Goal: Task Accomplishment & Management: Manage account settings

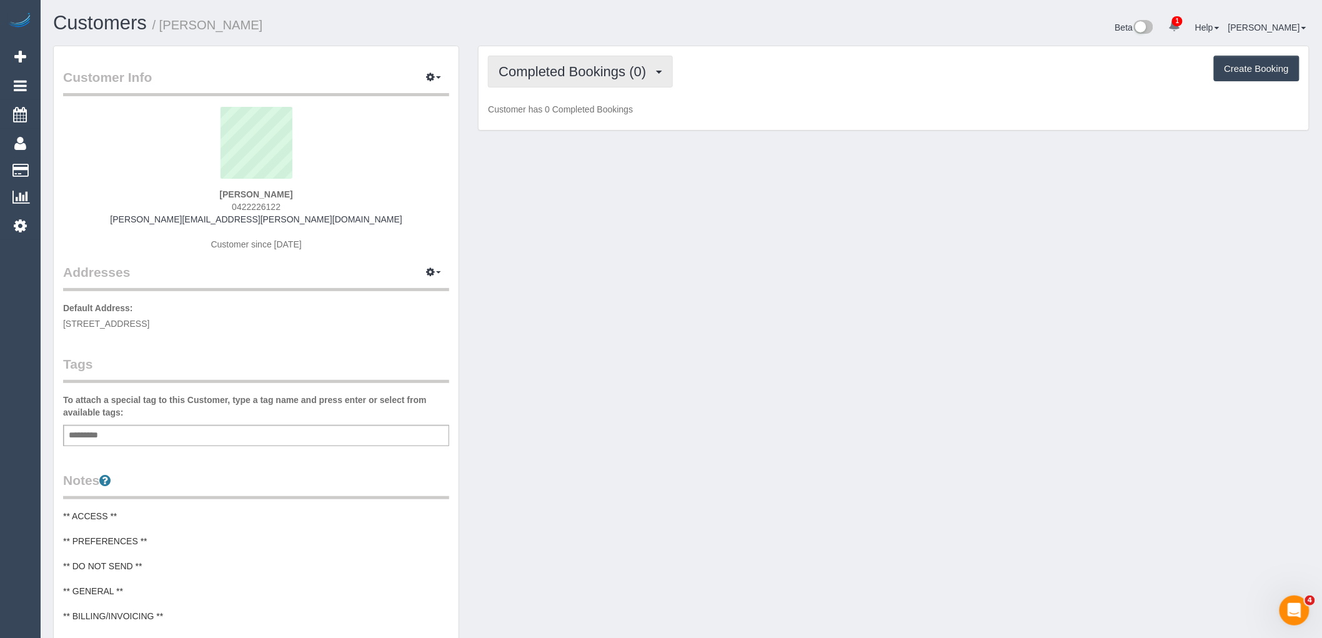
click at [557, 79] on span "Completed Bookings (0)" at bounding box center [576, 72] width 154 height 16
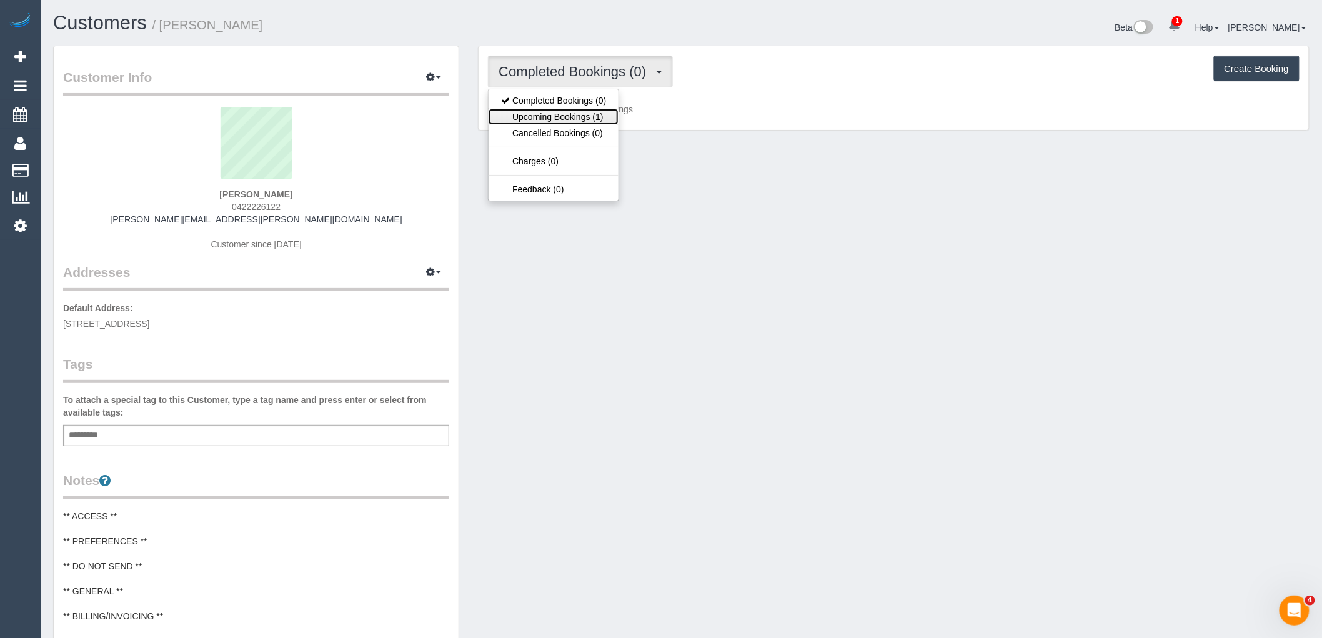
click at [547, 114] on link "Upcoming Bookings (1)" at bounding box center [554, 117] width 130 height 16
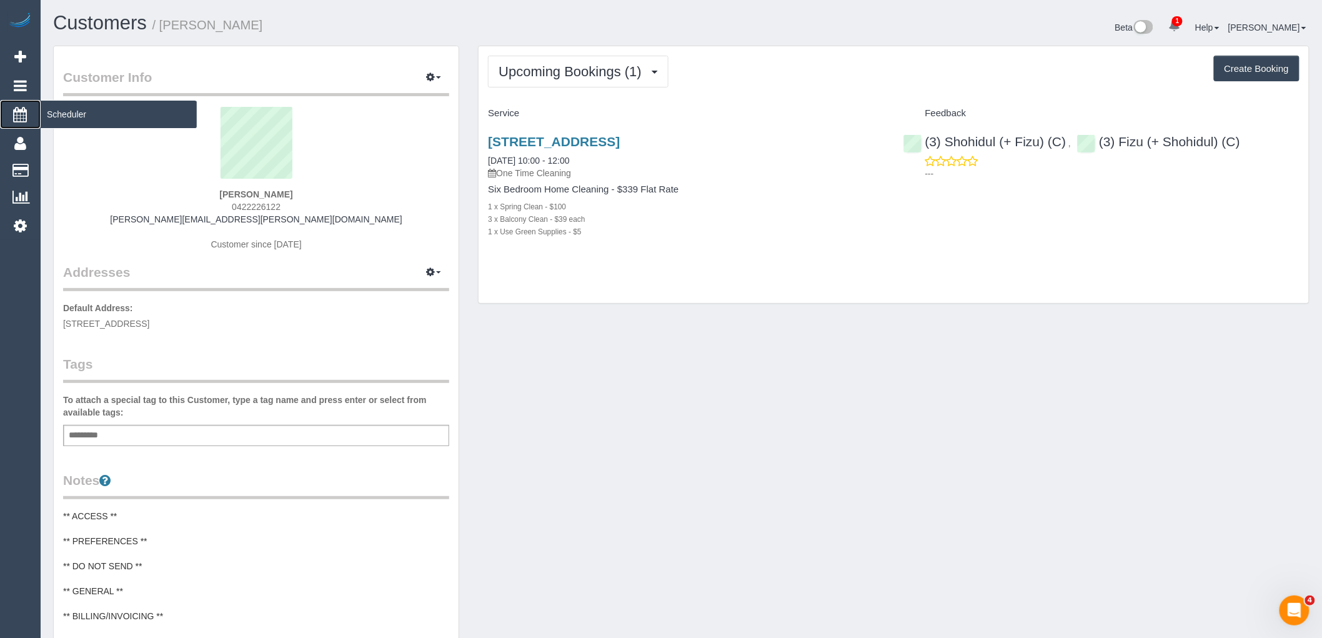
click at [47, 115] on span "Scheduler" at bounding box center [119, 114] width 156 height 29
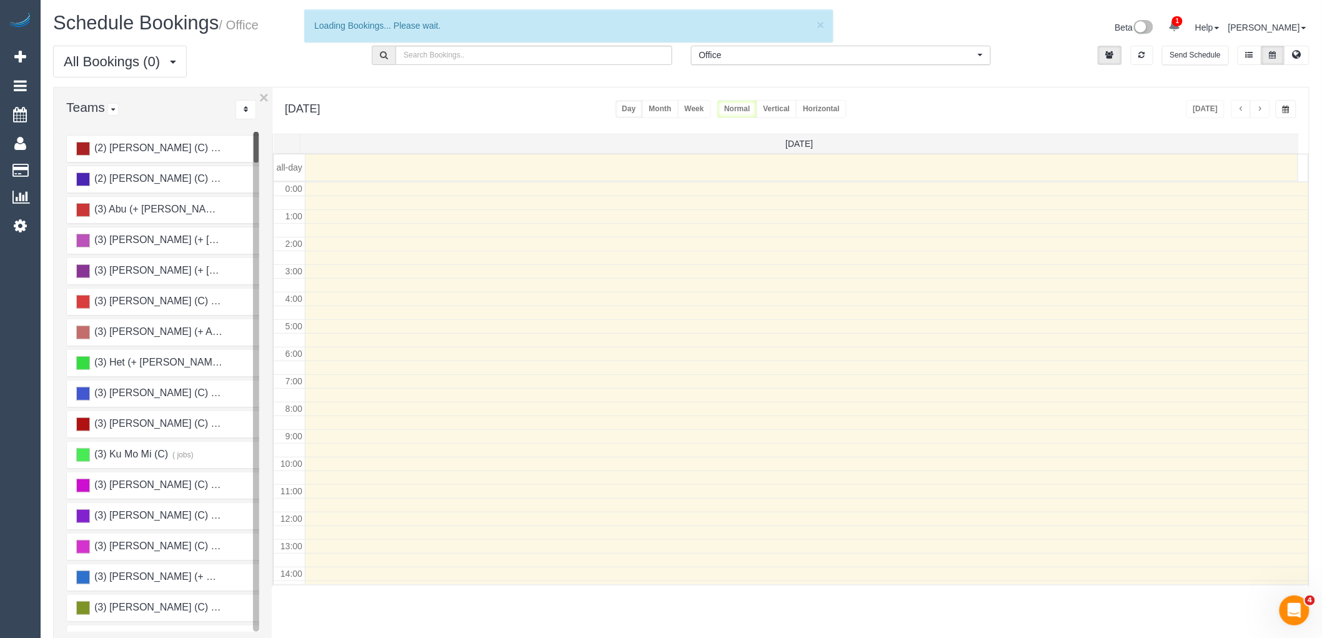
scroll to position [166, 0]
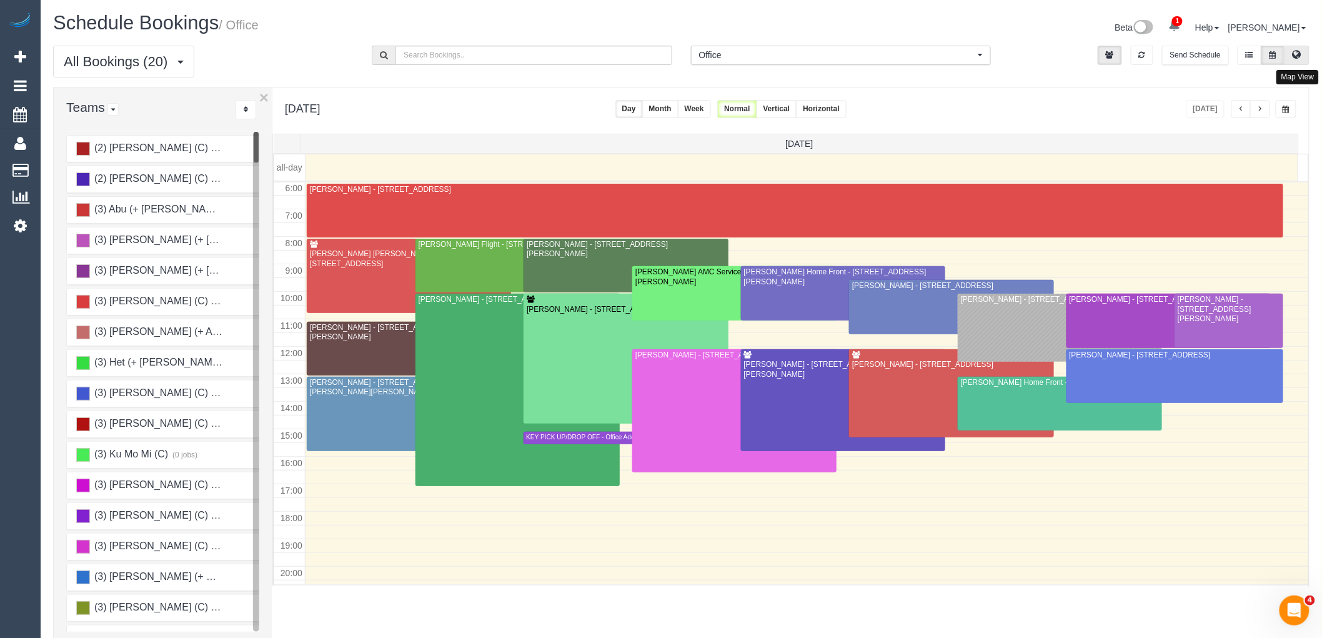
click at [1296, 58] on icon at bounding box center [1297, 54] width 9 height 7
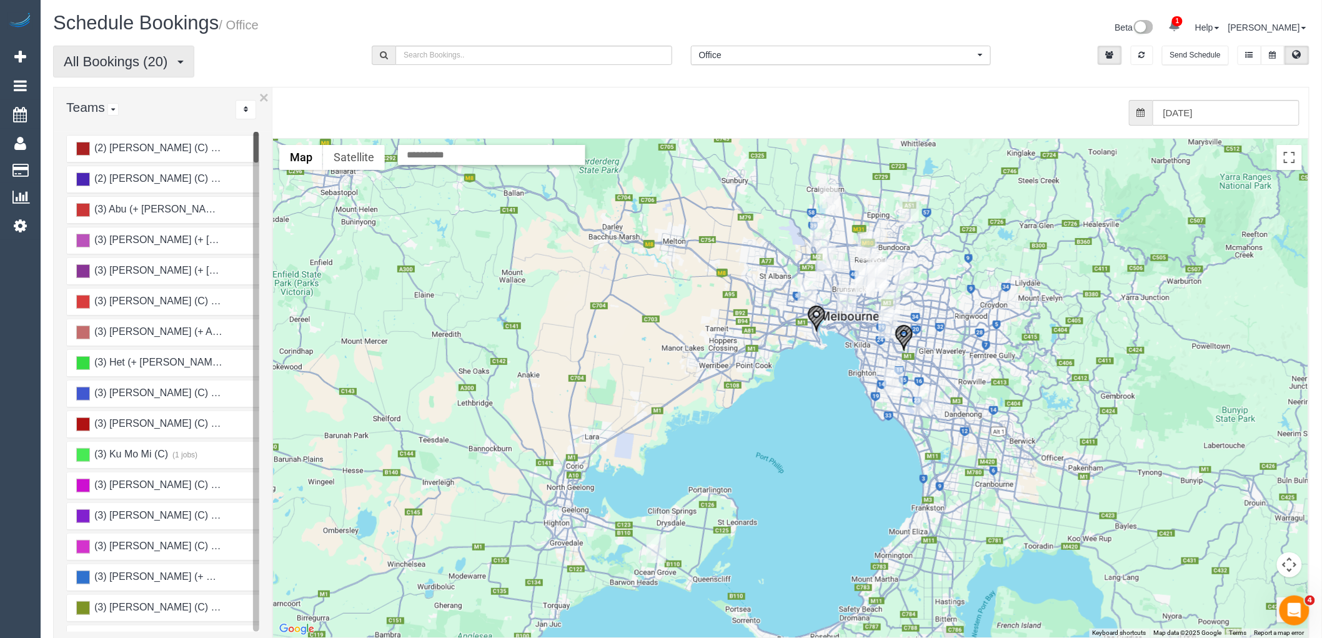
click at [102, 62] on span "All Bookings (20)" at bounding box center [119, 62] width 110 height 16
click at [92, 101] on link "Unassigned Bookings" at bounding box center [120, 107] width 132 height 16
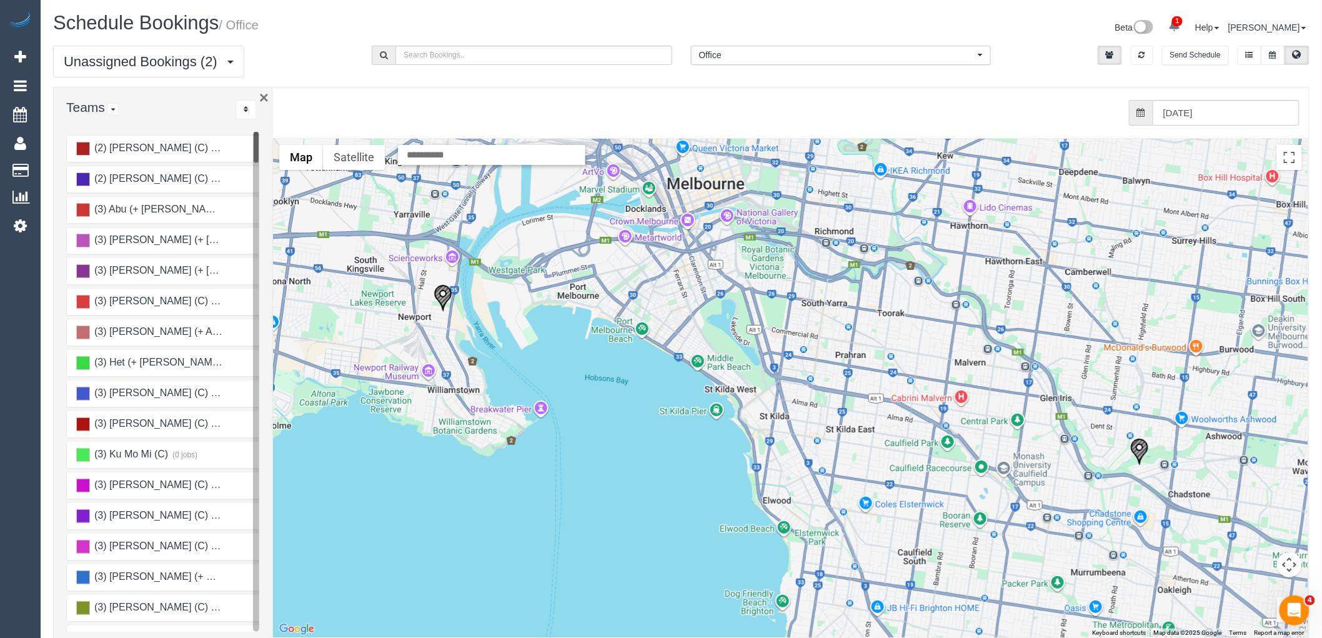
click at [263, 96] on div "× Teams All Teams All Active Teams Active Teams For Location(s) Rating A-Z (2) …" at bounding box center [681, 368] width 1256 height 563
click at [261, 96] on button "×" at bounding box center [263, 97] width 9 height 16
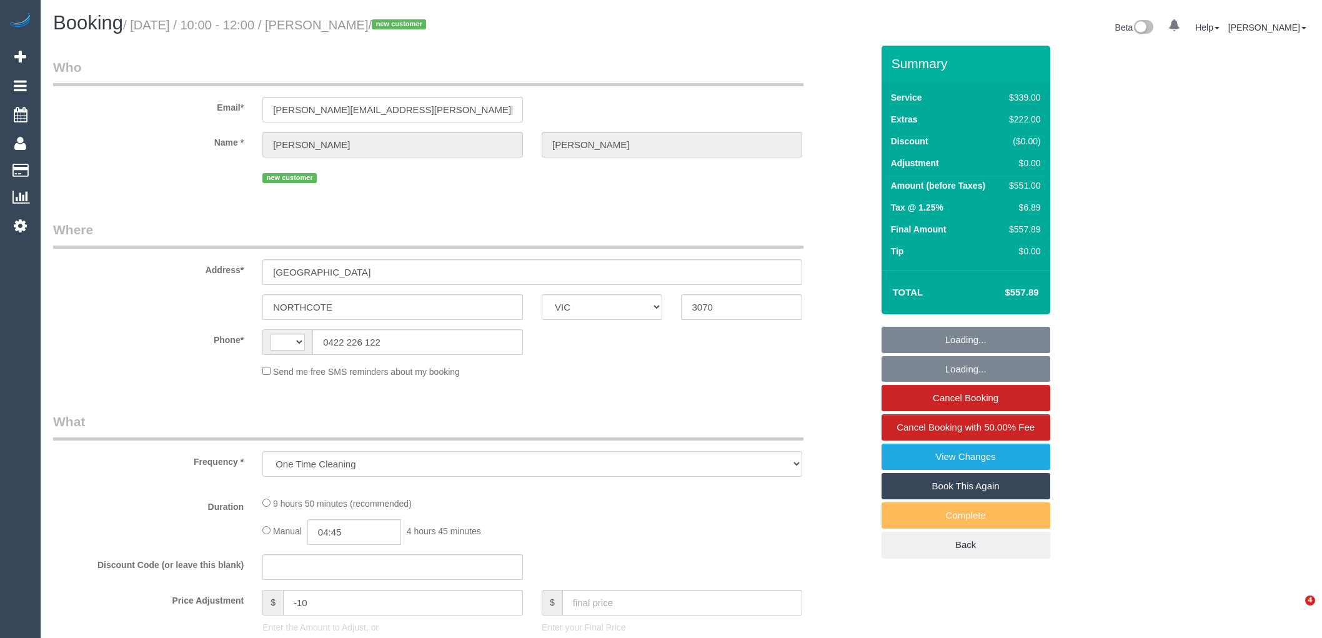
select select "VIC"
select select "string:stripe-pm_1S7PBQ2GScqysDRVqOUJ0p10"
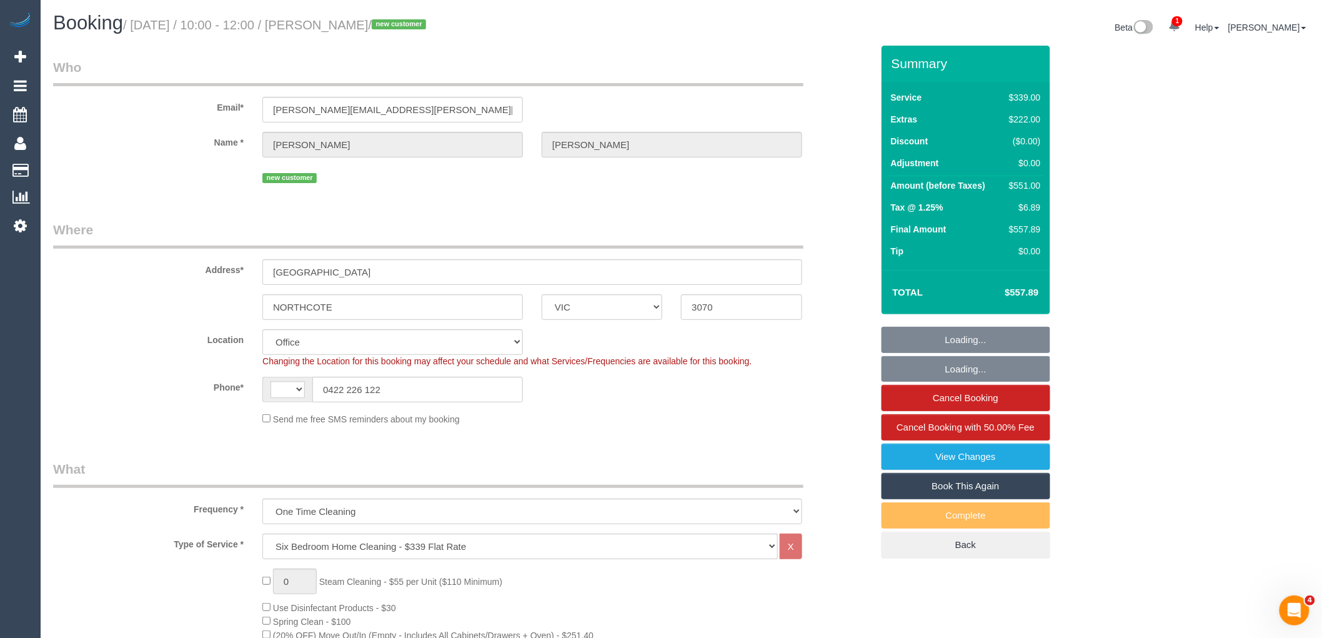
select select "object:699"
select select "string:AU"
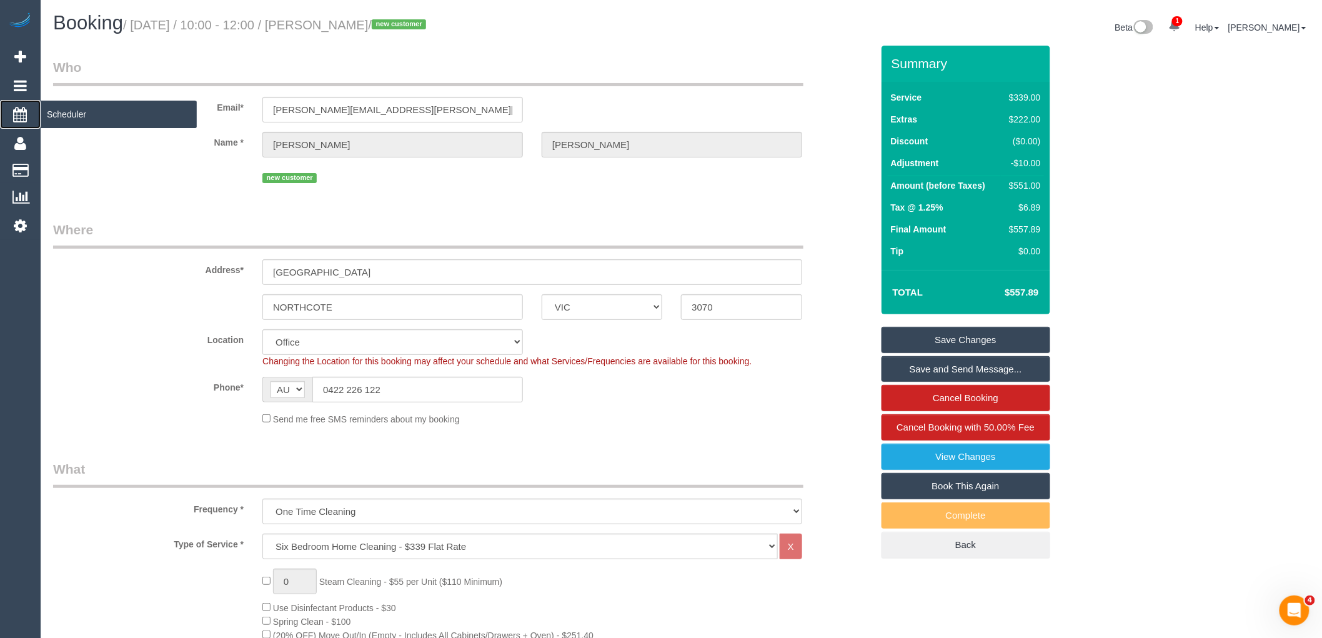
click at [69, 108] on span "Scheduler" at bounding box center [119, 114] width 156 height 29
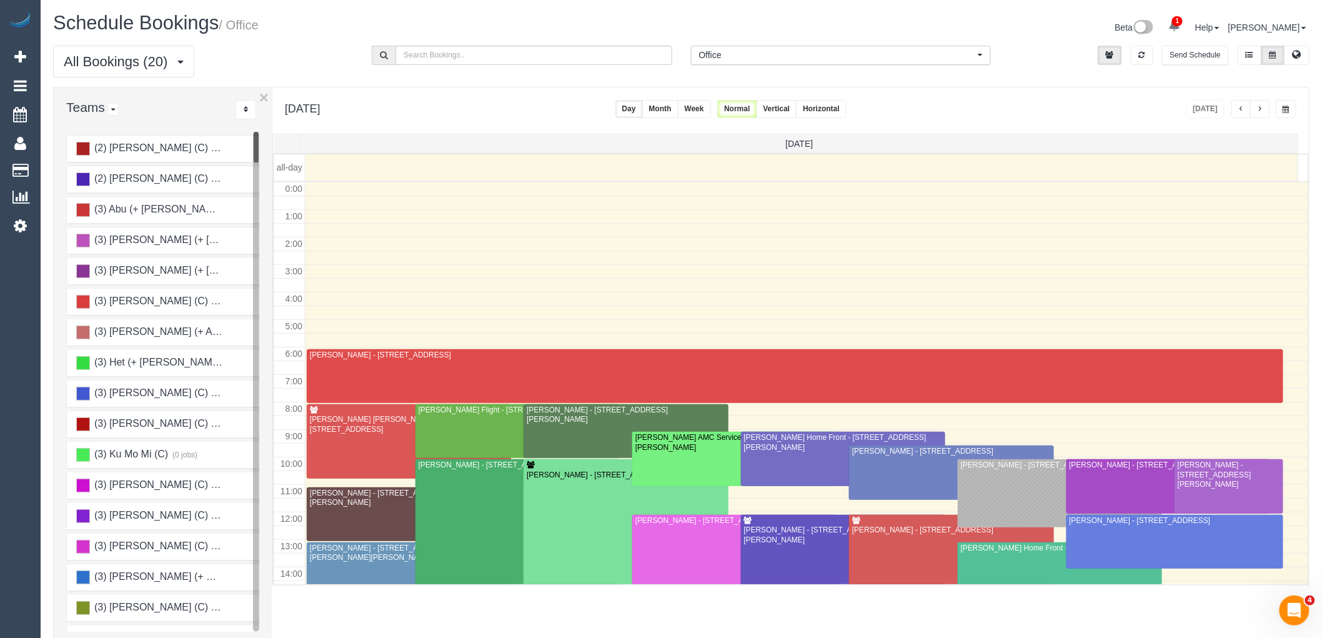
scroll to position [166, 0]
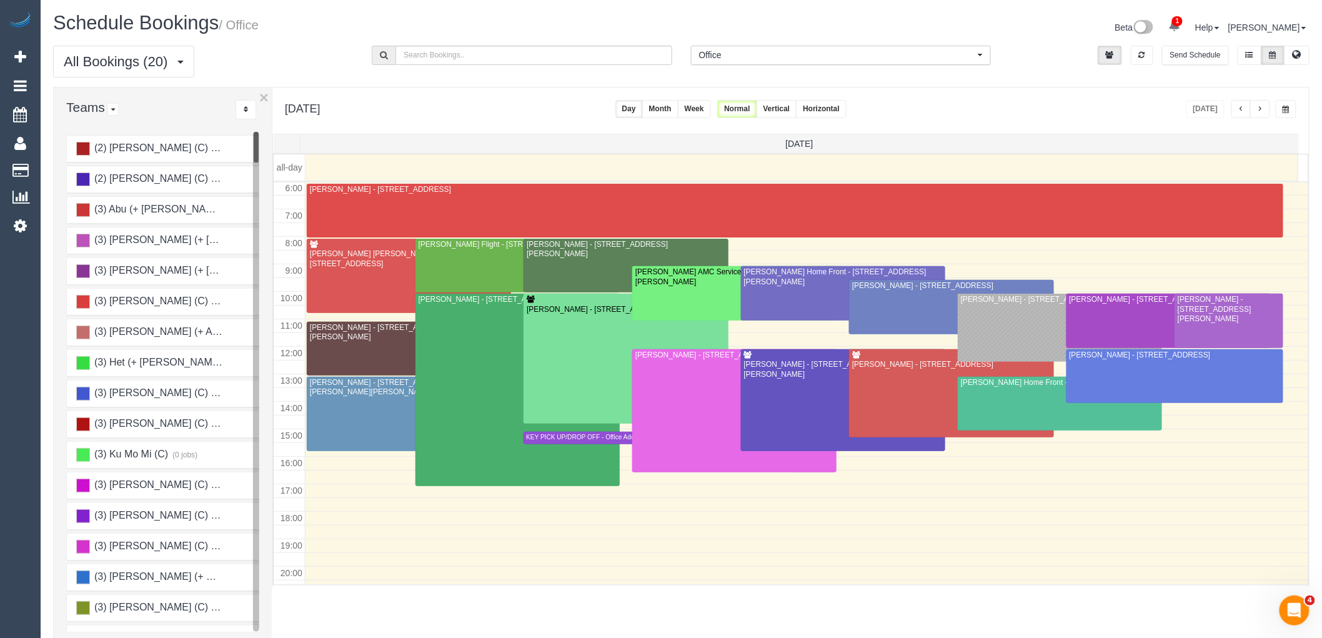
click at [840, 56] on span "Office" at bounding box center [836, 55] width 275 height 12
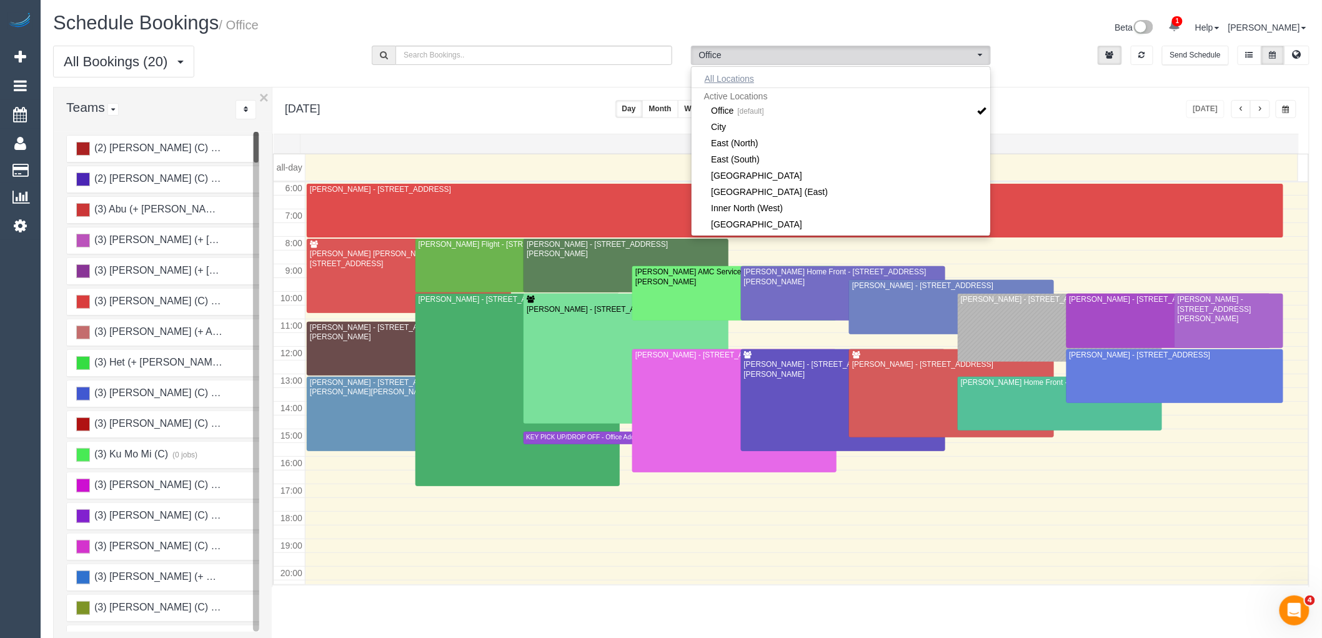
click at [721, 78] on button "All Locations" at bounding box center [730, 78] width 76 height 17
click at [1023, 56] on div "Send Schedule" at bounding box center [1159, 58] width 319 height 25
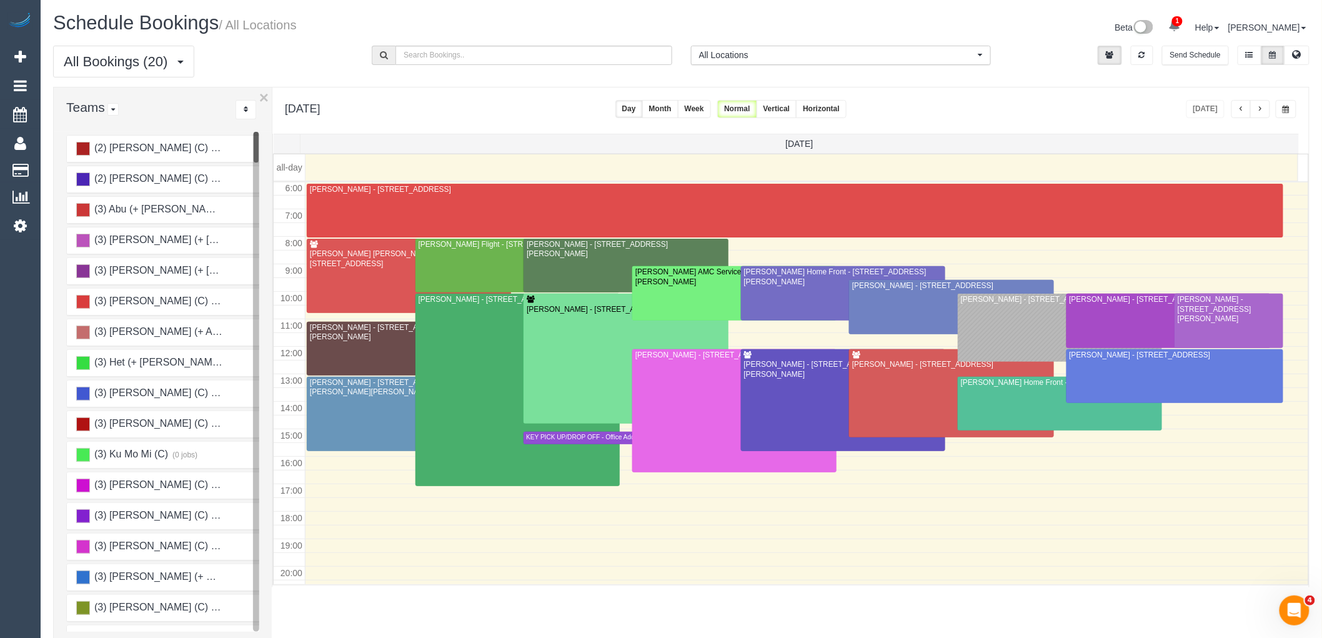
click at [846, 108] on button "Horizontal" at bounding box center [821, 109] width 51 height 18
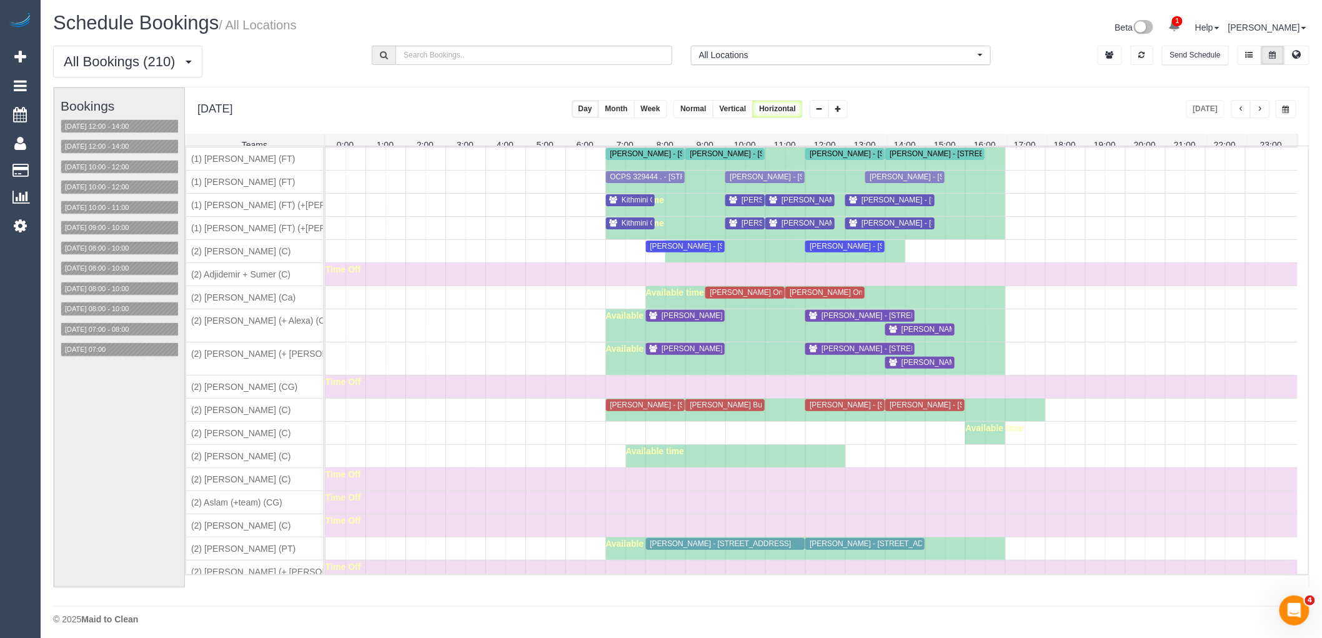
scroll to position [208, 0]
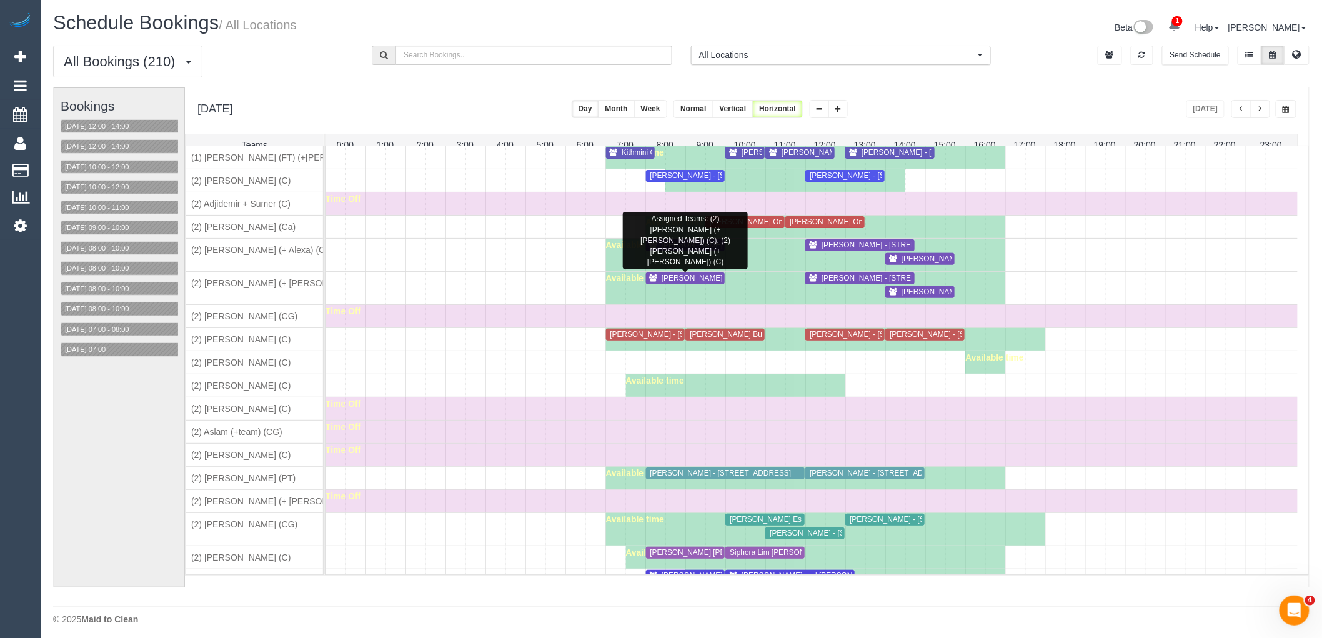
click at [665, 250] on div "Alan Logan - 2 Tait St, Fitzroy North, VIC 3068" at bounding box center [685, 245] width 74 height 9
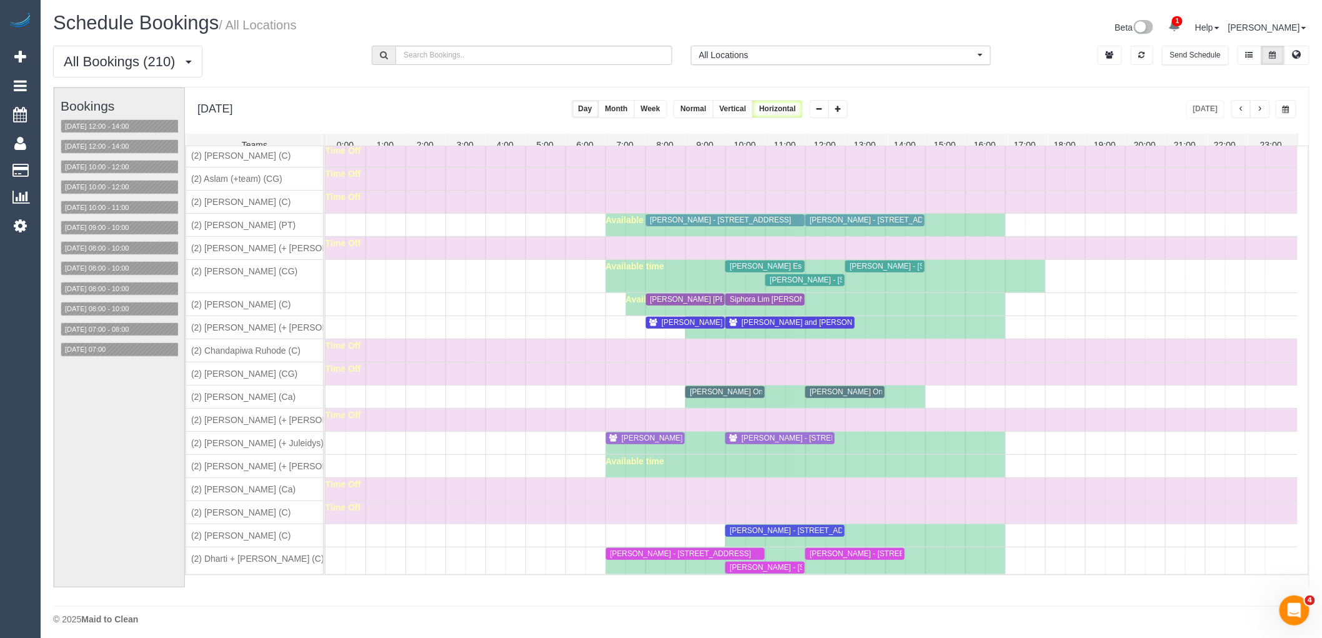
scroll to position [485, 0]
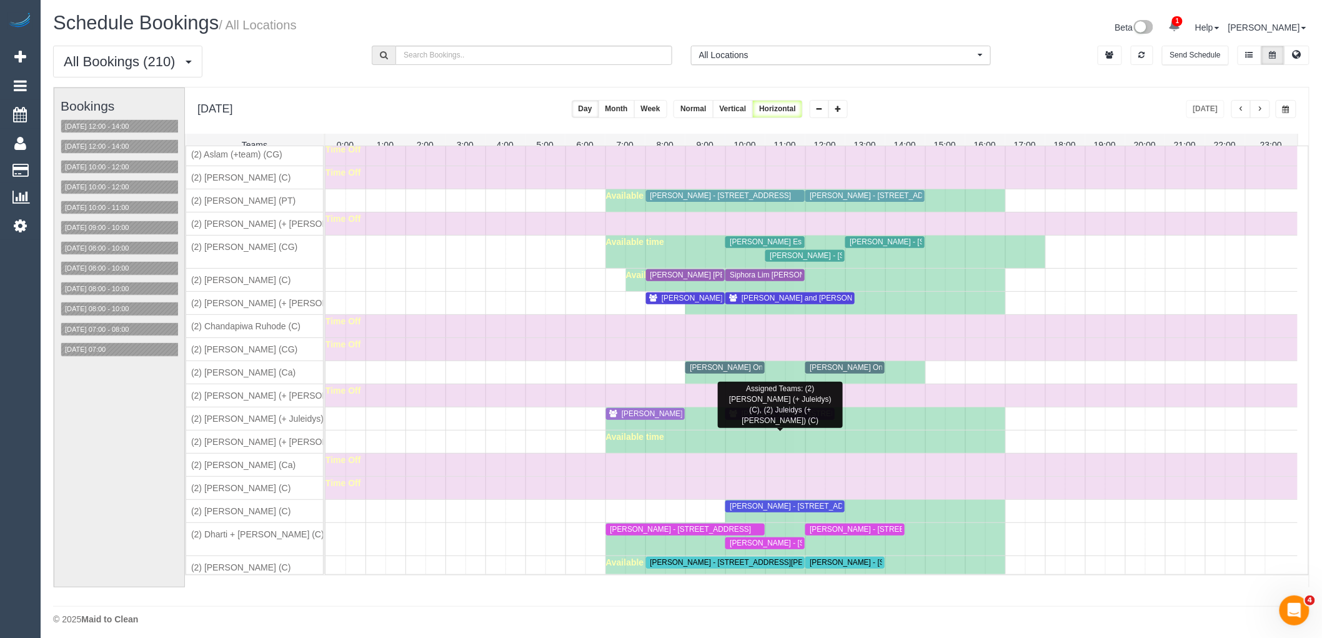
click at [750, 418] on span "Fergus Worthy - 49 Plantation Avenue, Brighton East, VIC 3187" at bounding box center [809, 413] width 148 height 9
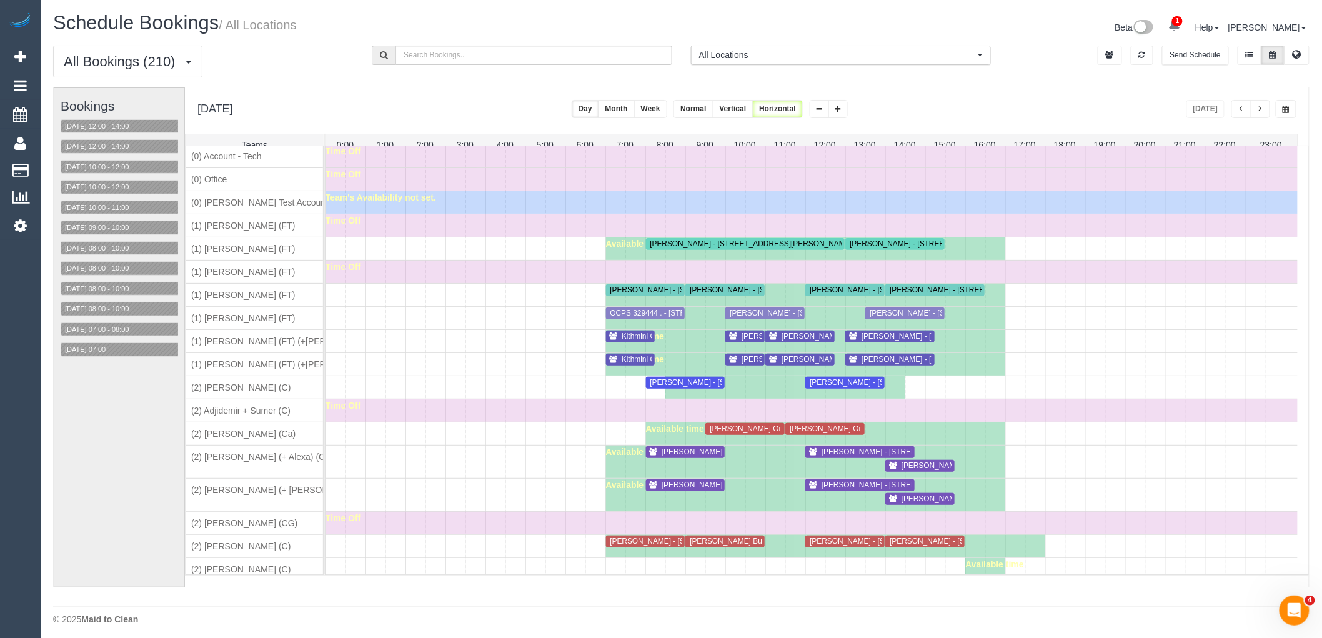
scroll to position [0, 0]
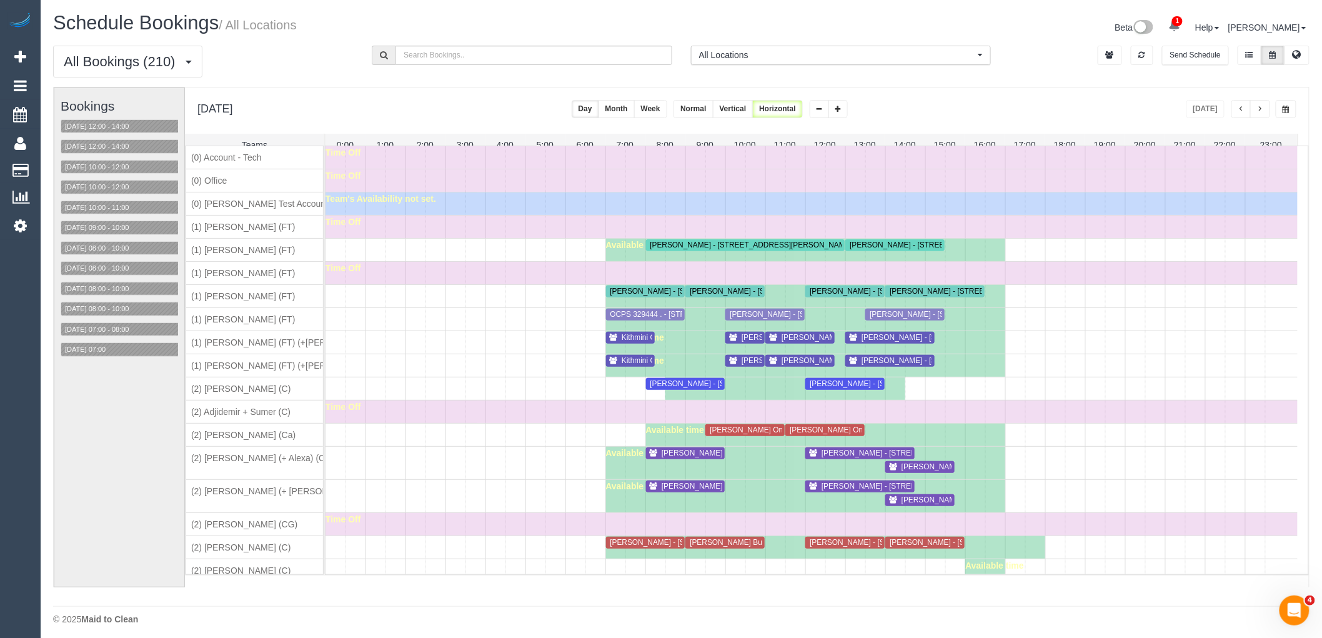
click at [638, 365] on span "Kithmini Gunasekara - 31 Hillsdale Ave, Maribyrnong, VIC 3032" at bounding box center [693, 360] width 156 height 9
click at [700, 457] on span "Alan Logan - 2 Tait St, Fitzroy North, VIC 3068" at bounding box center [759, 453] width 209 height 9
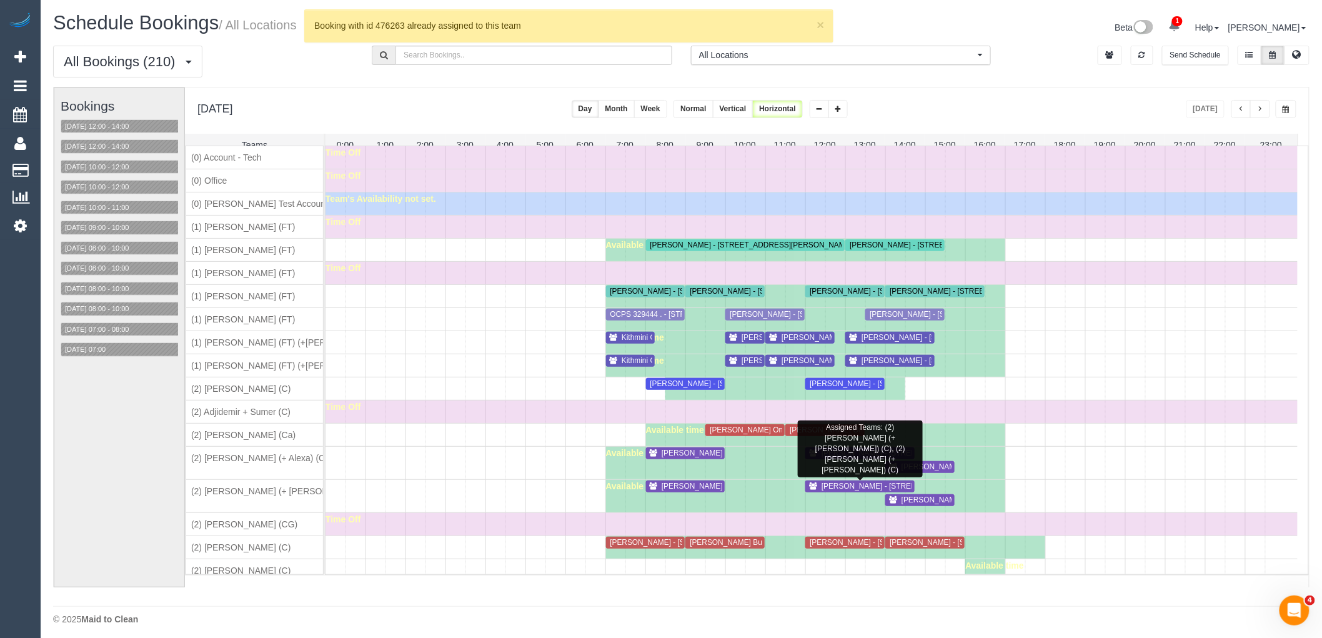
click at [826, 457] on span "Rebecca Sollitt - 112 Victoria Road, Northcote, VIC 3070" at bounding box center [919, 453] width 209 height 9
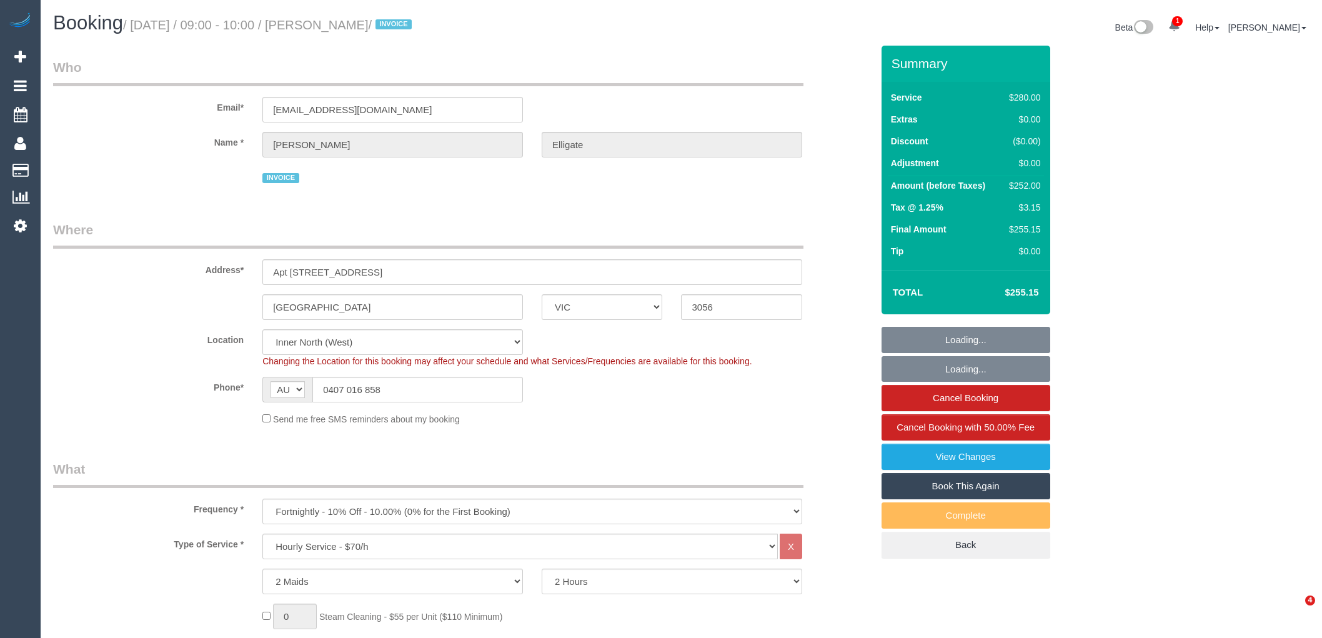
select select "VIC"
select select "2"
select select "number:28"
select select "number:14"
select select "number:18"
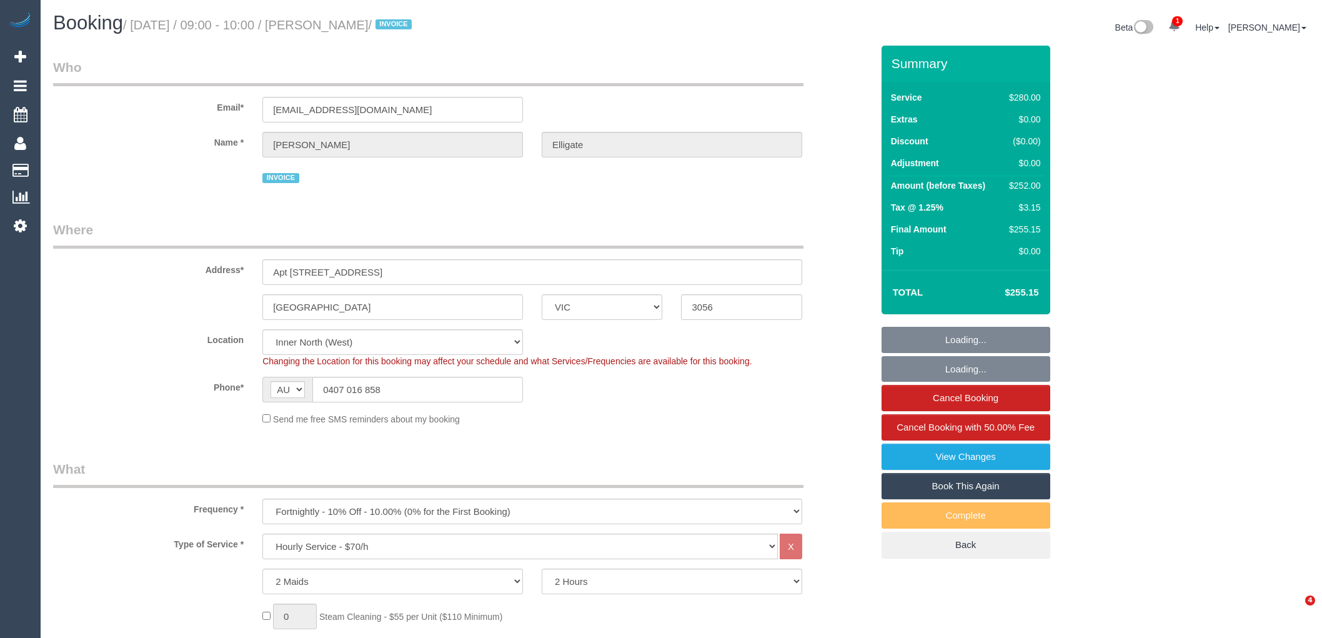
select select "number:36"
select select "number:34"
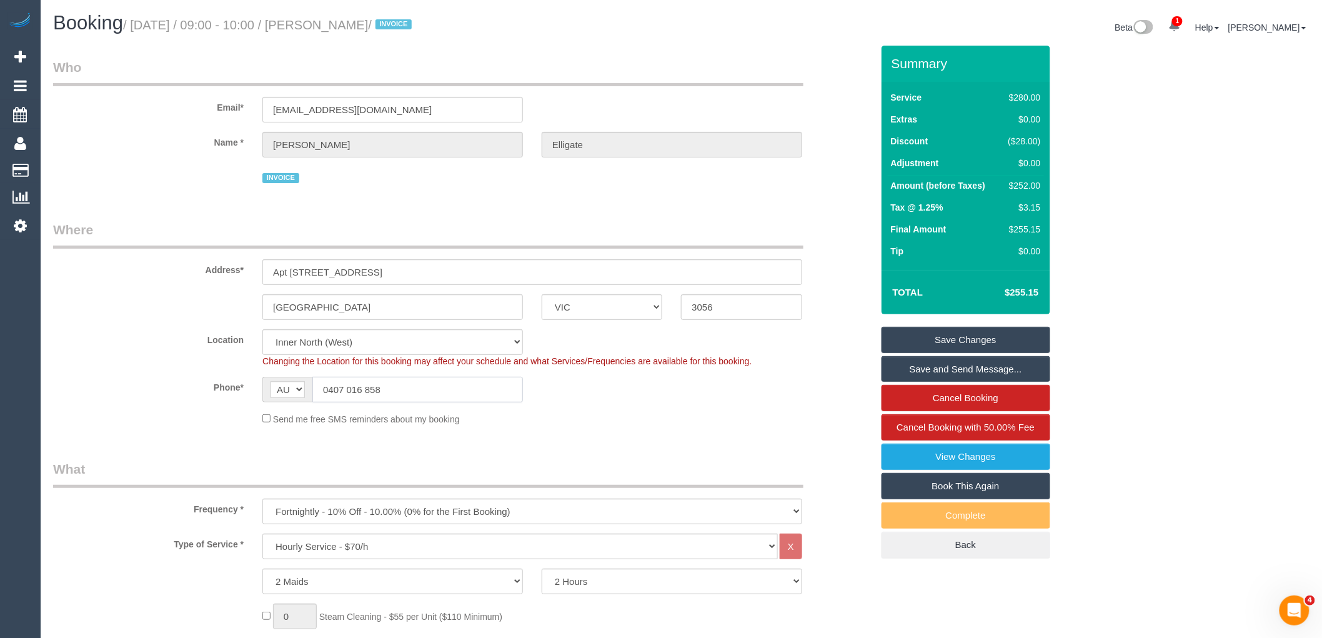
drag, startPoint x: 396, startPoint y: 388, endPoint x: 326, endPoint y: 389, distance: 70.0
click at [326, 389] on input "0407 016 858" at bounding box center [417, 390] width 211 height 26
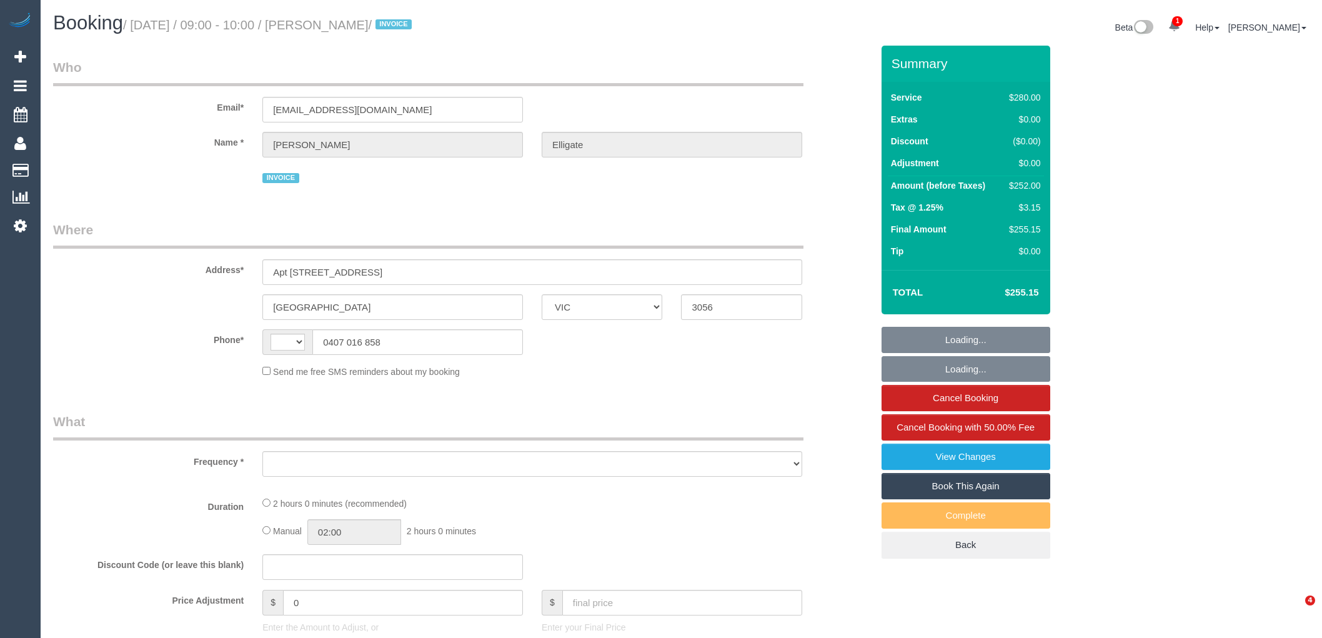
select select "VIC"
select select "string:AU"
select select "object:549"
select select "2"
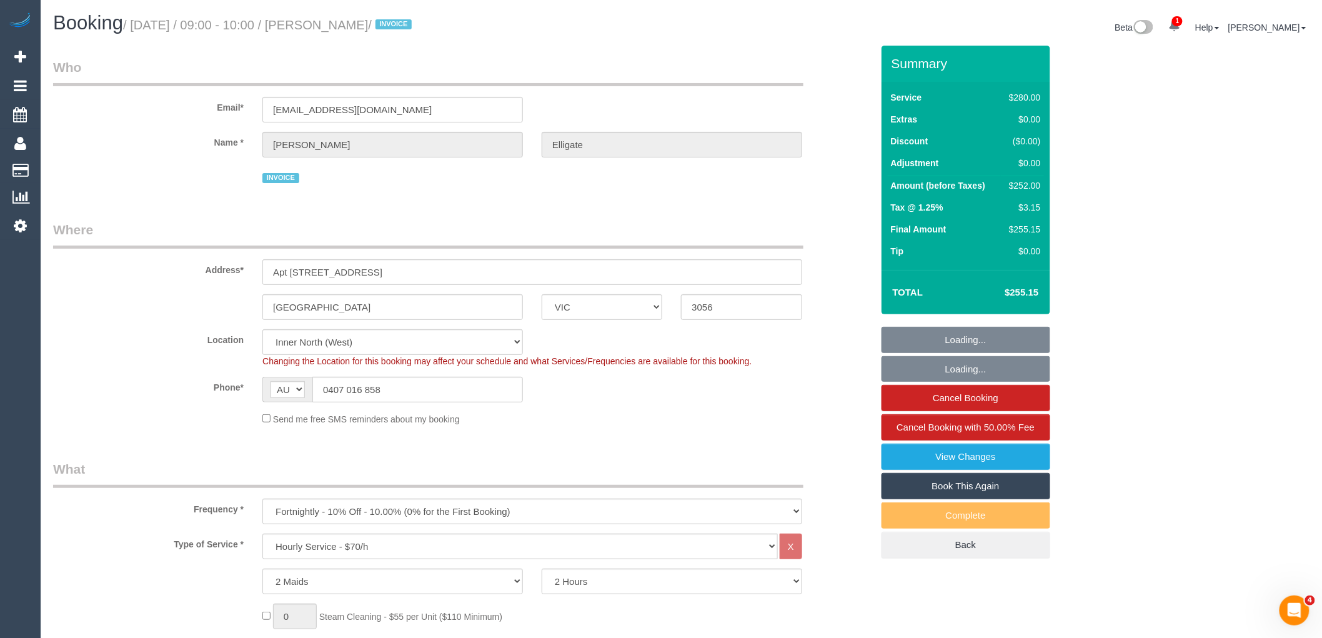
select select "number:28"
select select "number:14"
select select "number:18"
select select "number:36"
select select "number:34"
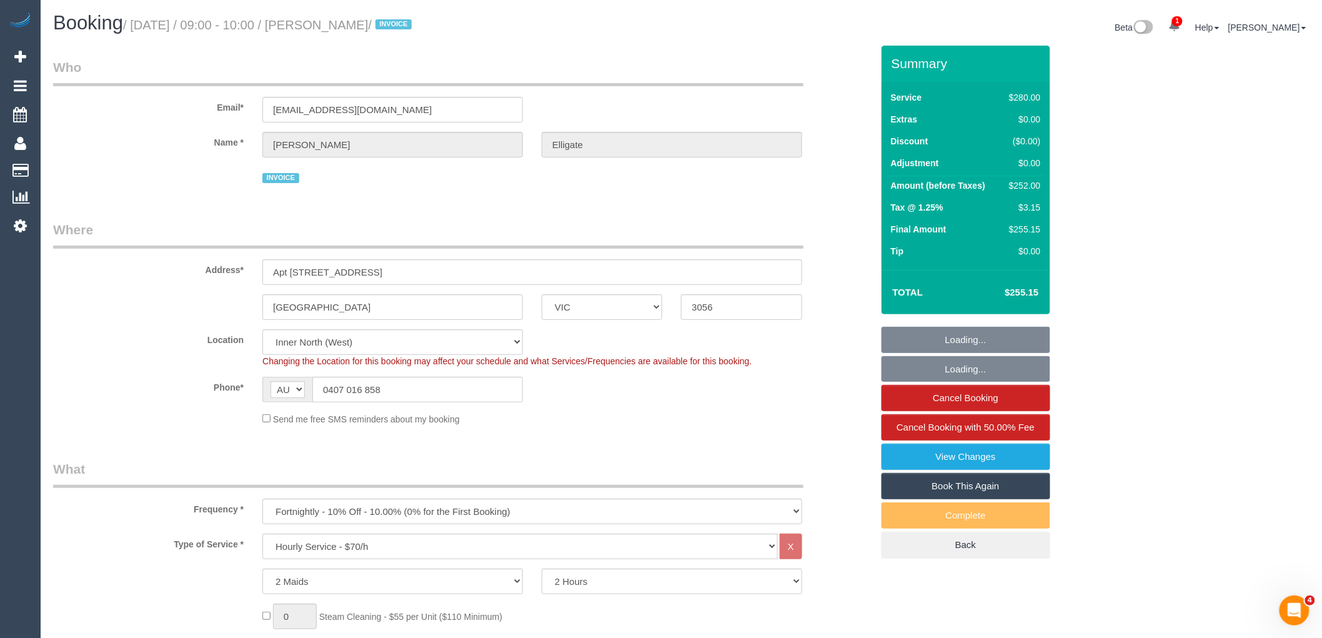
select select "object:1766"
drag, startPoint x: 367, startPoint y: 309, endPoint x: 264, endPoint y: 304, distance: 103.2
click at [264, 304] on input "Brunswick" at bounding box center [392, 307] width 261 height 26
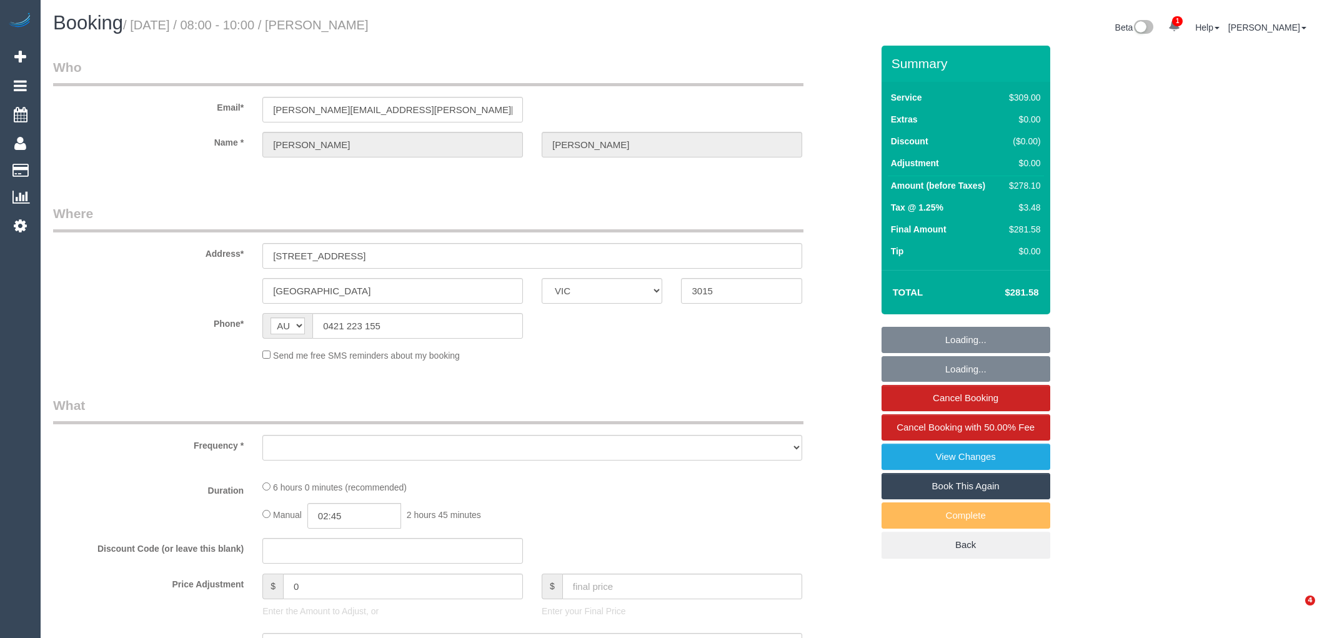
select select "VIC"
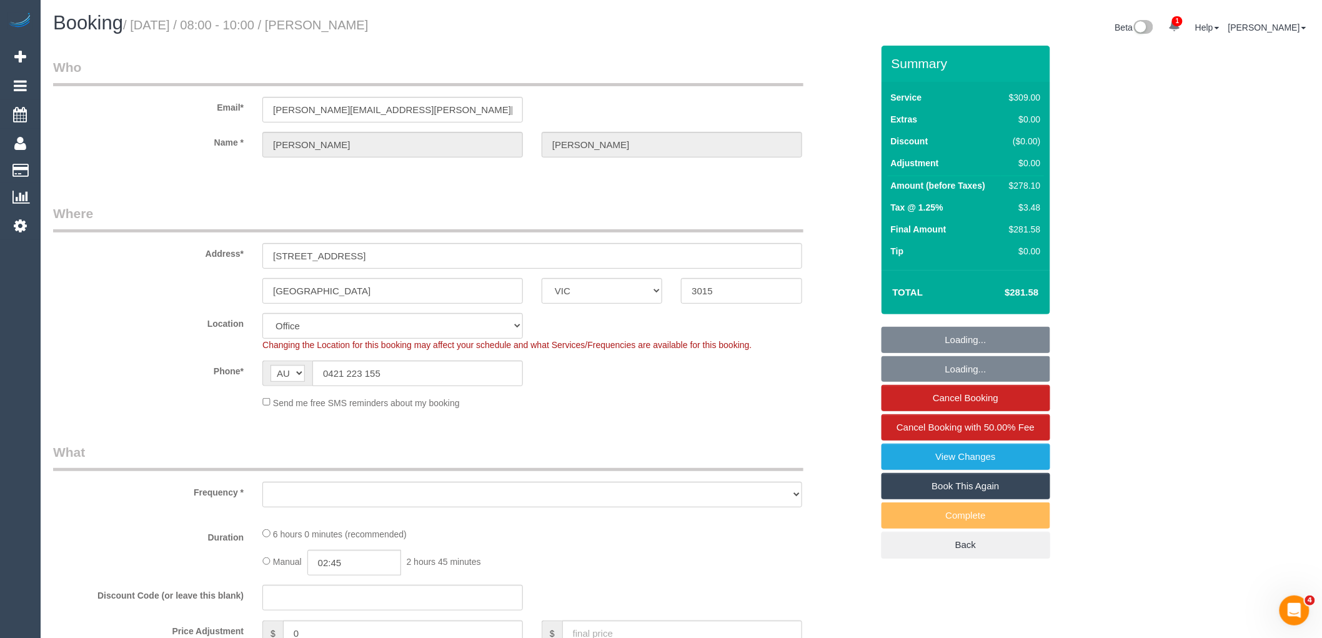
select select "number:28"
select select "number:16"
select select "number:19"
select select "number:22"
select select "number:34"
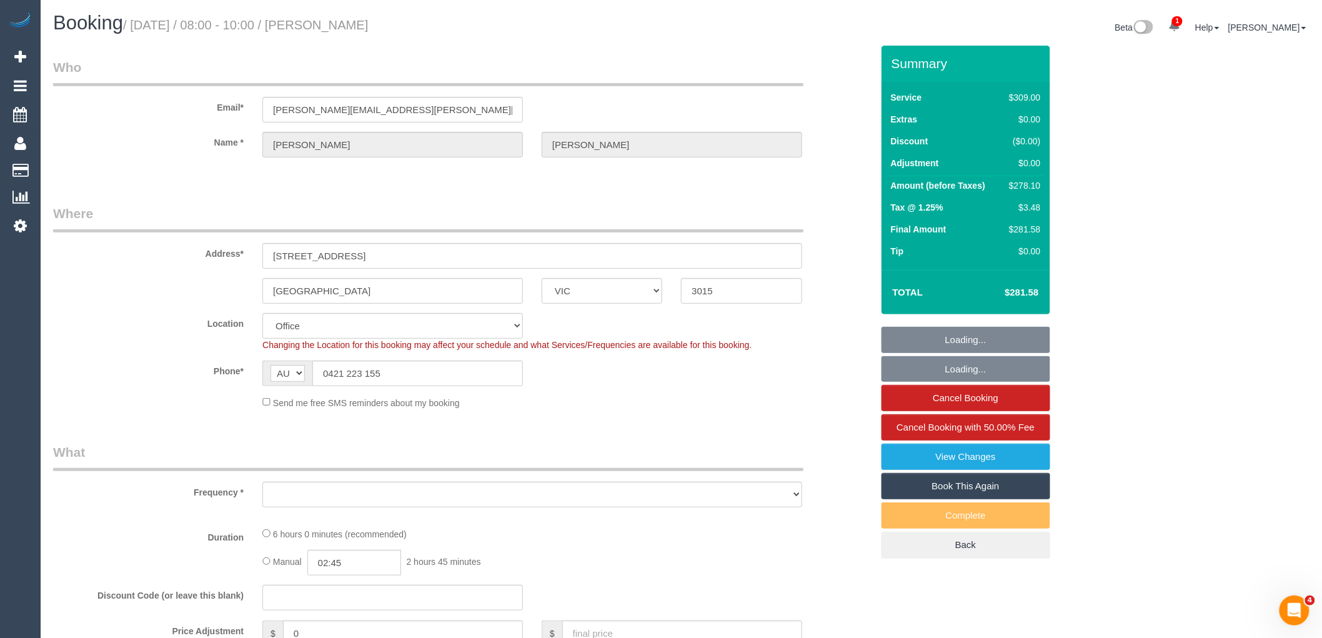
select select "number:26"
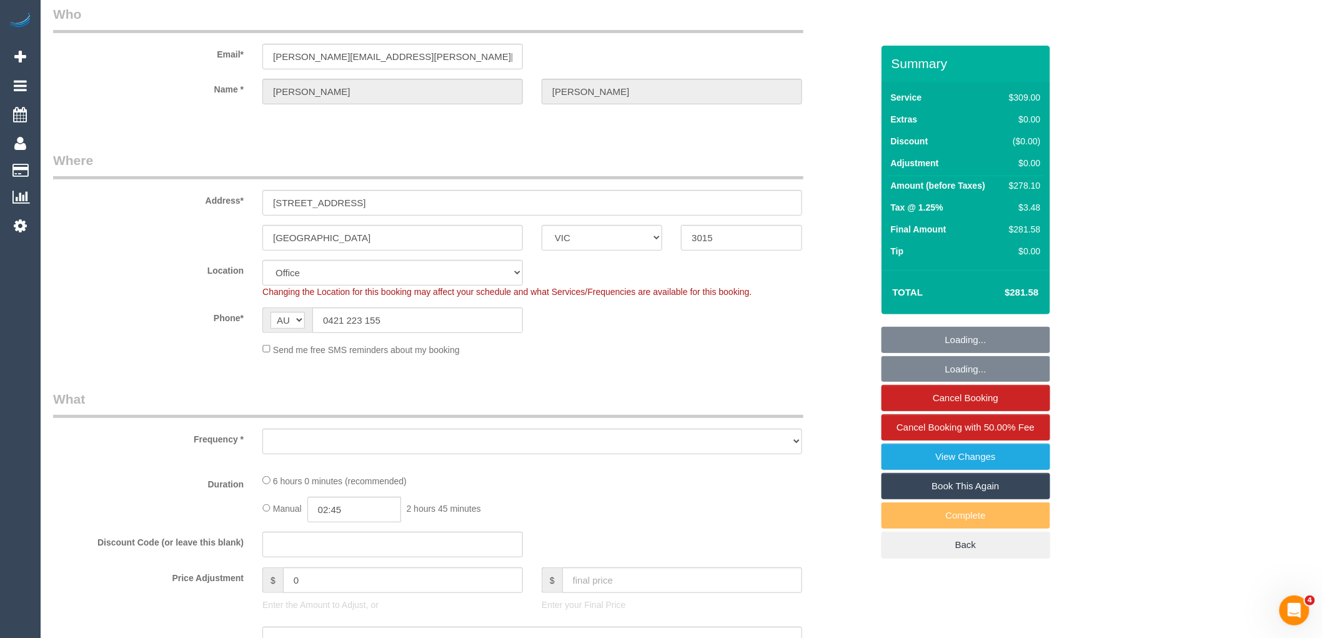
select select "object:740"
select select "string:stripe-pm_1RGuhh2GScqysDRV9eXb6IaF"
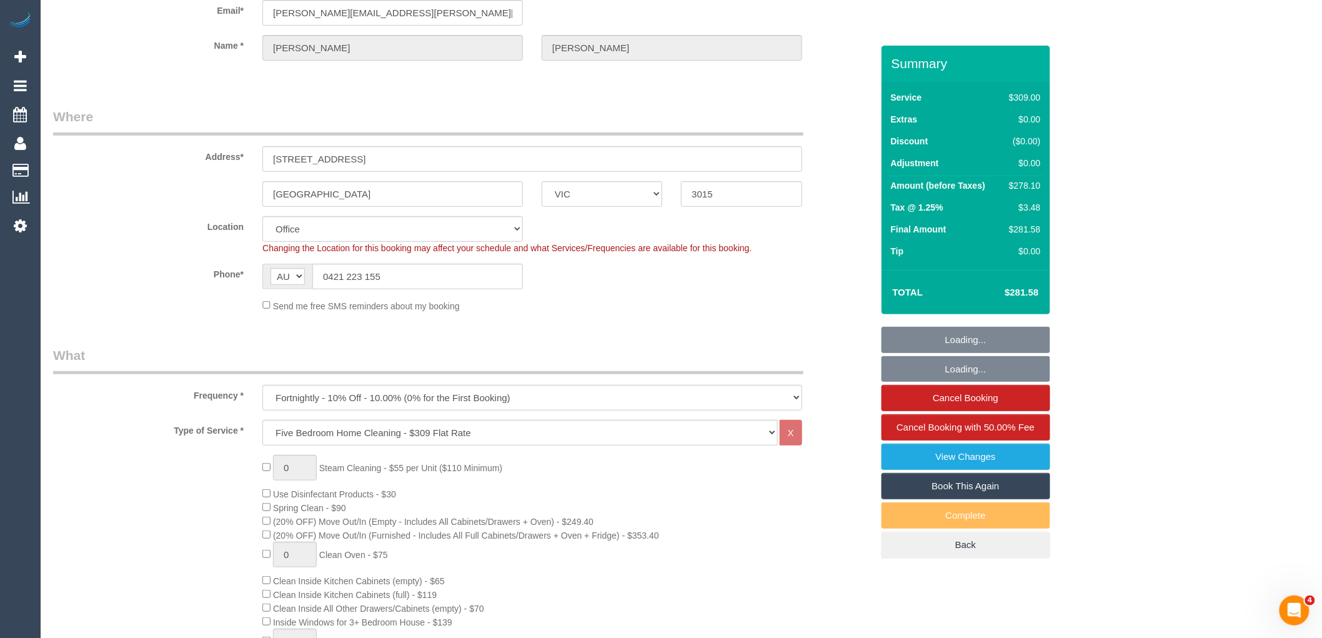
select select "object:2194"
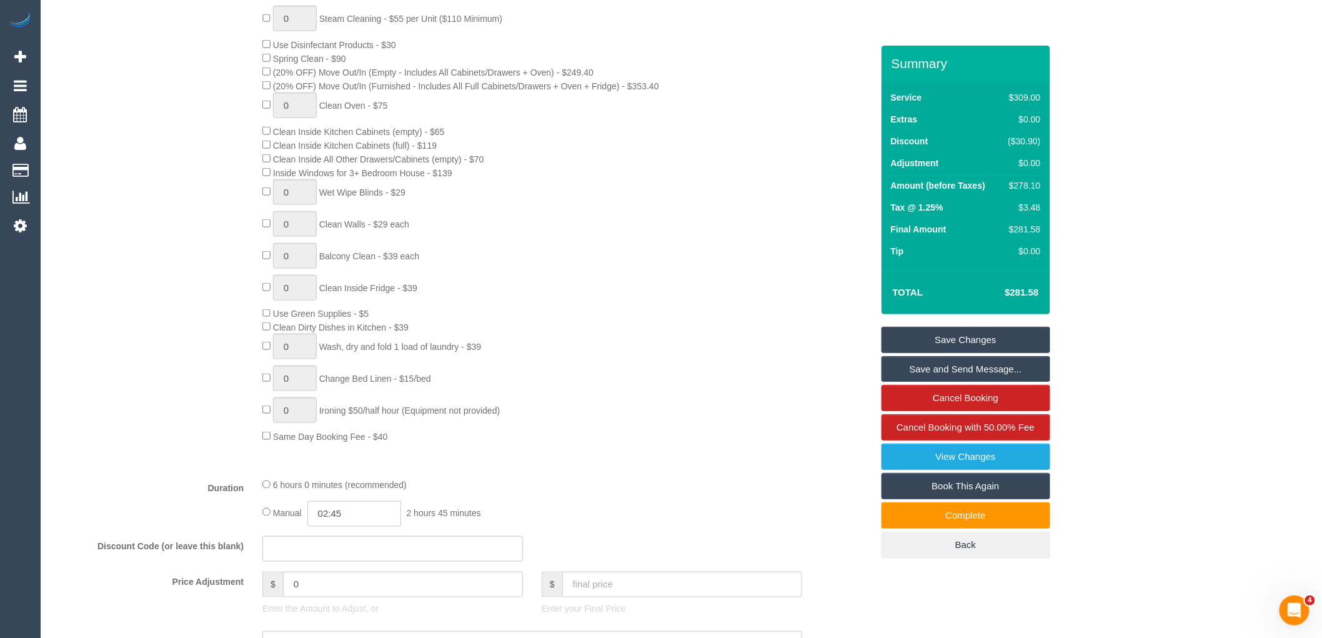
scroll to position [433, 0]
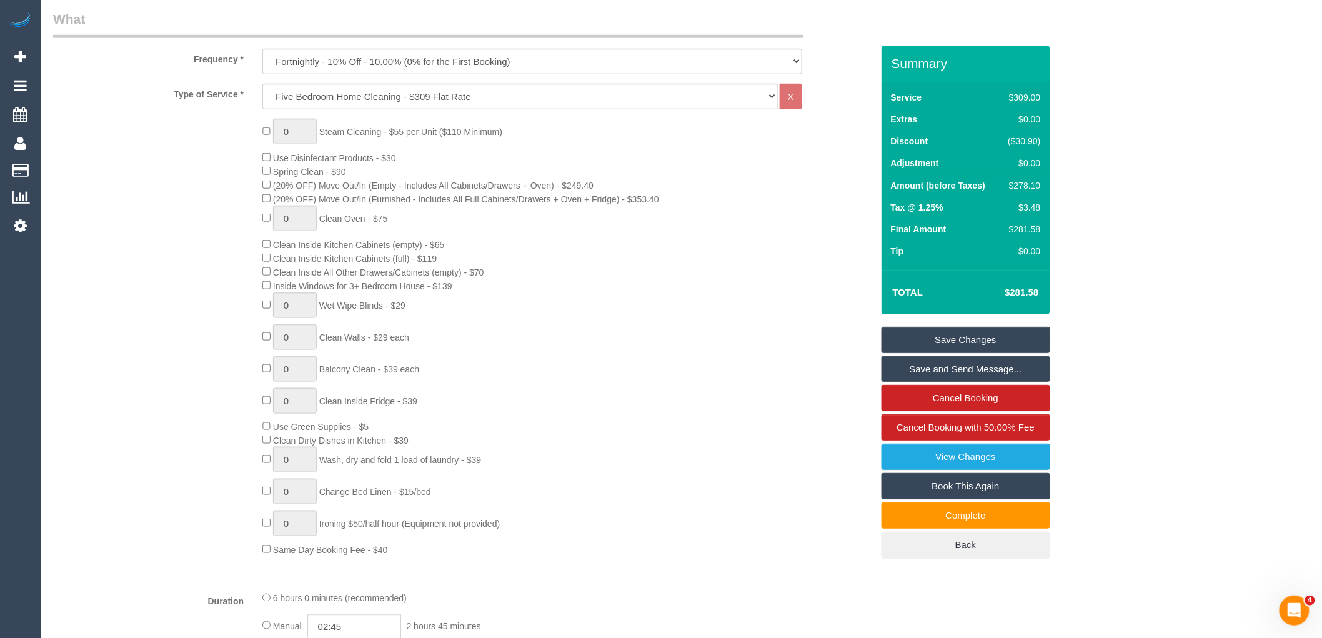
click at [558, 341] on div "0 Steam Cleaning - $55 per Unit ($110 Minimum) Use Disinfectant Products - $30 …" at bounding box center [567, 337] width 628 height 437
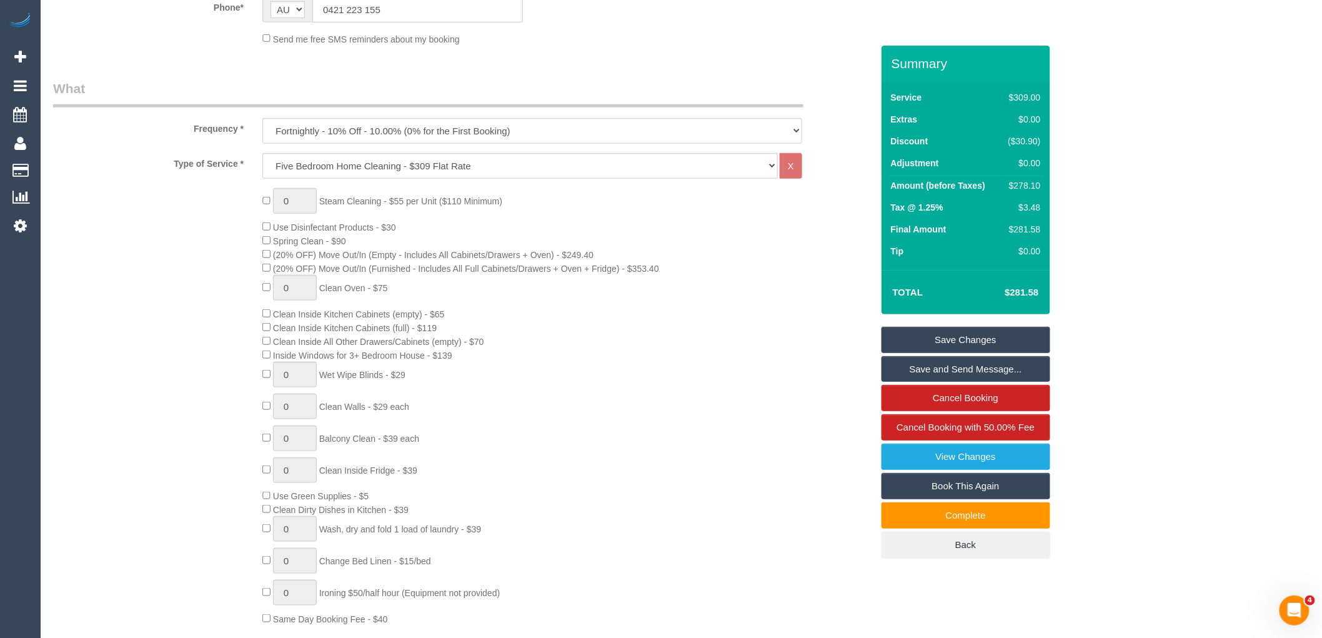
scroll to position [0, 0]
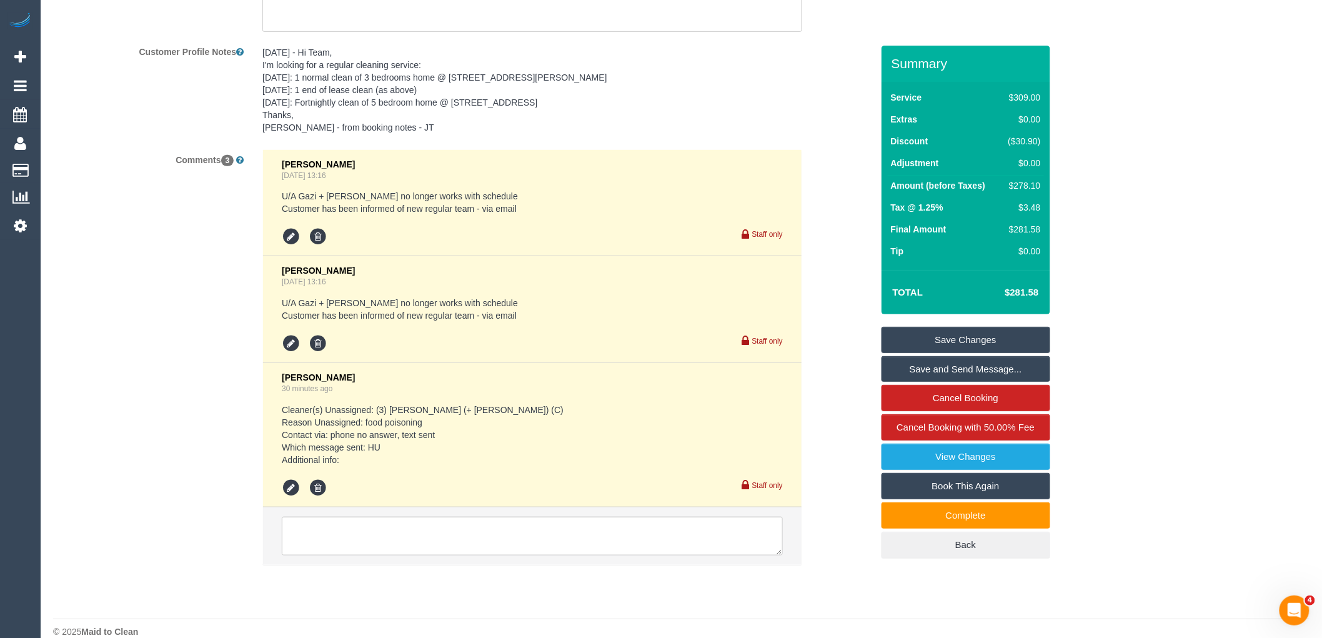
scroll to position [2276, 0]
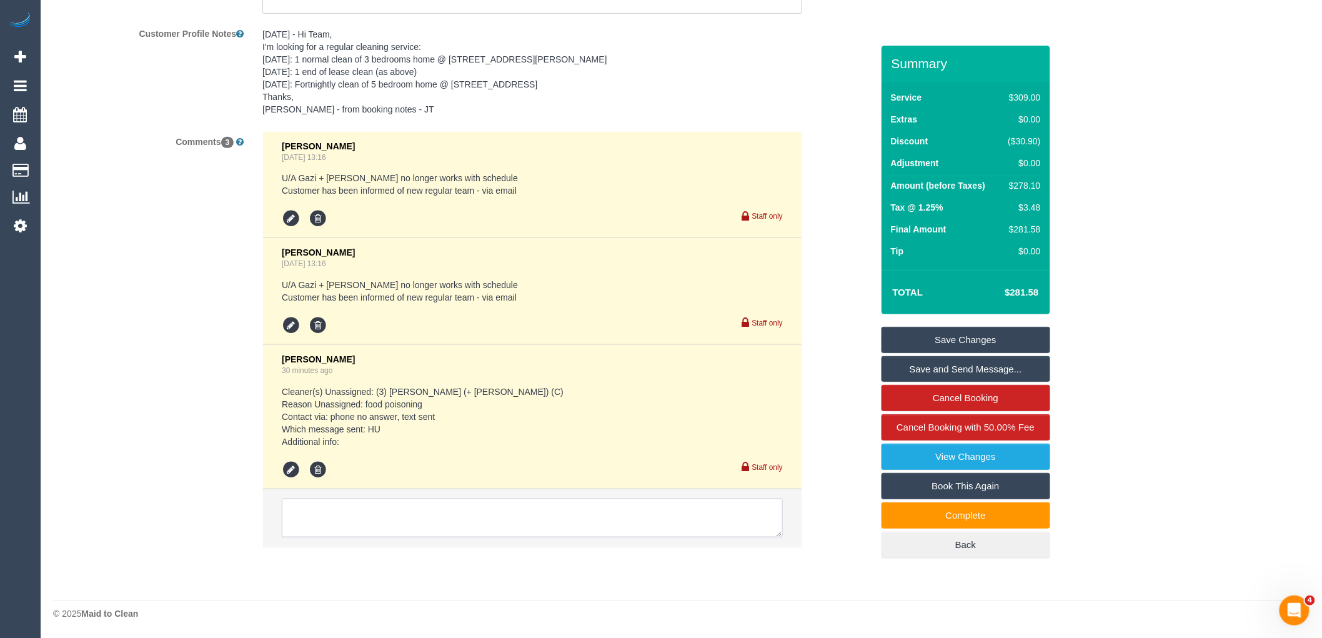
click at [522, 502] on textarea at bounding box center [532, 518] width 501 height 39
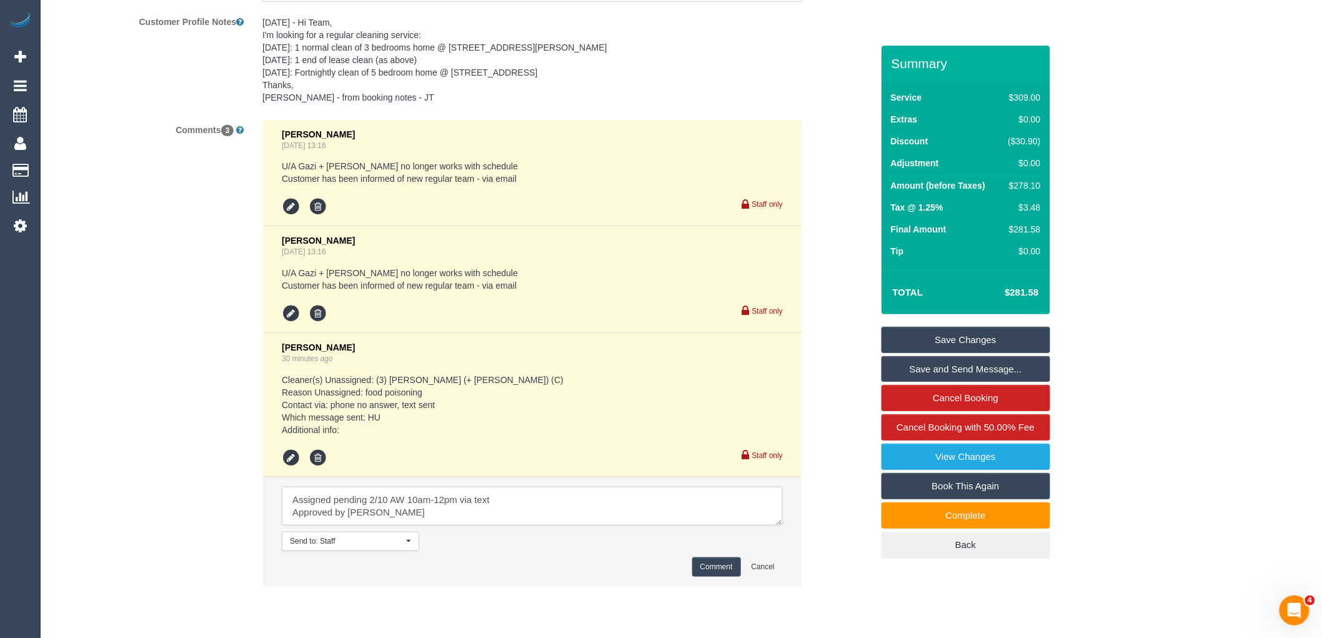
type textarea "Assigned pending 2/10 AW 10am-12pm via text Approved by Laura"
click at [707, 577] on button "Comment" at bounding box center [716, 566] width 49 height 19
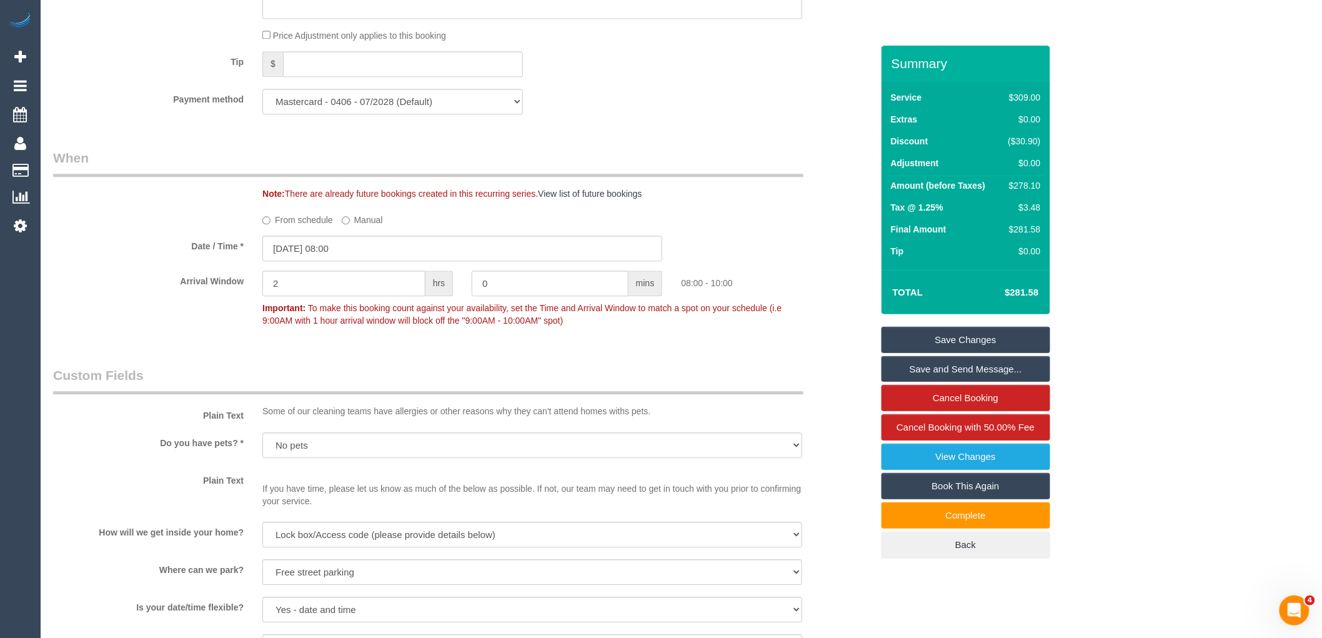
scroll to position [1166, 0]
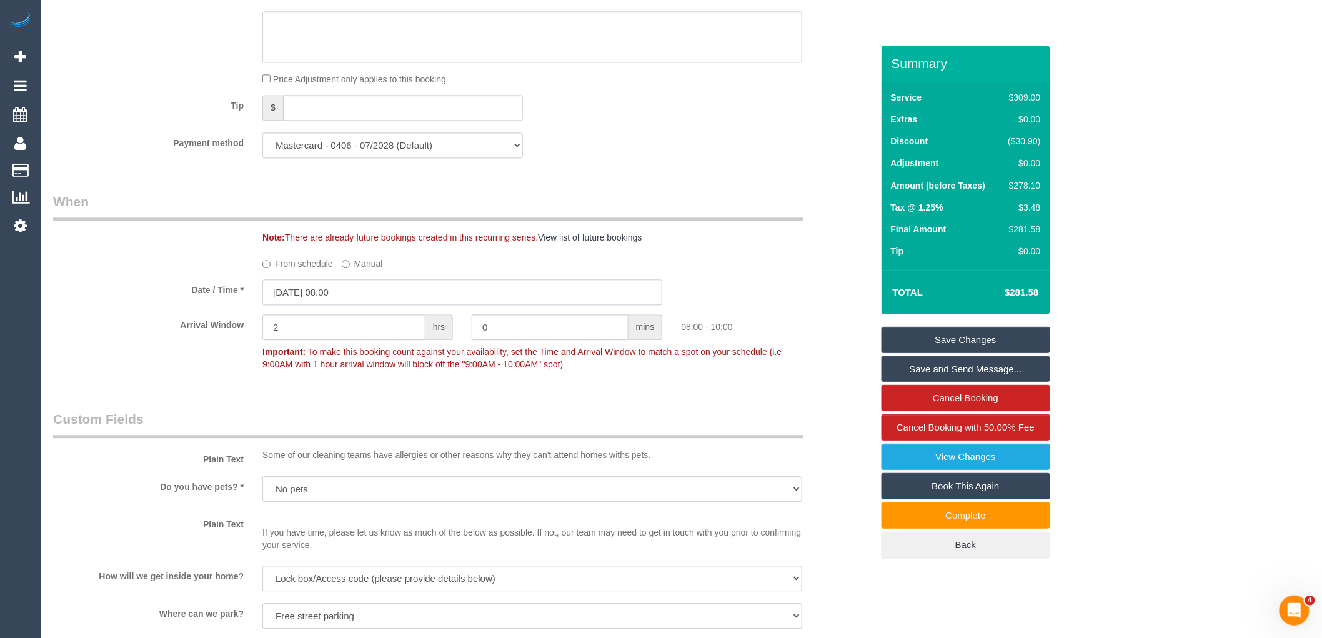
click at [347, 304] on input "30/09/2025 08:00" at bounding box center [462, 292] width 400 height 26
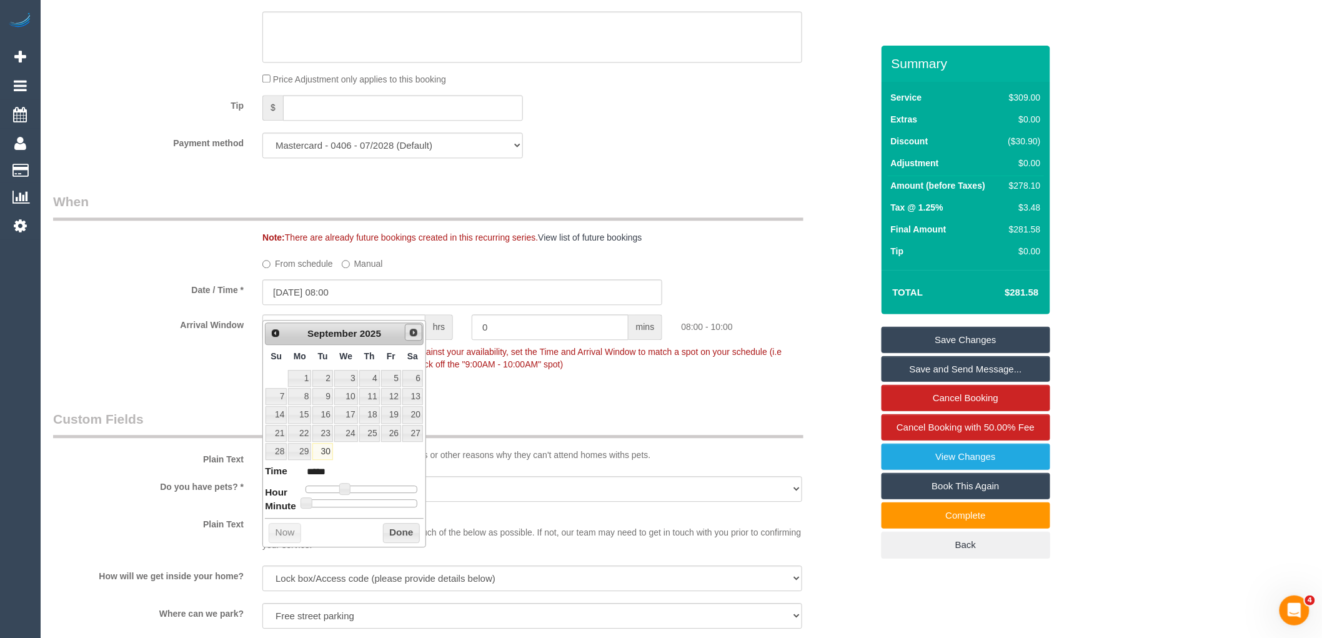
click at [412, 338] on link "Next" at bounding box center [413, 332] width 17 height 17
click at [377, 377] on link "2" at bounding box center [369, 378] width 21 height 17
type input "[DATE] 09:00"
type input "*****"
type input "[DATE] 10:00"
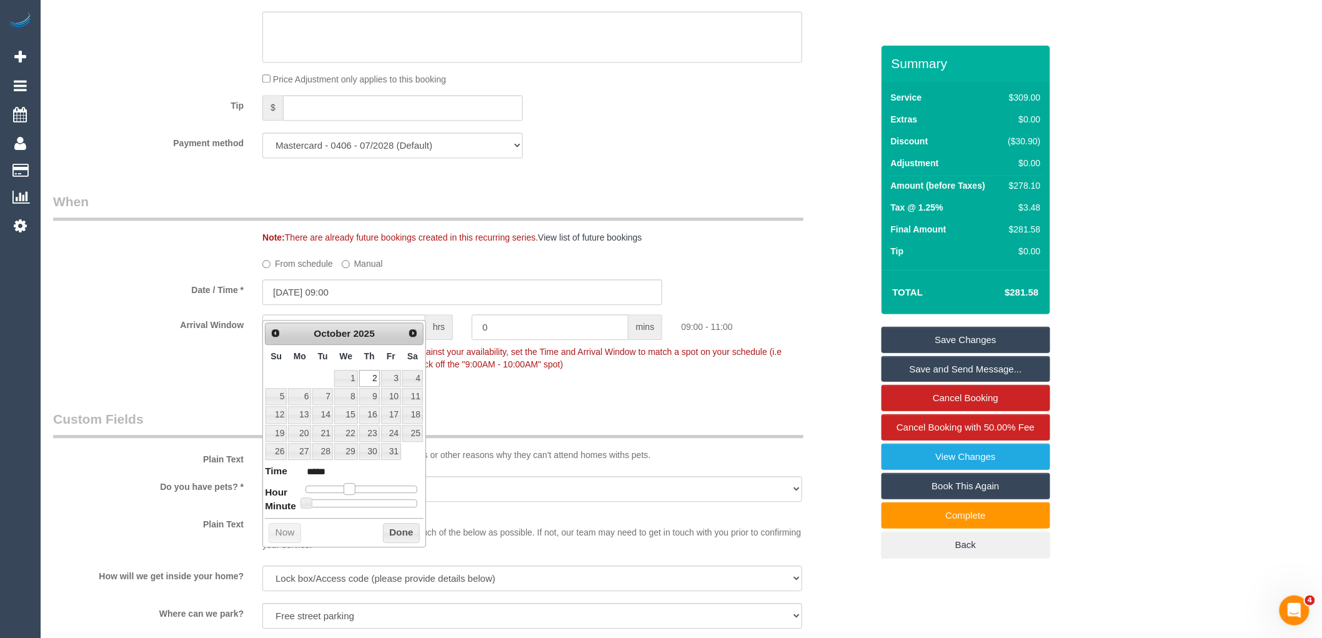
type input "*****"
drag, startPoint x: 347, startPoint y: 487, endPoint x: 357, endPoint y: 489, distance: 10.8
click at [357, 489] on span at bounding box center [354, 488] width 11 height 11
click at [394, 539] on button "Done" at bounding box center [401, 533] width 37 height 20
click at [403, 532] on button "Done" at bounding box center [401, 533] width 37 height 20
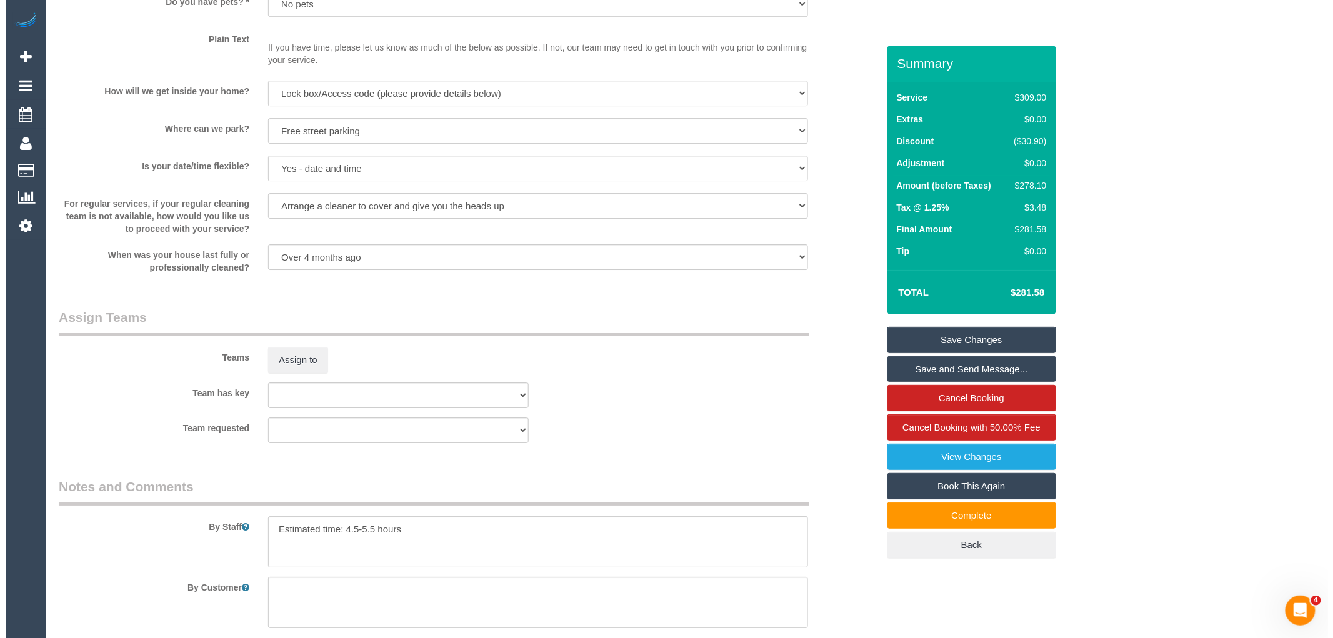
scroll to position [1652, 0]
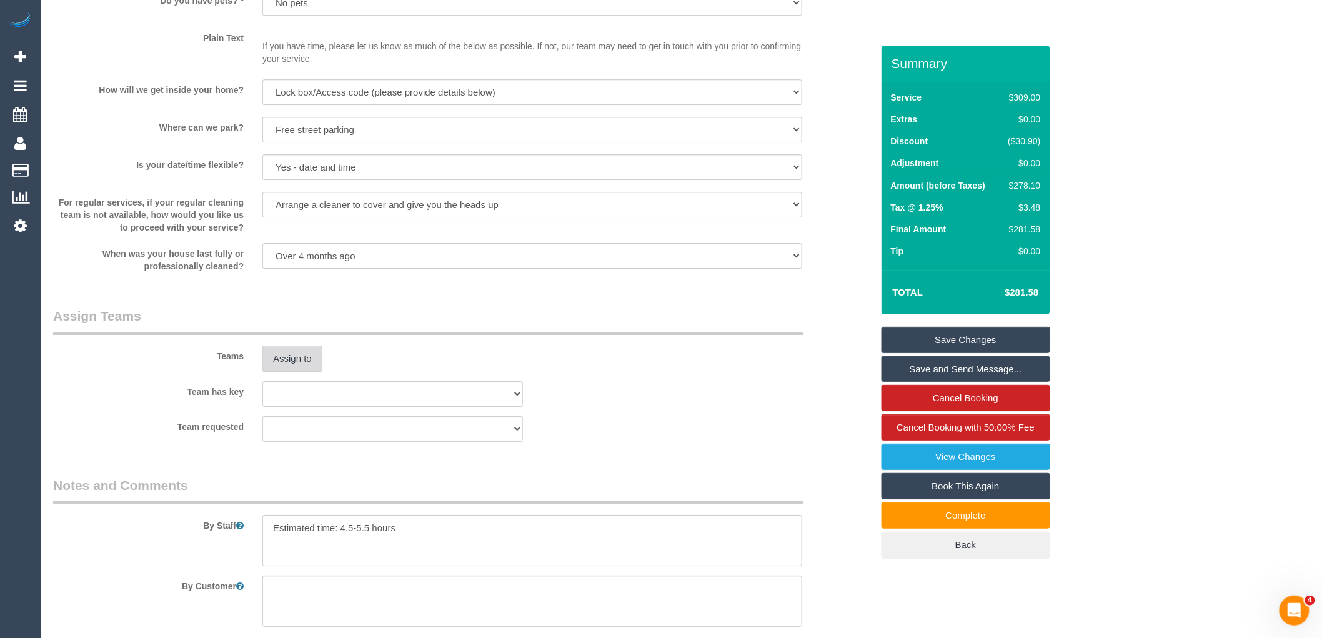
click at [277, 369] on button "Assign to" at bounding box center [292, 358] width 60 height 26
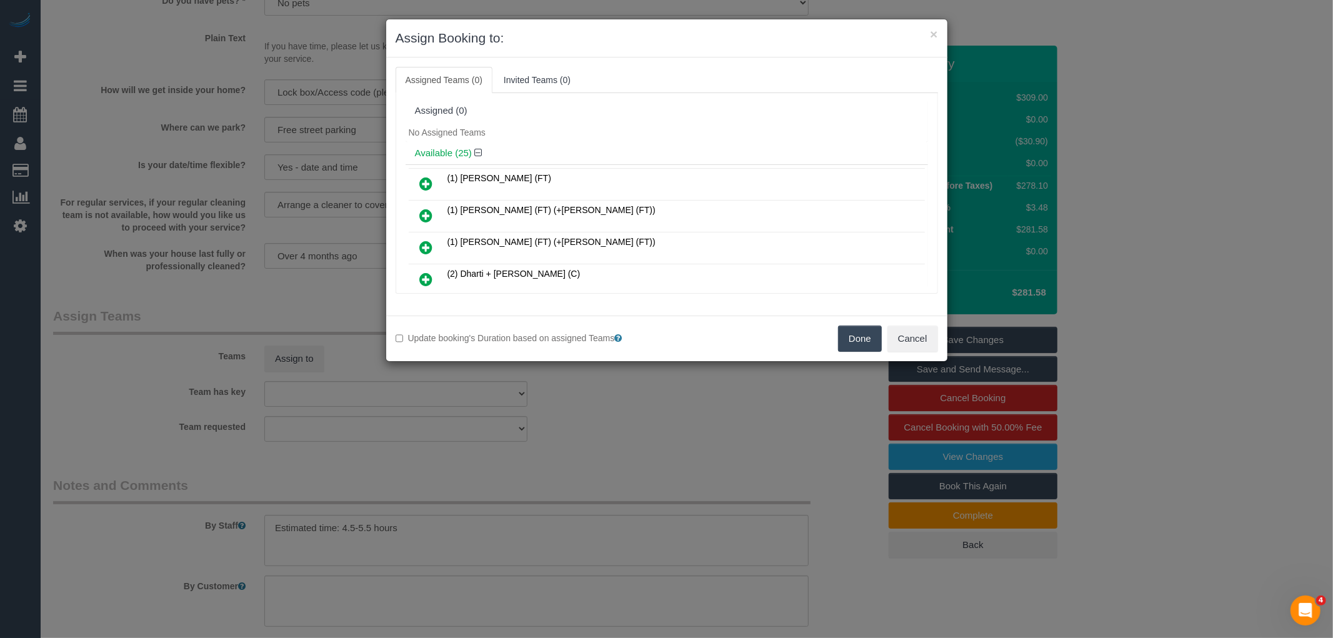
scroll to position [392, 0]
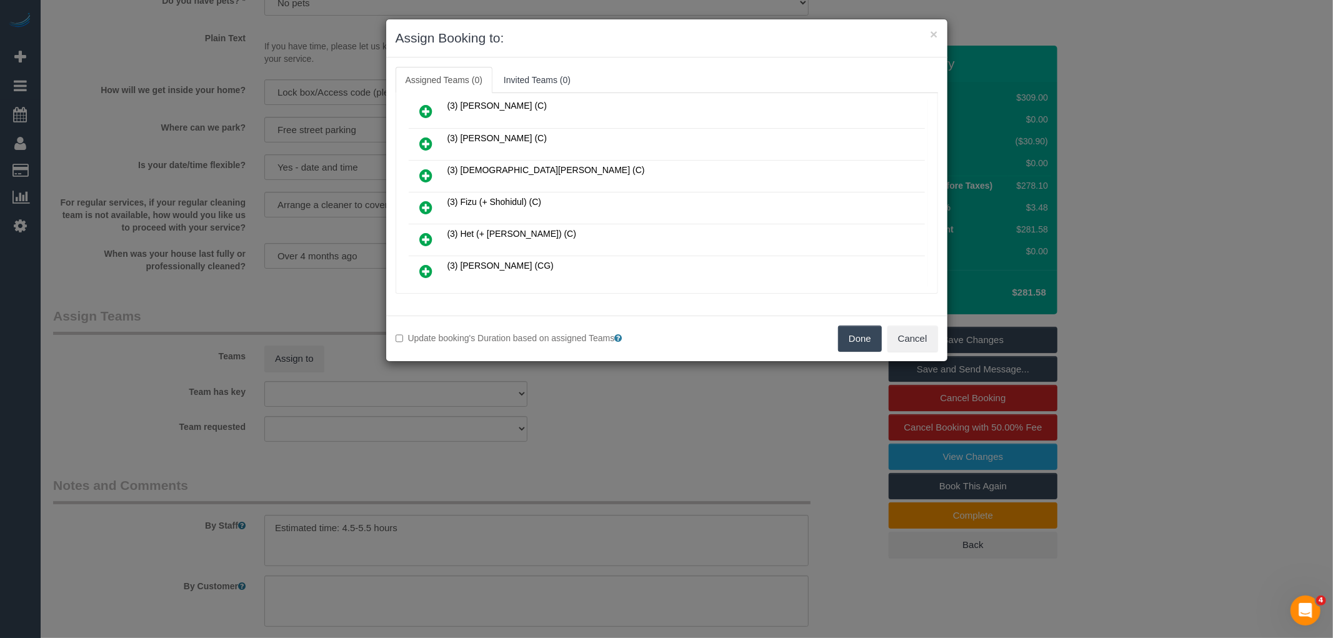
click at [427, 200] on icon at bounding box center [426, 207] width 13 height 15
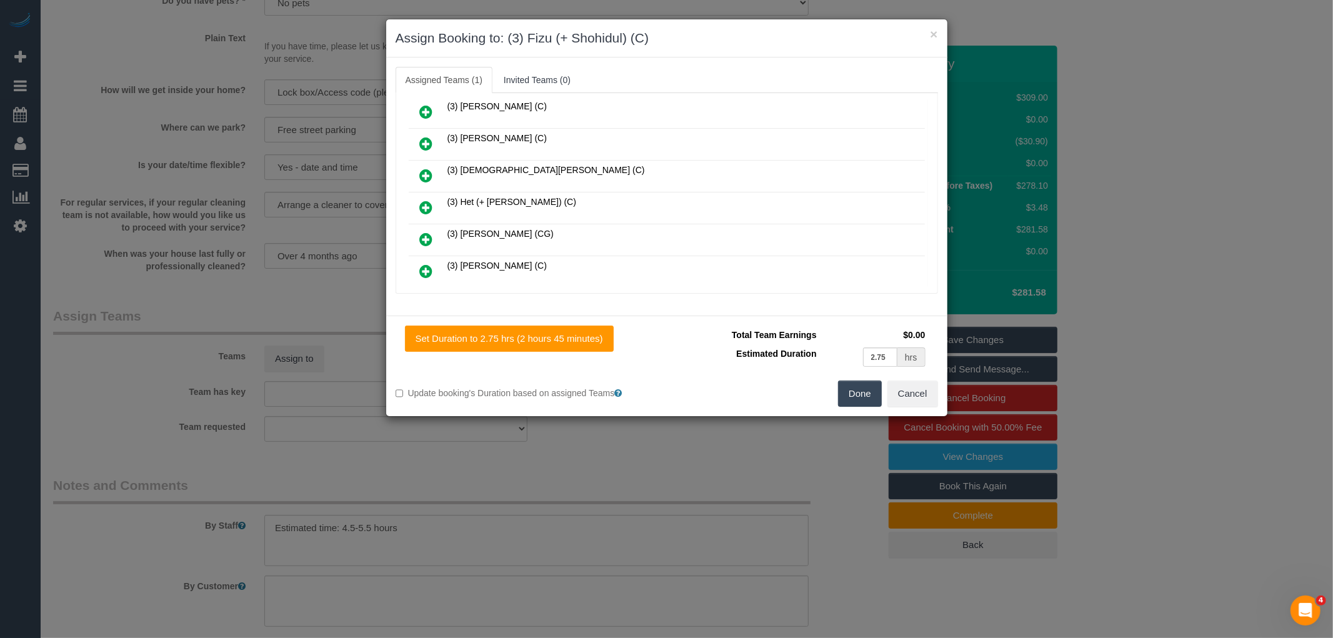
scroll to position [578, 0]
click at [423, 203] on icon at bounding box center [426, 210] width 13 height 15
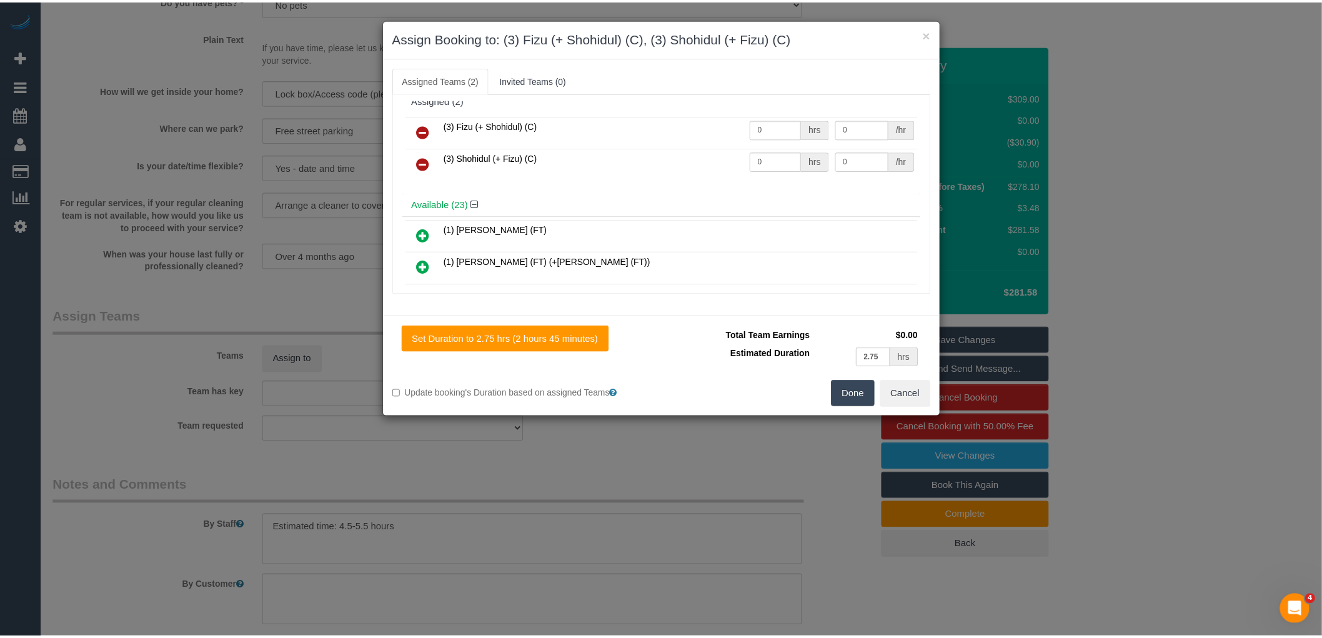
scroll to position [0, 0]
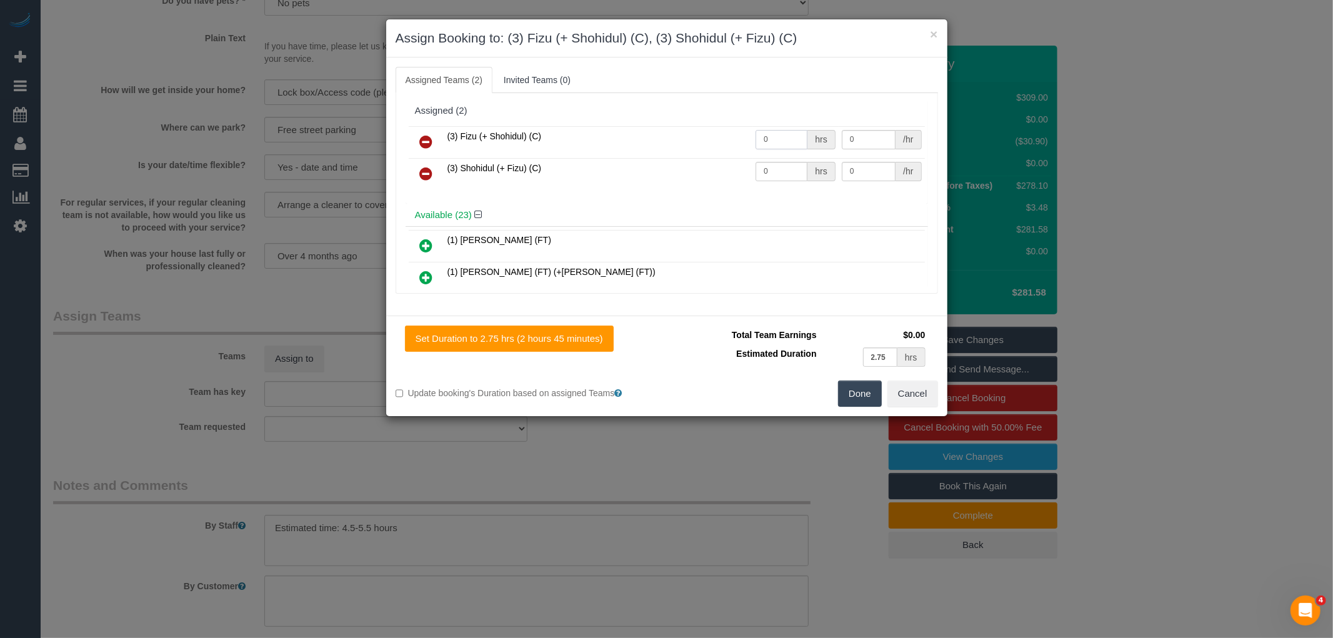
click at [775, 139] on input "0" at bounding box center [781, 139] width 52 height 19
click at [850, 389] on button "Done" at bounding box center [860, 393] width 44 height 26
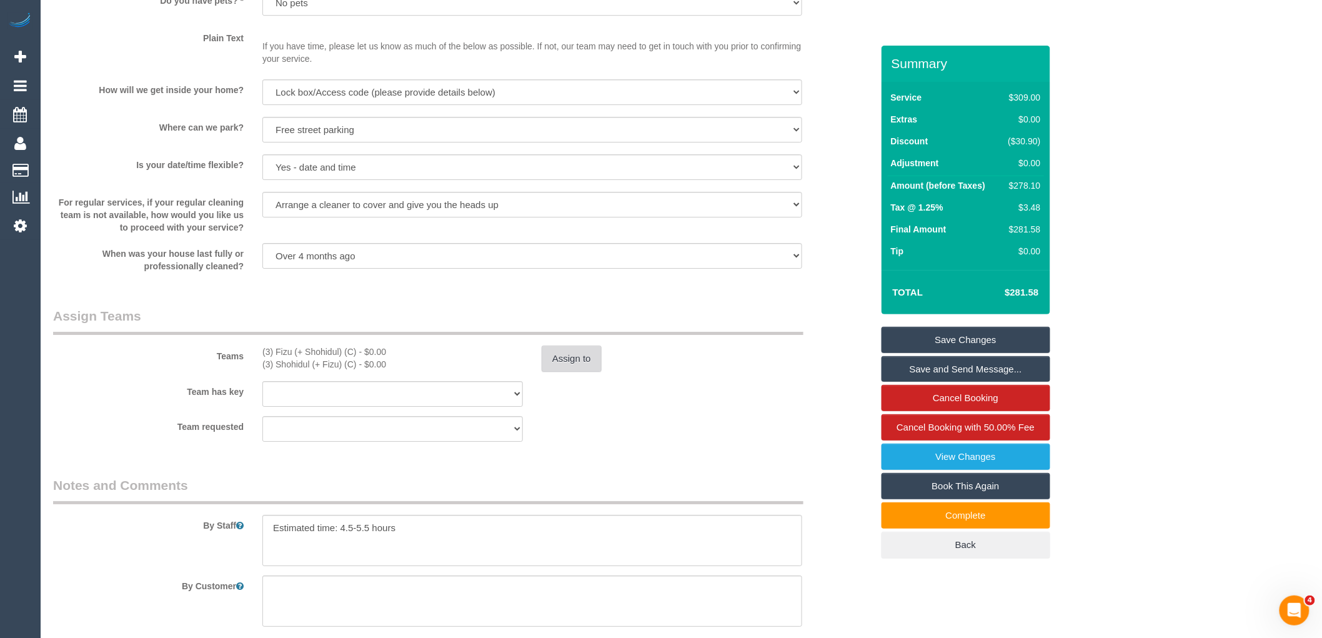
click at [551, 367] on button "Assign to" at bounding box center [572, 358] width 60 height 26
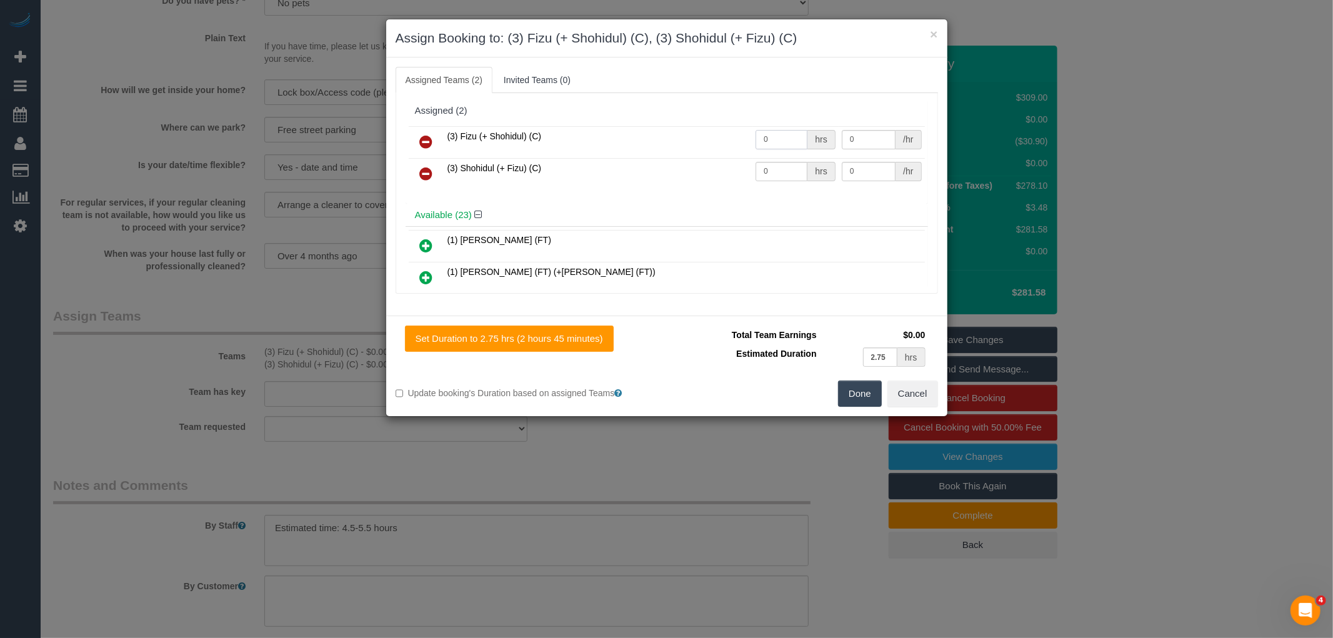
click at [770, 142] on input "0" at bounding box center [781, 139] width 52 height 19
type input "1"
type input "87.5"
click at [783, 185] on td "0 hrs" at bounding box center [795, 174] width 86 height 32
click at [782, 167] on input "0" at bounding box center [781, 171] width 52 height 19
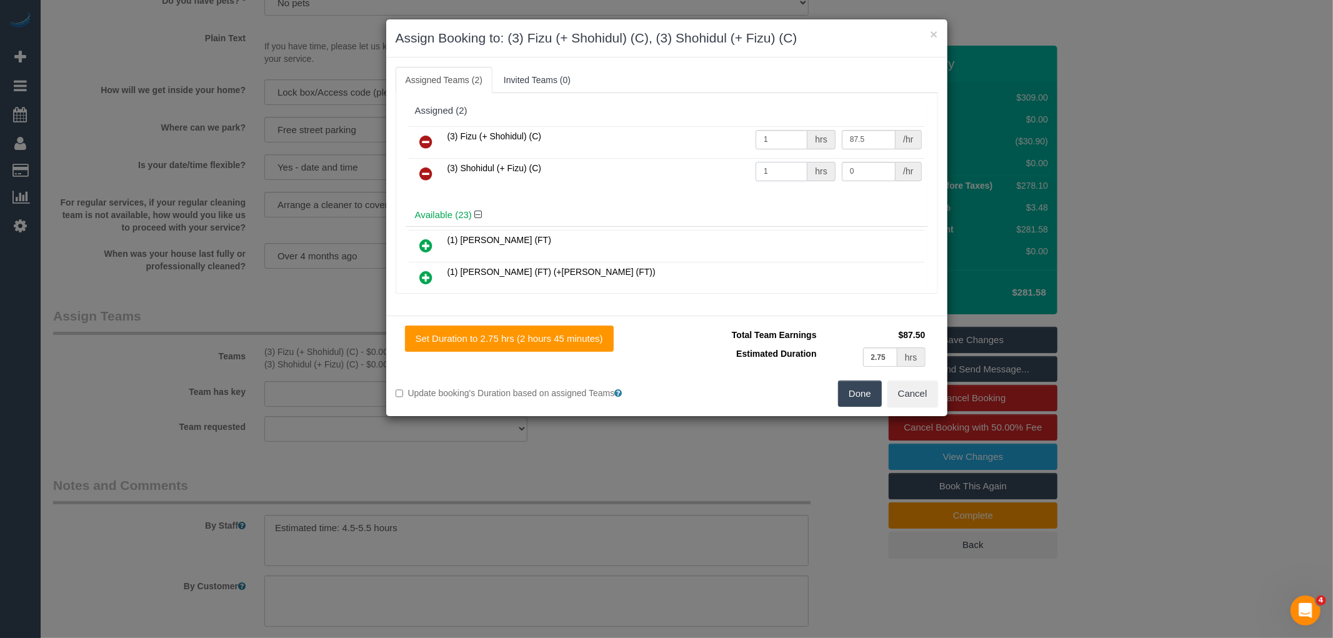
type input "1"
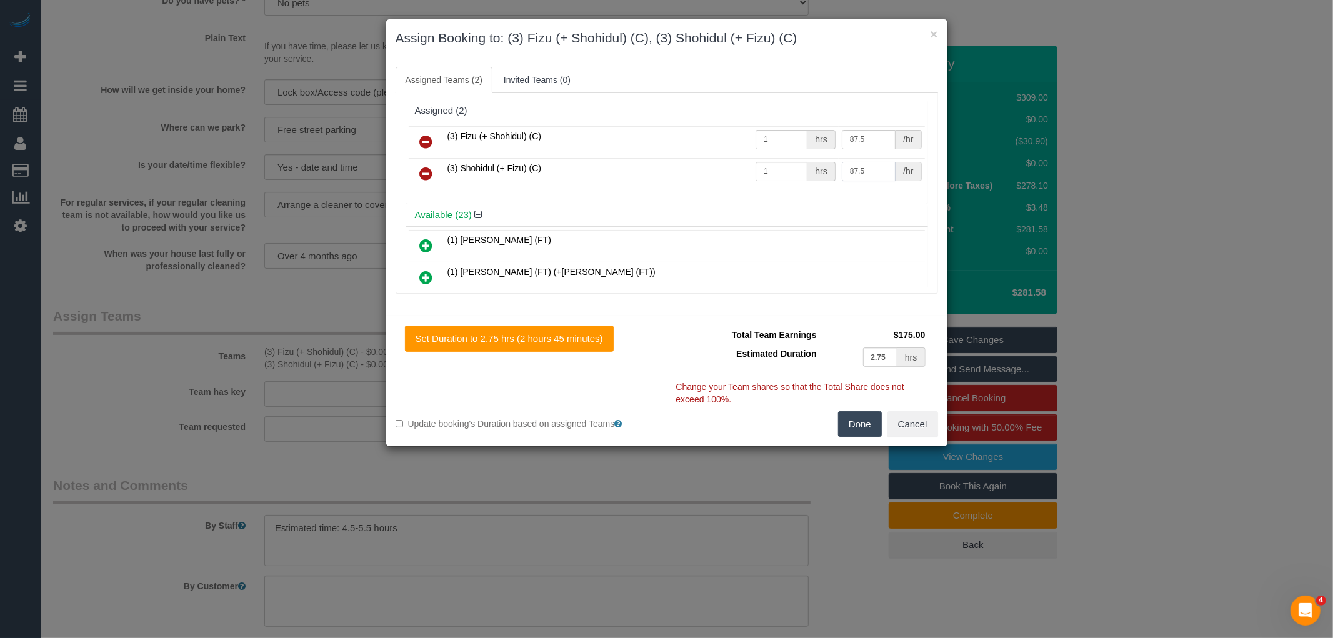
type input "87.5"
click at [853, 432] on button "Done" at bounding box center [860, 424] width 44 height 26
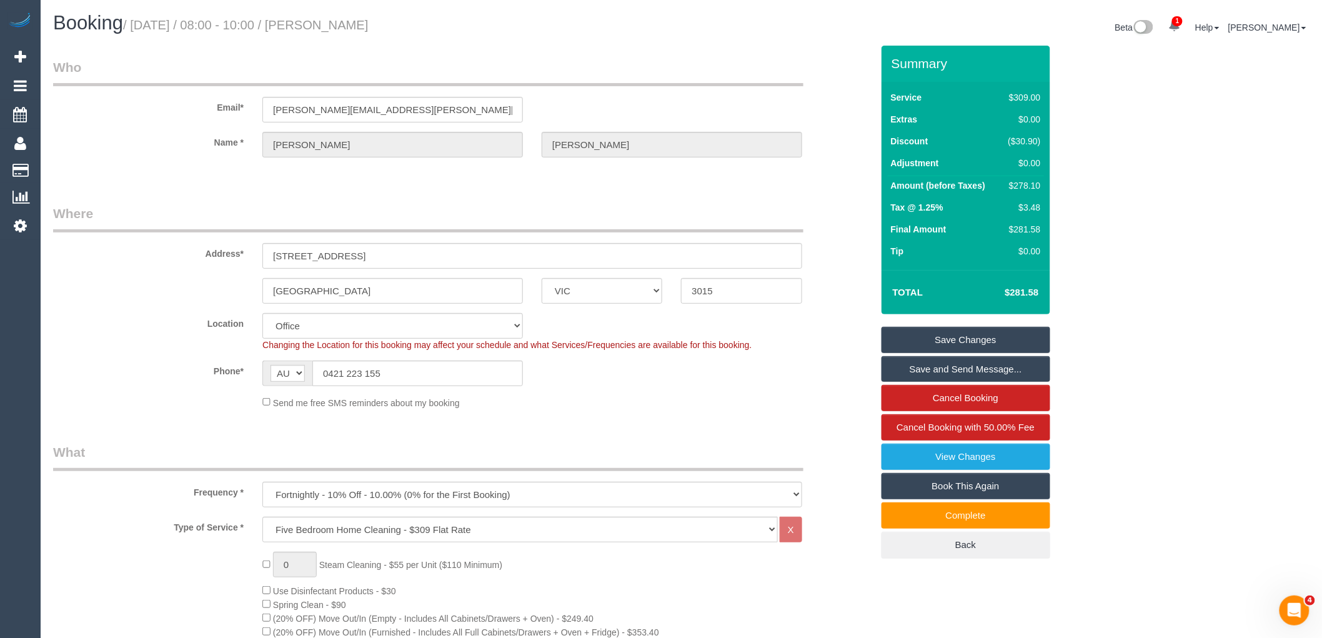
drag, startPoint x: 345, startPoint y: 23, endPoint x: 415, endPoint y: 39, distance: 71.1
click at [415, 39] on div "Booking / September 30, 2025 / 08:00 - 10:00 / Kate Hewitt" at bounding box center [363, 25] width 638 height 27
copy small "Kate Hewitt"
click at [1006, 335] on link "Save Changes" at bounding box center [965, 340] width 169 height 26
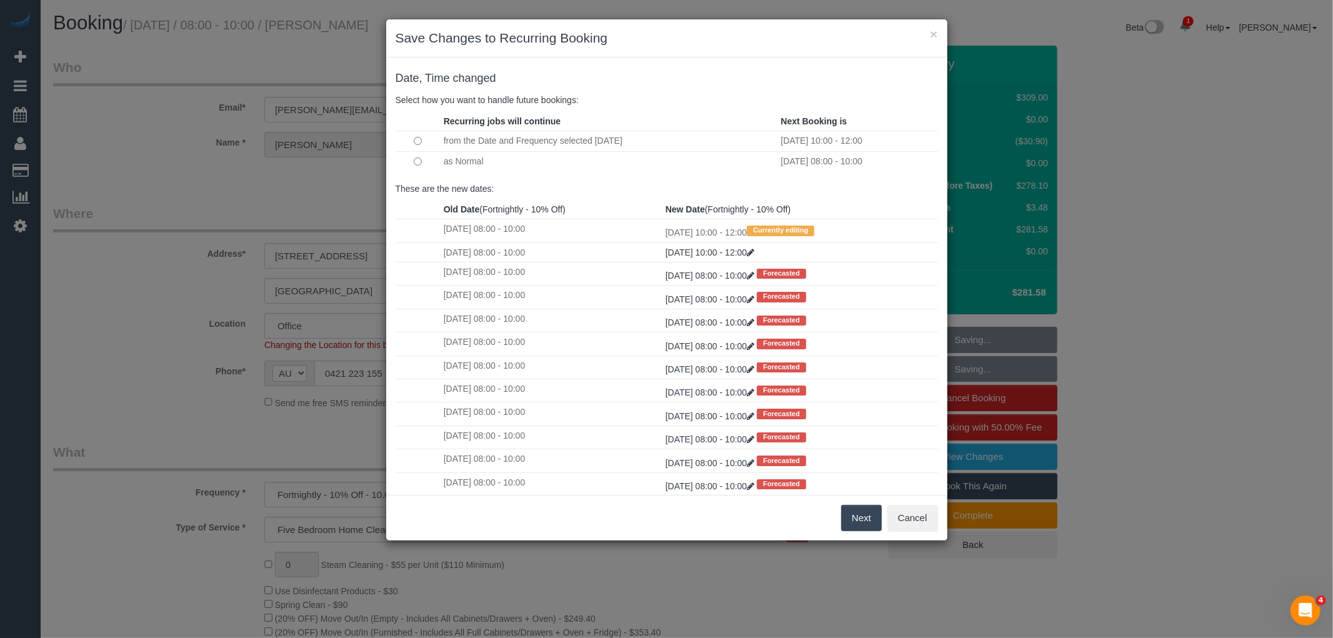
click at [417, 157] on td at bounding box center [417, 161] width 45 height 20
click at [866, 523] on button "Next" at bounding box center [861, 518] width 41 height 26
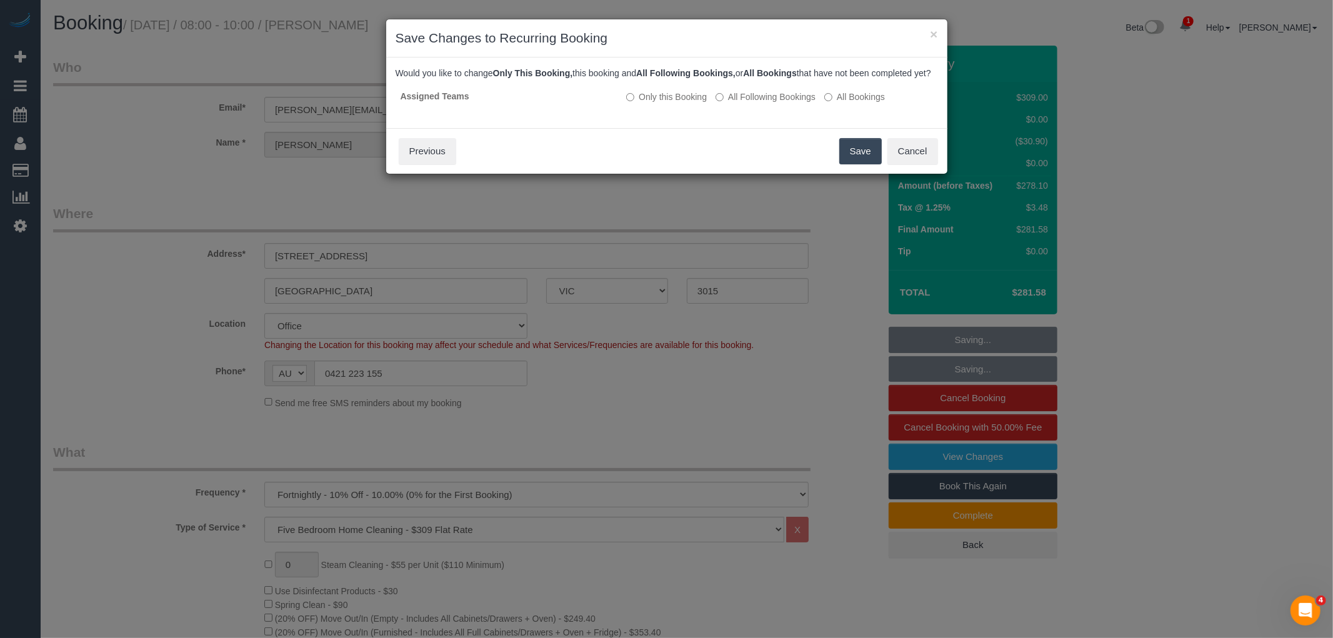
click at [850, 159] on button "Save" at bounding box center [860, 151] width 42 height 26
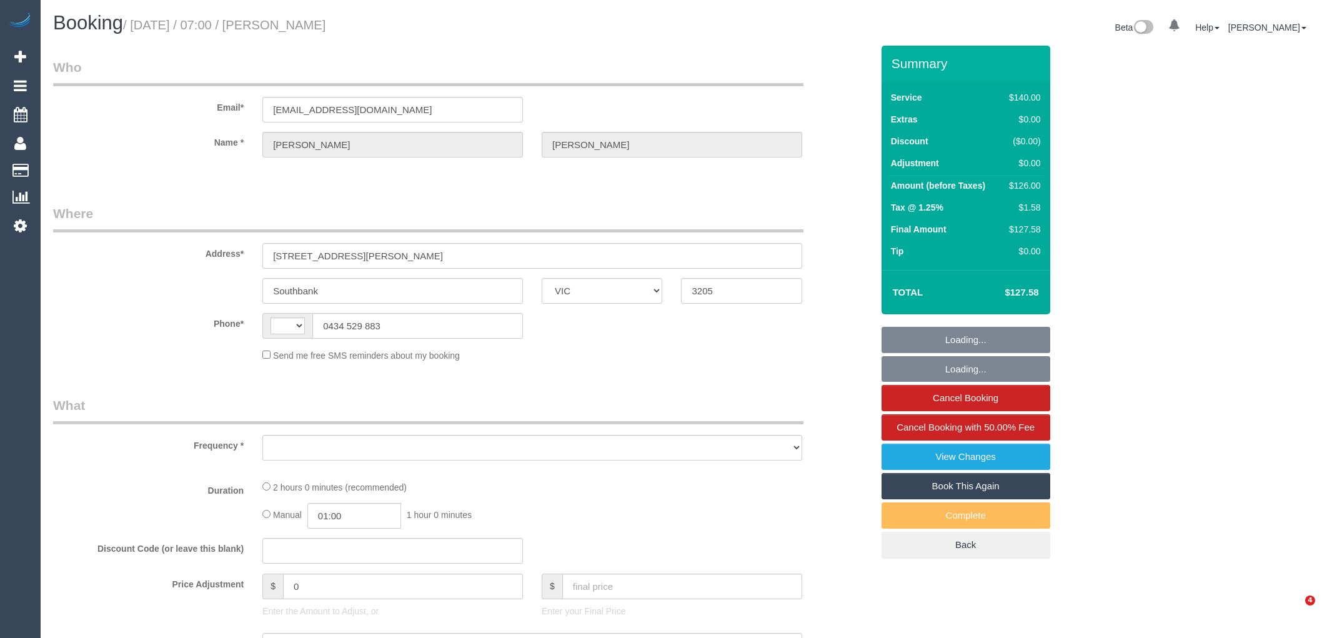
select select "VIC"
select select "object:309"
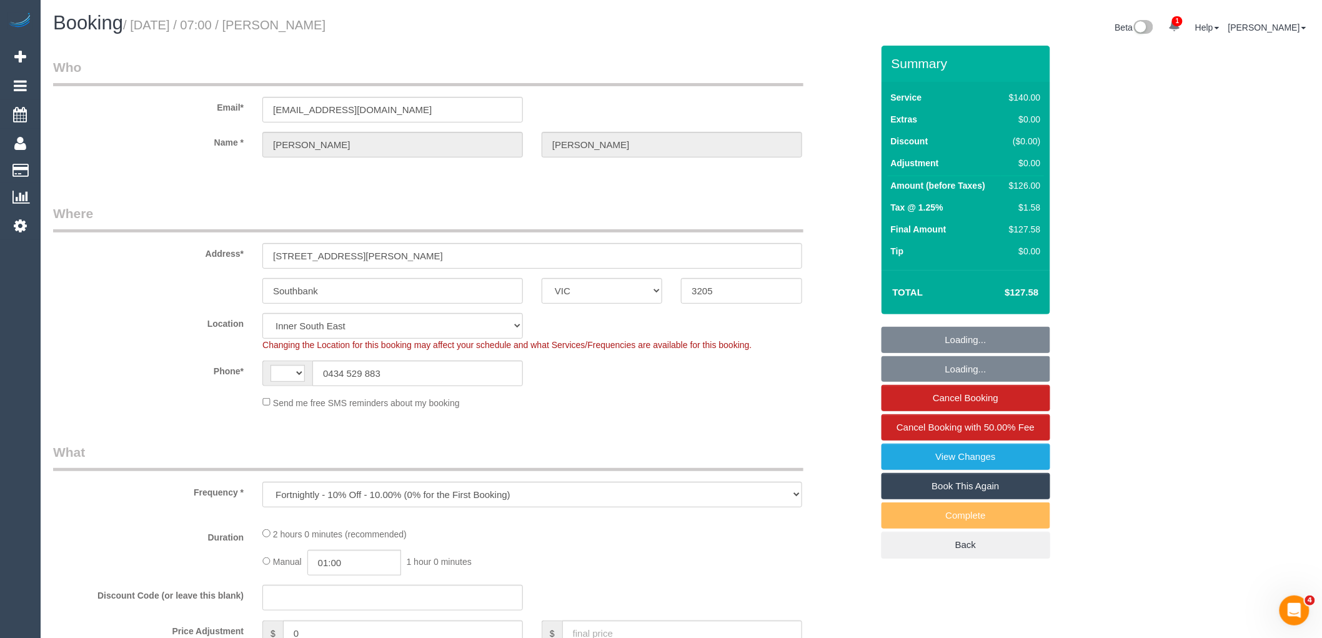
select select "string:AU"
select select "string:stripe-pm_1Ledih2GScqysDRVSYQmfykY"
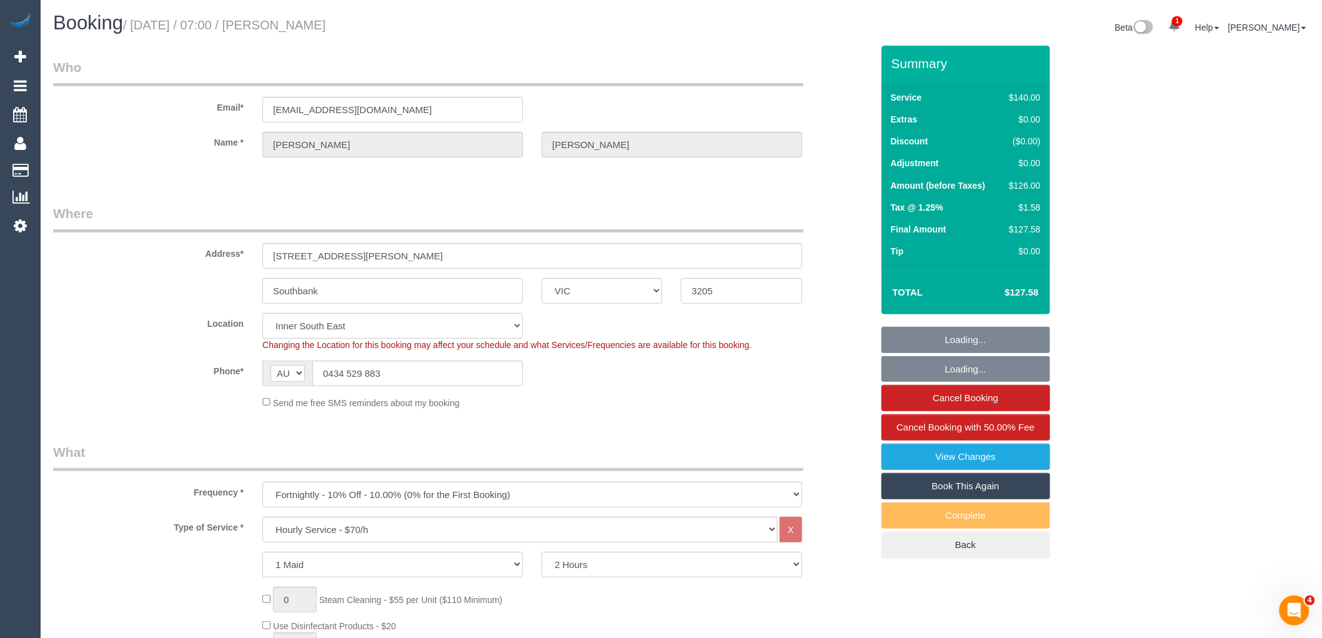
select select "object:727"
select select "number:28"
select select "number:14"
select select "number:18"
select select "number:22"
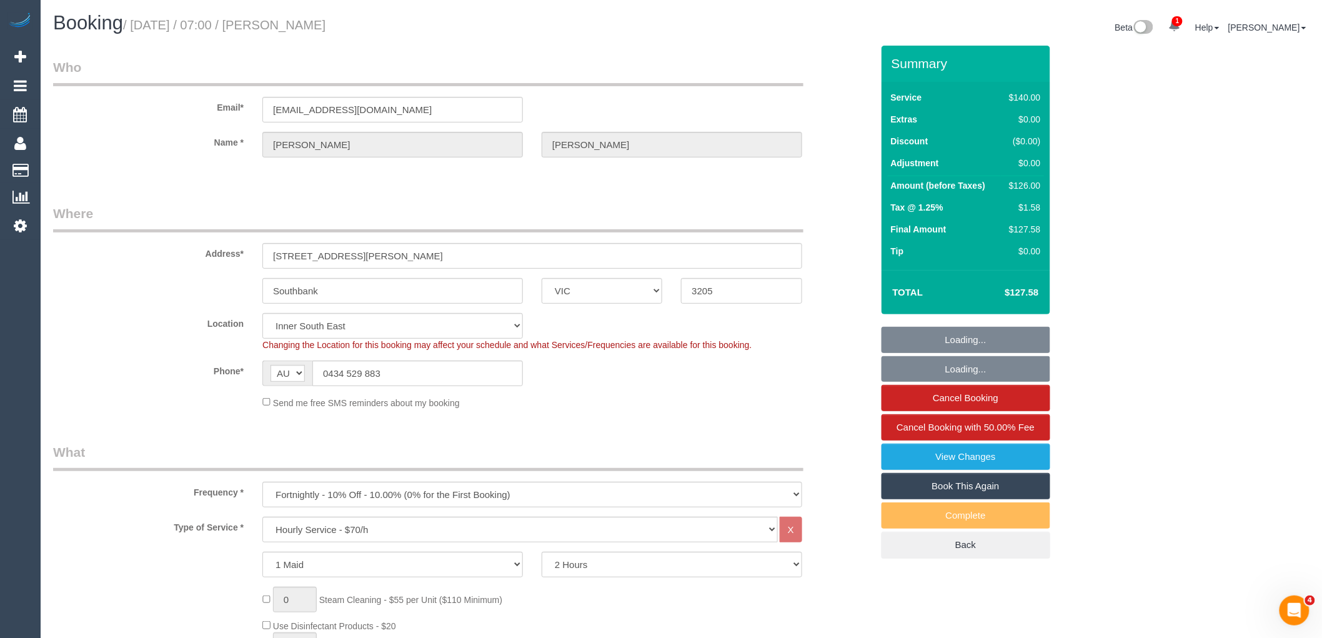
select select "number:34"
select select "number:26"
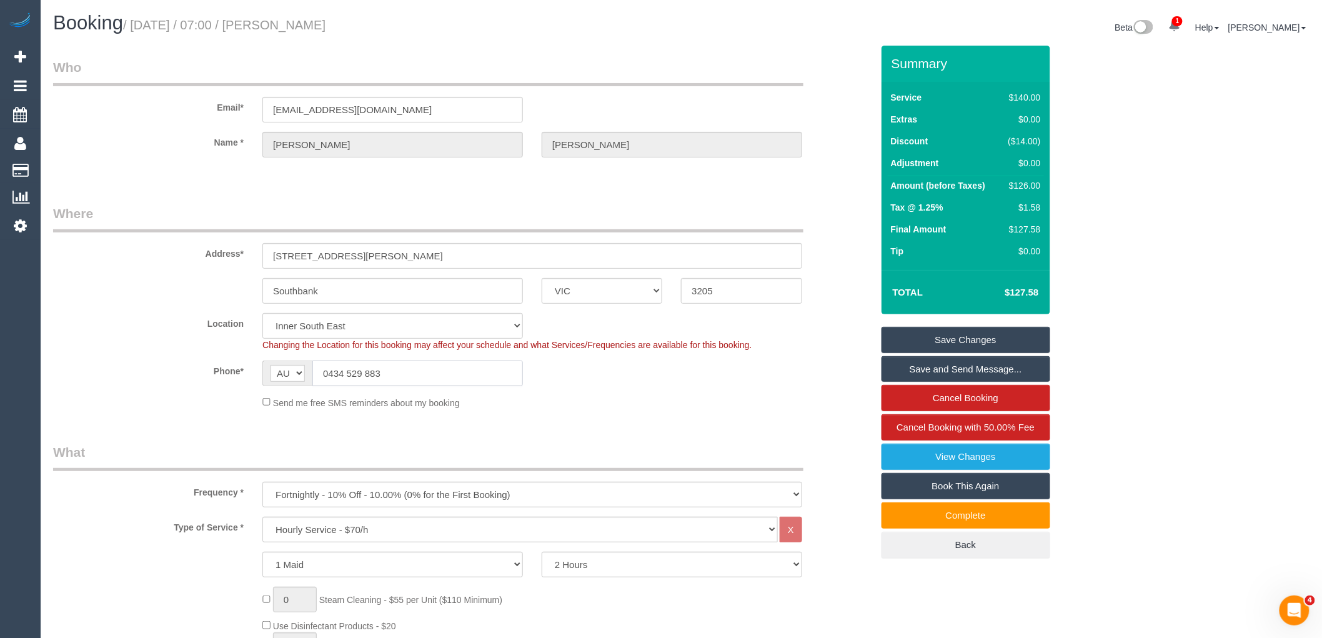
drag, startPoint x: 390, startPoint y: 370, endPoint x: 329, endPoint y: 371, distance: 61.8
click at [329, 371] on input "0434 529 883" at bounding box center [417, 373] width 211 height 26
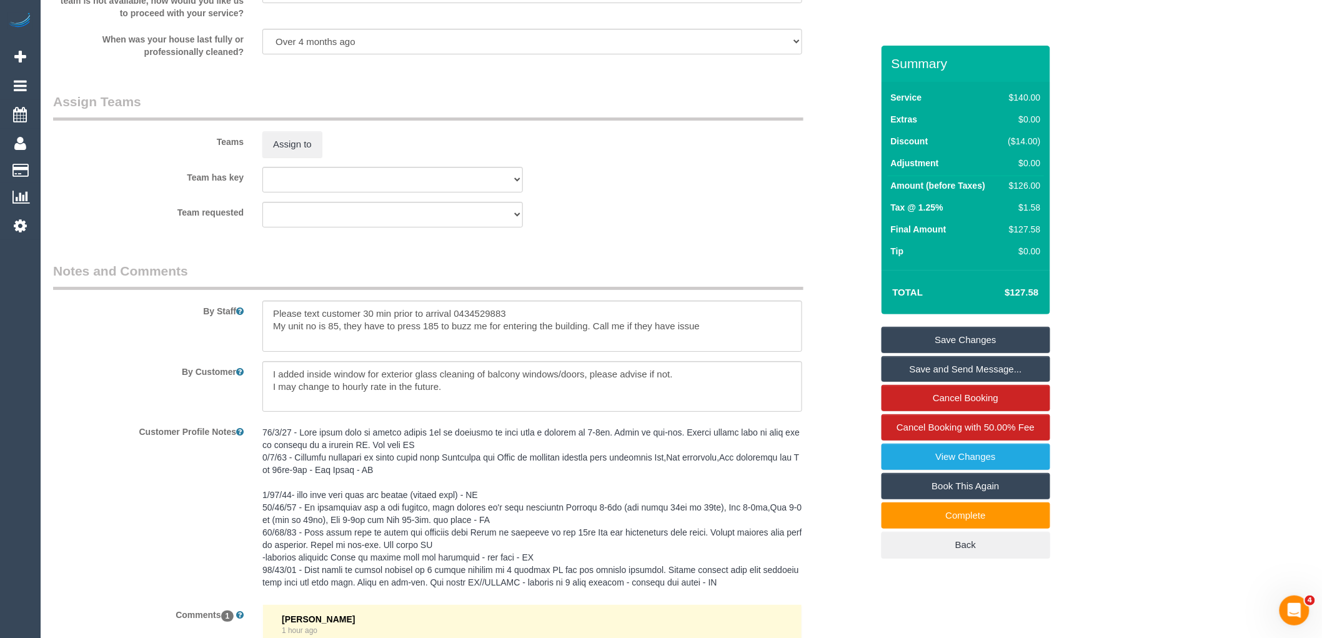
scroll to position [2098, 0]
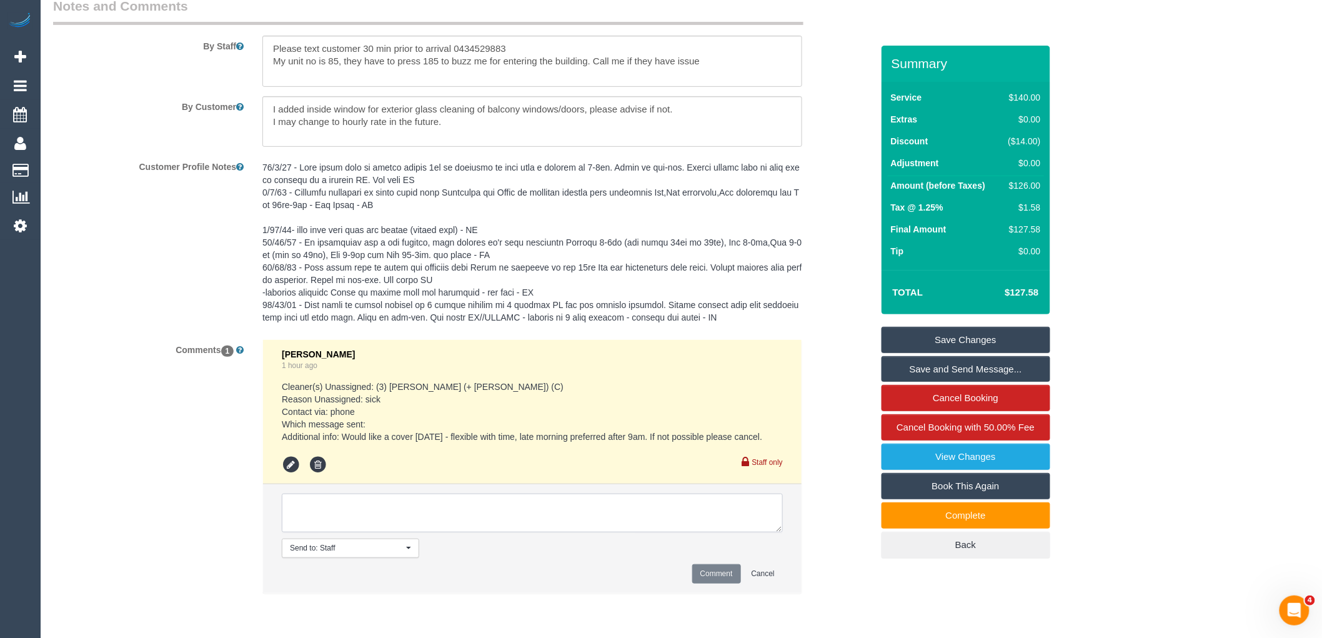
click at [365, 532] on textarea at bounding box center [532, 513] width 501 height 39
type textarea "Assigned pending 2/10 AW 10am-12pm via text"
click at [715, 583] on button "Comment" at bounding box center [716, 573] width 49 height 19
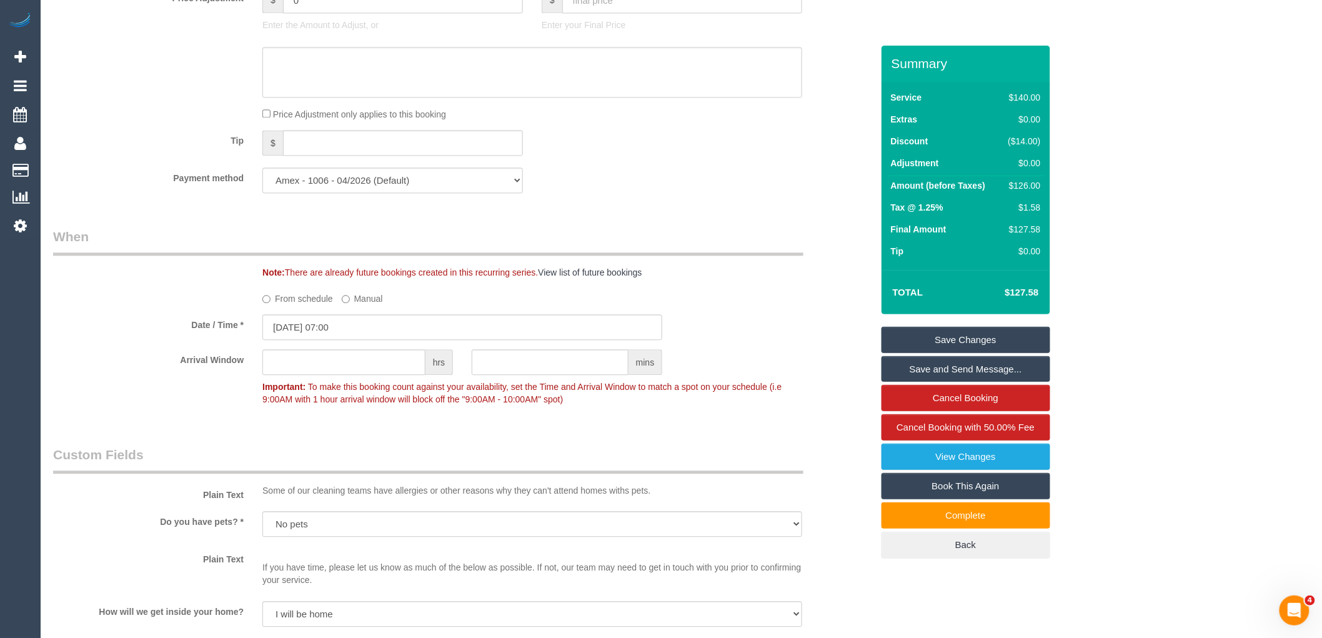
scroll to position [1057, 0]
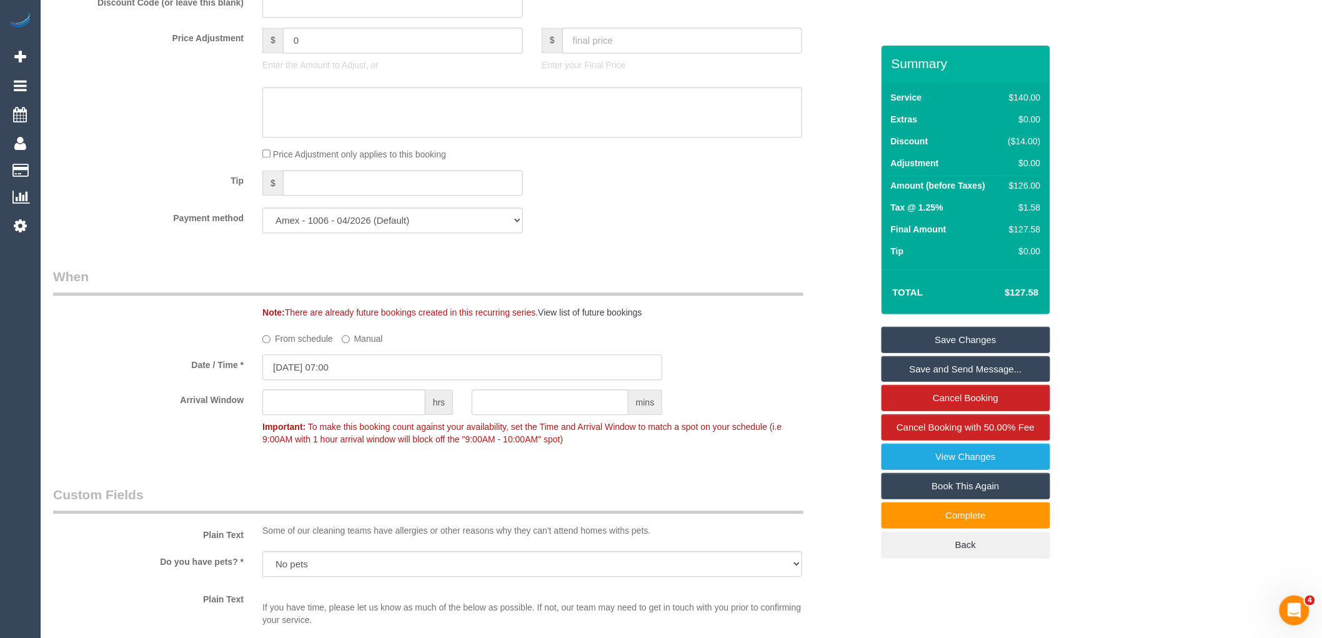
click at [352, 373] on input "30/09/2025 07:00" at bounding box center [462, 367] width 400 height 26
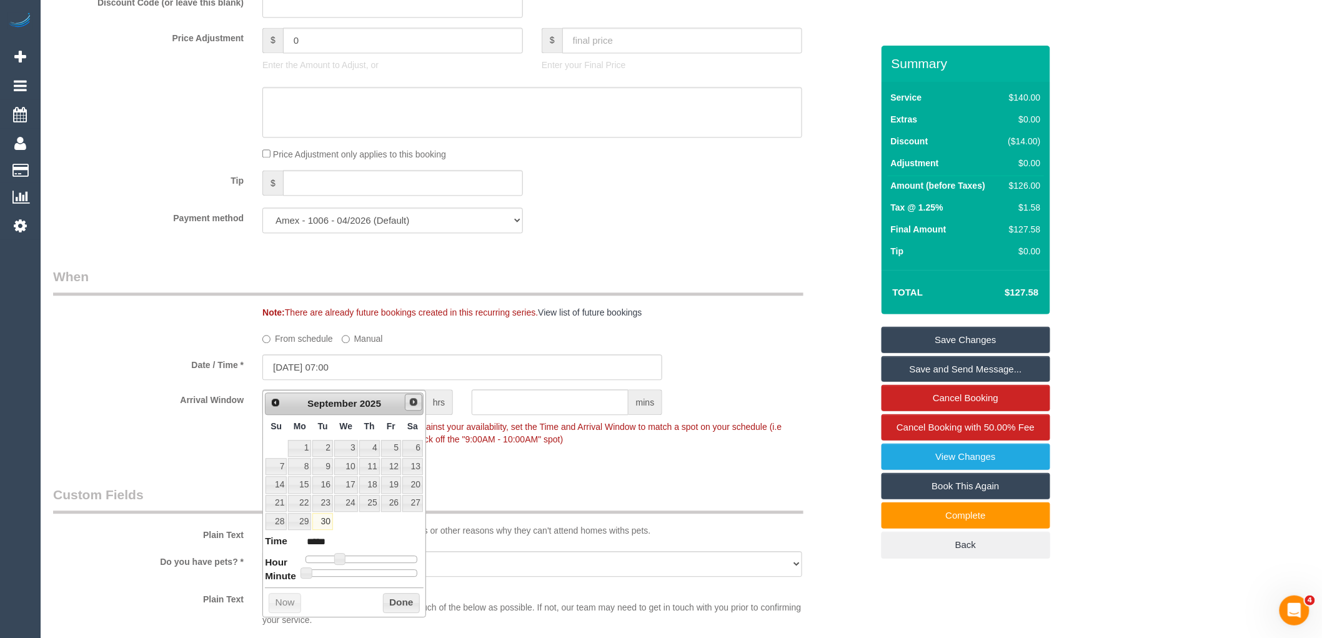
click at [406, 403] on link "Next" at bounding box center [413, 402] width 17 height 17
click at [372, 445] on link "2" at bounding box center [369, 448] width 21 height 17
type input "02/10/2025 08:00"
type input "*****"
type input "02/10/2025 09:00"
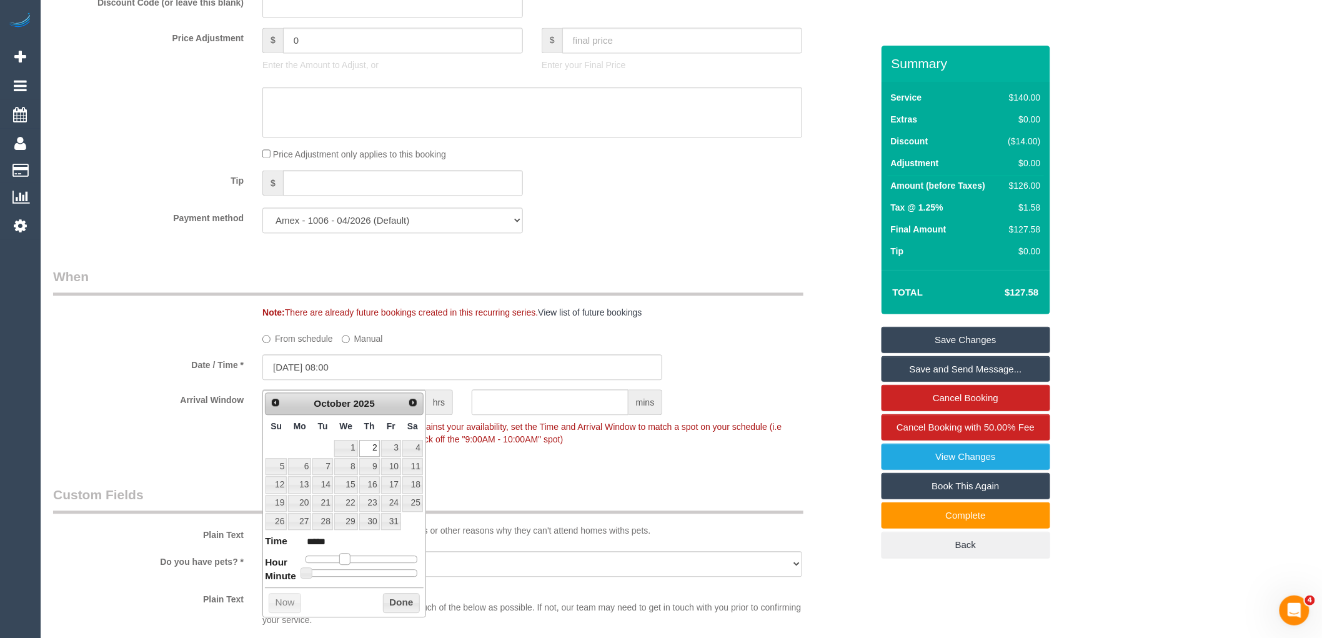
type input "*****"
type input "[DATE] 10:00"
type input "*****"
drag, startPoint x: 335, startPoint y: 554, endPoint x: 350, endPoint y: 557, distance: 15.2
click at [350, 557] on span at bounding box center [354, 558] width 11 height 11
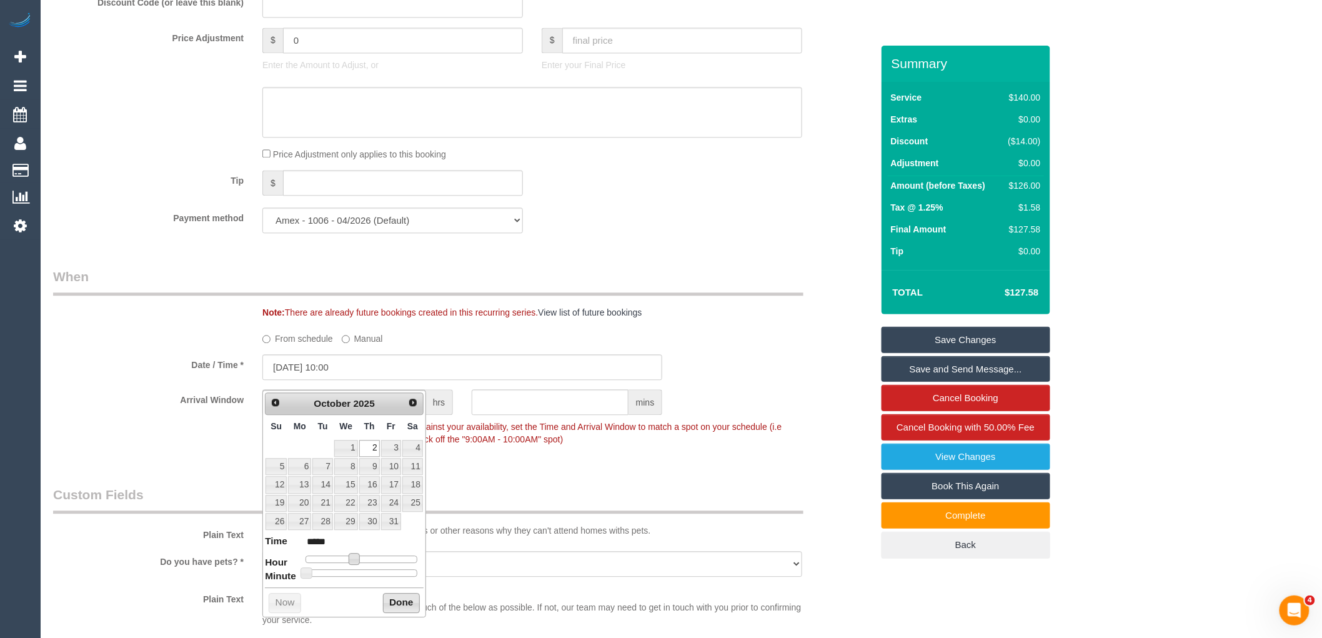
click at [392, 605] on button "Done" at bounding box center [401, 603] width 37 height 20
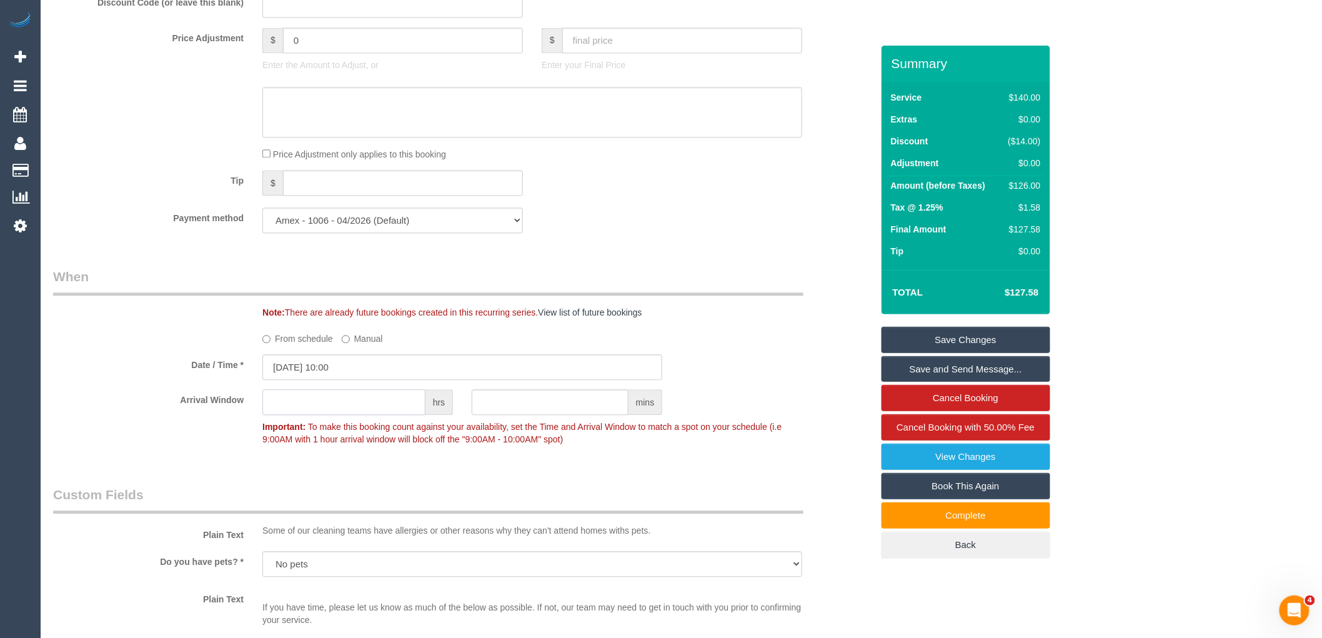
click at [338, 404] on input "text" at bounding box center [343, 402] width 163 height 26
type input "2"
click at [180, 445] on div "Arrival Window 2 hrs mins 10:00 - 12:00 Important: To make this booking count a…" at bounding box center [463, 420] width 838 height 62
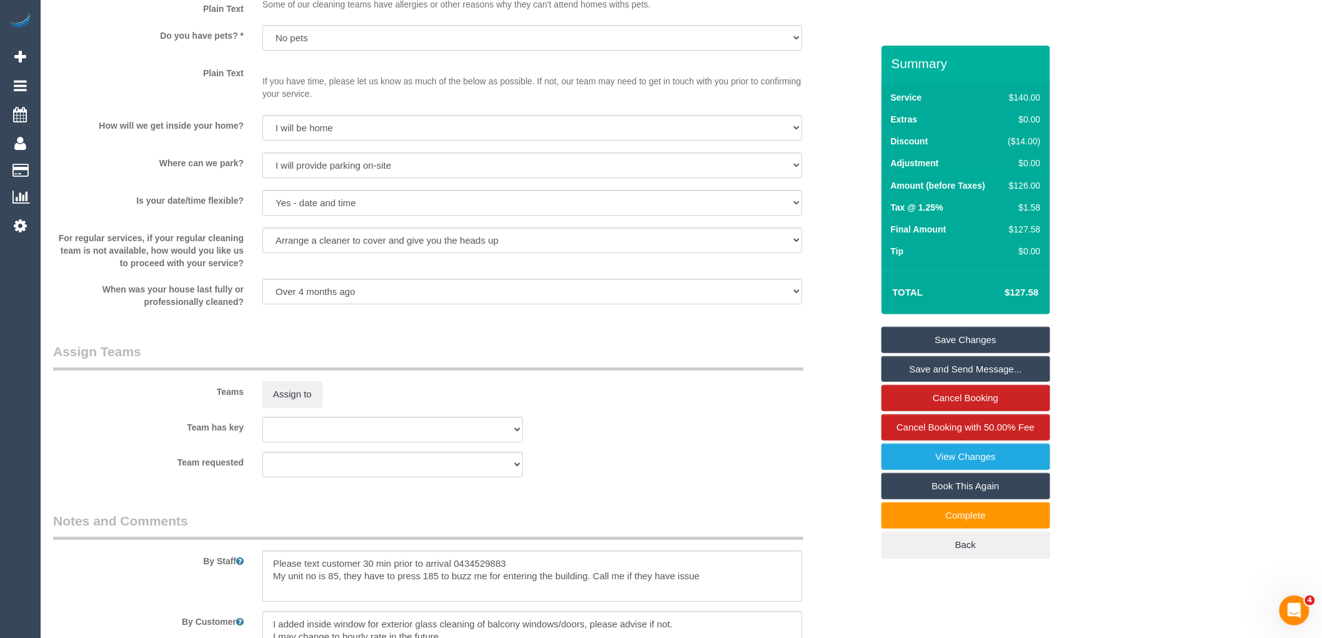
scroll to position [1612, 0]
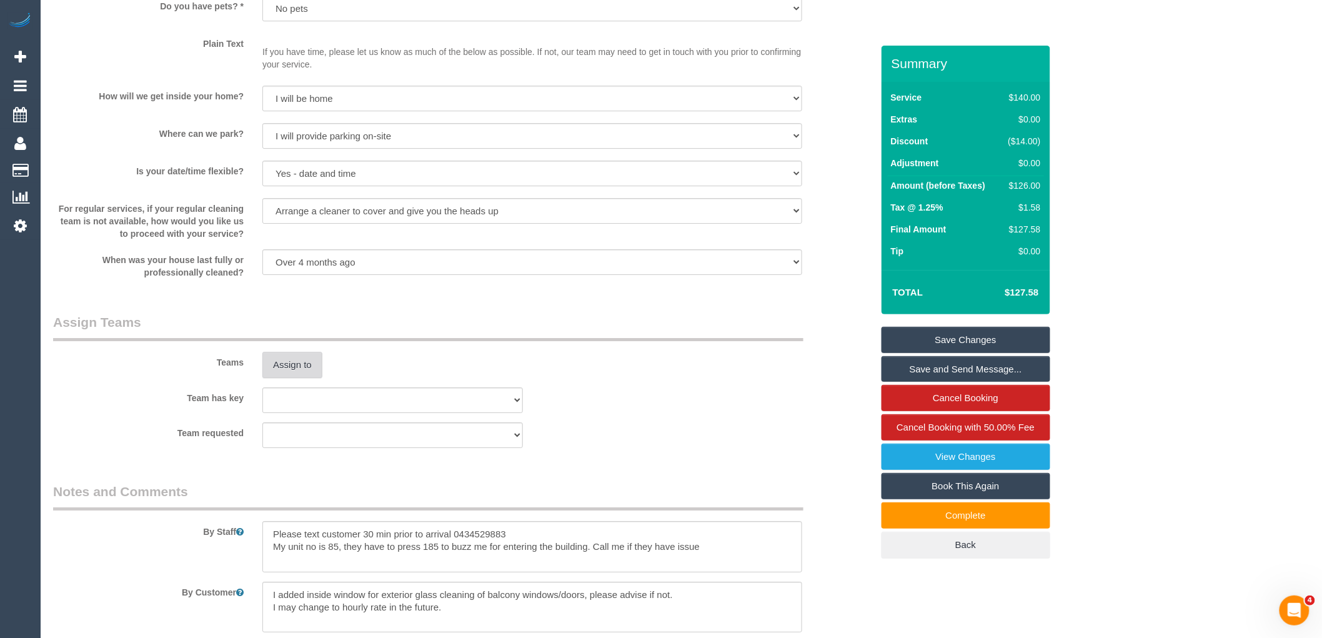
click at [277, 372] on button "Assign to" at bounding box center [292, 365] width 60 height 26
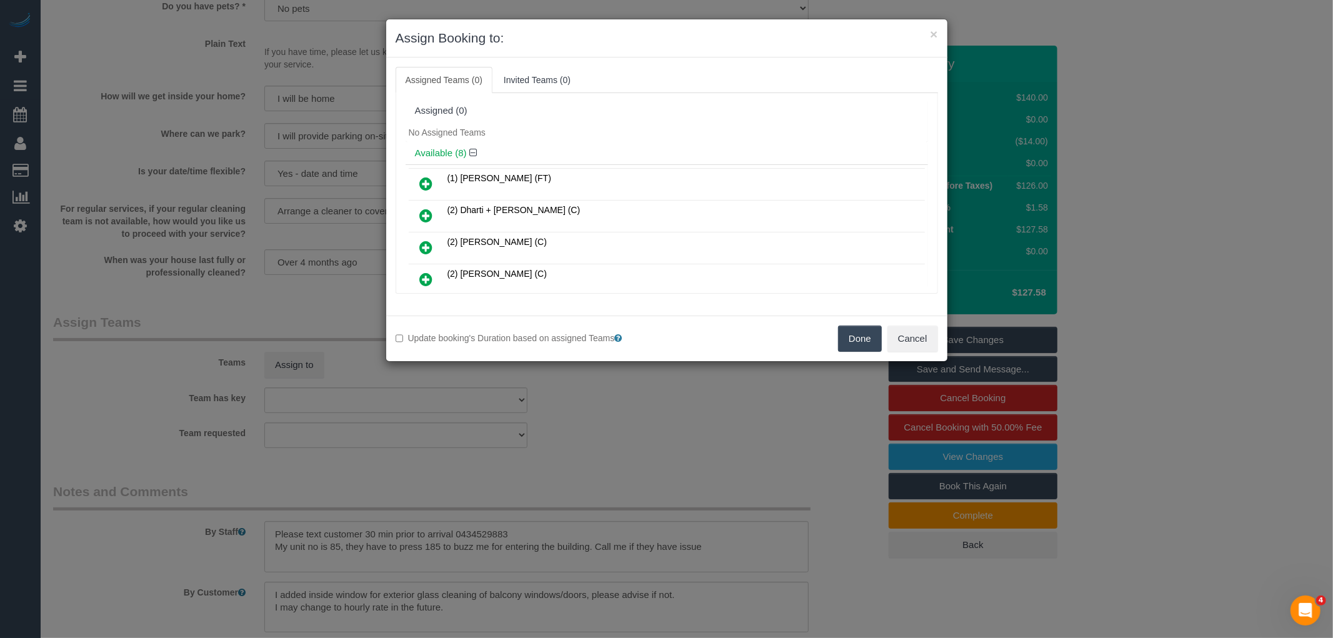
click at [420, 185] on icon at bounding box center [426, 183] width 13 height 15
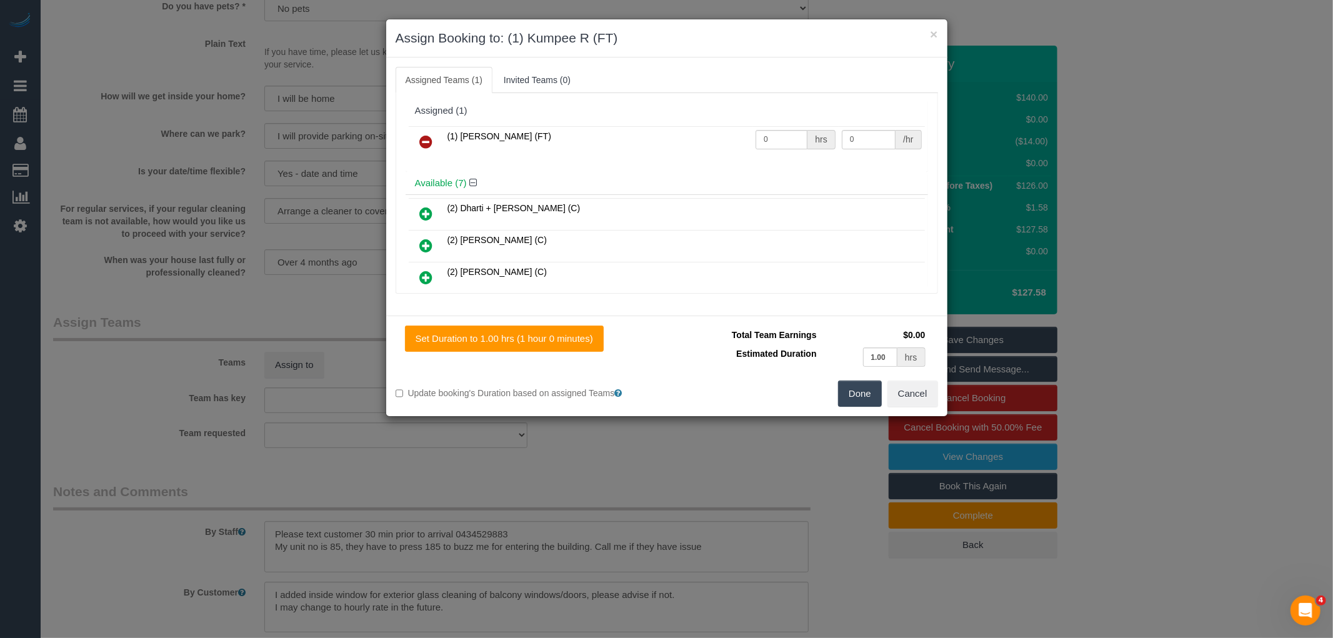
click at [864, 400] on button "Done" at bounding box center [860, 393] width 44 height 26
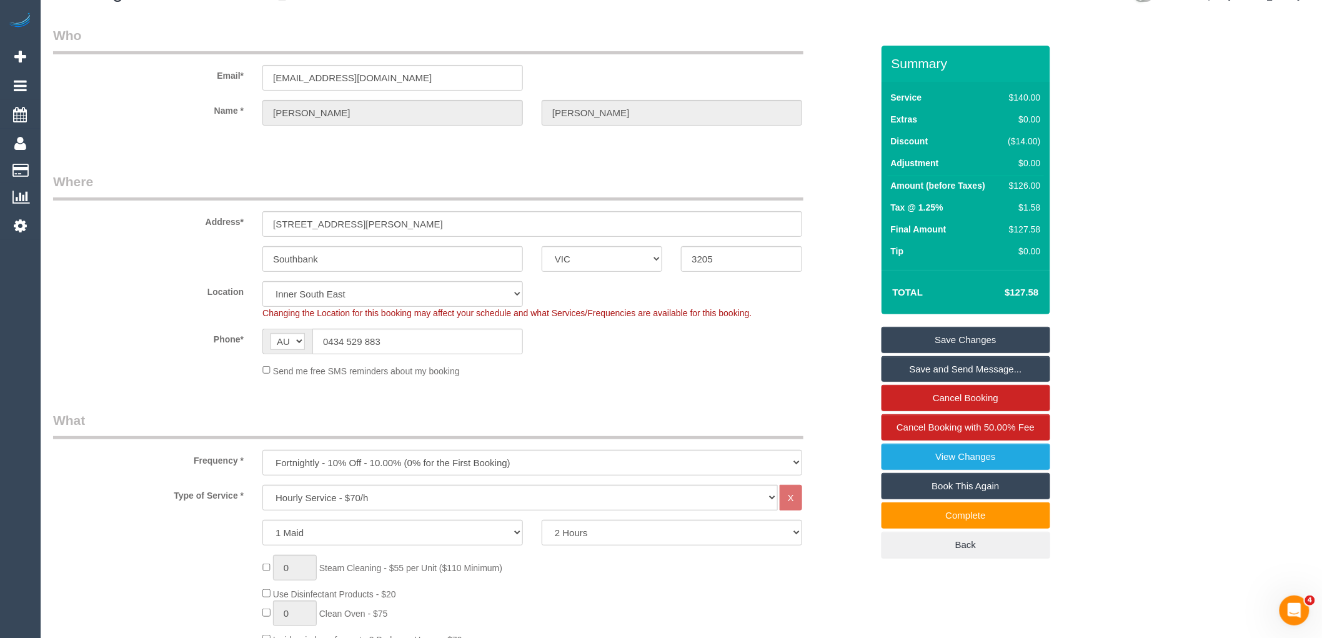
scroll to position [0, 0]
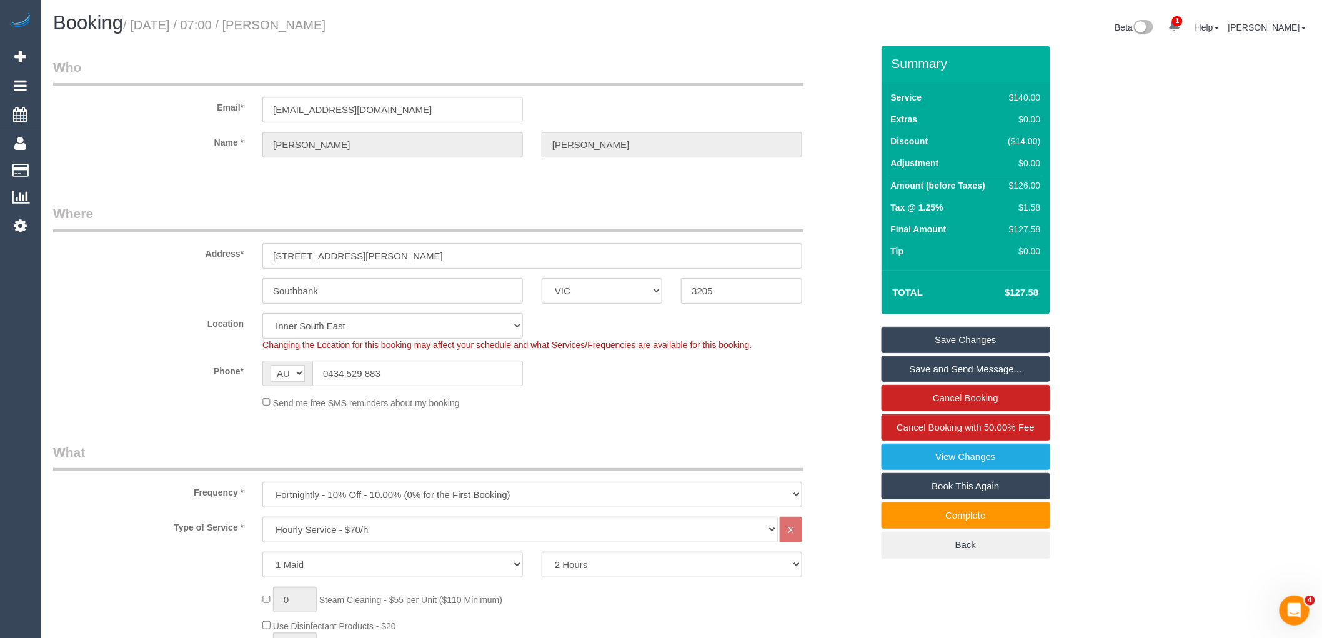
drag, startPoint x: 302, startPoint y: 21, endPoint x: 364, endPoint y: 25, distance: 62.0
click at [364, 25] on h1 "Booking / September 30, 2025 / 07:00 / Wayne Ng" at bounding box center [362, 22] width 619 height 21
copy small "Wayne Ng"
click at [1005, 341] on link "Save Changes" at bounding box center [965, 340] width 169 height 26
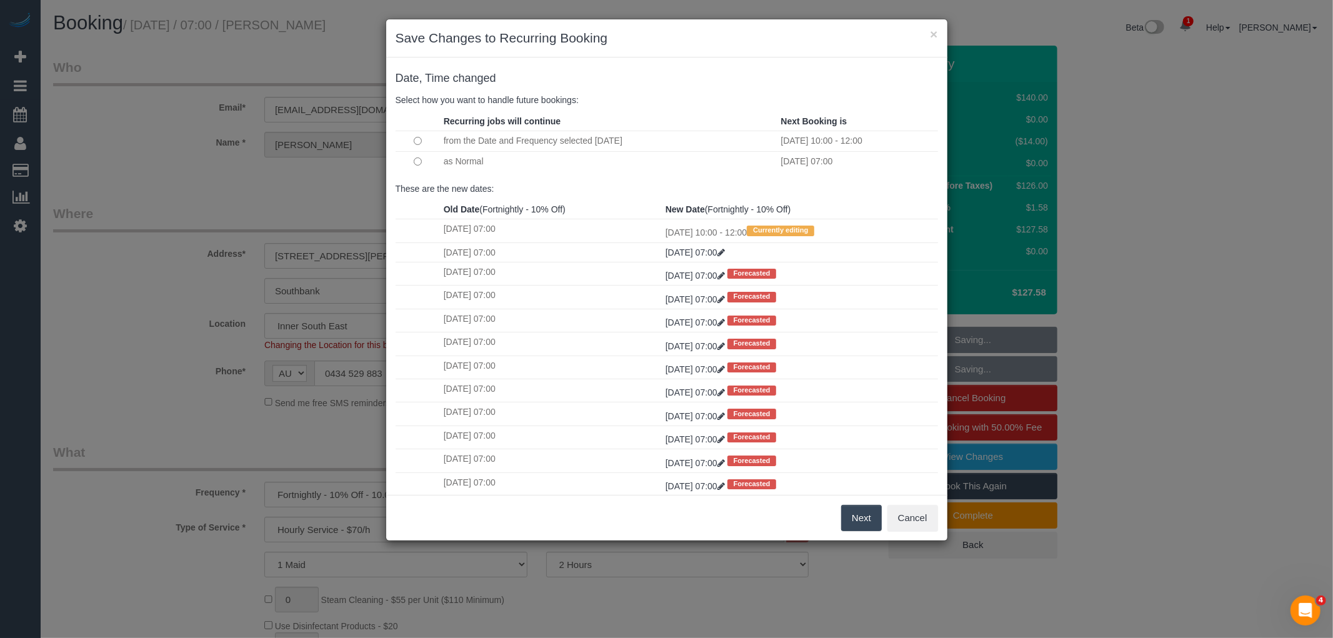
click at [860, 517] on button "Next" at bounding box center [861, 518] width 41 height 26
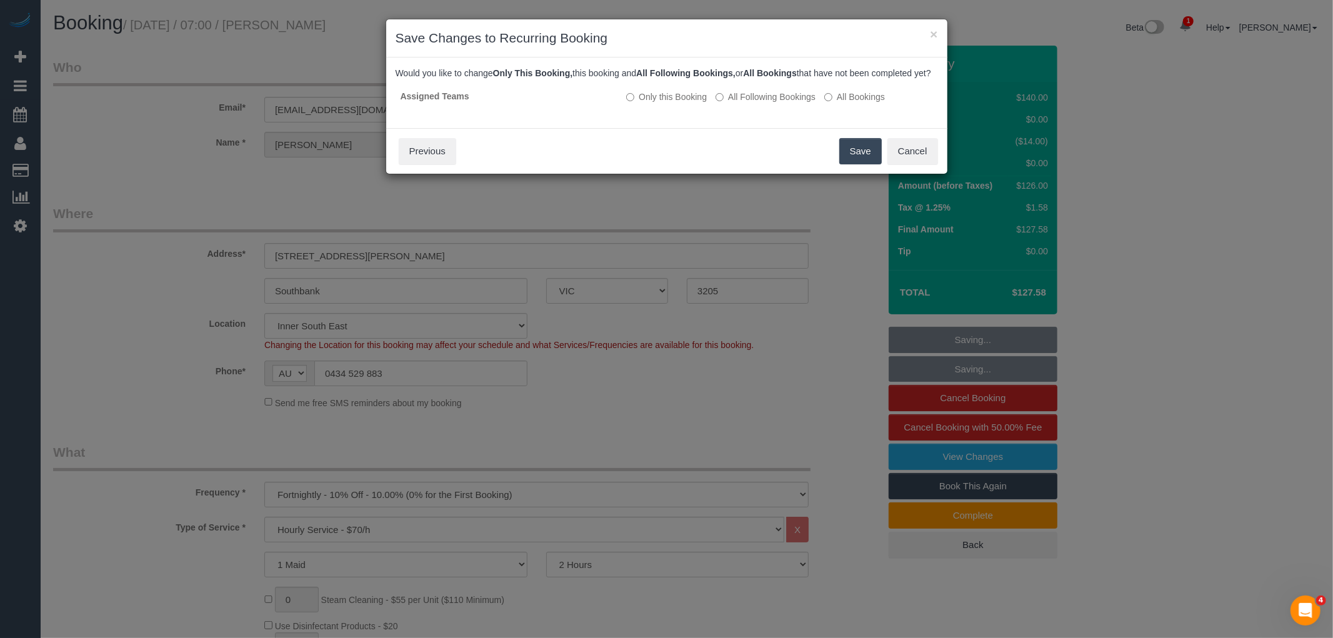
click at [862, 156] on button "Save" at bounding box center [860, 151] width 42 height 26
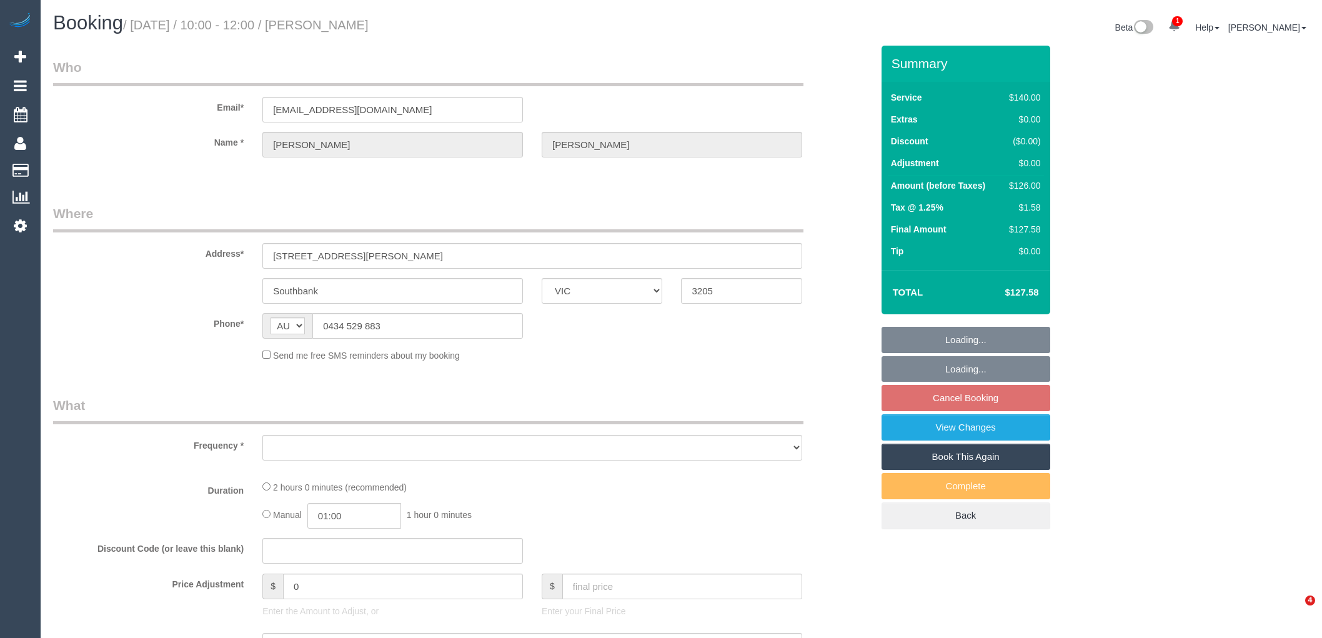
select select "VIC"
select select "string:stripe-pm_1Ledih2GScqysDRVSYQmfykY"
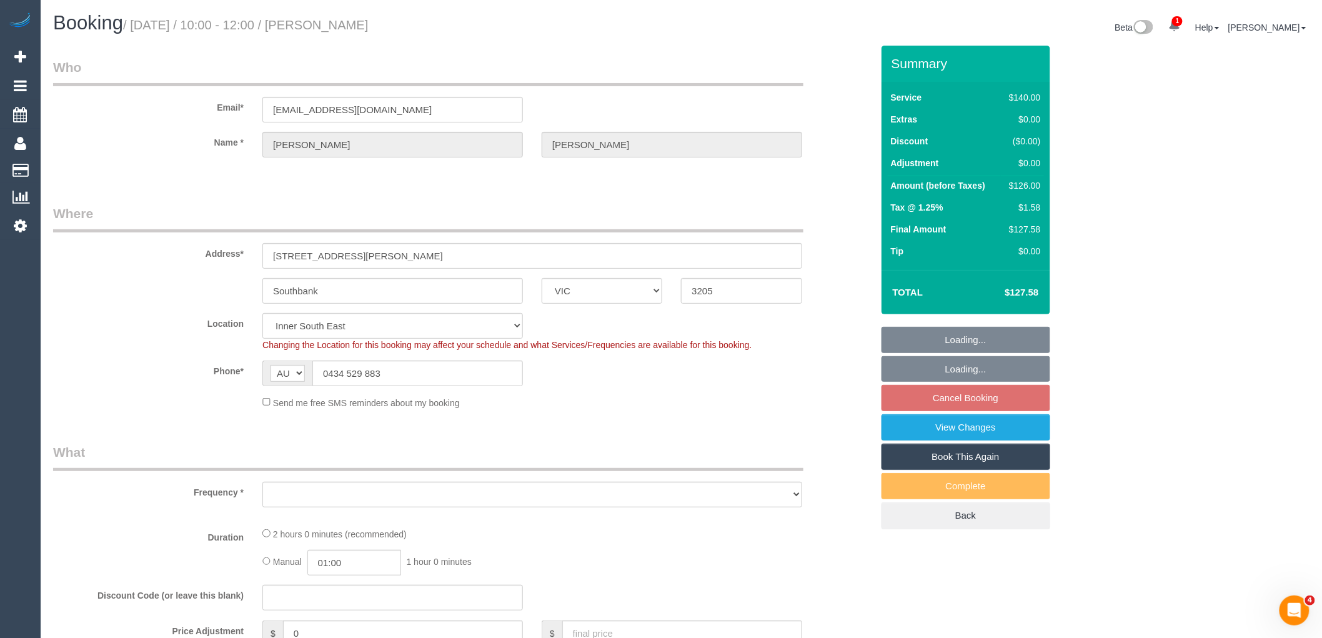
select select "object:888"
select select "number:28"
select select "number:14"
select select "number:18"
select select "number:22"
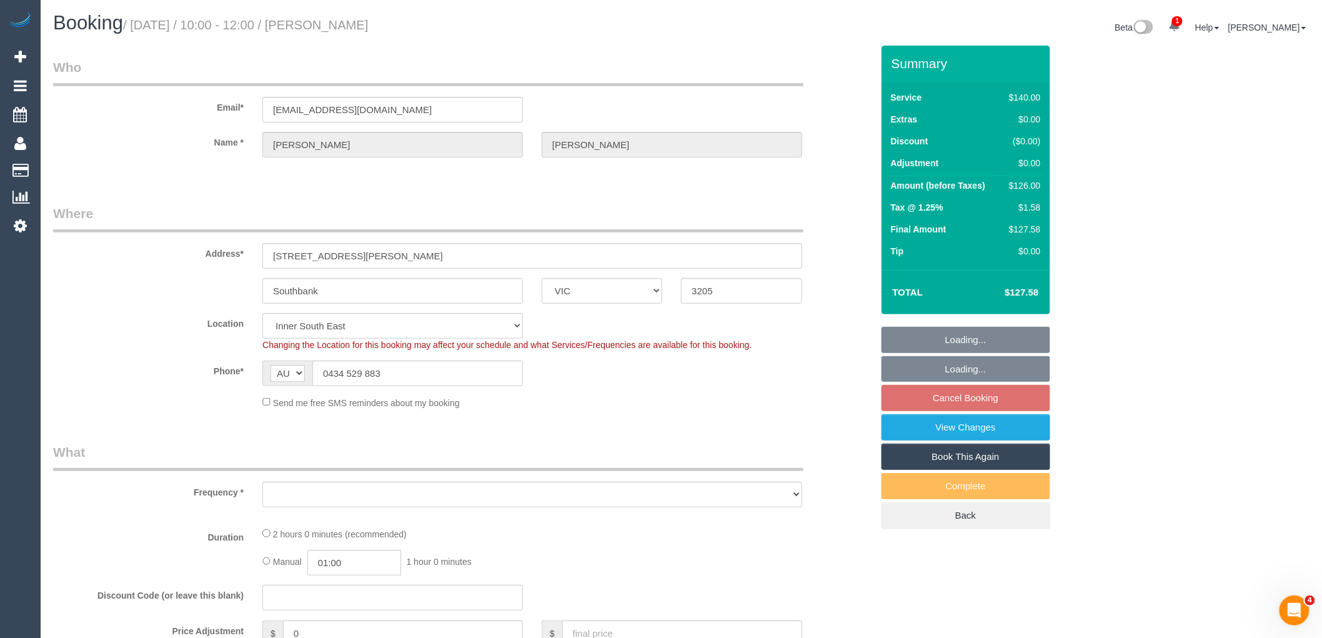
select select "number:34"
select select "number:26"
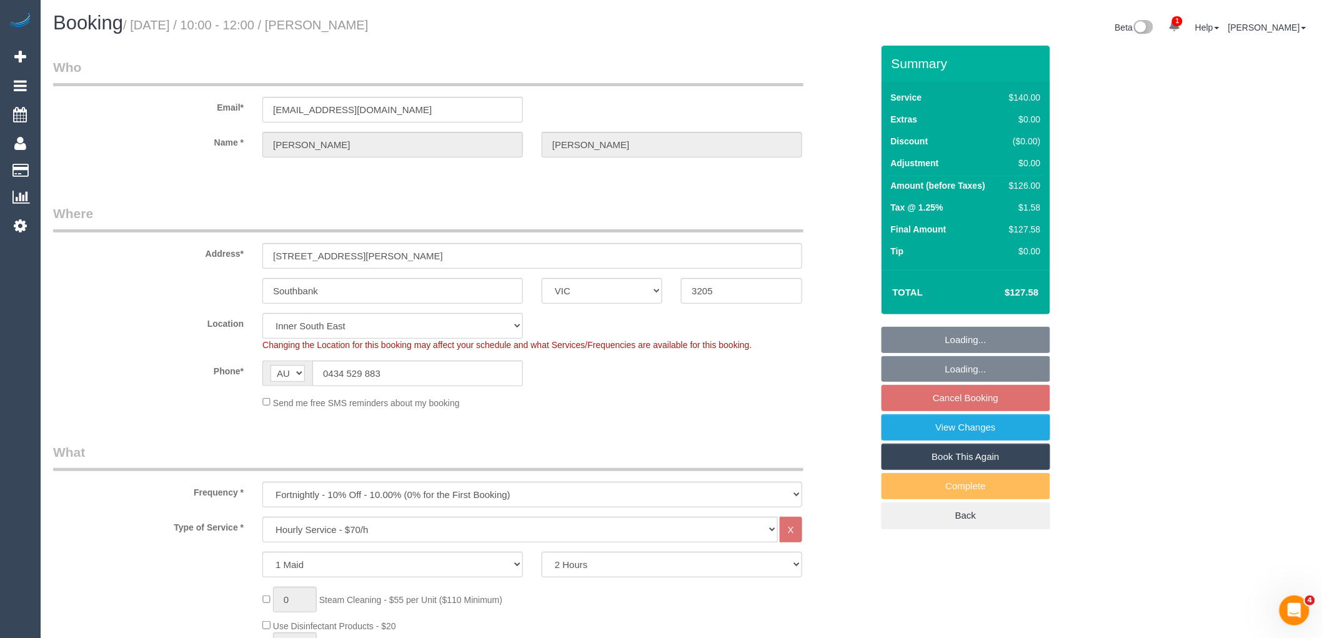
select select "object:897"
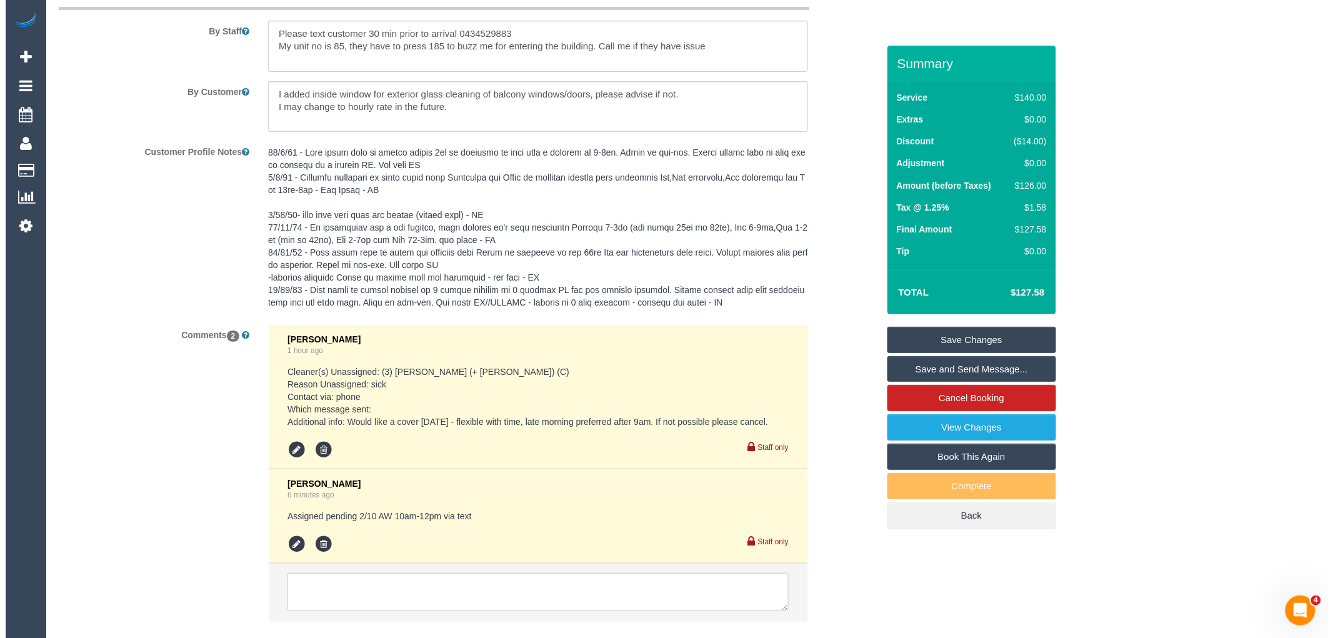
scroll to position [2116, 0]
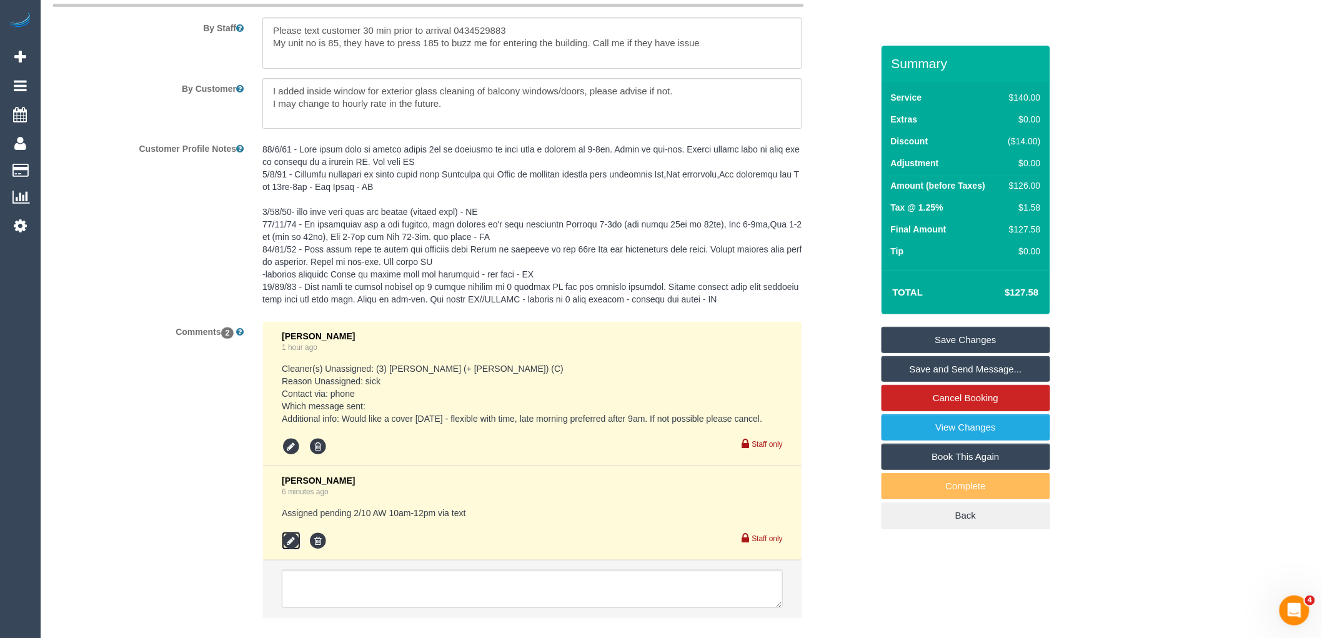
click at [292, 550] on icon at bounding box center [291, 541] width 19 height 19
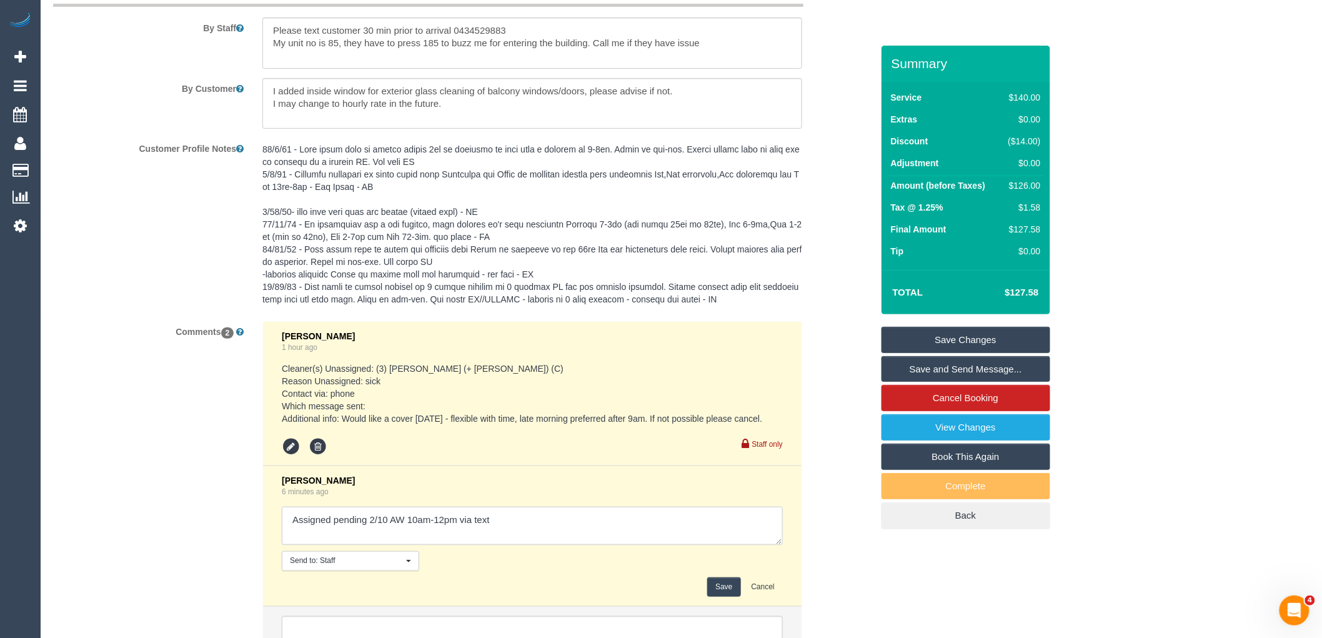
click at [507, 540] on textarea at bounding box center [532, 526] width 501 height 39
type textarea "Assigned pending 2/10 AW 10am-12pm via text - customer confirmed via text"
click at [729, 597] on button "Save" at bounding box center [723, 586] width 33 height 19
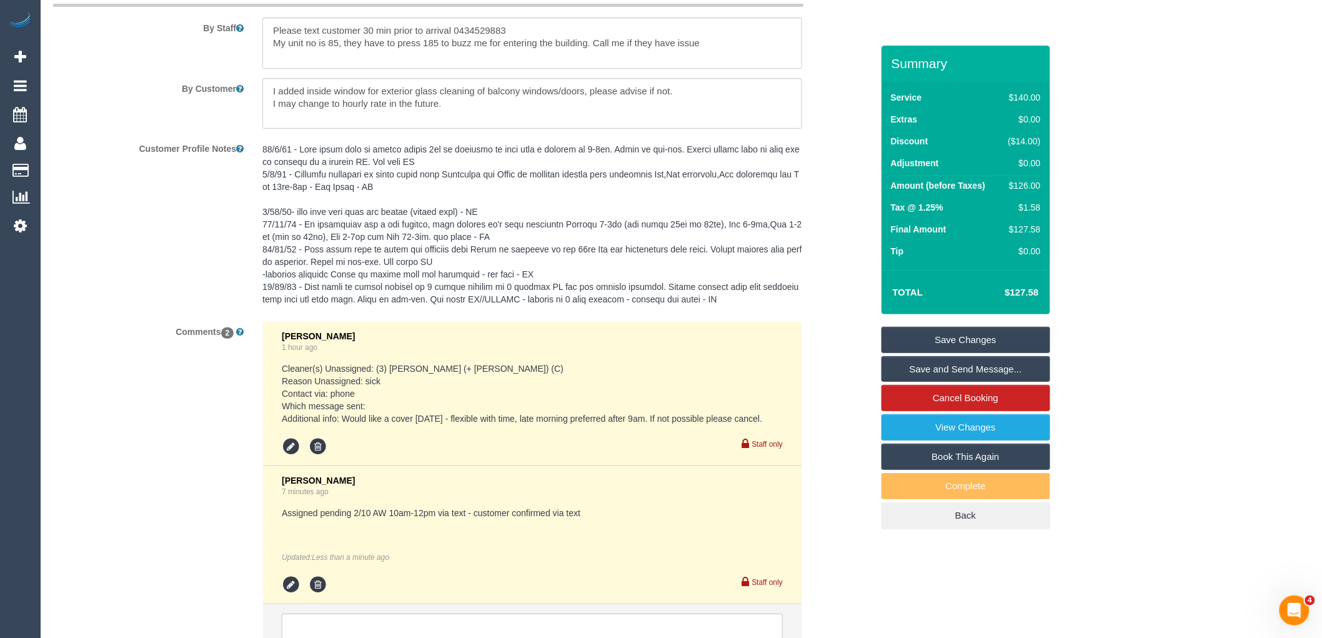
click at [935, 359] on link "Save and Send Message..." at bounding box center [965, 369] width 169 height 26
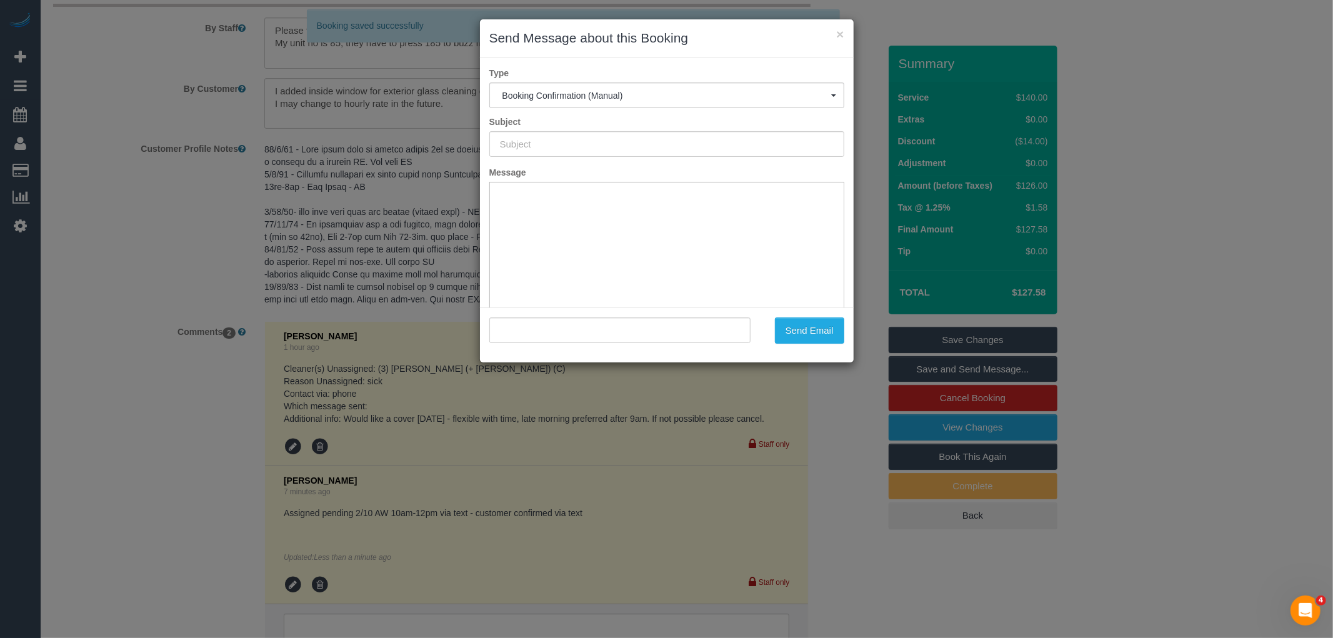
scroll to position [0, 0]
type input "Booking Confirmed"
type input ""[PERSON_NAME]" <[EMAIL_ADDRESS][DOMAIN_NAME]>"
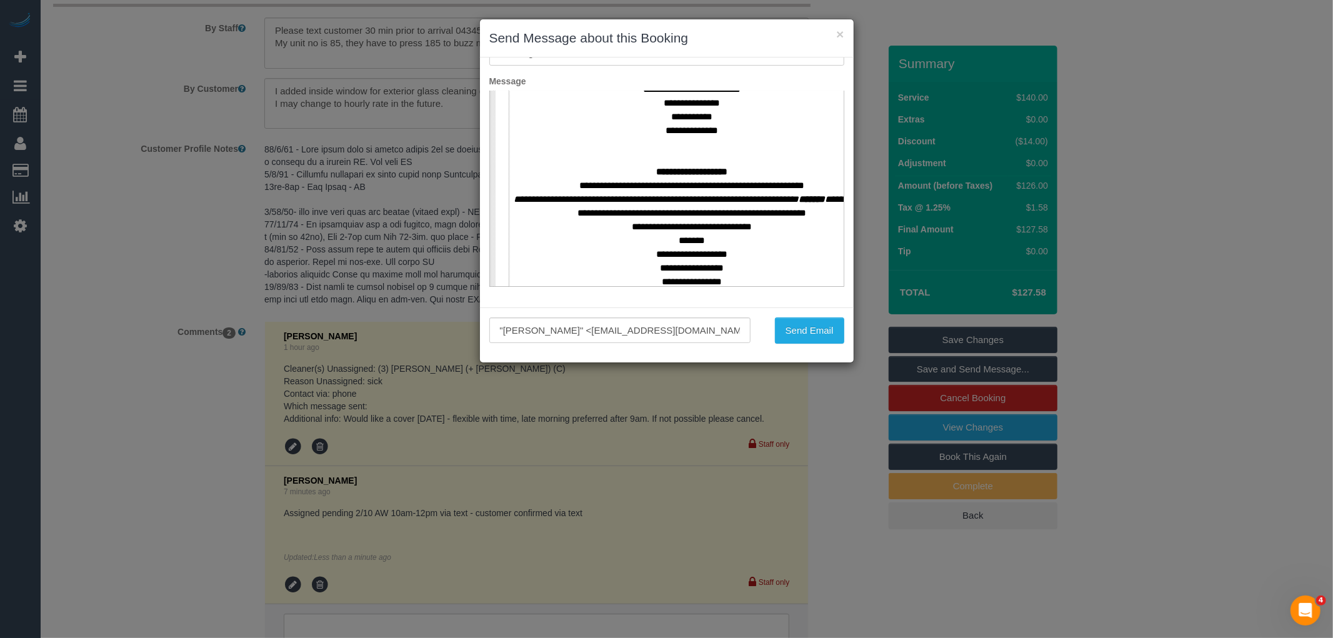
scroll to position [555, 0]
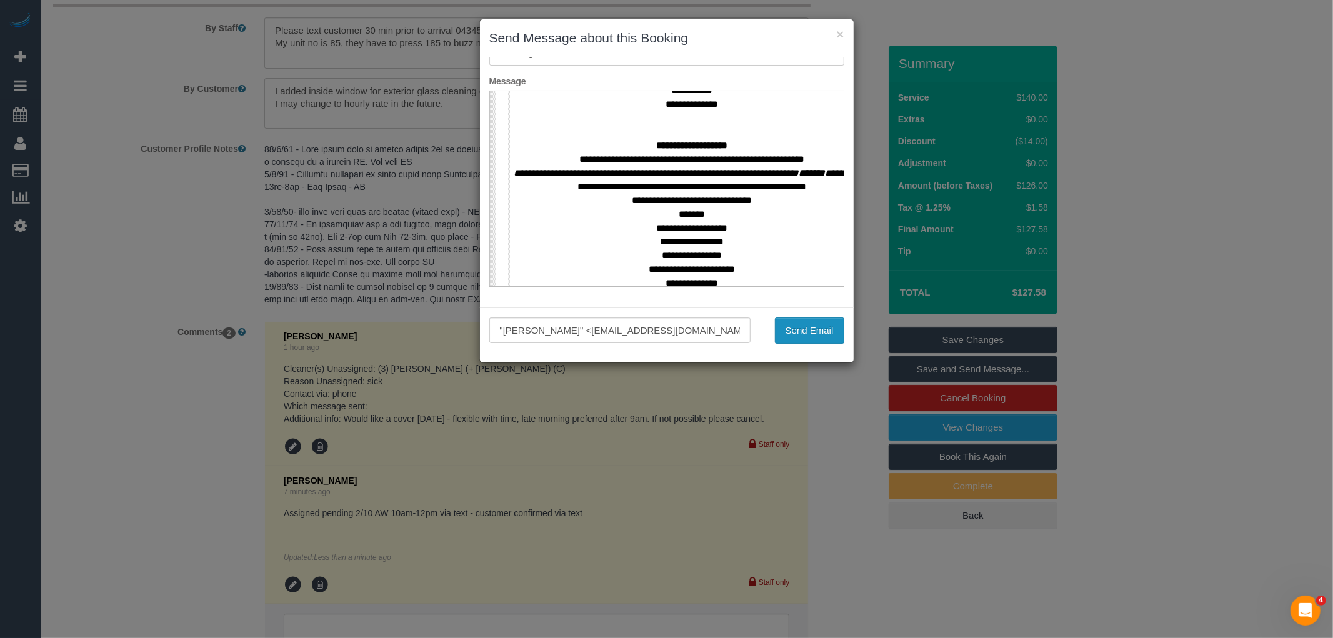
click at [783, 327] on button "Send Email" at bounding box center [809, 330] width 69 height 26
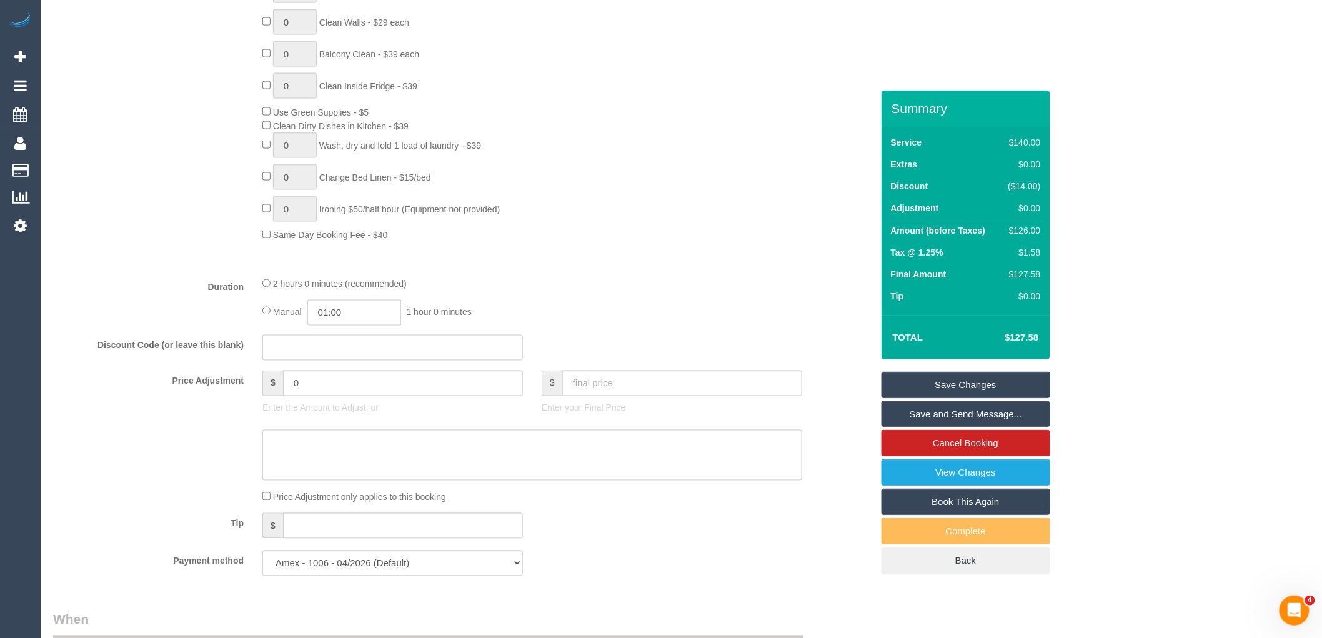
scroll to position [0, 0]
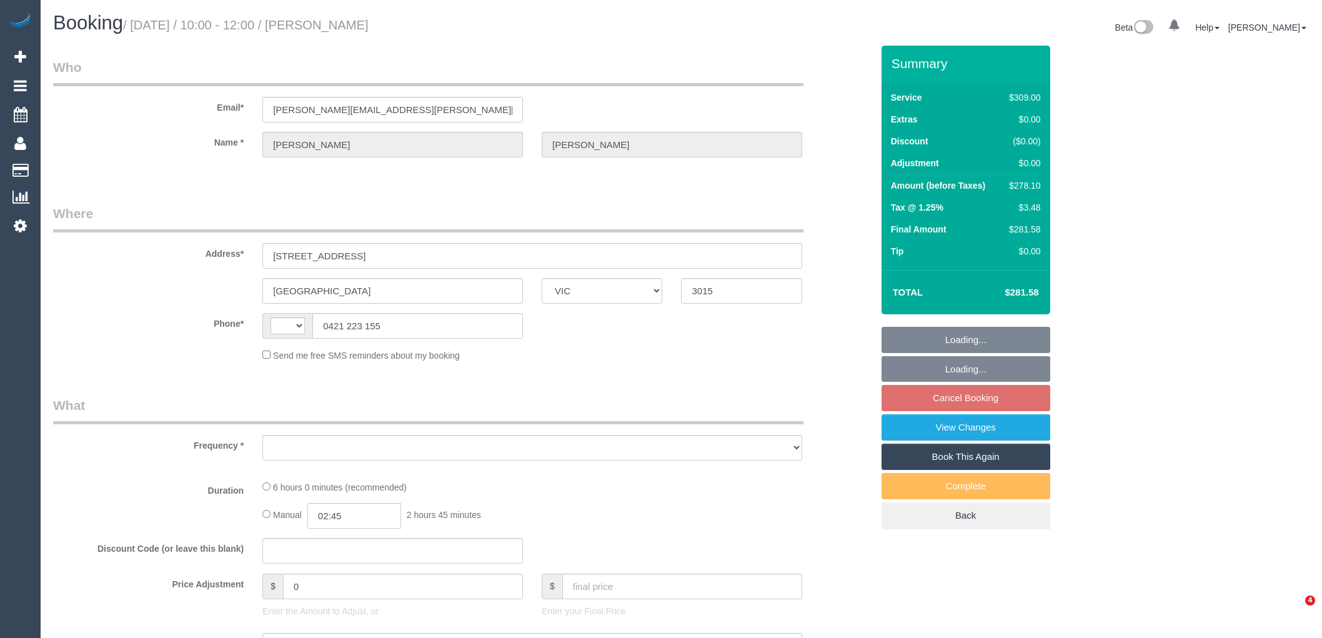
select select "VIC"
select select "string:stripe-pm_1RGuhh2GScqysDRV9eXb6IaF"
select select "string:AU"
select select "number:28"
select select "number:16"
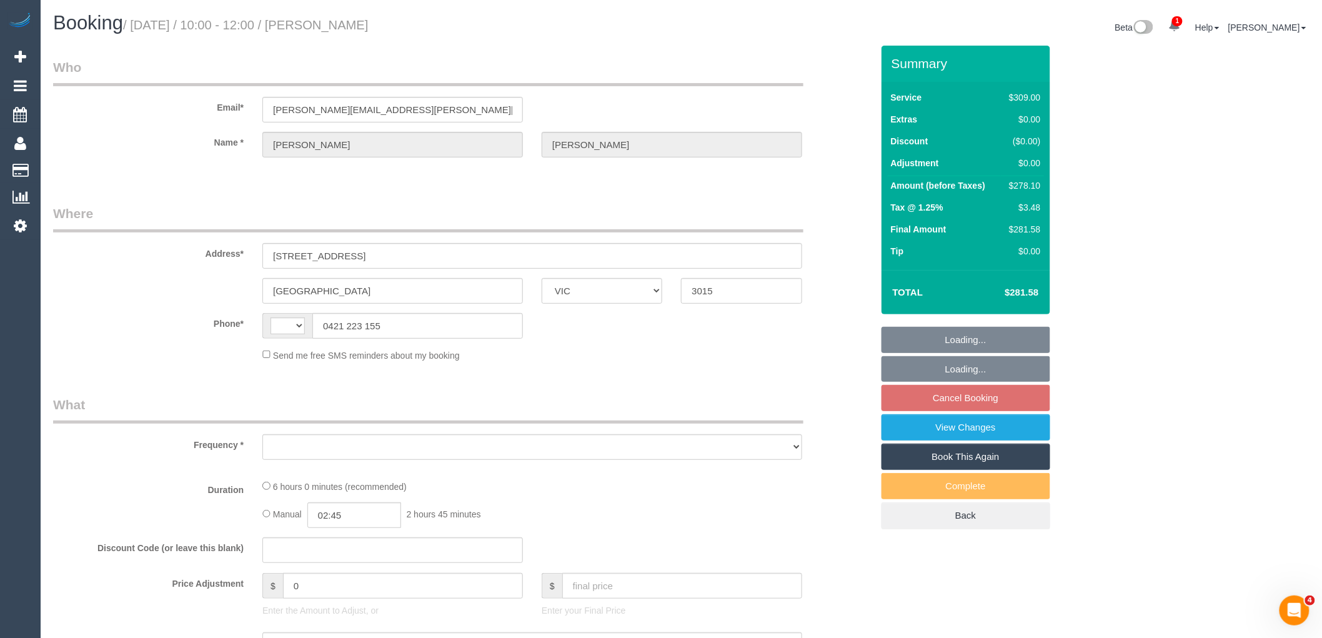
select select "number:19"
select select "number:22"
select select "number:34"
select select "number:26"
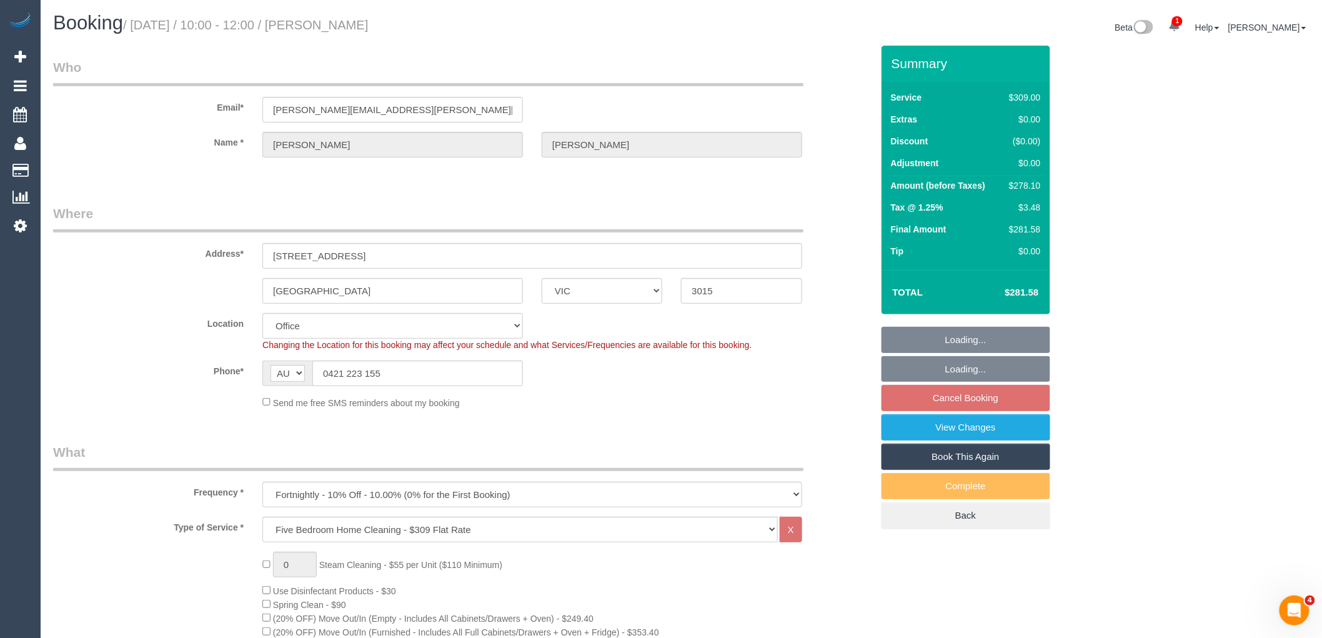
select select "object:869"
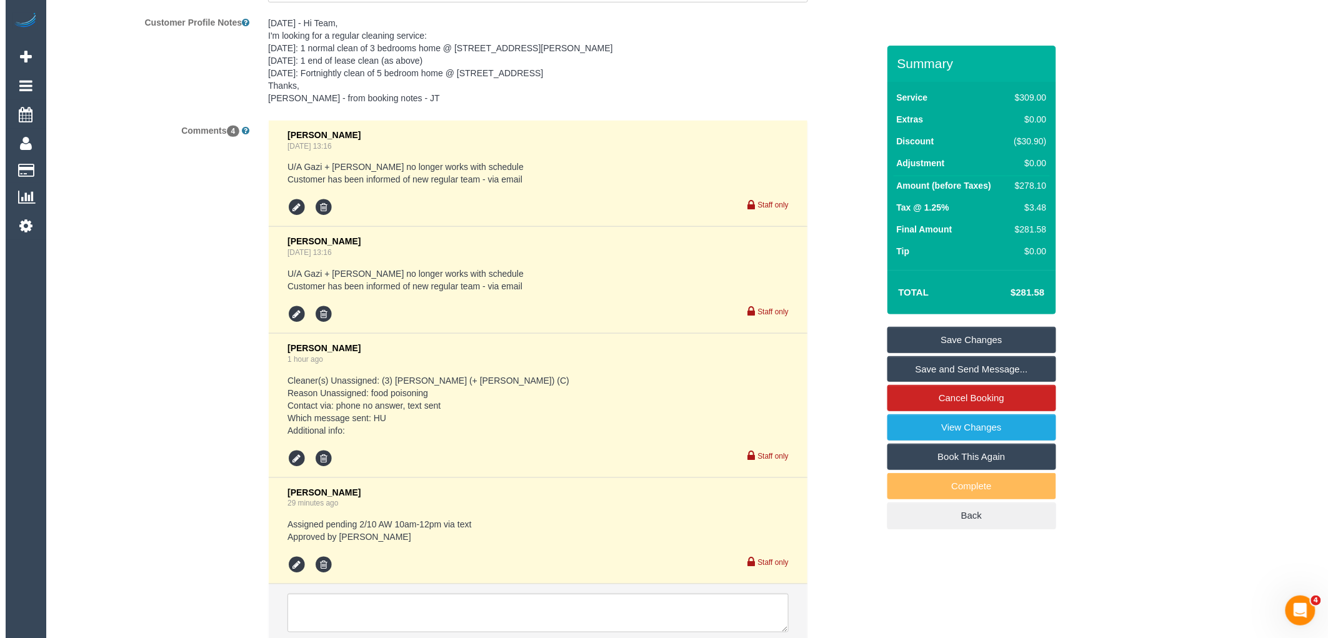
scroll to position [2383, 0]
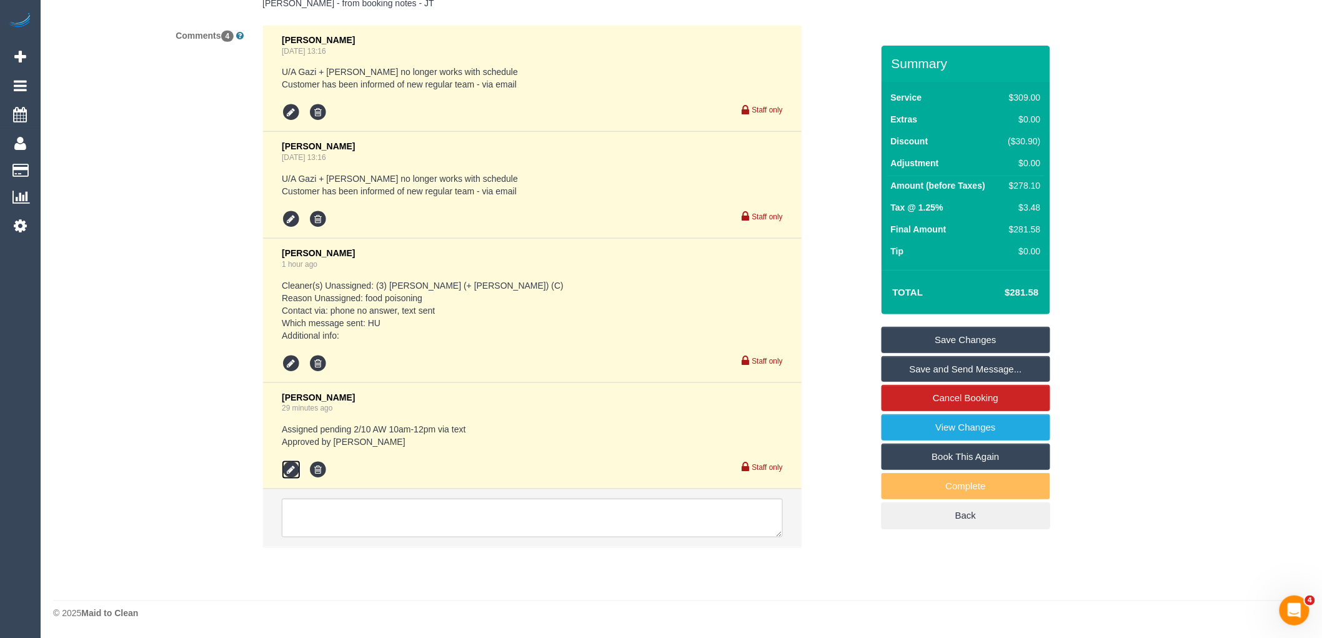
click at [294, 470] on icon at bounding box center [291, 469] width 19 height 19
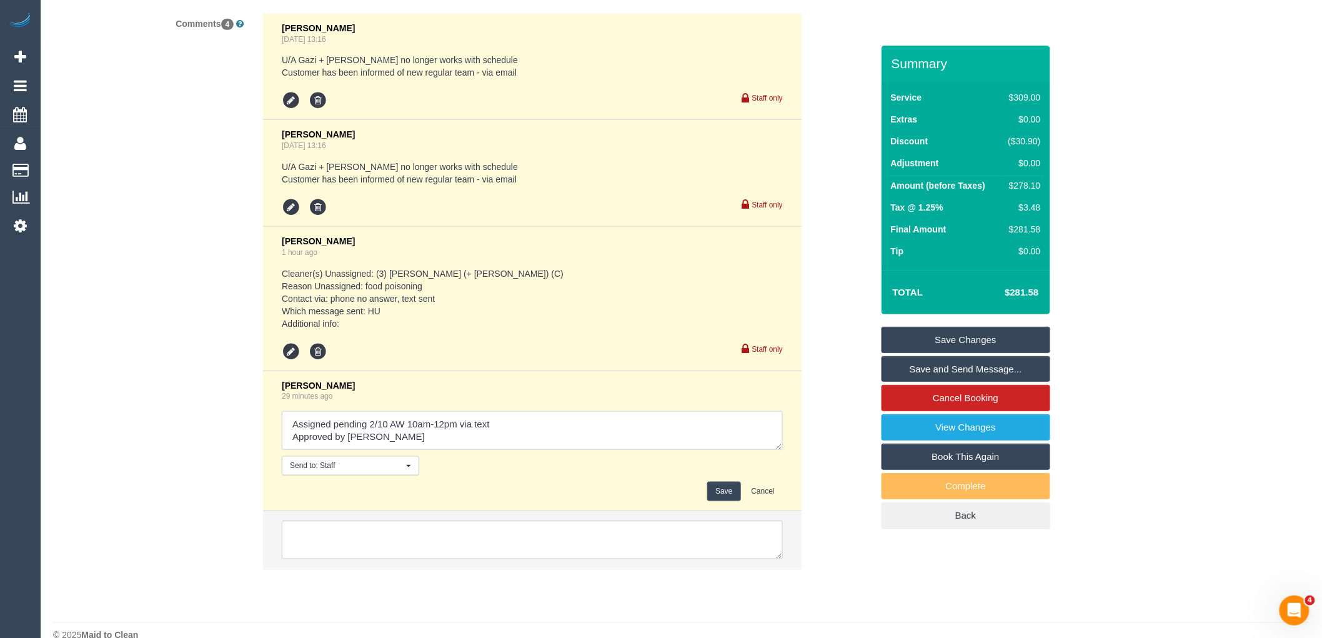
click at [517, 430] on textarea at bounding box center [532, 430] width 501 height 39
type textarea "Assigned pending 2/10 AW 10am-12pm via text - customer confirmed via text Appro…"
click at [713, 498] on button "Save" at bounding box center [723, 491] width 33 height 19
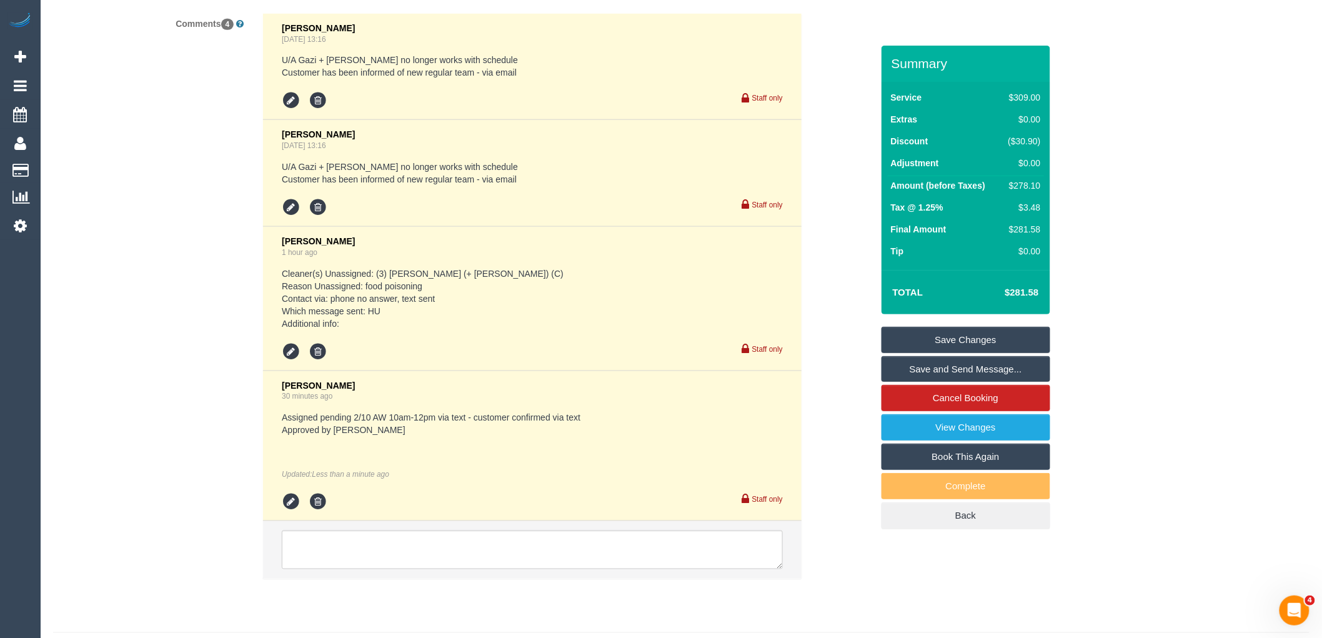
click at [966, 369] on link "Save and Send Message..." at bounding box center [965, 369] width 169 height 26
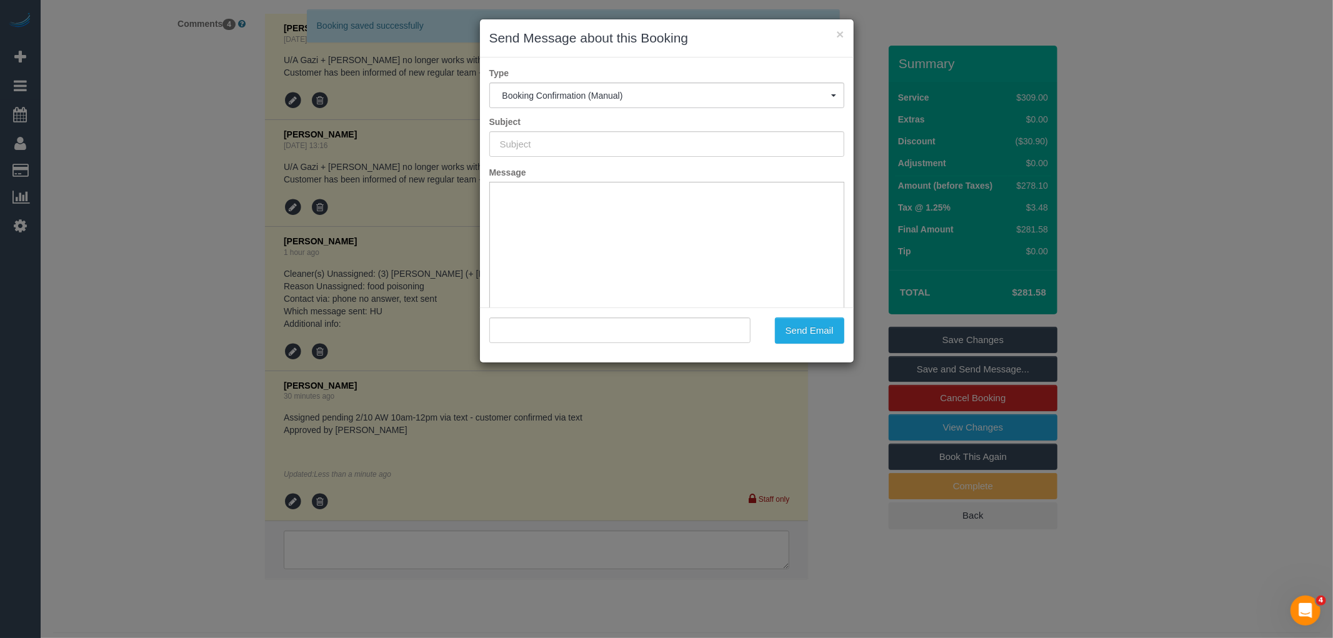
scroll to position [0, 0]
type input "Booking Confirmed"
type input ""[PERSON_NAME]" <[PERSON_NAME][EMAIL_ADDRESS][PERSON_NAME][DOMAIN_NAME]>"
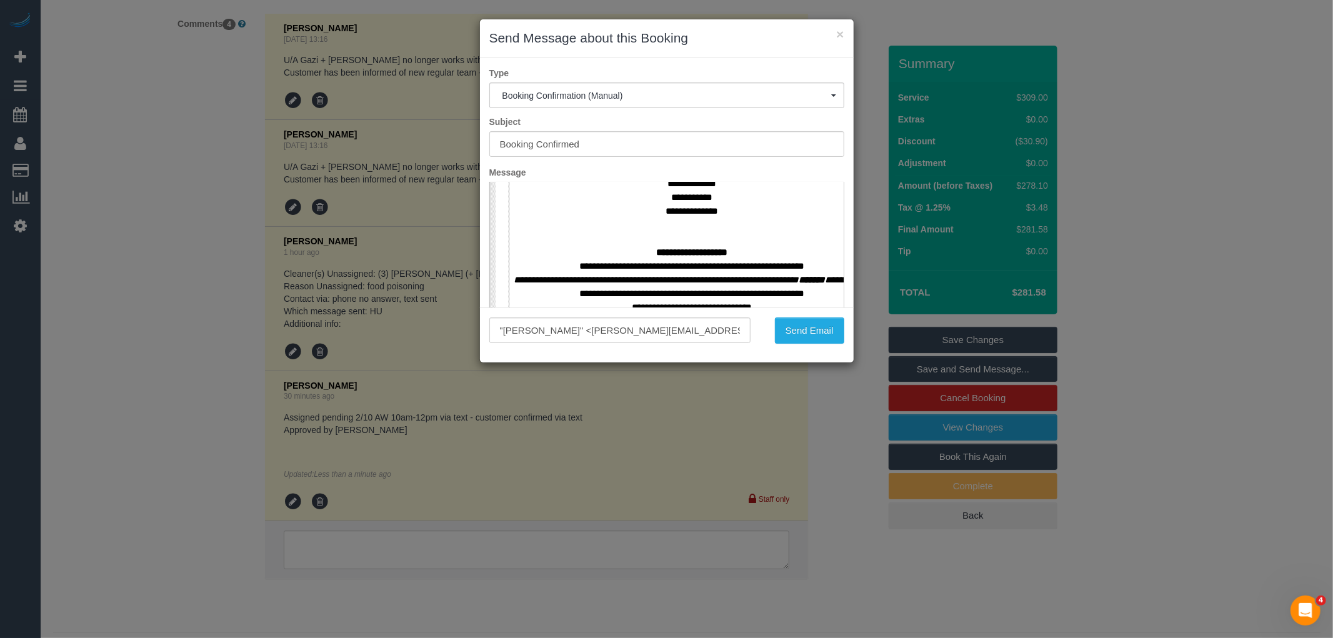
scroll to position [555, 0]
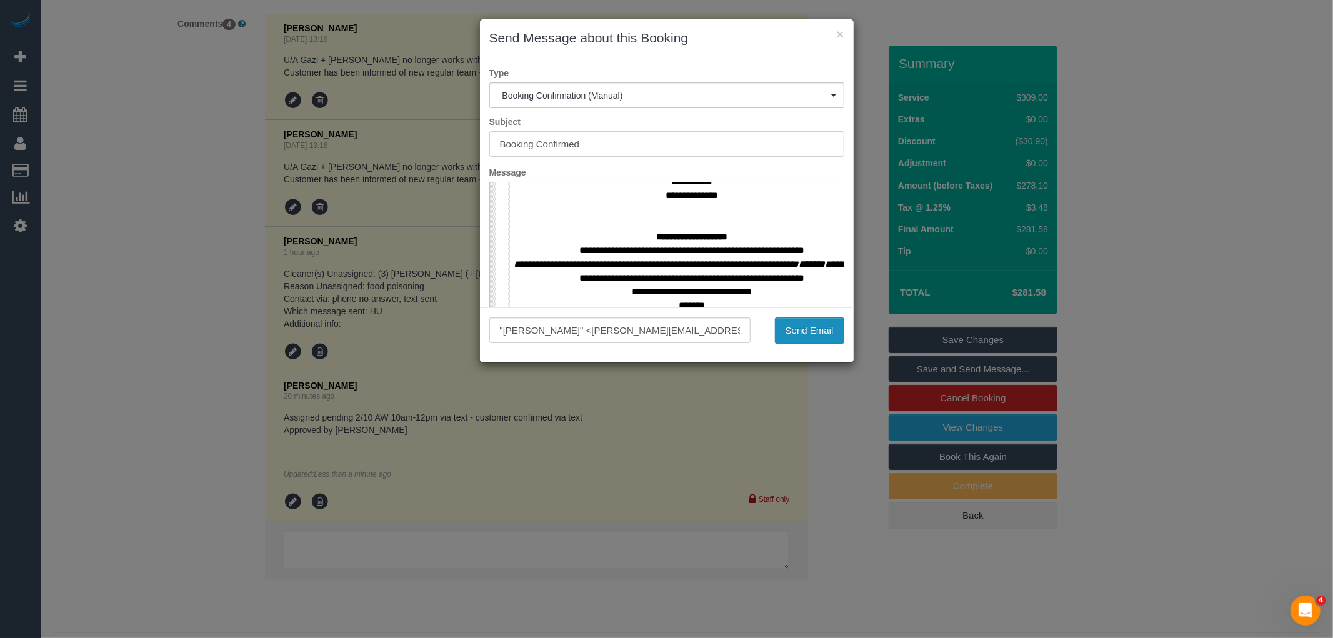
click at [814, 334] on button "Send Email" at bounding box center [809, 330] width 69 height 26
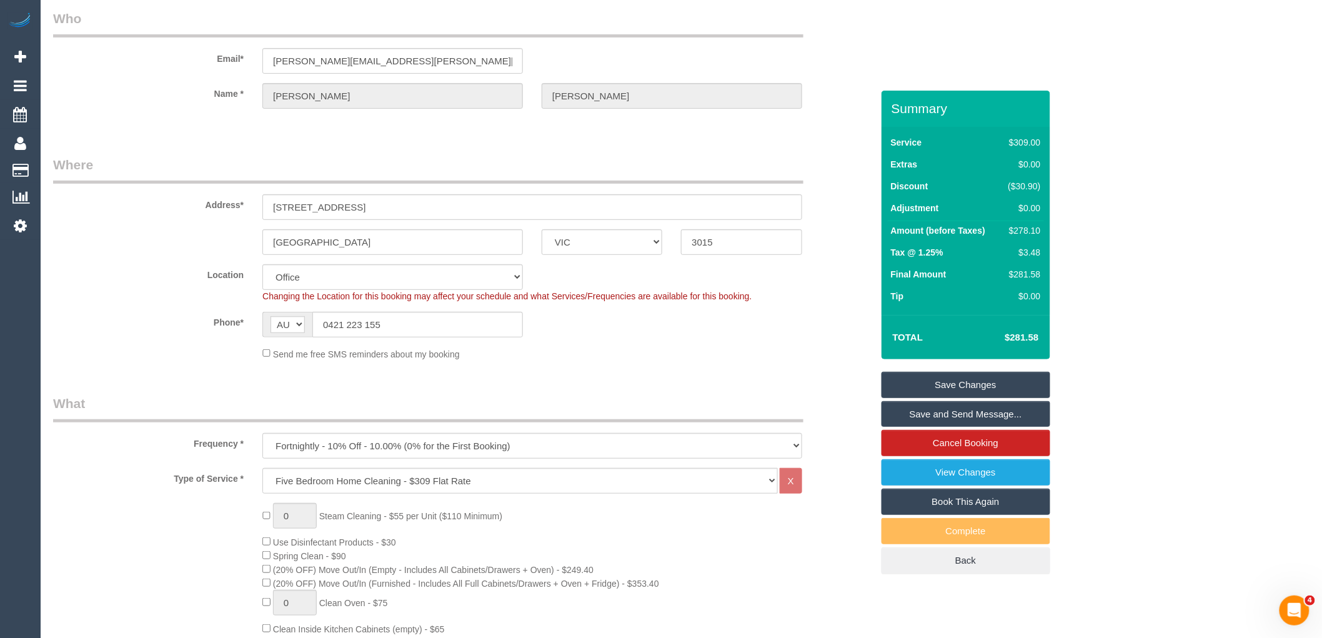
scroll to position [0, 0]
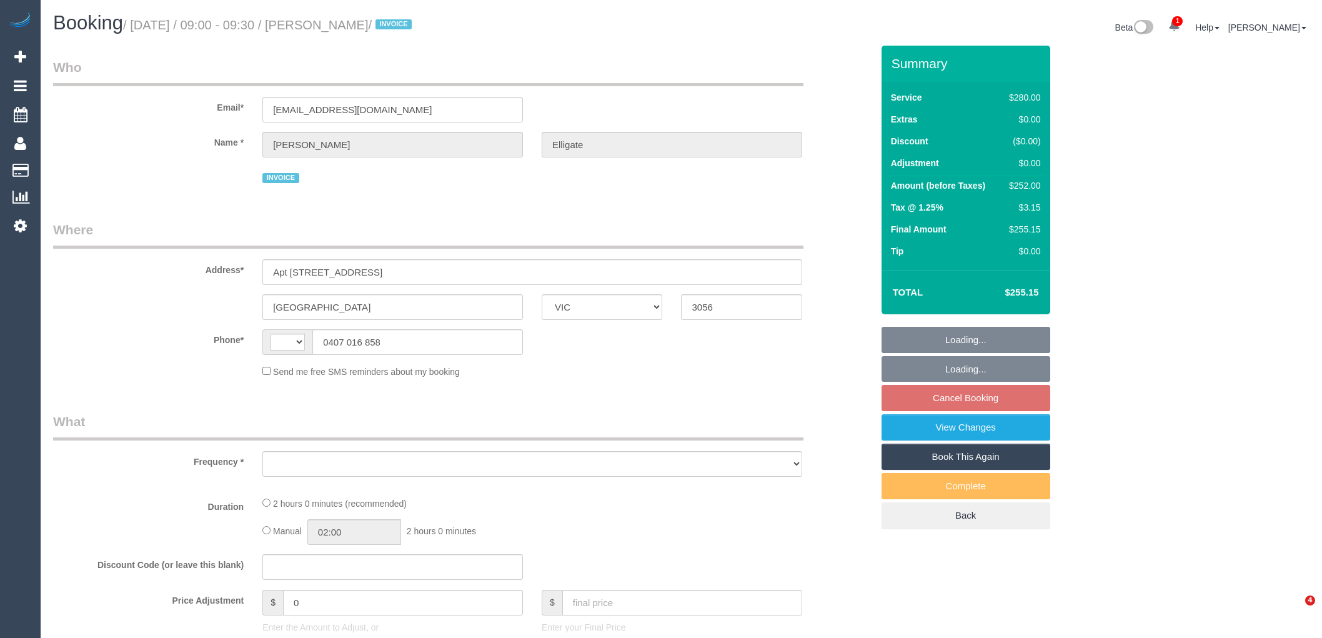
select select "VIC"
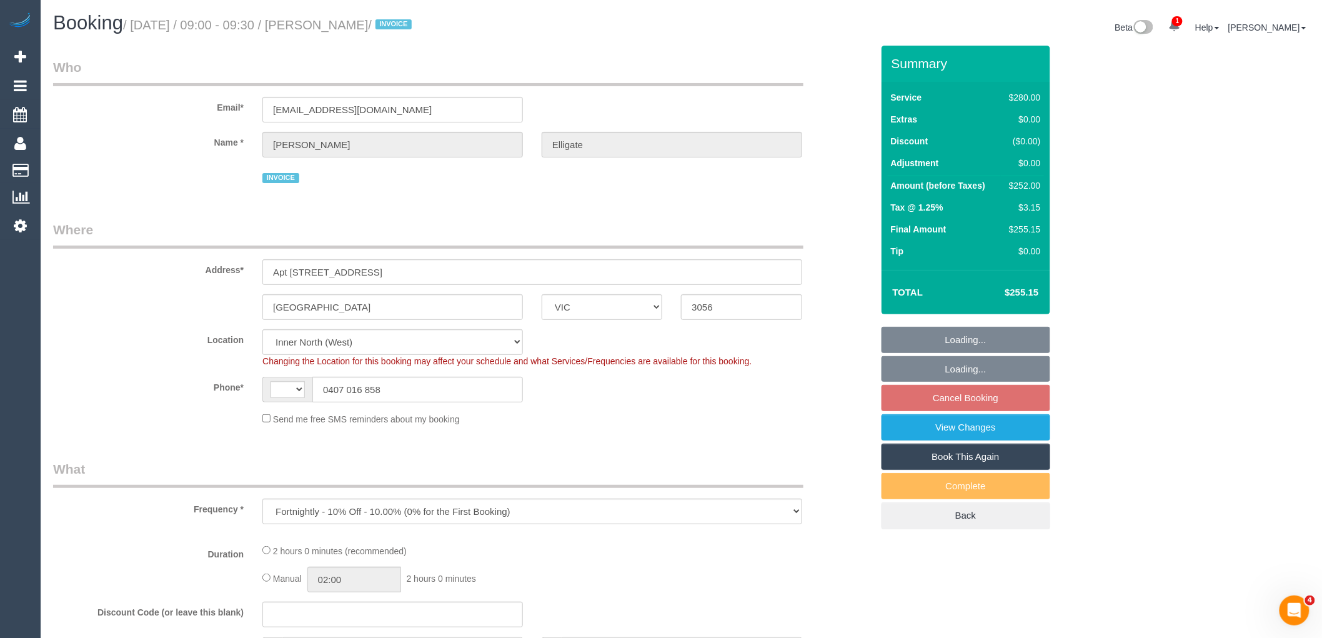
select select "object:661"
select select "string:AU"
select select "2"
select select "number:28"
select select "number:14"
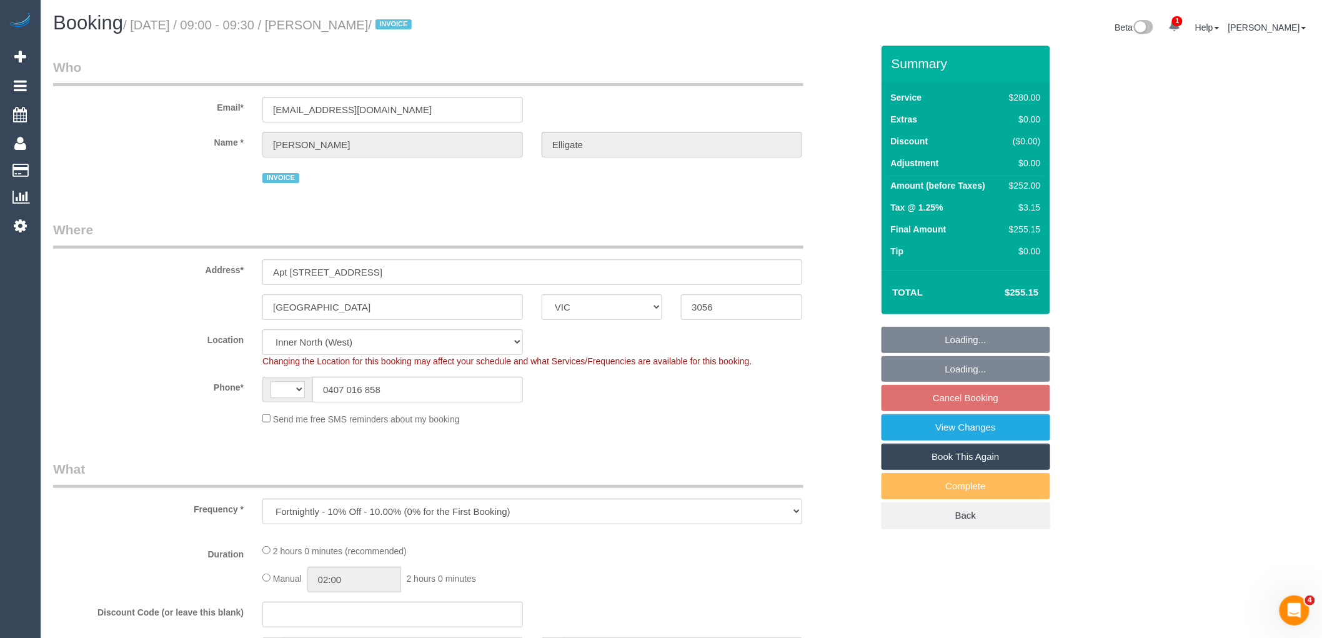
select select "number:18"
select select "number:36"
select select "number:34"
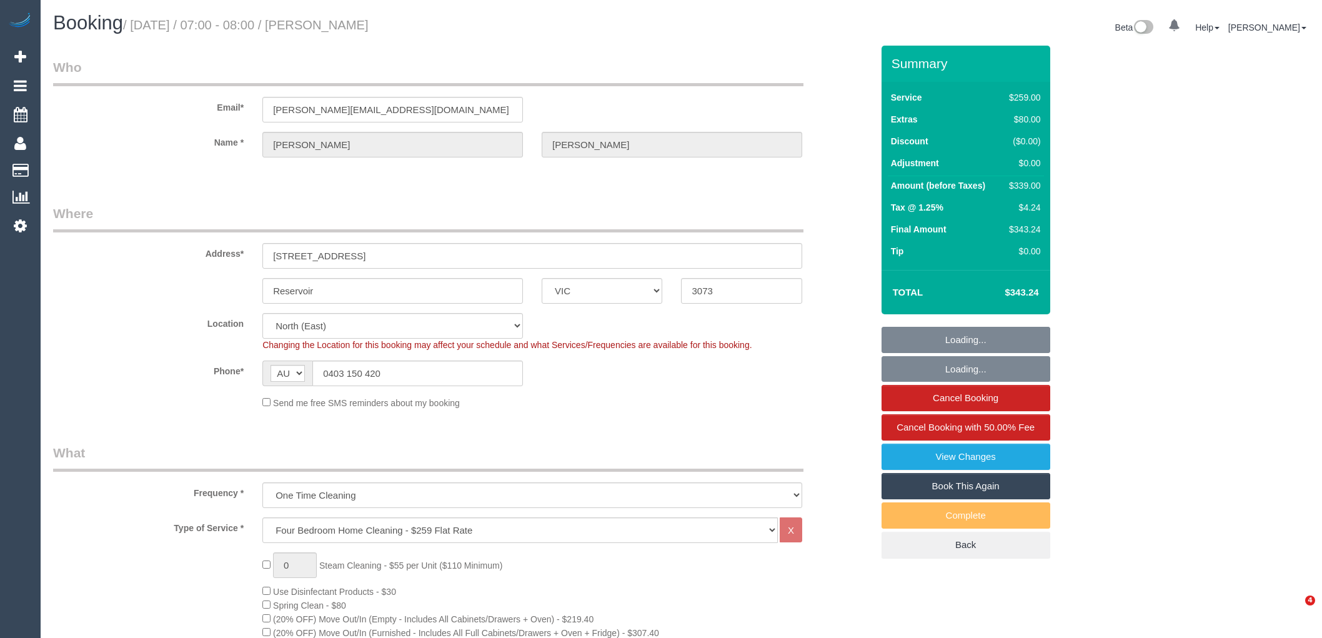
select select "VIC"
select select "object:677"
select select "number:28"
select select "number:14"
select select "number:19"
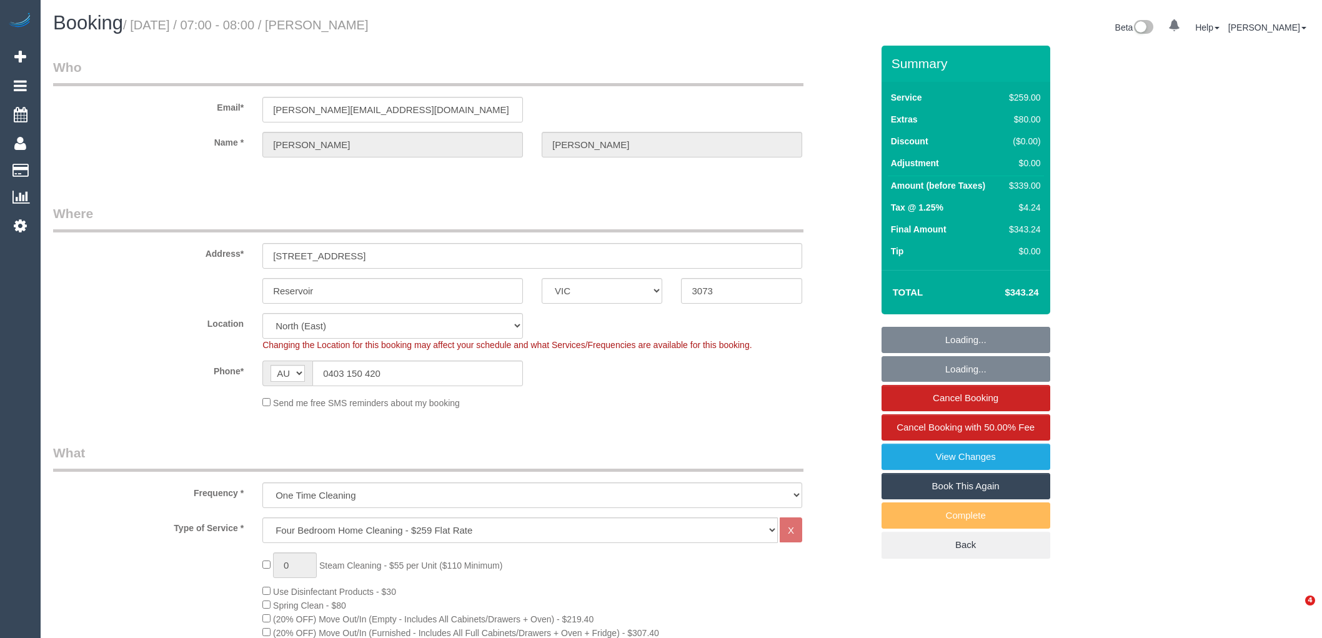
select select "number:24"
select select "number:34"
select select "number:11"
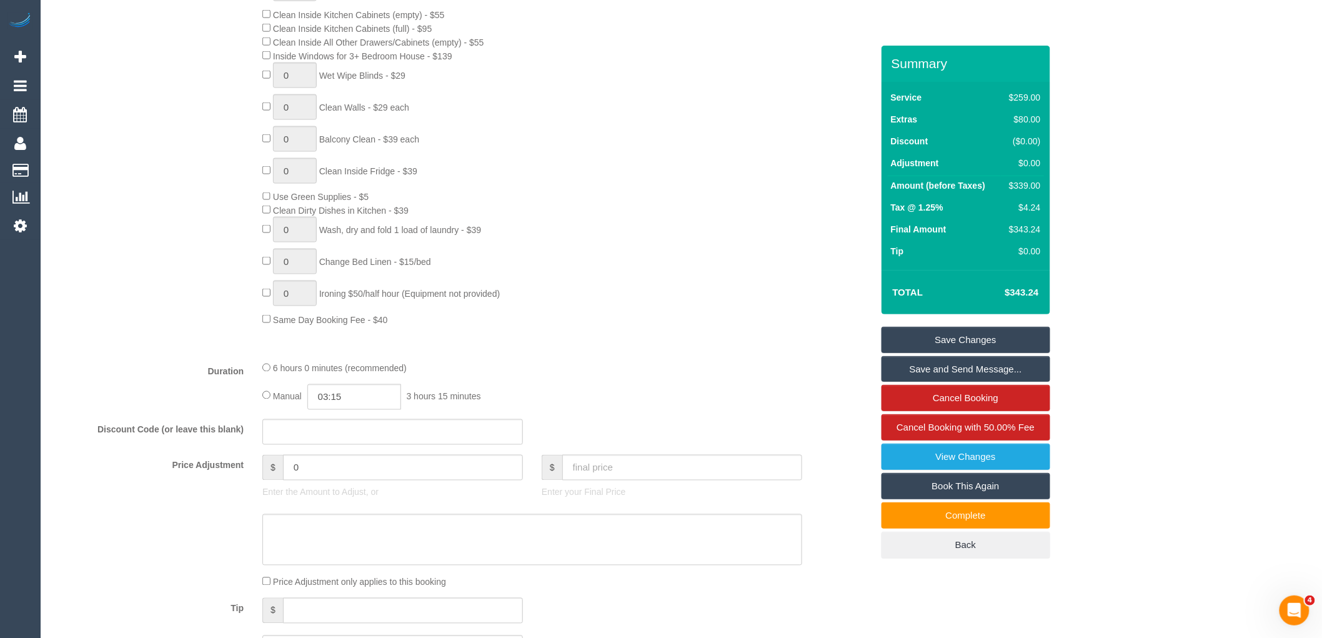
scroll to position [694, 0]
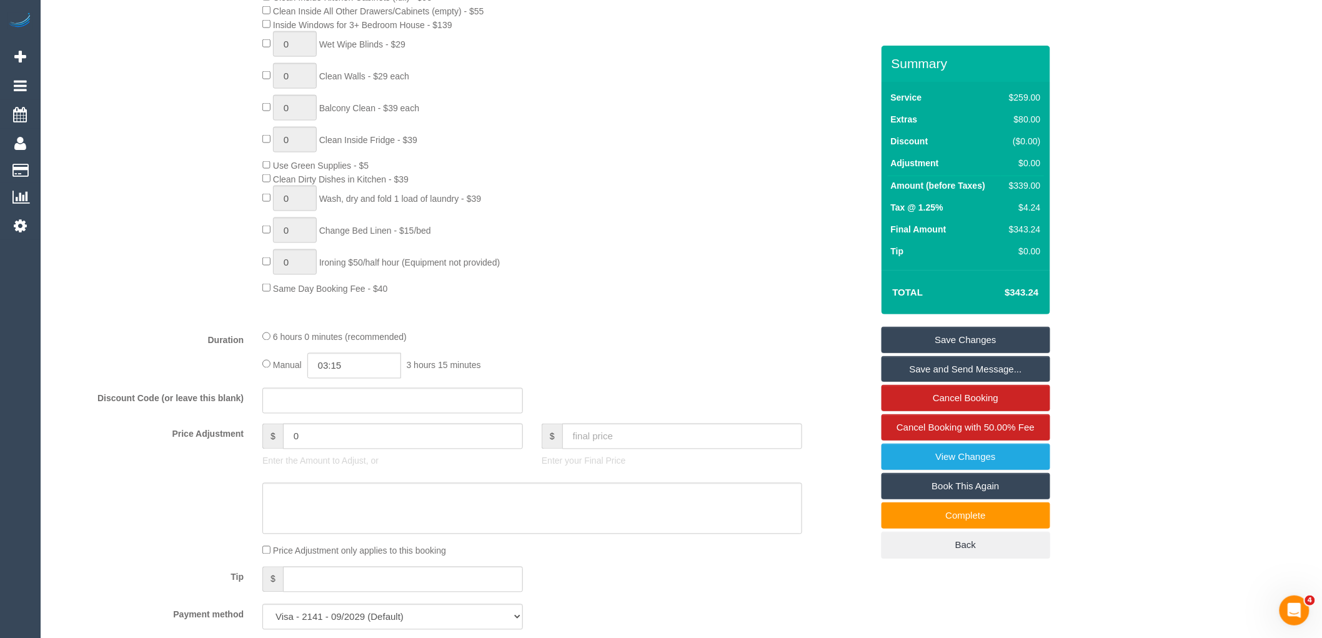
click at [569, 250] on div "0 Steam Cleaning - $55 per Unit ($110 Minimum) Use Disinfectant Products - $30 …" at bounding box center [567, 76] width 628 height 437
click at [344, 379] on input "03:15" at bounding box center [354, 366] width 94 height 26
type input "03:00"
click at [324, 466] on li "03:00" at bounding box center [341, 472] width 56 height 16
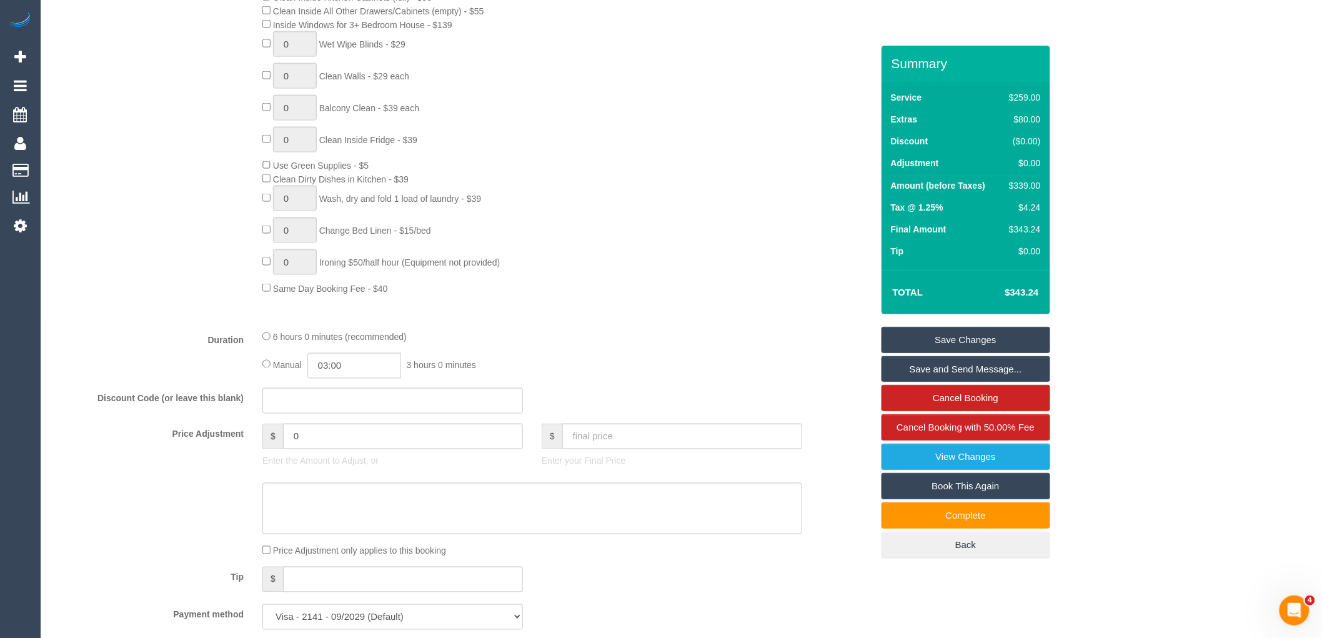
click at [541, 269] on div "0 Steam Cleaning - $55 per Unit ($110 Minimum) Use Disinfectant Products - $30 …" at bounding box center [567, 76] width 628 height 437
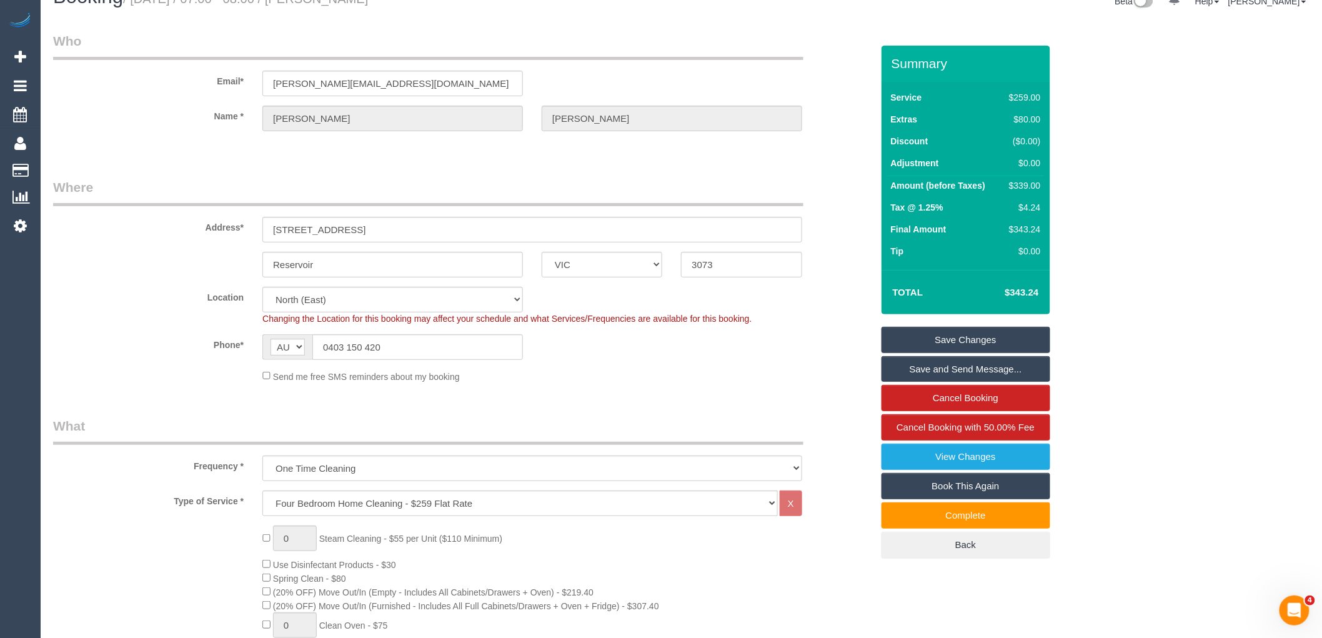
scroll to position [0, 0]
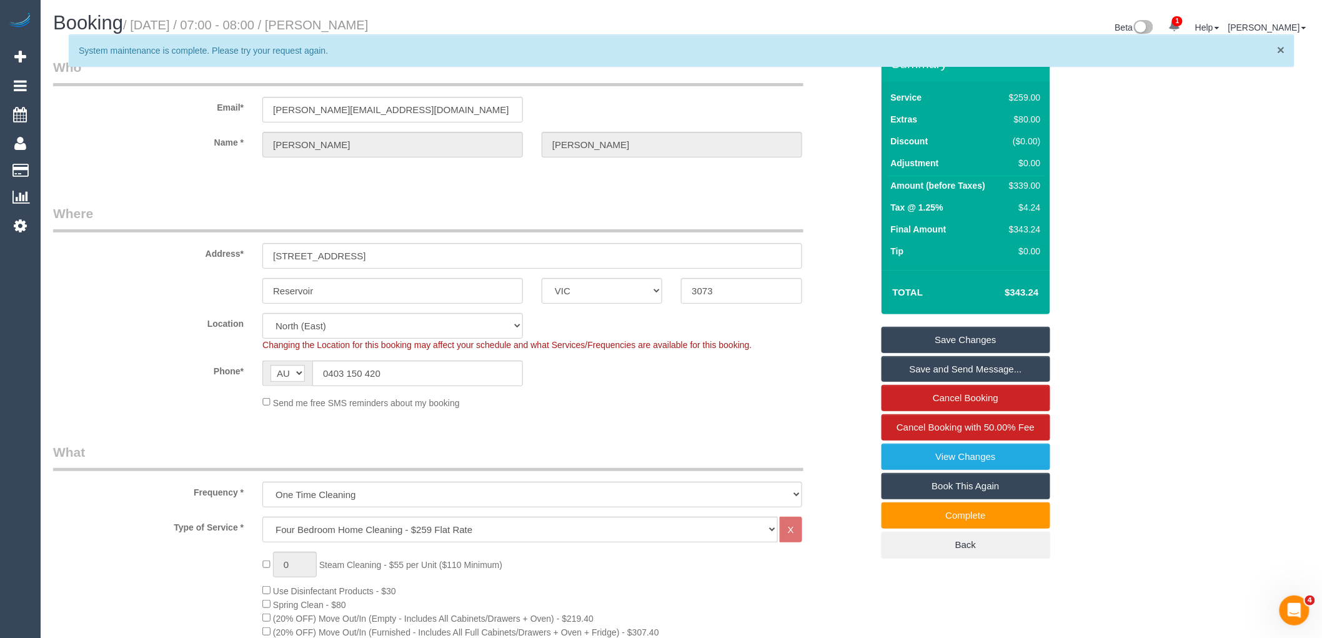
click at [1281, 50] on span "×" at bounding box center [1280, 49] width 7 height 14
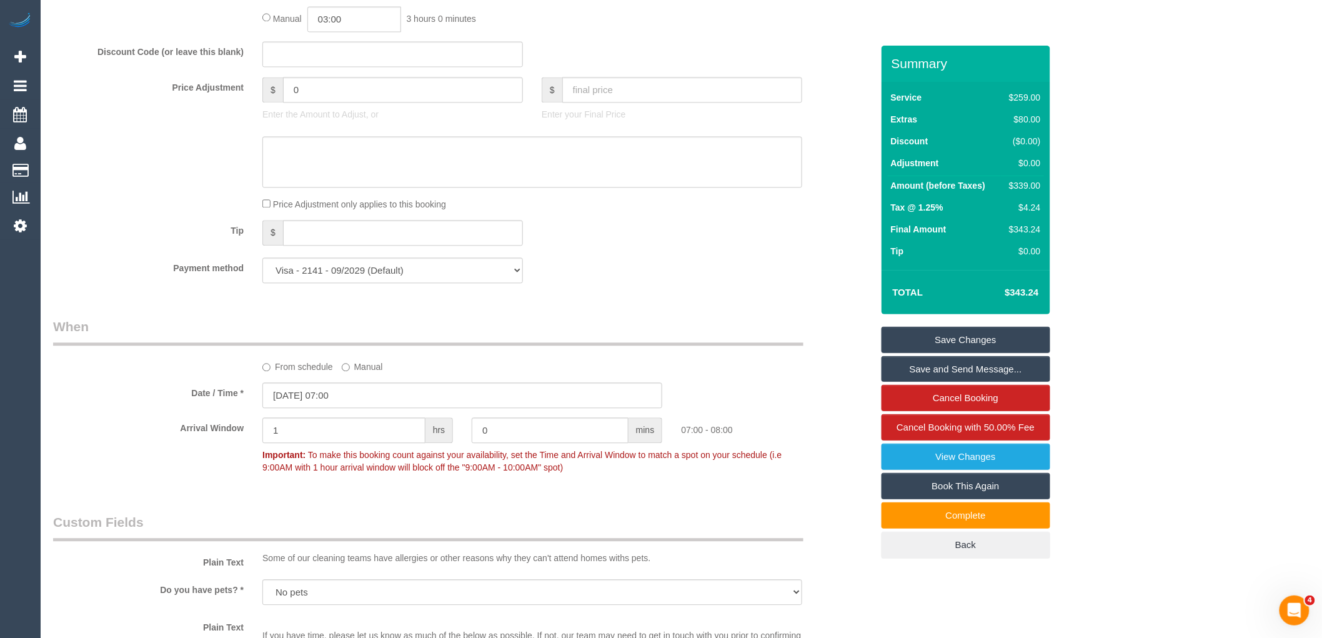
scroll to position [971, 0]
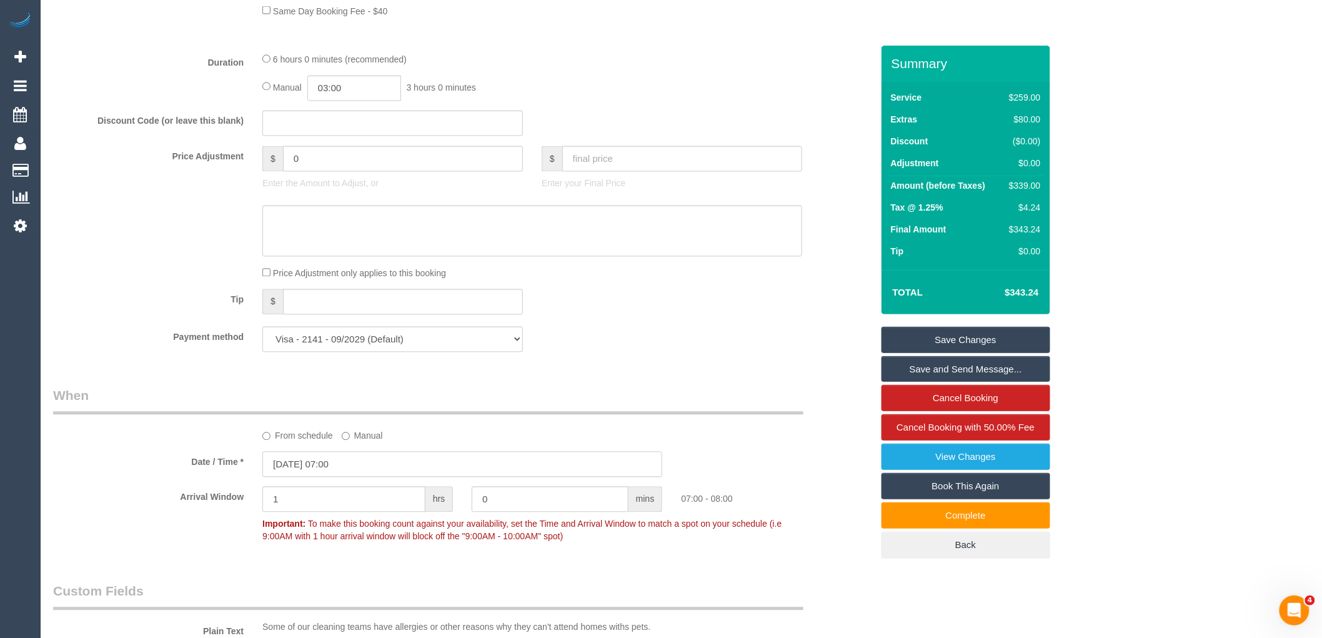
click at [333, 472] on input "[DATE] 07:00" at bounding box center [462, 465] width 400 height 26
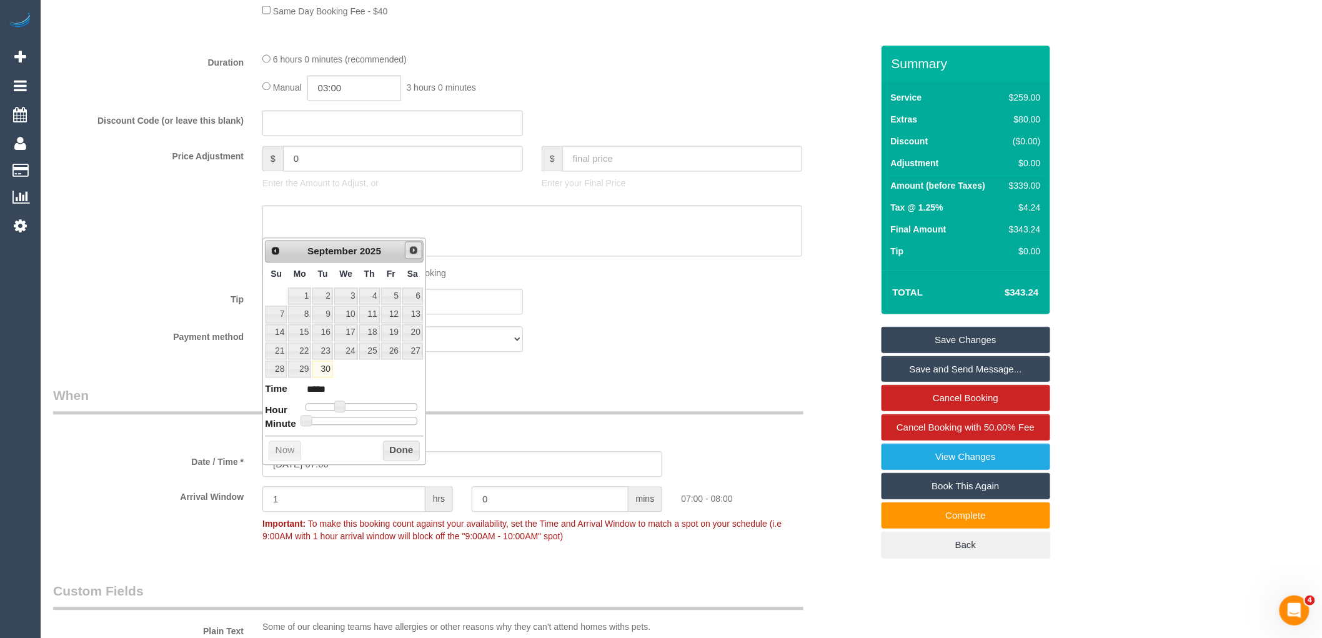
click at [413, 249] on span "Next" at bounding box center [414, 251] width 10 height 10
click at [392, 295] on link "3" at bounding box center [391, 296] width 20 height 17
type input "[DATE] 08:00"
type input "*****"
type input "[DATE] 09:00"
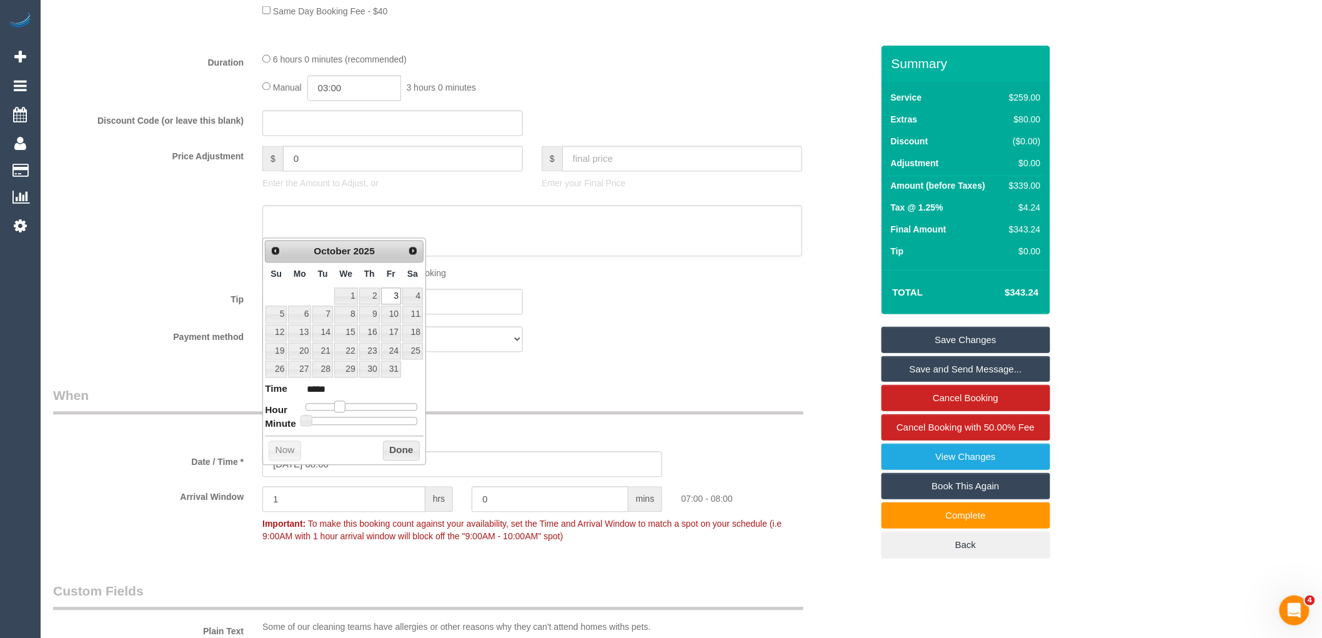
type input "*****"
type input "[DATE] 10:00"
type input "*****"
type input "[DATE] 11:00"
type input "*****"
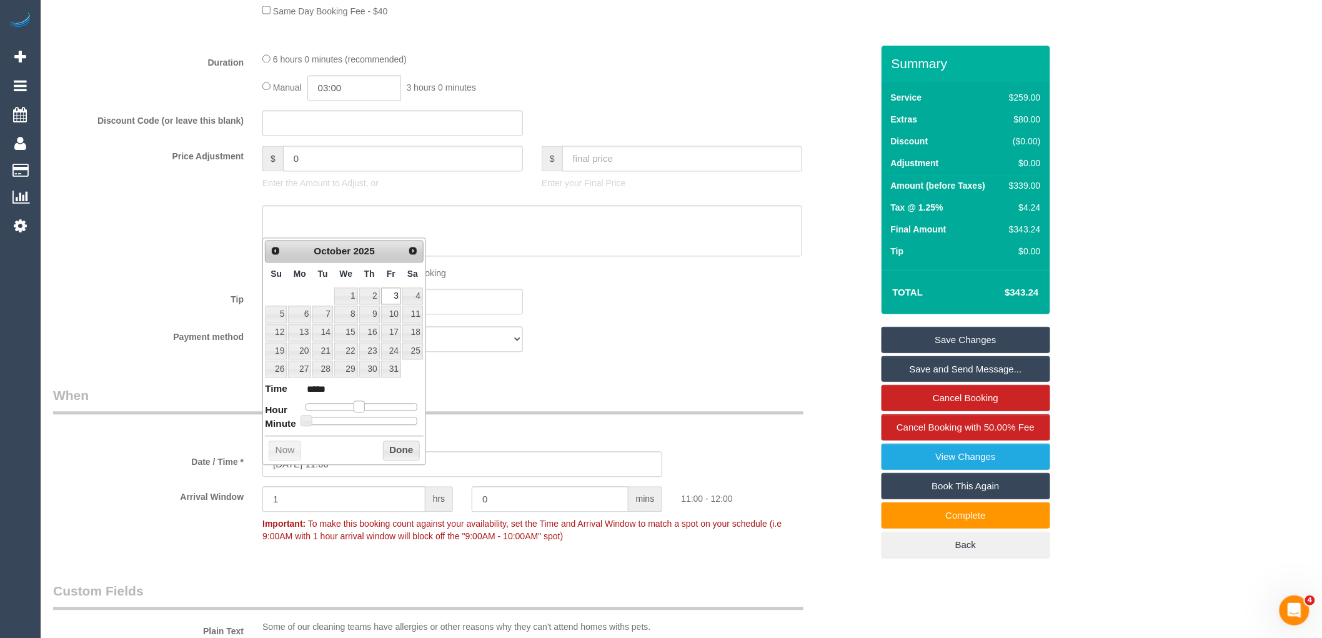
type input "[DATE] 12:00"
type input "*****"
type input "[DATE] 11:00"
type input "*****"
drag, startPoint x: 337, startPoint y: 404, endPoint x: 355, endPoint y: 405, distance: 17.5
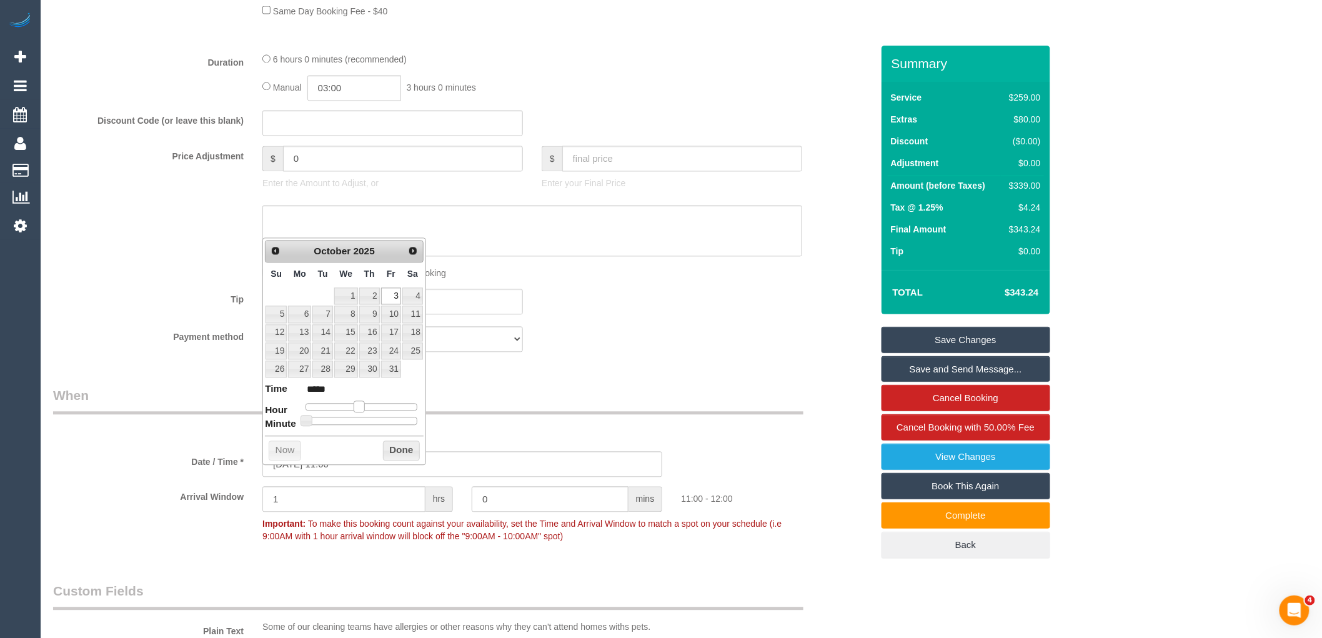
click at [355, 405] on span at bounding box center [359, 406] width 11 height 11
click at [385, 449] on button "Done" at bounding box center [401, 451] width 37 height 20
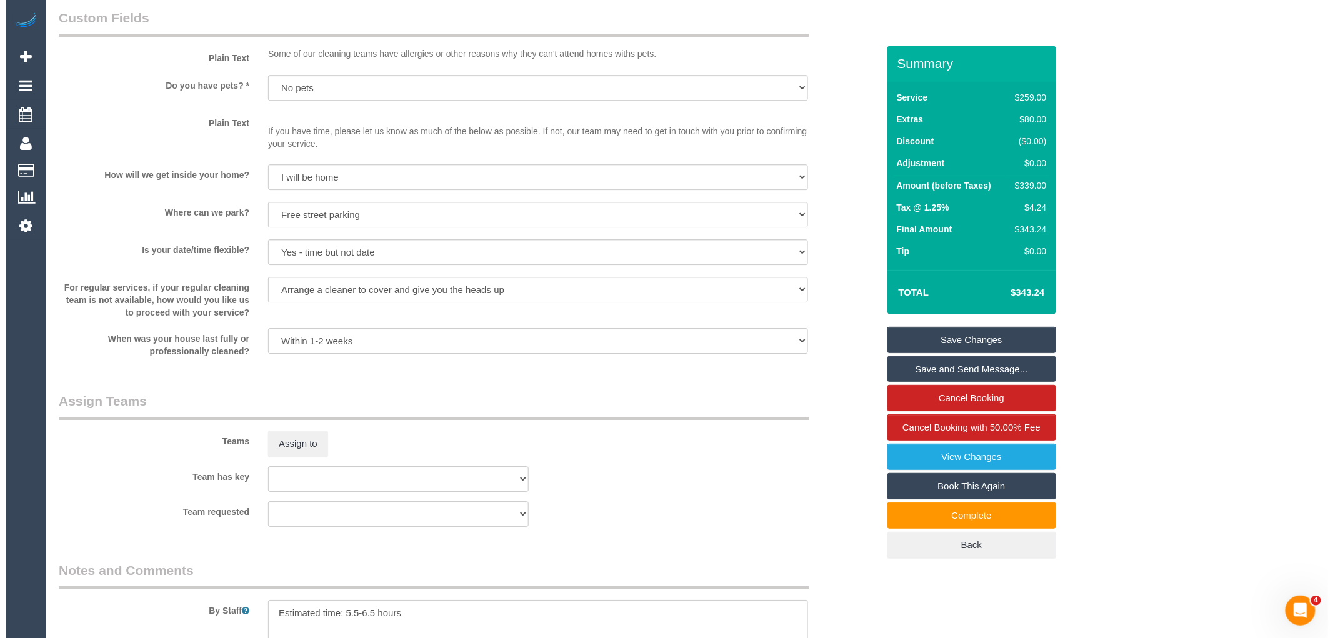
scroll to position [1596, 0]
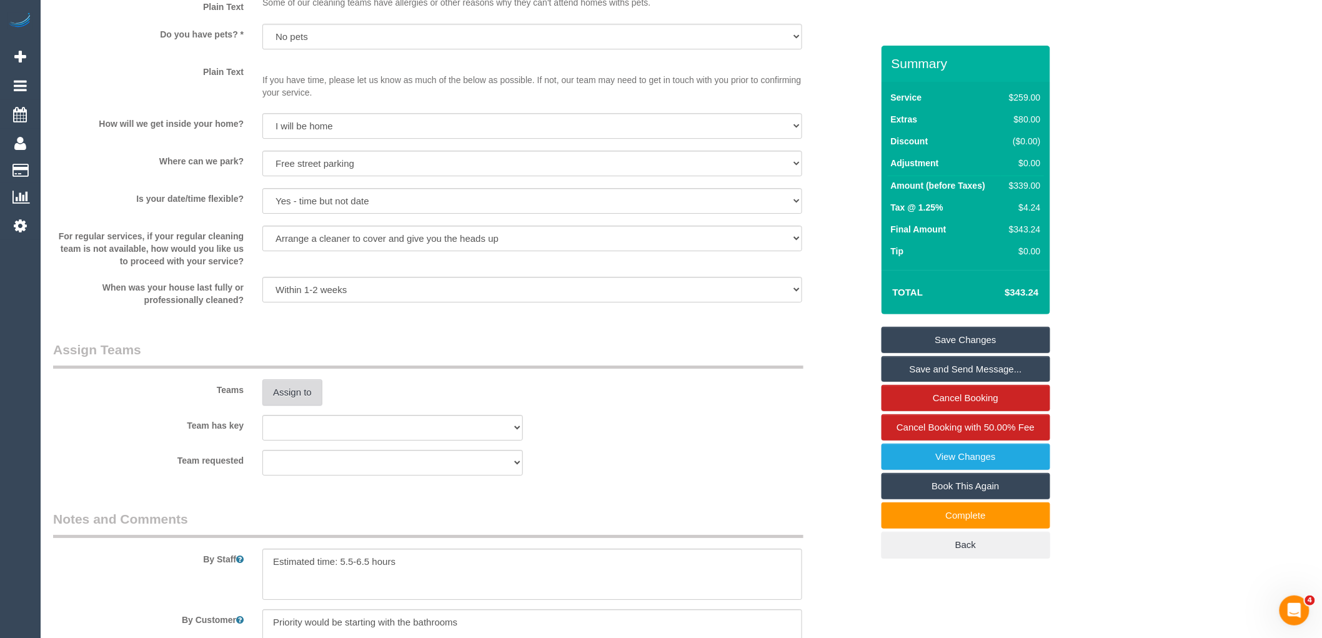
click at [285, 401] on button "Assign to" at bounding box center [292, 392] width 60 height 26
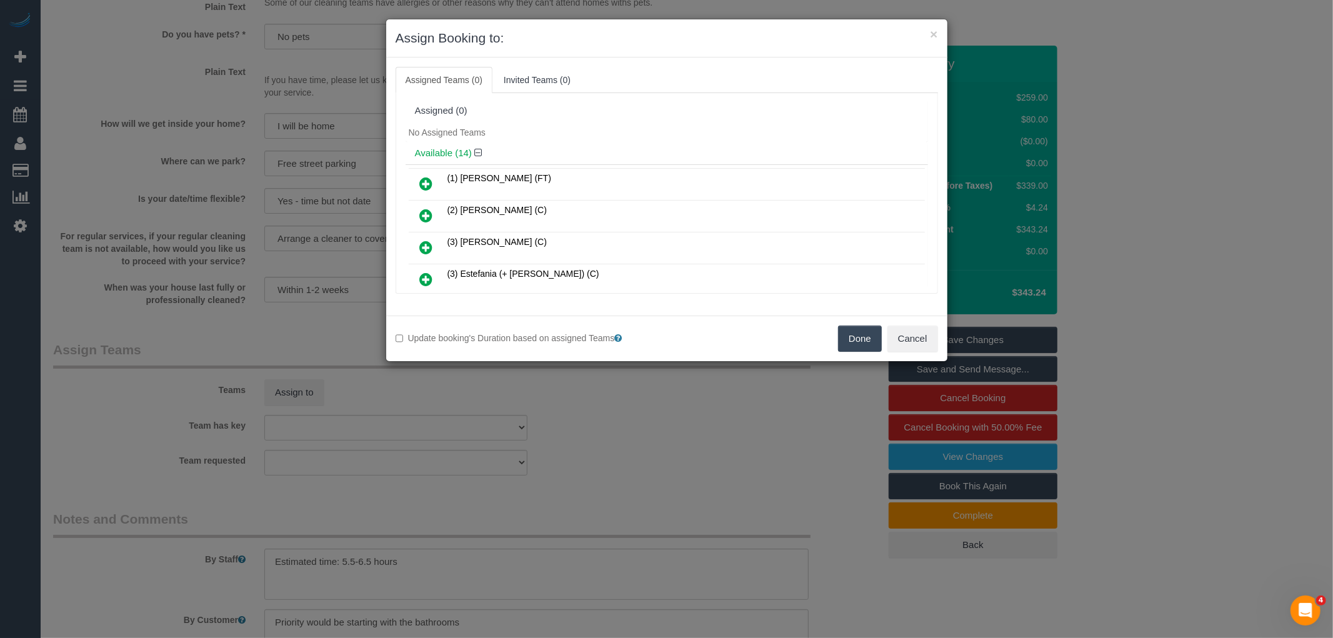
click at [422, 278] on icon at bounding box center [426, 279] width 13 height 15
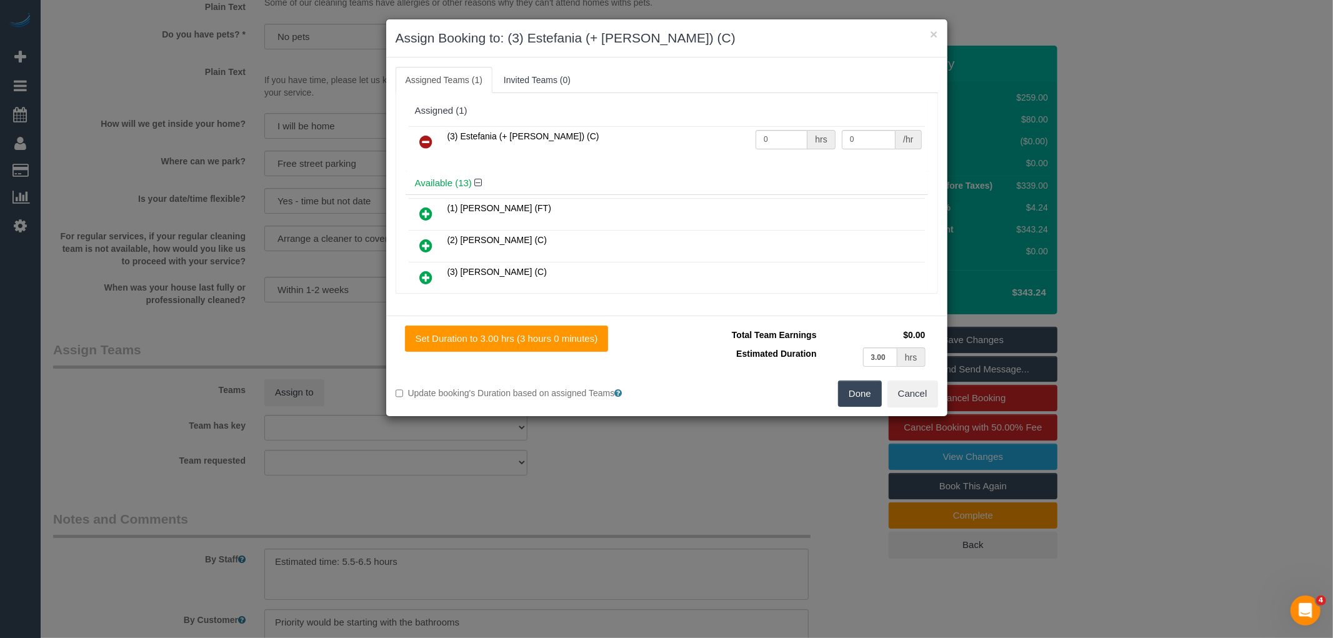
scroll to position [202, 0]
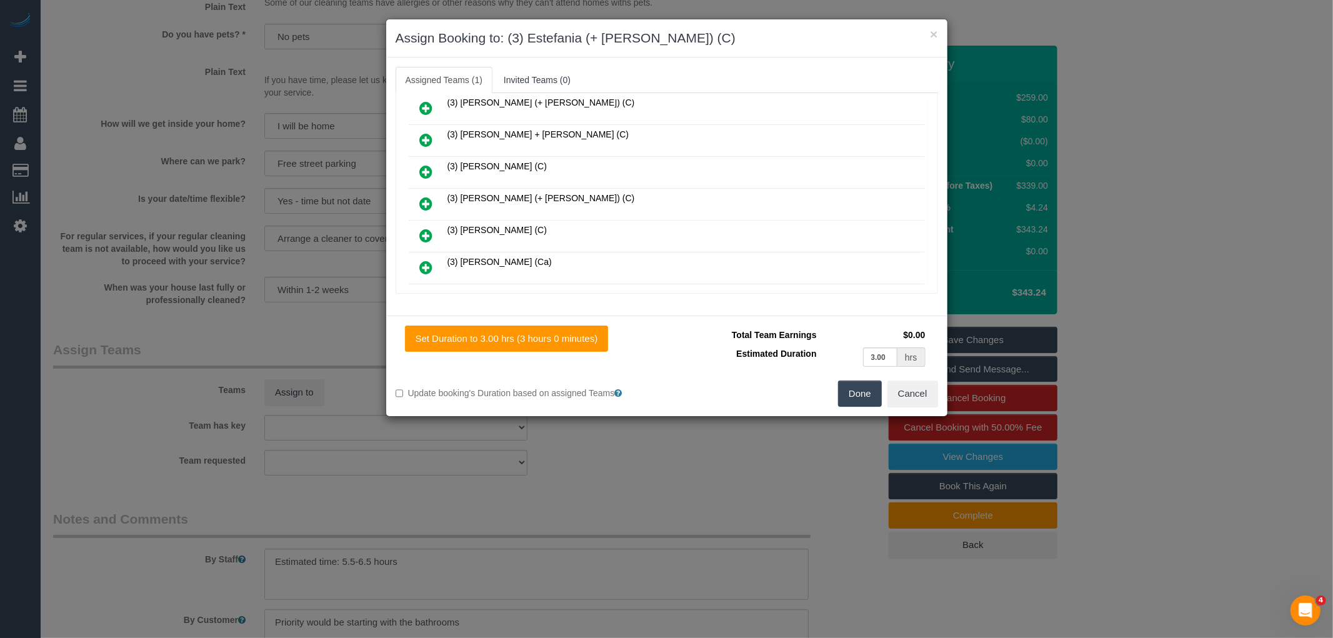
click at [422, 197] on icon at bounding box center [426, 203] width 13 height 15
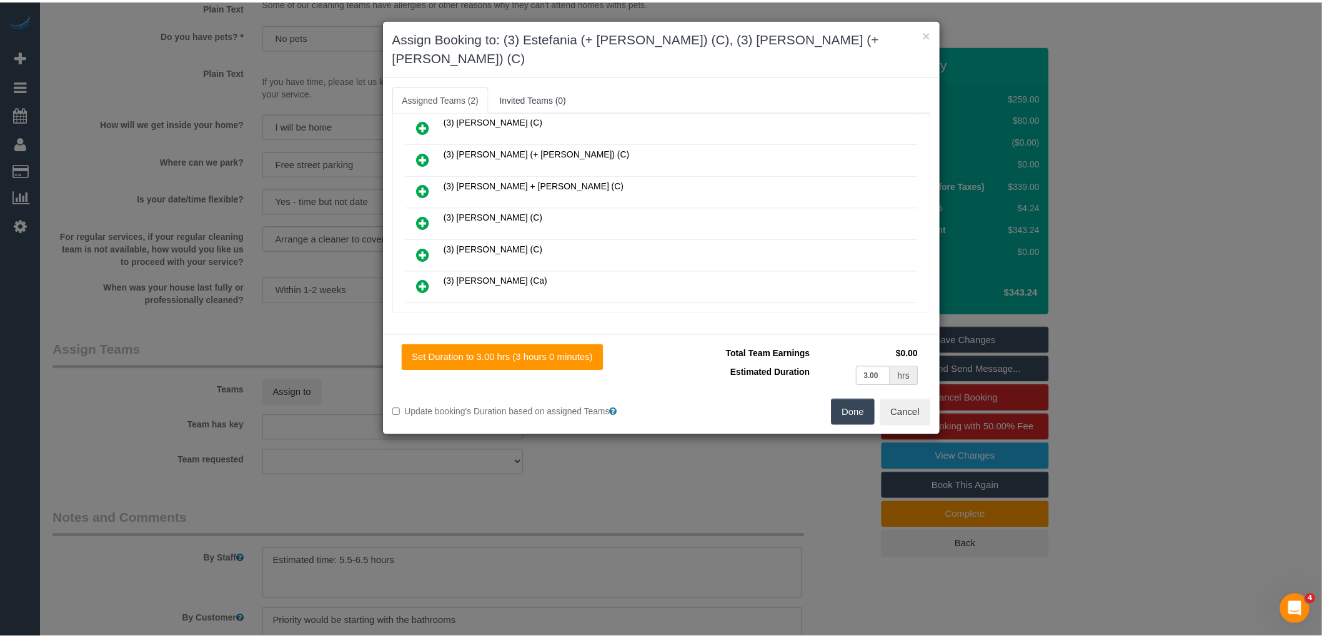
scroll to position [234, 0]
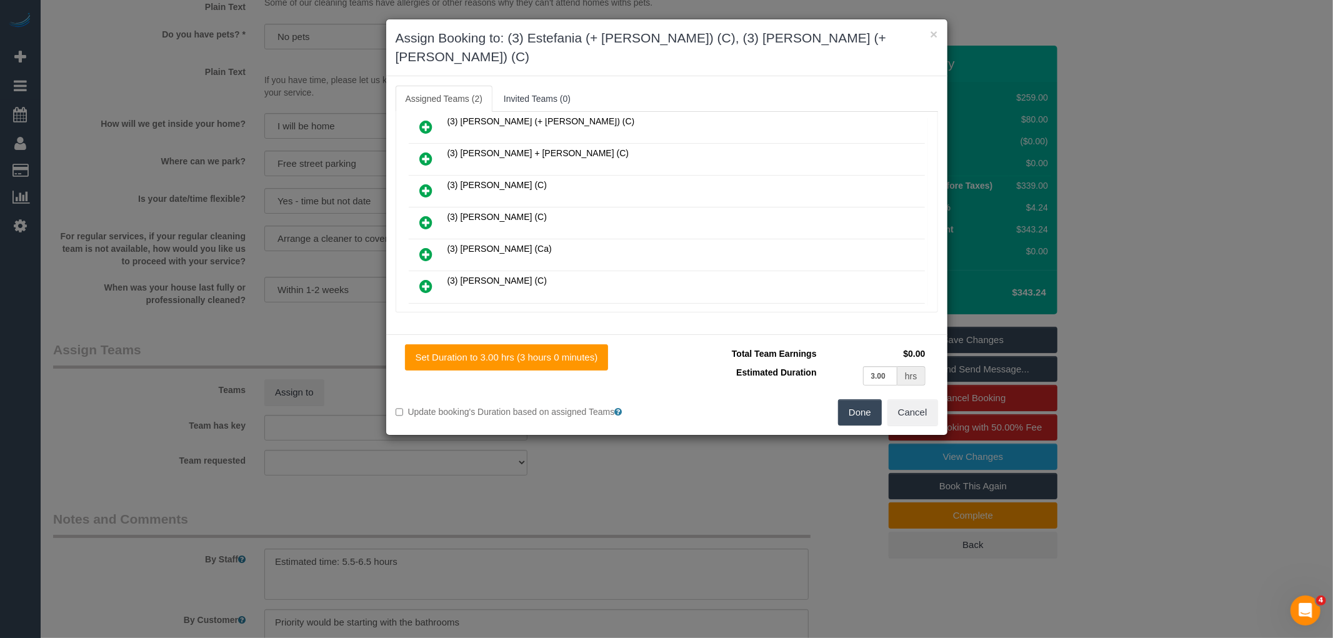
click at [846, 399] on button "Done" at bounding box center [860, 412] width 44 height 26
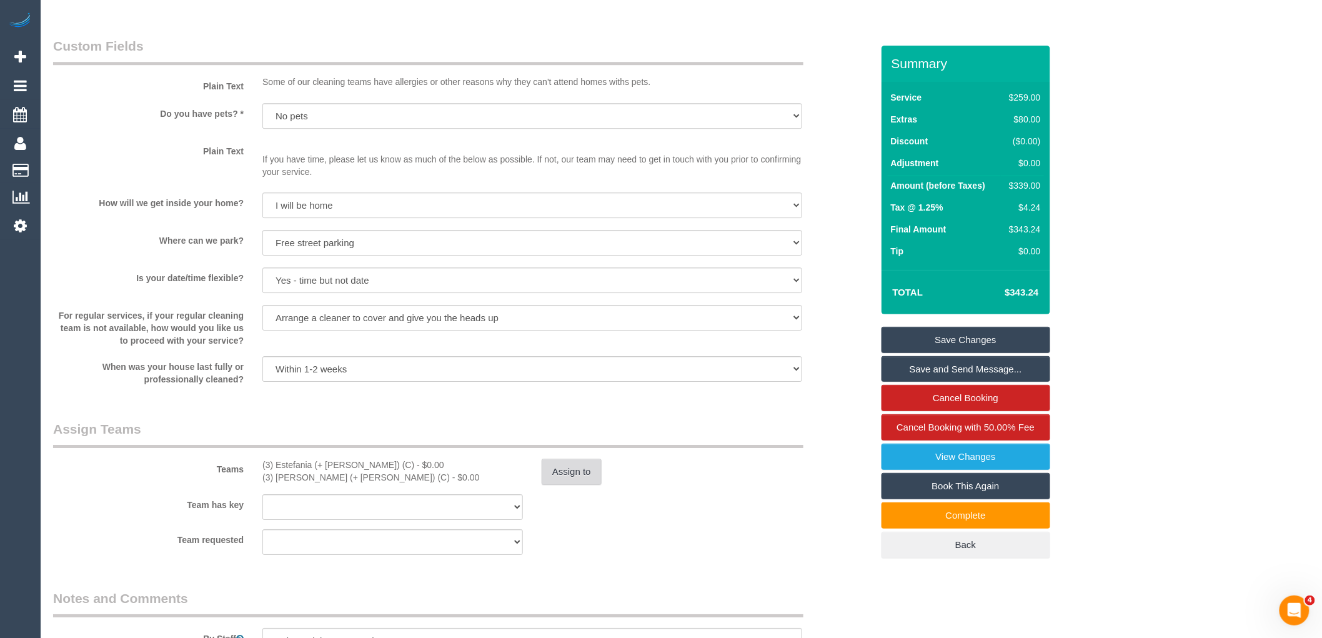
scroll to position [1527, 0]
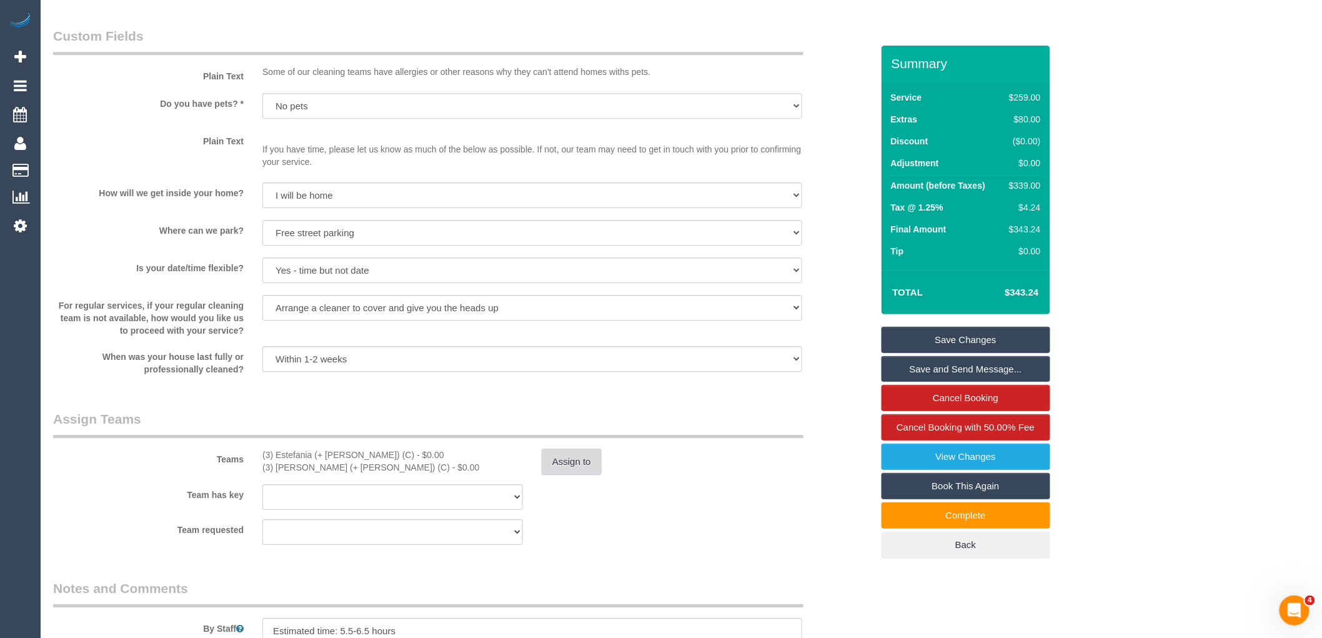
click at [570, 475] on button "Assign to" at bounding box center [572, 462] width 60 height 26
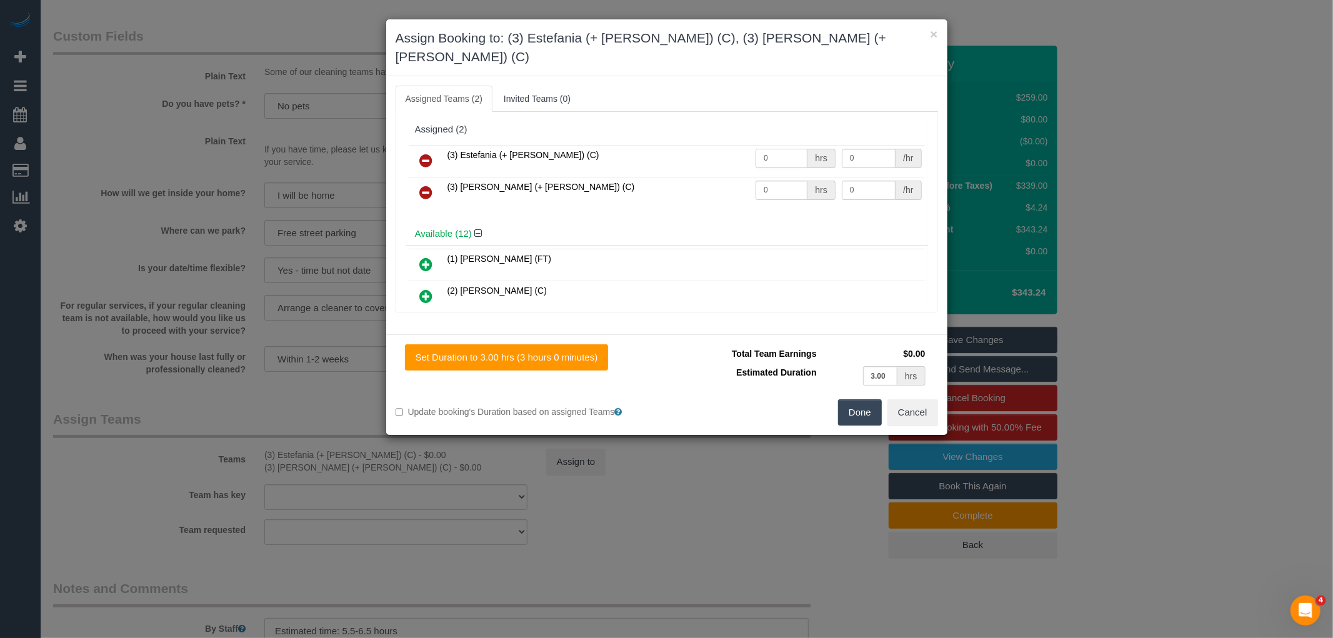
click at [776, 149] on input "0" at bounding box center [781, 158] width 52 height 19
type input "1"
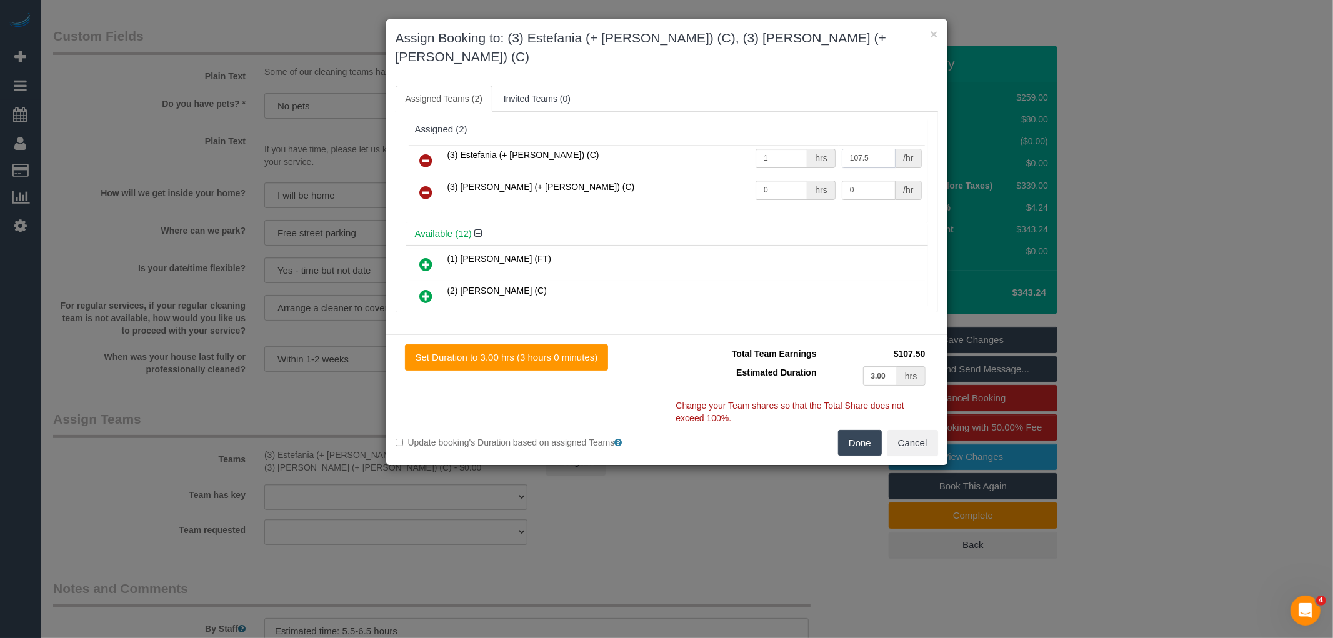
type input "107.5"
click at [784, 181] on input "0" at bounding box center [781, 190] width 52 height 19
type input "1"
type input "107.5"
click at [859, 430] on button "Done" at bounding box center [860, 443] width 44 height 26
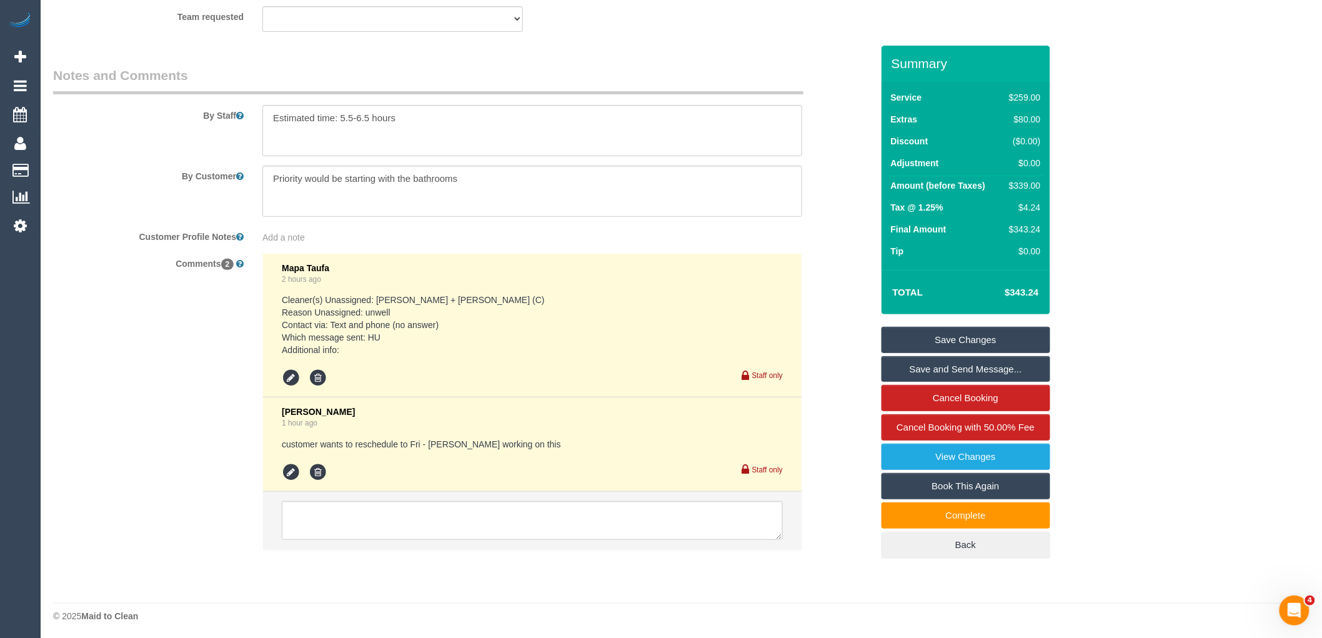
scroll to position [2055, 0]
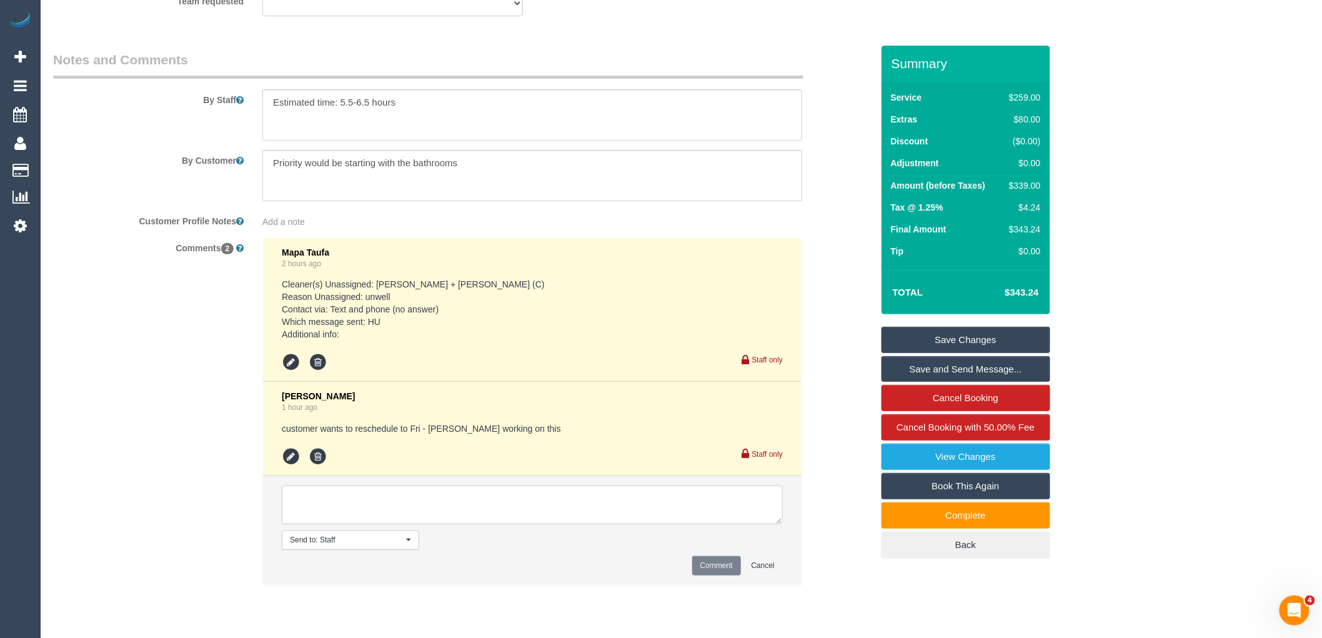
click at [490, 506] on textarea at bounding box center [532, 504] width 501 height 39
type textarea "Assigned pending 3/10 AW 11am-1pm via text"
click at [723, 575] on button "Comment" at bounding box center [716, 565] width 49 height 19
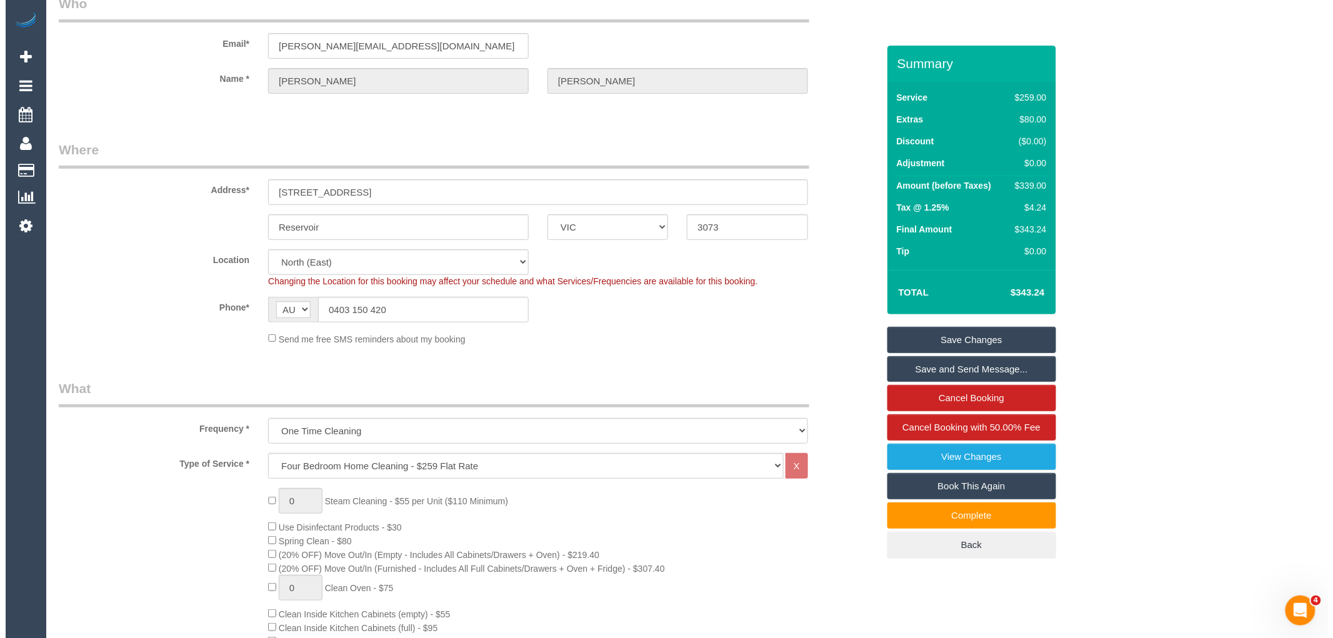
scroll to position [0, 0]
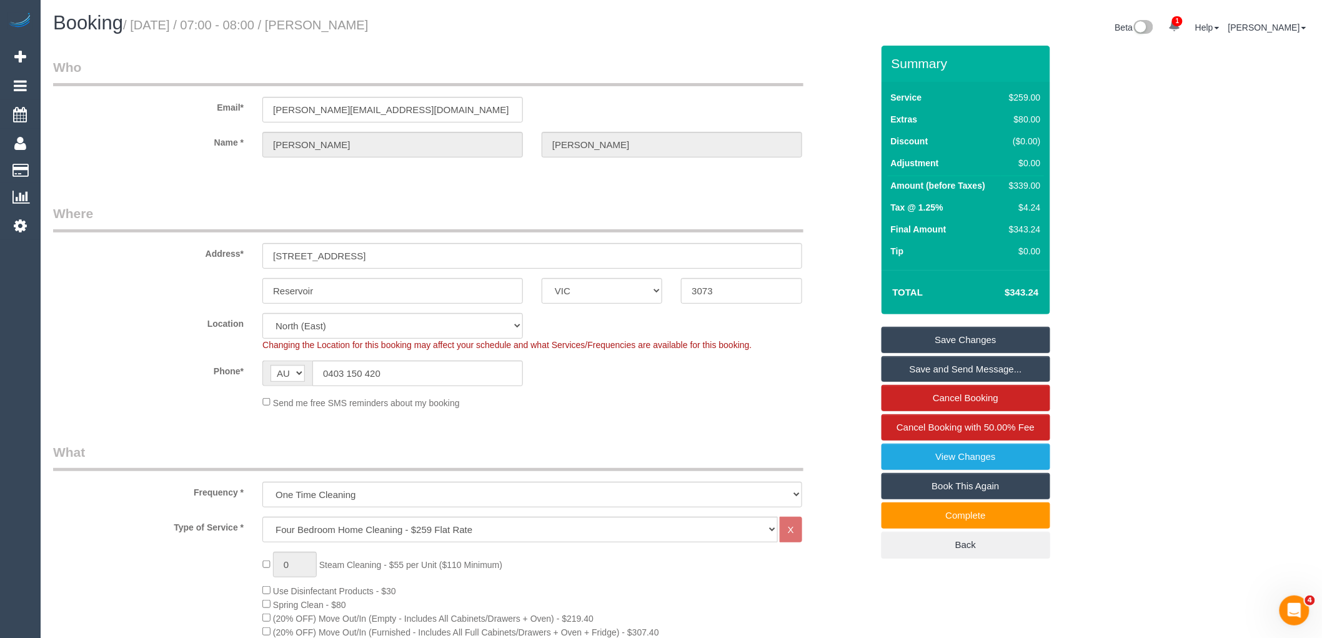
drag, startPoint x: 342, startPoint y: 21, endPoint x: 448, endPoint y: 27, distance: 105.7
click at [448, 27] on h1 "Booking / [DATE] / 07:00 - 08:00 / [PERSON_NAME]" at bounding box center [362, 22] width 619 height 21
copy small "[PERSON_NAME]"
click at [996, 335] on link "Save Changes" at bounding box center [965, 340] width 169 height 26
drag, startPoint x: 1213, startPoint y: 309, endPoint x: 1182, endPoint y: 215, distance: 99.2
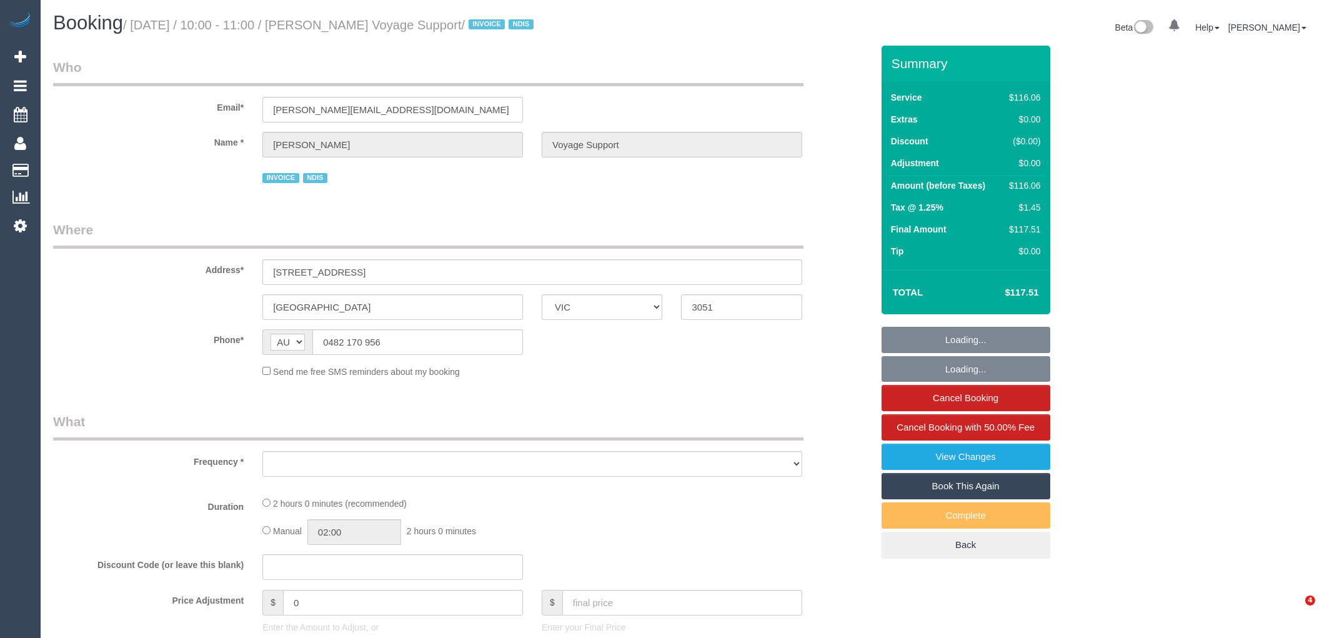
select select "VIC"
select select "object:553"
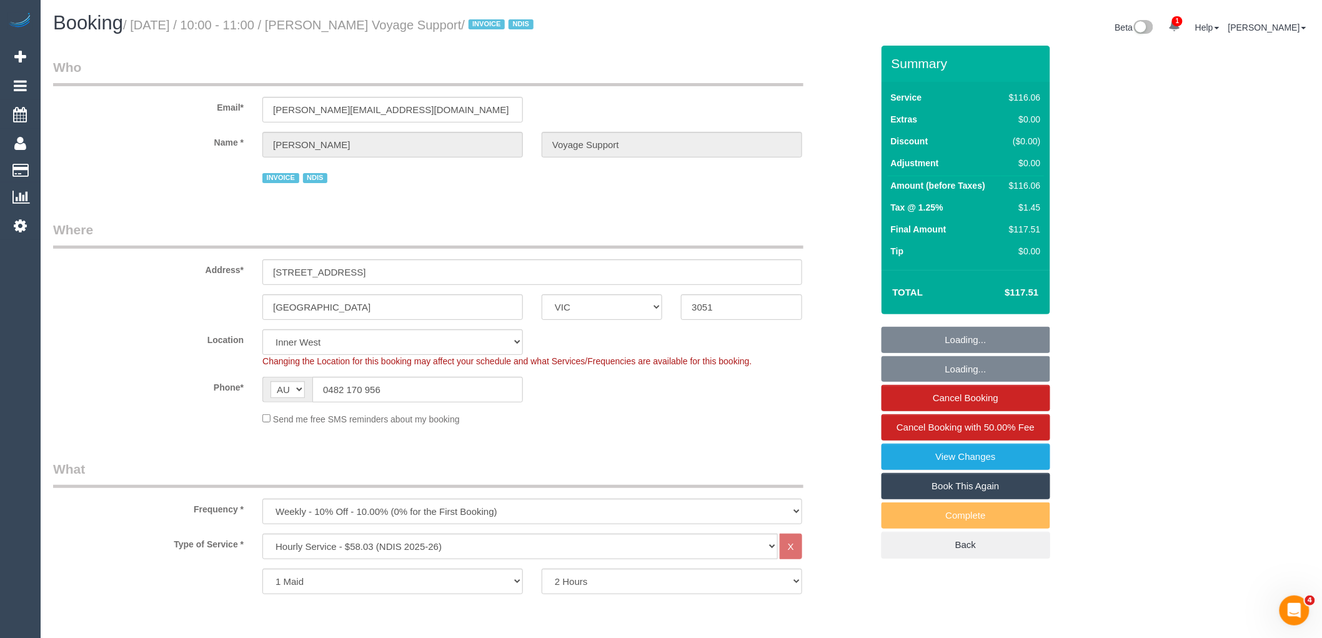
select select "number:28"
select select "number:14"
select select "number:19"
select select "number:36"
select select "number:33"
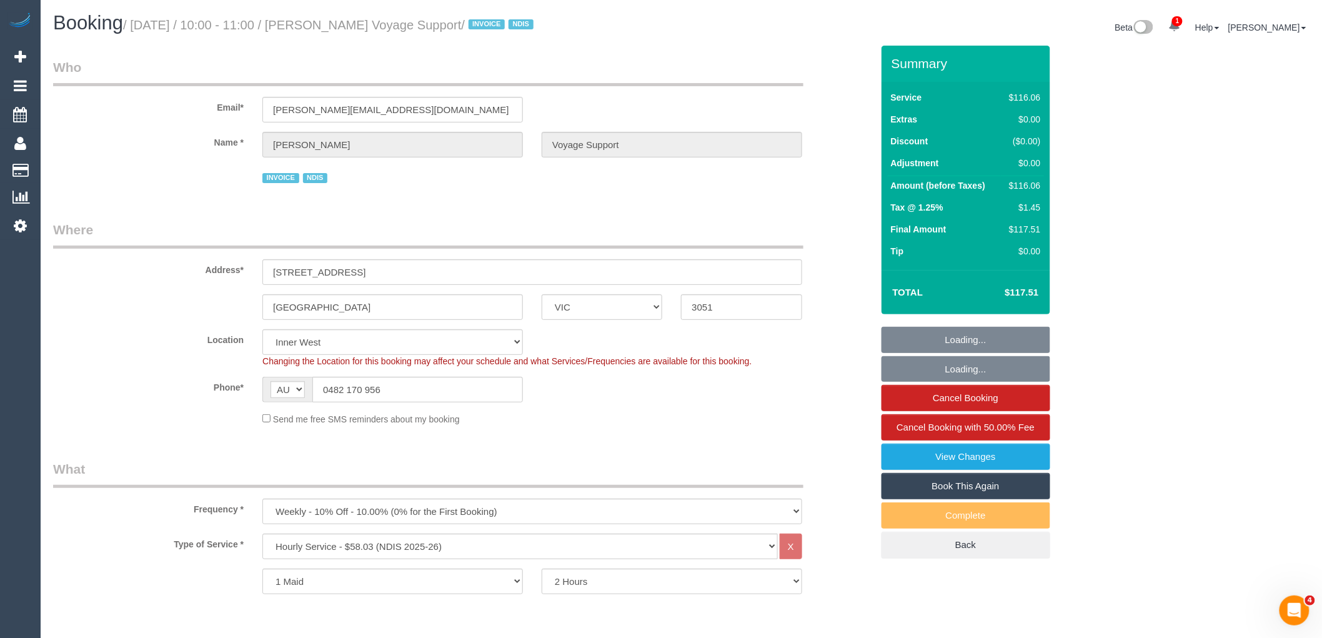
select select "number:12"
select select "object:1478"
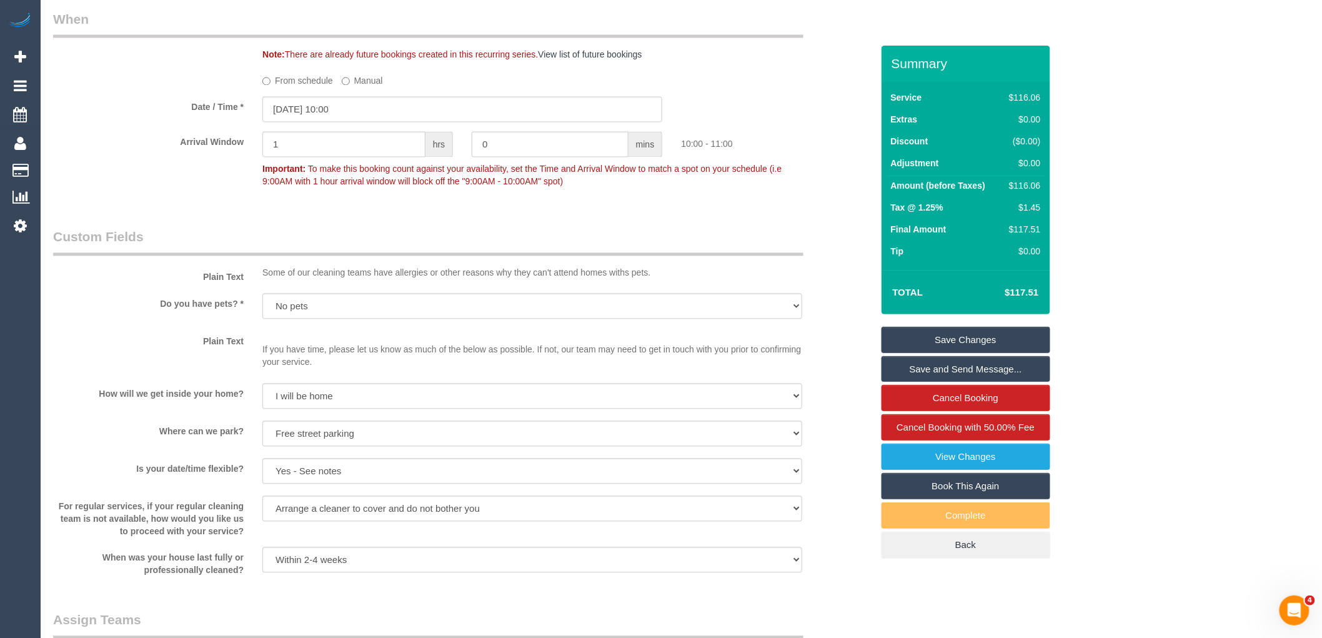
scroll to position [971, 0]
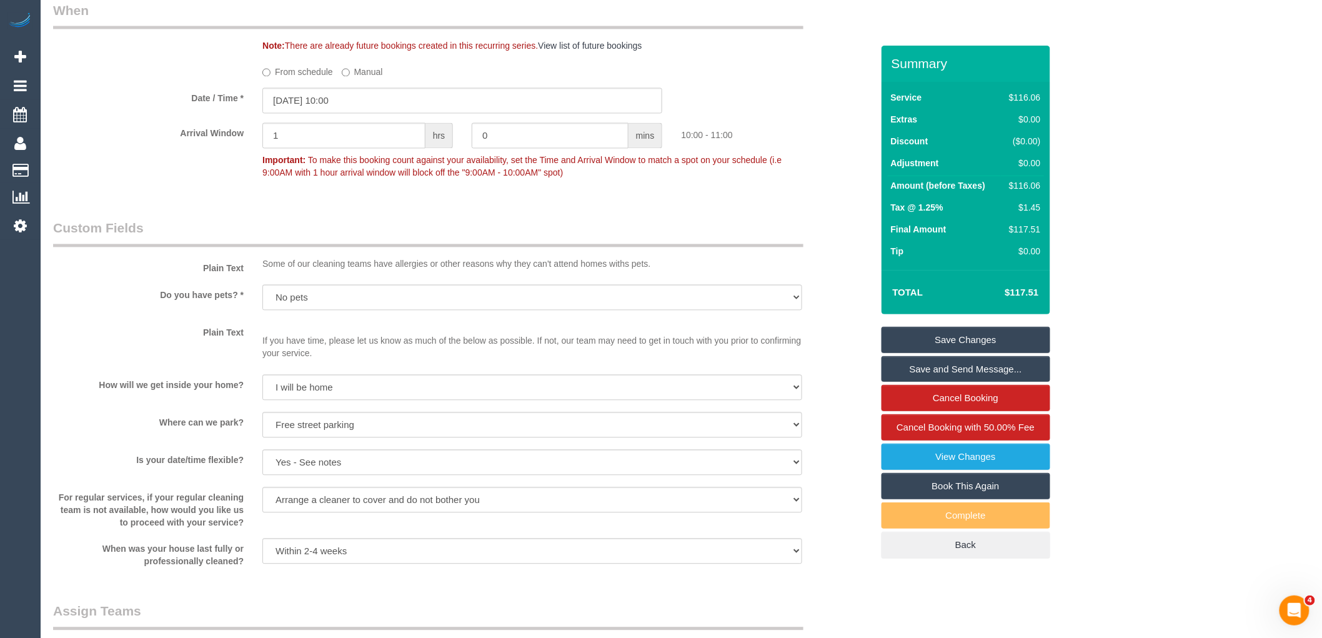
click at [1321, 319] on div "Booking / September 30, 2025 / 10:00 - 11:00 / Craig Fenton Voyage Support / IN…" at bounding box center [681, 306] width 1281 height 2554
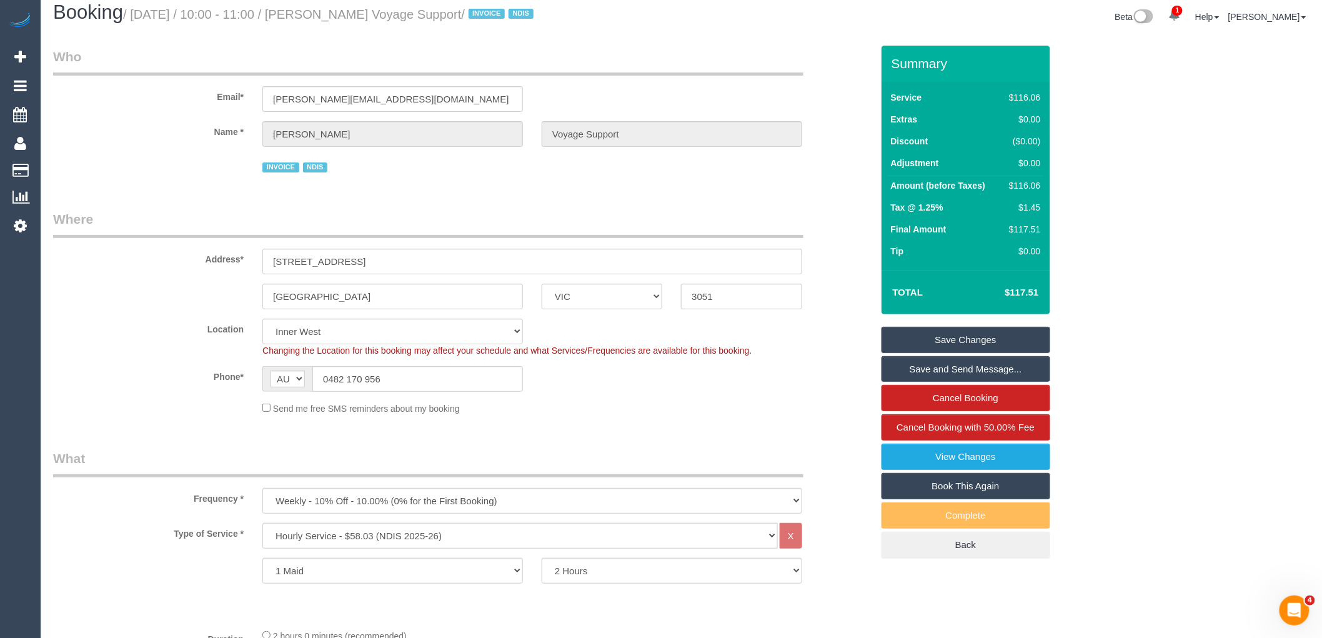
scroll to position [0, 0]
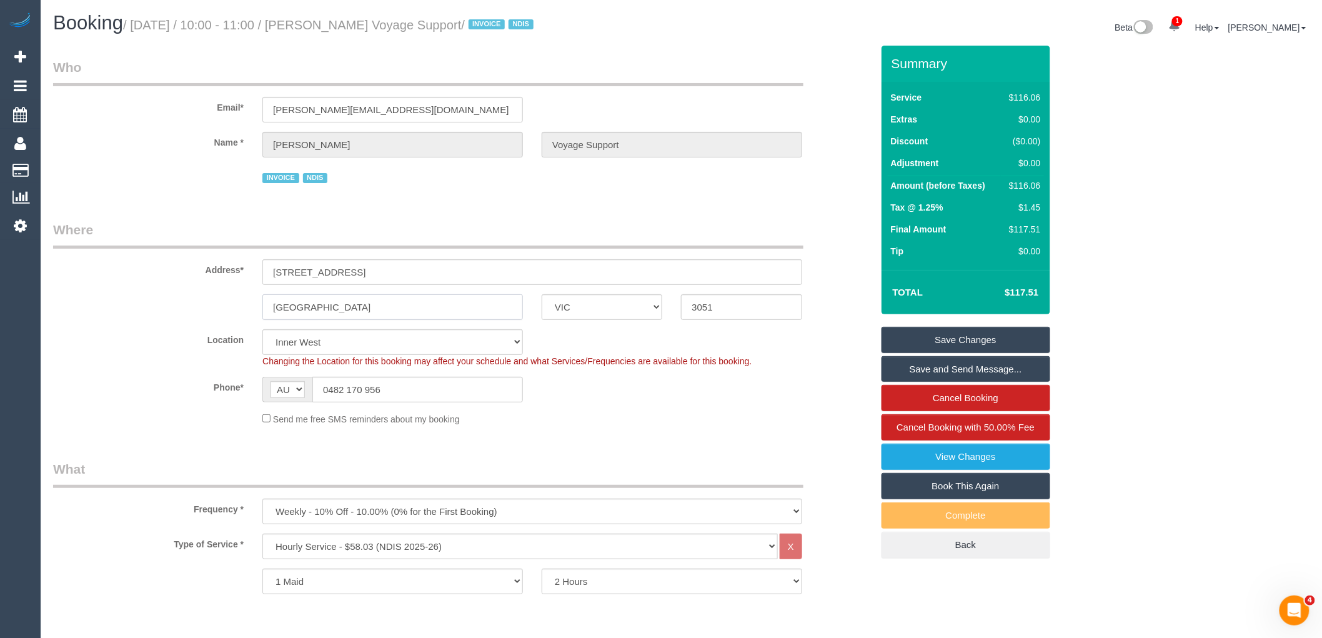
drag, startPoint x: 310, startPoint y: 304, endPoint x: 211, endPoint y: 294, distance: 100.5
click at [211, 294] on sui-booking-address "Address* 179-191 Flemington Road North Melbourne ACT NSW NT QLD SA TAS VIC WA 3…" at bounding box center [462, 270] width 819 height 99
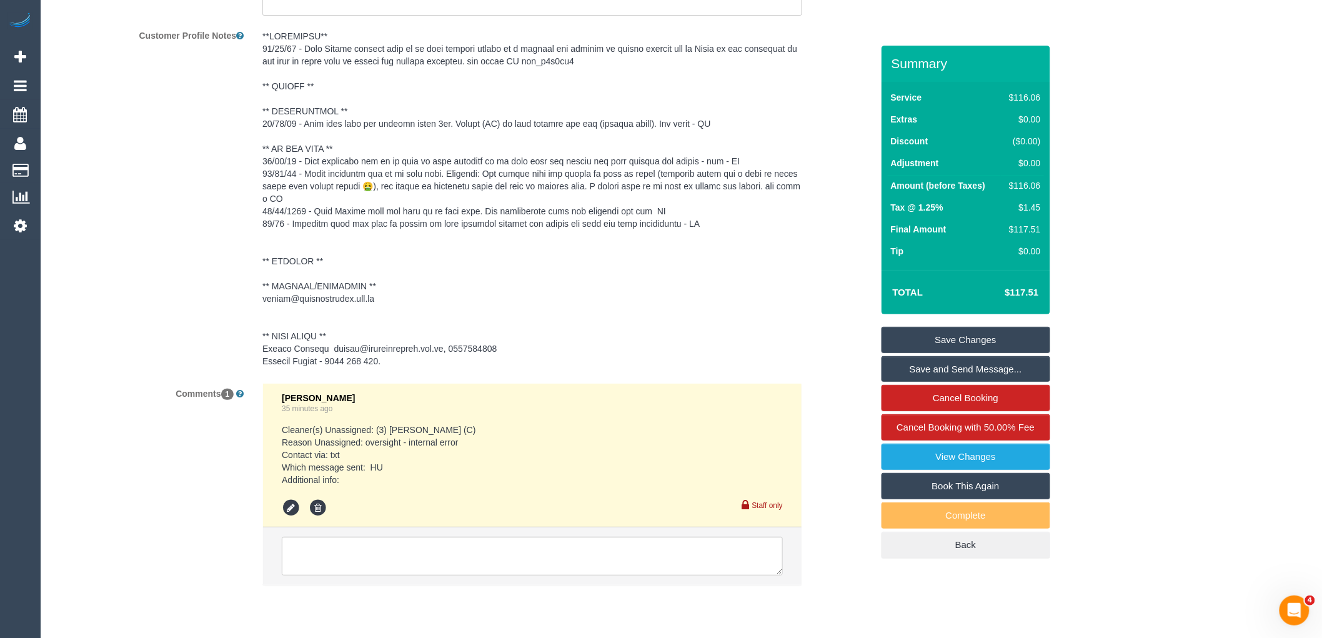
scroll to position [1918, 0]
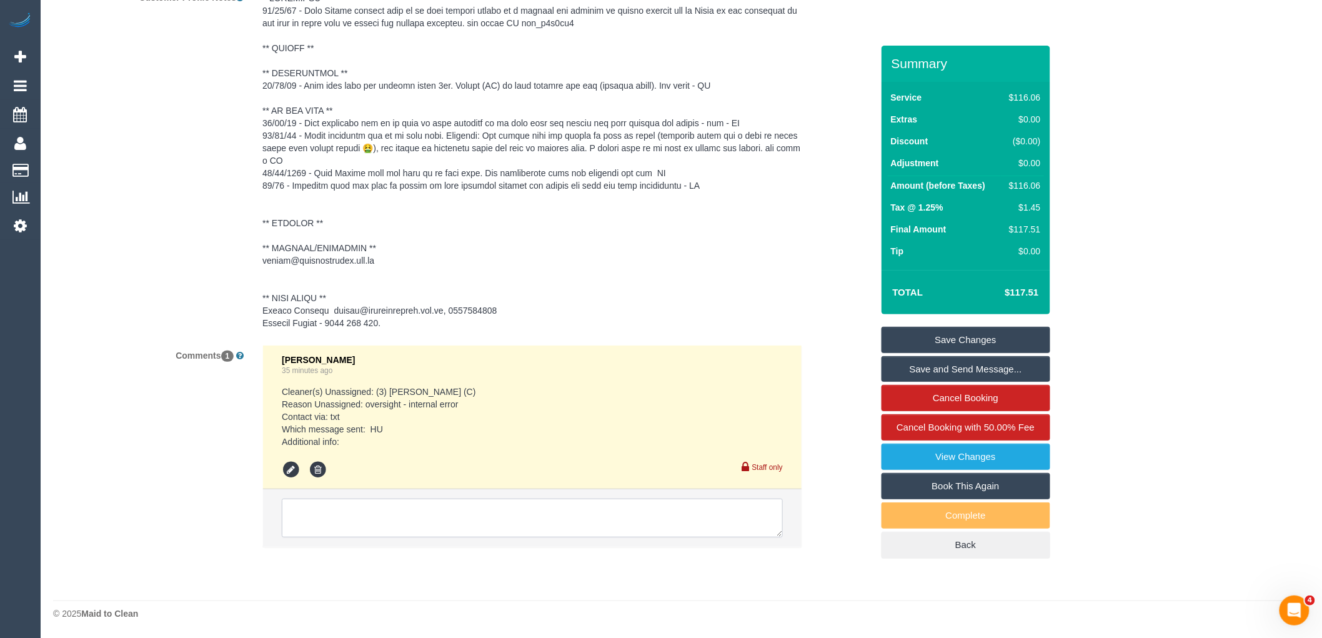
click at [460, 508] on textarea at bounding box center [532, 518] width 501 height 39
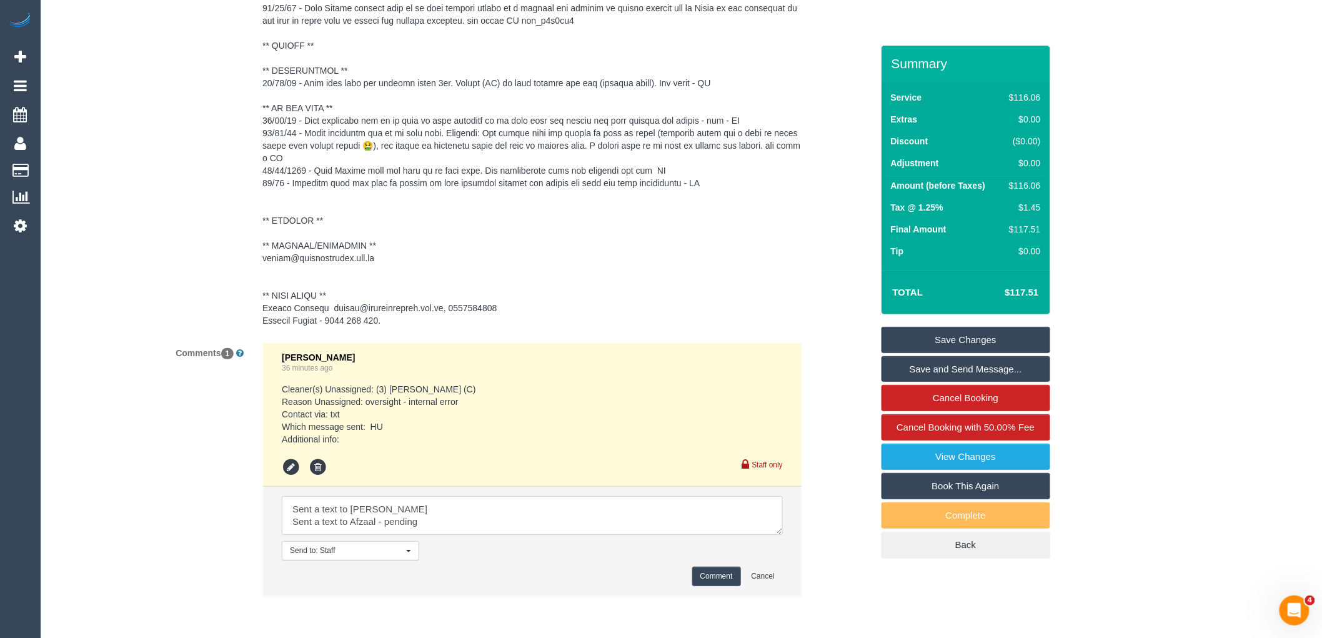
scroll to position [5, 0]
type textarea "Sent a text to Nadine - pending Sent a text to Afzaal - pending Sent a text to …"
click at [704, 578] on button "Comment" at bounding box center [716, 576] width 49 height 19
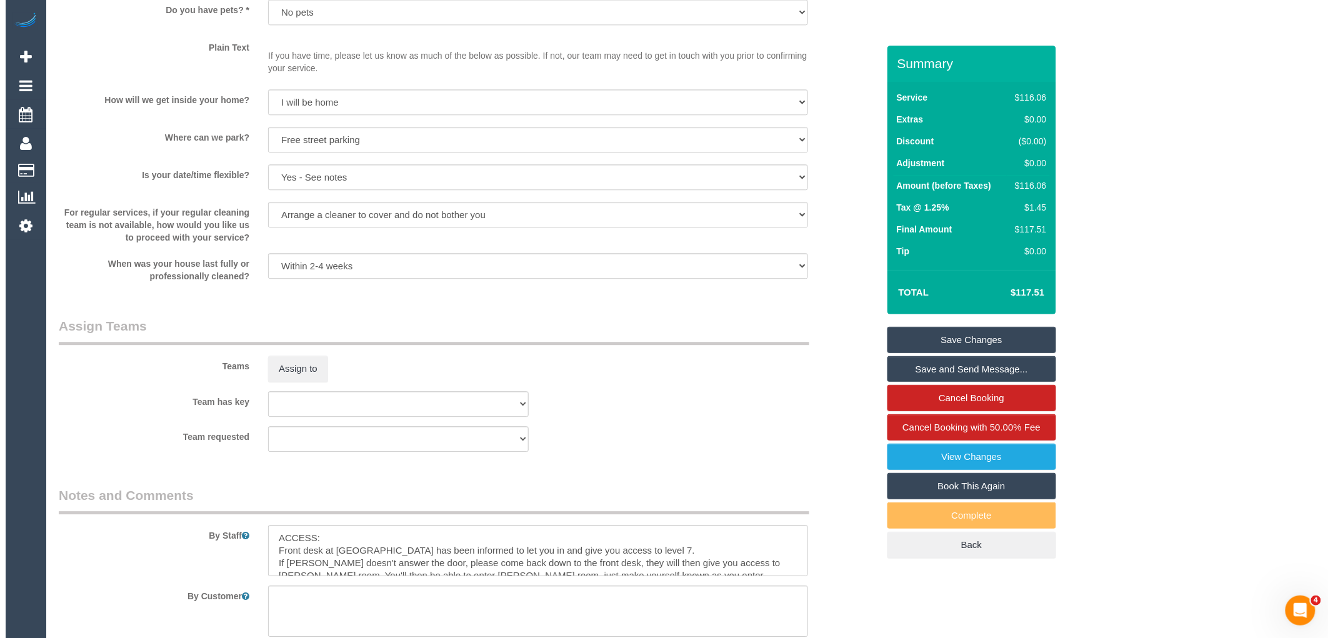
scroll to position [1258, 0]
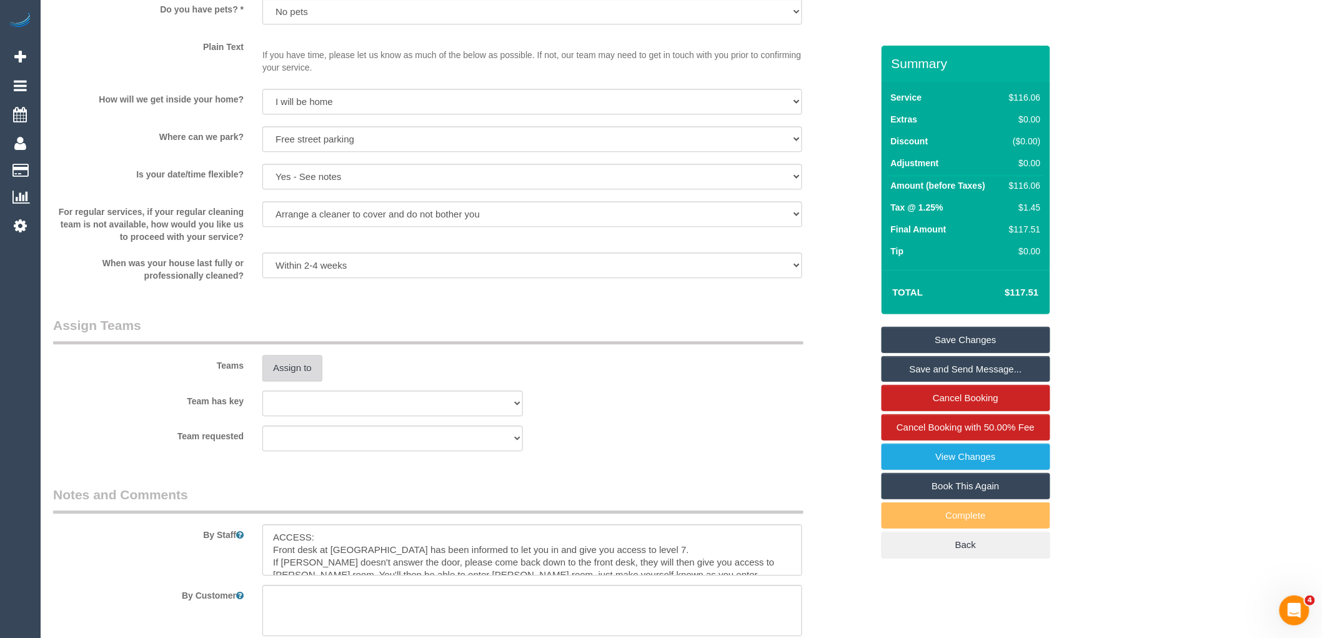
click at [300, 370] on button "Assign to" at bounding box center [292, 368] width 60 height 26
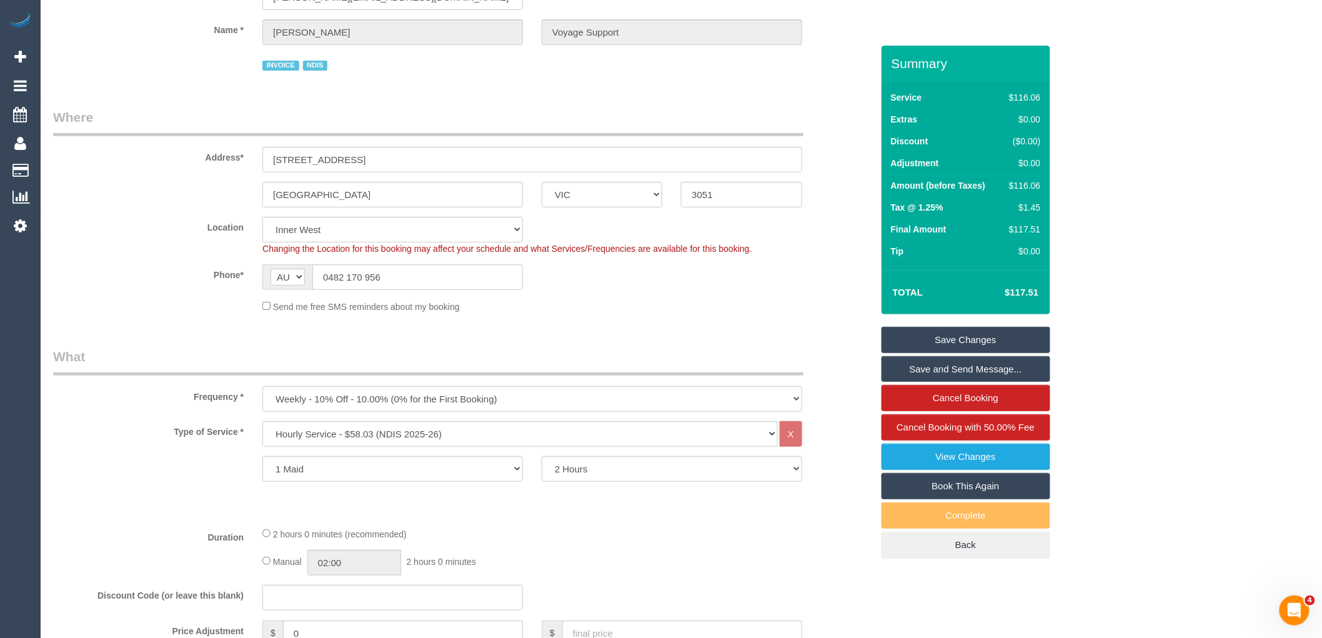
scroll to position [77, 0]
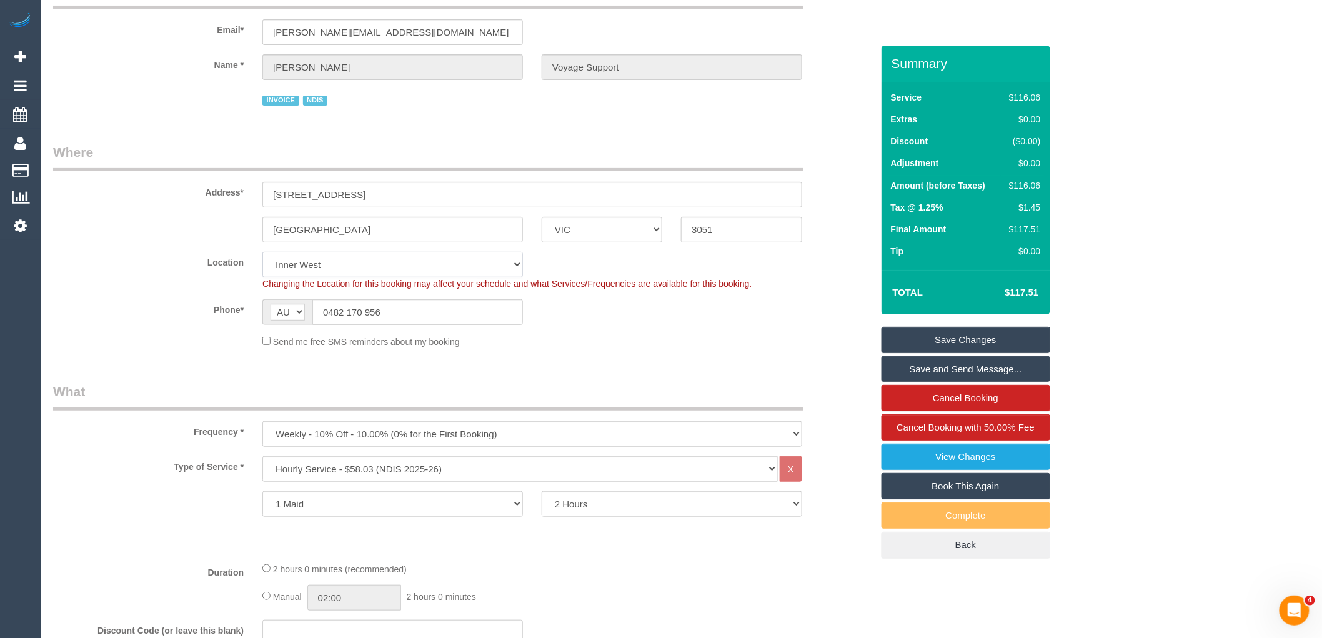
click at [313, 265] on select "Office City East (North) East (South) Inner East Inner North (East) Inner North…" at bounding box center [392, 265] width 261 height 26
select select "50"
click at [262, 252] on select "Office City East (North) East (South) Inner East Inner North (East) Inner North…" at bounding box center [392, 265] width 261 height 26
select select "object:4049"
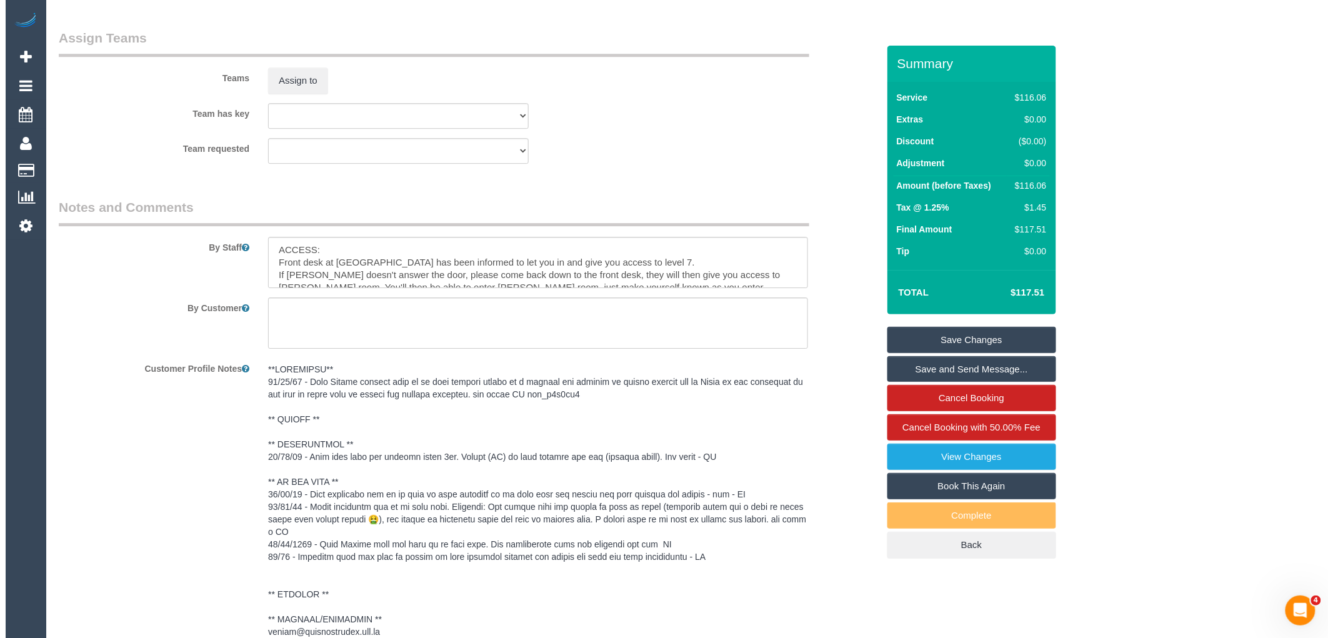
scroll to position [1515, 0]
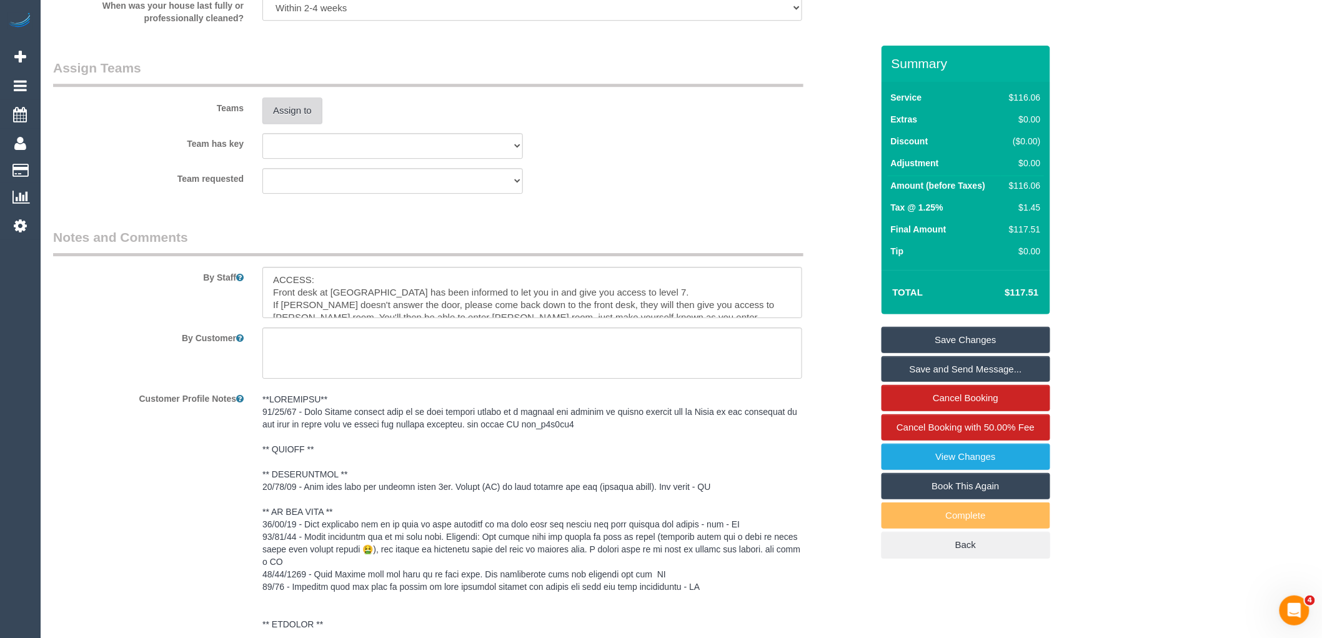
click at [279, 114] on button "Assign to" at bounding box center [292, 110] width 60 height 26
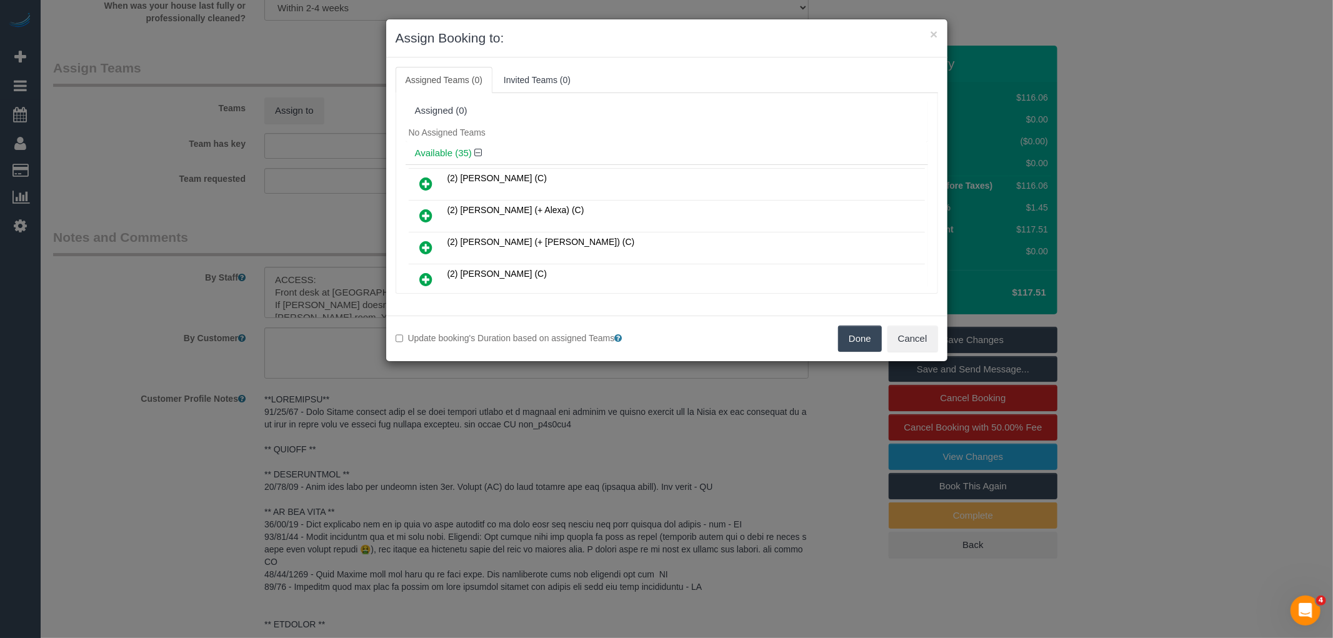
scroll to position [235, 0]
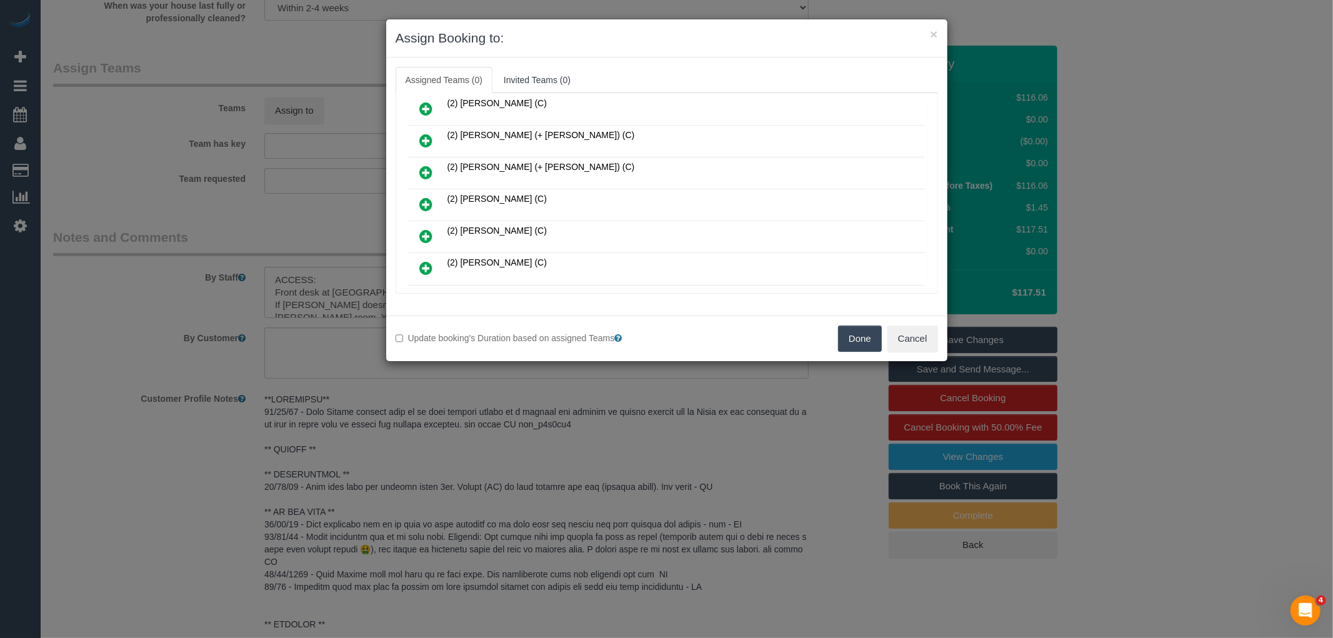
click at [426, 197] on icon at bounding box center [426, 204] width 13 height 15
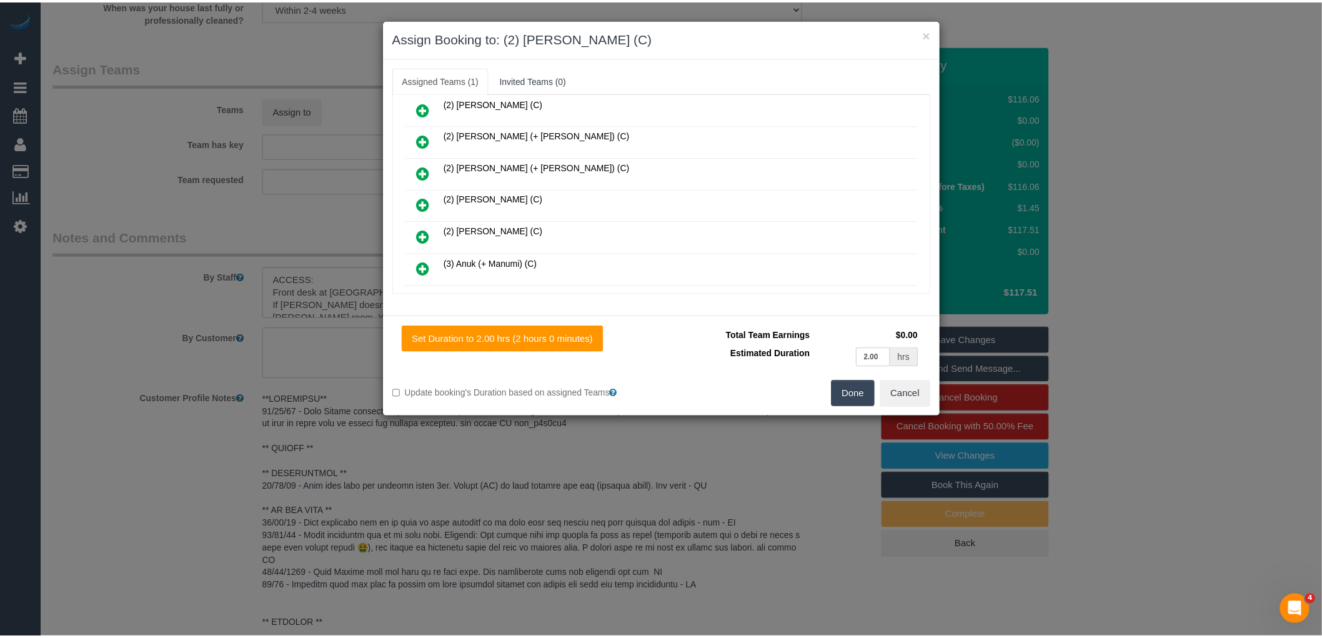
scroll to position [0, 0]
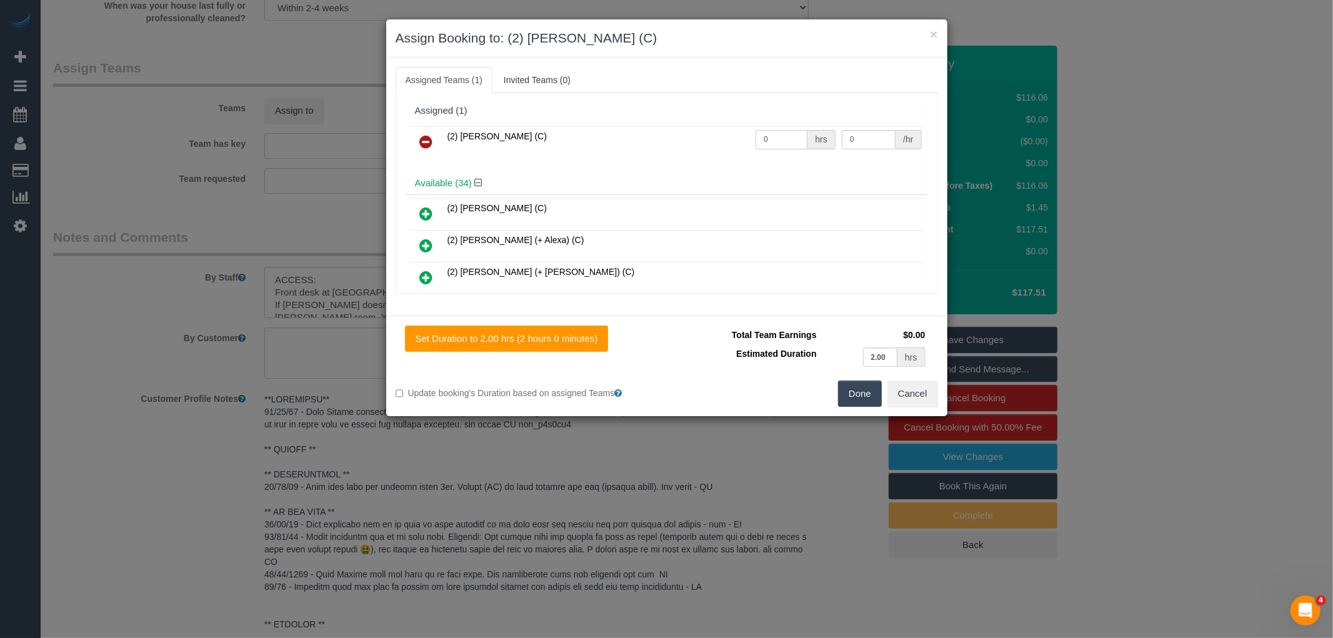
click at [767, 145] on input "0" at bounding box center [781, 139] width 52 height 19
type input "2"
type input "37.5"
click at [854, 395] on button "Done" at bounding box center [860, 393] width 44 height 26
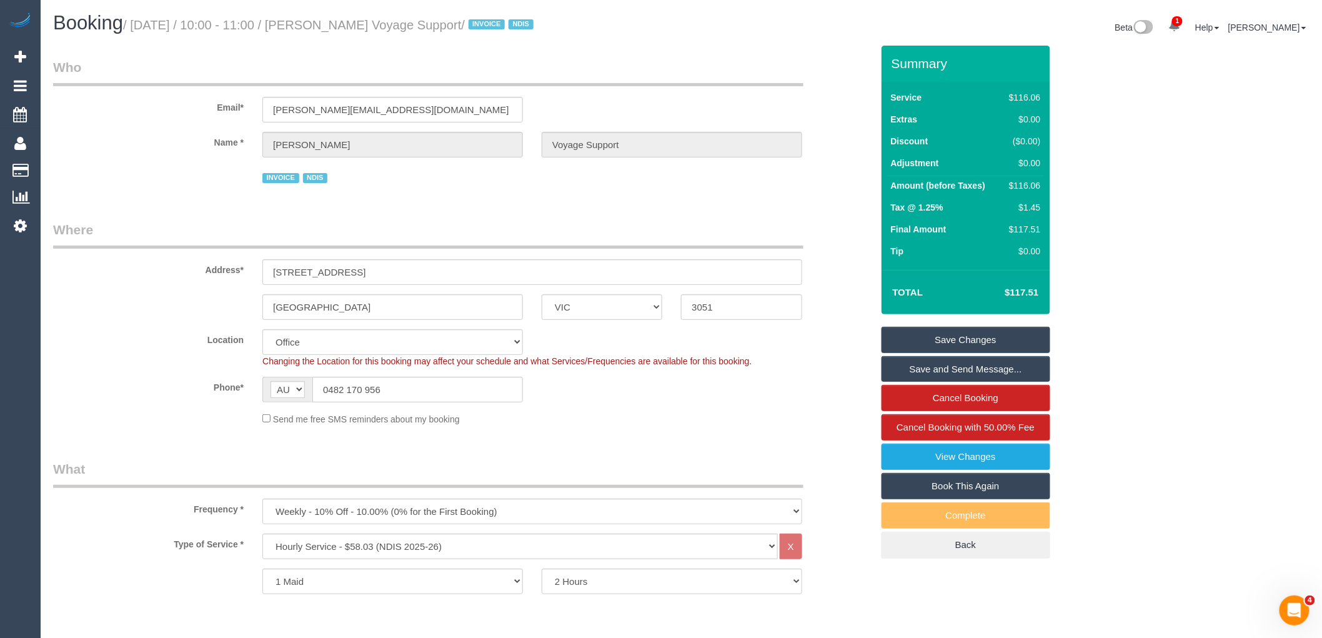
click at [958, 372] on link "Save and Send Message..." at bounding box center [965, 369] width 169 height 26
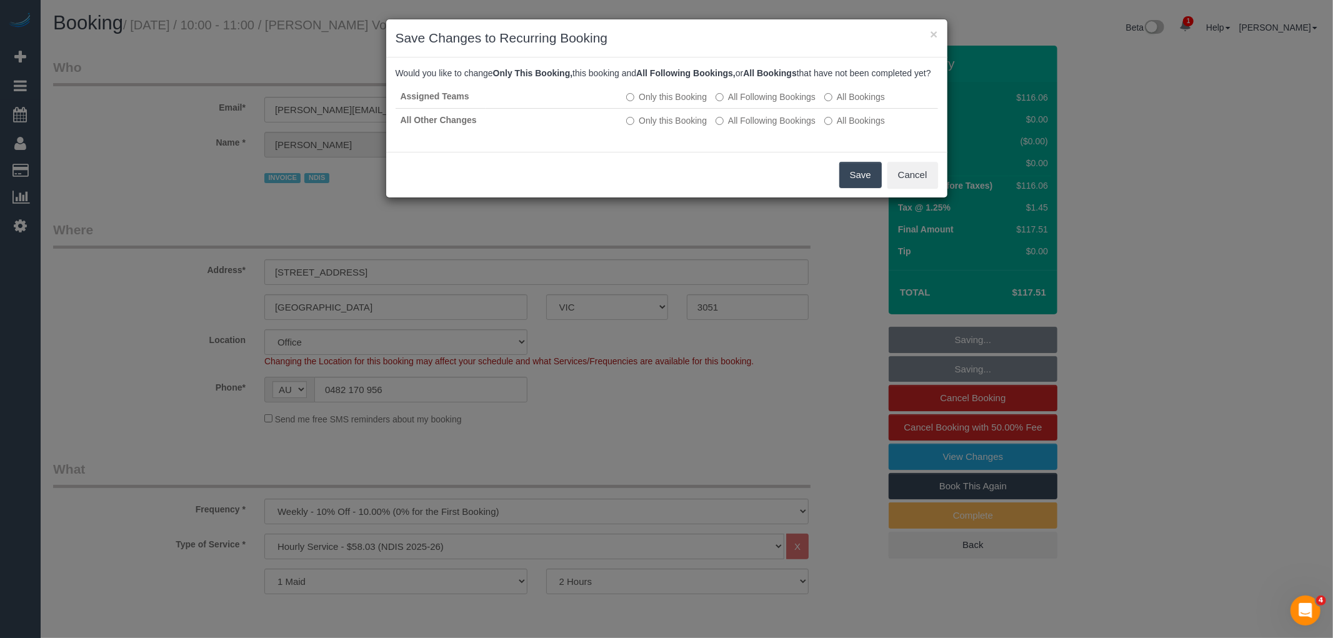
click at [846, 188] on button "Save" at bounding box center [860, 175] width 42 height 26
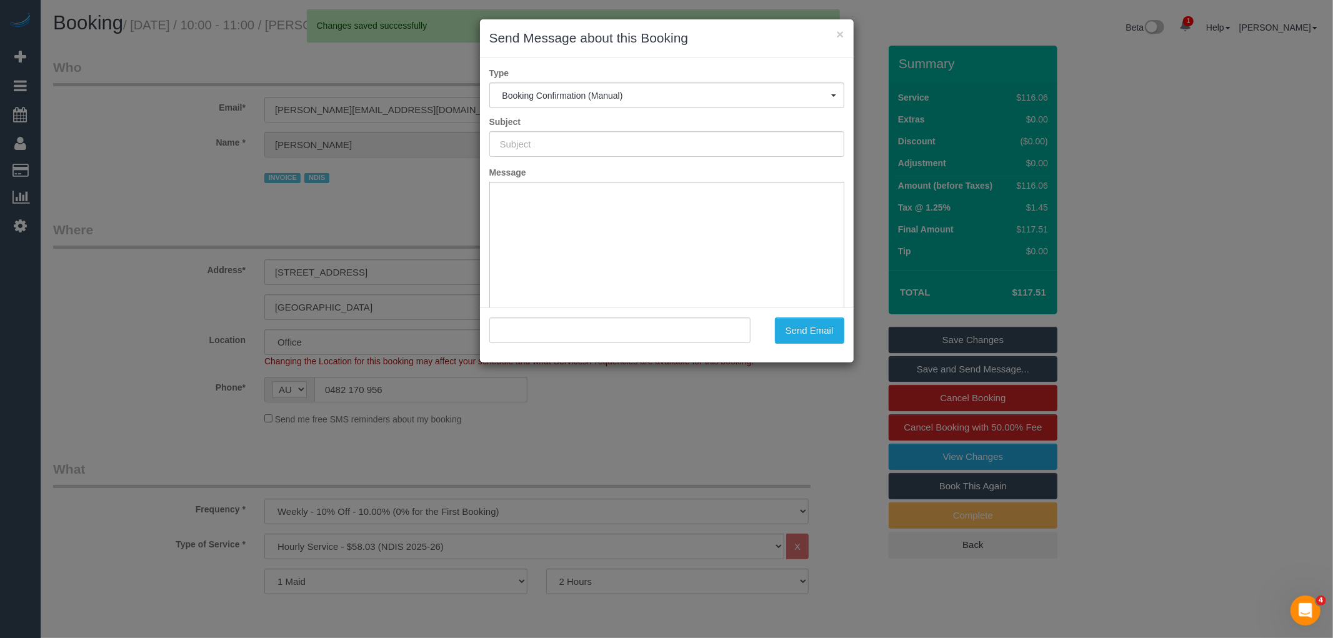
type input "Booking Confirmed"
type input ""Craig Fenton Voyage Support" <craig.voyagesupport@fake.com>"
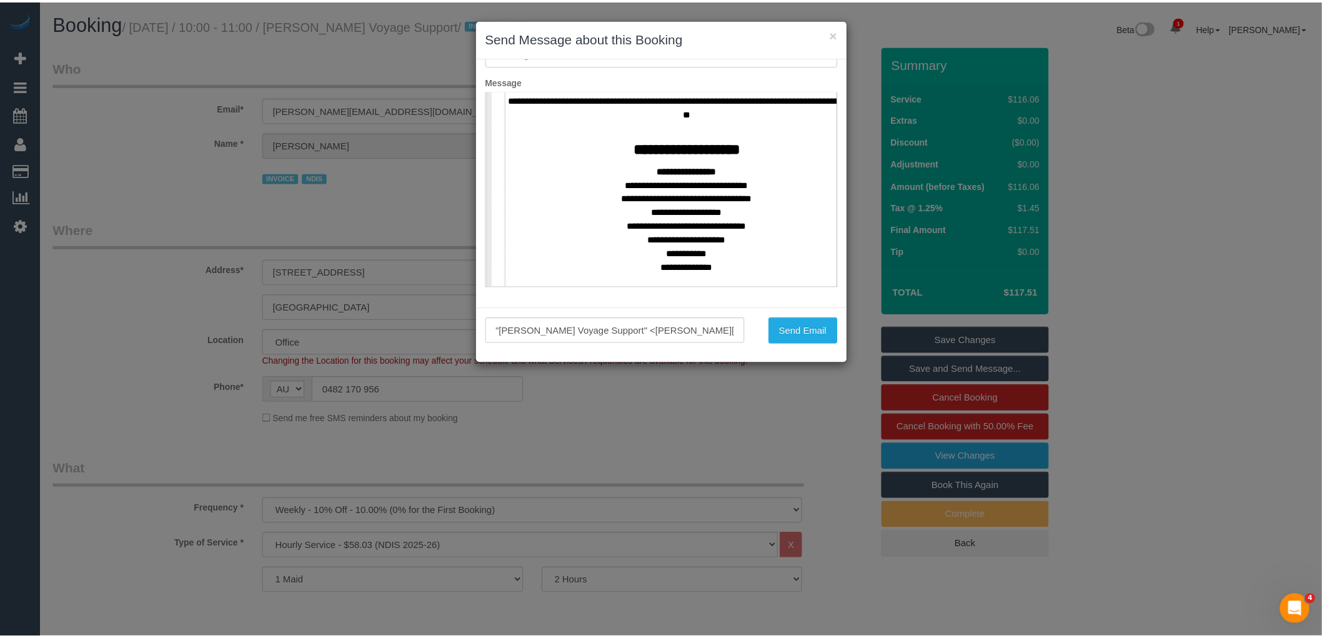
scroll to position [485, 0]
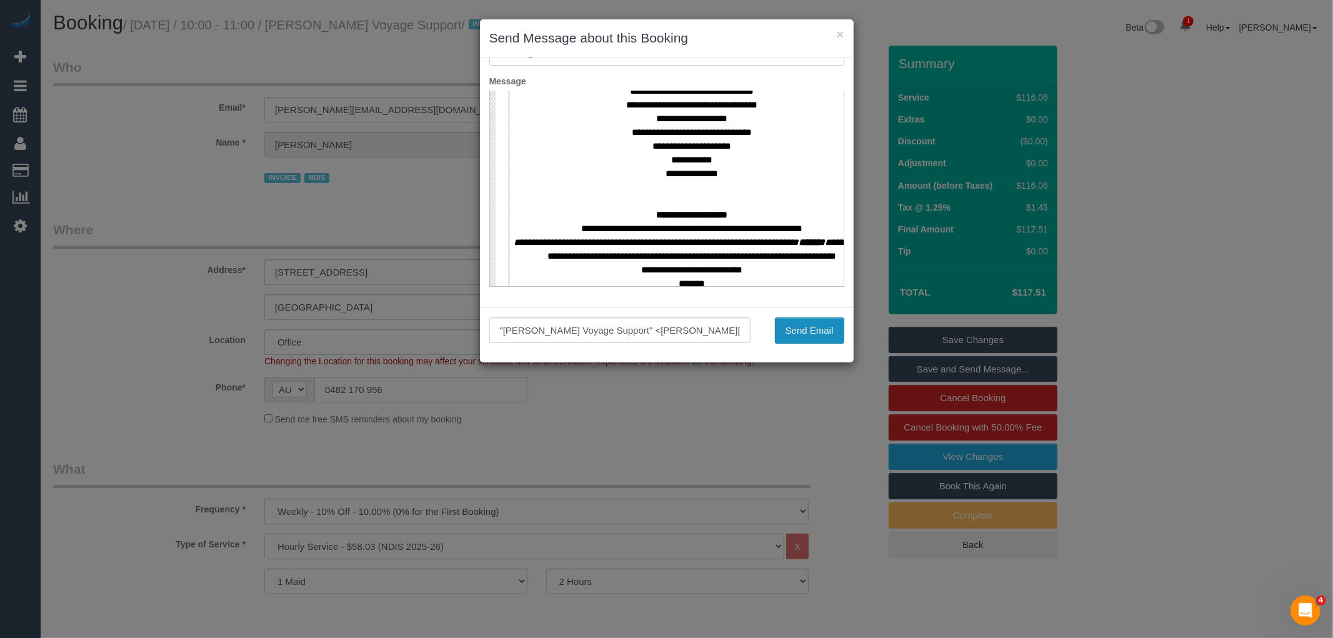
click at [790, 331] on button "Send Email" at bounding box center [809, 330] width 69 height 26
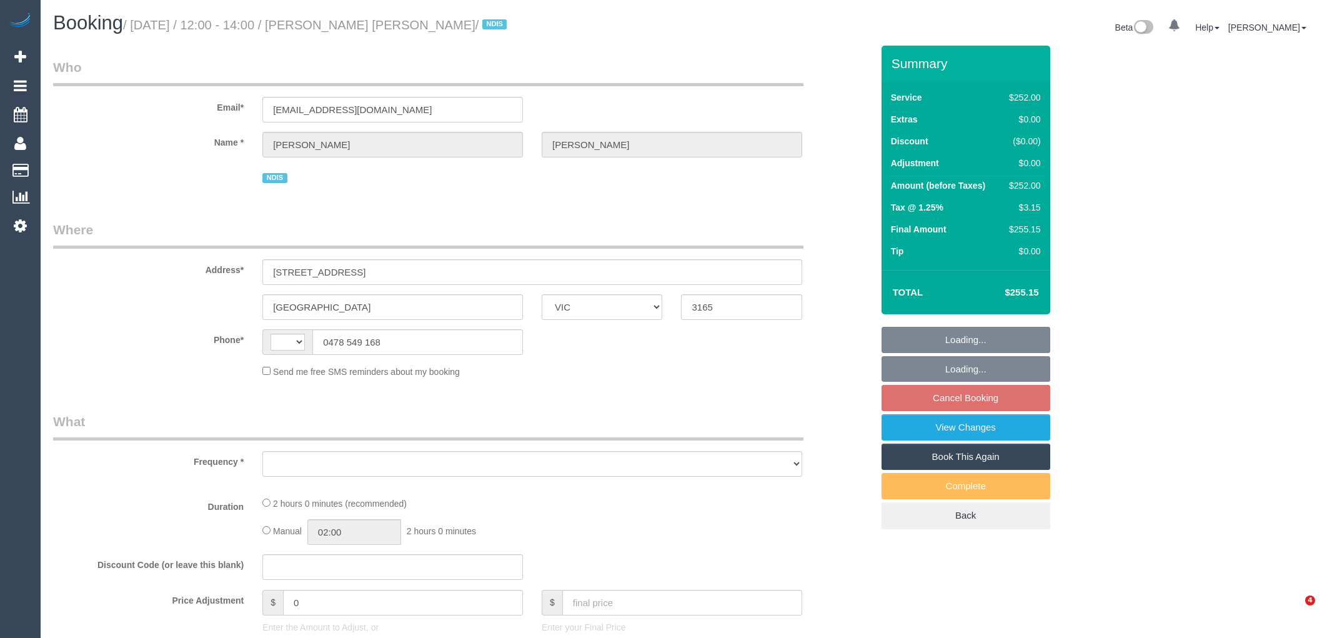
select select "VIC"
select select "string:AU"
select select "2"
select select "120"
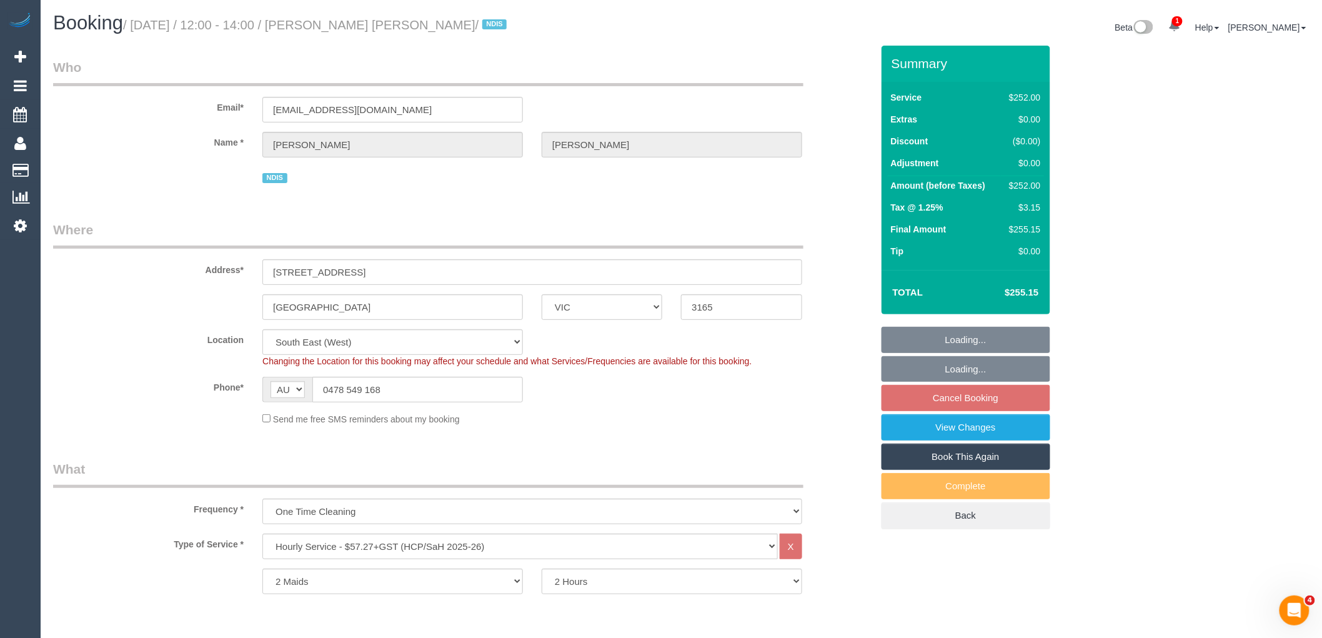
select select "object:646"
select select "number:28"
select select "number:14"
select select "number:19"
select select "number:25"
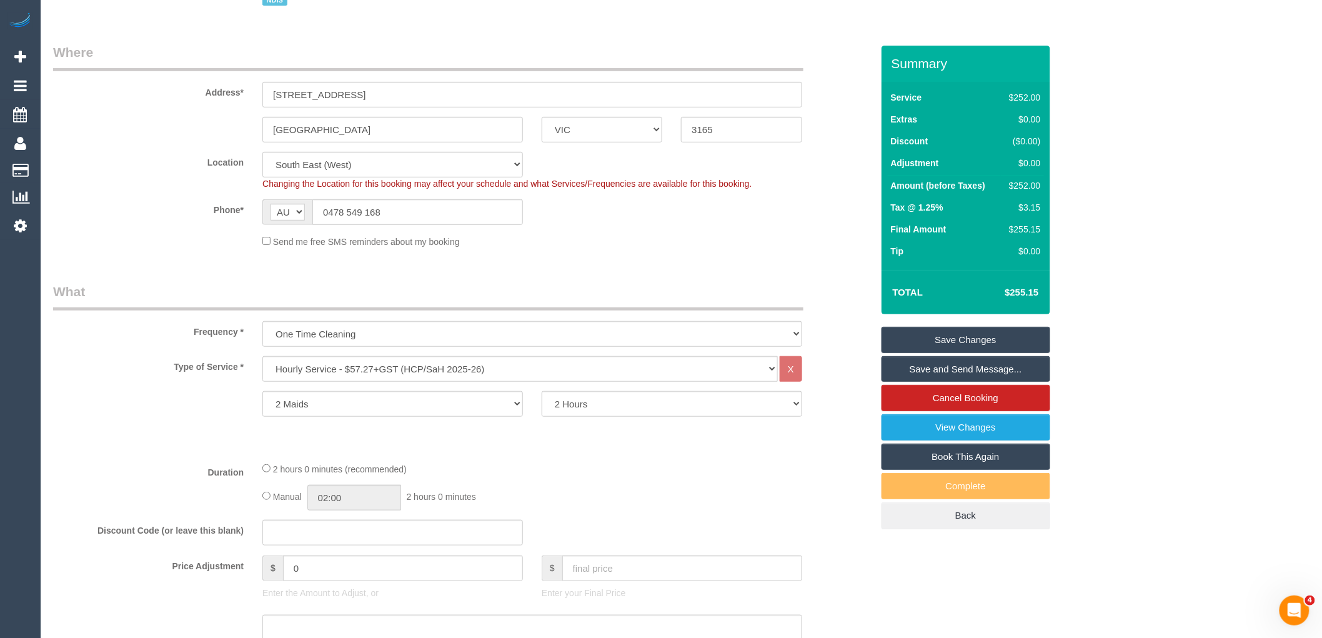
scroll to position [208, 0]
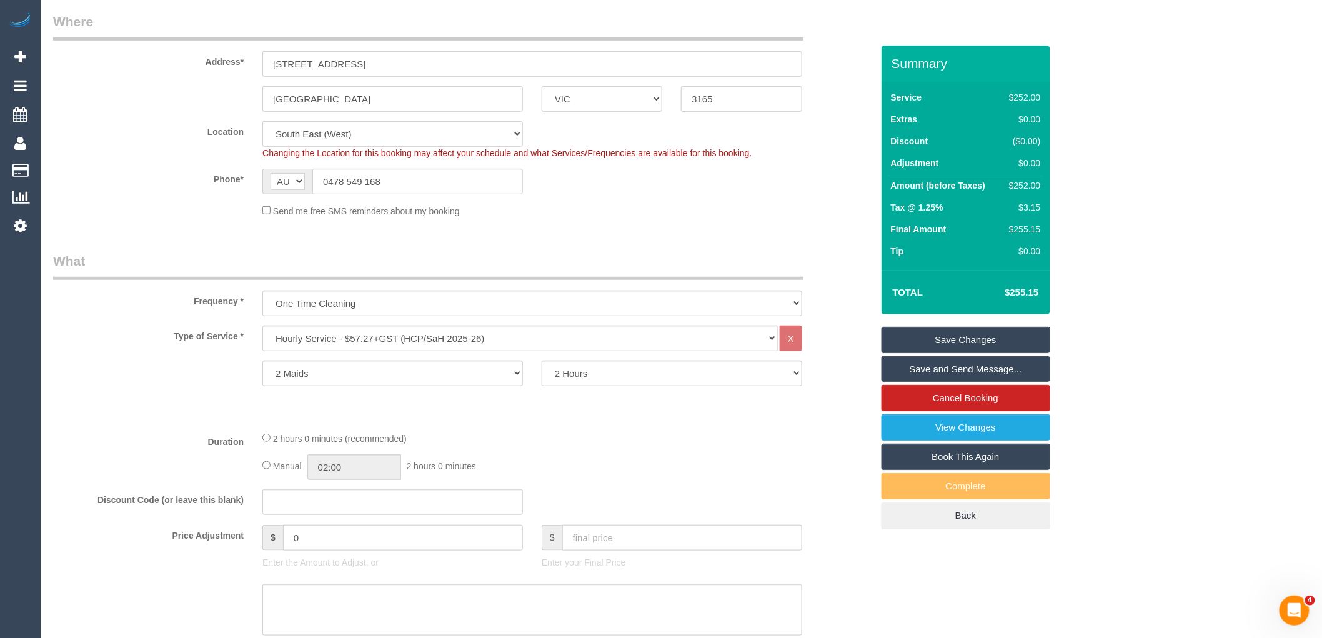
click at [736, 454] on div "2 hours 0 minutes (recommended) Manual 02:00 2 hours 0 minutes" at bounding box center [532, 455] width 558 height 49
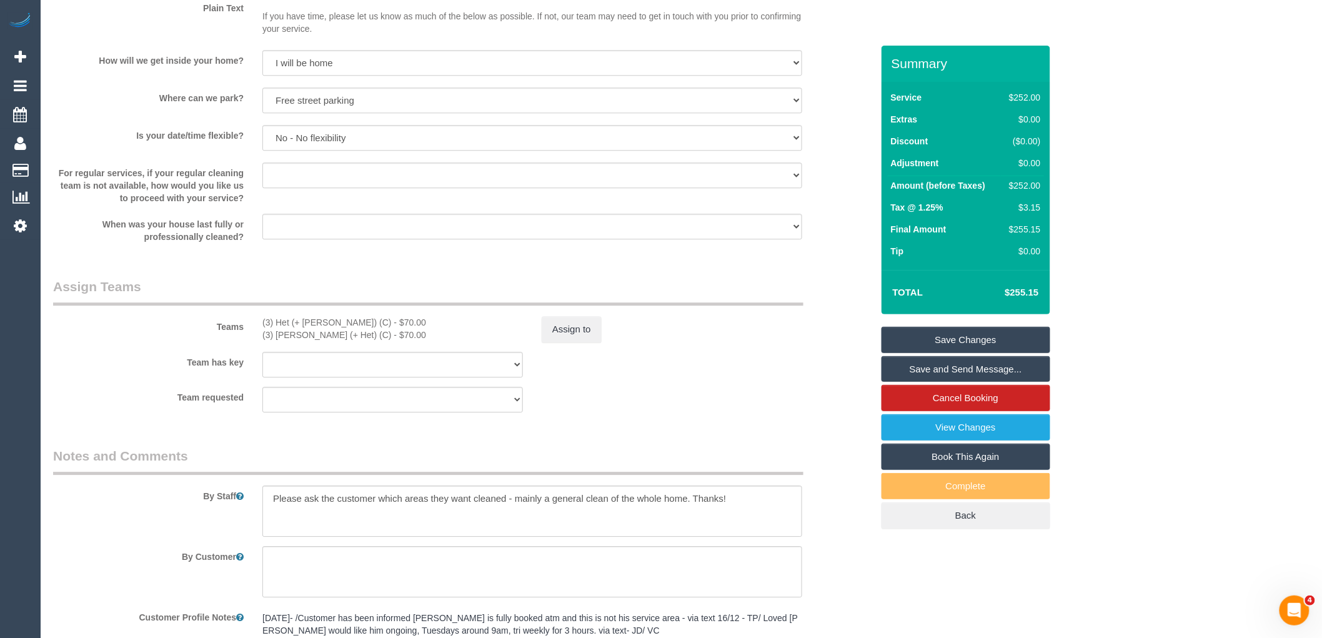
scroll to position [1249, 0]
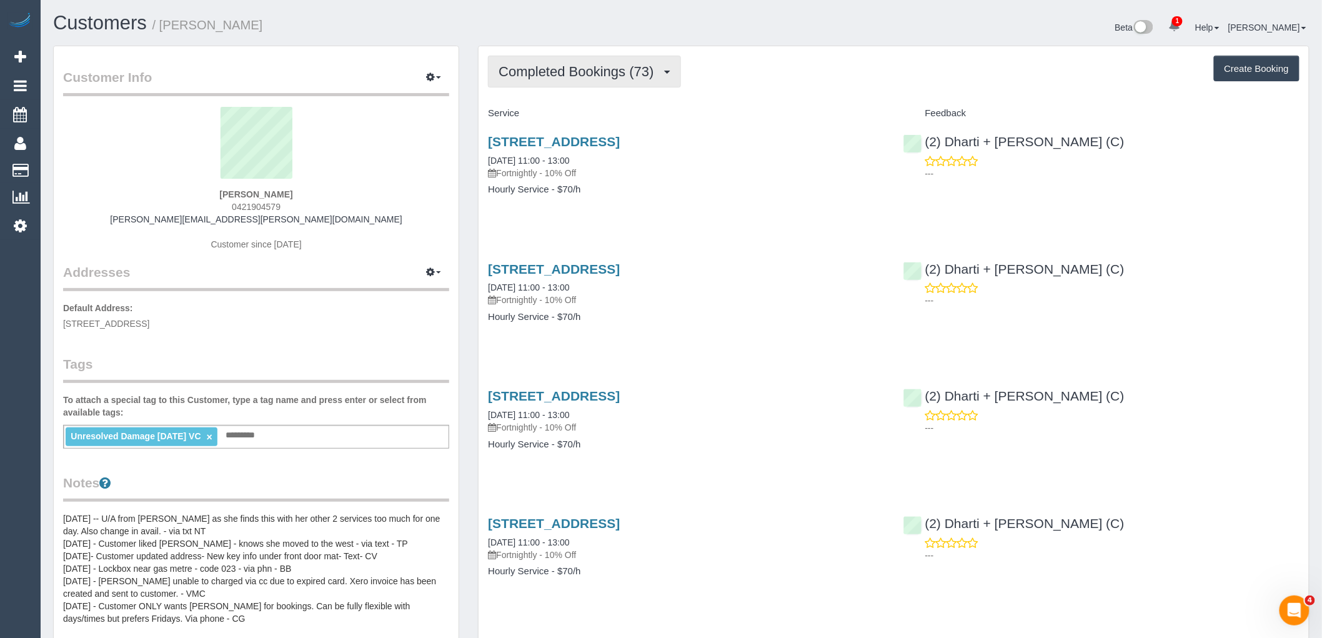
click at [538, 71] on span "Completed Bookings (73)" at bounding box center [579, 72] width 161 height 16
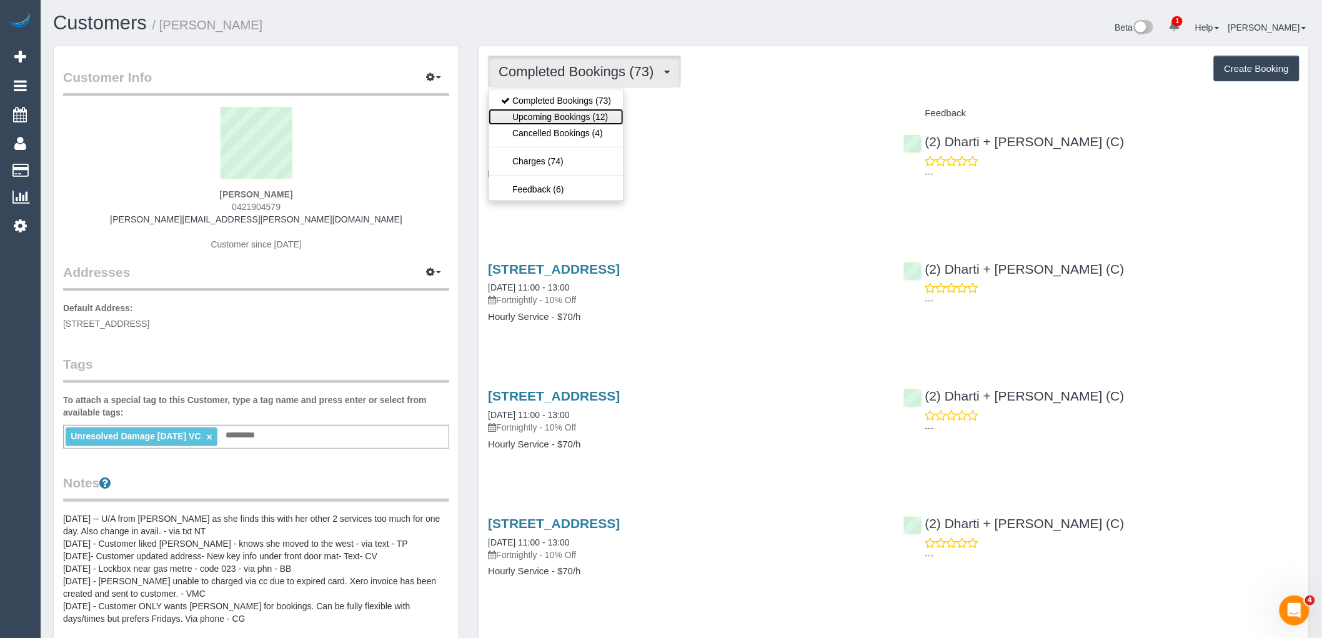
click at [533, 111] on link "Upcoming Bookings (12)" at bounding box center [556, 117] width 135 height 16
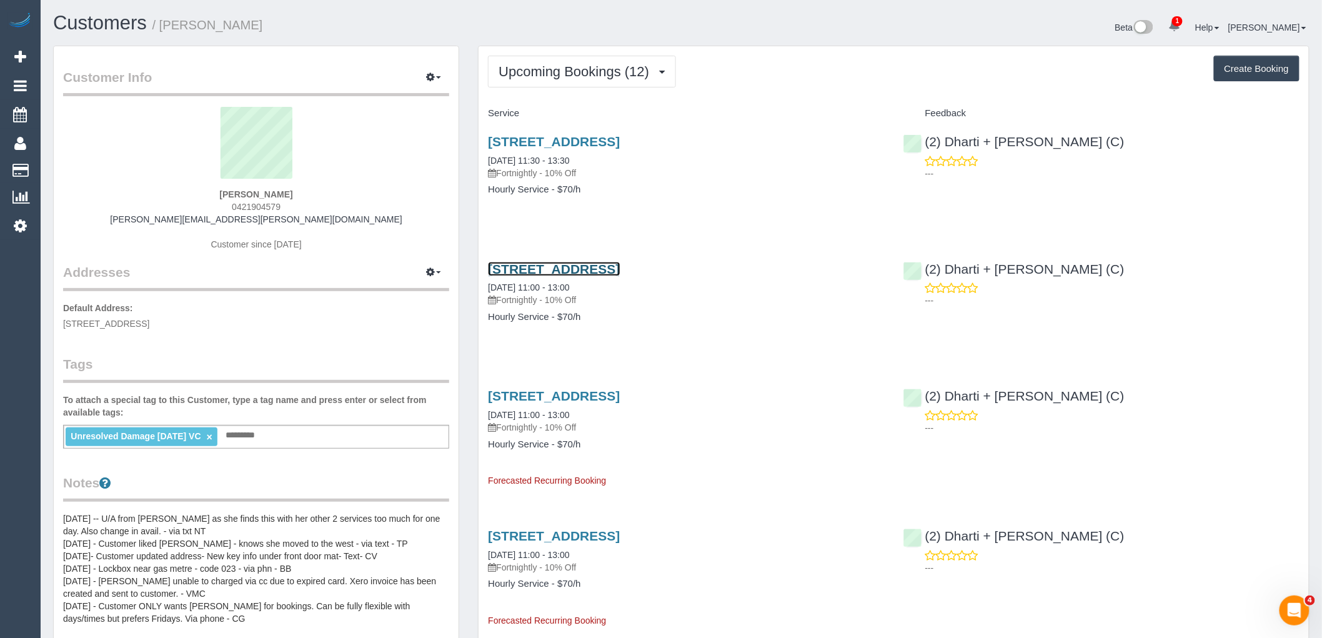
click at [567, 270] on link "60 Bird Ave, Northcote, VIC 3070" at bounding box center [554, 269] width 132 height 14
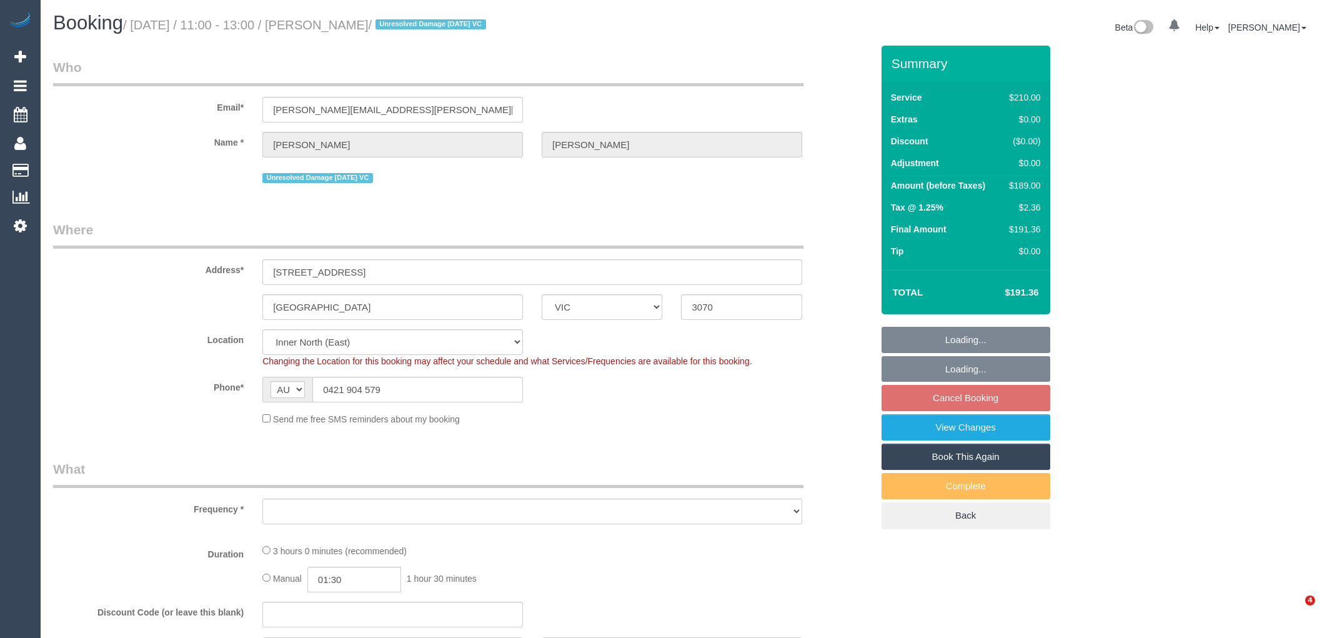
select select "VIC"
select select "string:stripe-pm_1MHynb2GScqysDRVxbkX4Qt1"
select select "number:28"
select select "number:14"
select select "number:19"
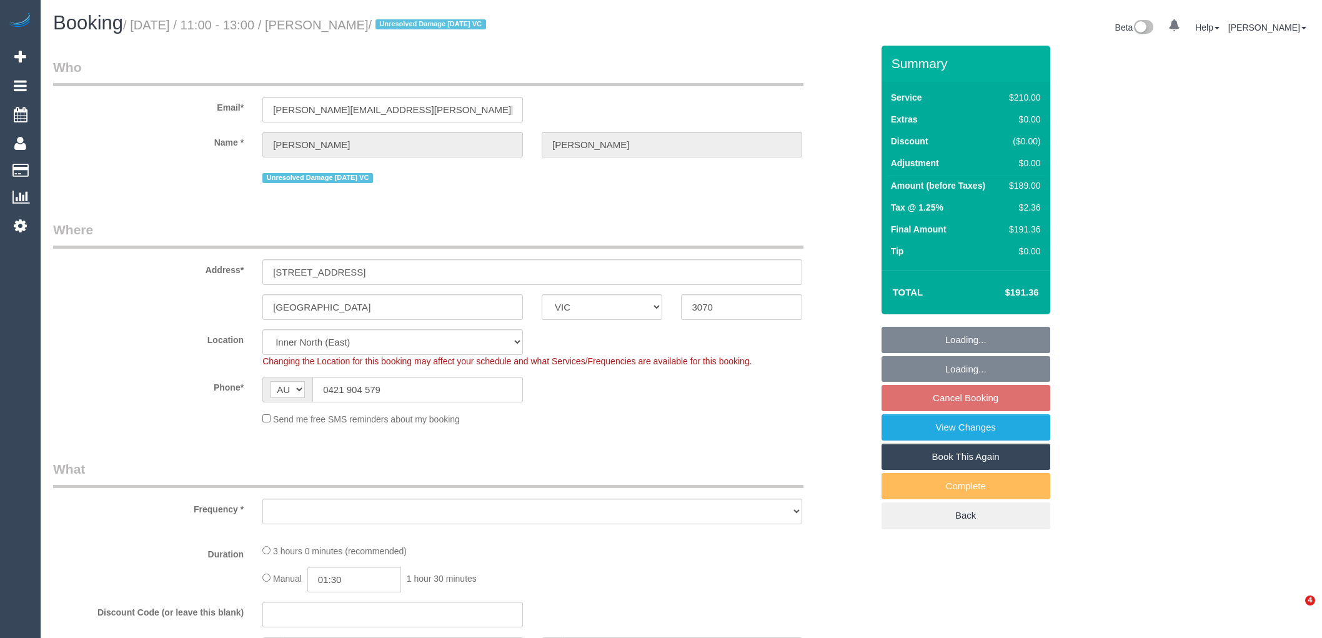
select select "number:22"
select select "number:35"
select select "object:863"
select select "180"
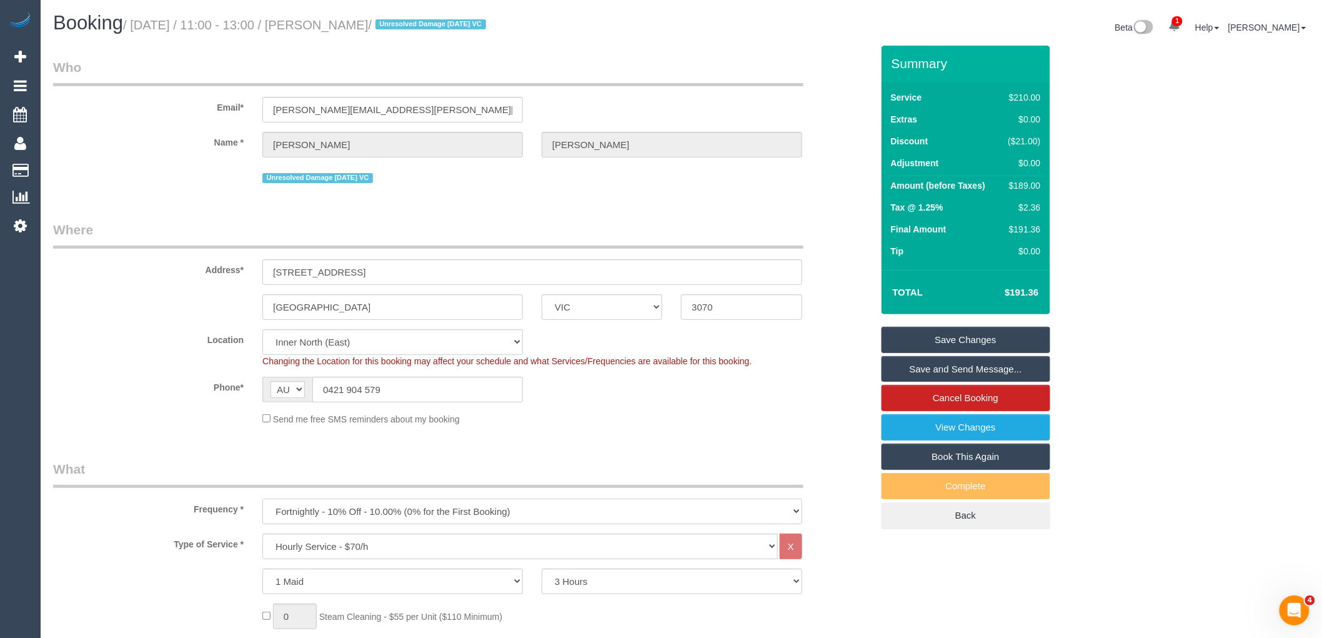
click at [320, 504] on select "One Time Cleaning Weekly - 10% Off - 10.00% (0% for the First Booking) Fortnigh…" at bounding box center [532, 512] width 540 height 26
click at [132, 419] on div "Send me free SMS reminders about my booking" at bounding box center [463, 419] width 838 height 14
click at [300, 547] on select "Hourly Service - $70/h Hourly Service - $65/h Hourly Service - $60/h Hourly Ser…" at bounding box center [519, 547] width 515 height 26
click at [161, 547] on label "Type of Service *" at bounding box center [148, 542] width 209 height 17
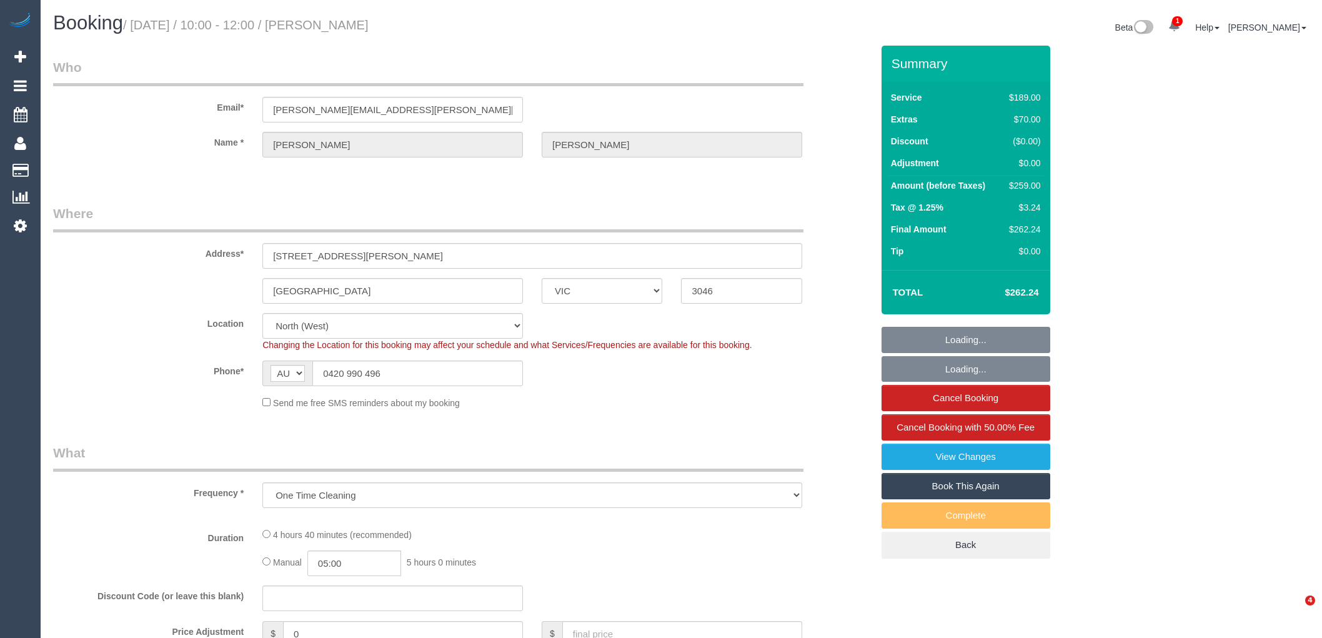
select select "VIC"
select select "string:stripe-pm_1RPzT62GScqysDRVXXqmPodS"
select select "number:28"
select select "number:14"
select select "number:18"
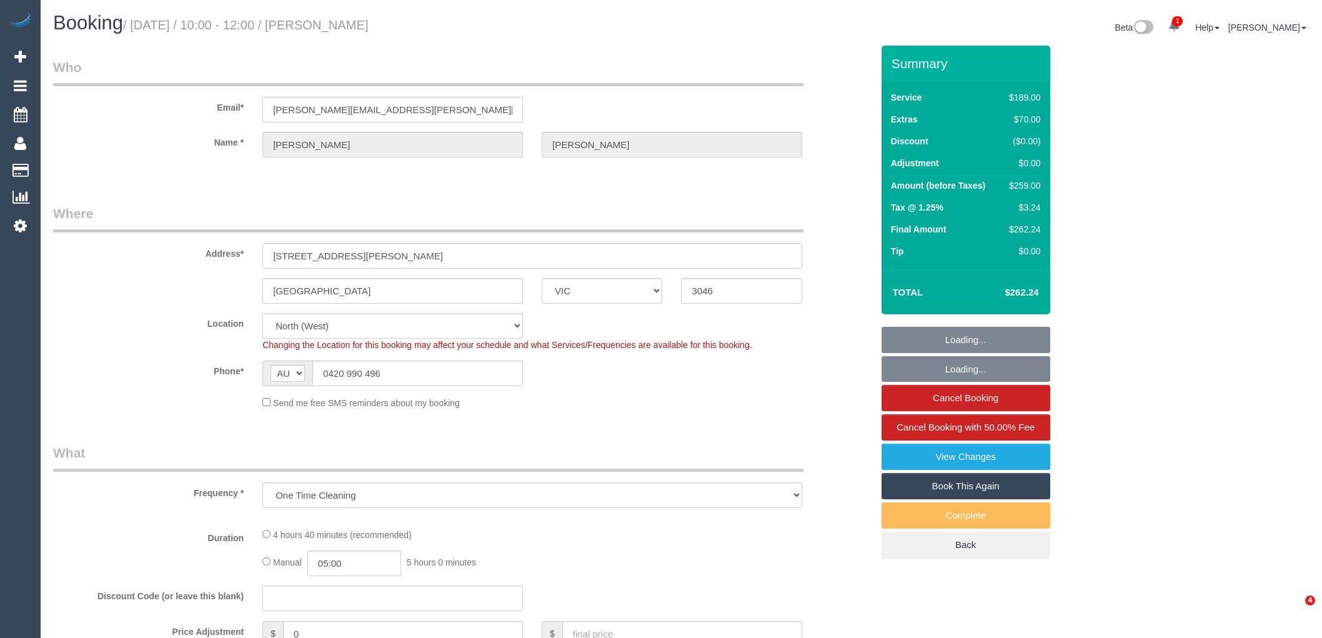
select select "number:25"
select select "number:33"
select select "number:26"
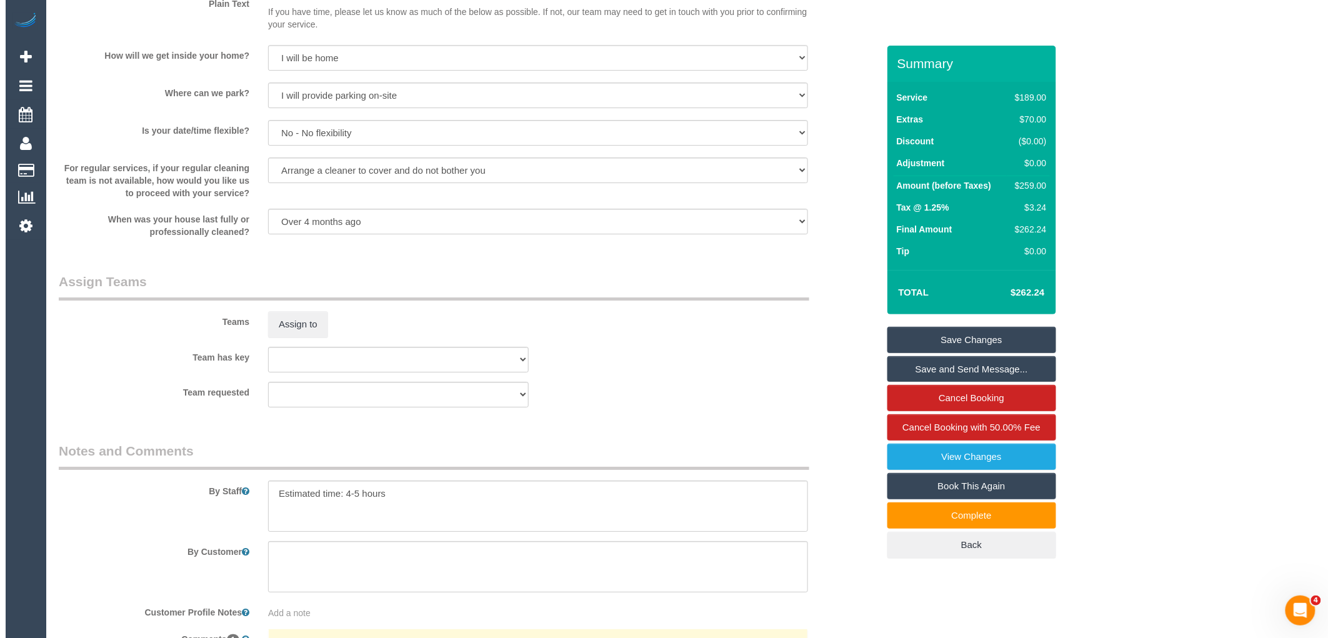
scroll to position [1665, 0]
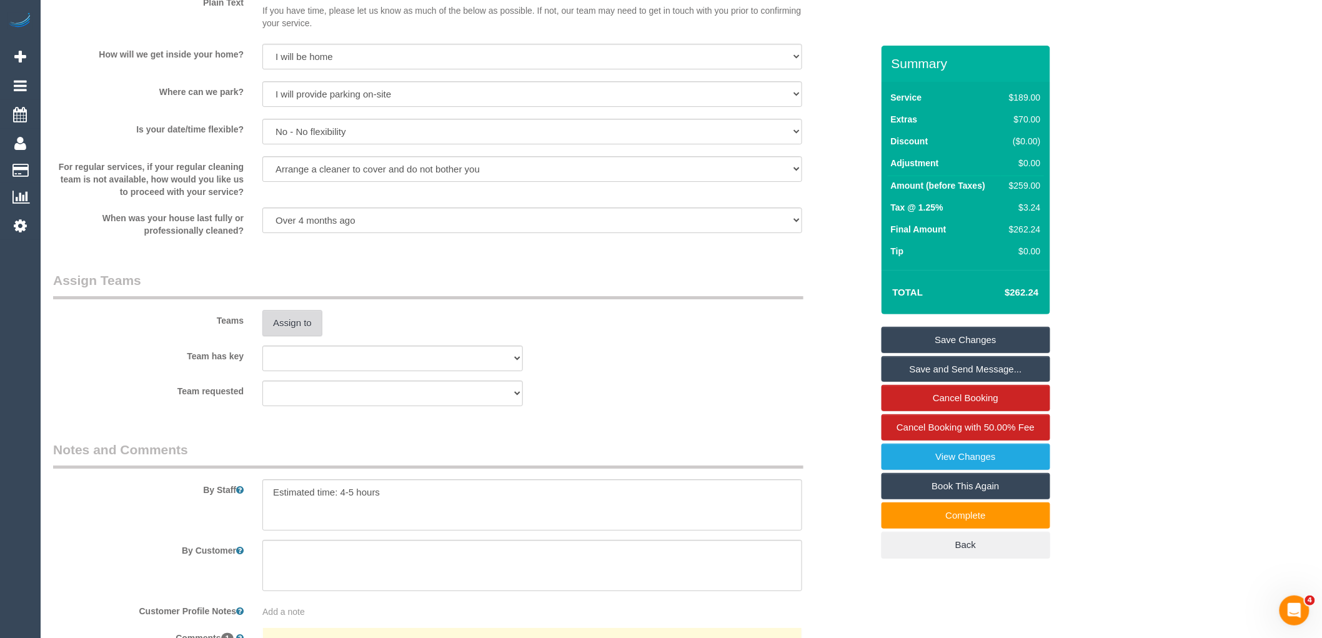
click at [287, 328] on button "Assign to" at bounding box center [292, 323] width 60 height 26
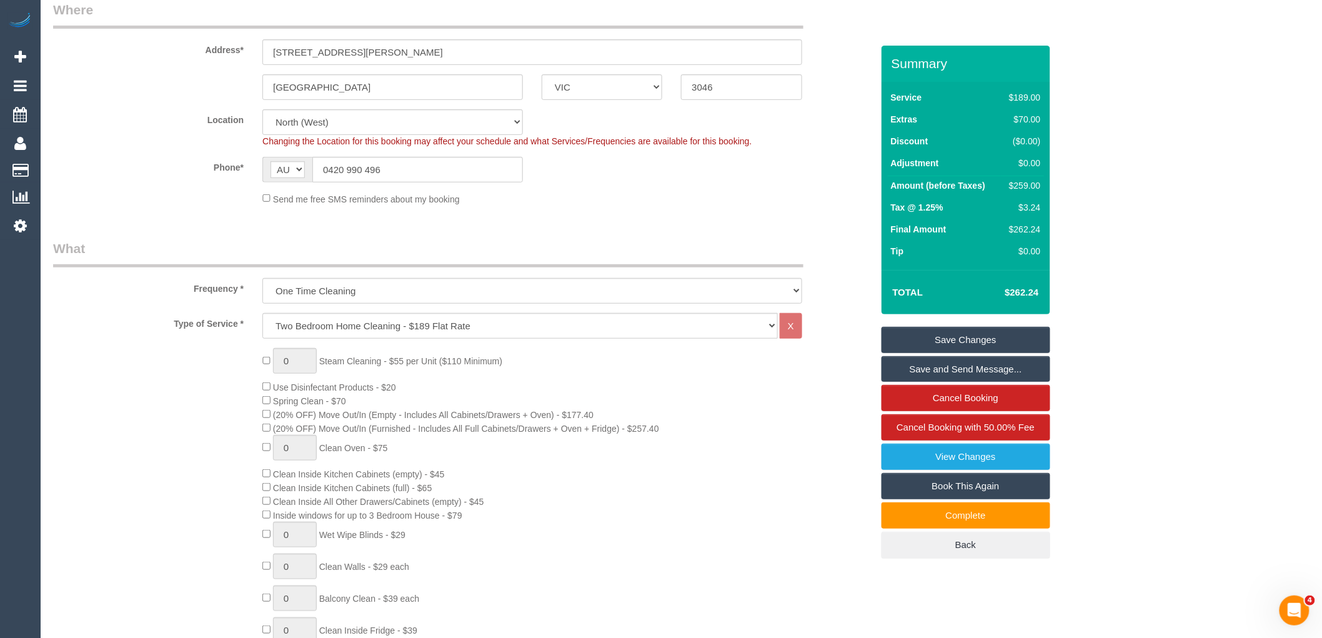
scroll to position [0, 0]
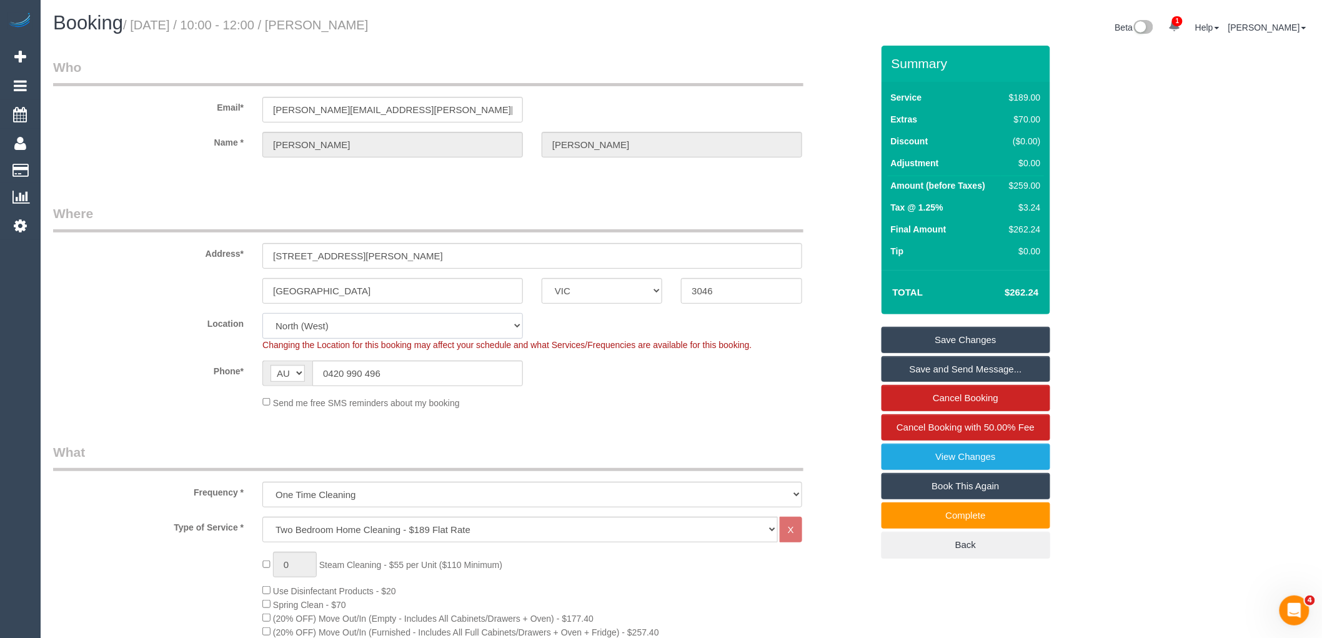
click at [302, 329] on select "Office City East (North) East (South) Inner East Inner North (East) Inner North…" at bounding box center [392, 326] width 261 height 26
select select "50"
click at [262, 313] on select "Office City East (North) East (South) Inner East Inner North (East) Inner North…" at bounding box center [392, 326] width 261 height 26
select select "object:4211"
drag, startPoint x: 1212, startPoint y: 360, endPoint x: 1332, endPoint y: 246, distance: 165.7
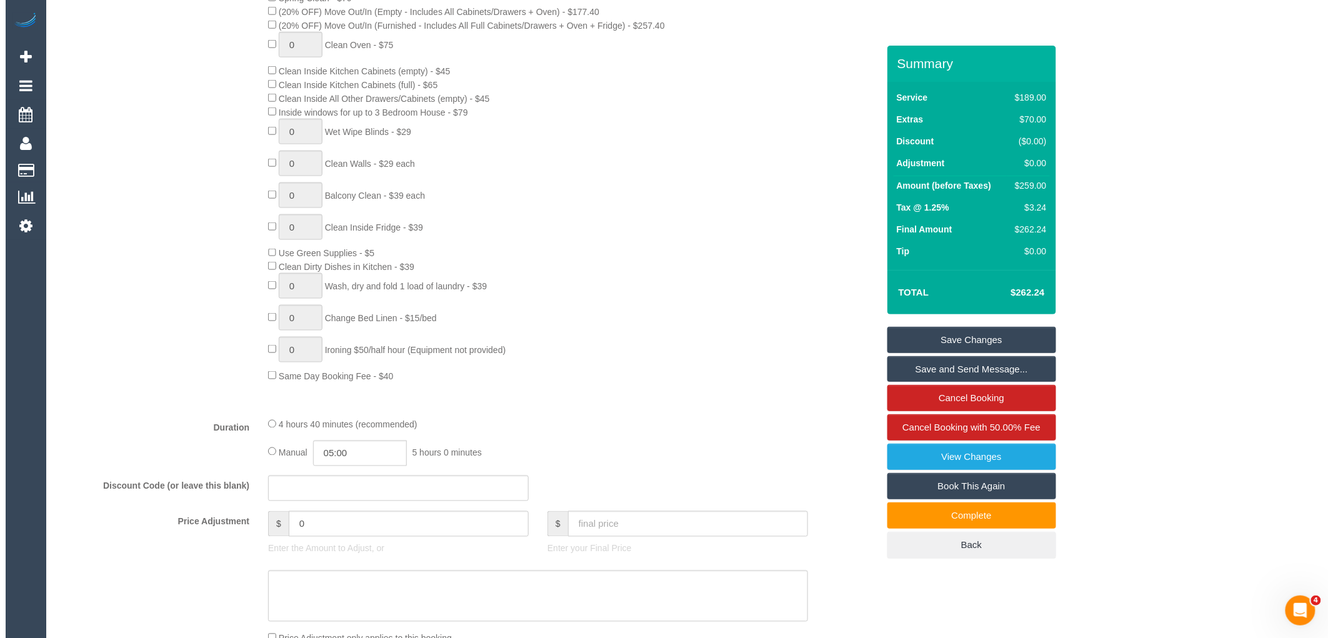
scroll to position [1654, 0]
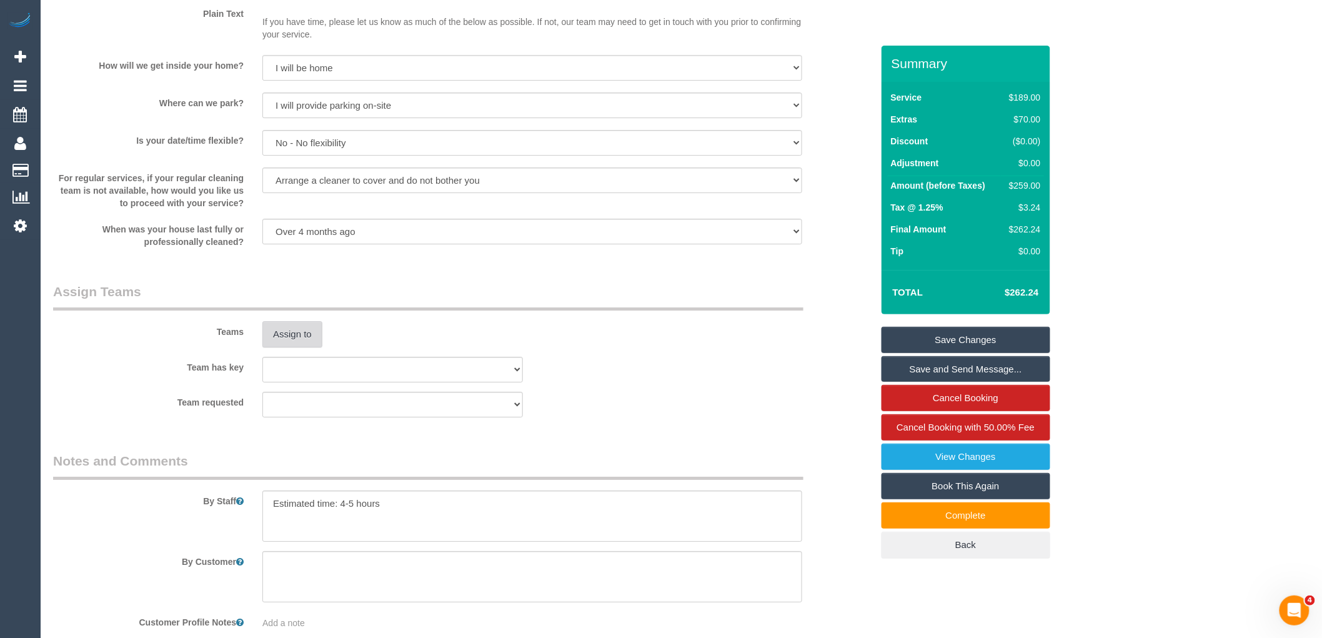
click at [288, 347] on button "Assign to" at bounding box center [292, 334] width 60 height 26
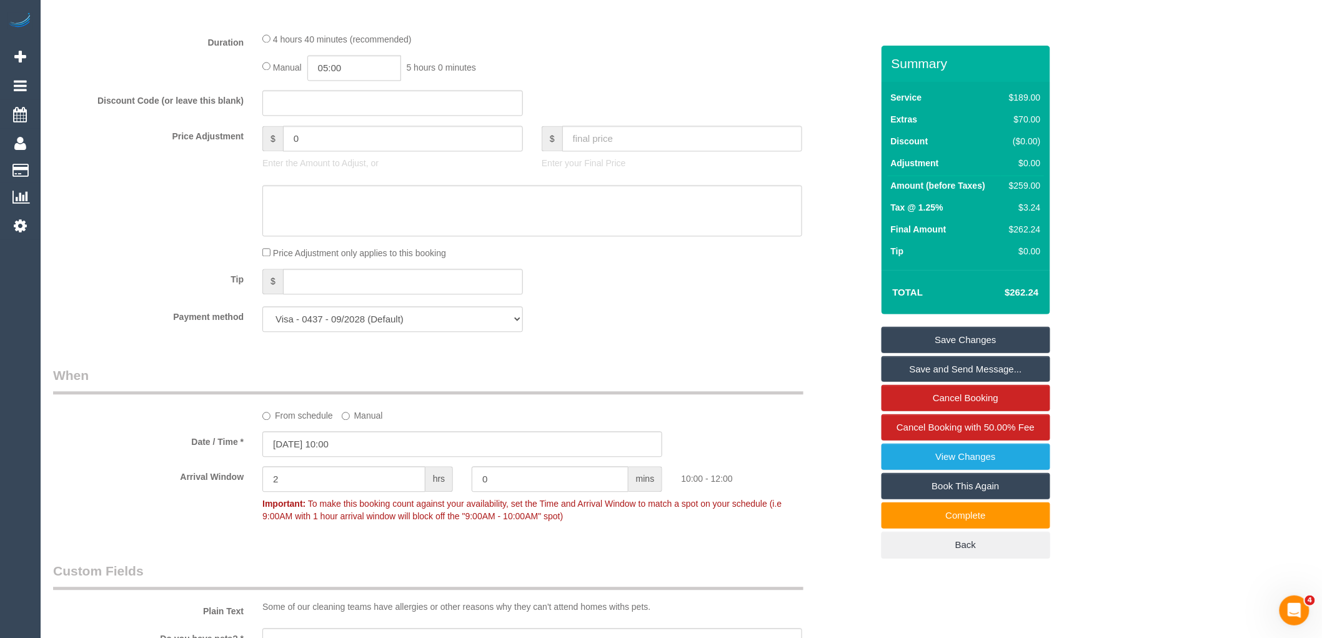
scroll to position [1099, 0]
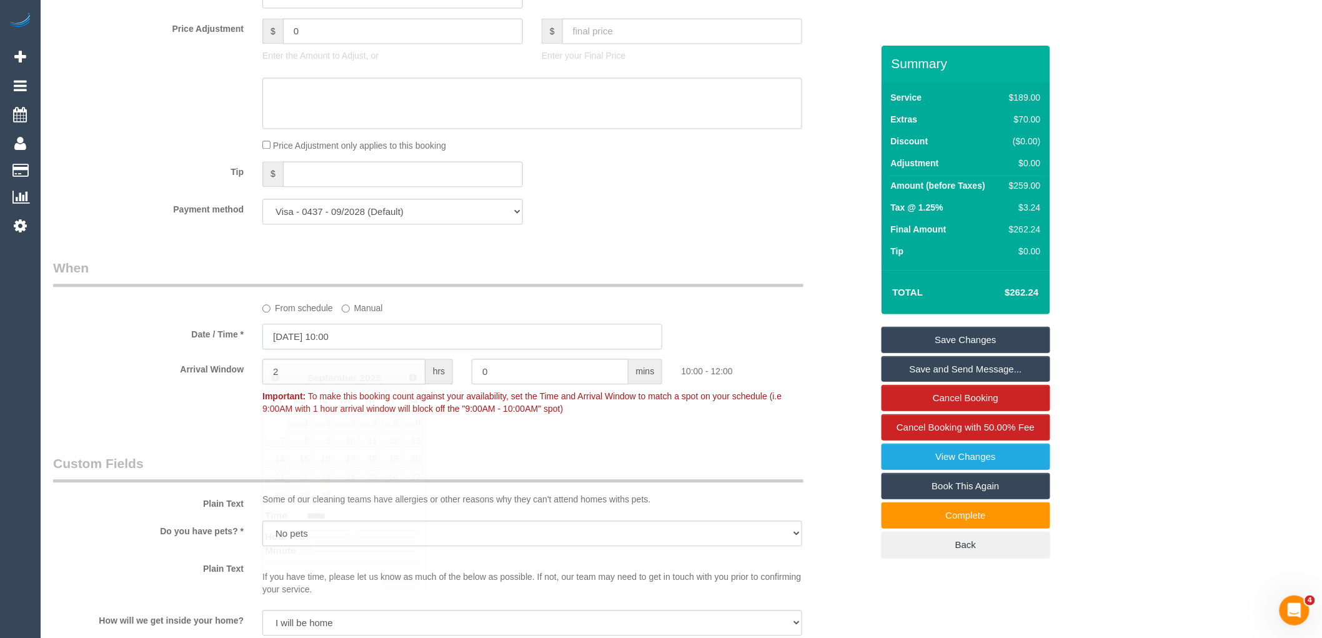
click at [337, 349] on input "30/09/2025 10:00" at bounding box center [462, 337] width 400 height 26
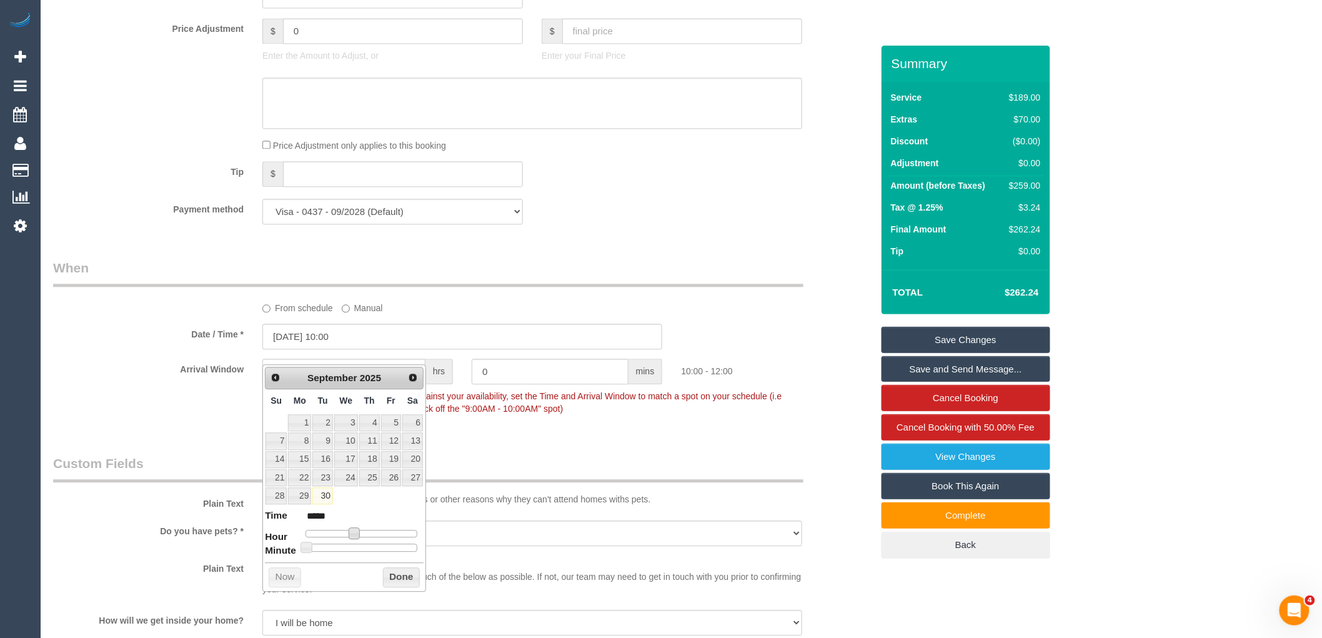
type input "30/09/2025 11:00"
type input "*****"
type input "30/09/2025 12:00"
type input "*****"
type input "30/09/2025 13:00"
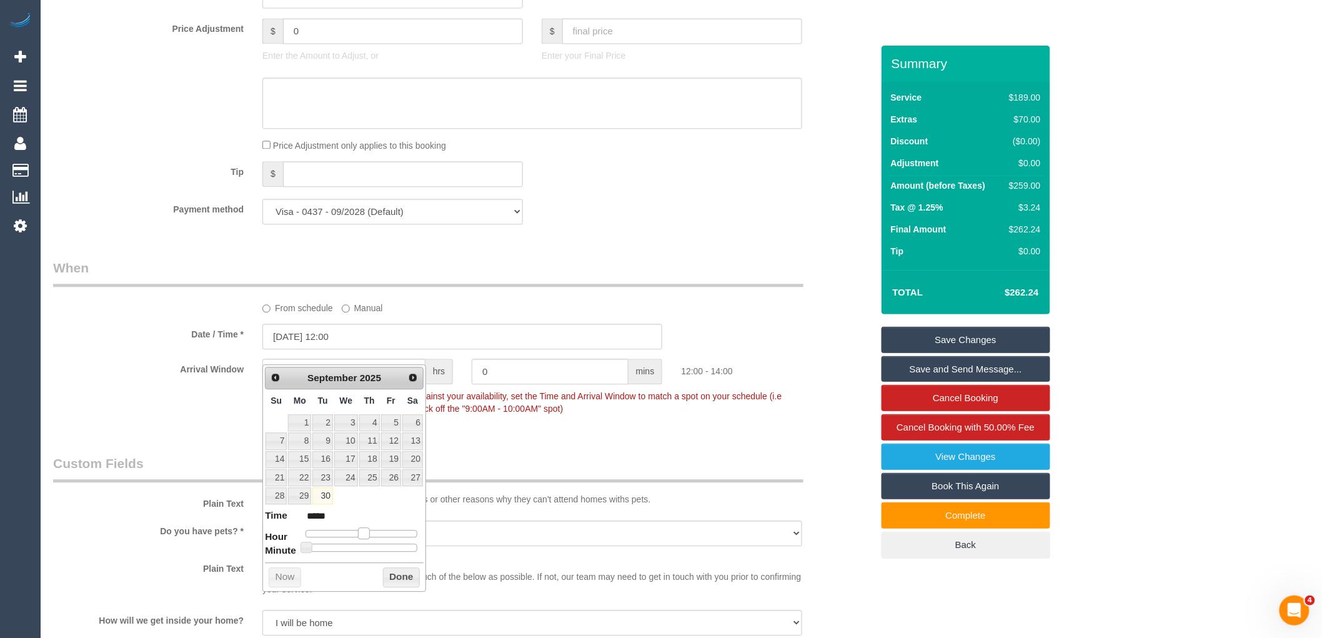
type input "*****"
drag, startPoint x: 354, startPoint y: 530, endPoint x: 365, endPoint y: 532, distance: 12.0
click at [365, 532] on span at bounding box center [368, 532] width 11 height 11
click at [389, 576] on button "Done" at bounding box center [401, 577] width 37 height 20
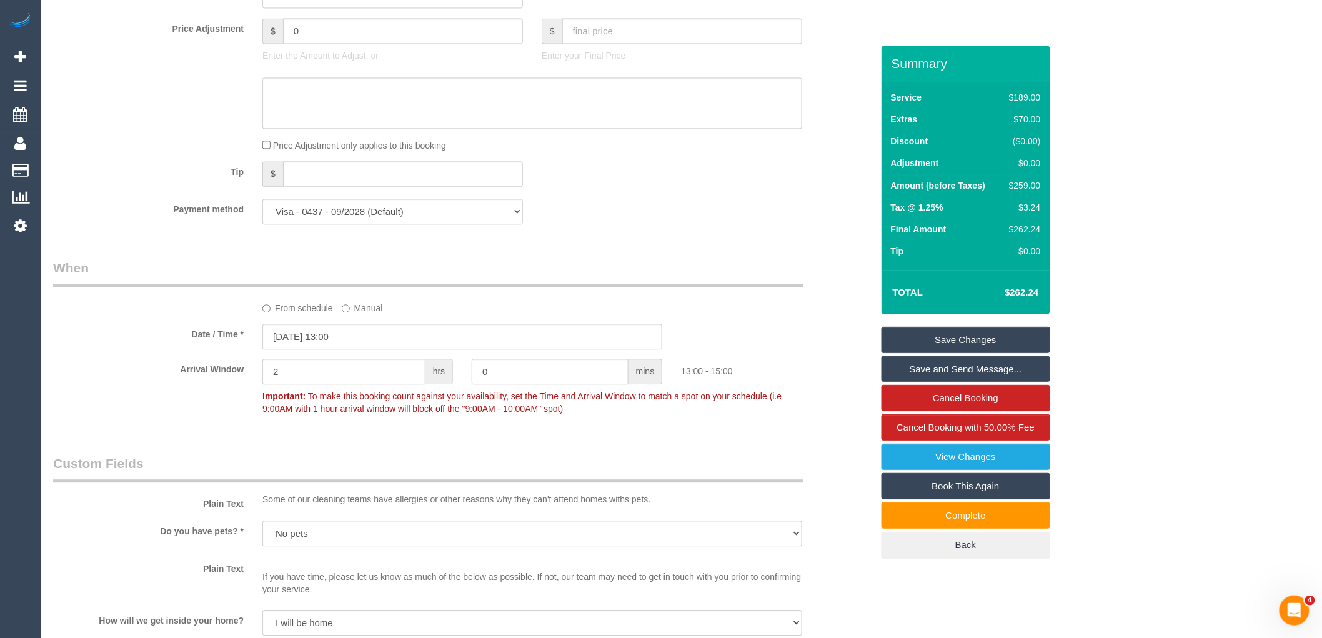
scroll to position [1158, 0]
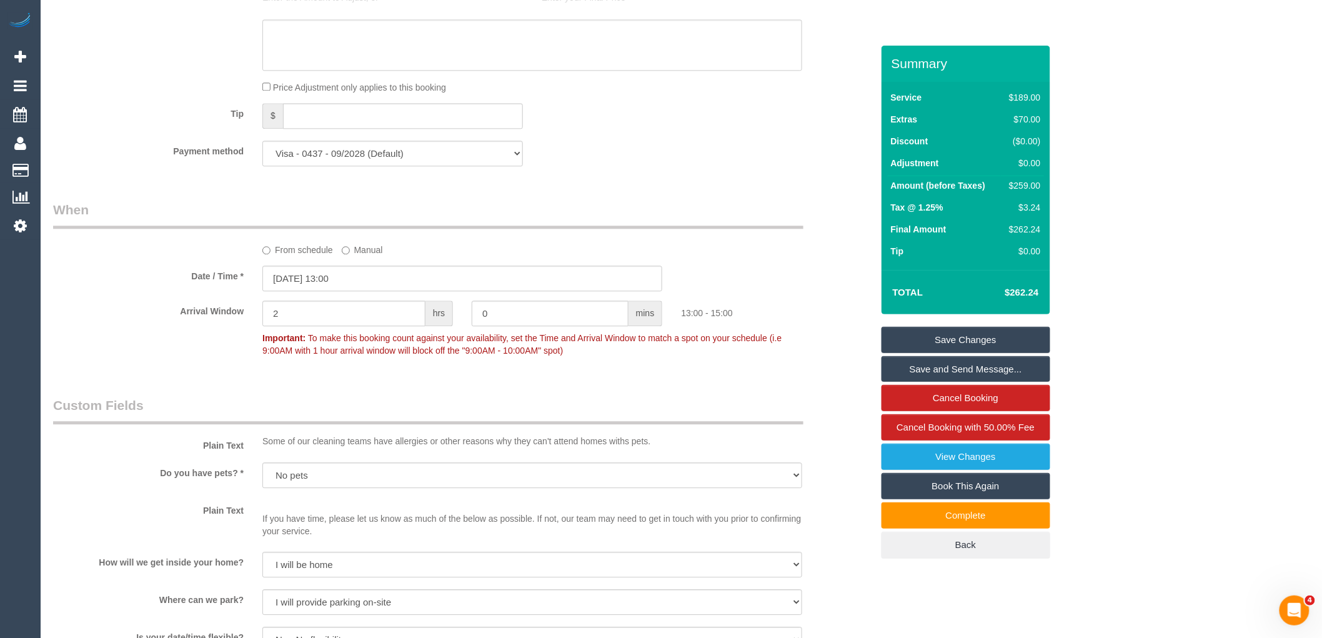
click at [295, 345] on div "Who Email* carroll.brett@gmail.com Name * Brett Carroll Where Address* 35 Rhode…" at bounding box center [463, 142] width 838 height 2509
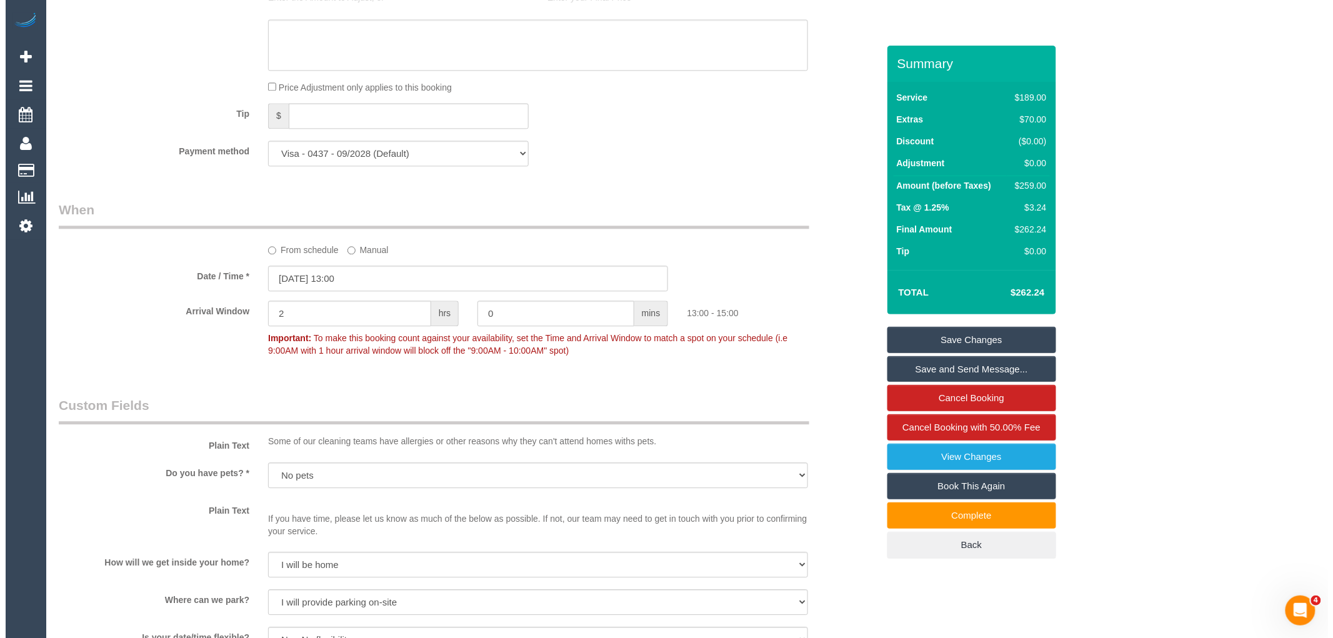
scroll to position [1654, 0]
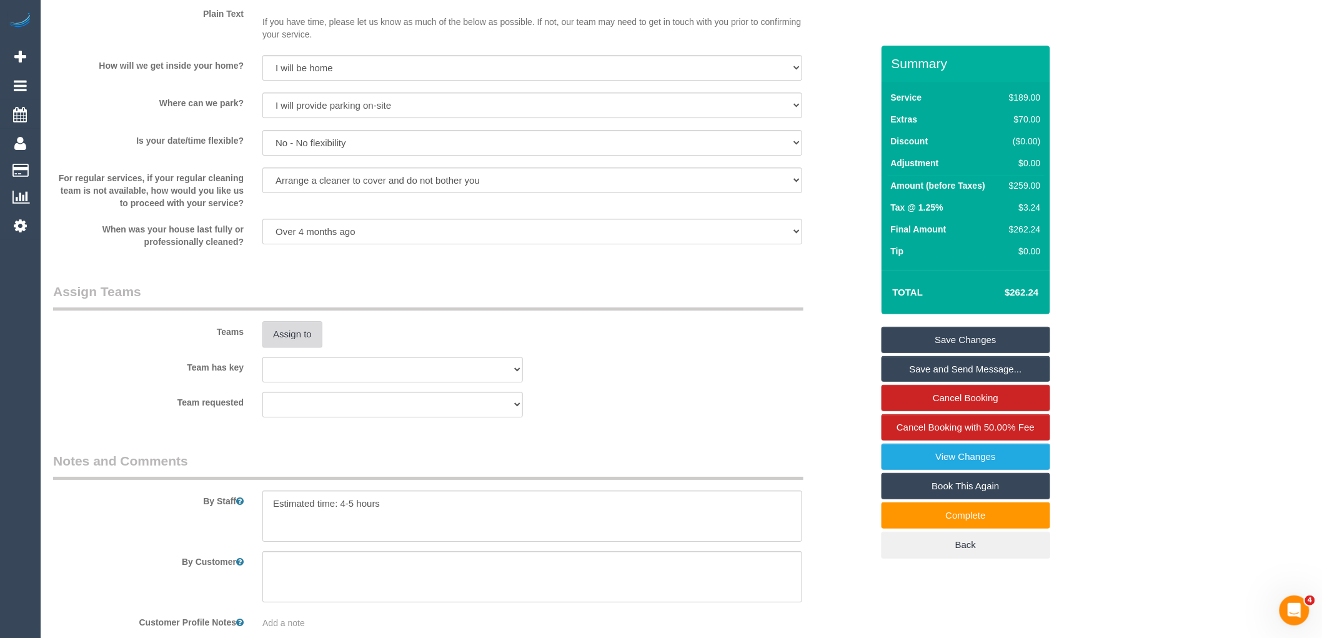
click at [294, 345] on button "Assign to" at bounding box center [292, 334] width 60 height 26
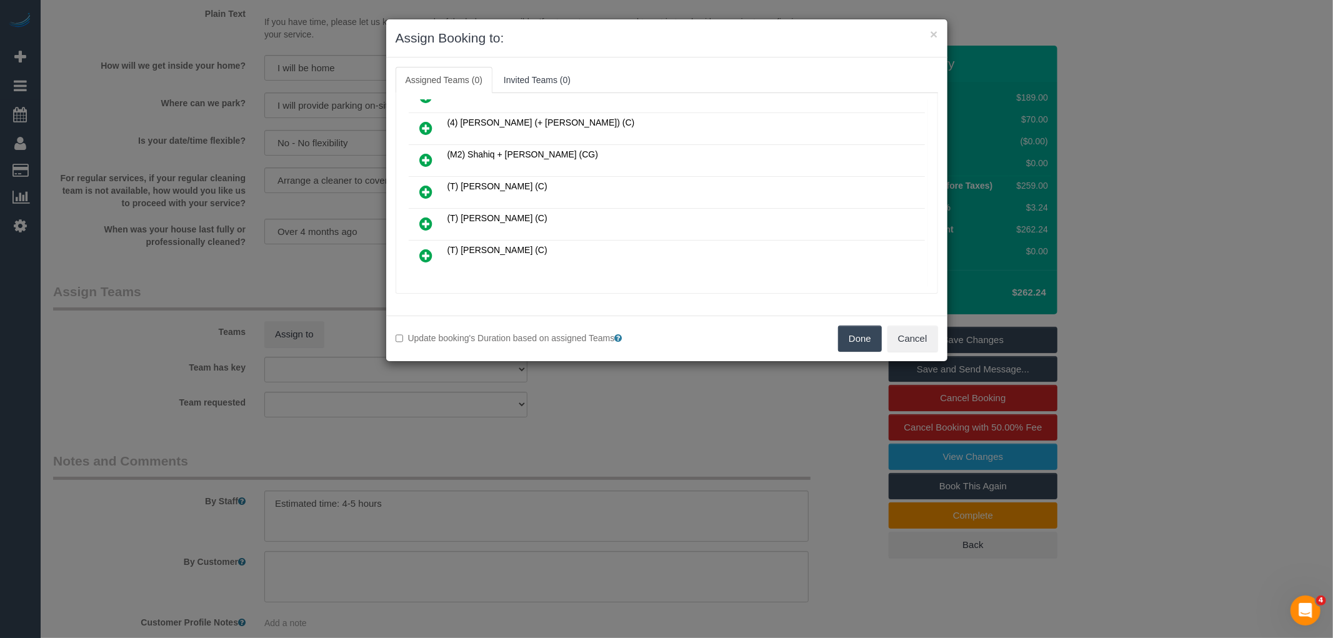
scroll to position [1629, 0]
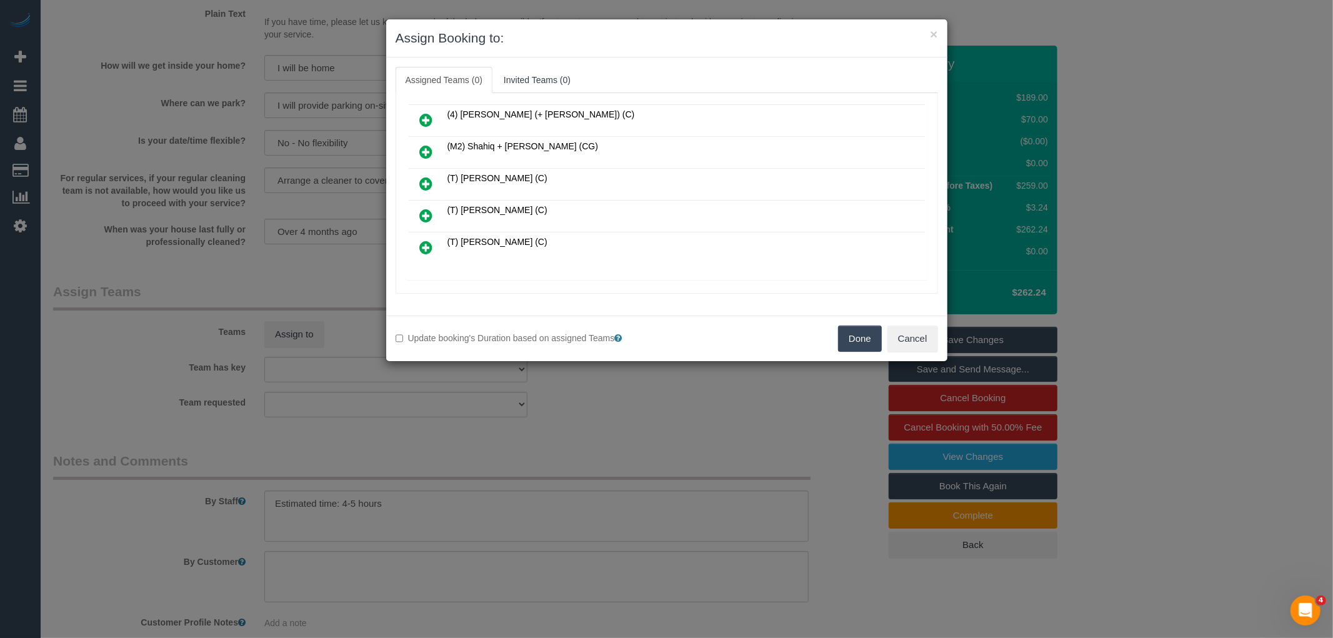
click at [491, 283] on div "Unavailable (212)" at bounding box center [666, 294] width 522 height 23
click at [495, 289] on icon at bounding box center [493, 293] width 7 height 9
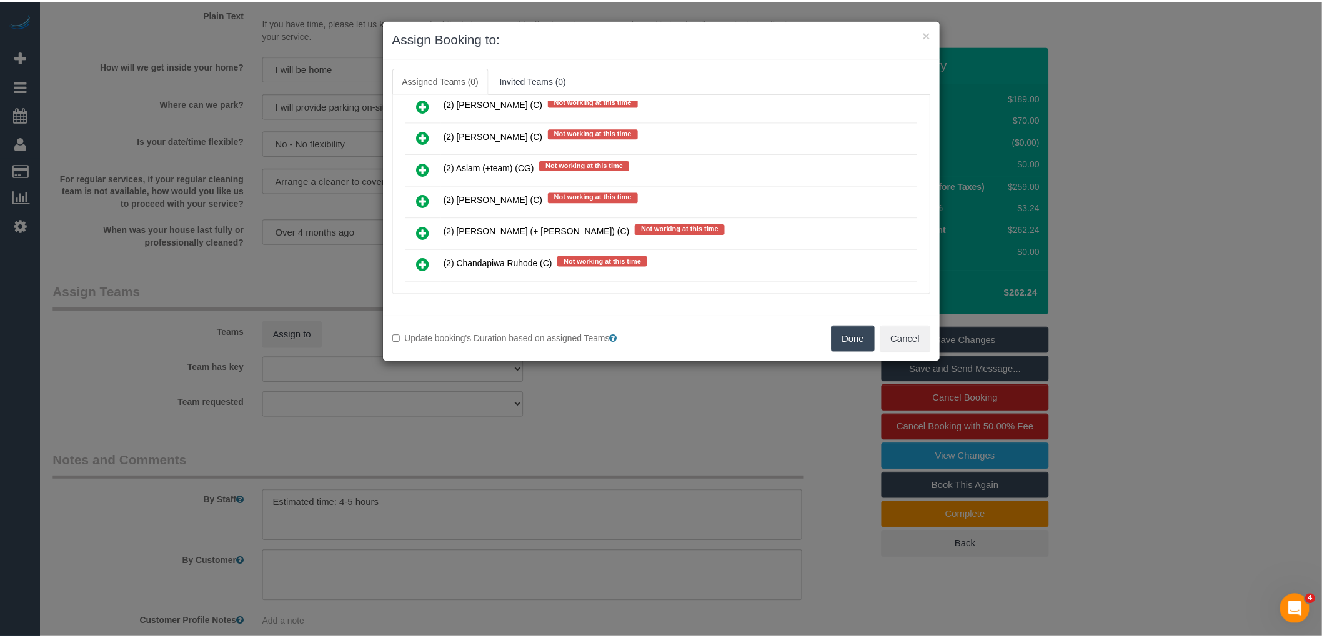
scroll to position [7848, 0]
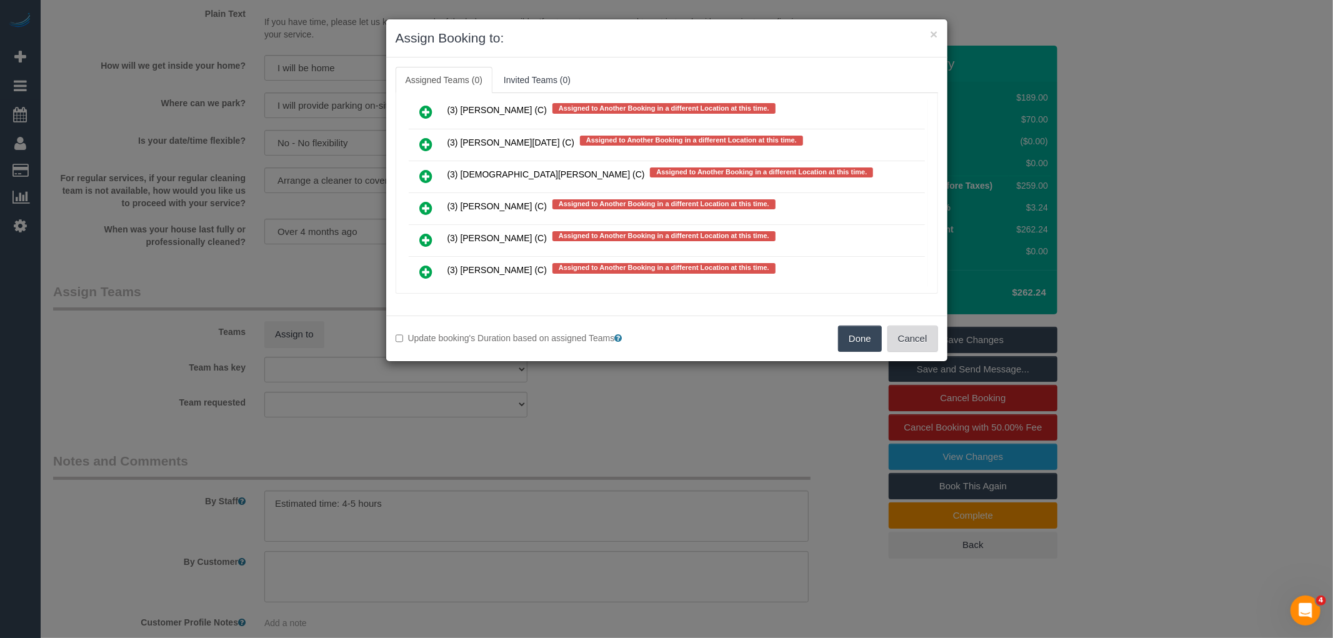
click at [905, 346] on button "Cancel" at bounding box center [912, 338] width 51 height 26
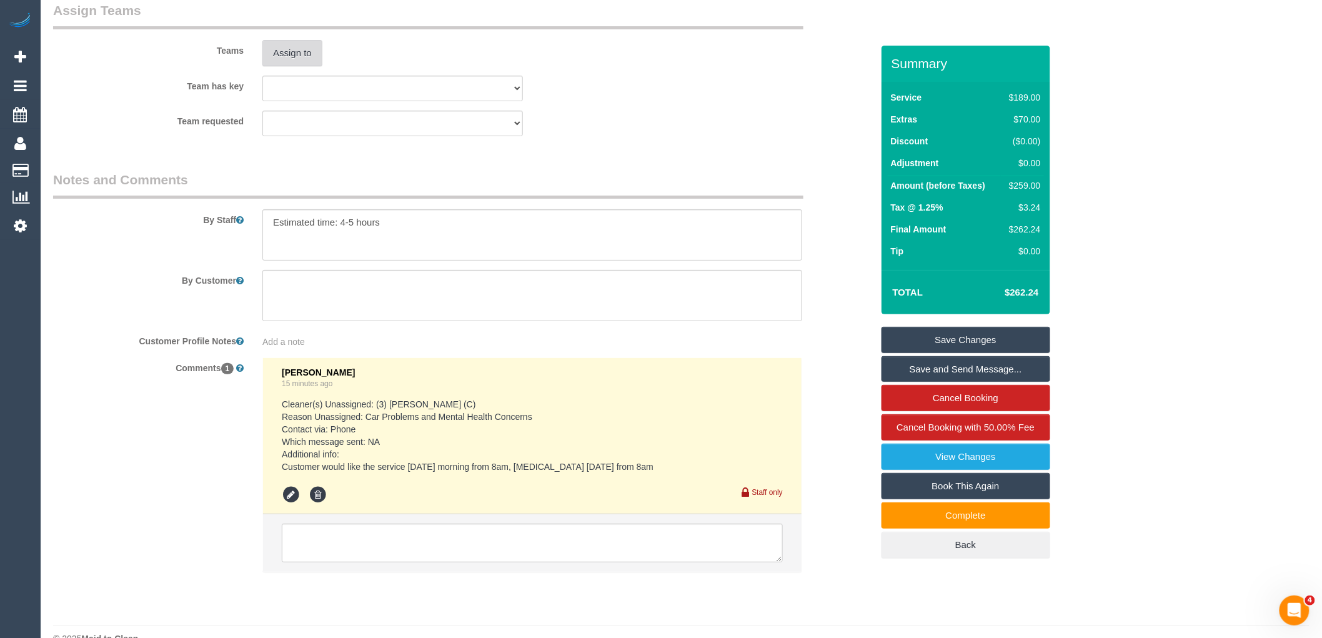
scroll to position [1974, 0]
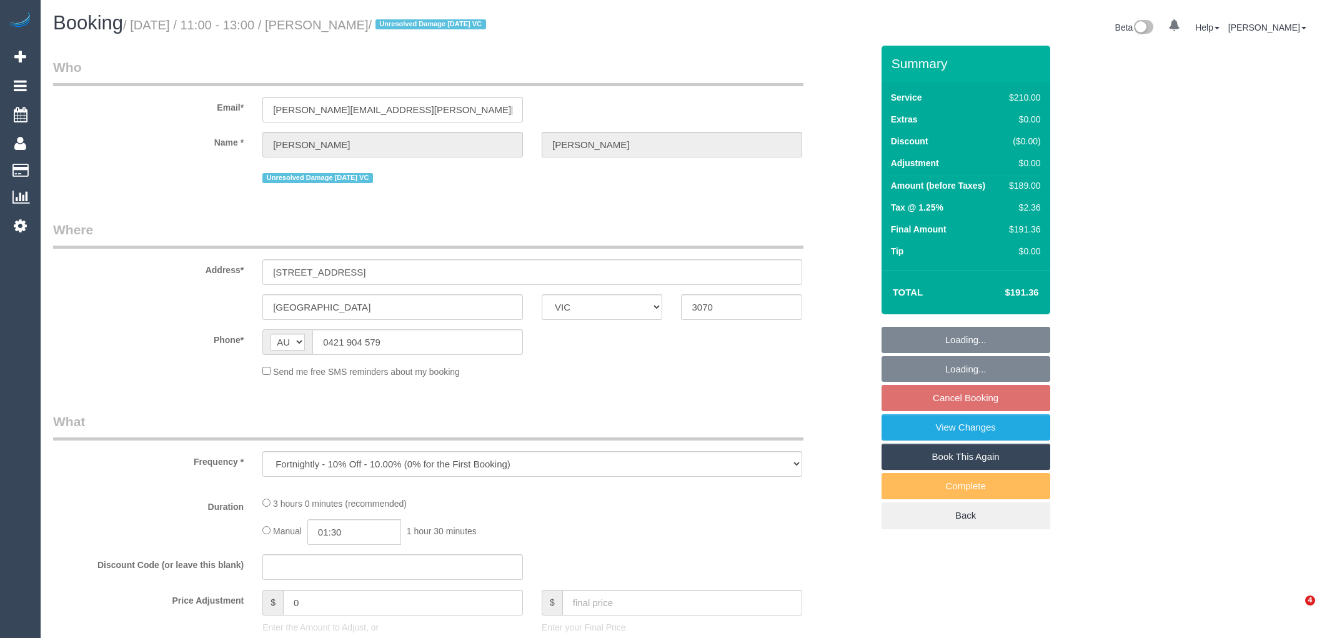
select select "VIC"
select select "string:stripe-pm_1MHynb2GScqysDRVxbkX4Qt1"
select select "number:28"
select select "number:14"
select select "number:19"
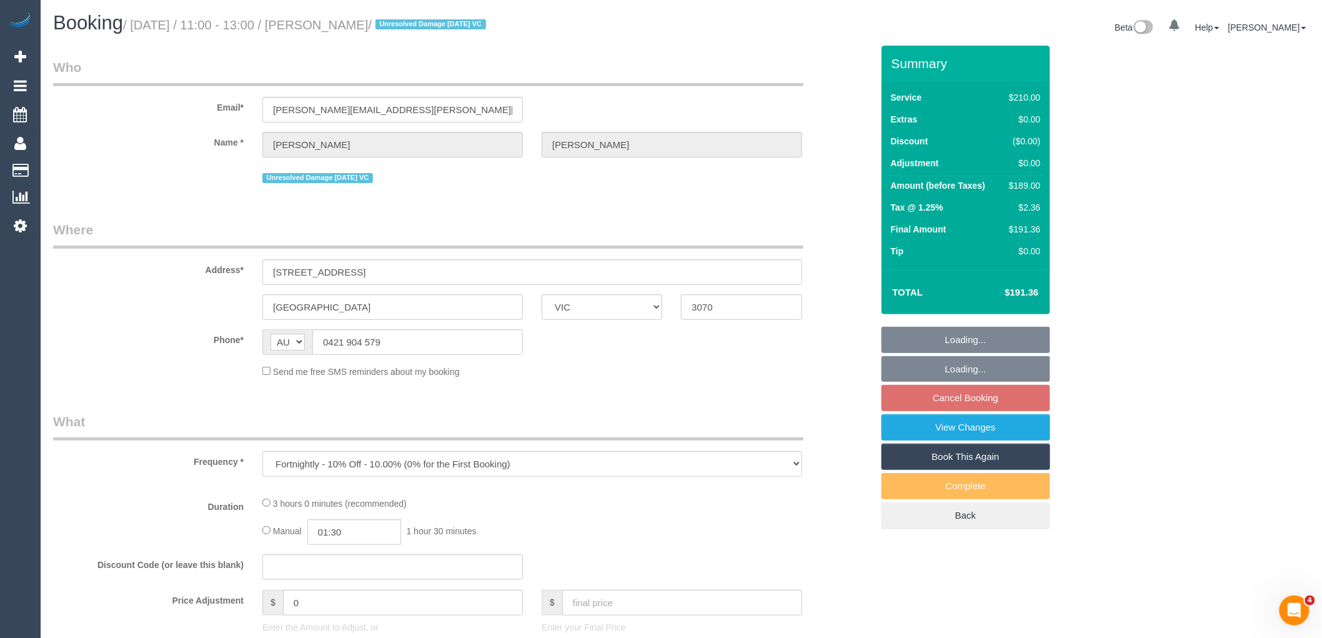
select select "number:22"
select select "number:35"
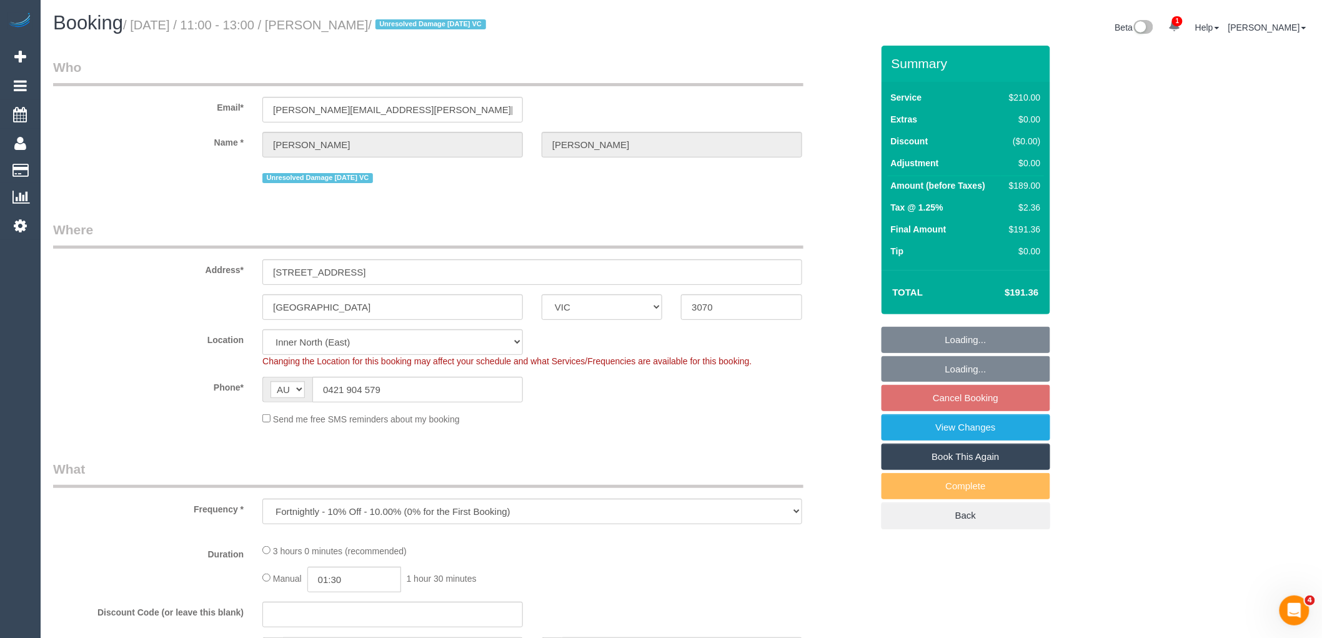
select select "object:699"
select select "180"
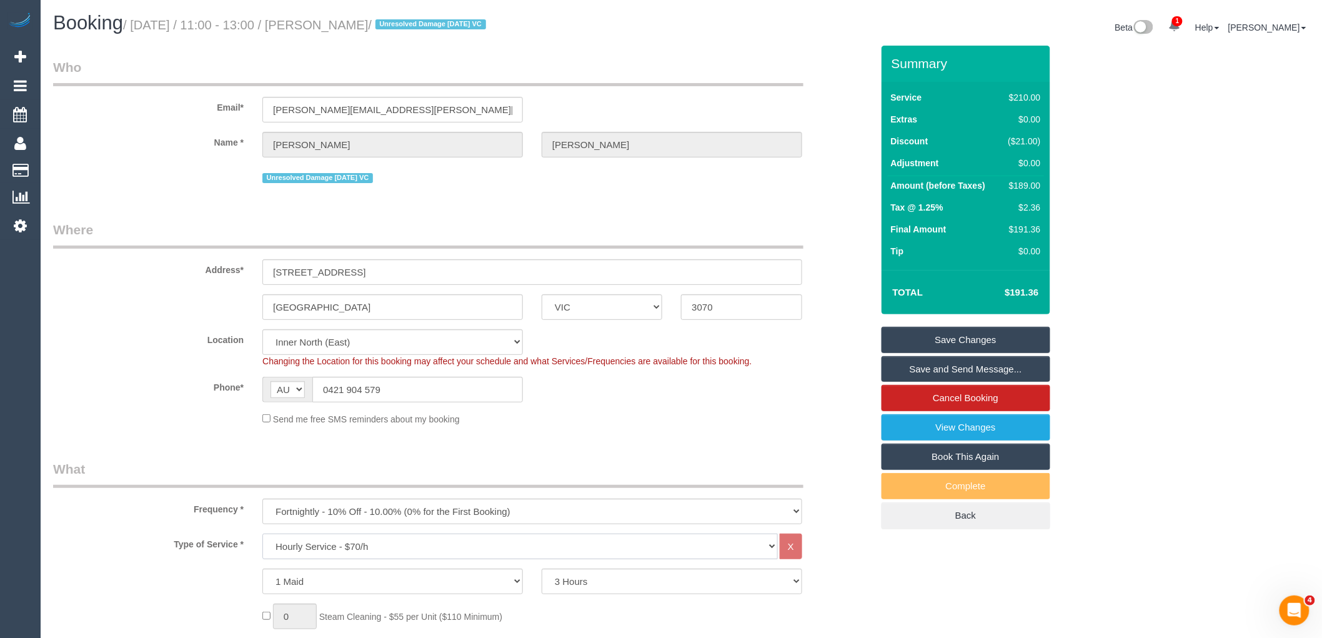
click at [322, 553] on select "Hourly Service - $70/h Hourly Service - $65/h Hourly Service - $60/h Hourly Ser…" at bounding box center [519, 547] width 515 height 26
select select "213"
click at [262, 535] on select "Hourly Service - $70/h Hourly Service - $65/h Hourly Service - $60/h Hourly Ser…" at bounding box center [519, 547] width 515 height 26
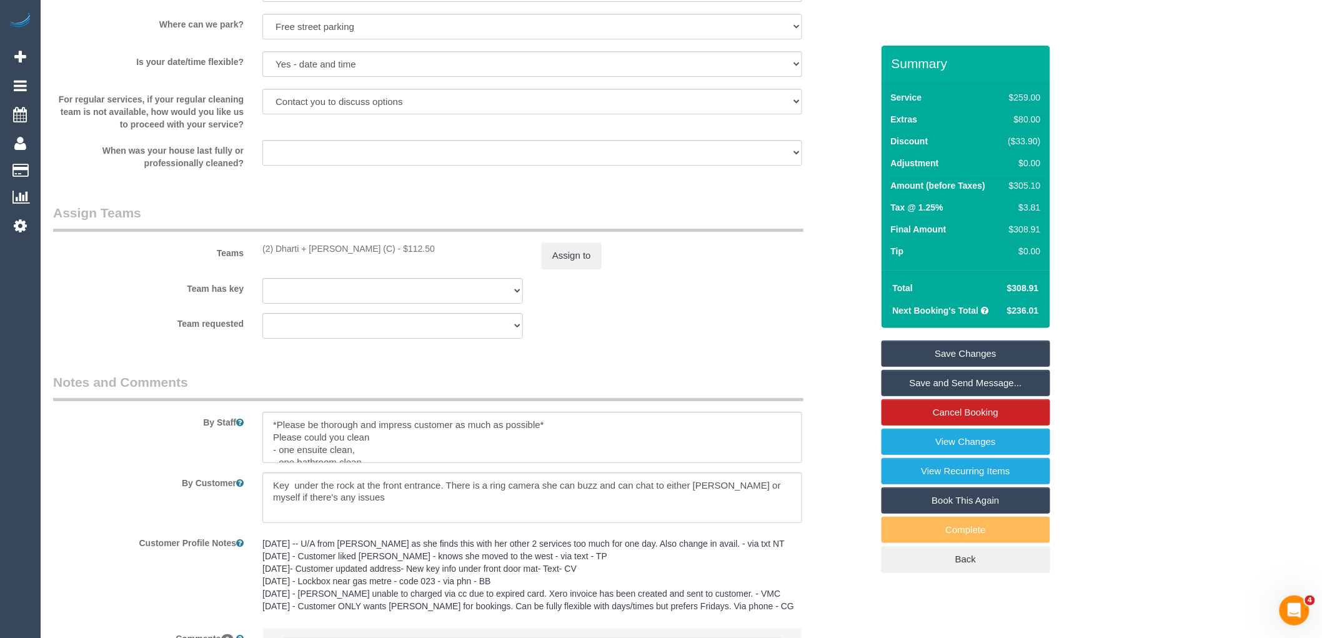
scroll to position [1904, 0]
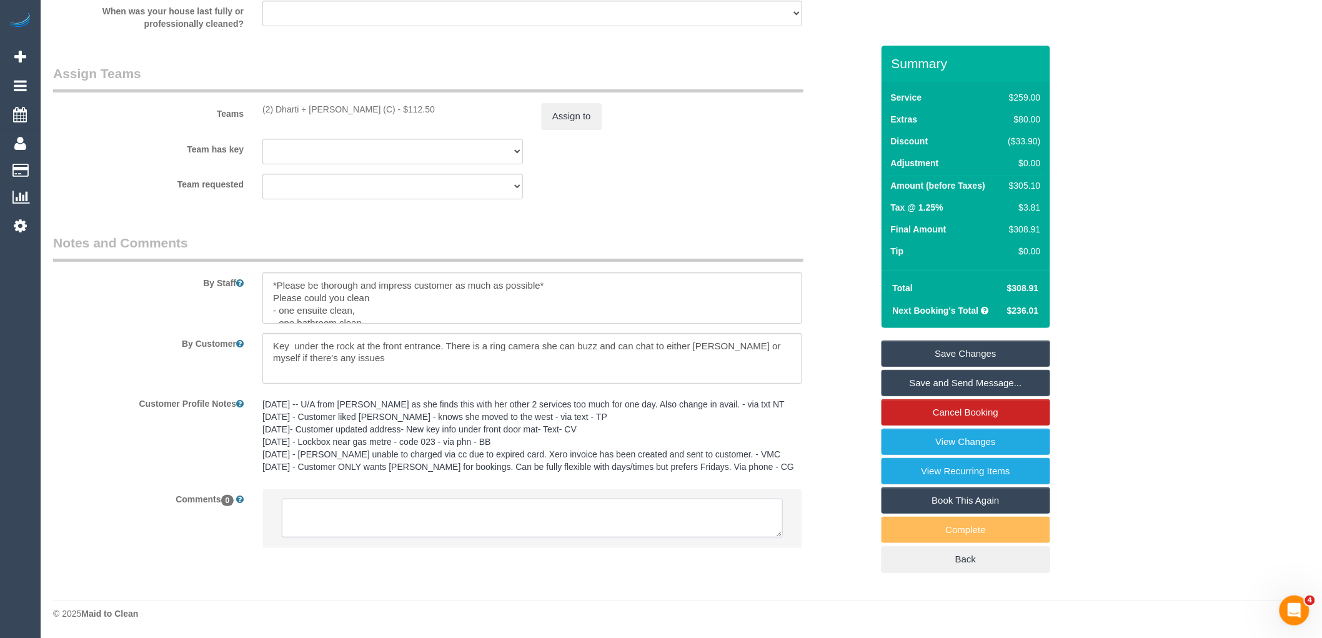
click at [433, 504] on textarea at bounding box center [532, 518] width 501 height 39
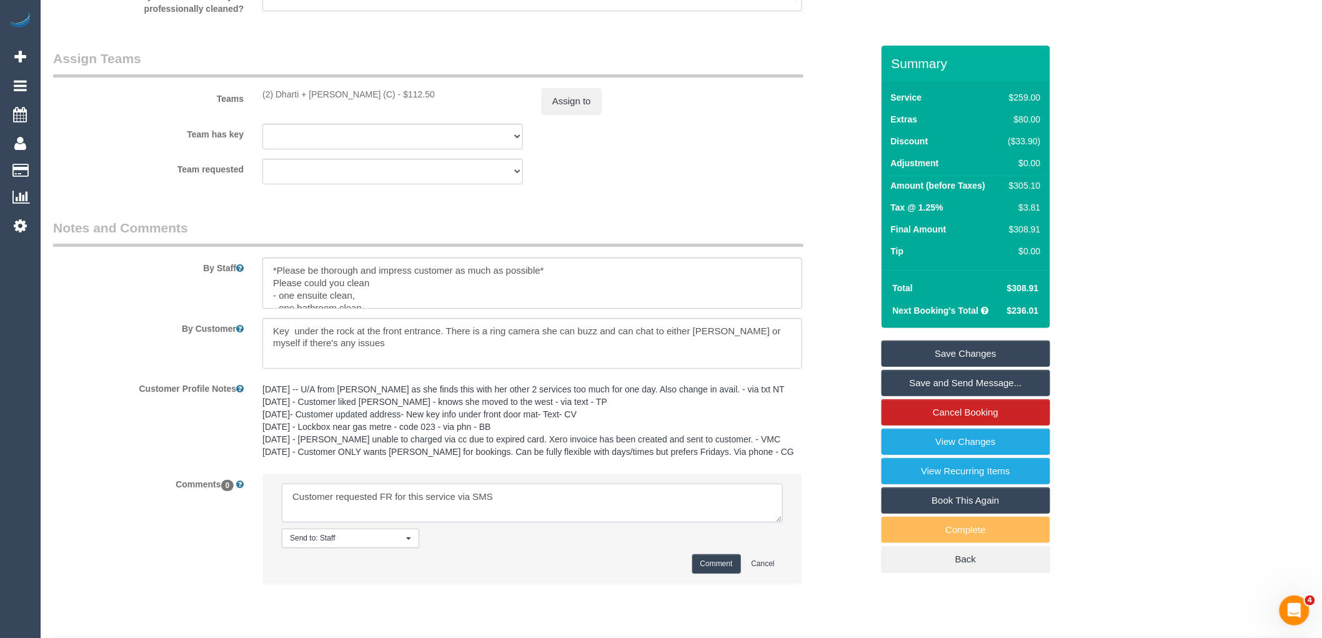
click at [437, 510] on textarea at bounding box center [532, 503] width 501 height 39
type textarea "Customer requested FR + Spring Clean for this service via SMS"
click at [701, 572] on button "Comment" at bounding box center [716, 563] width 49 height 19
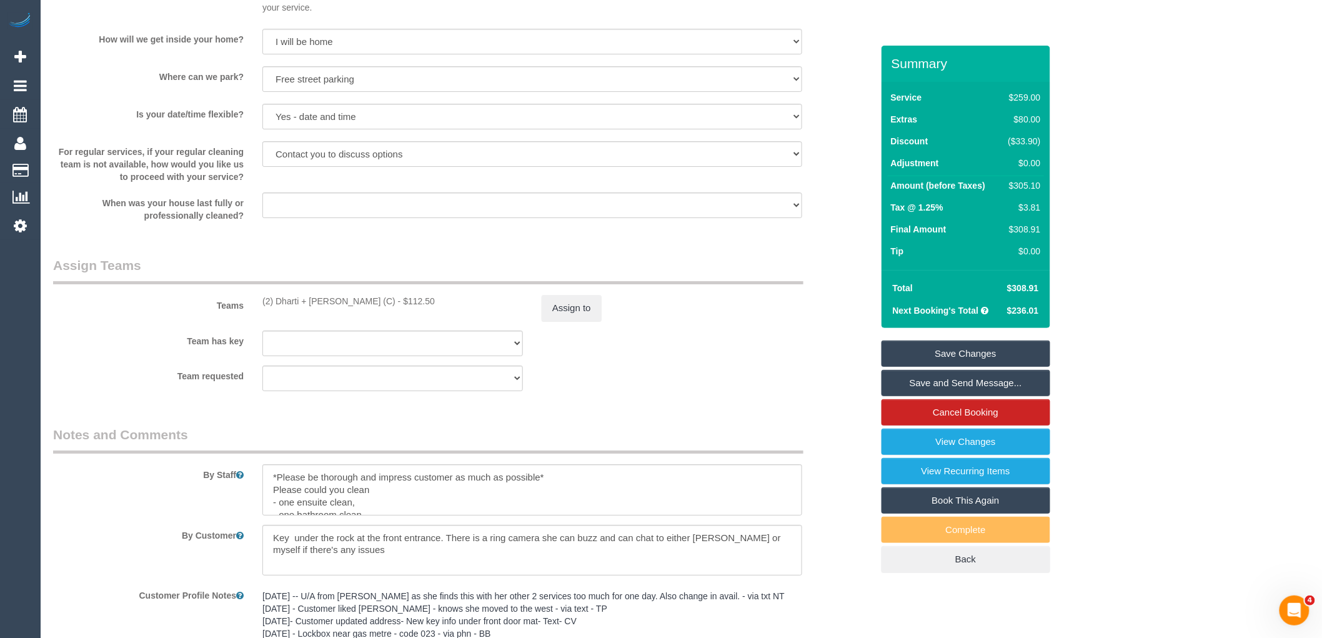
scroll to position [1696, 0]
click at [560, 320] on button "Assign to" at bounding box center [572, 309] width 60 height 26
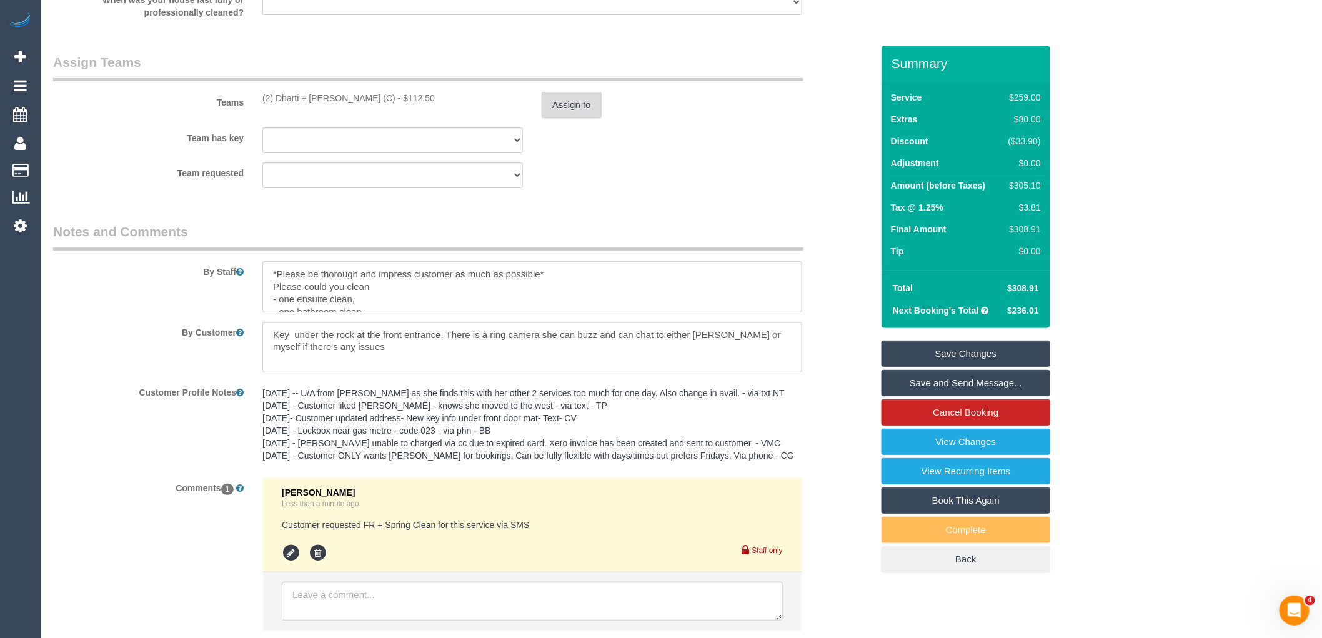
scroll to position [1904, 0]
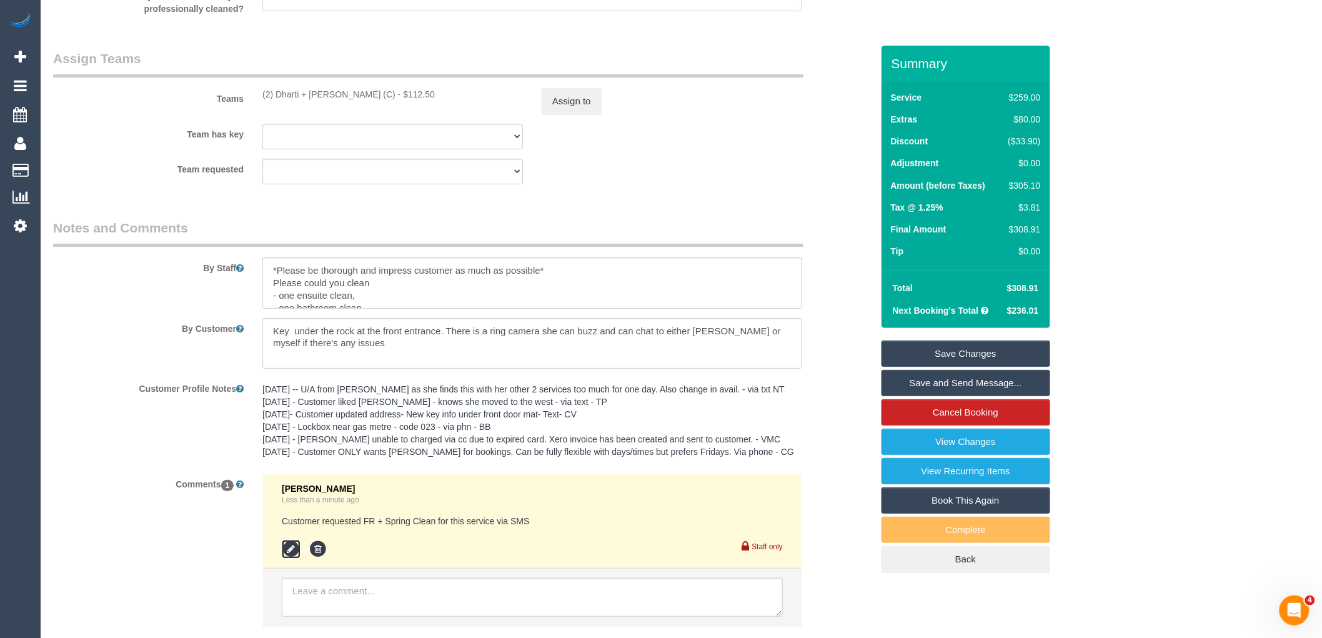
click at [296, 558] on icon at bounding box center [291, 549] width 19 height 19
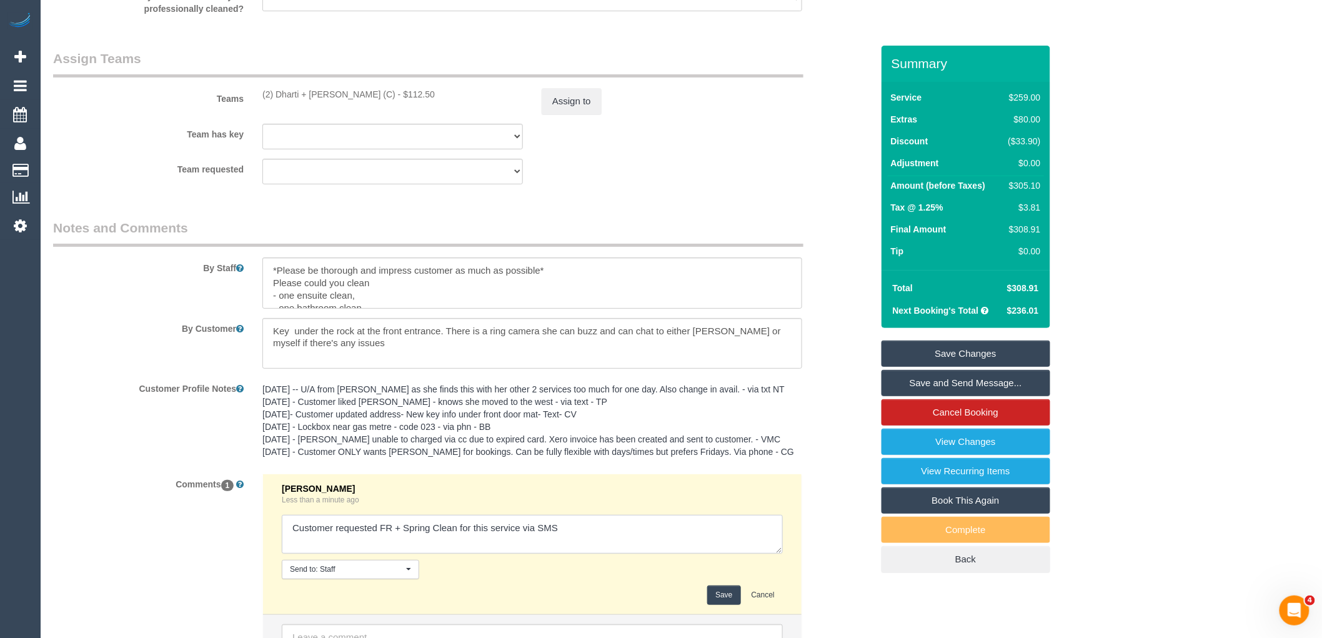
click at [519, 541] on textarea at bounding box center [532, 534] width 501 height 39
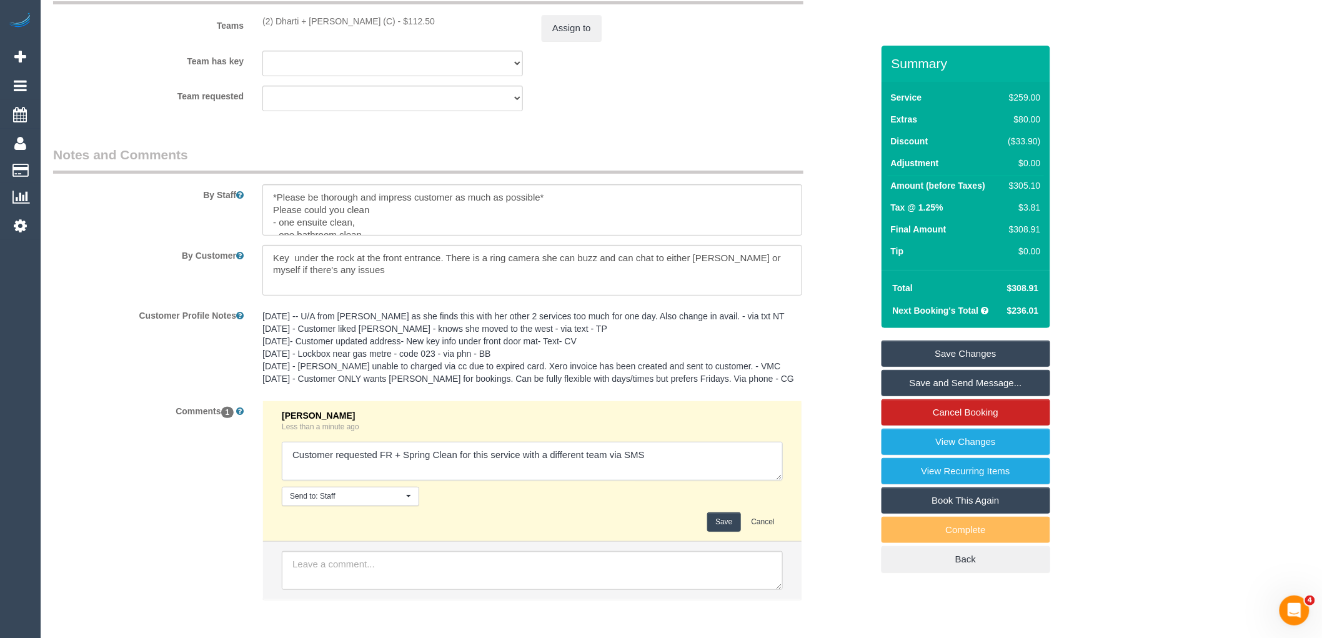
scroll to position [2043, 0]
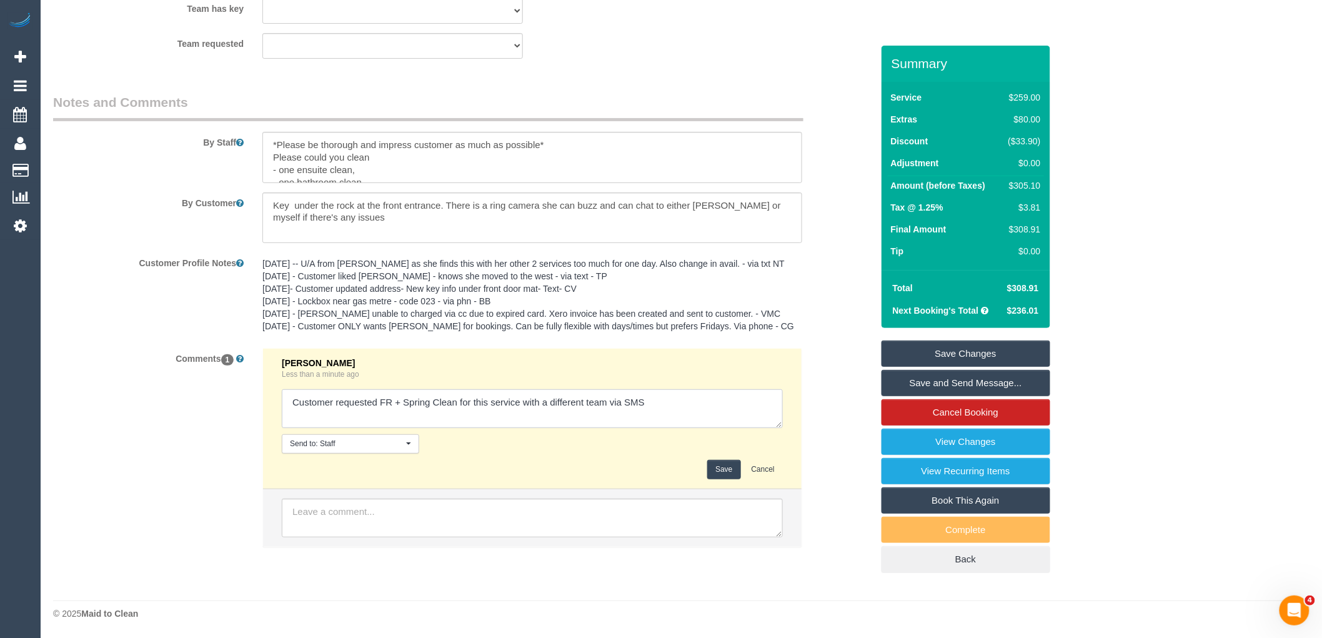
type textarea "Customer requested FR + Spring Clean for this service with a different team via…"
click at [725, 473] on button "Save" at bounding box center [723, 469] width 33 height 19
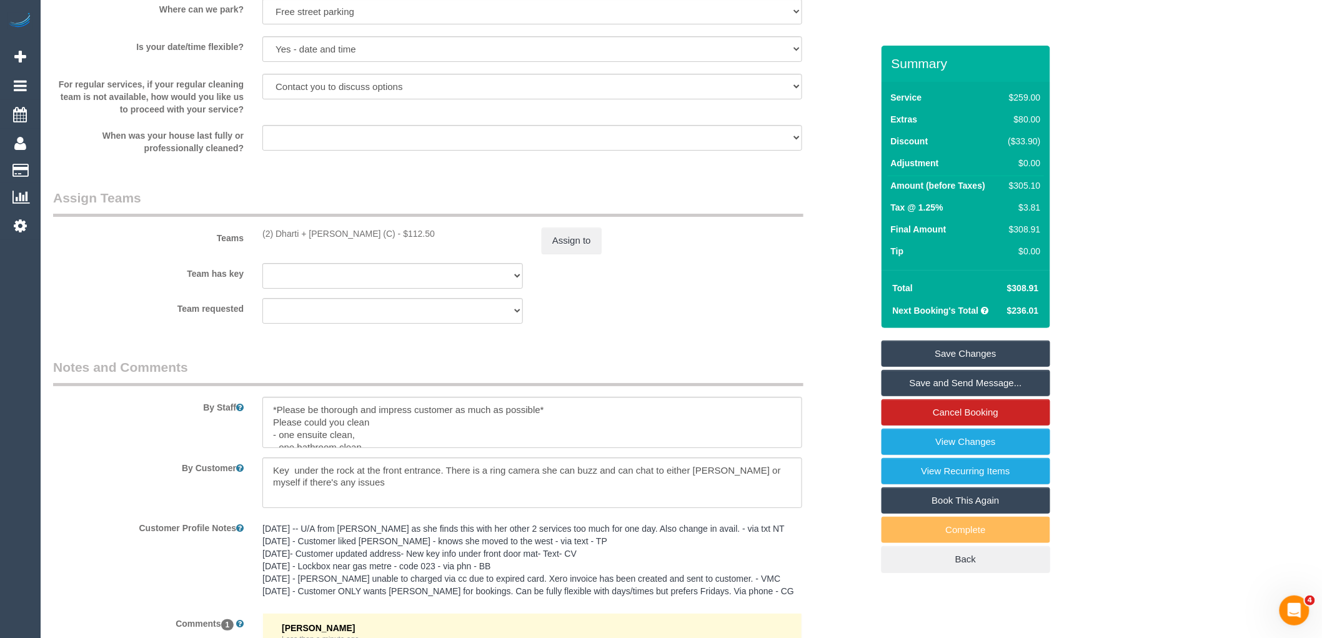
scroll to position [1764, 0]
click at [581, 253] on button "Assign to" at bounding box center [572, 241] width 60 height 26
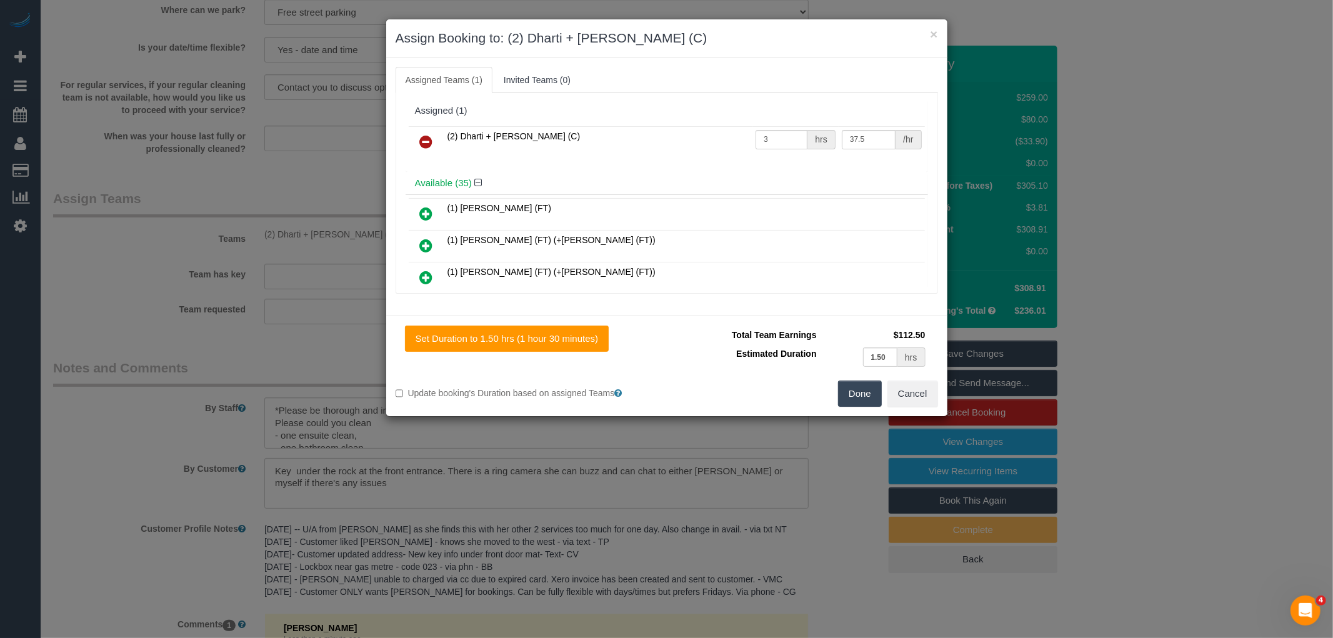
click at [429, 138] on icon at bounding box center [426, 141] width 13 height 15
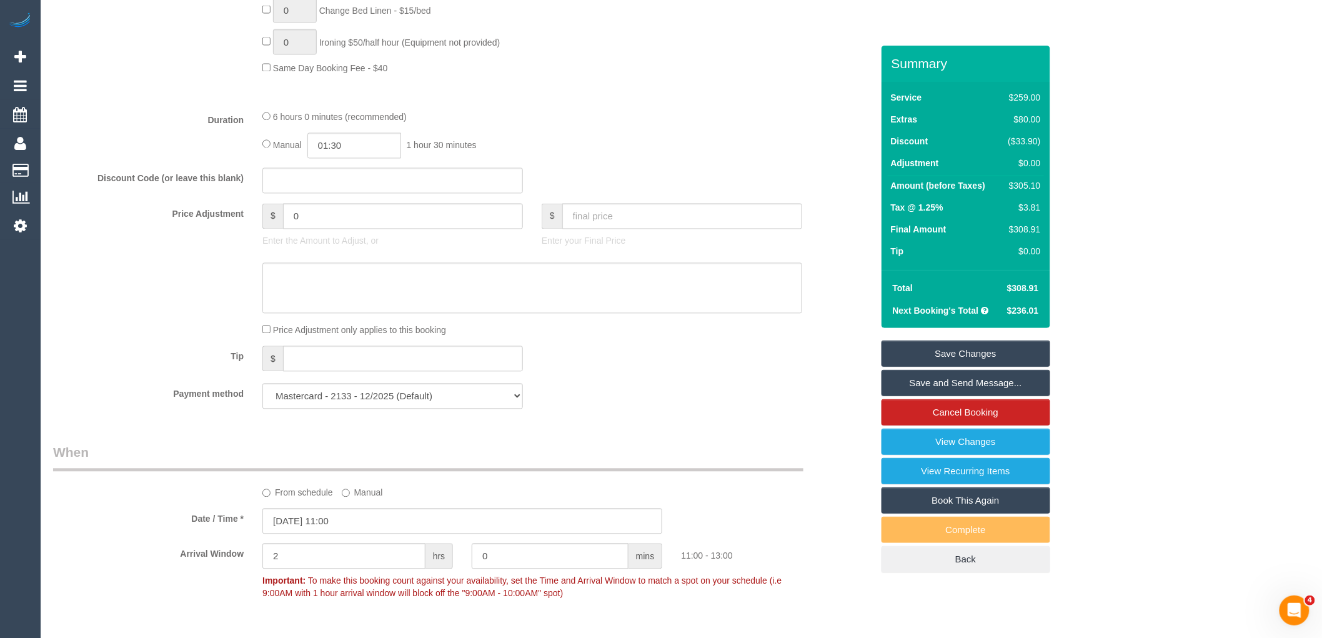
scroll to position [931, 0]
click at [350, 158] on input "01:30" at bounding box center [354, 145] width 94 height 26
type input "03:00"
click at [344, 245] on li "03:00" at bounding box center [341, 247] width 56 height 16
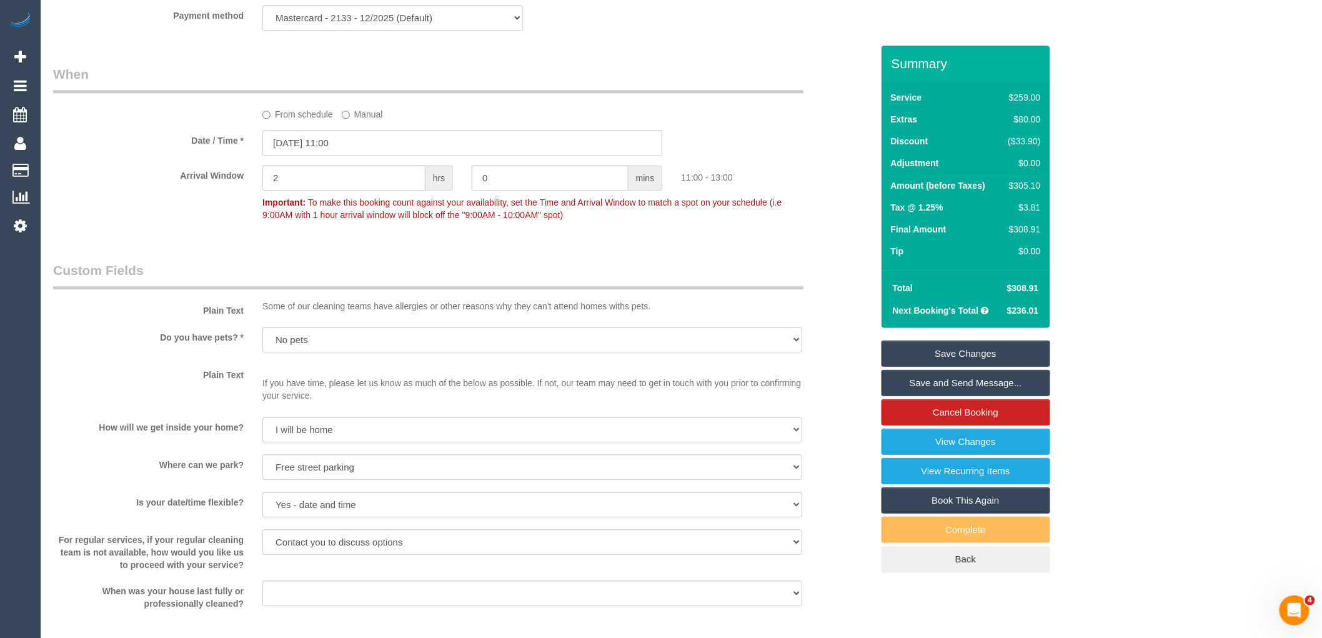
scroll to position [1348, 0]
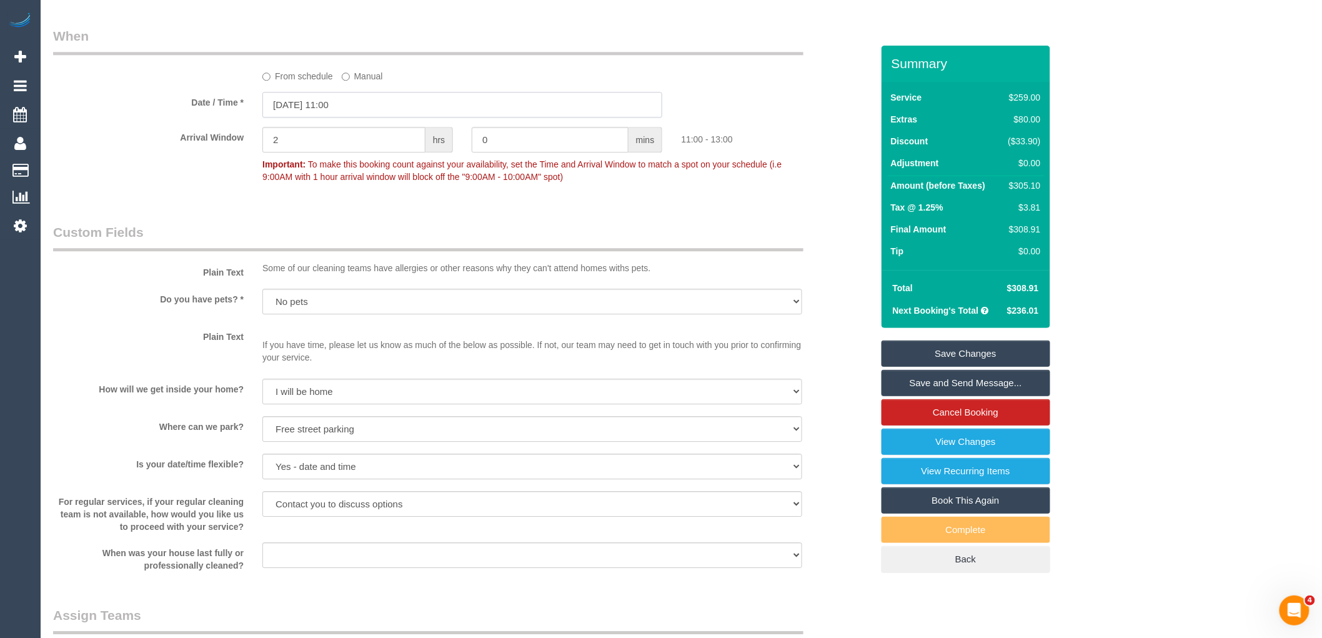
click at [334, 117] on input "16/10/2025 11:00" at bounding box center [462, 105] width 400 height 26
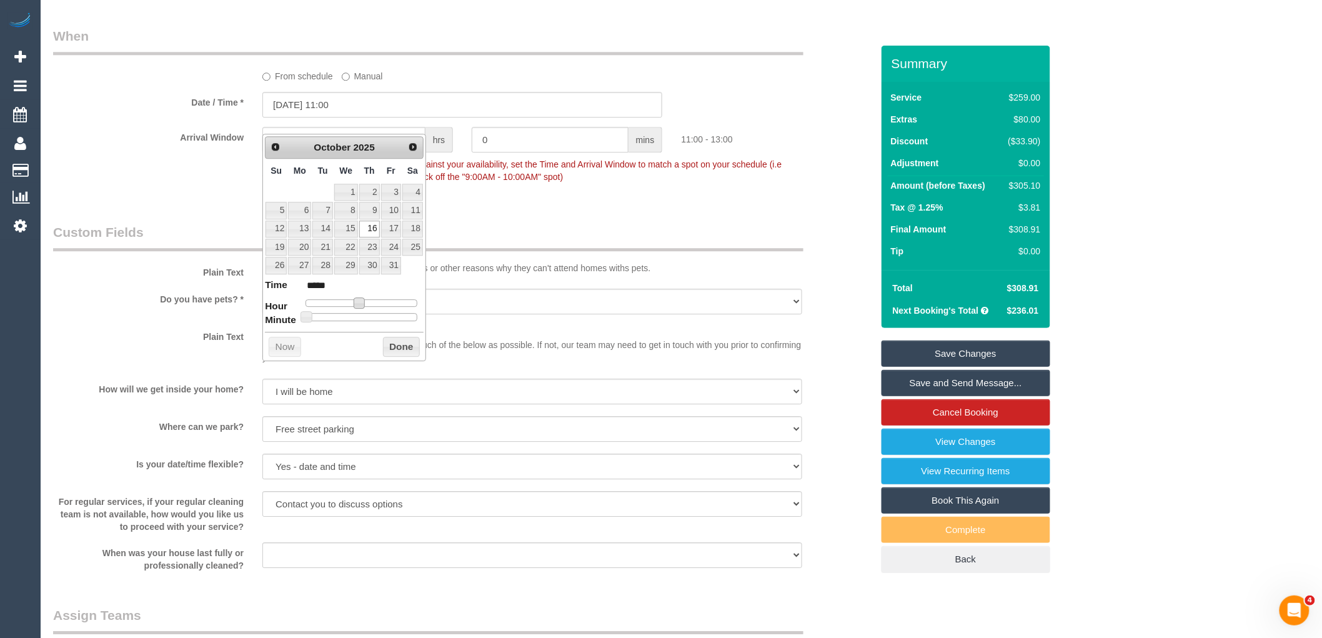
type input "16/10/2025 12:00"
type input "*****"
type input "16/10/2025 13:00"
type input "*****"
drag, startPoint x: 362, startPoint y: 300, endPoint x: 373, endPoint y: 302, distance: 10.8
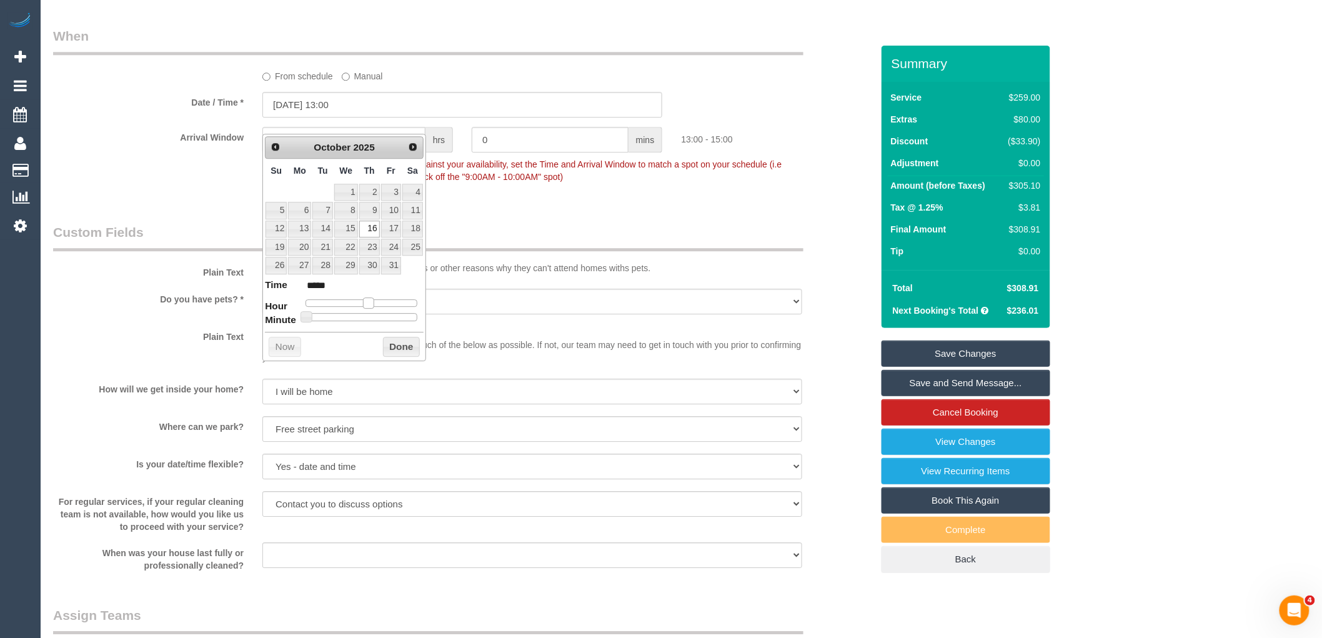
click at [373, 302] on span at bounding box center [368, 302] width 11 height 11
click at [398, 347] on button "Done" at bounding box center [401, 347] width 37 height 20
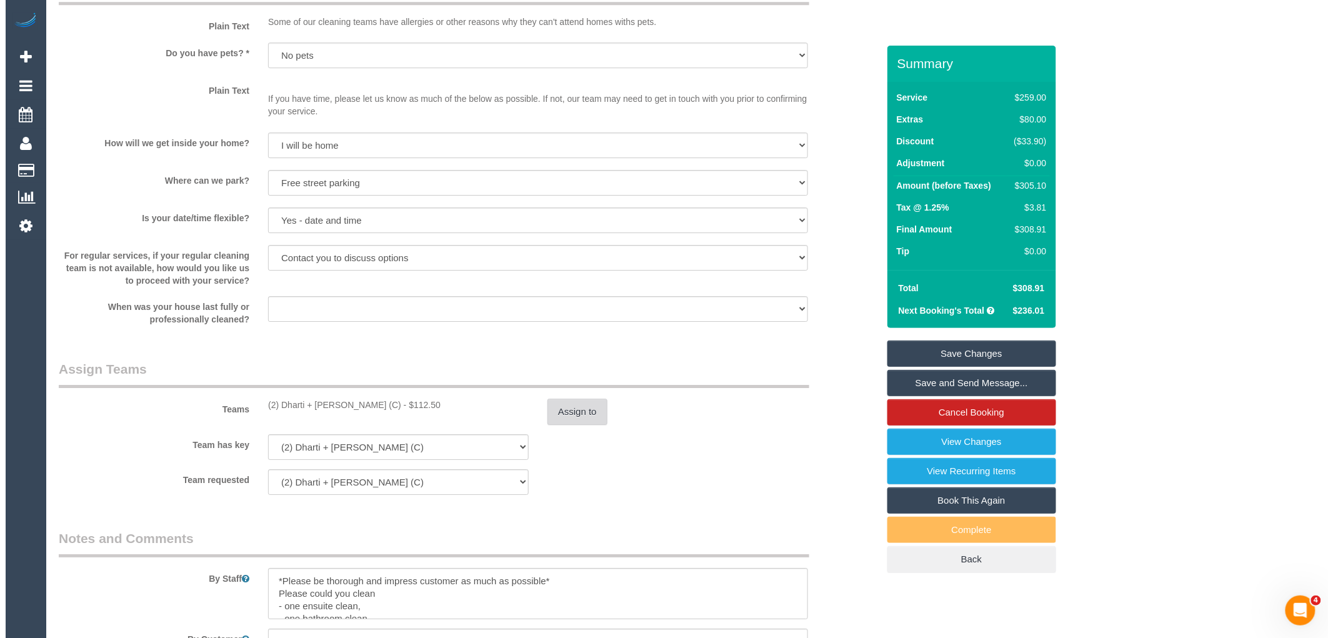
scroll to position [1626, 0]
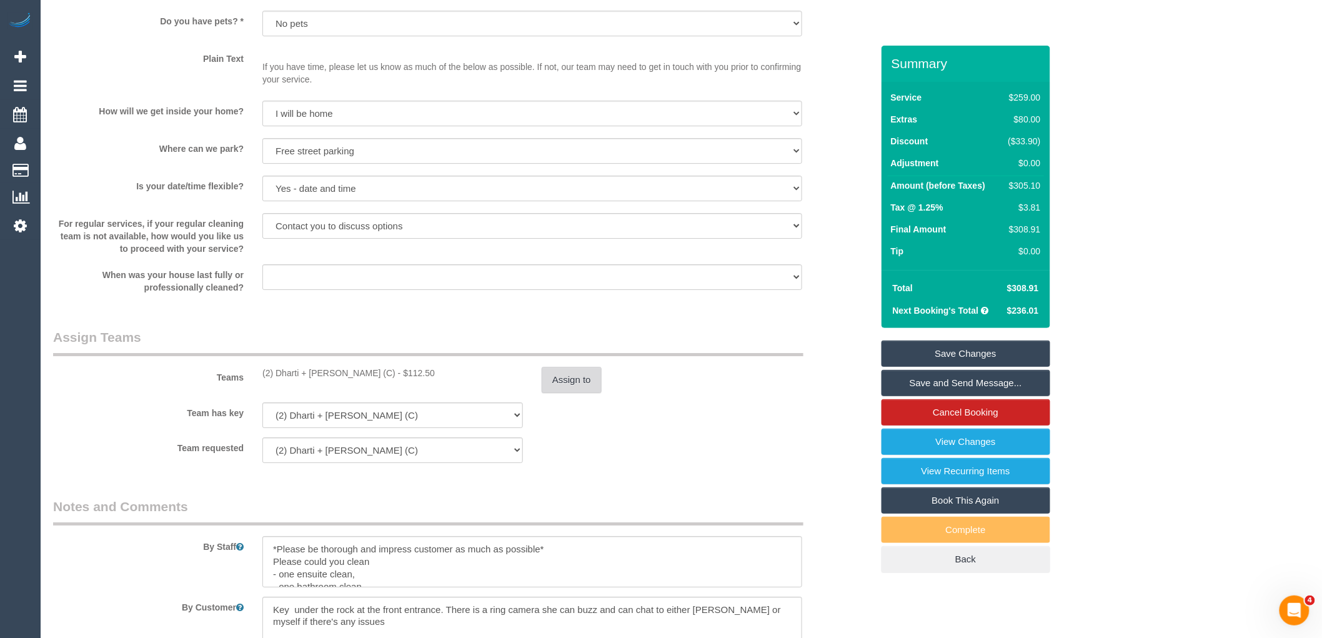
click at [562, 393] on button "Assign to" at bounding box center [572, 380] width 60 height 26
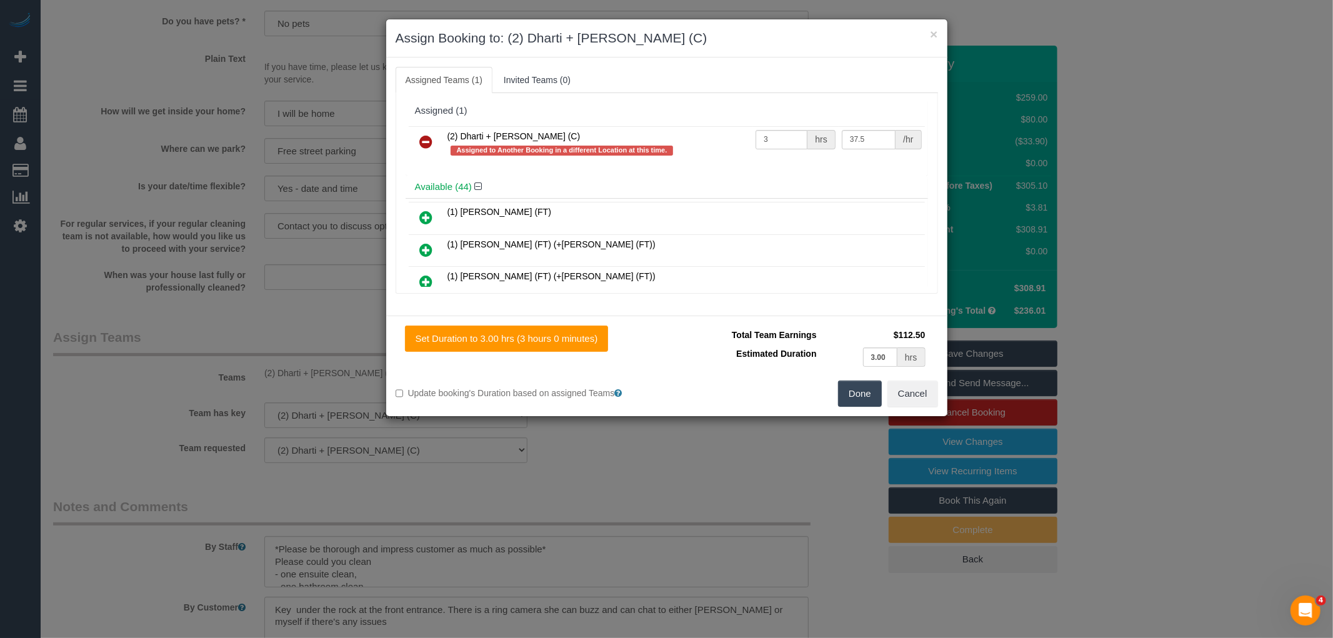
click at [431, 141] on icon at bounding box center [426, 141] width 13 height 15
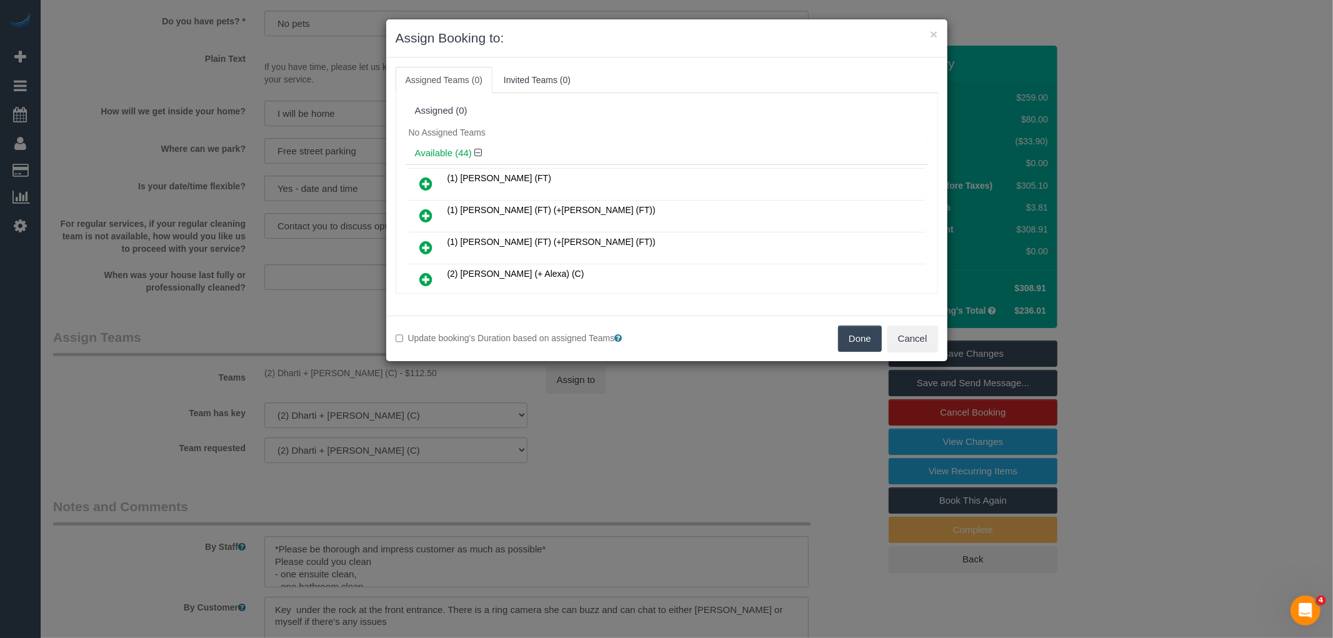
scroll to position [831, 0]
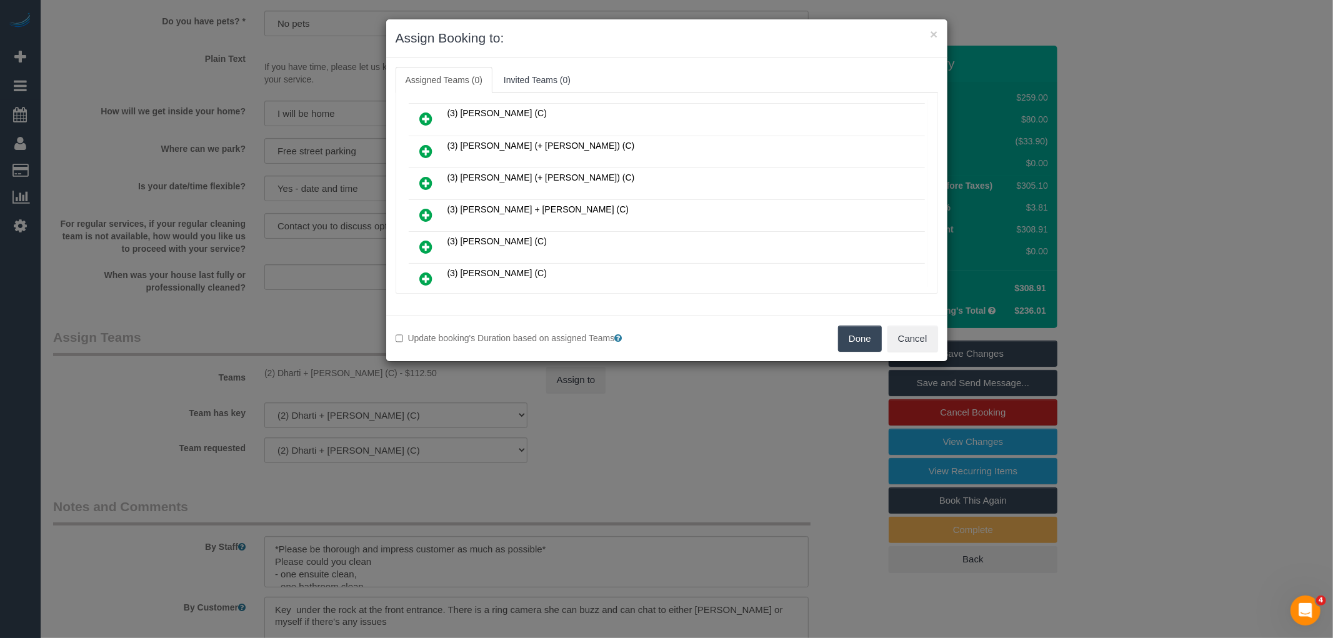
click at [425, 207] on icon at bounding box center [426, 214] width 13 height 15
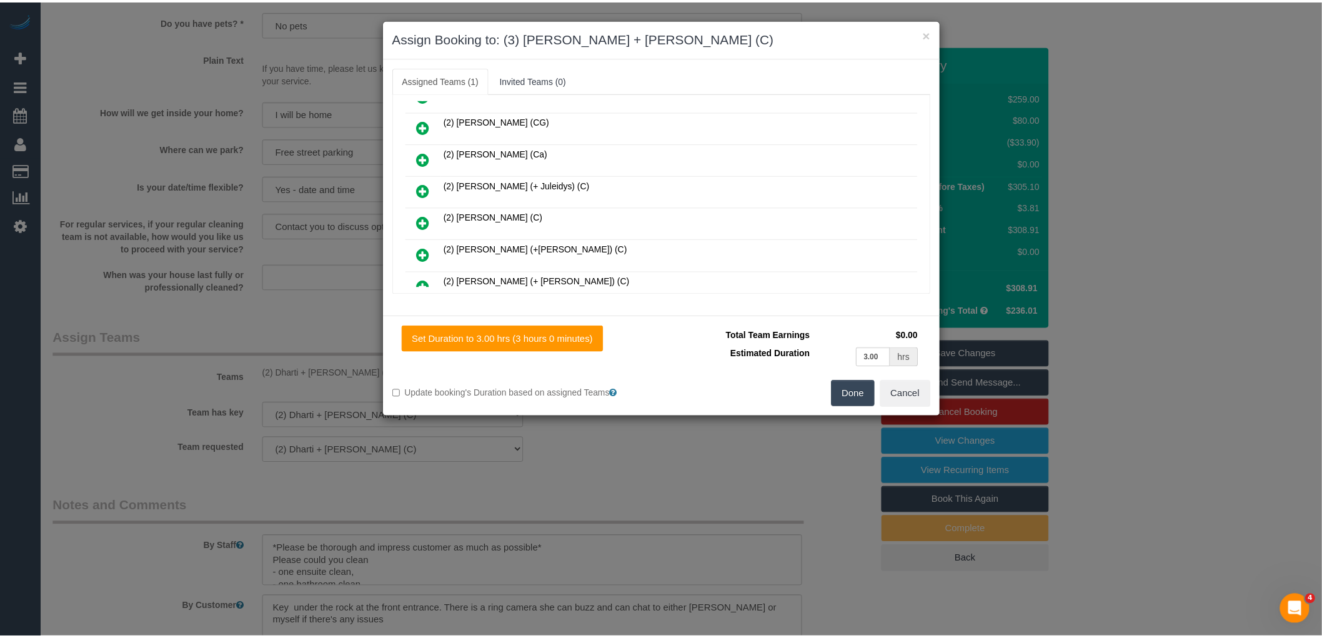
scroll to position [28, 0]
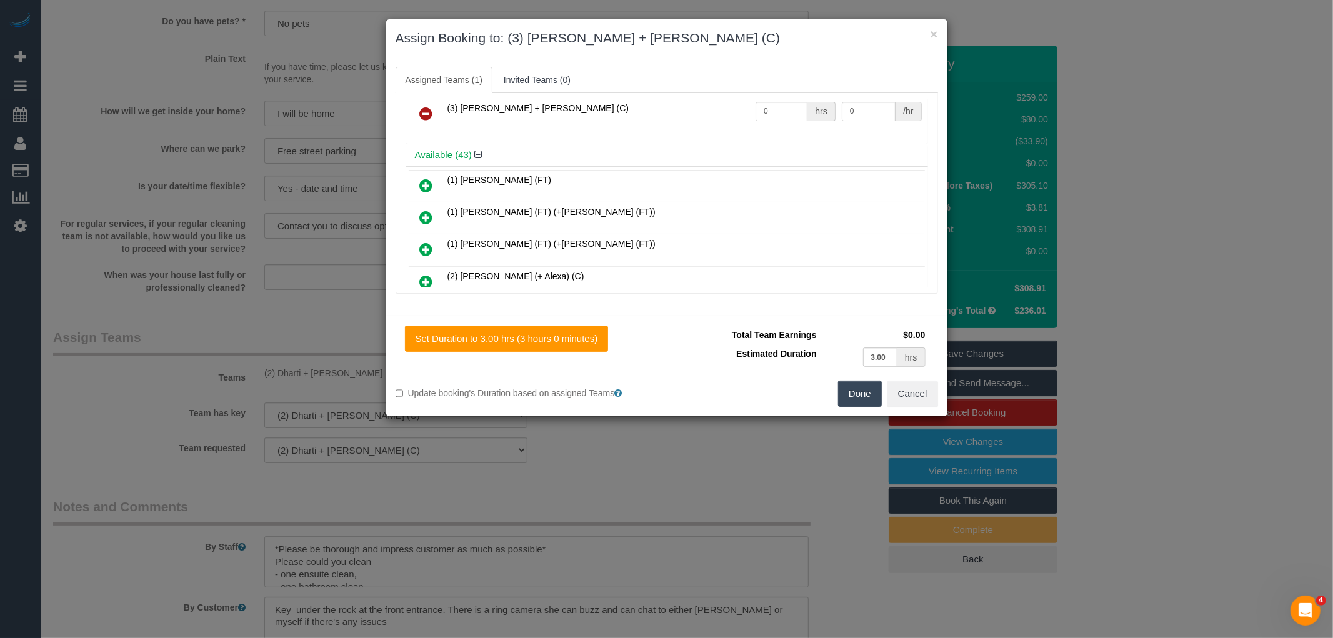
click at [845, 390] on button "Done" at bounding box center [860, 393] width 44 height 26
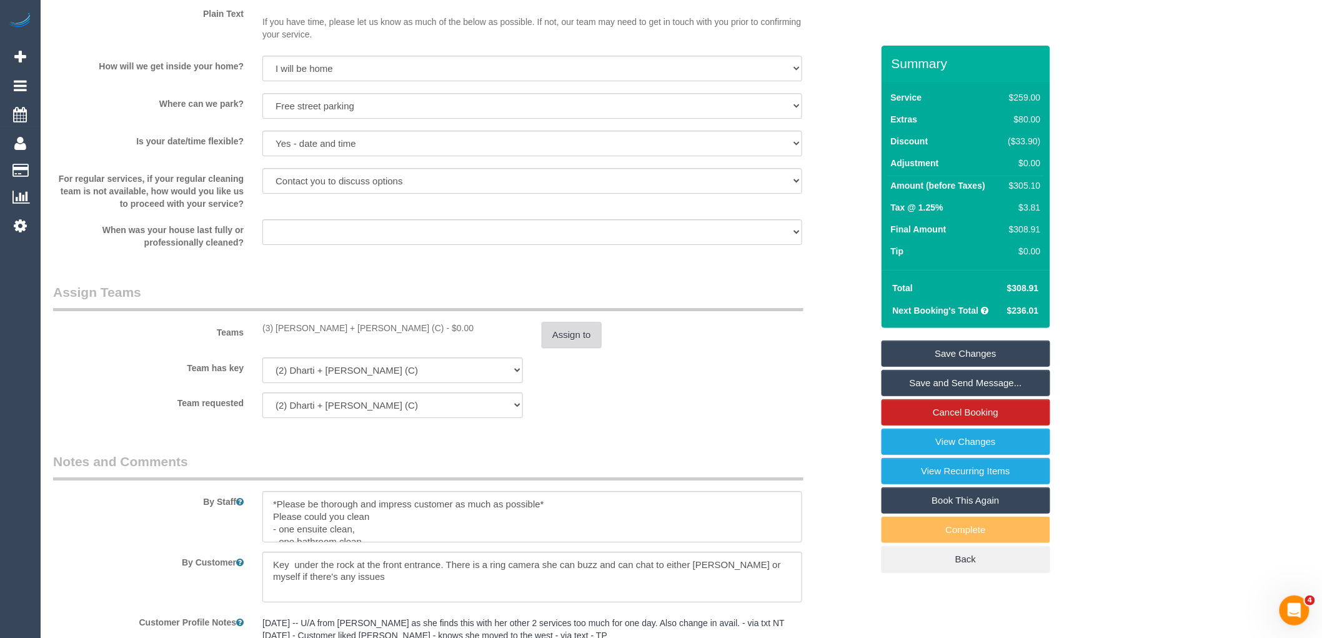
scroll to position [1695, 0]
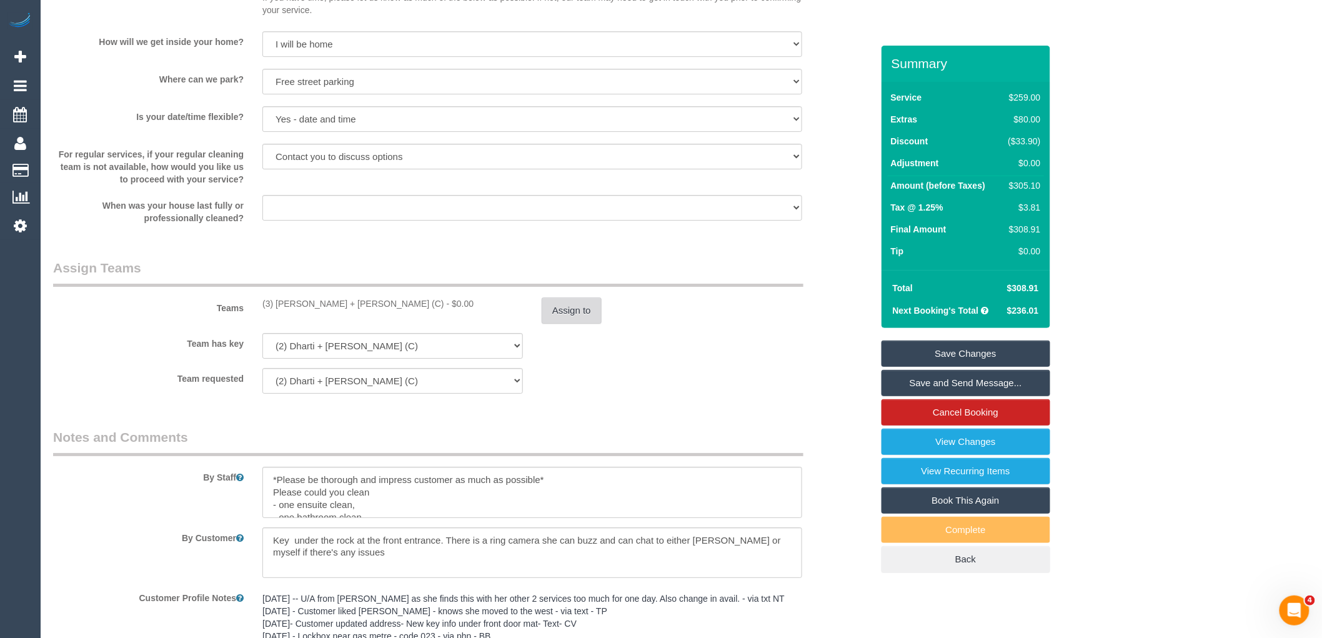
click at [563, 324] on button "Assign to" at bounding box center [572, 310] width 60 height 26
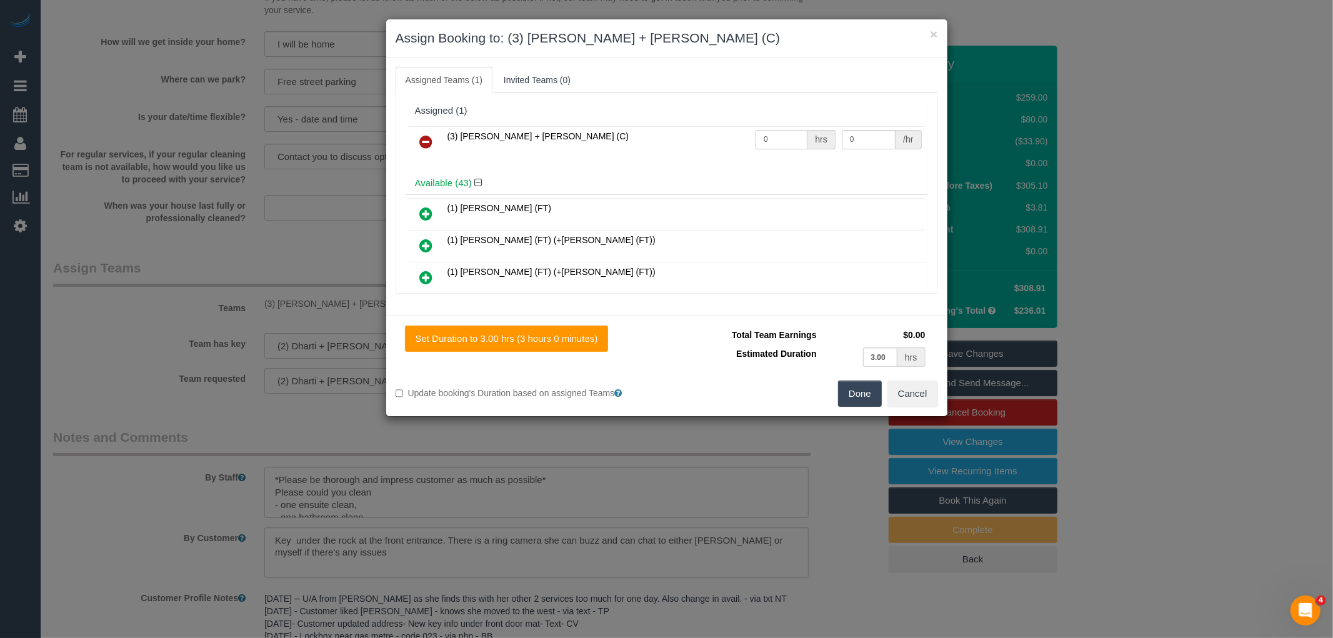
click at [778, 139] on input "0" at bounding box center [781, 139] width 52 height 19
type input "1"
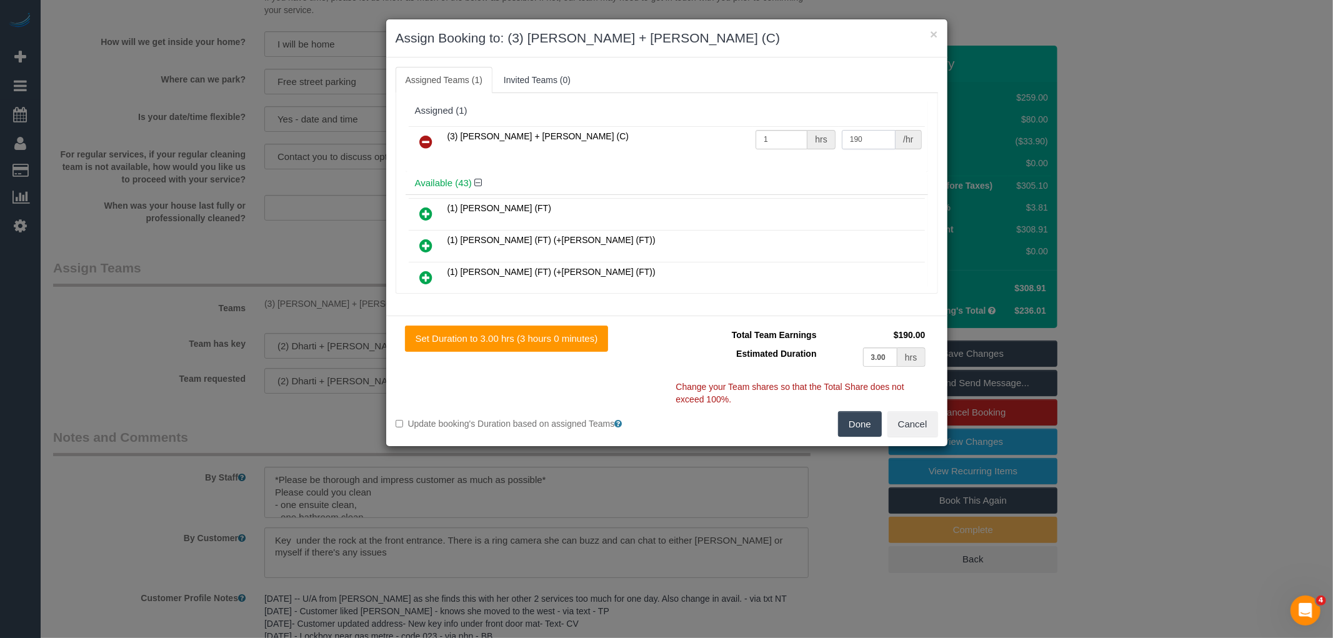
type input "190"
click at [856, 427] on button "Done" at bounding box center [860, 424] width 44 height 26
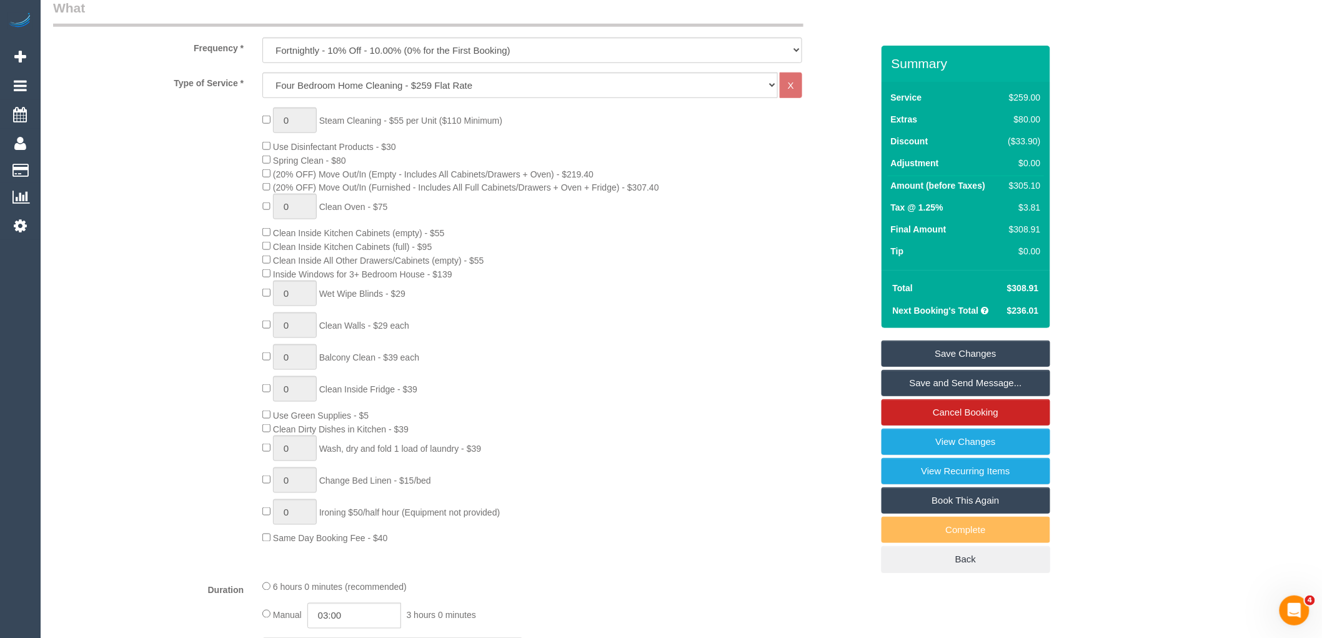
scroll to position [0, 0]
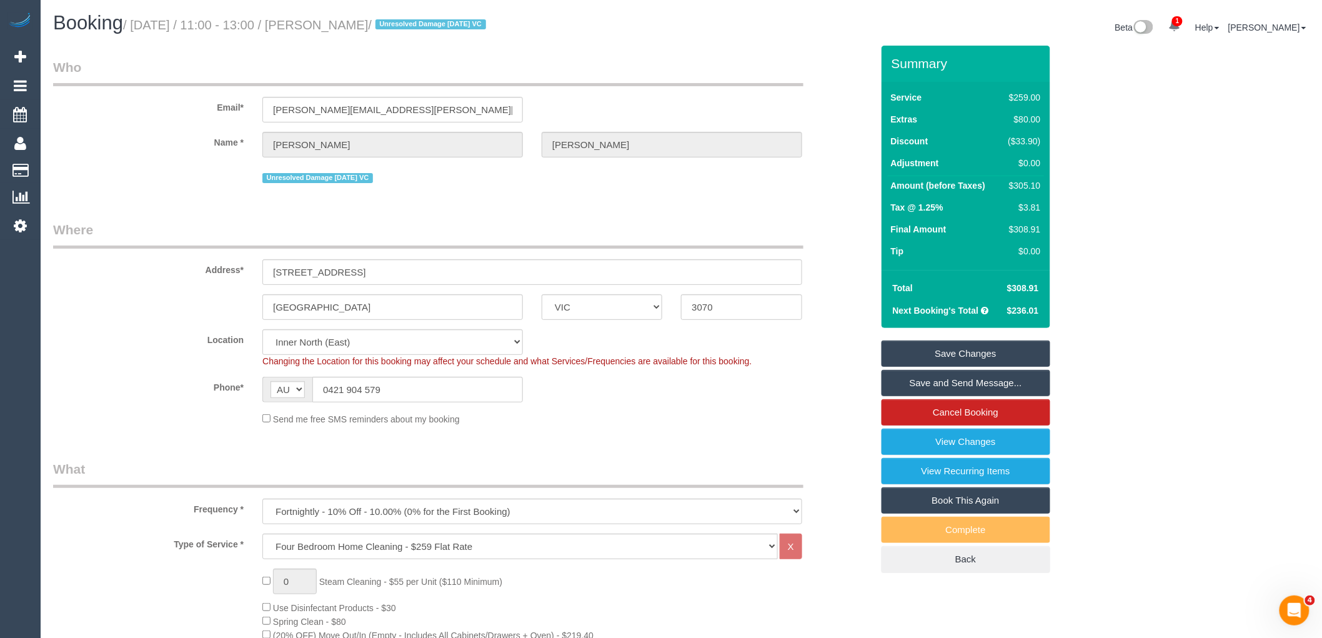
drag, startPoint x: 327, startPoint y: 22, endPoint x: 420, endPoint y: 20, distance: 93.1
click at [420, 20] on small "/ October 16, 2025 / 11:00 - 13:00 / Jenny Cavanagh / Unresolved Damage 28/12/2…" at bounding box center [306, 25] width 367 height 14
copy small "Jenny Cavanagh"
click at [953, 349] on link "Save Changes" at bounding box center [965, 353] width 169 height 26
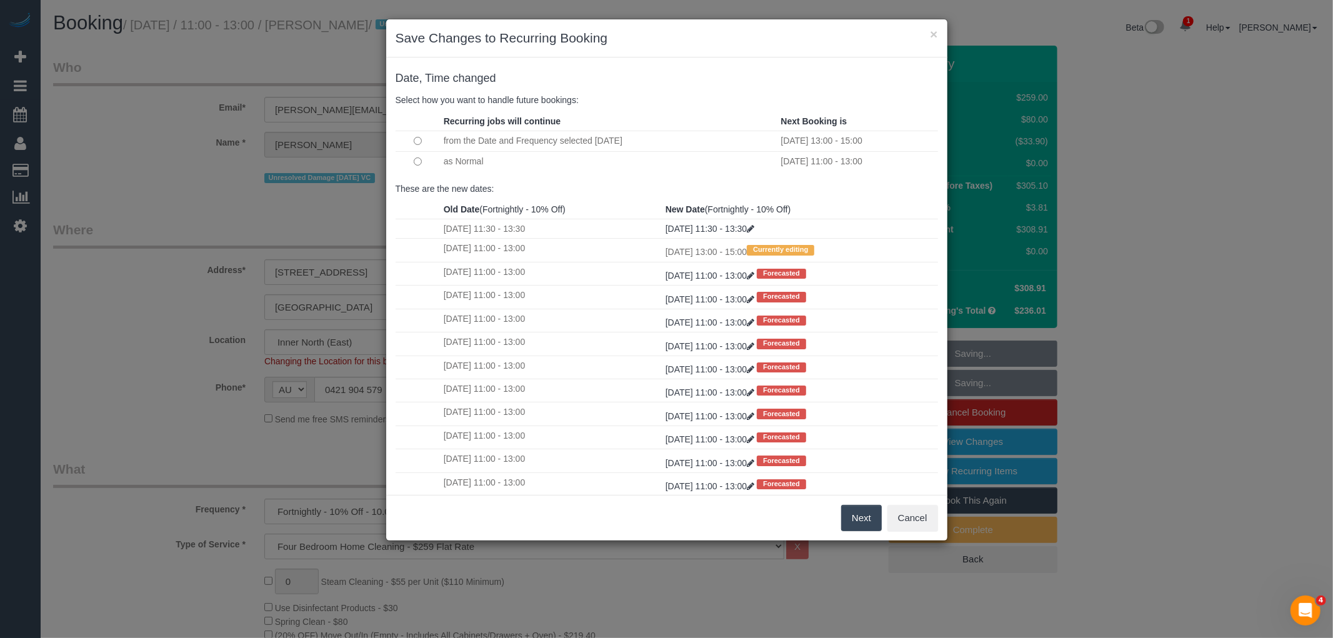
click at [850, 516] on button "Next" at bounding box center [861, 518] width 41 height 26
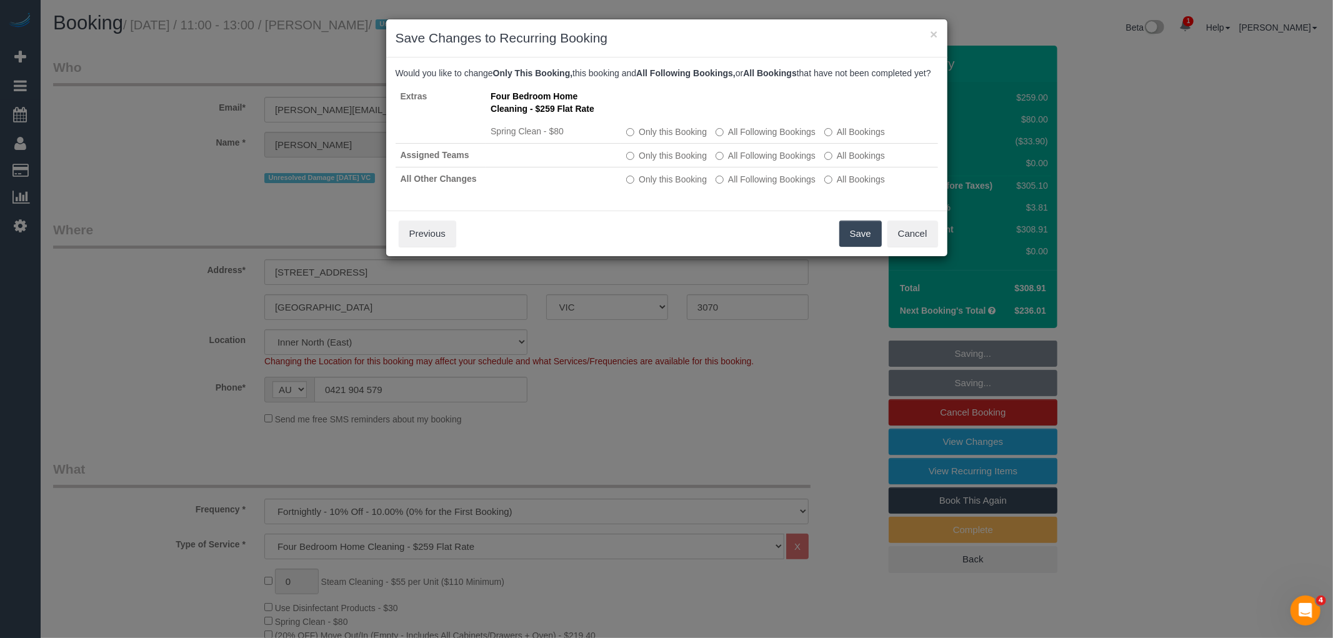
click at [851, 241] on button "Save" at bounding box center [860, 234] width 42 height 26
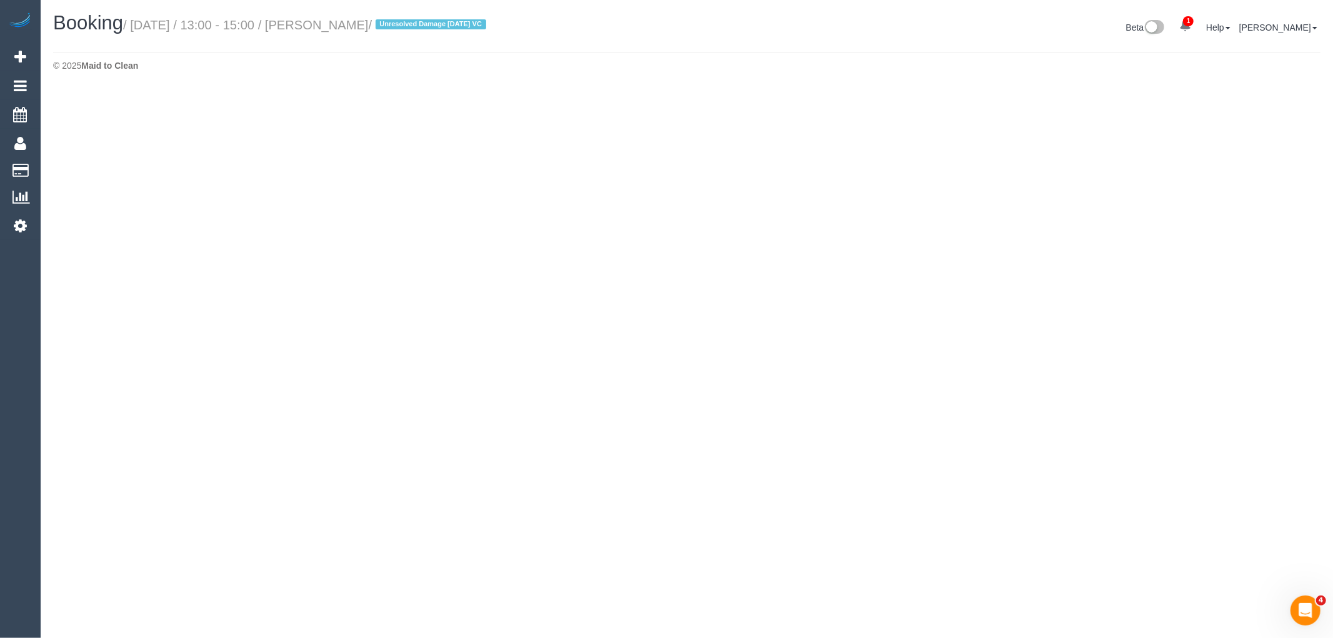
select select "VIC"
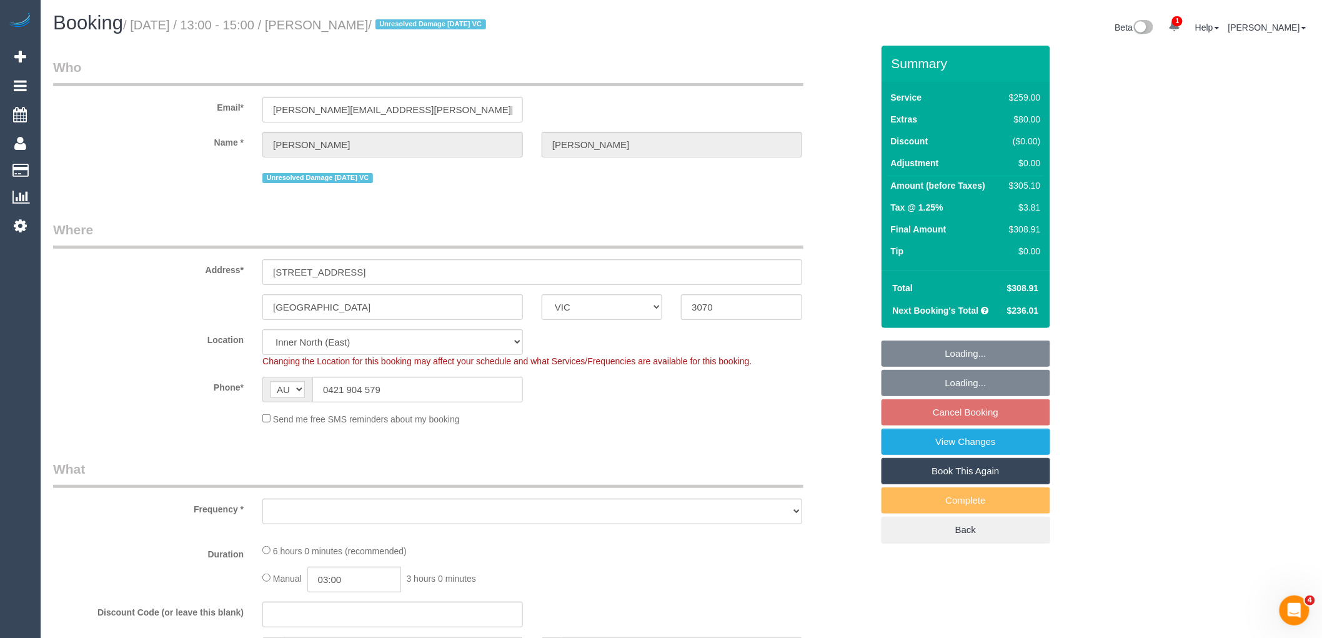
select select "string:stripe-pm_1MHynb2GScqysDRVxbkX4Qt1"
select select "number:28"
select select "number:14"
select select "number:19"
select select "number:22"
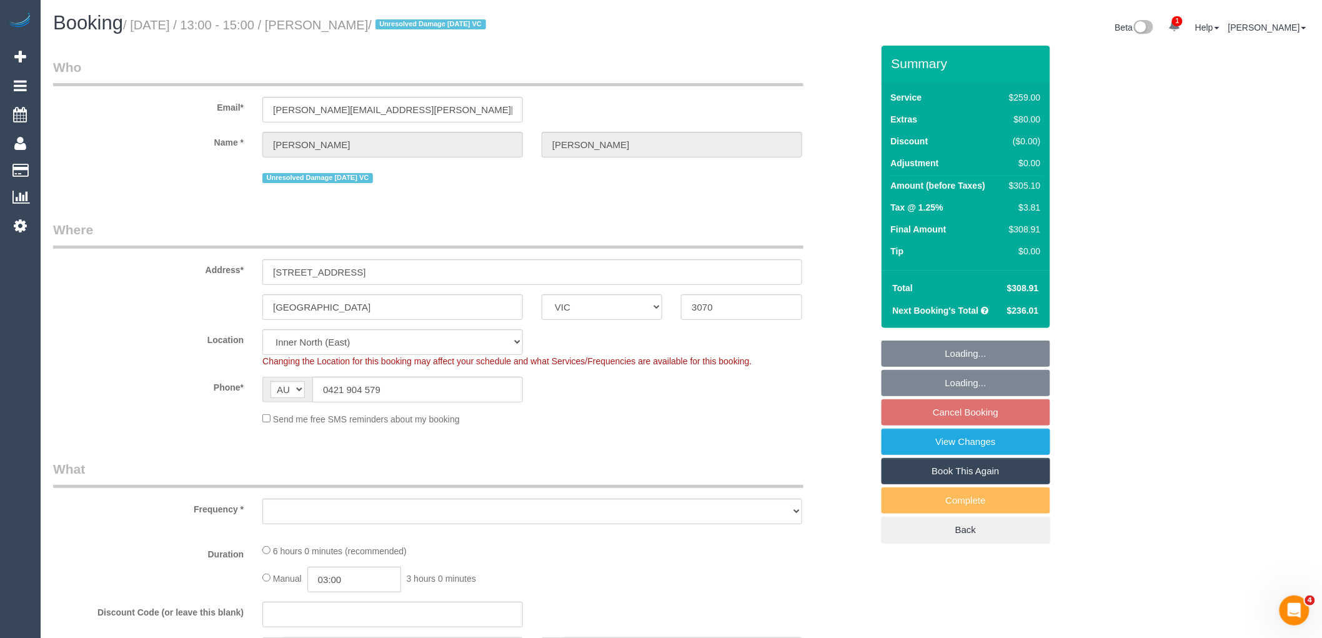
select select "number:35"
select select "object:16392"
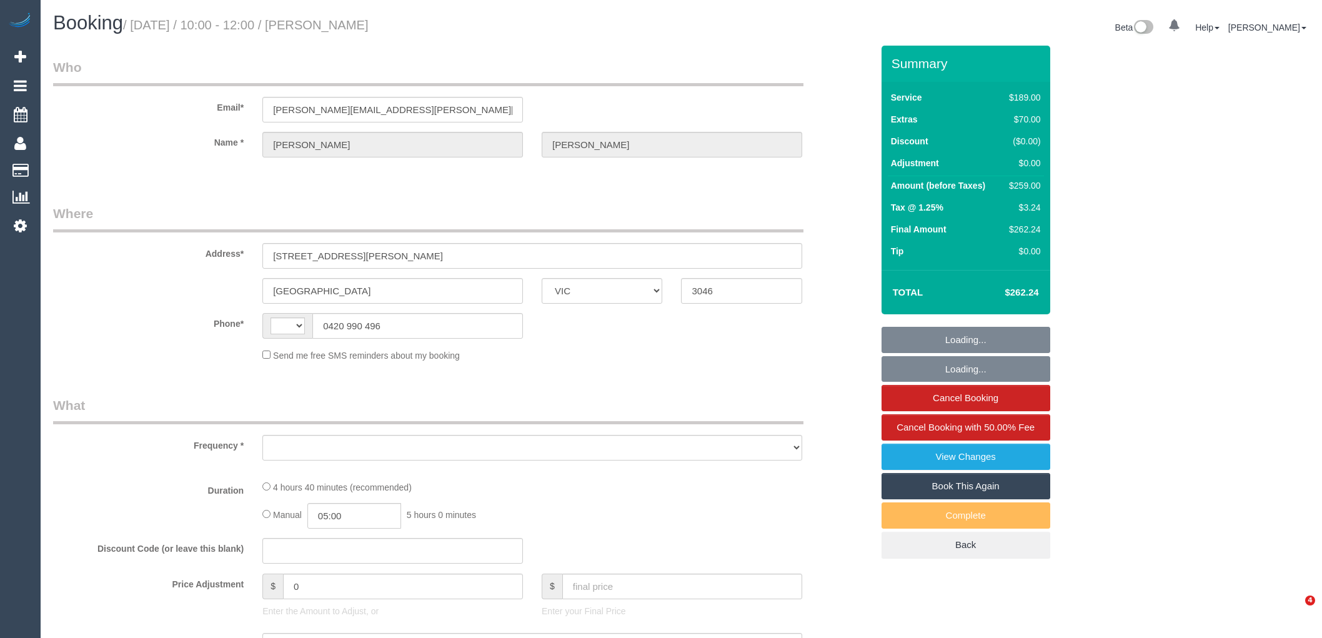
select select "VIC"
select select "string:AU"
select select "string:stripe-pm_1RPzT62GScqysDRVXXqmPodS"
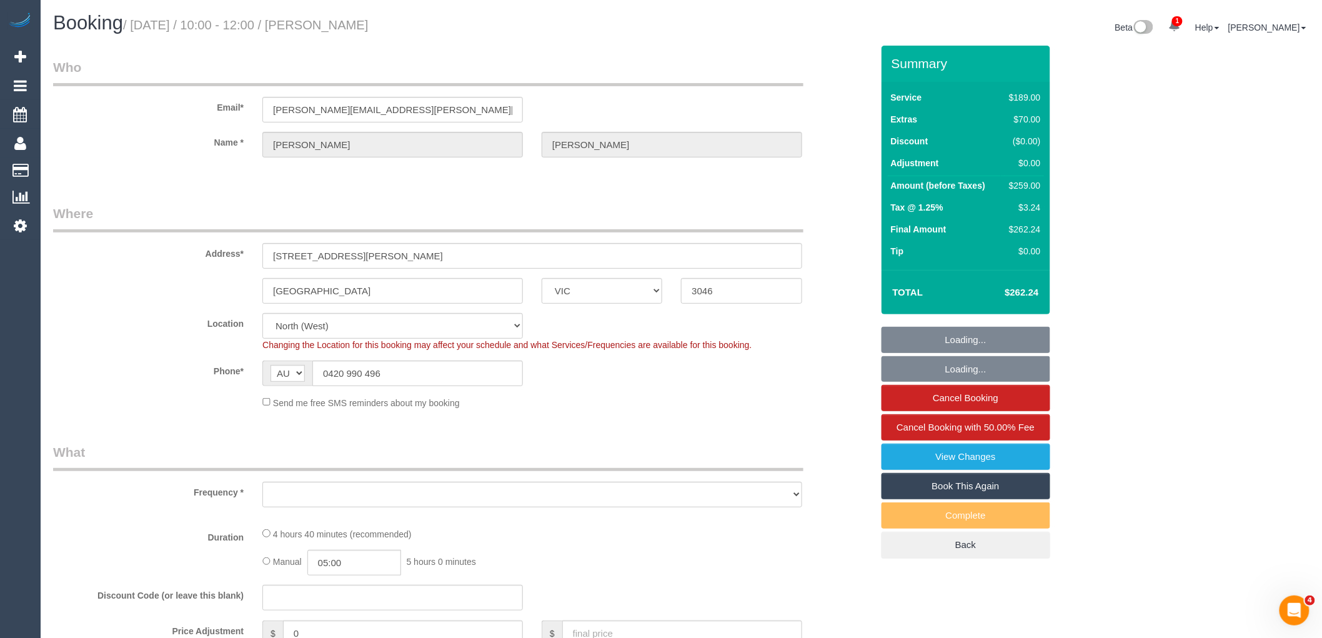
select select "object:558"
select select "number:28"
select select "number:14"
select select "number:18"
select select "number:25"
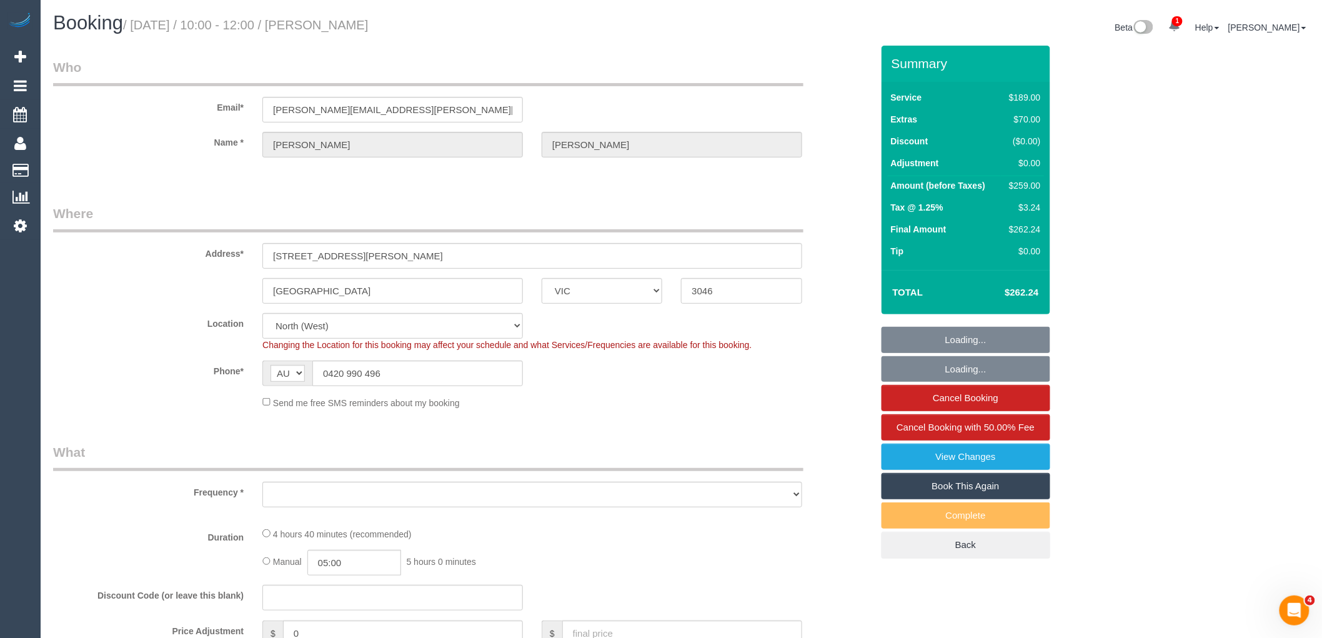
select select "number:33"
select select "number:26"
select select "object:819"
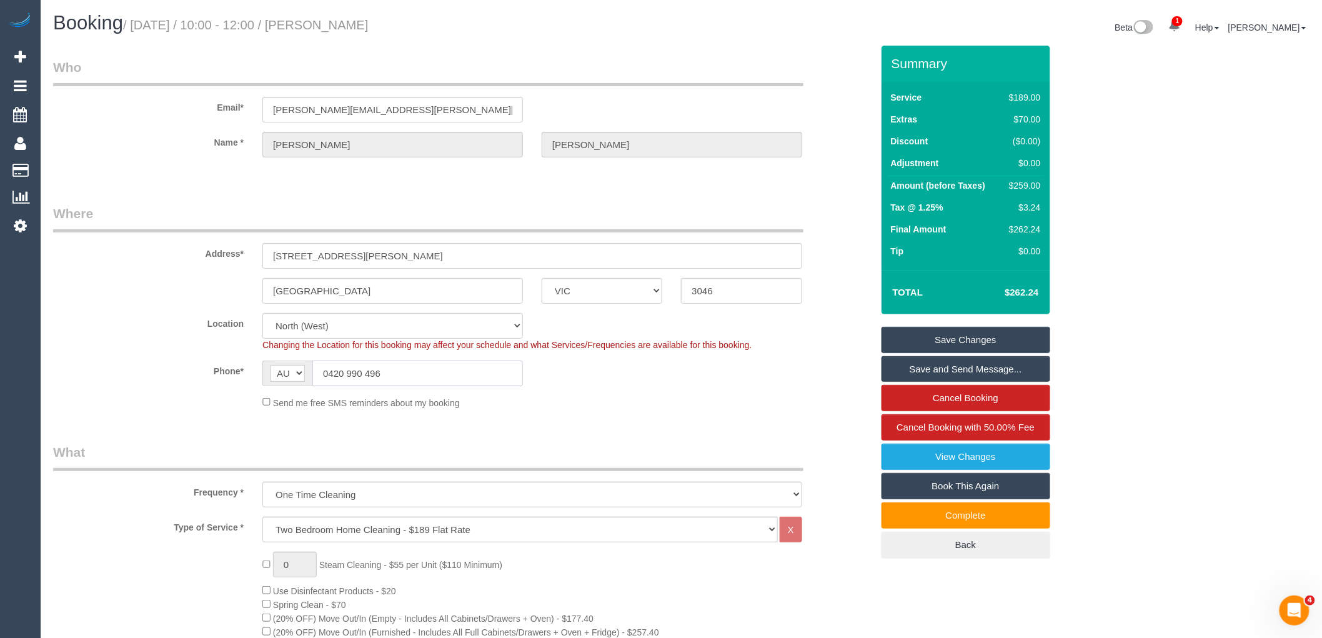
drag, startPoint x: 394, startPoint y: 371, endPoint x: 329, endPoint y: 372, distance: 65.0
click at [329, 372] on input "0420 990 496" at bounding box center [417, 373] width 211 height 26
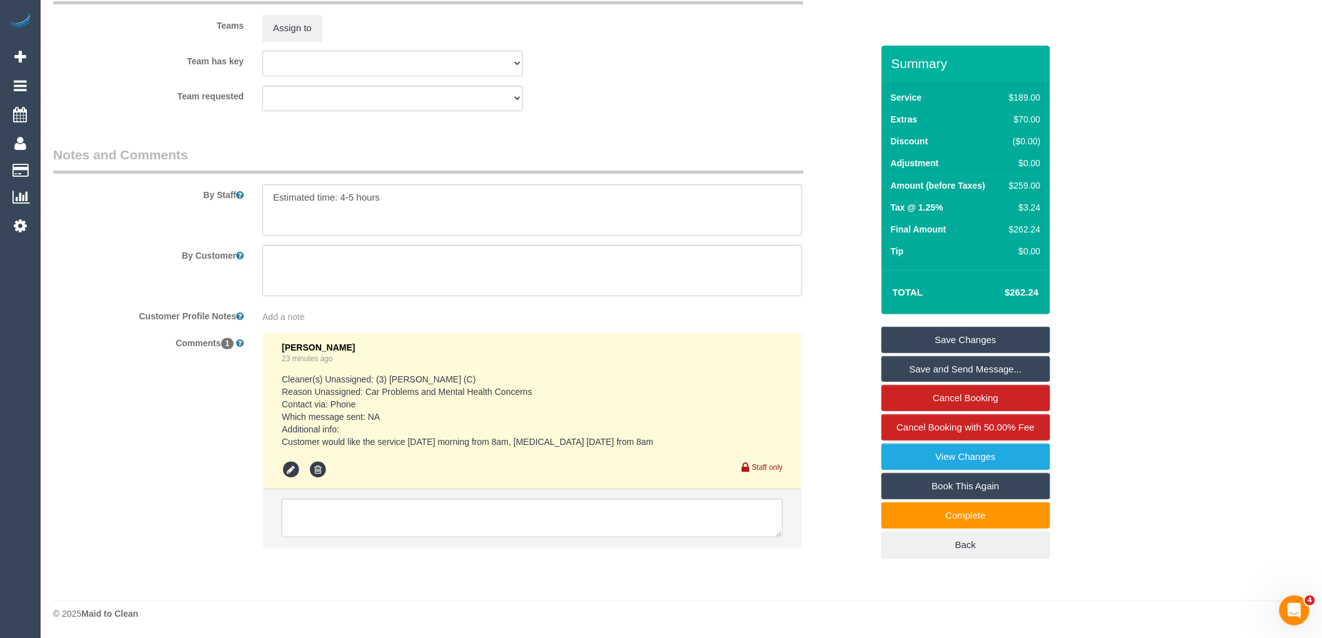
scroll to position [1974, 0]
click at [448, 431] on pre "Cleaner(s) Unassigned: (3) Luke HJ (C) Reason Unassigned: Car Problems and Ment…" at bounding box center [532, 410] width 501 height 75
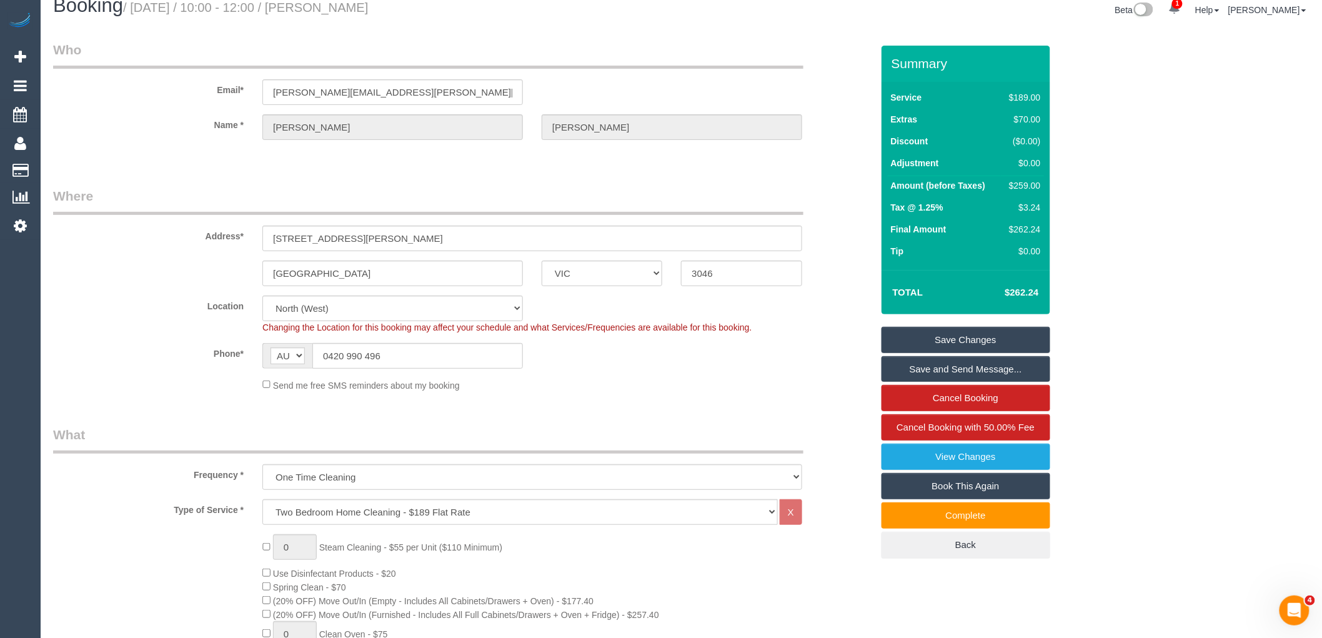
scroll to position [0, 0]
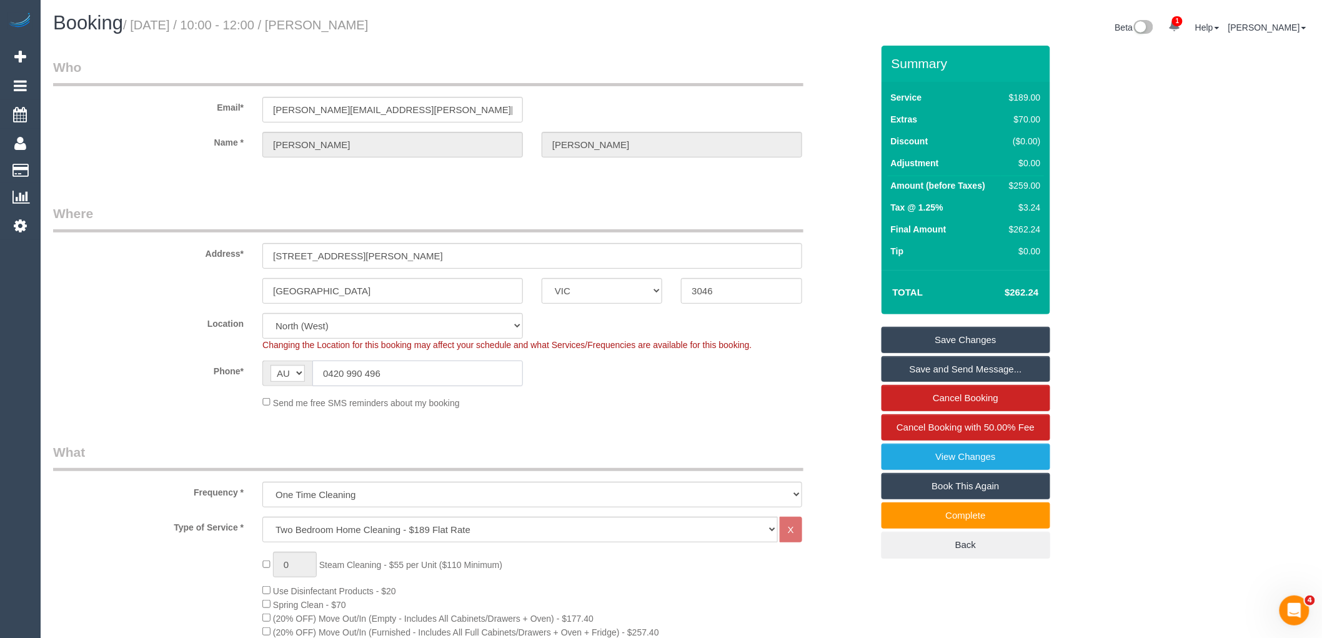
drag, startPoint x: 407, startPoint y: 378, endPoint x: 327, endPoint y: 370, distance: 79.8
click at [327, 370] on input "0420 990 496" at bounding box center [417, 373] width 211 height 26
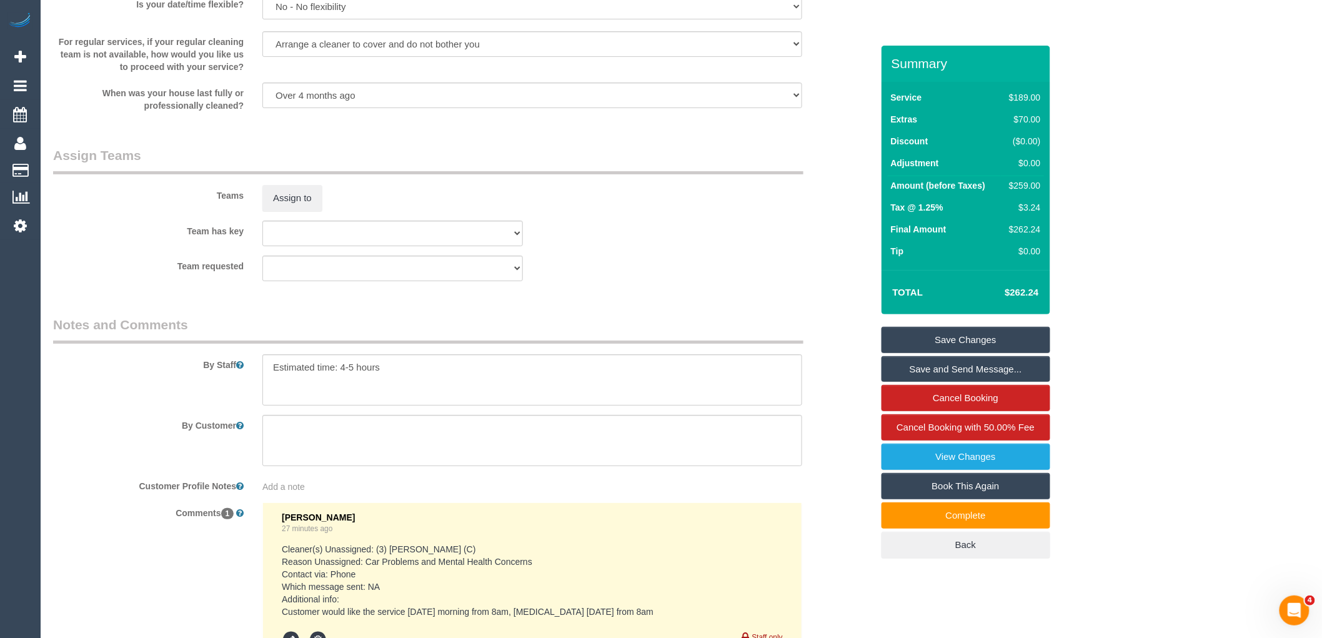
scroll to position [1787, 0]
click at [283, 211] on button "Assign to" at bounding box center [292, 201] width 60 height 26
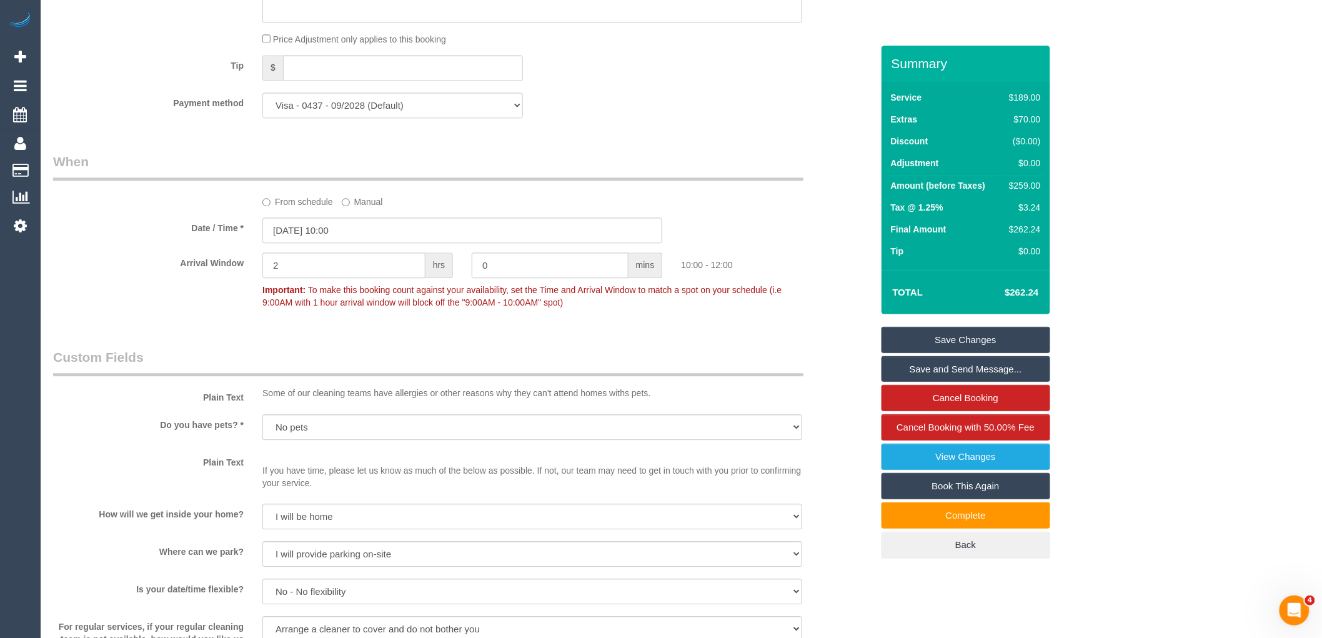
scroll to position [1163, 0]
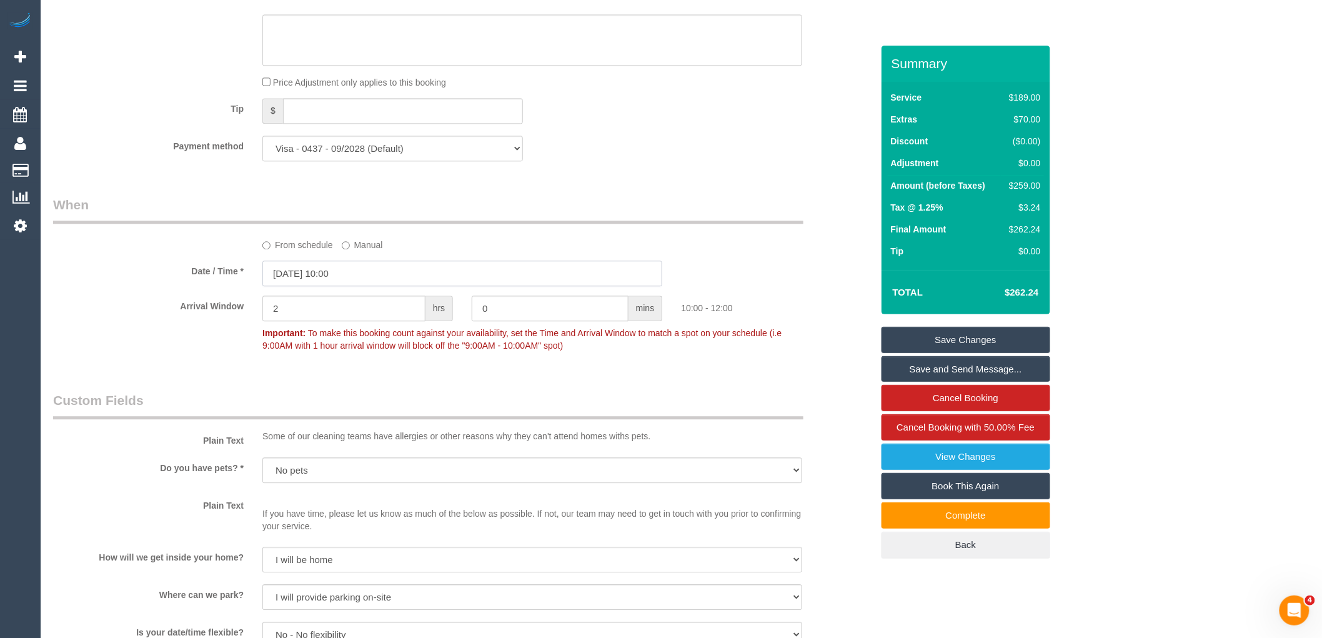
click at [311, 282] on input "30/09/2025 10:00" at bounding box center [462, 274] width 400 height 26
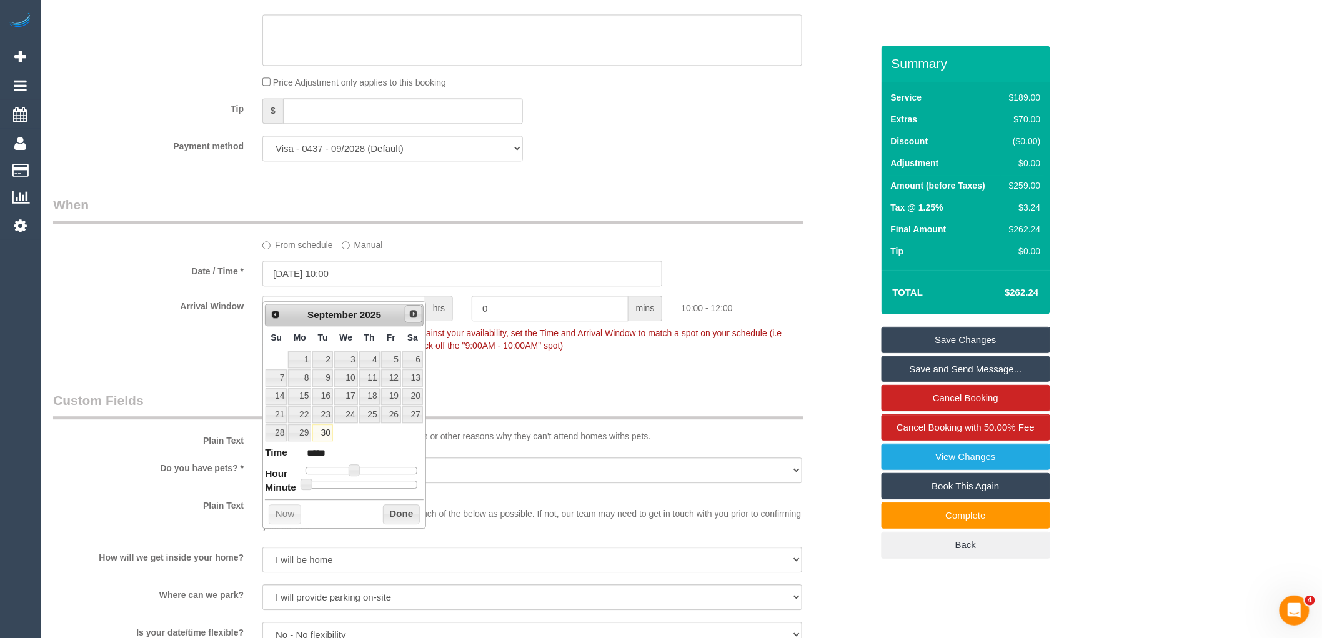
click at [415, 309] on span "Next" at bounding box center [414, 314] width 10 height 10
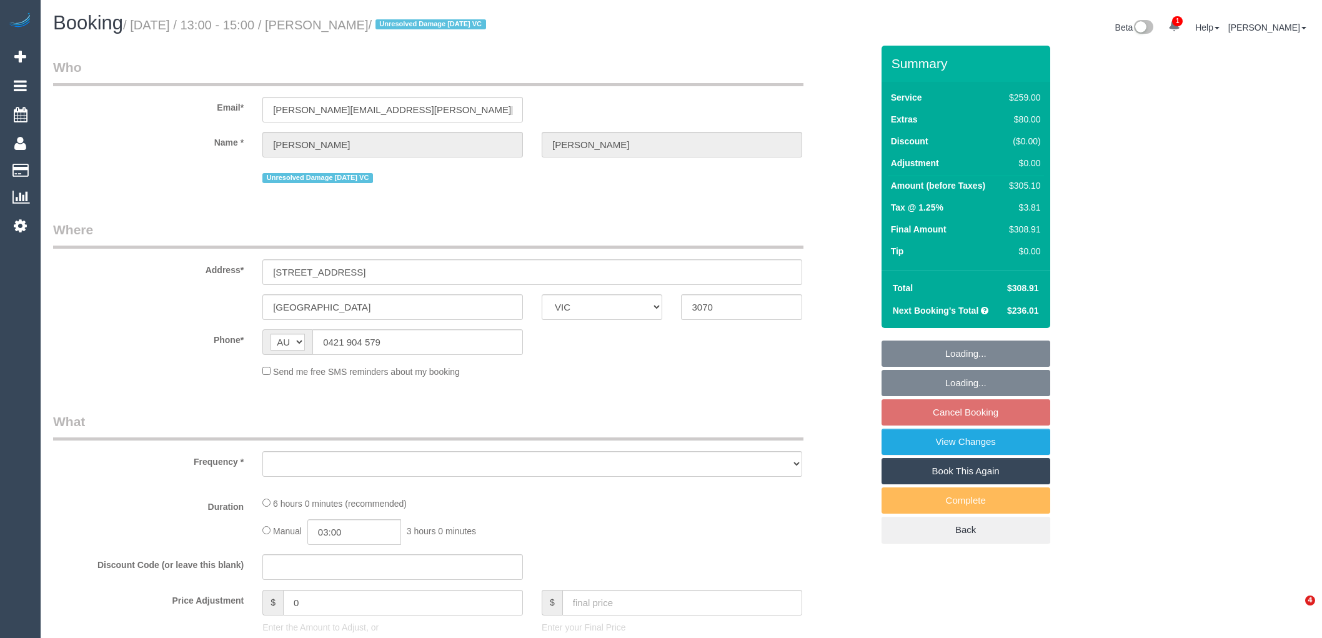
select select "VIC"
select select "object:549"
select select "string:stripe-pm_1MHynb2GScqysDRVxbkX4Qt1"
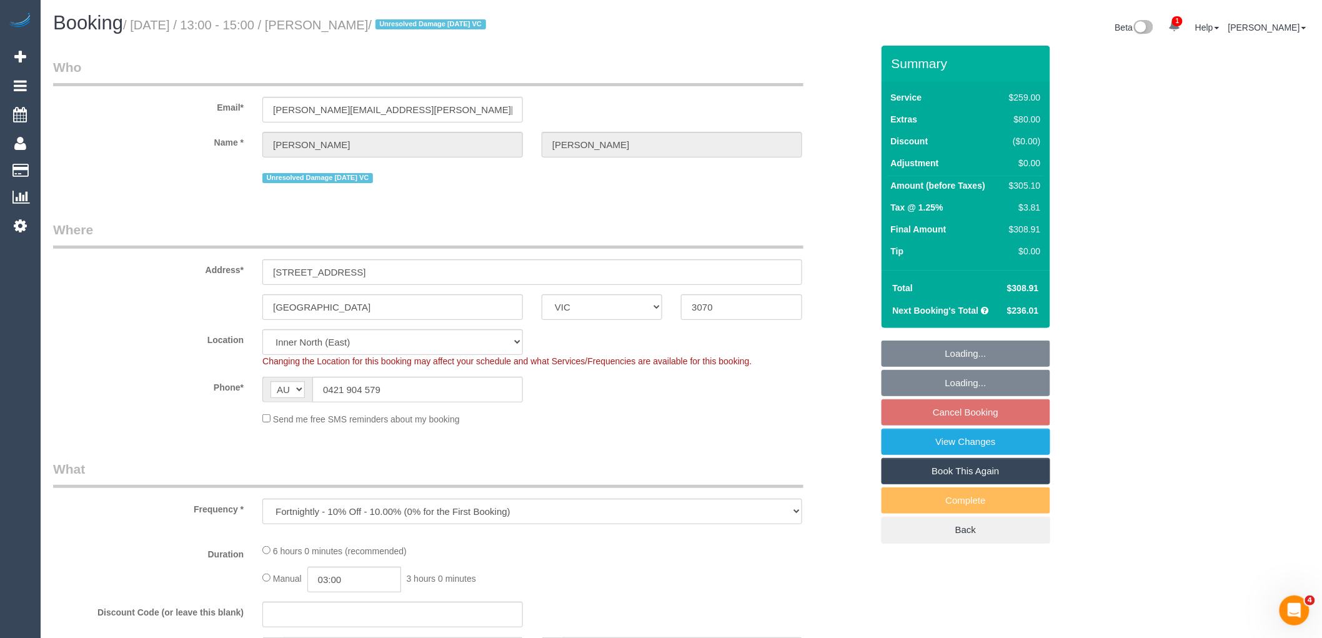
select select "object:654"
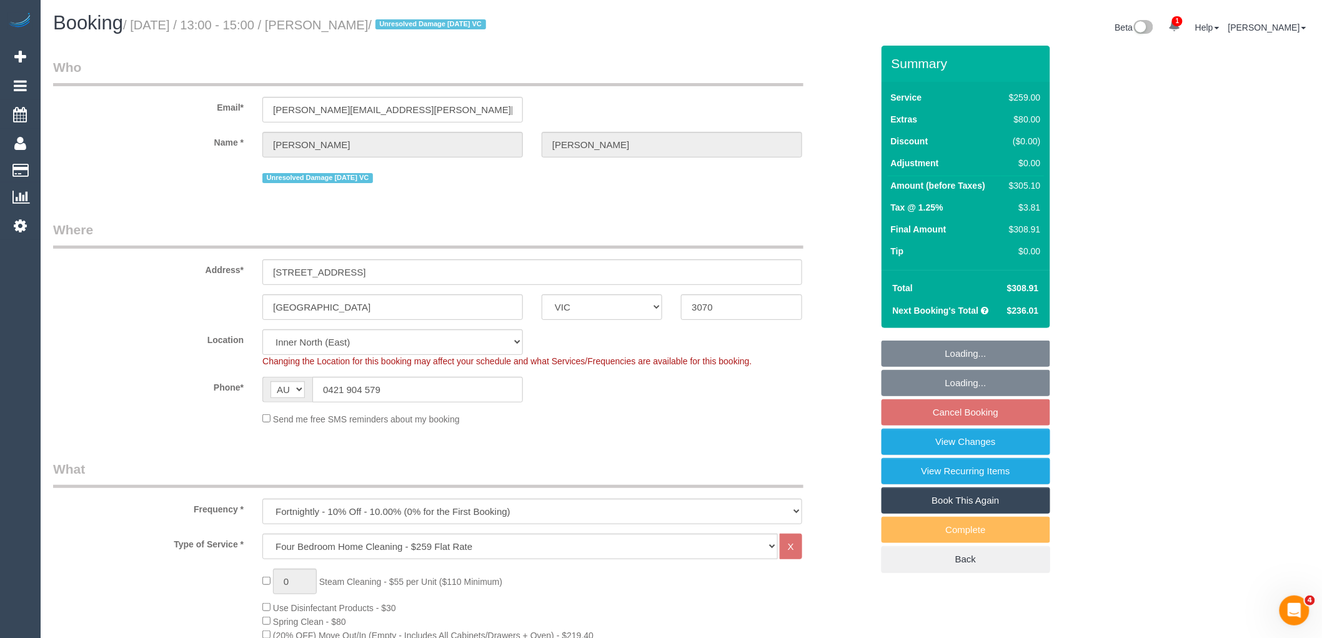
select select "number:28"
select select "number:14"
select select "number:19"
select select "number:22"
select select "number:35"
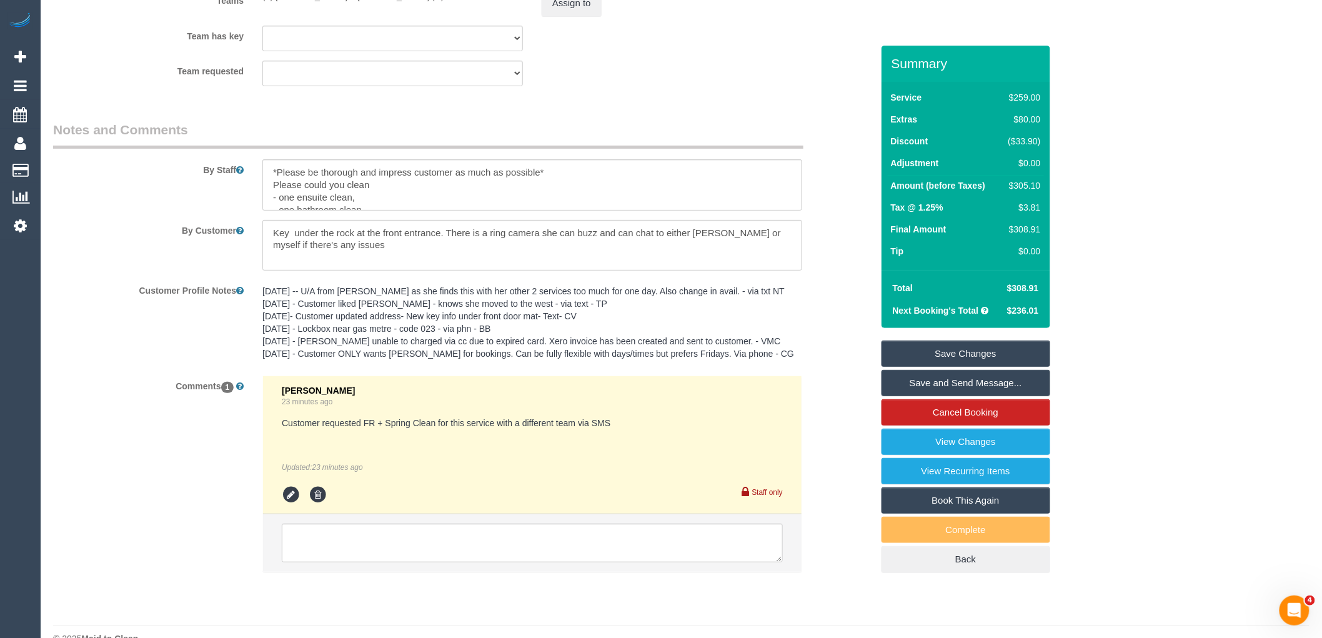
scroll to position [2063, 0]
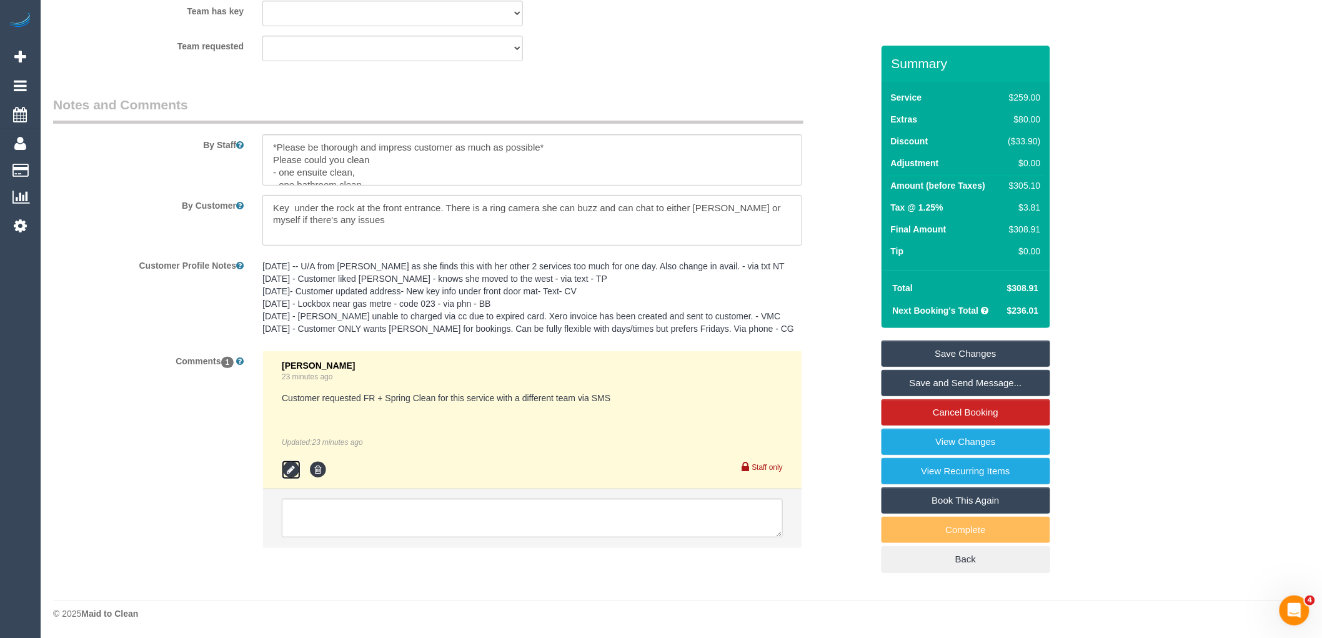
click at [295, 460] on icon at bounding box center [291, 469] width 19 height 19
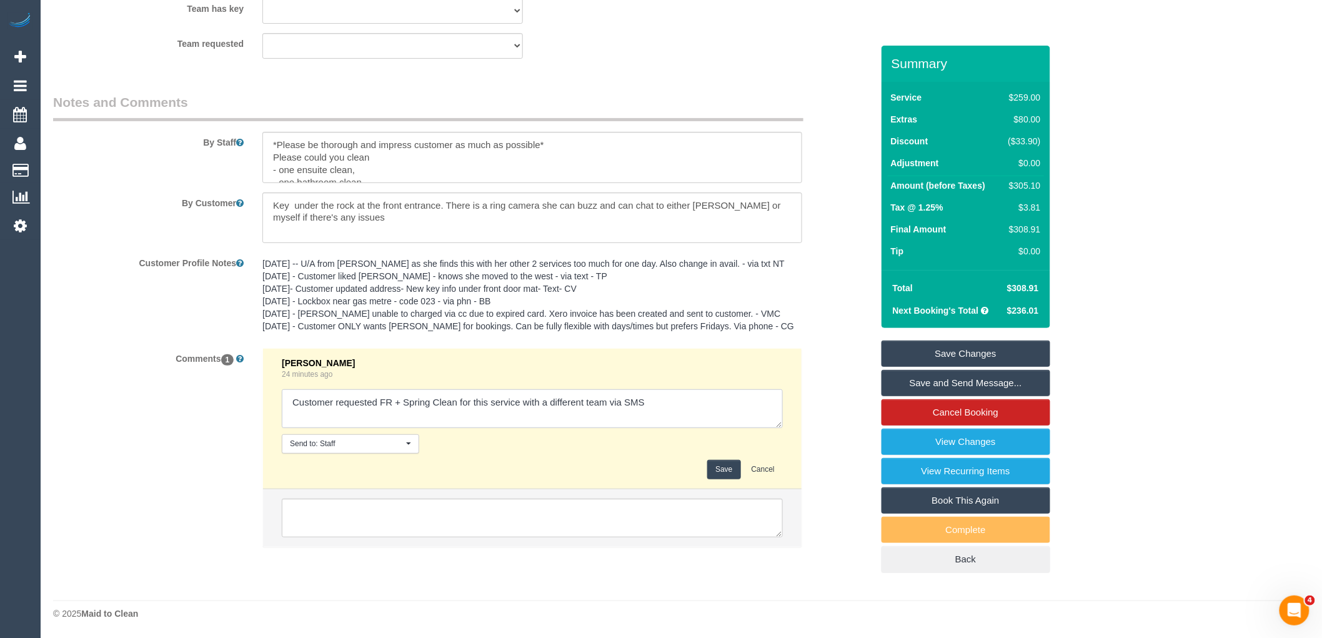
click at [656, 402] on textarea at bounding box center [532, 408] width 501 height 39
type textarea "Customer requested FR + Spring Clean for this service with a different team via…"
click at [722, 475] on button "Save" at bounding box center [723, 469] width 33 height 19
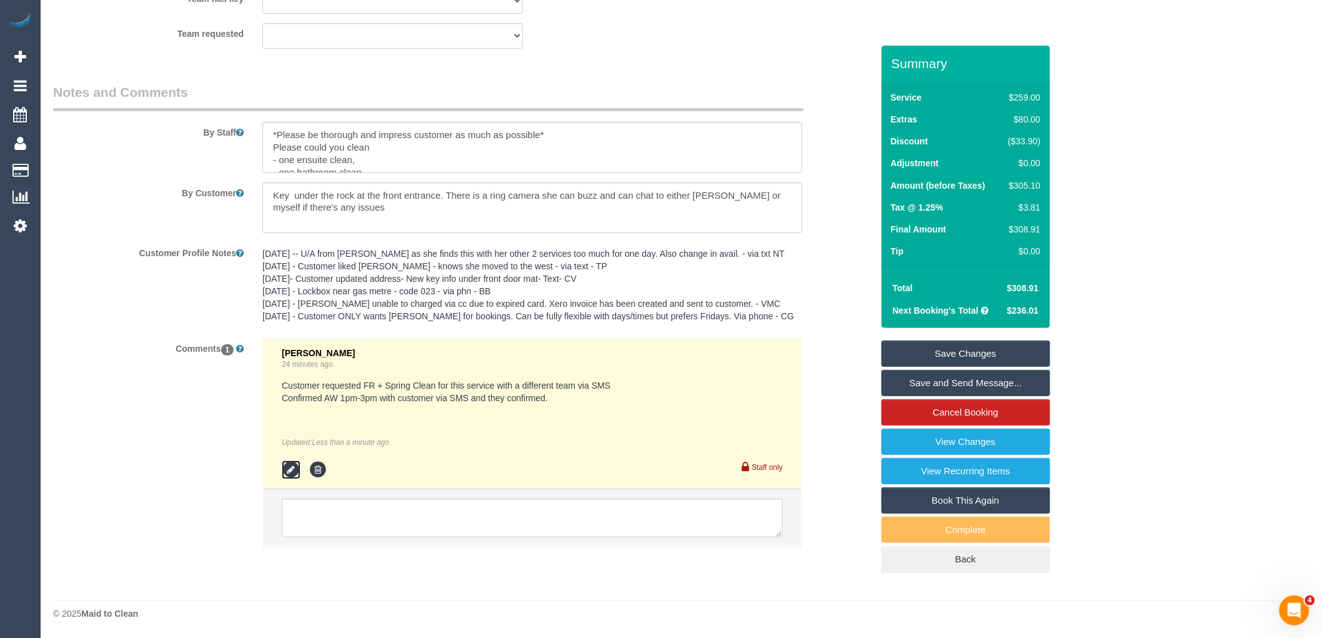
click at [290, 479] on icon at bounding box center [291, 469] width 19 height 19
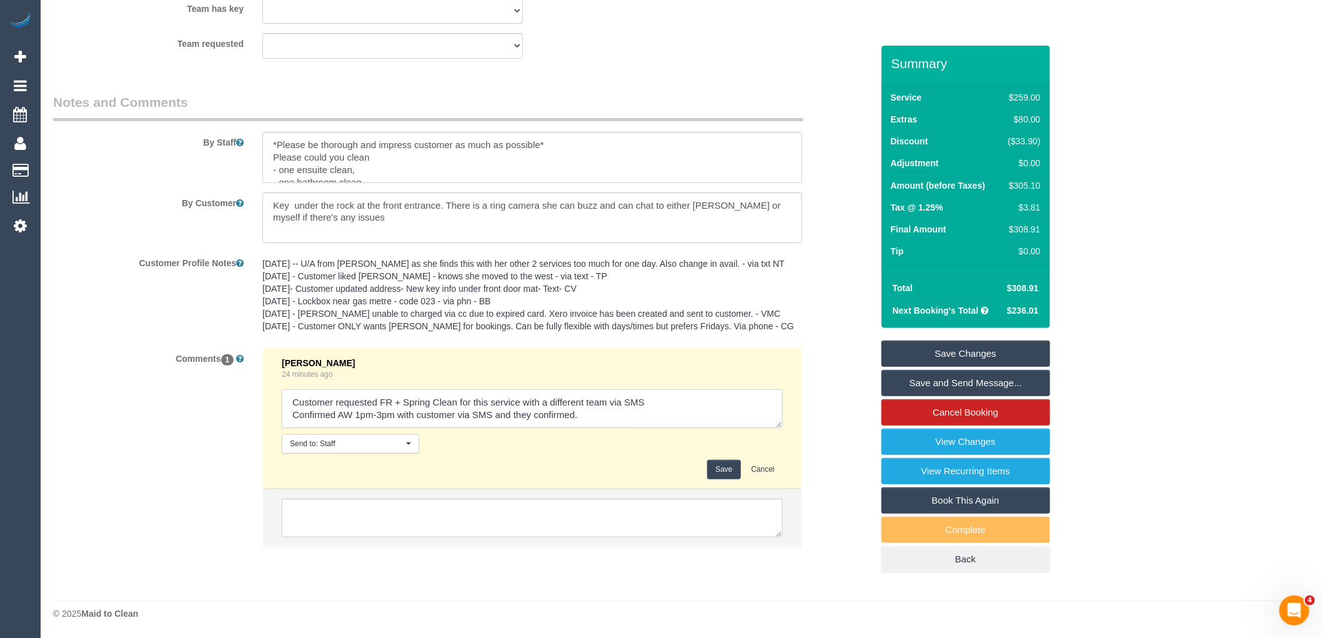
drag, startPoint x: 494, startPoint y: 413, endPoint x: 679, endPoint y: 427, distance: 186.1
click at [660, 442] on div "[PERSON_NAME] 24 minutes ago Send to: Staff Nothing selected Send to: Staff Sen…" at bounding box center [532, 418] width 501 height 121
type textarea "Customer requested FR + Spring Clean for this service with a different team via…"
click at [722, 475] on button "Save" at bounding box center [723, 469] width 33 height 19
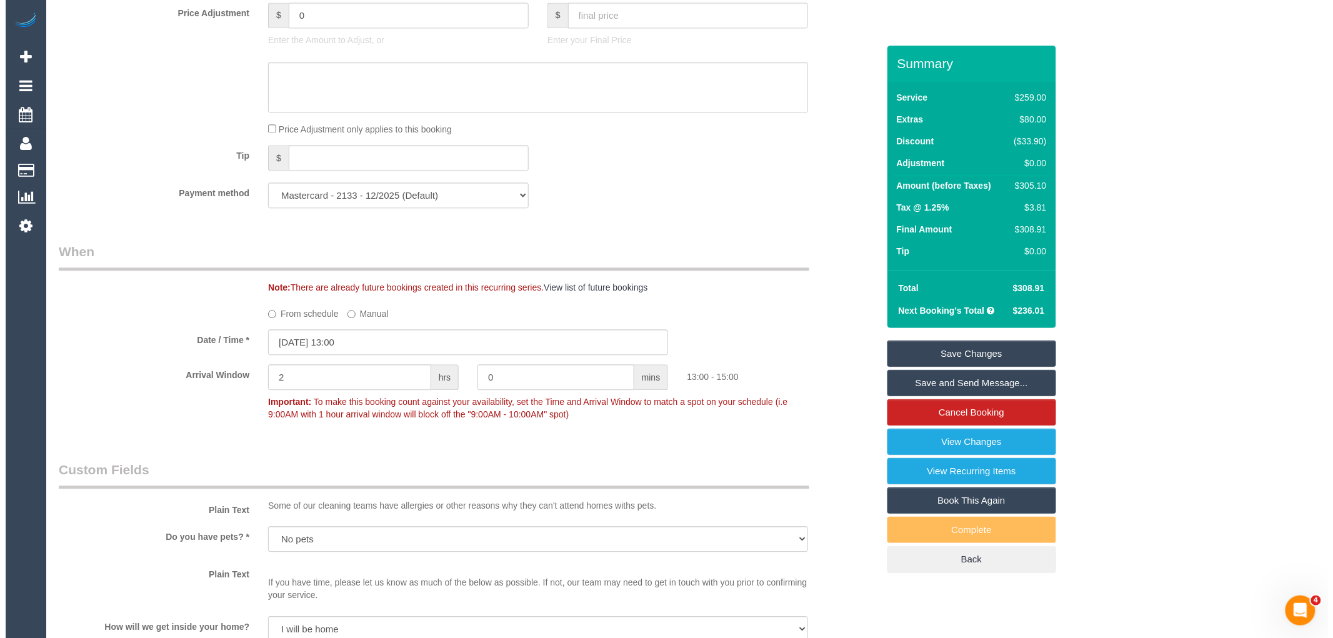
scroll to position [1091, 0]
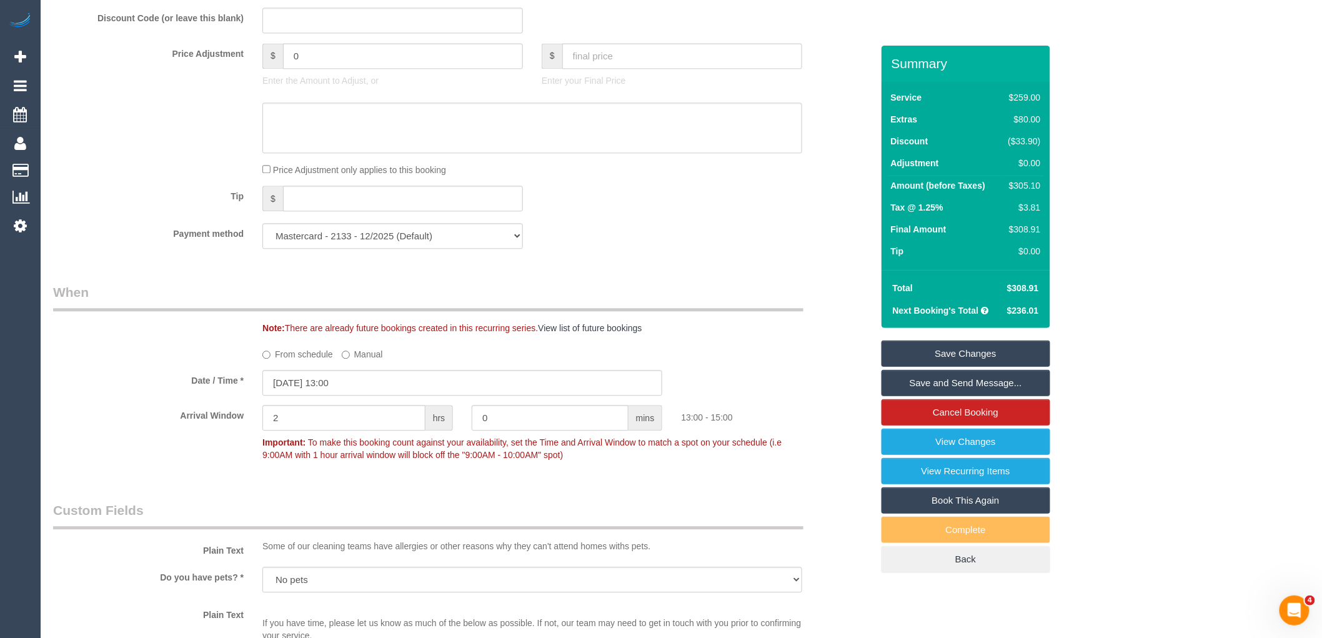
click at [958, 381] on link "Save and Send Message..." at bounding box center [965, 383] width 169 height 26
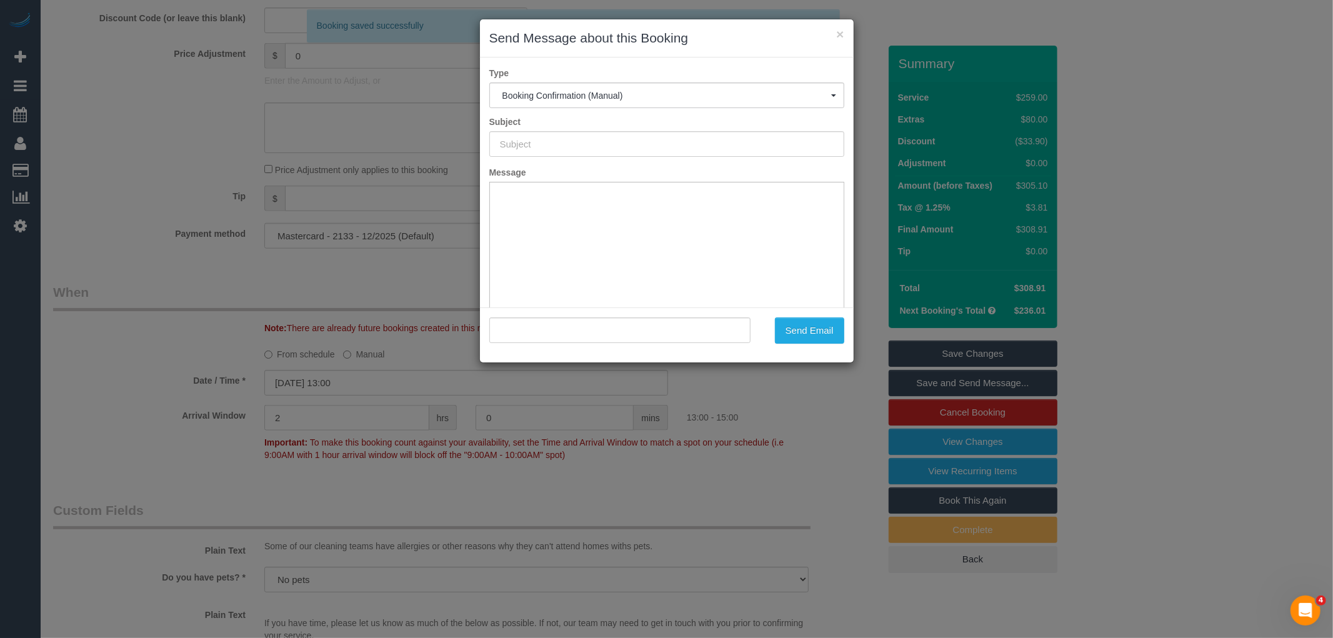
type input "Booking Confirmed"
type input ""[PERSON_NAME]" <[PERSON_NAME][EMAIL_ADDRESS][PERSON_NAME][DOMAIN_NAME]>"
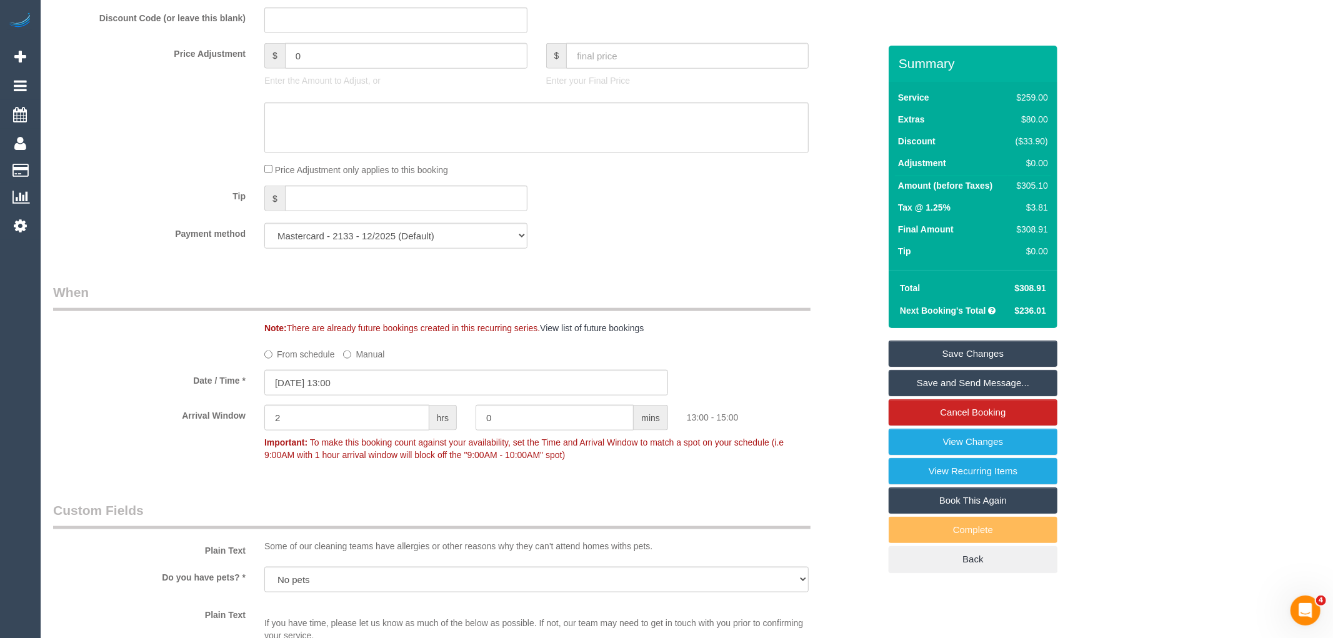
scroll to position [0, 0]
click at [932, 383] on link "Save and Send Message..." at bounding box center [965, 383] width 169 height 26
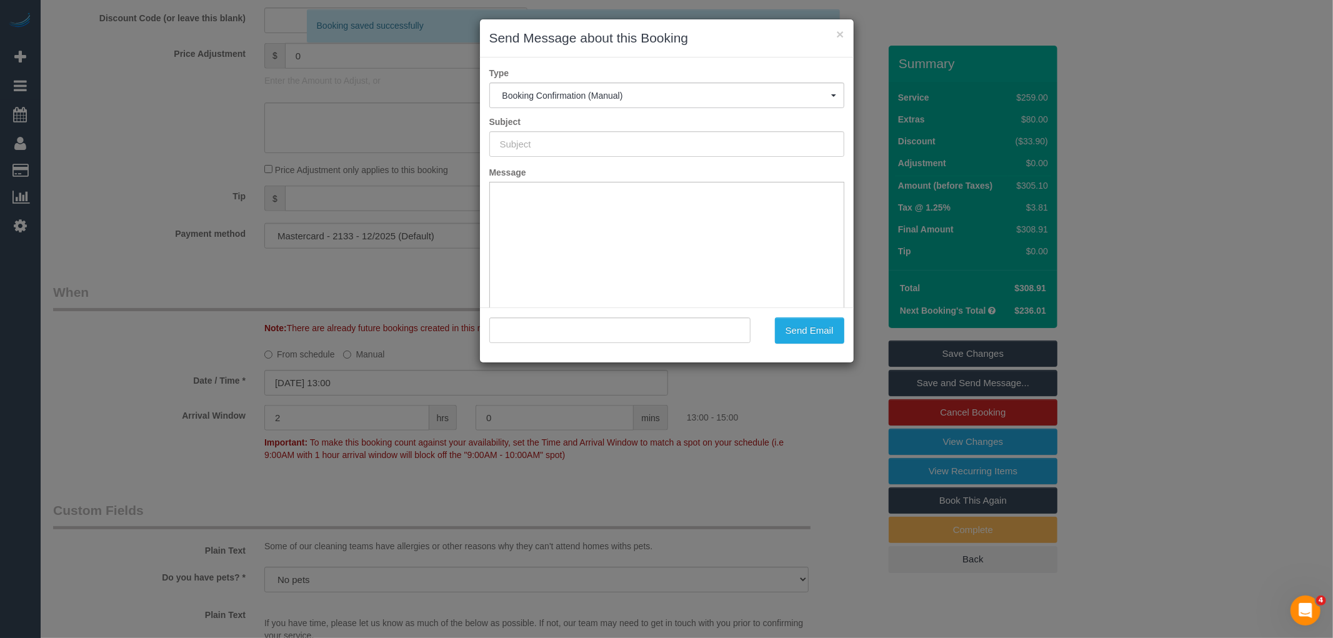
type input "Booking Confirmed"
type input ""[PERSON_NAME]" <[PERSON_NAME][EMAIL_ADDRESS][PERSON_NAME][DOMAIN_NAME]>"
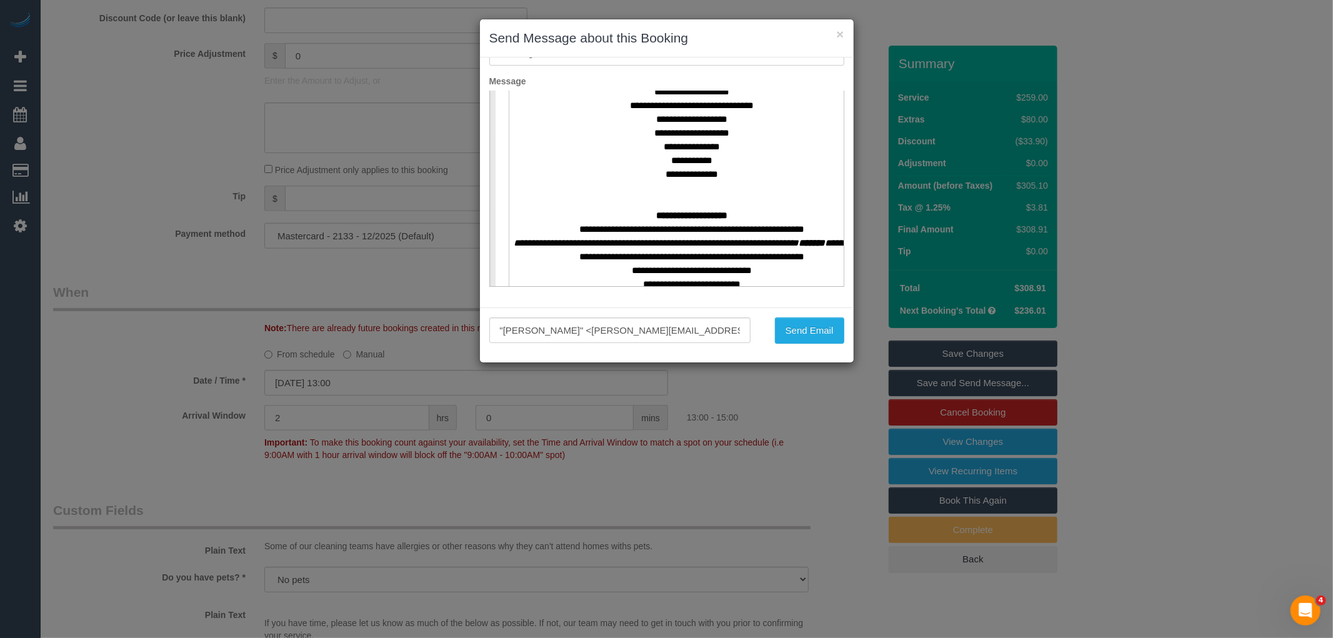
scroll to position [485, 0]
click at [797, 332] on button "Send Email" at bounding box center [809, 330] width 69 height 26
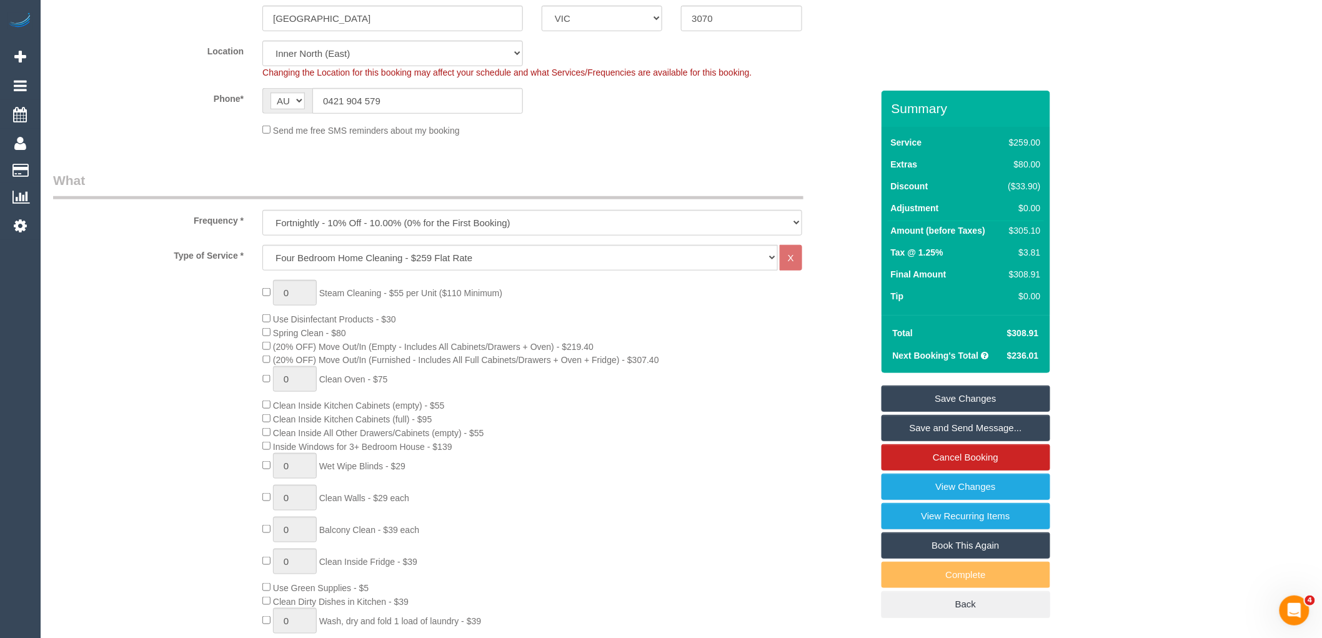
scroll to position [0, 0]
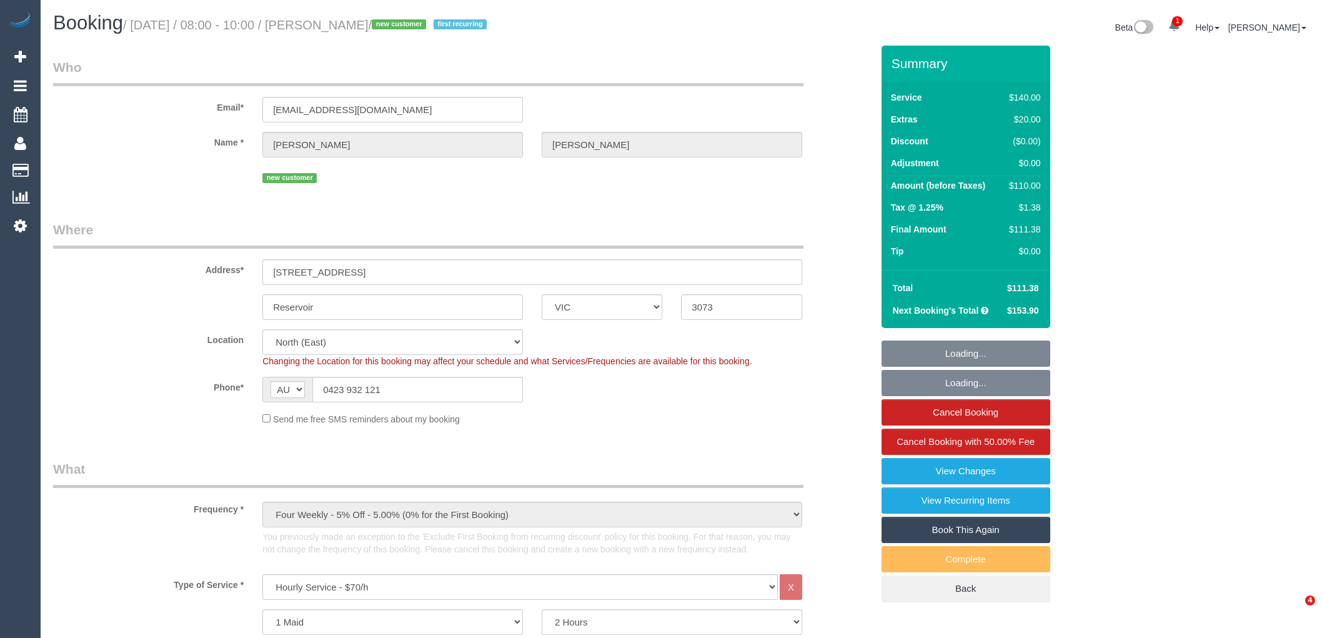
select select "VIC"
select select "number:28"
select select "number:14"
select select "number:19"
select select "number:22"
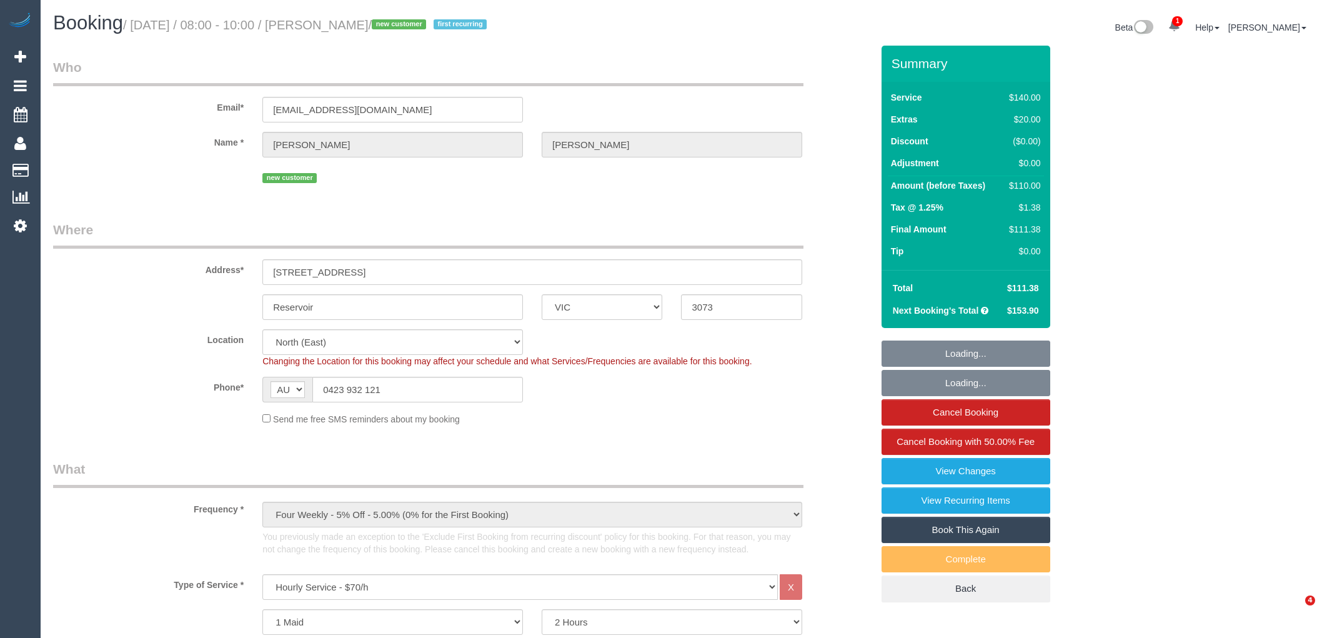
select select "number:34"
select select "number:26"
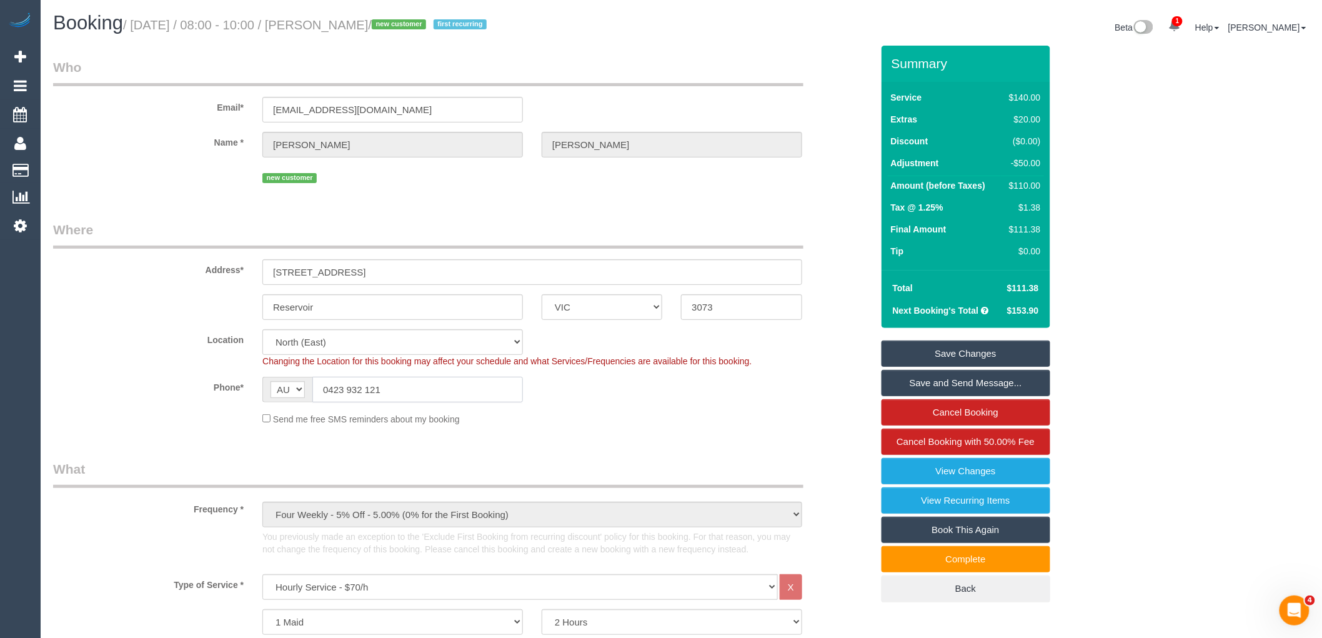
drag, startPoint x: 394, startPoint y: 389, endPoint x: 327, endPoint y: 382, distance: 67.2
click at [327, 382] on input "0423 932 121" at bounding box center [417, 390] width 211 height 26
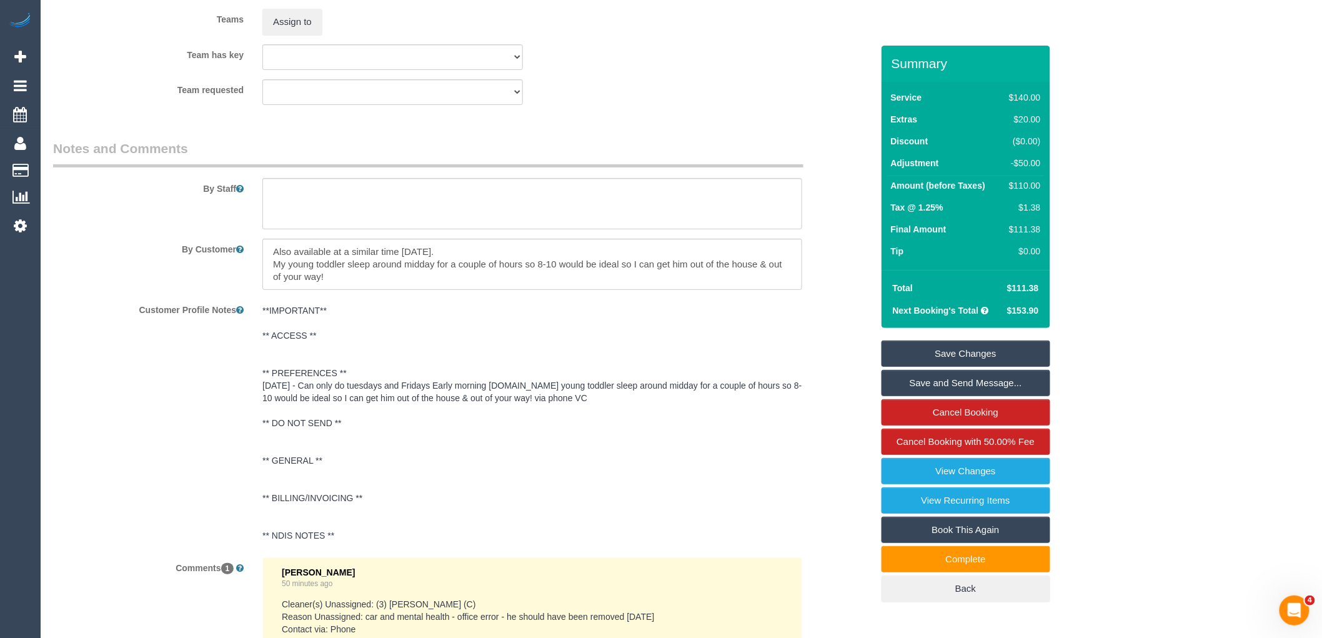
scroll to position [2233, 0]
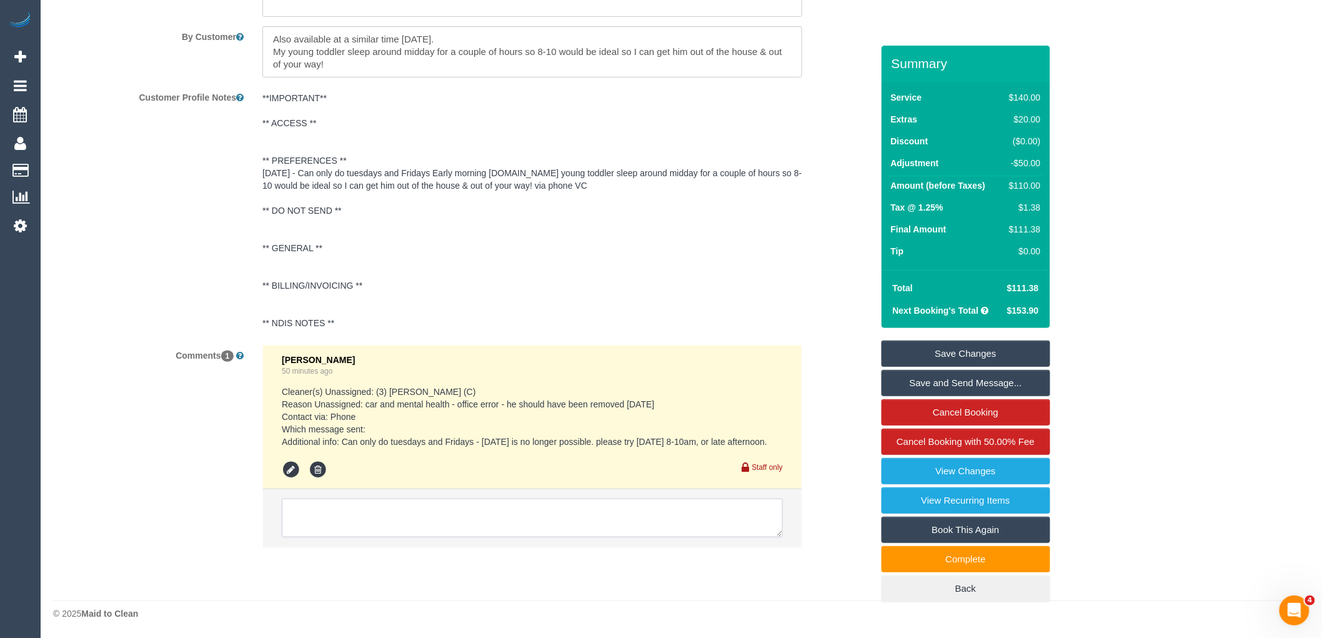
click at [432, 510] on textarea at bounding box center [532, 518] width 501 height 39
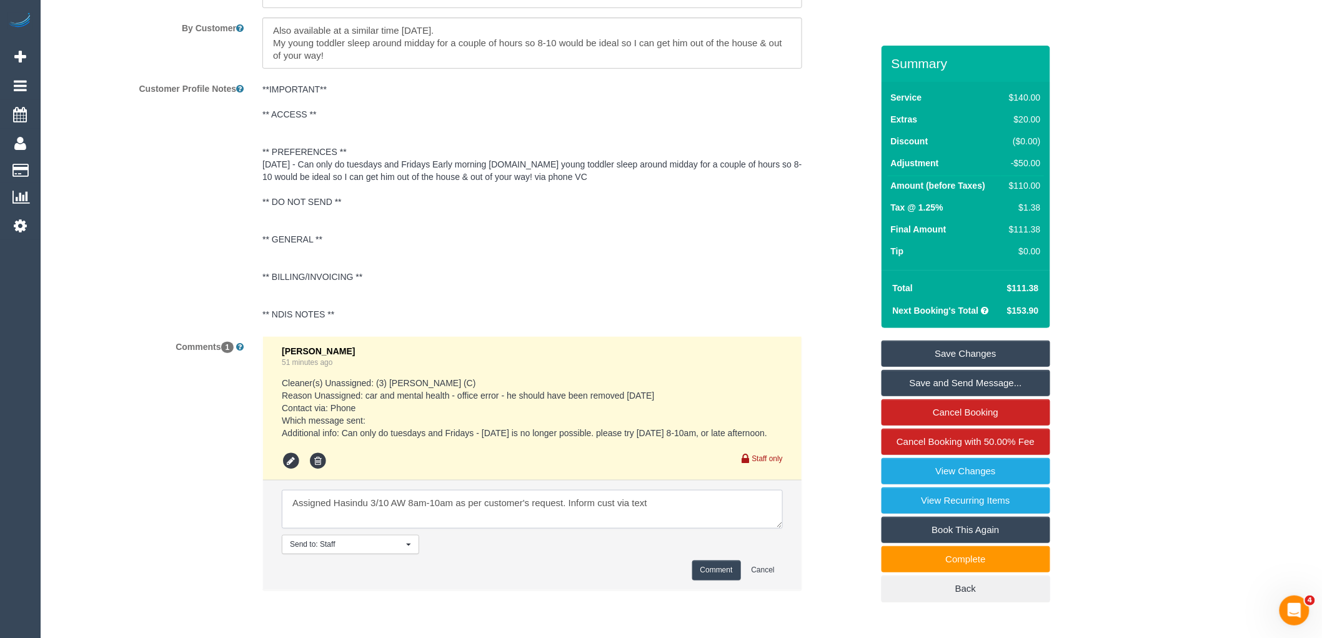
type textarea "Assigned Hasindu 3/10 AW 8am-10am as per customer's request. Inform cust via te…"
click at [712, 580] on button "Comment" at bounding box center [716, 569] width 49 height 19
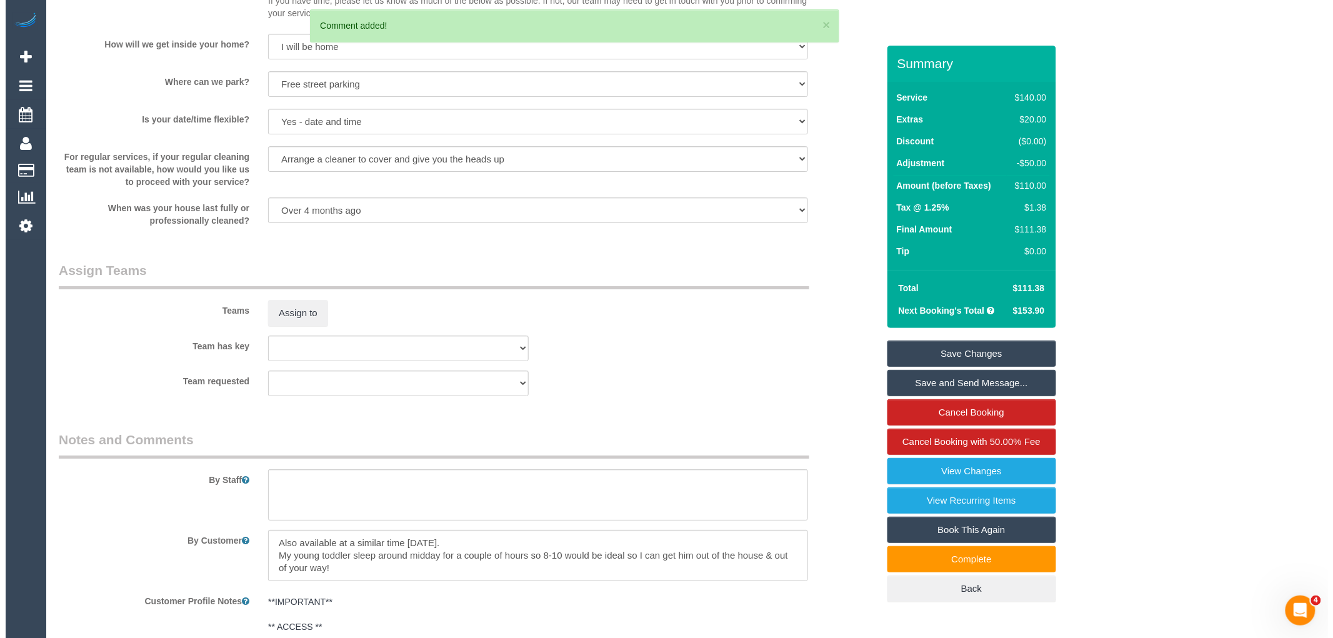
scroll to position [1678, 0]
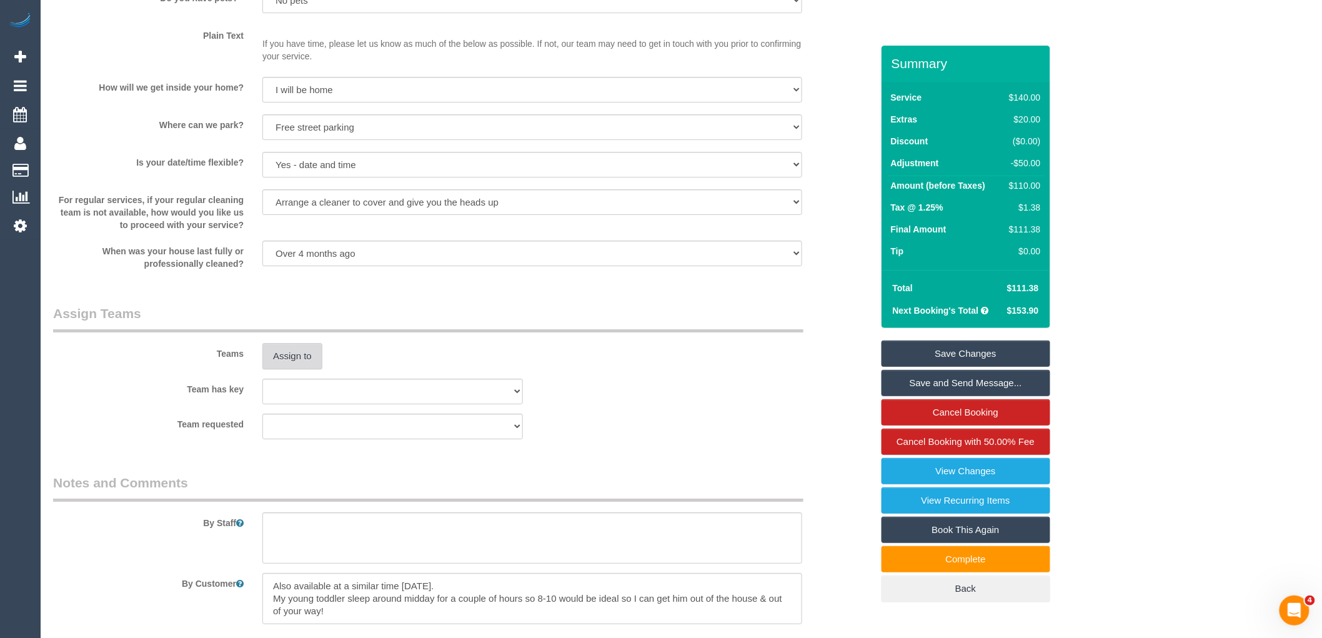
click at [298, 367] on button "Assign to" at bounding box center [292, 356] width 60 height 26
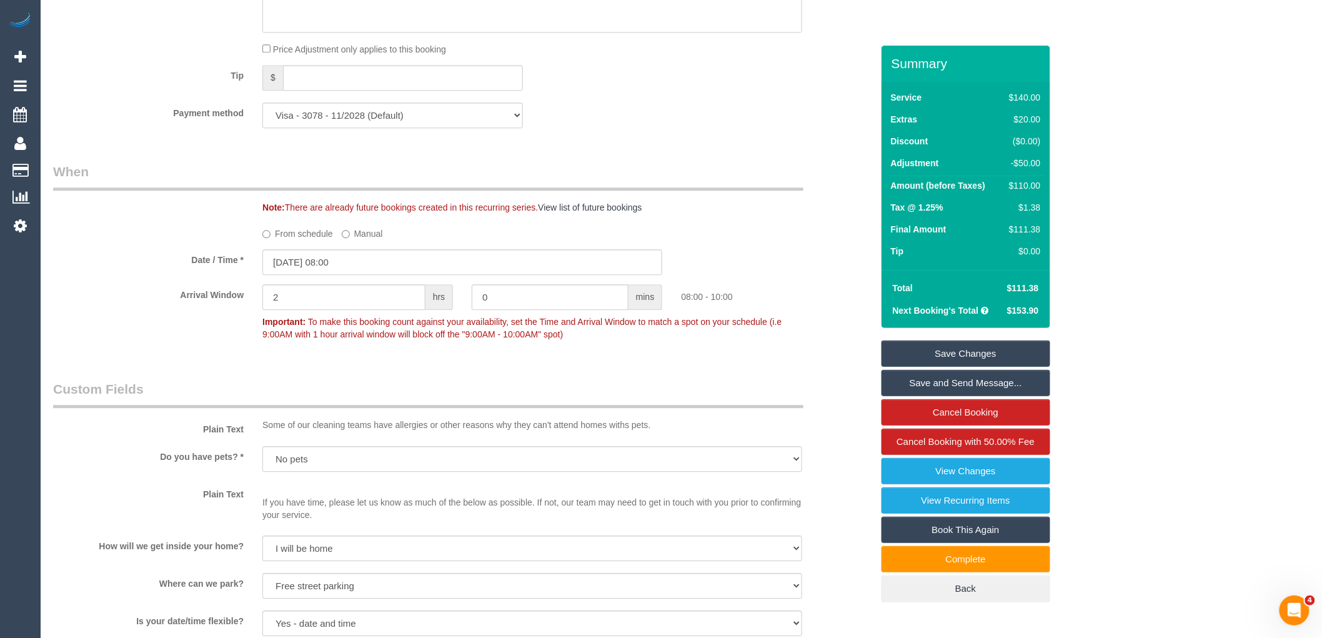
scroll to position [1192, 0]
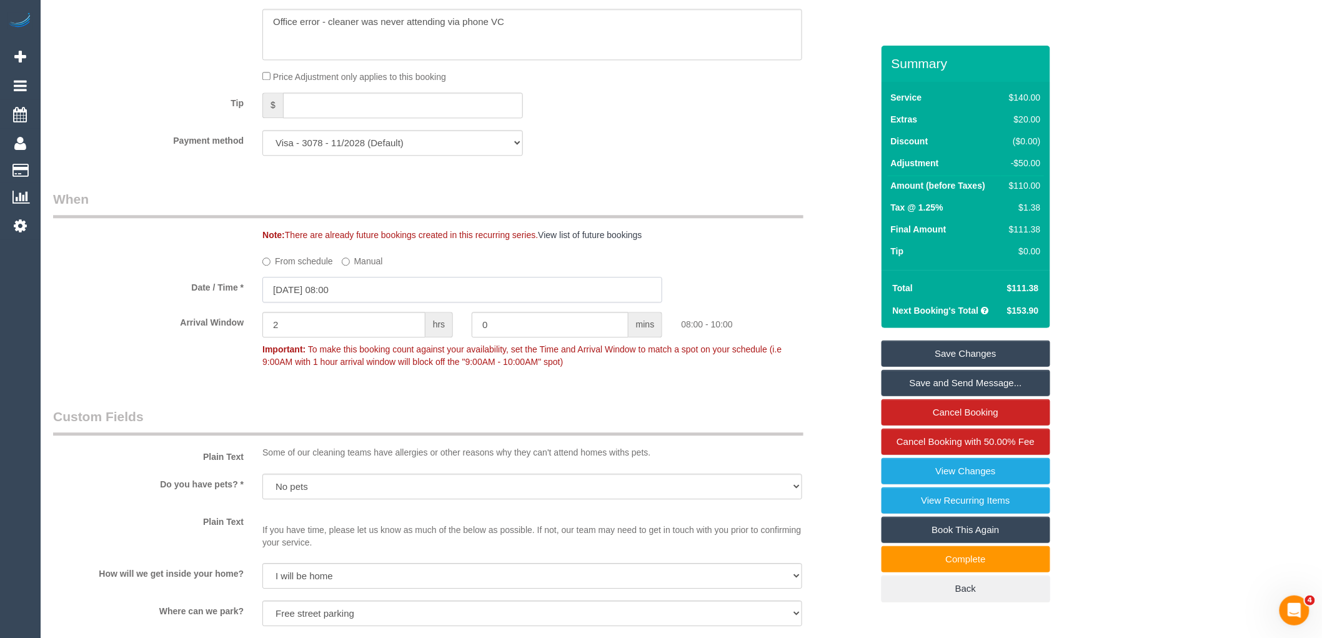
click at [327, 302] on input "[DATE] 08:00" at bounding box center [462, 290] width 400 height 26
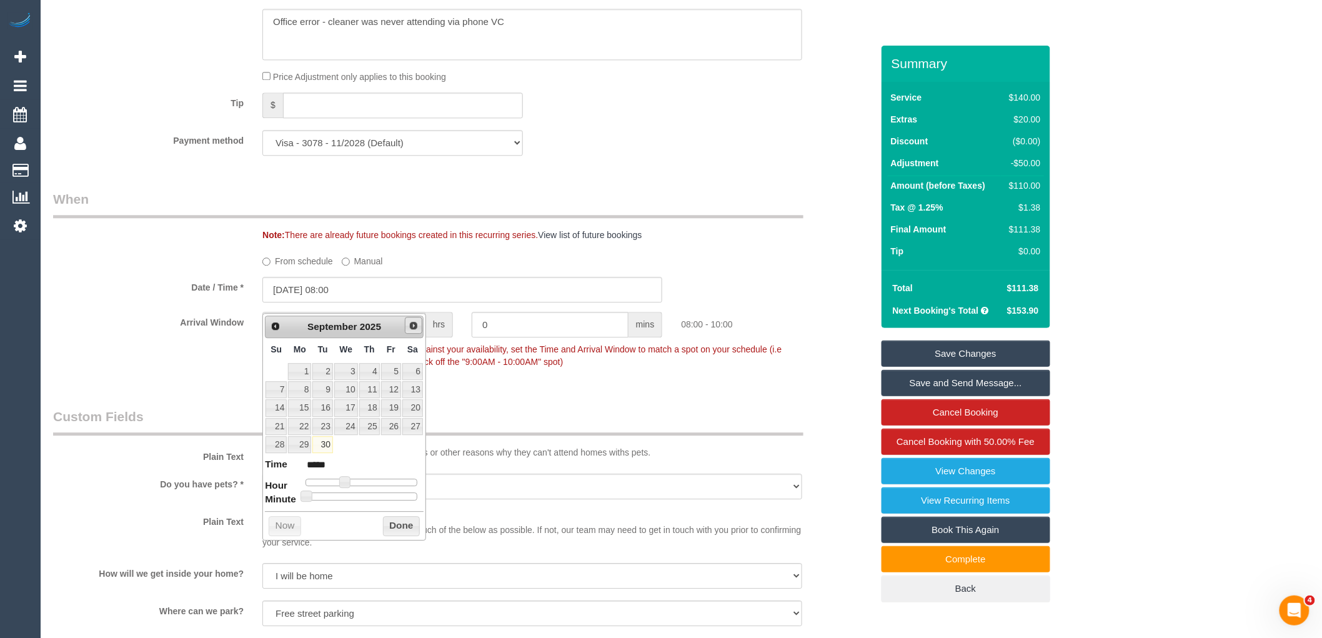
click at [410, 322] on span "Next" at bounding box center [414, 325] width 10 height 10
click at [394, 365] on link "3" at bounding box center [391, 371] width 20 height 17
type input "[DATE] 08:00"
click at [392, 525] on button "Done" at bounding box center [401, 526] width 37 height 20
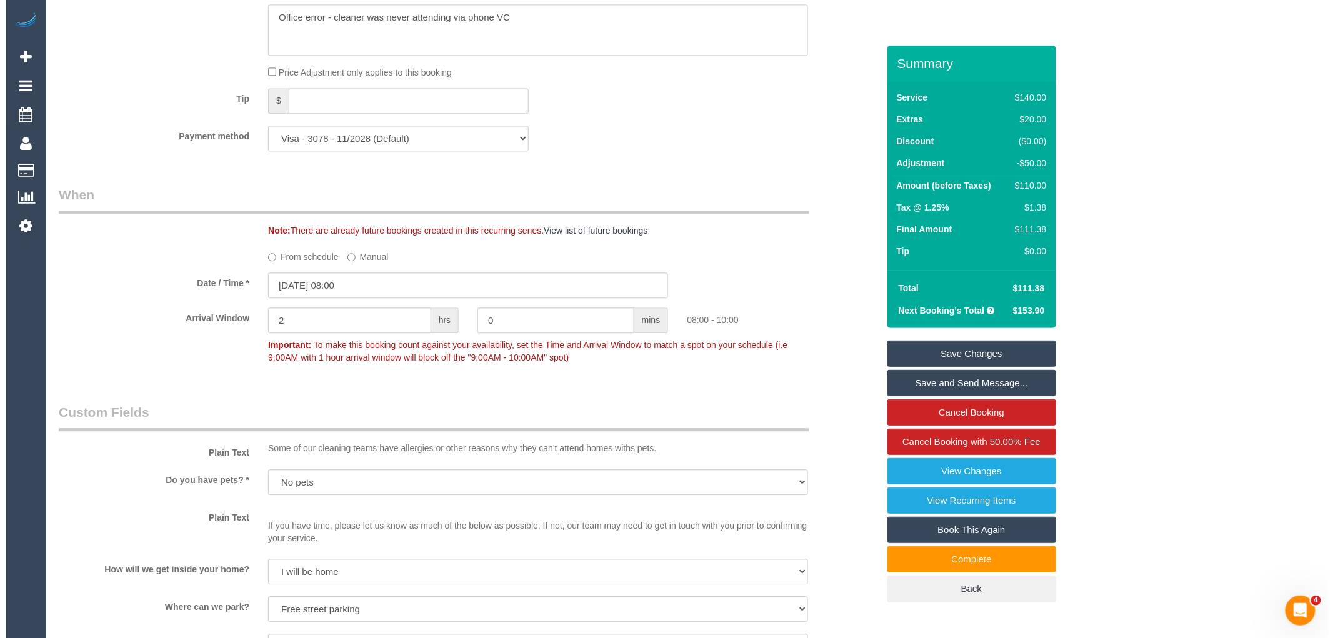
scroll to position [1817, 0]
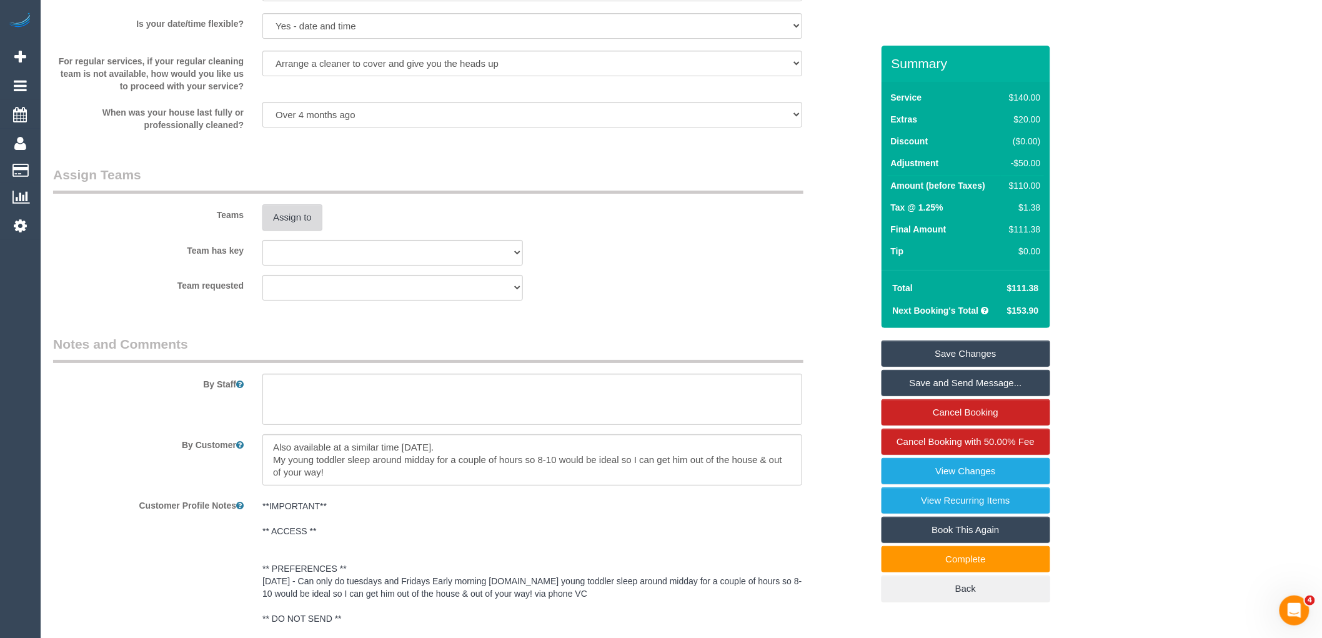
click at [290, 231] on button "Assign to" at bounding box center [292, 217] width 60 height 26
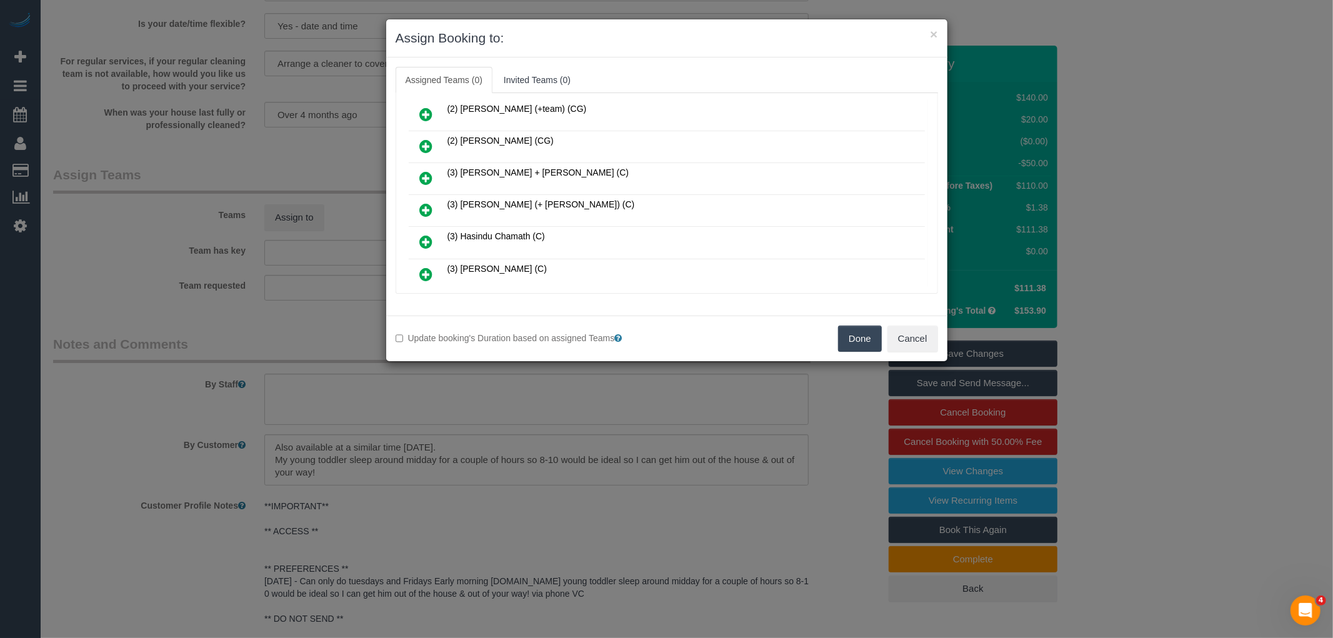
scroll to position [277, 0]
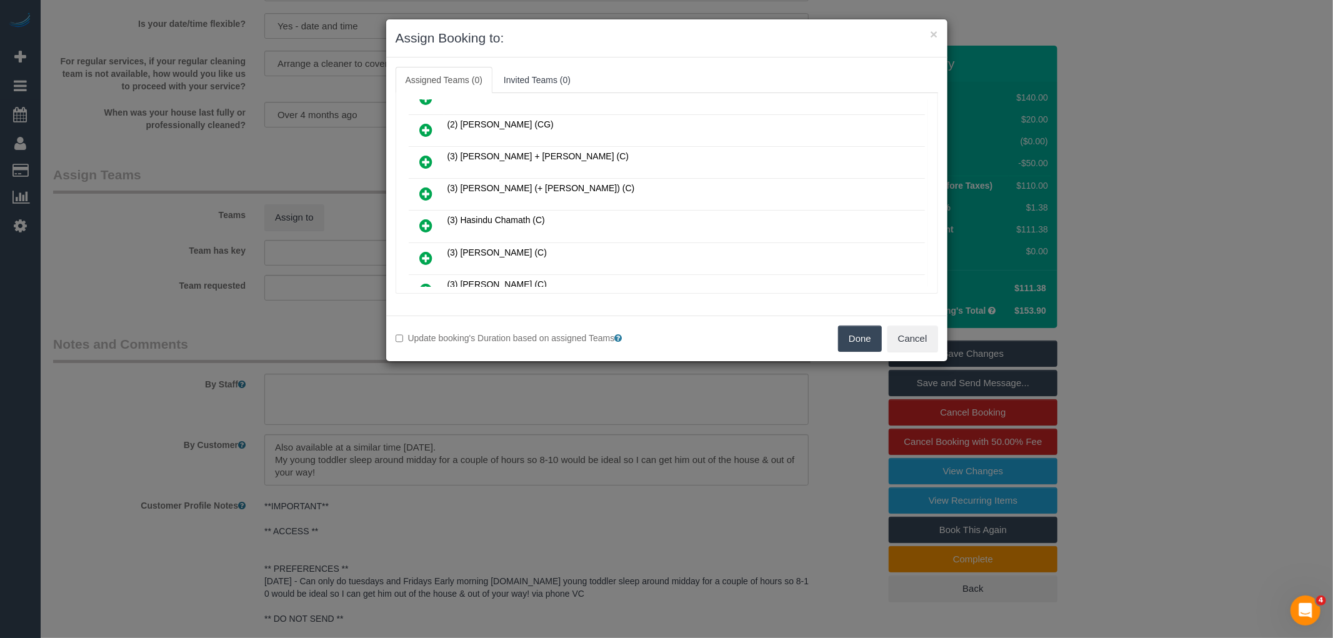
click at [429, 219] on icon at bounding box center [426, 225] width 13 height 15
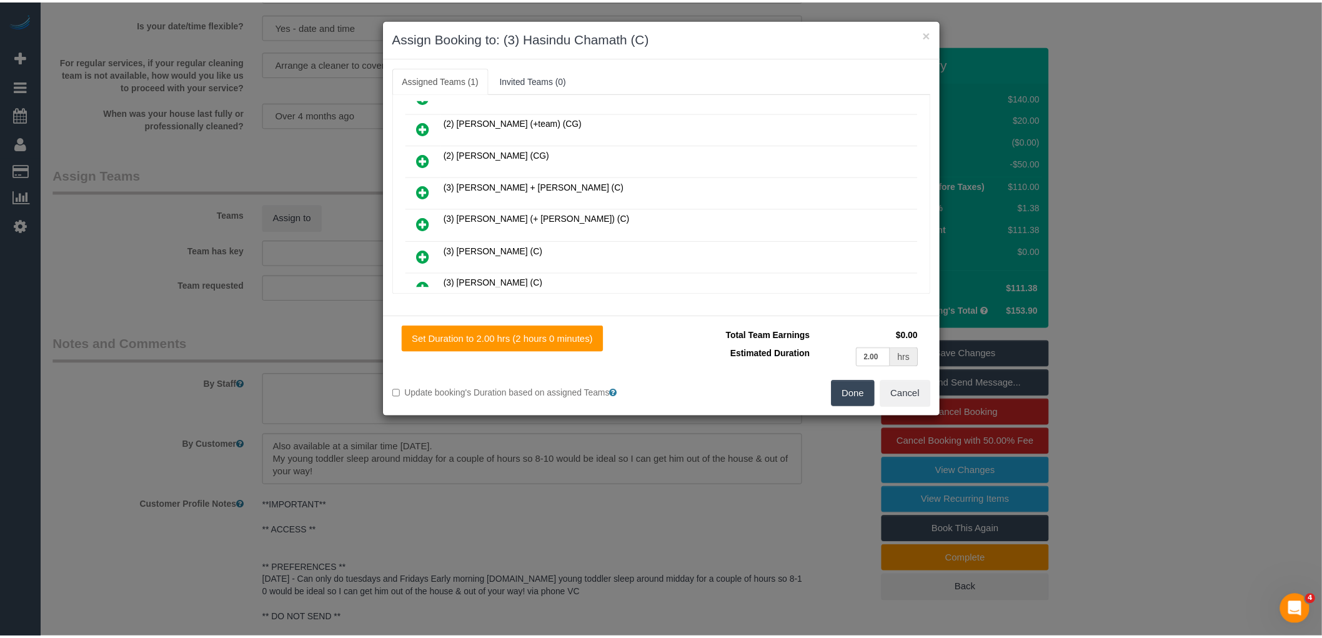
scroll to position [307, 0]
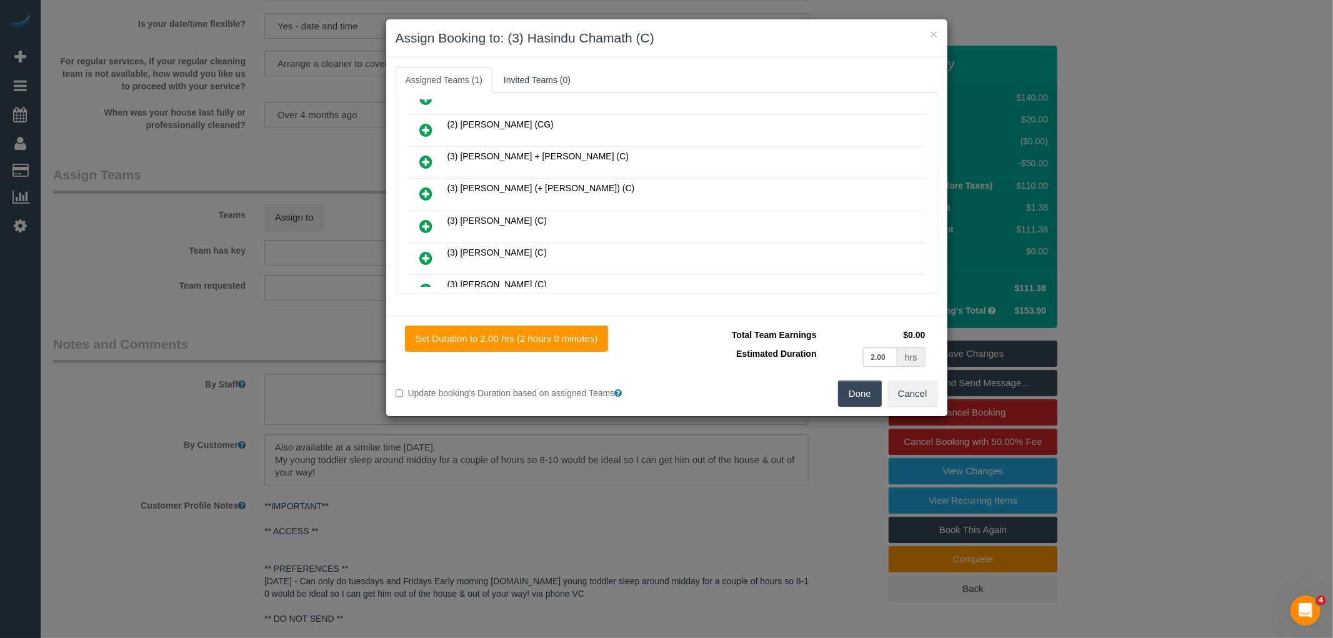
click at [850, 394] on button "Done" at bounding box center [860, 393] width 44 height 26
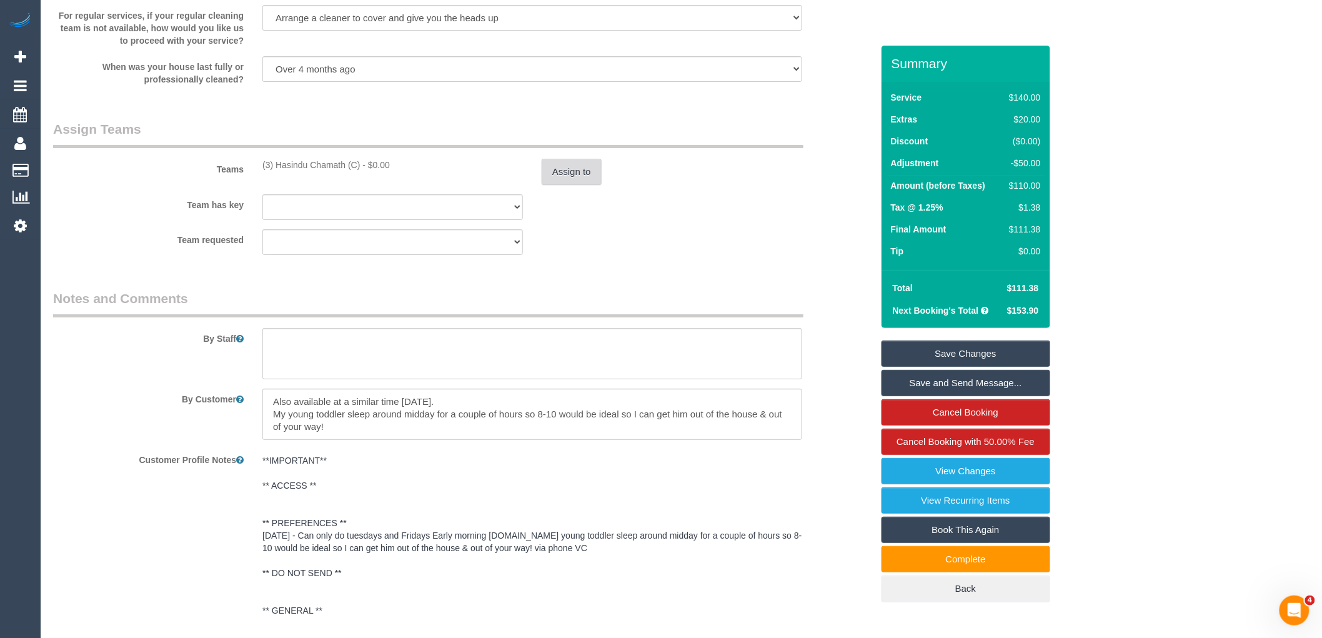
scroll to position [1956, 0]
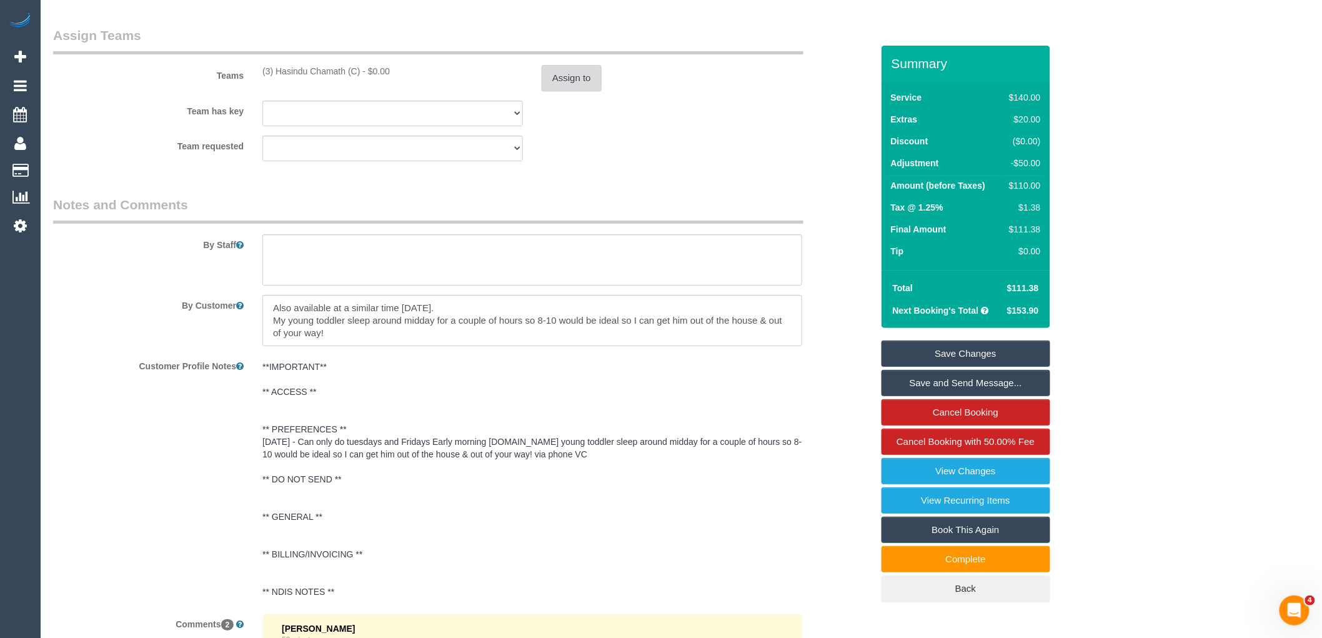
click at [550, 91] on button "Assign to" at bounding box center [572, 78] width 60 height 26
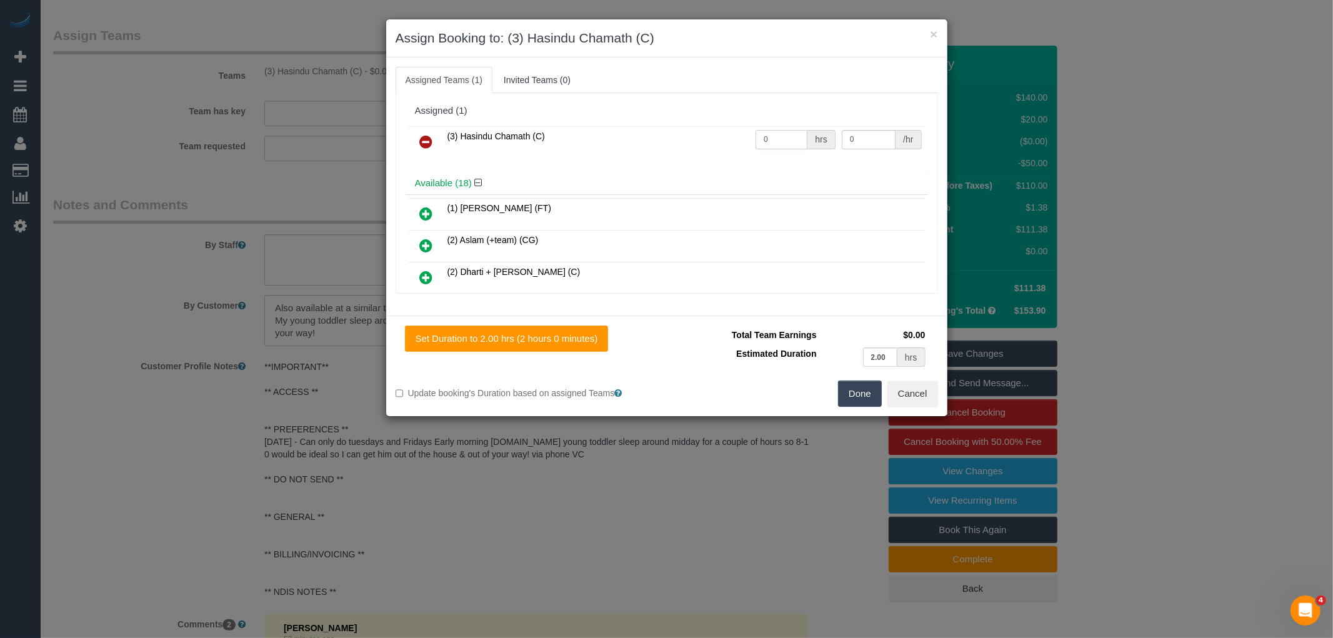
click at [761, 141] on input "0" at bounding box center [781, 139] width 52 height 19
type input "2"
type input "35"
click at [853, 394] on button "Done" at bounding box center [860, 393] width 44 height 26
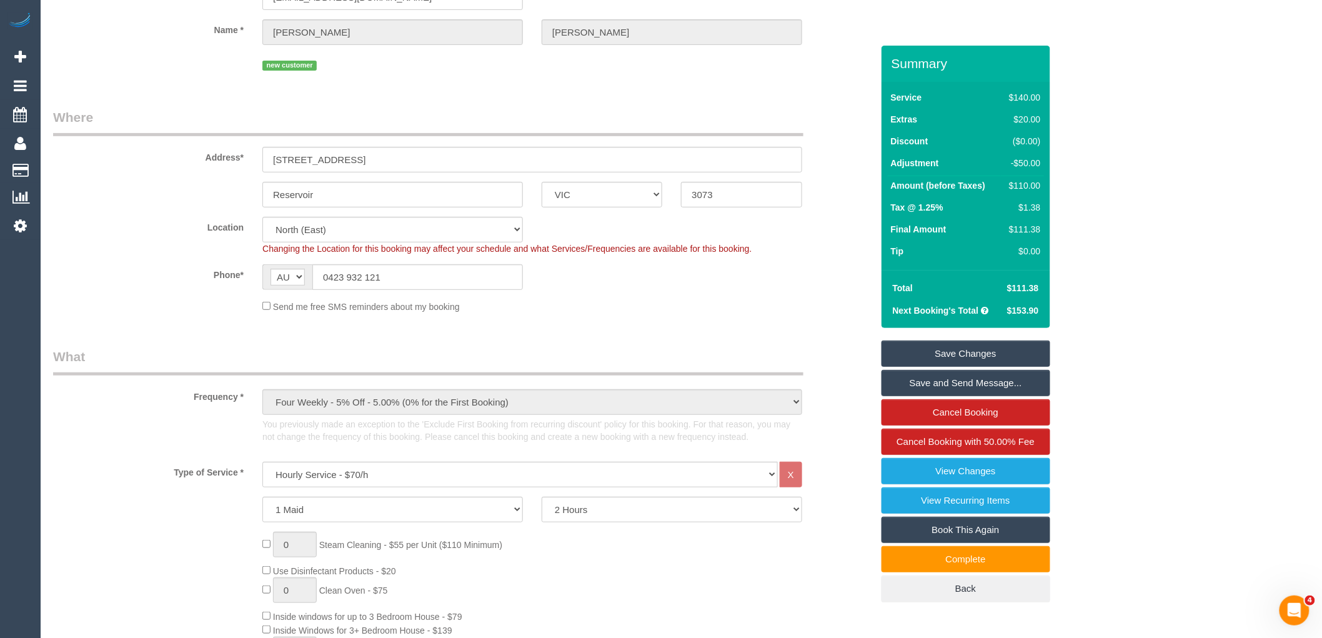
scroll to position [0, 0]
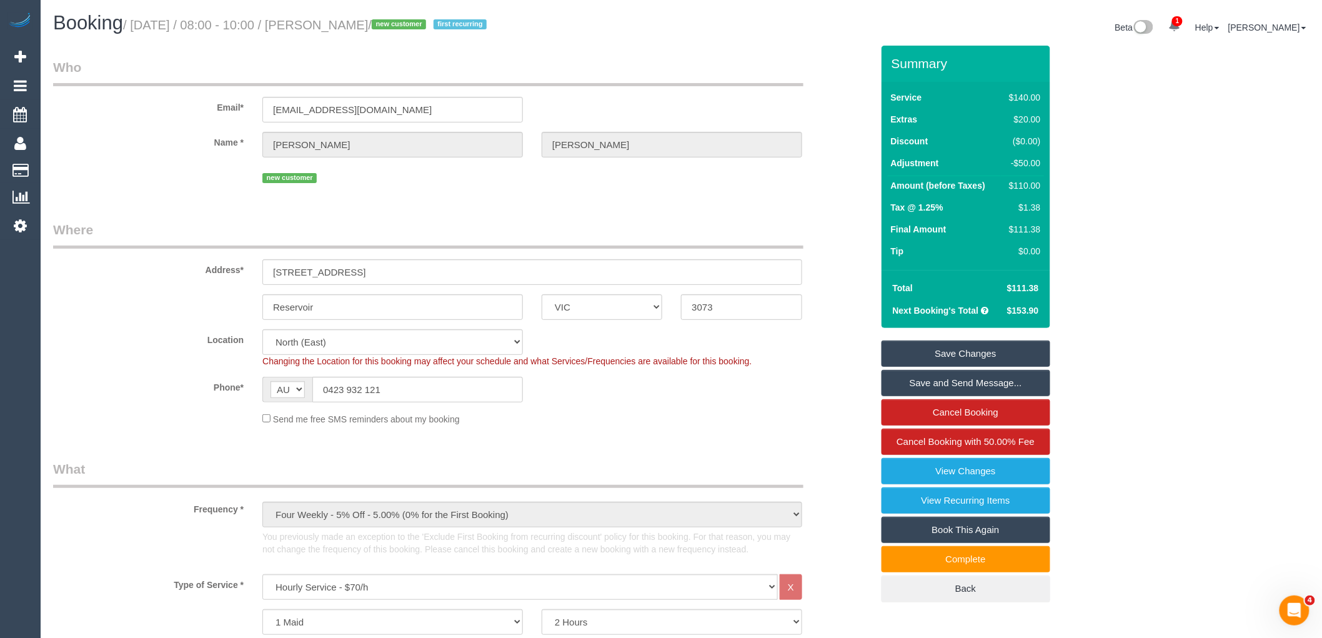
drag, startPoint x: 342, startPoint y: 24, endPoint x: 420, endPoint y: 28, distance: 78.8
click at [420, 28] on small "/ September 30, 2025 / 08:00 - 10:00 / Estelle Zajac / new customer first recur…" at bounding box center [306, 25] width 367 height 14
copy small "Estelle Zajac"
click at [951, 469] on link "View Changes" at bounding box center [965, 471] width 169 height 26
click at [973, 383] on link "Save and Send Message..." at bounding box center [965, 383] width 169 height 26
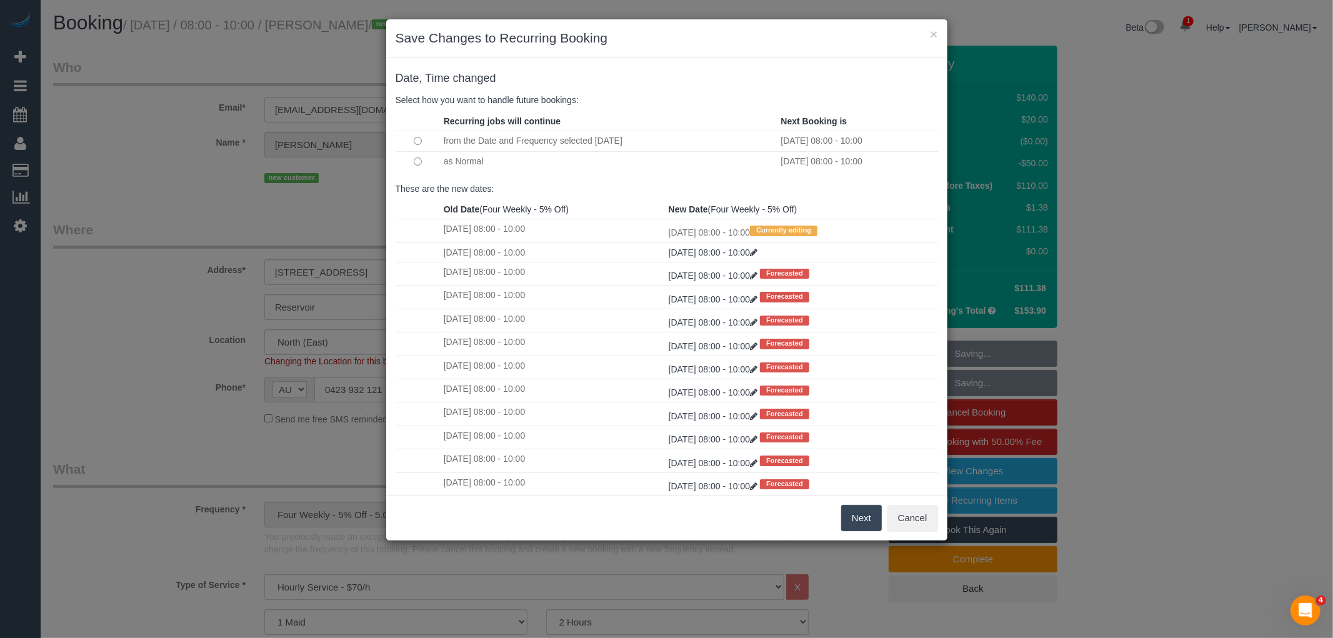
click at [859, 520] on button "Next" at bounding box center [861, 518] width 41 height 26
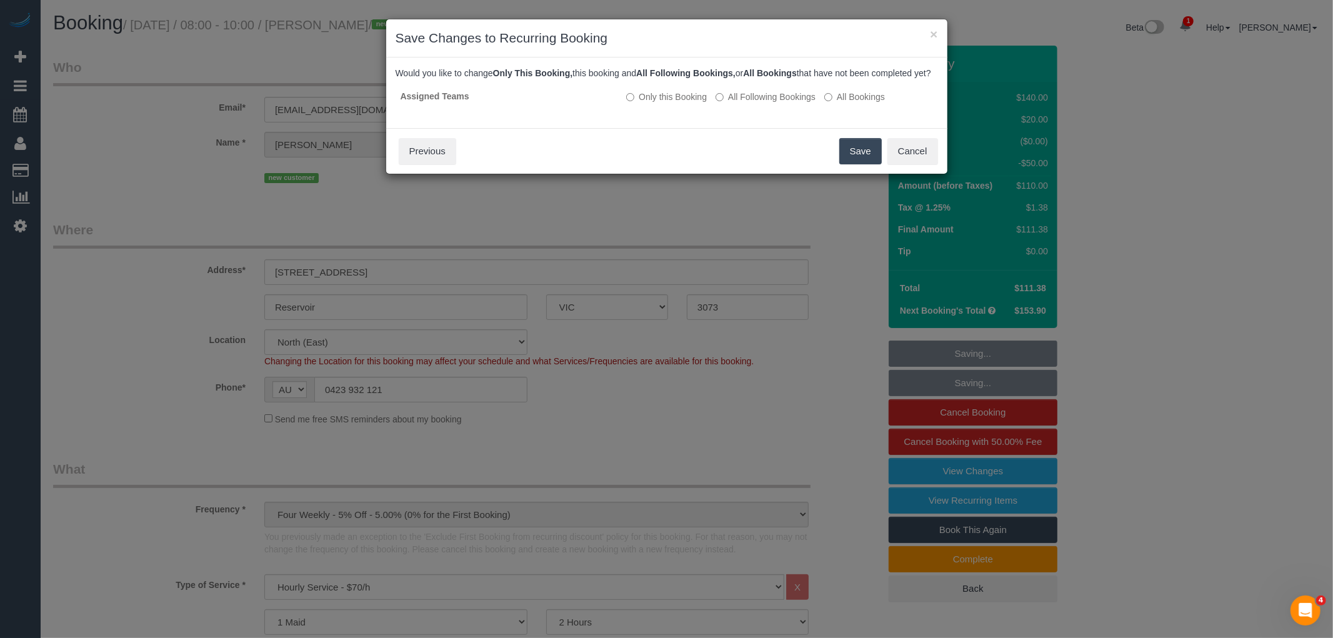
click at [851, 152] on button "Save" at bounding box center [860, 151] width 42 height 26
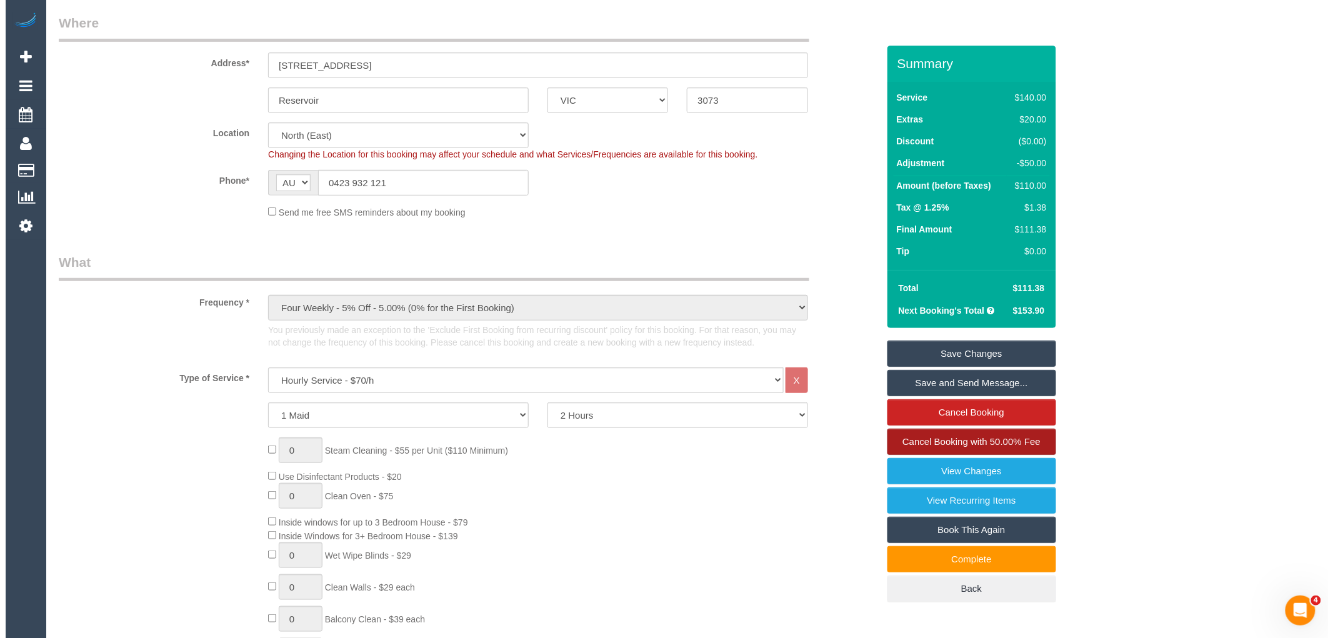
scroll to position [208, 0]
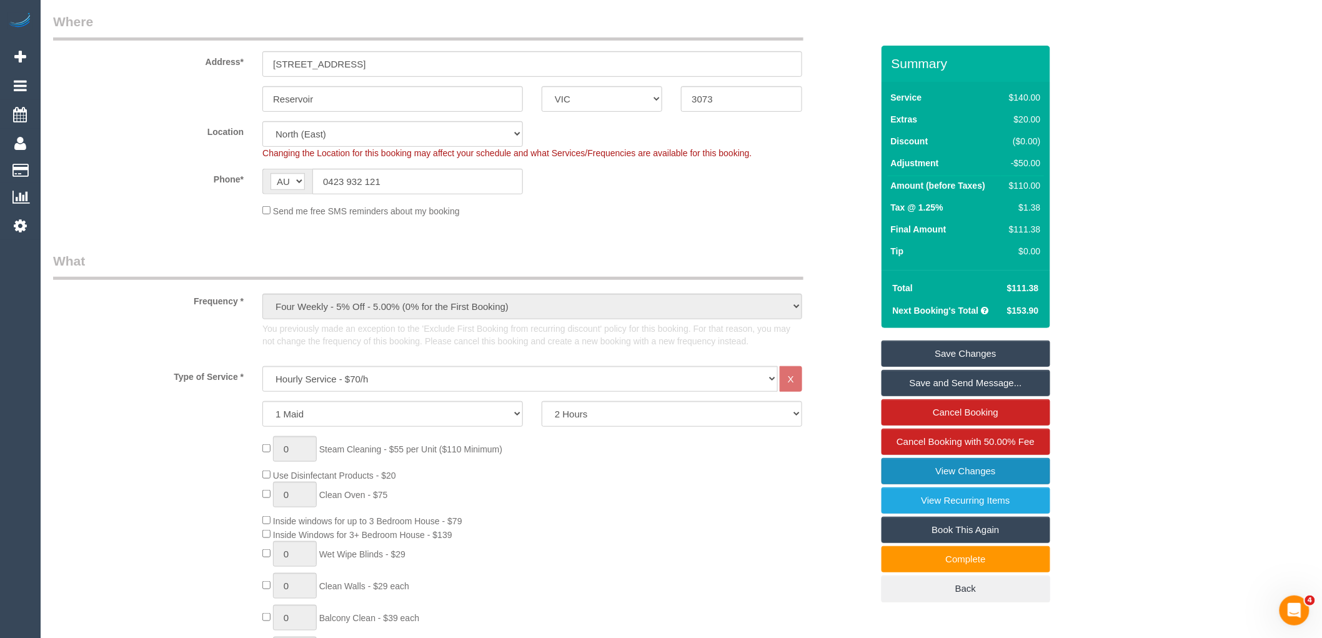
click at [966, 469] on link "View Changes" at bounding box center [965, 471] width 169 height 26
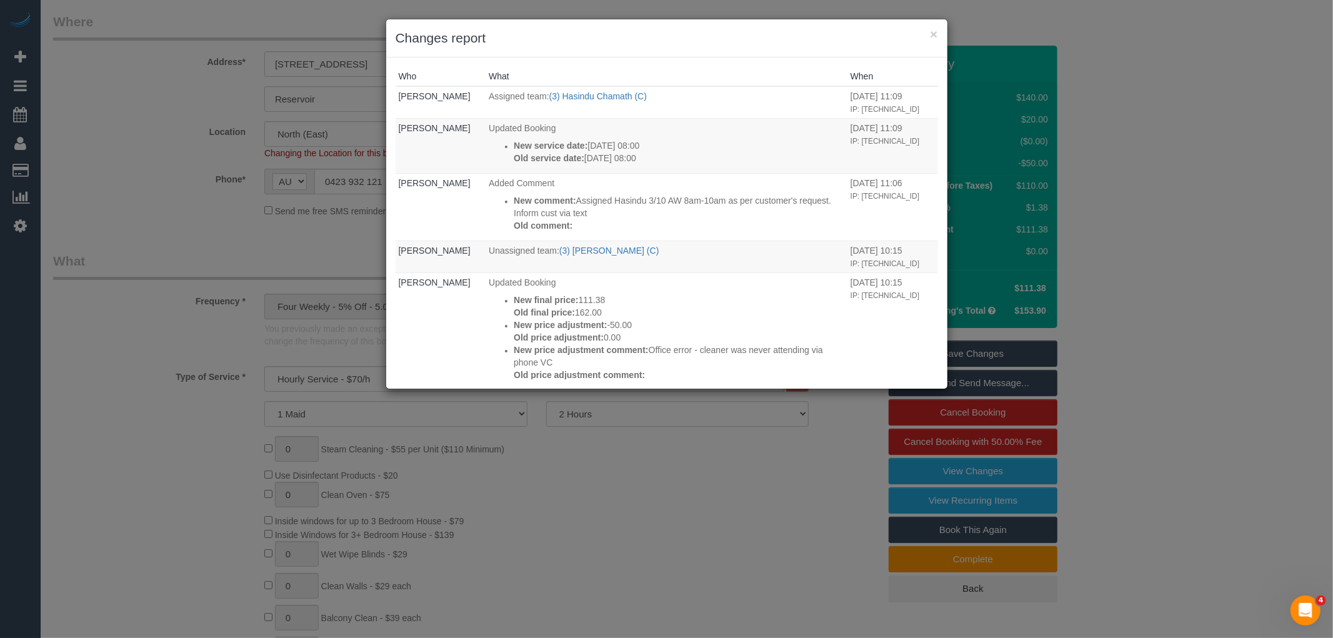
scroll to position [0, 0]
click at [933, 33] on button "×" at bounding box center [933, 33] width 7 height 13
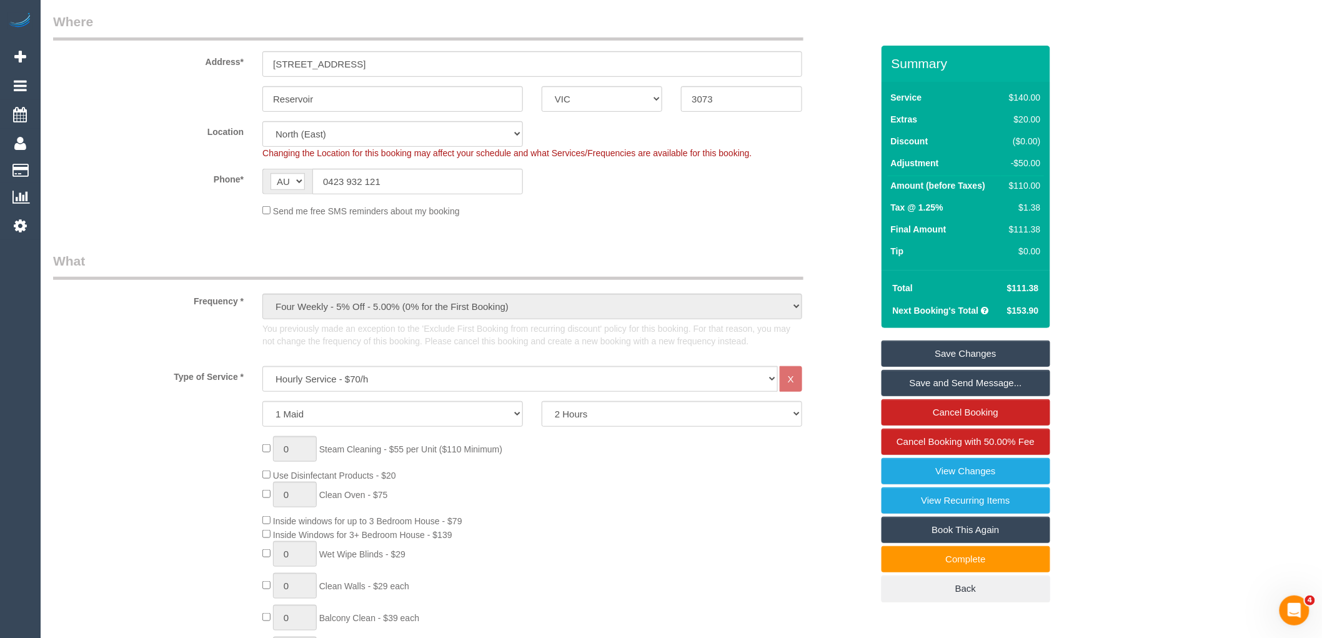
click at [939, 382] on link "Save and Send Message..." at bounding box center [965, 383] width 169 height 26
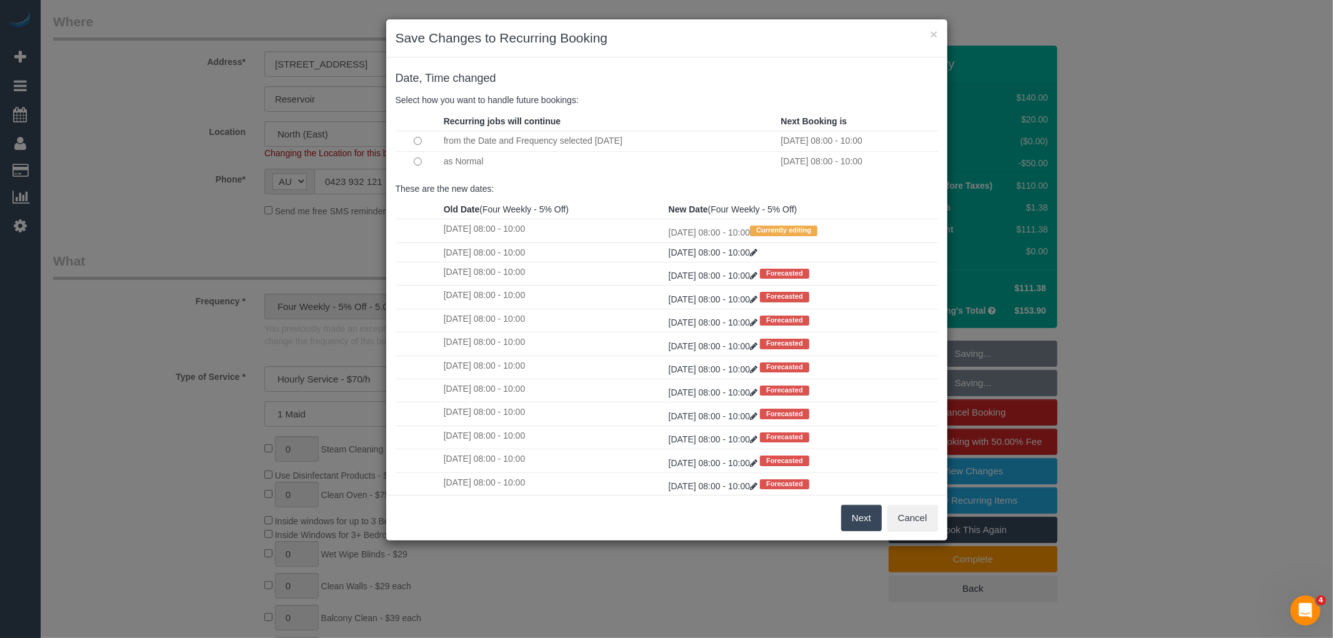
click at [856, 515] on button "Next" at bounding box center [861, 518] width 41 height 26
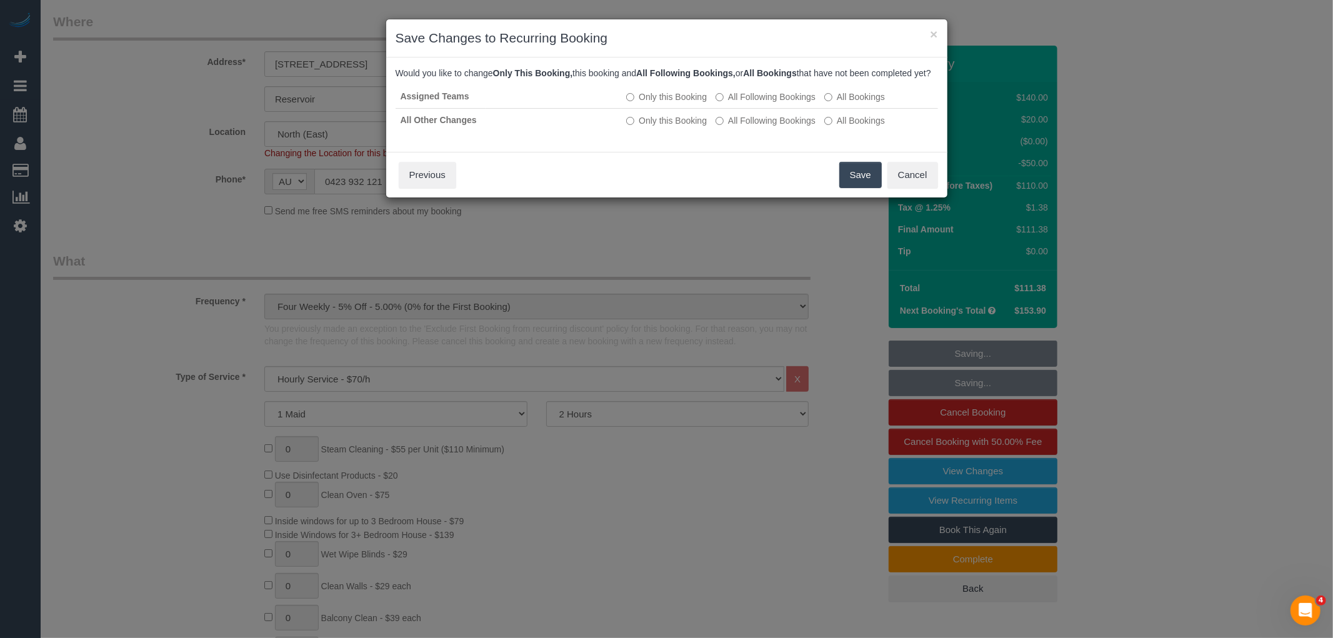
click at [858, 185] on button "Save" at bounding box center [860, 175] width 42 height 26
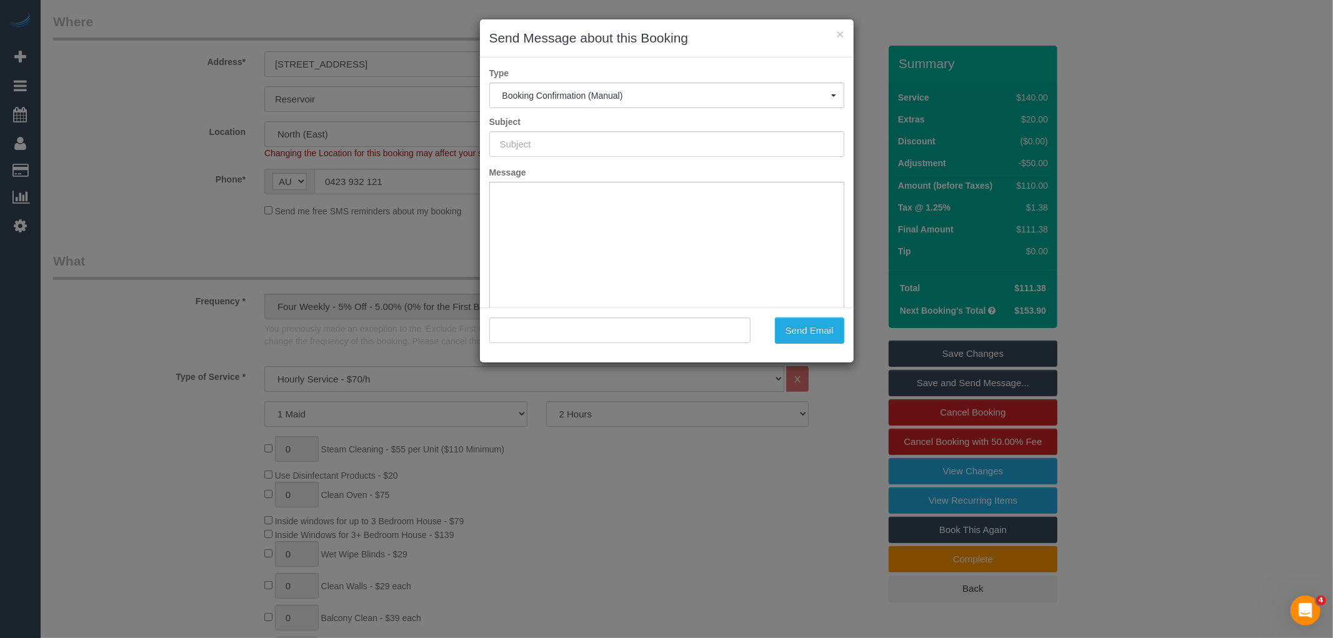
type input "Booking Confirmed"
type input ""Estelle Zajac" <estellekyriacou@gmail.com>"
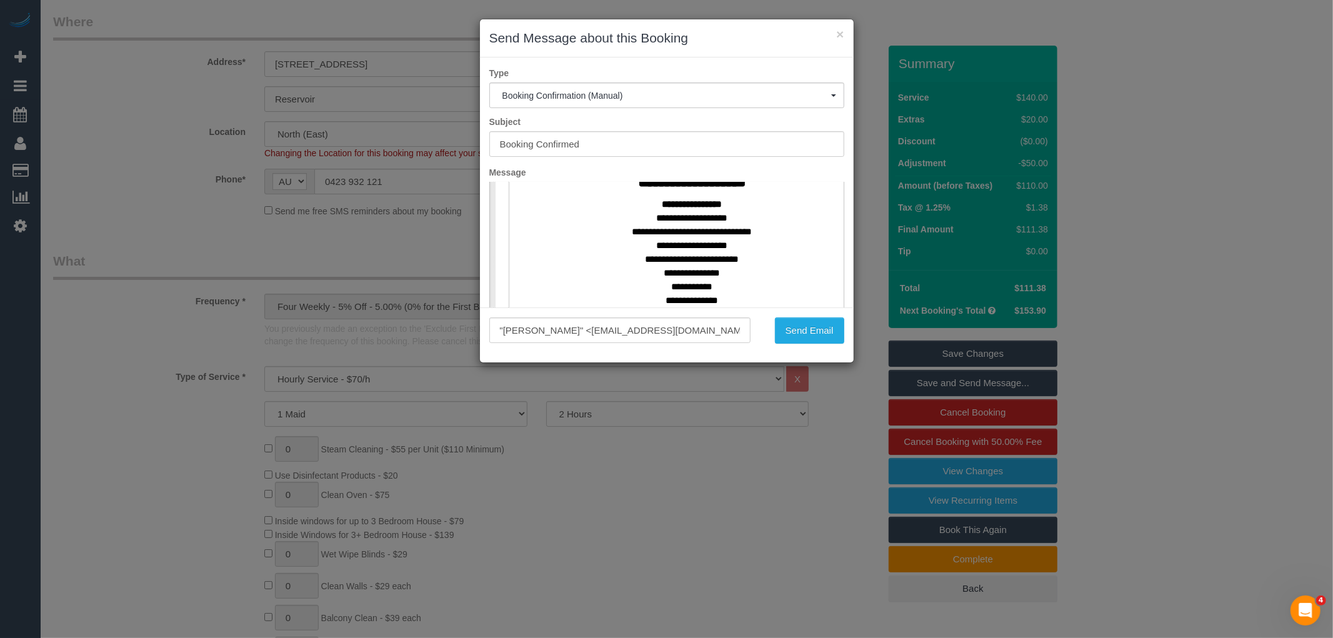
scroll to position [416, 0]
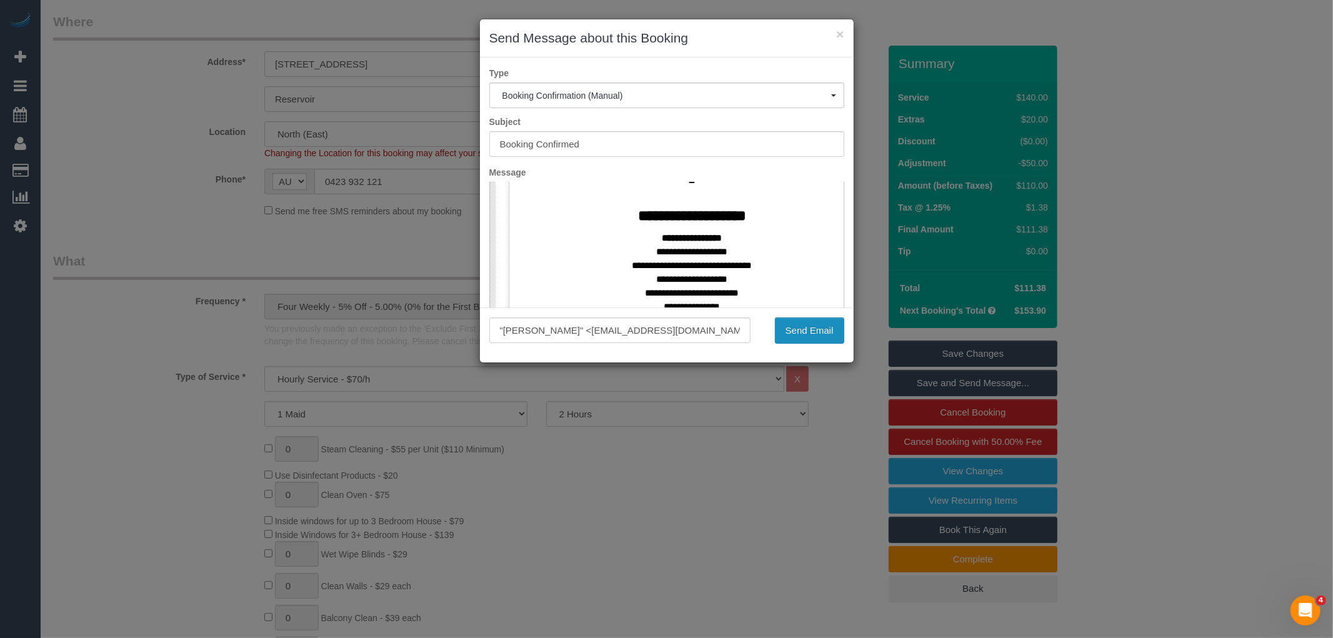
click at [807, 328] on button "Send Email" at bounding box center [809, 330] width 69 height 26
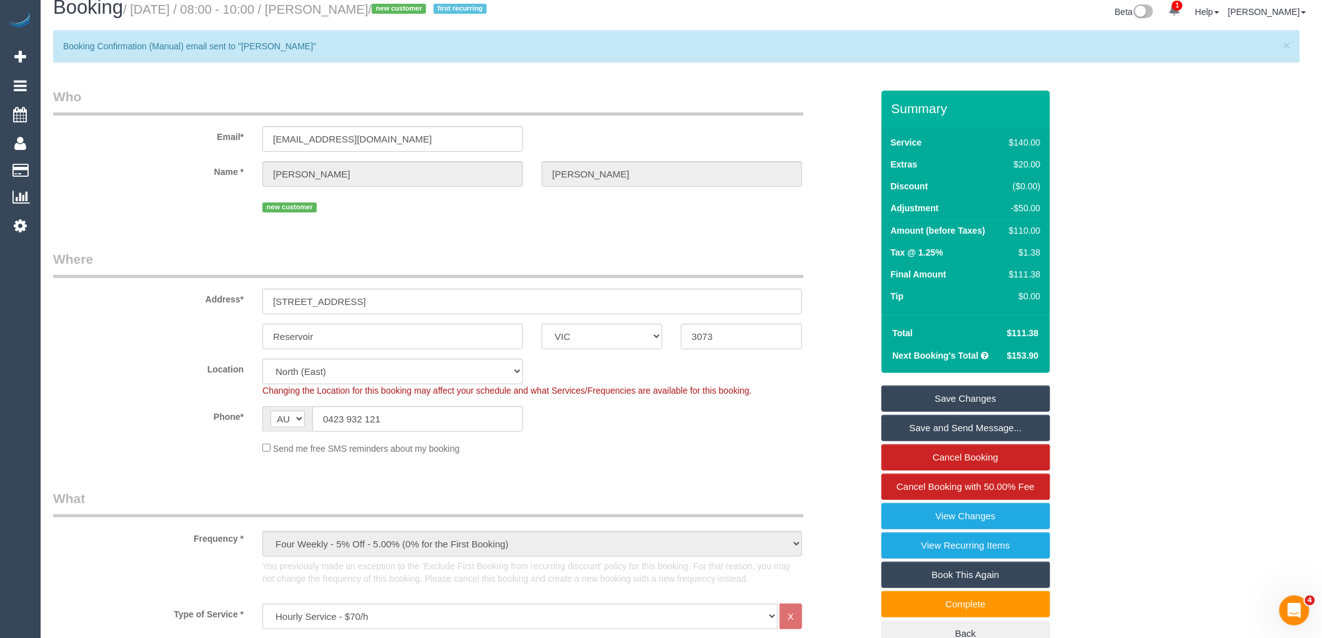
scroll to position [0, 0]
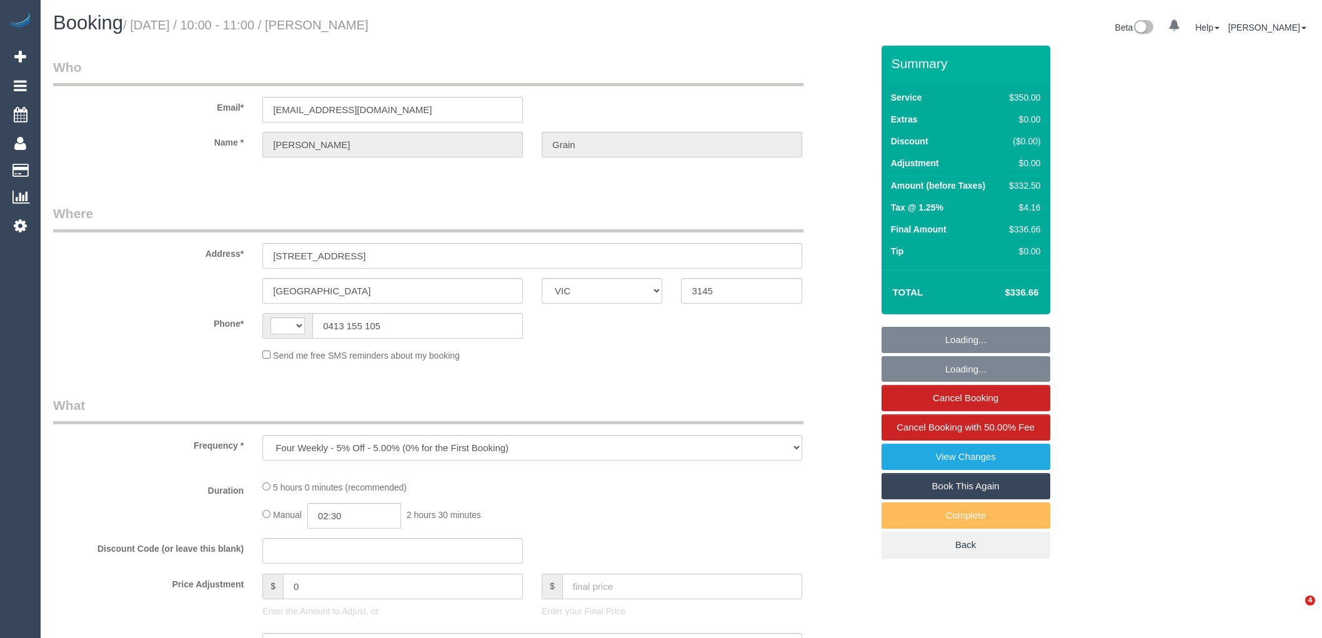
select select "VIC"
select select "300"
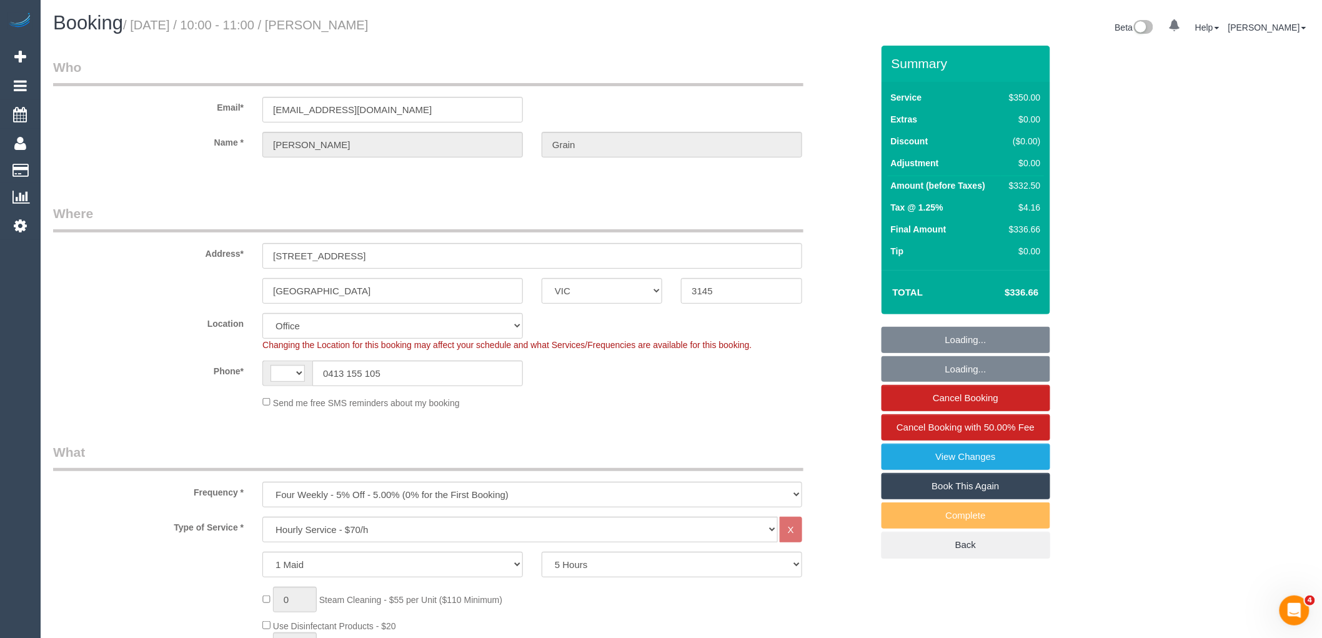
select select "object:926"
select select "string:AU"
select select "number:32"
select select "string:stripe-pm_1NdO782GScqysDRVEBuOWVeq"
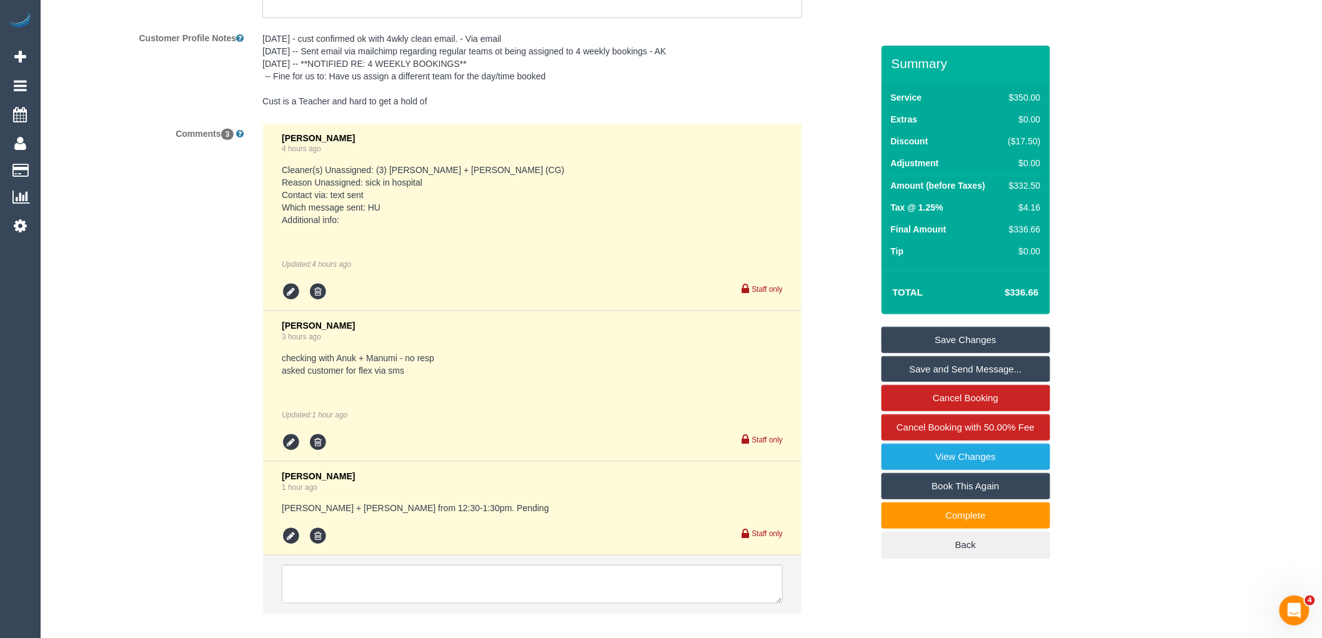
scroll to position [2384, 0]
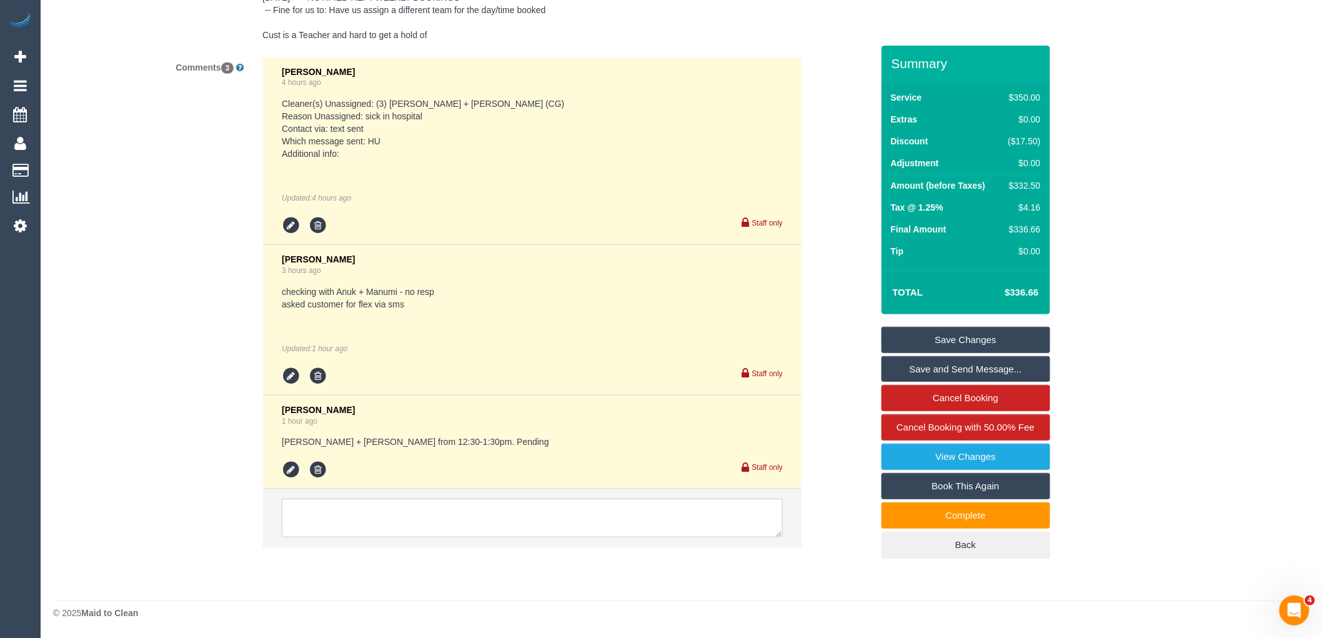
click at [517, 494] on li at bounding box center [532, 517] width 539 height 57
click at [519, 511] on textarea at bounding box center [532, 518] width 501 height 39
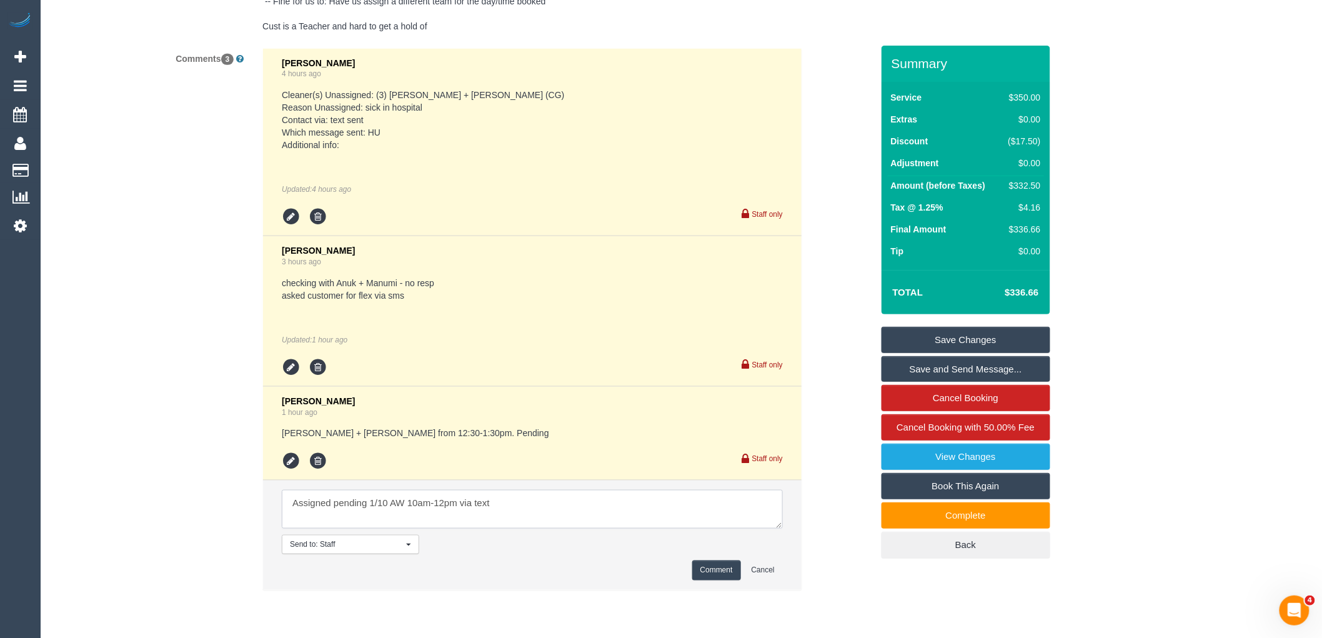
type textarea "Assigned pending 1/10 AW 10am-12pm via text"
click at [714, 580] on button "Comment" at bounding box center [716, 569] width 49 height 19
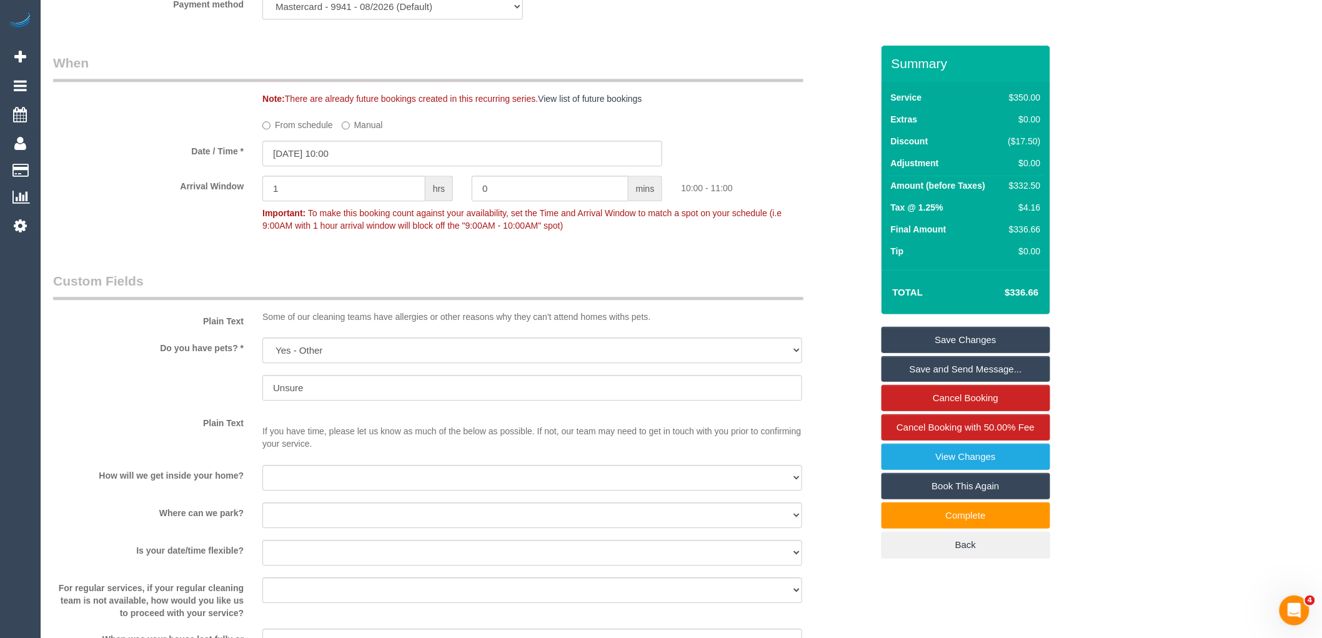
scroll to position [1204, 0]
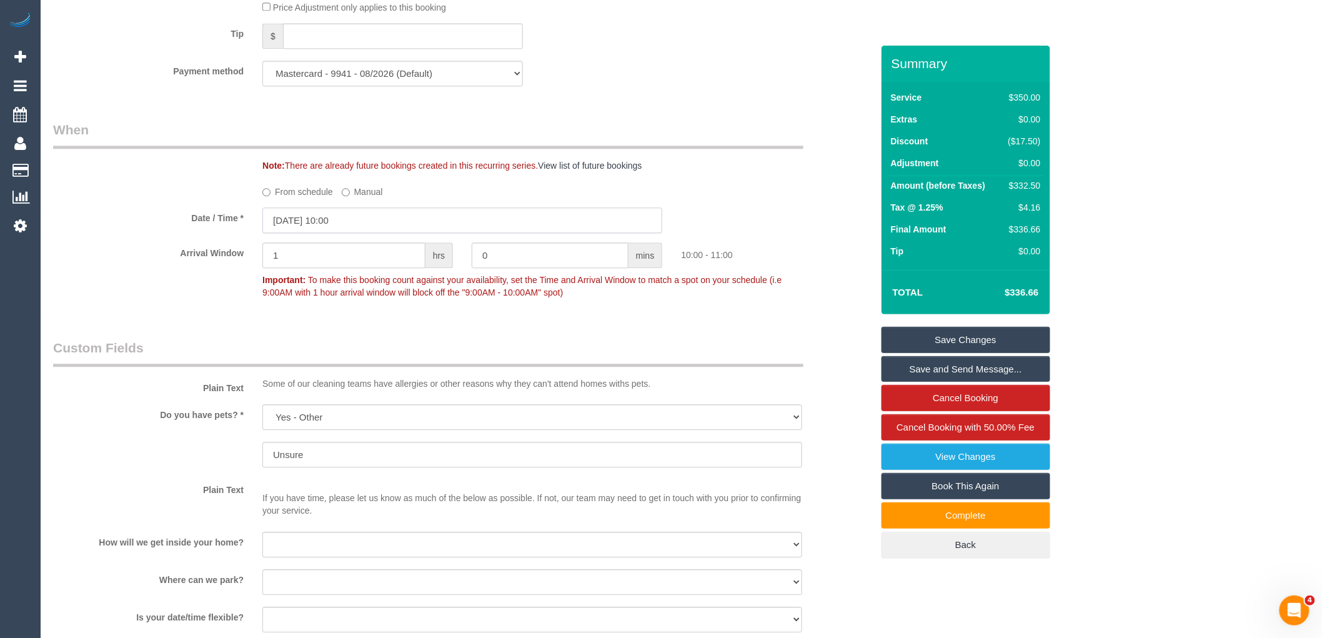
click at [344, 229] on input "[DATE] 10:00" at bounding box center [462, 220] width 400 height 26
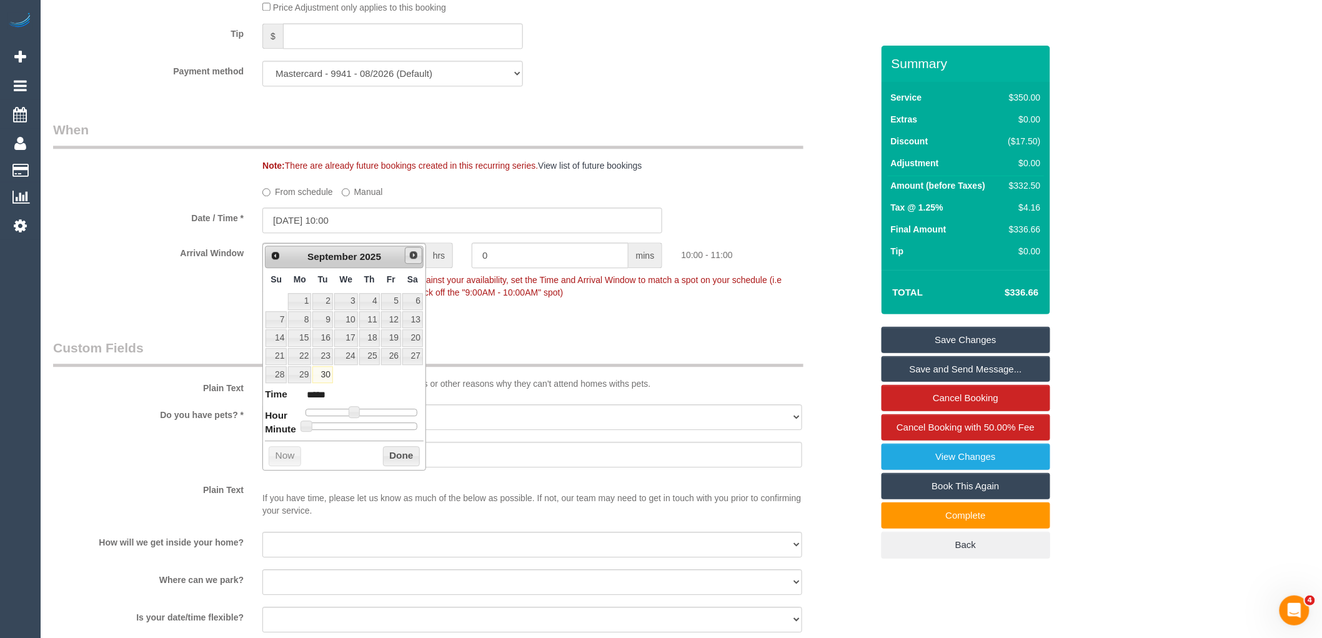
click at [410, 253] on span "Next" at bounding box center [414, 255] width 10 height 10
click at [352, 302] on link "1" at bounding box center [346, 301] width 24 height 17
type input "[DATE] 10:00"
click at [397, 459] on button "Done" at bounding box center [401, 456] width 37 height 20
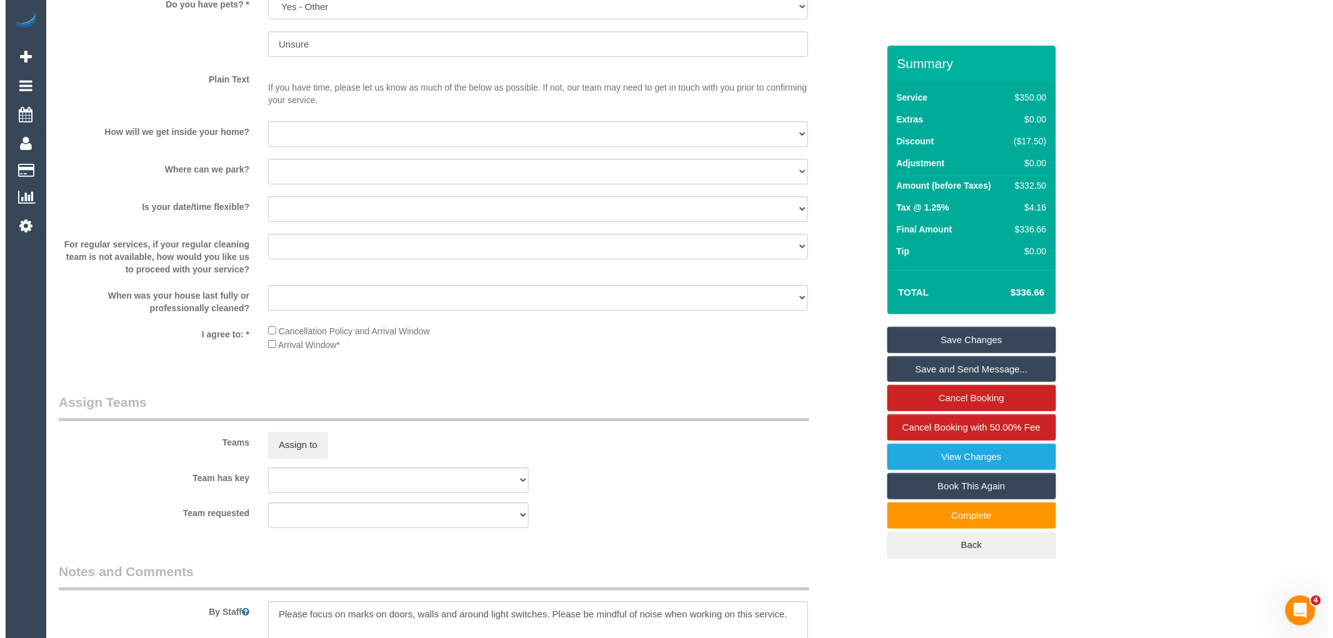
scroll to position [1690, 0]
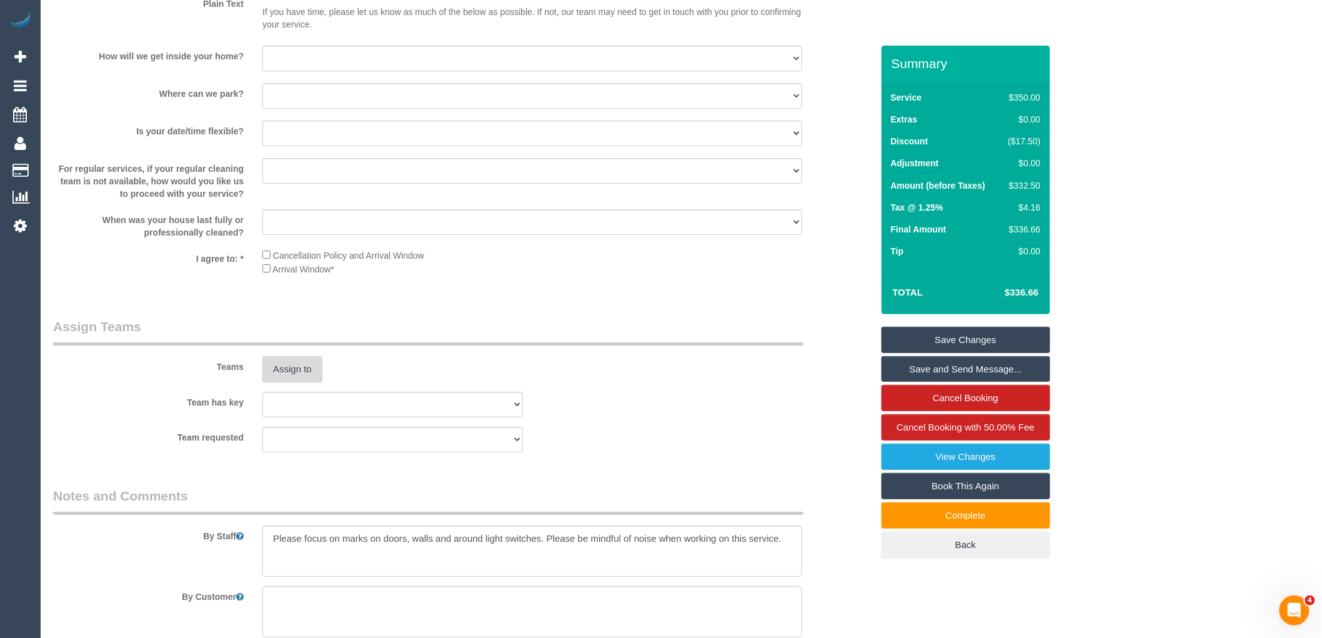
click at [302, 377] on button "Assign to" at bounding box center [292, 369] width 60 height 26
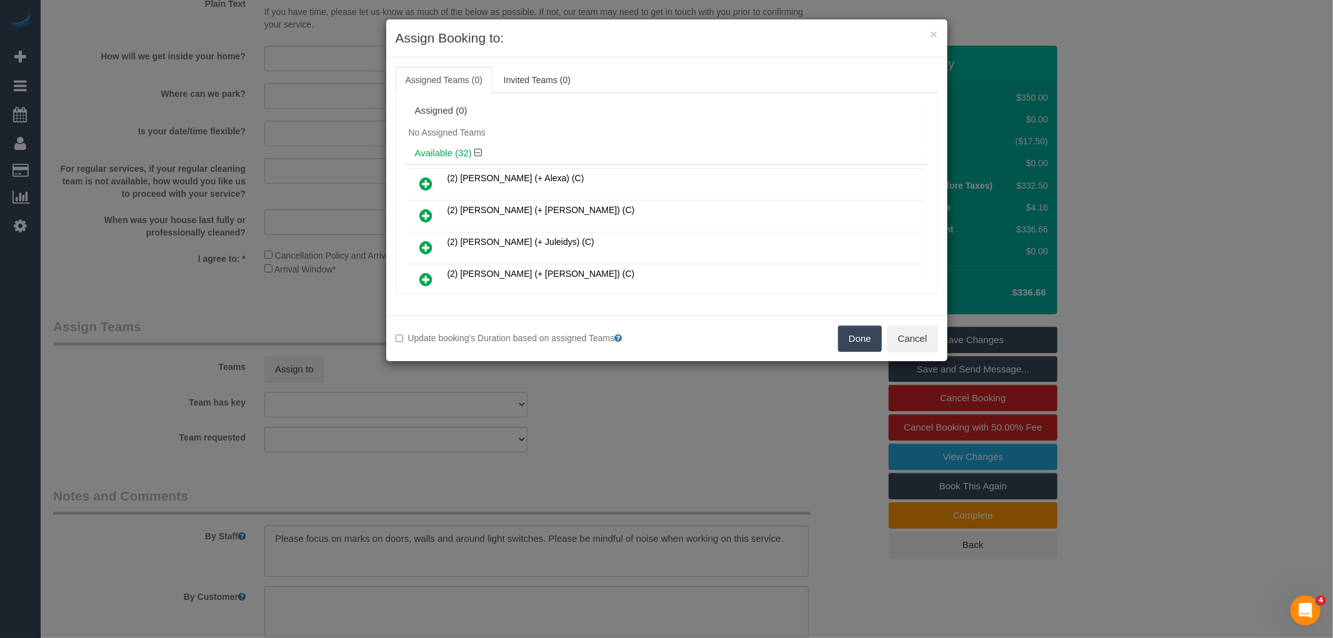
scroll to position [455, 0]
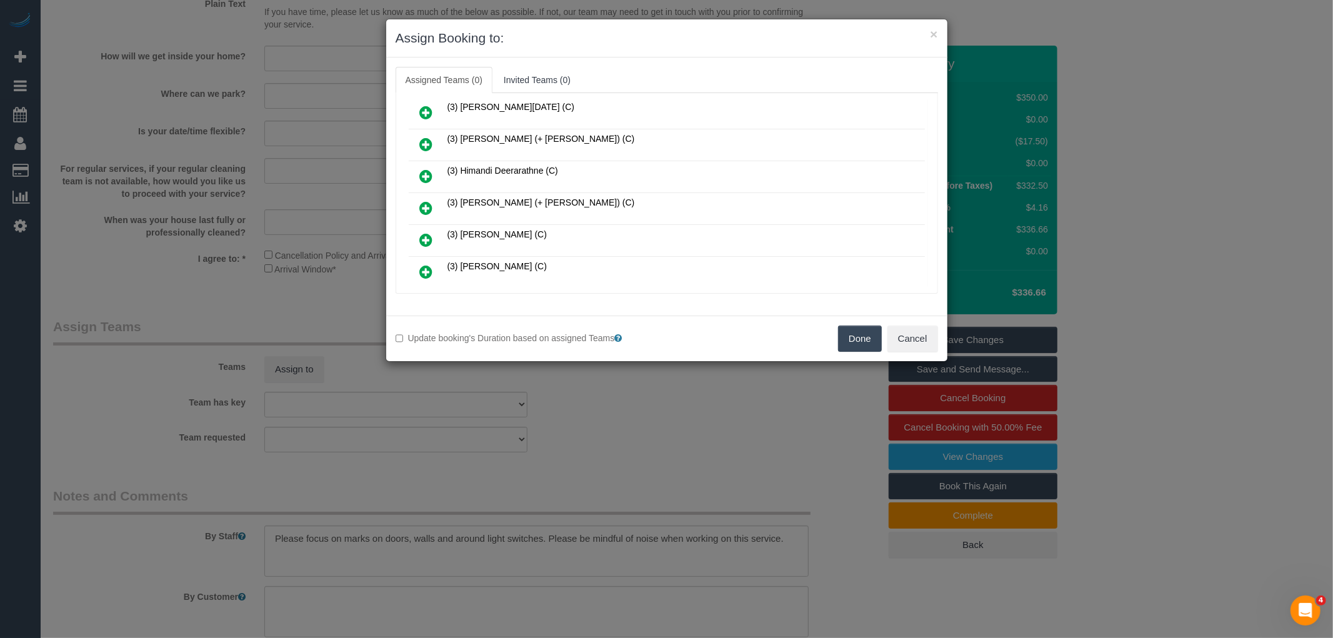
click at [425, 201] on icon at bounding box center [426, 208] width 13 height 15
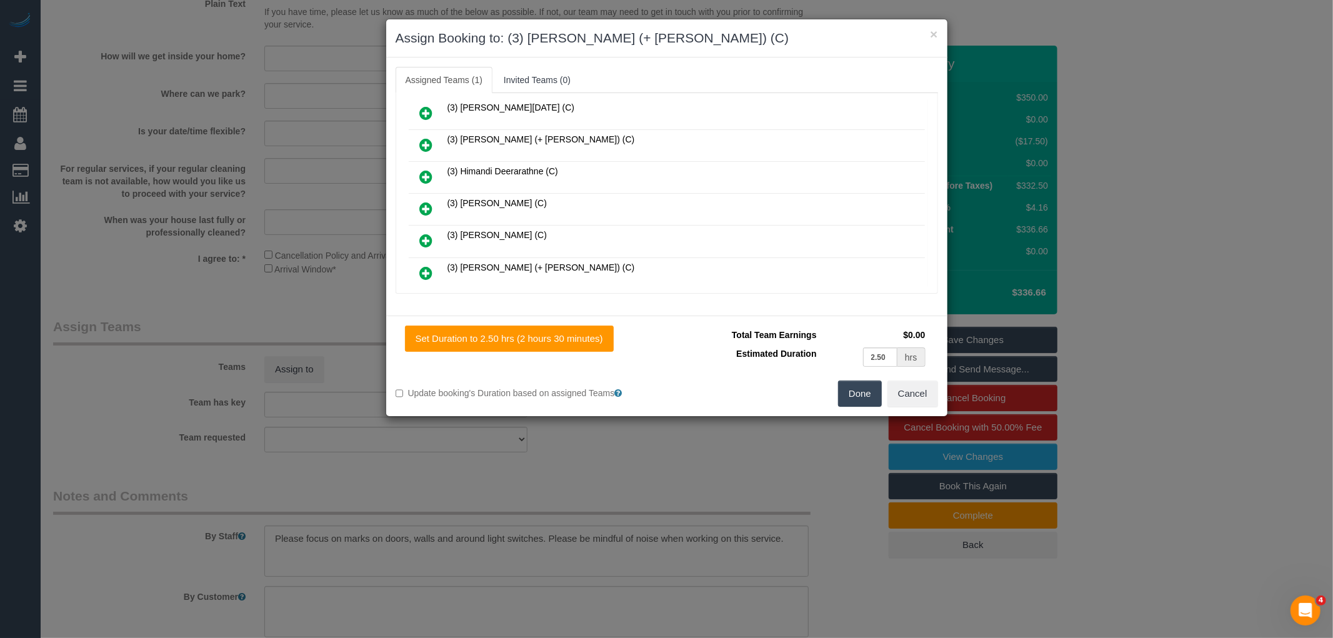
scroll to position [767, 0]
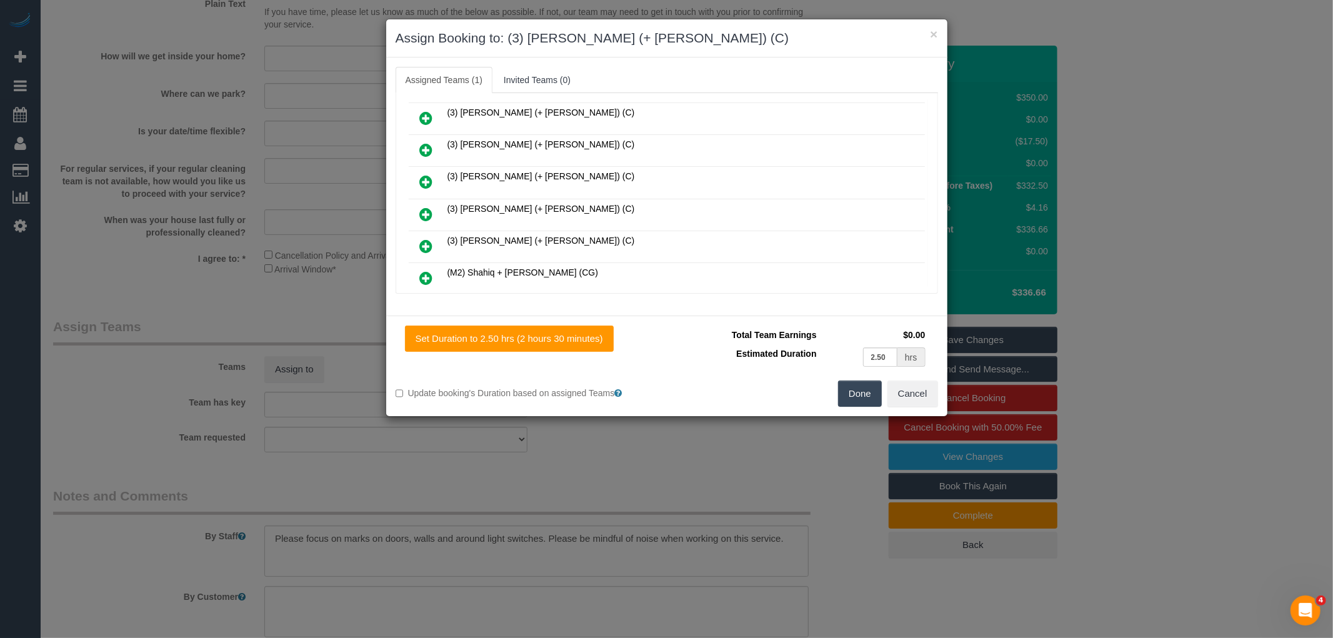
click at [429, 207] on icon at bounding box center [426, 214] width 13 height 15
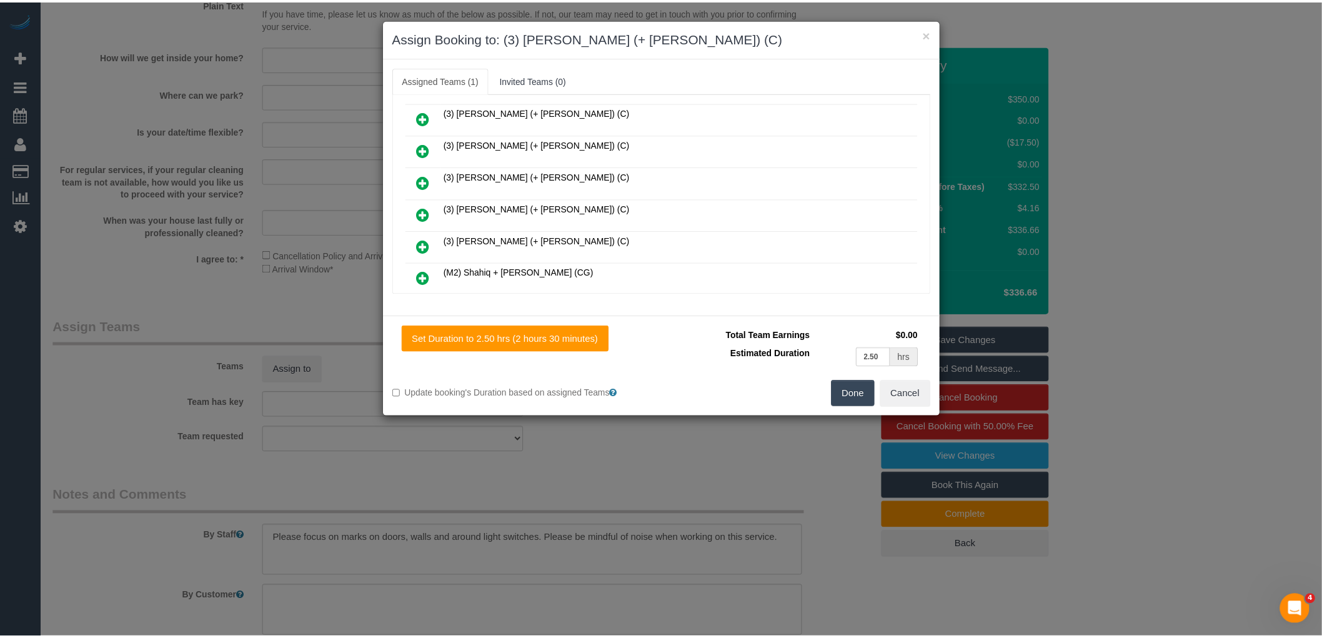
scroll to position [798, 0]
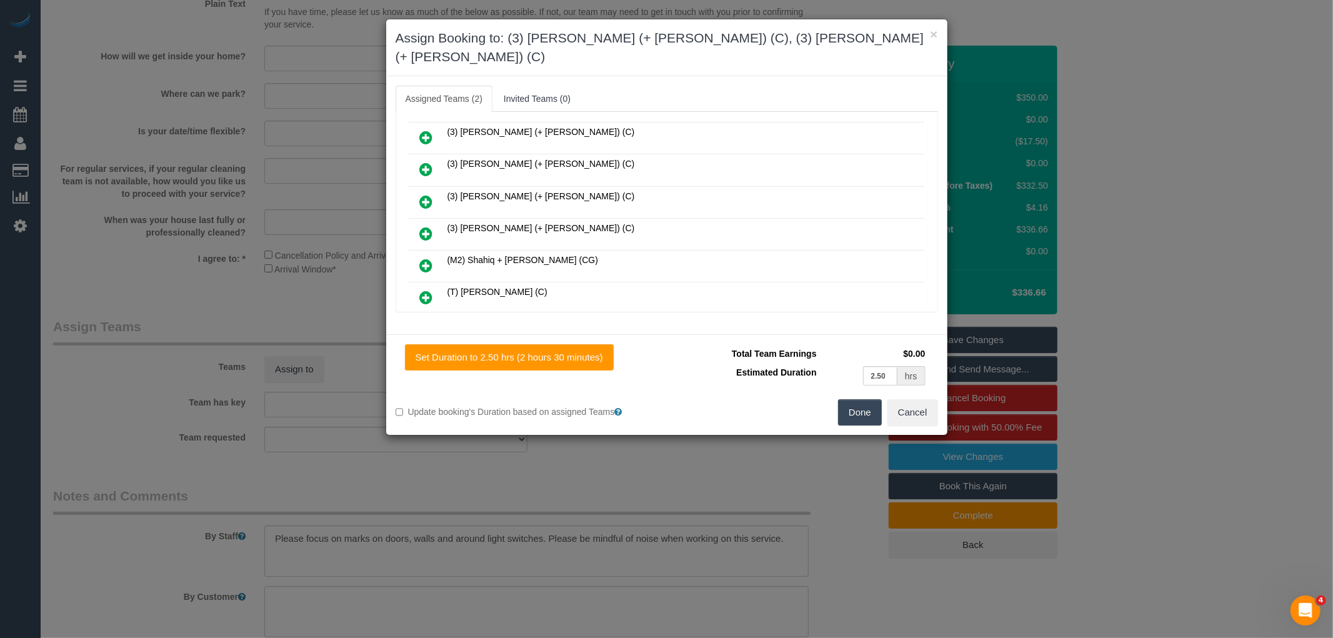
click at [856, 399] on button "Done" at bounding box center [860, 412] width 44 height 26
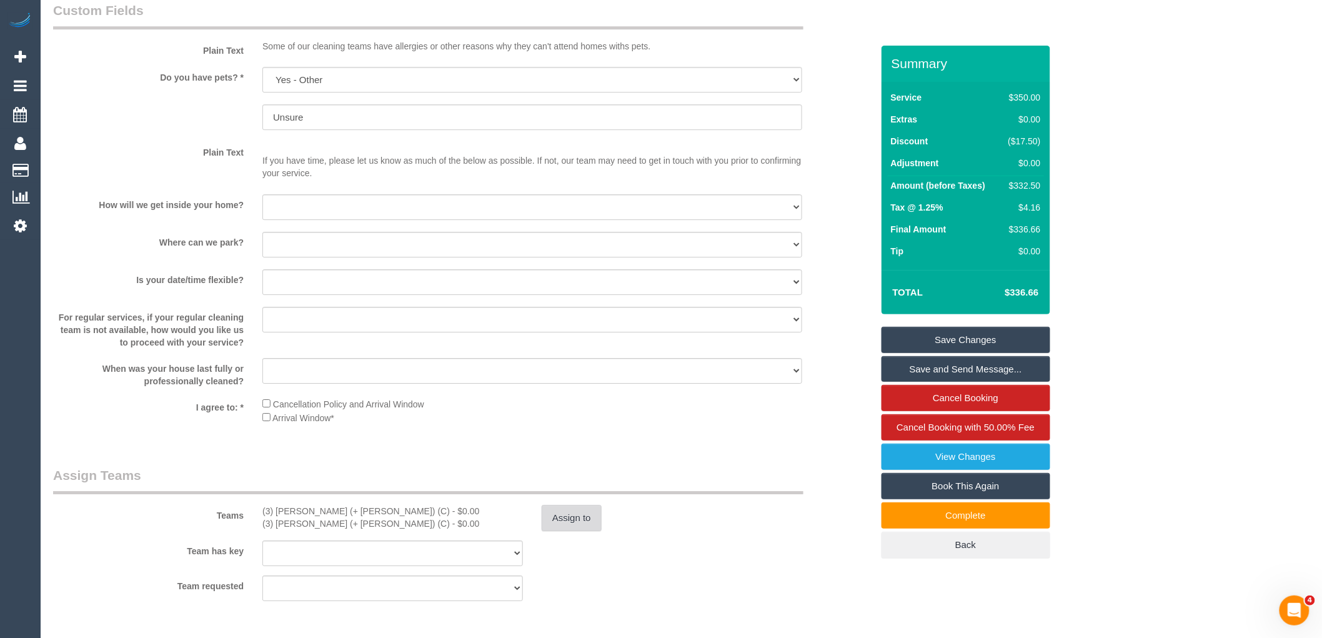
scroll to position [1621, 0]
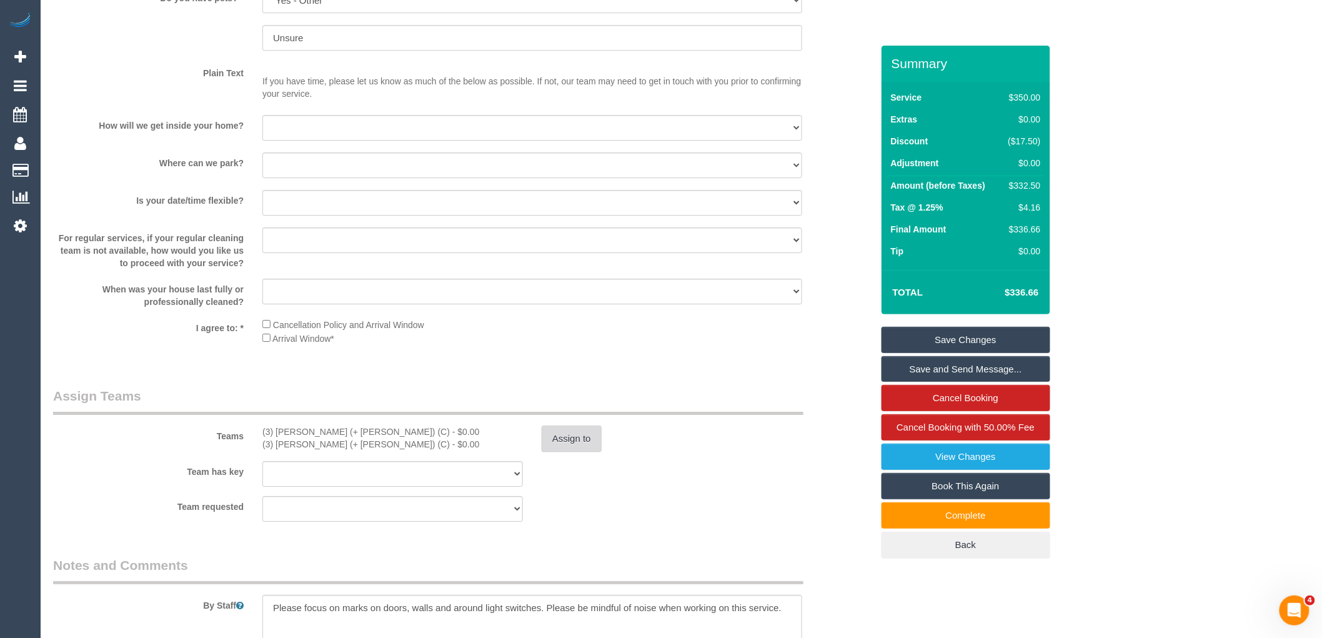
click at [564, 446] on button "Assign to" at bounding box center [572, 438] width 60 height 26
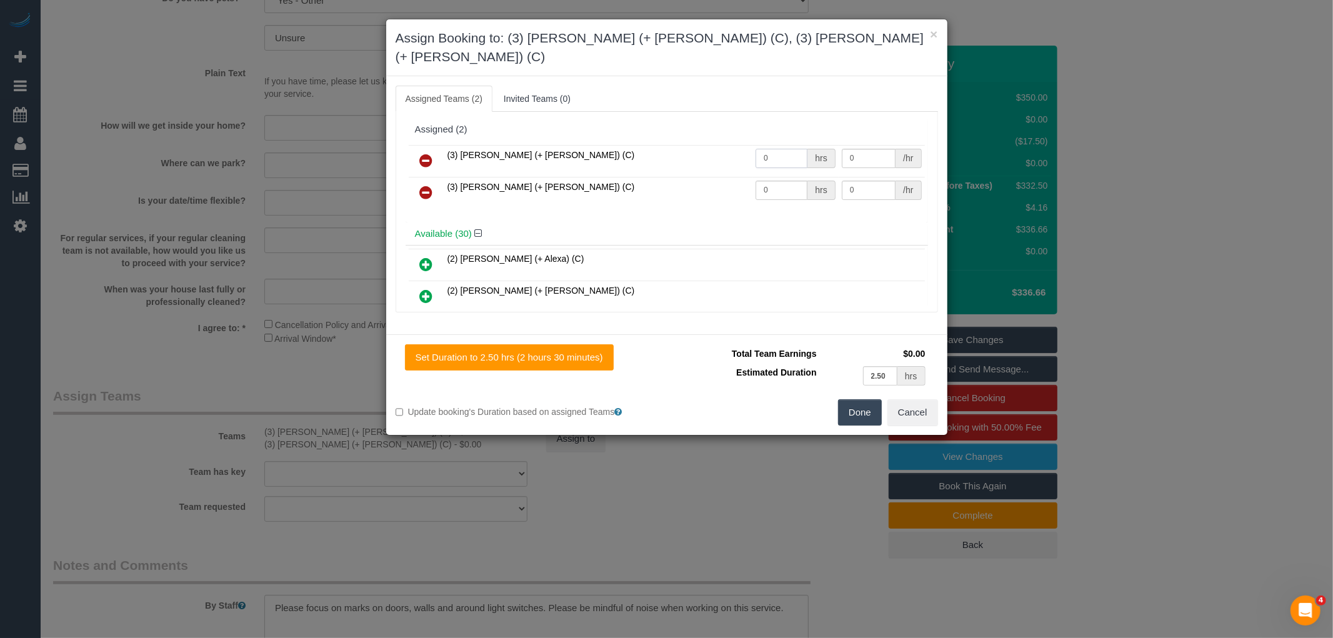
click at [784, 149] on input "0" at bounding box center [781, 158] width 52 height 19
type input "2.5"
type input "35"
click at [778, 181] on input "0" at bounding box center [781, 190] width 52 height 19
type input "2.5"
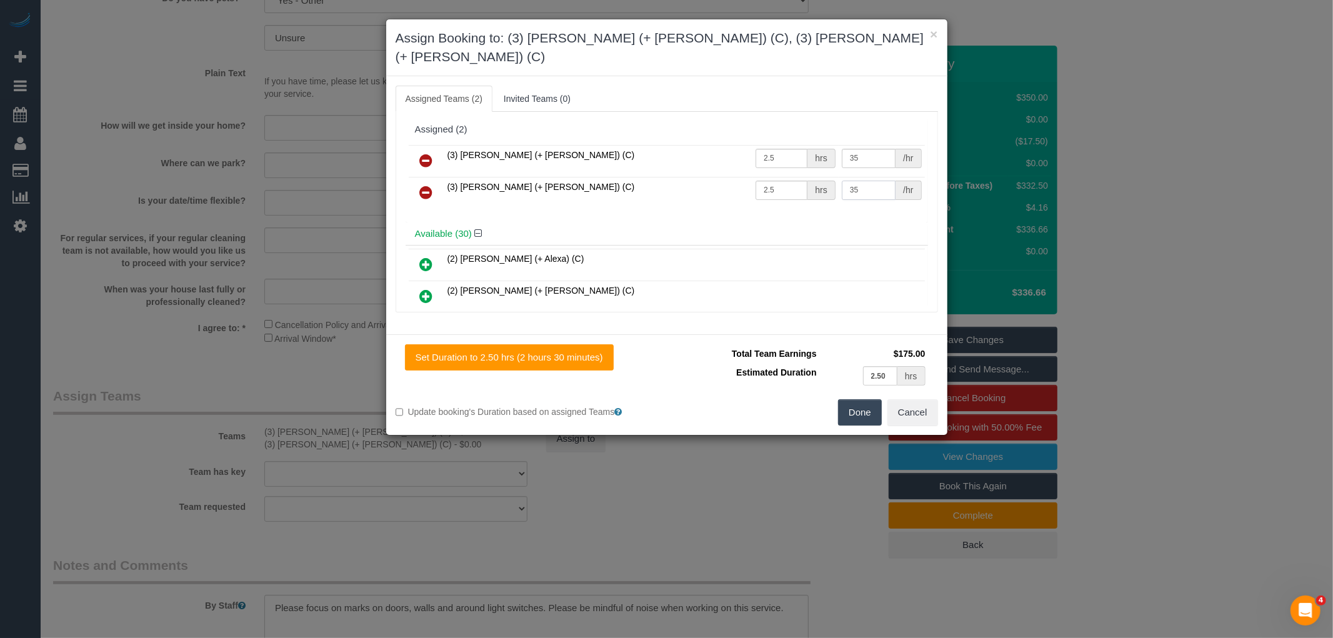
type input "35"
click at [850, 399] on button "Done" at bounding box center [860, 412] width 44 height 26
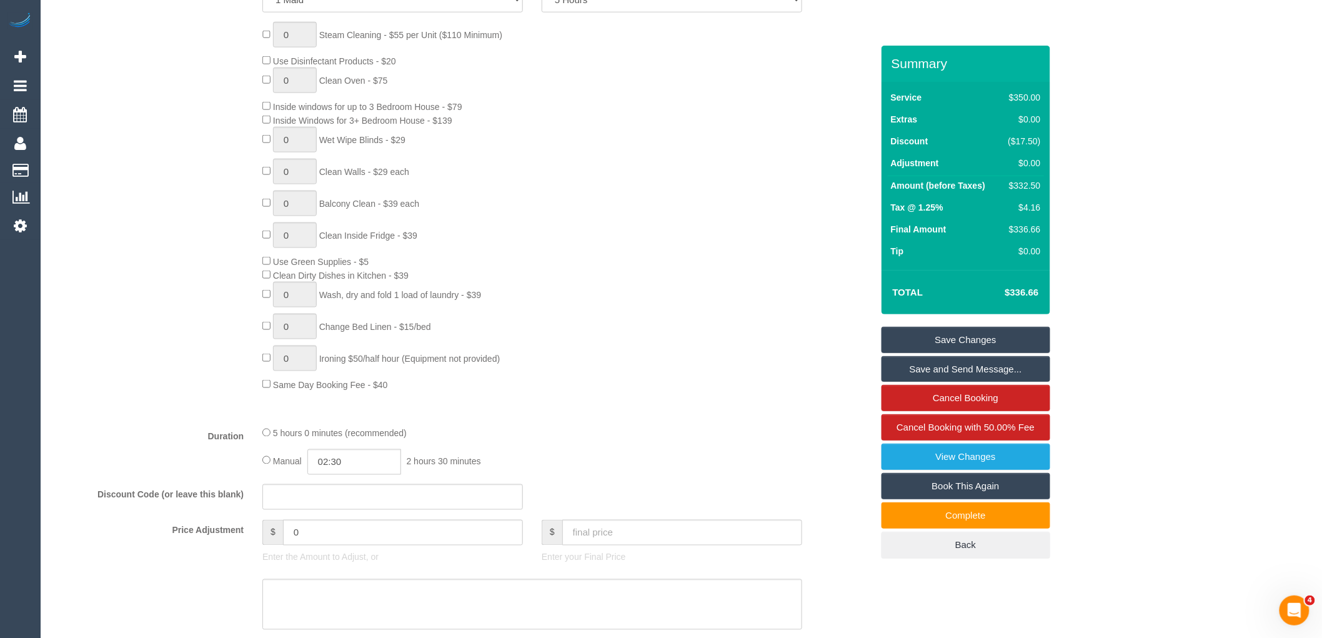
scroll to position [0, 0]
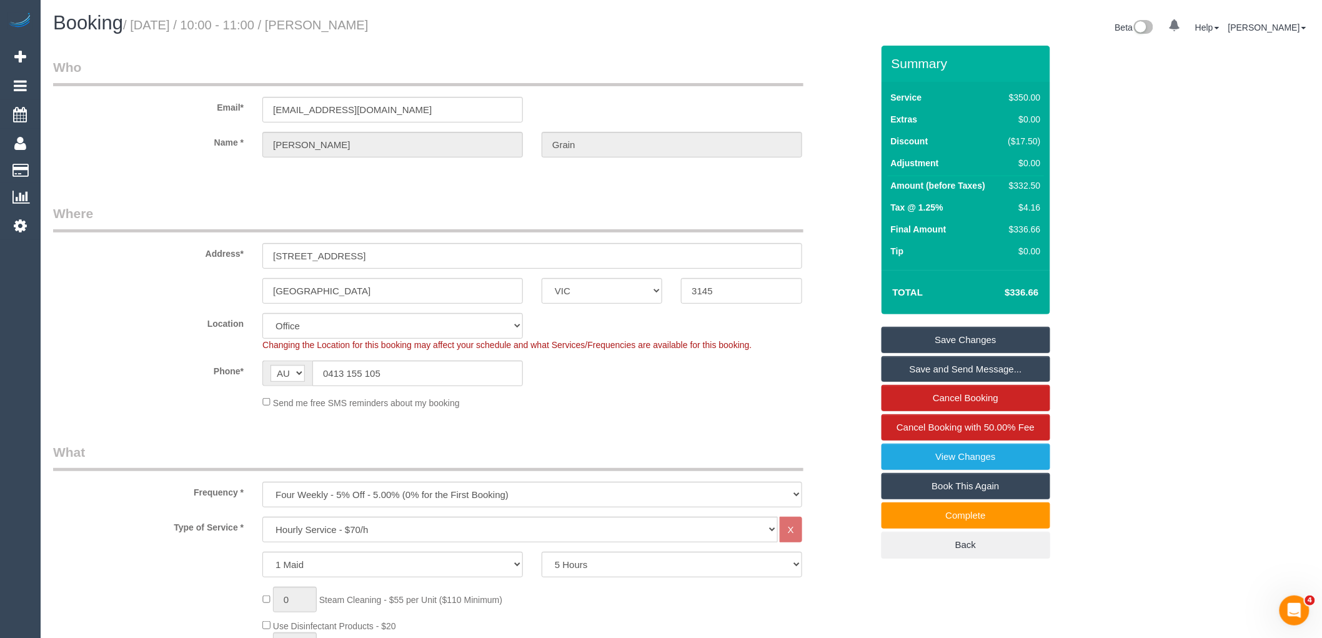
drag, startPoint x: 345, startPoint y: 22, endPoint x: 429, endPoint y: 32, distance: 84.4
click at [429, 32] on h1 "Booking / September 30, 2025 / 10:00 - 11:00 / Heather Grain" at bounding box center [362, 22] width 619 height 21
copy small "Heather Grain"
click at [961, 340] on link "Save Changes" at bounding box center [965, 340] width 169 height 26
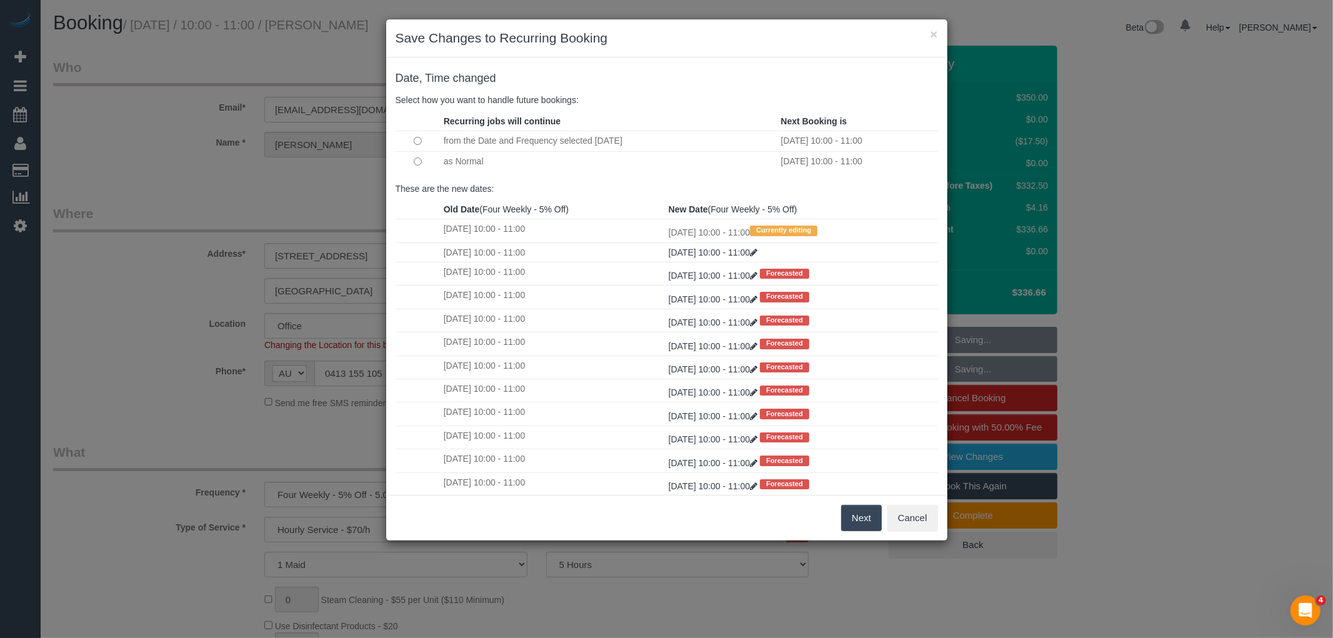
click at [859, 514] on button "Next" at bounding box center [861, 518] width 41 height 26
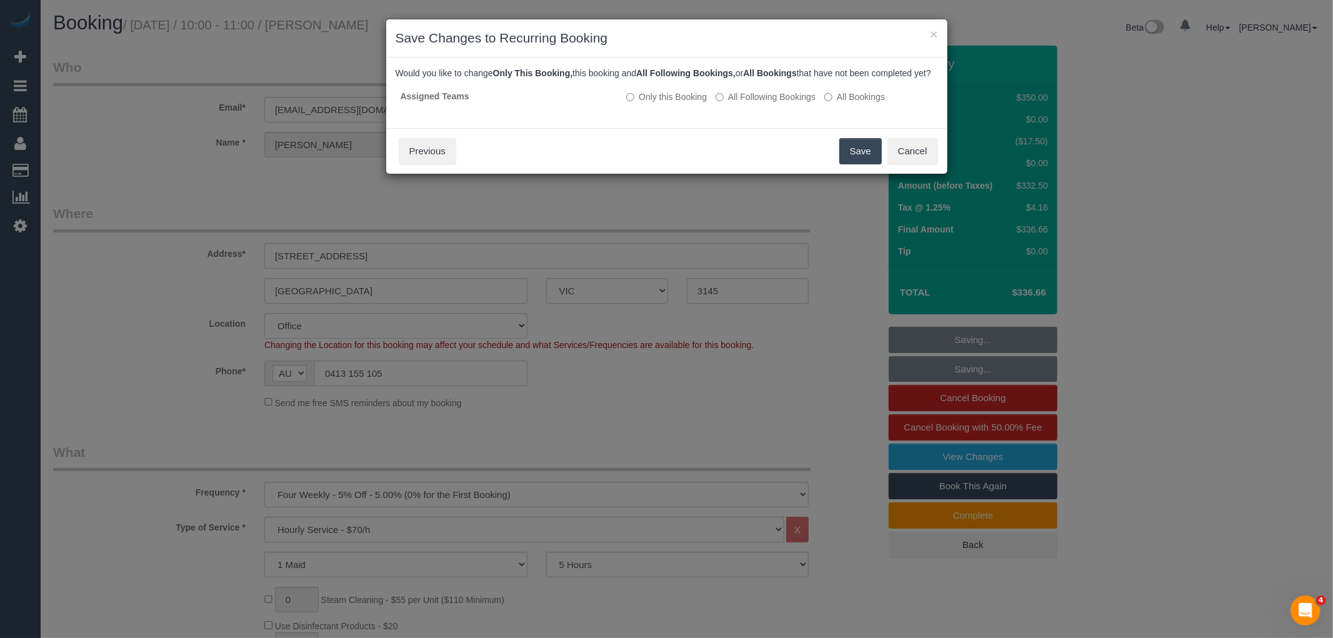
click at [854, 155] on button "Save" at bounding box center [860, 151] width 42 height 26
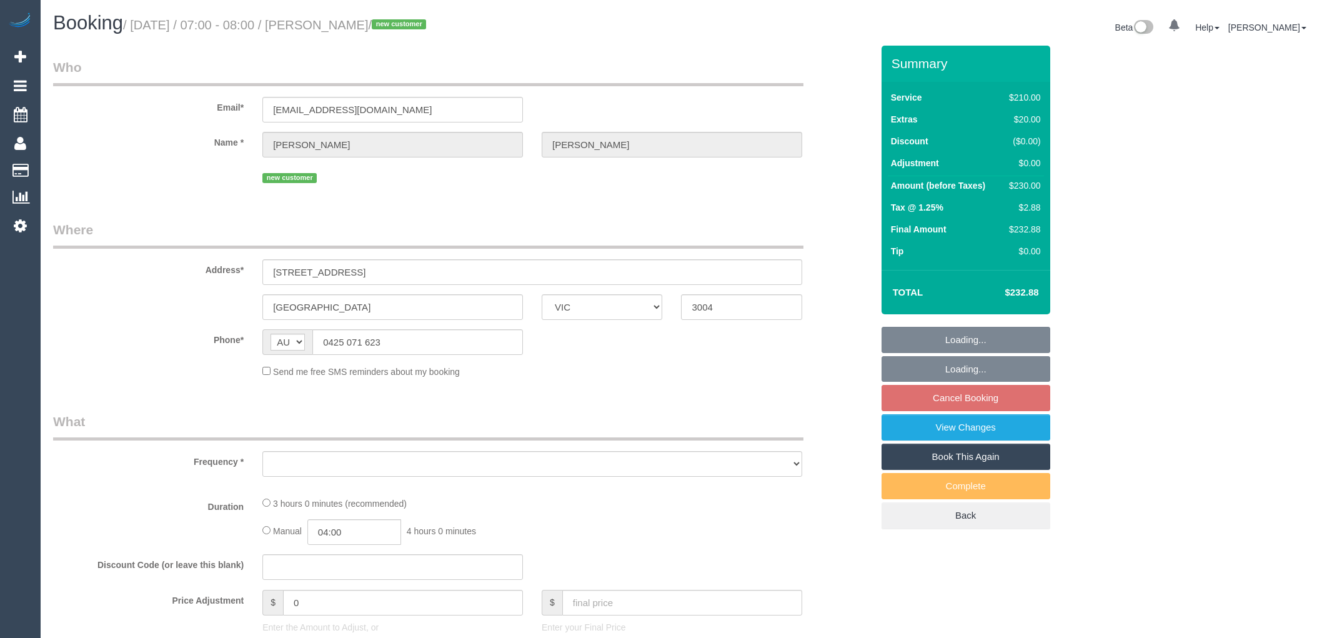
select select "VIC"
select select "string:stripe-pm_1SCVDP2GScqysDRVHd24KDTA"
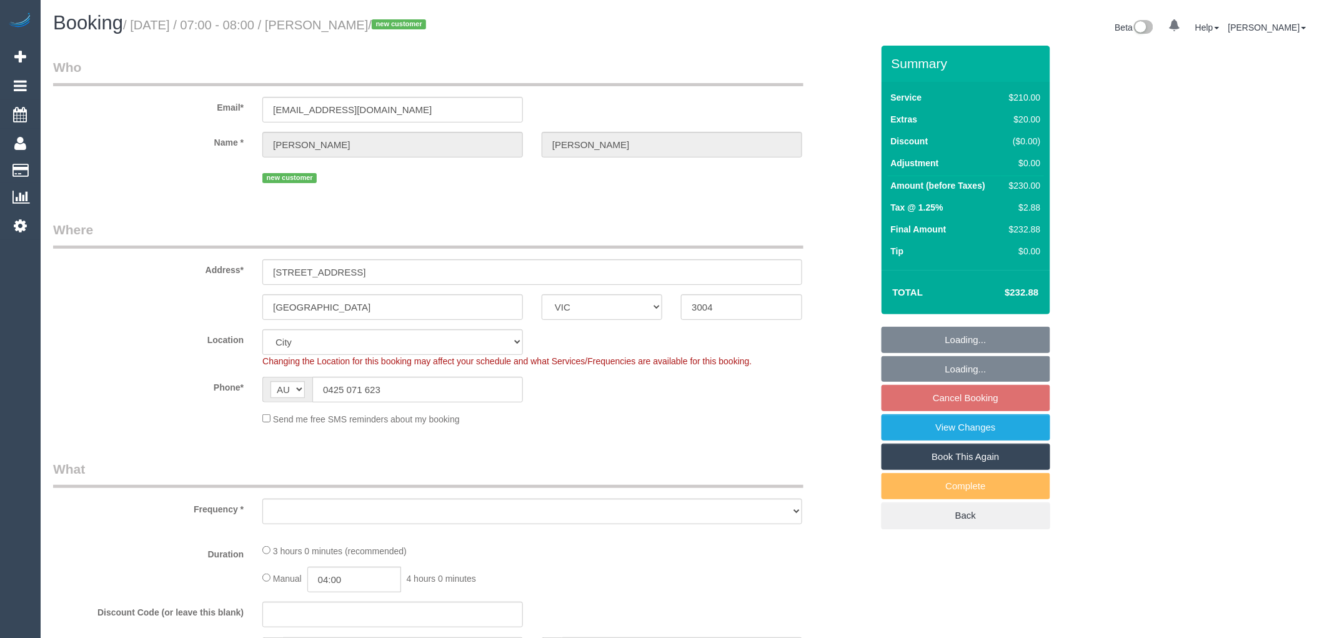
select select "object:679"
select select "number:28"
select select "number:14"
select select "number:20"
select select "number:25"
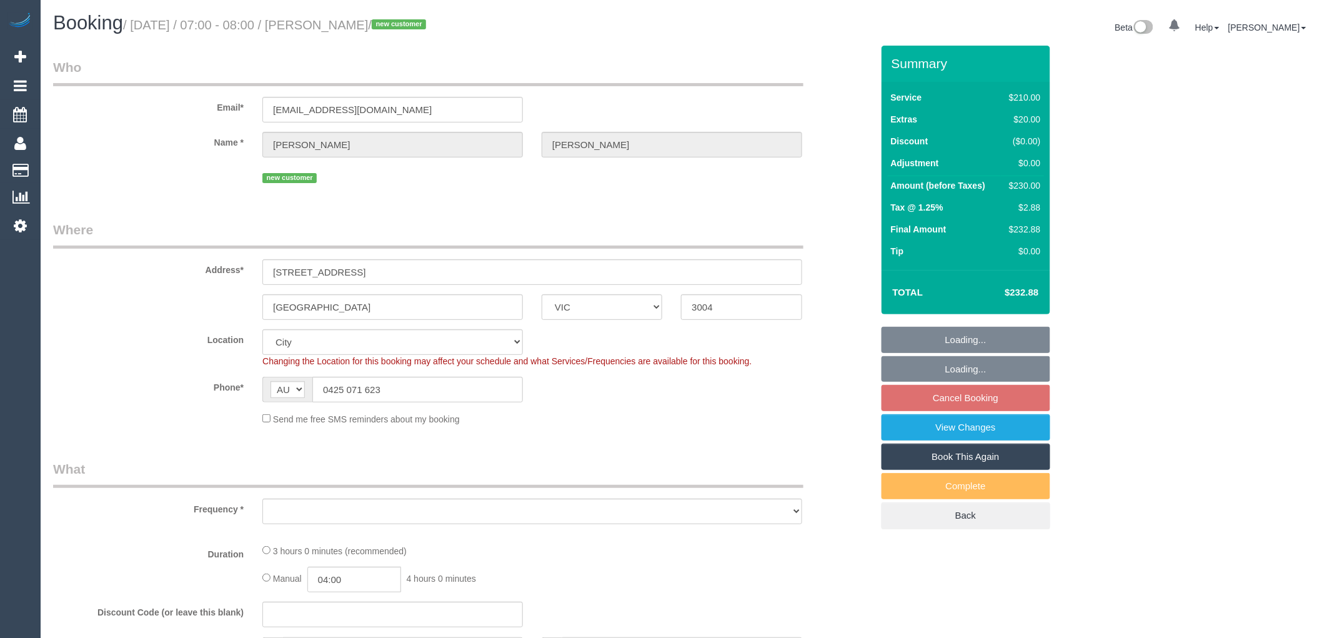
select select "number:26"
select select "180"
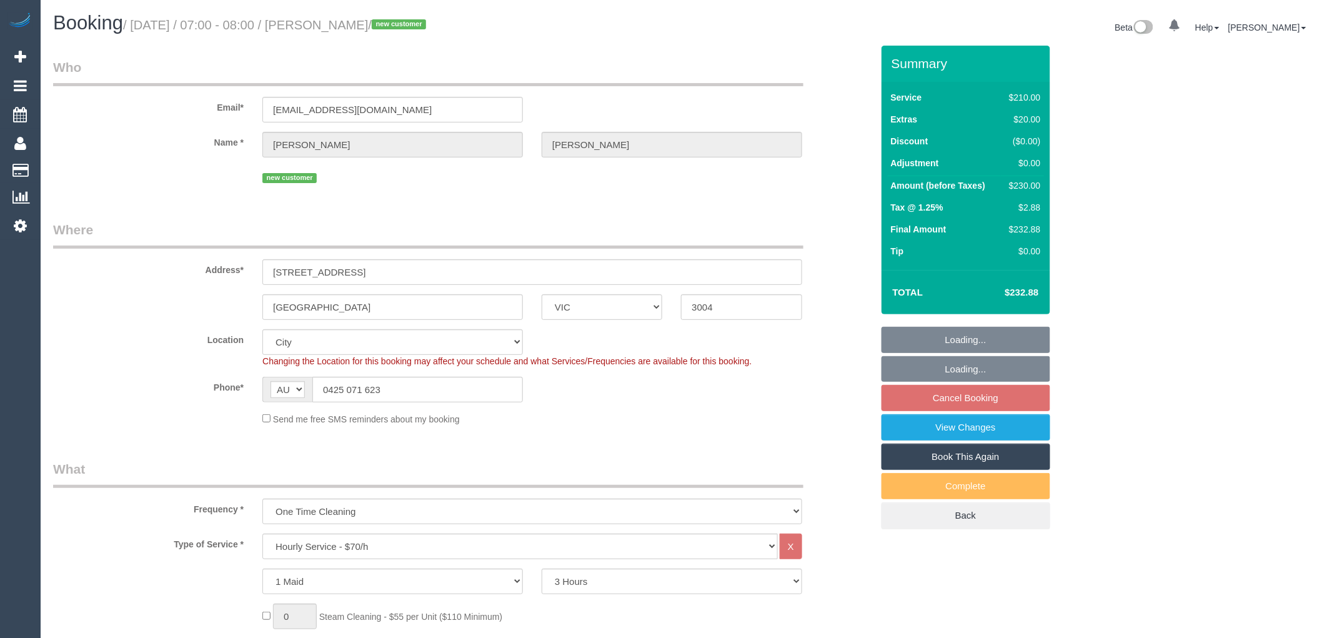
select select "object:848"
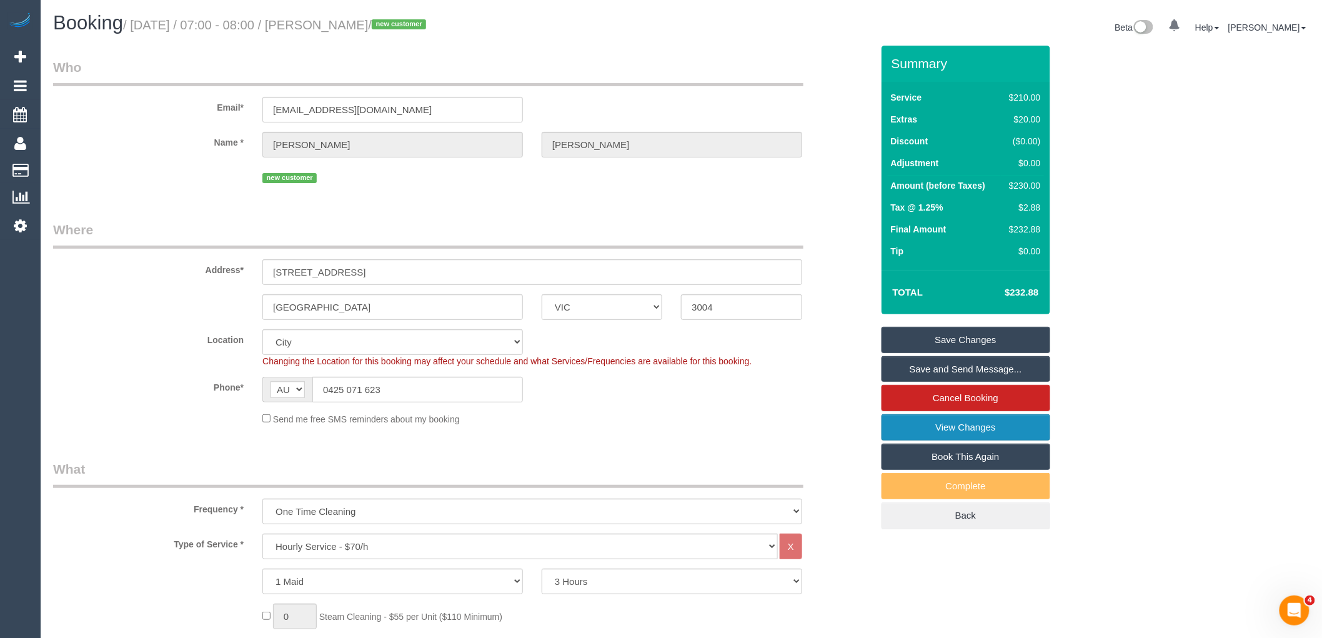
click at [933, 425] on link "View Changes" at bounding box center [965, 427] width 169 height 26
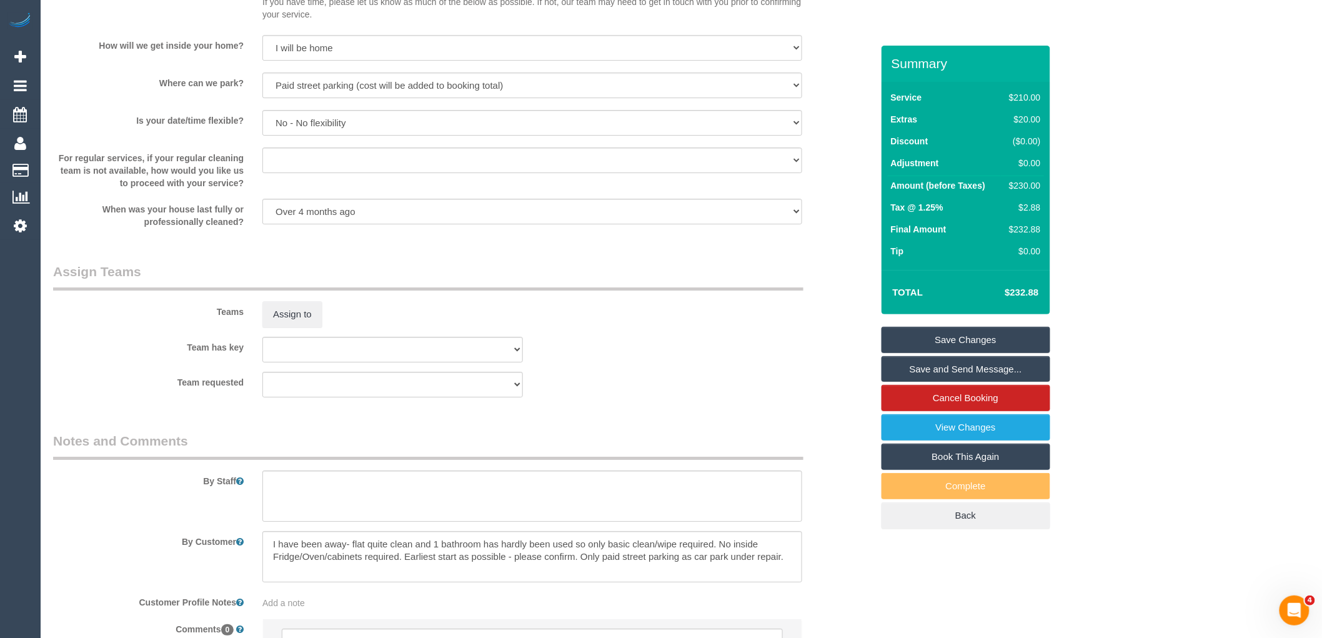
scroll to position [1719, 0]
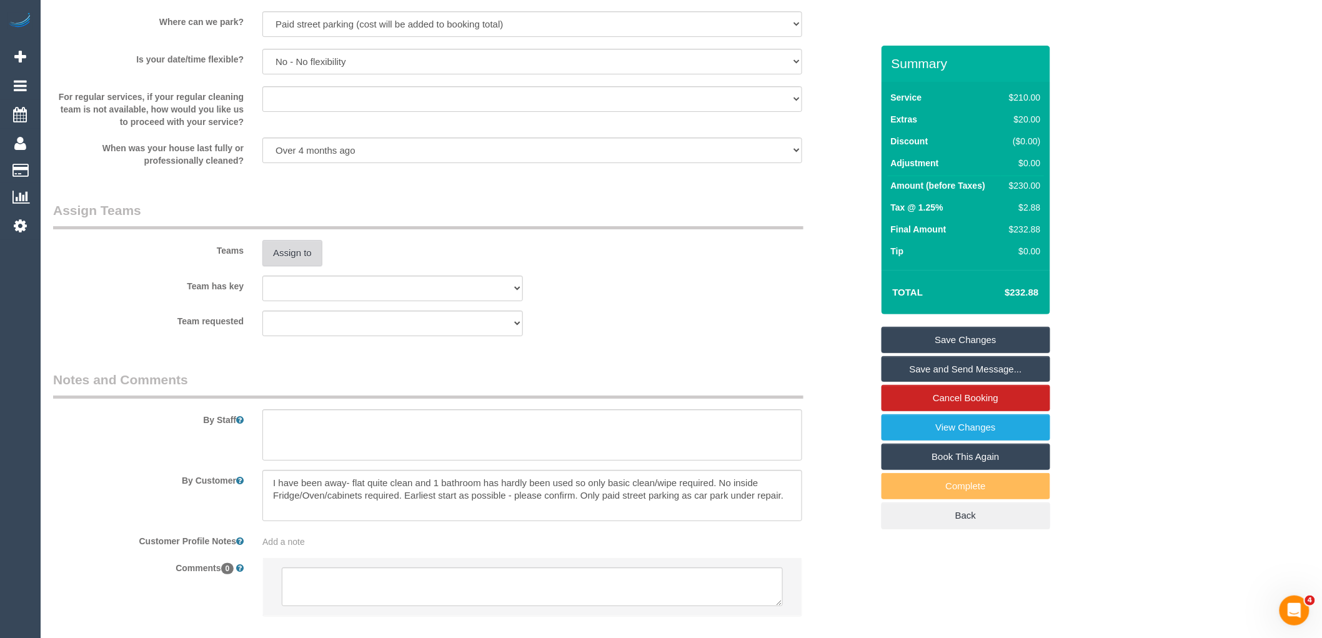
click at [294, 261] on button "Assign to" at bounding box center [292, 253] width 60 height 26
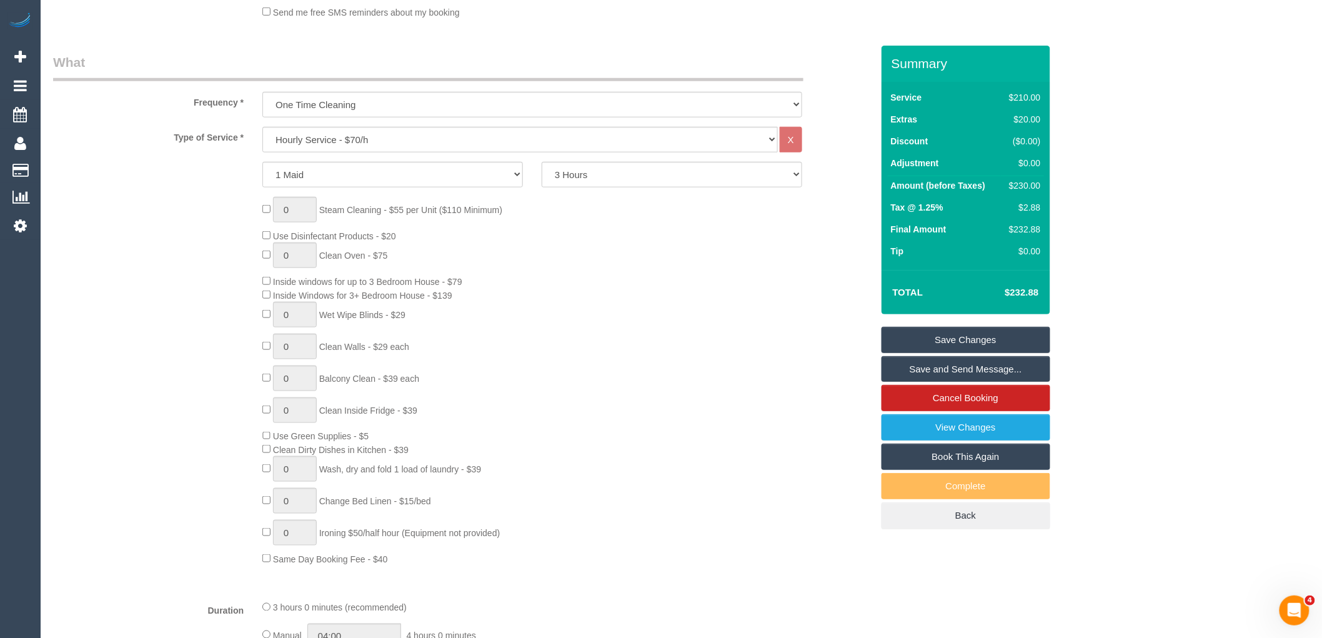
scroll to position [0, 0]
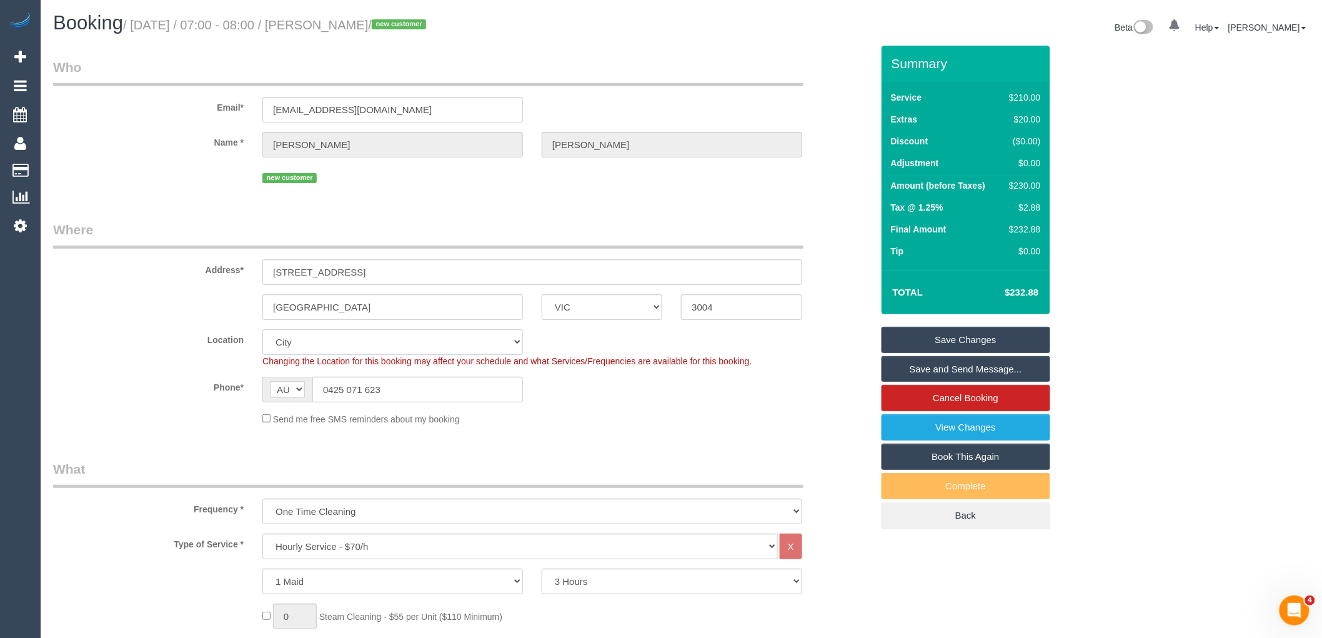
click at [287, 345] on select "Office [GEOGRAPHIC_DATA] (North) East (South) [GEOGRAPHIC_DATA] (East) [GEOGRAP…" at bounding box center [392, 342] width 261 height 26
select select "50"
click at [262, 330] on select "Office [GEOGRAPHIC_DATA] (North) East (South) [GEOGRAPHIC_DATA] (East) [GEOGRAP…" at bounding box center [392, 342] width 261 height 26
click at [158, 320] on div "[GEOGRAPHIC_DATA] ACT [GEOGRAPHIC_DATA] NT [GEOGRAPHIC_DATA] SA TAS [GEOGRAPHIC…" at bounding box center [463, 307] width 838 height 26
select select "object:3339"
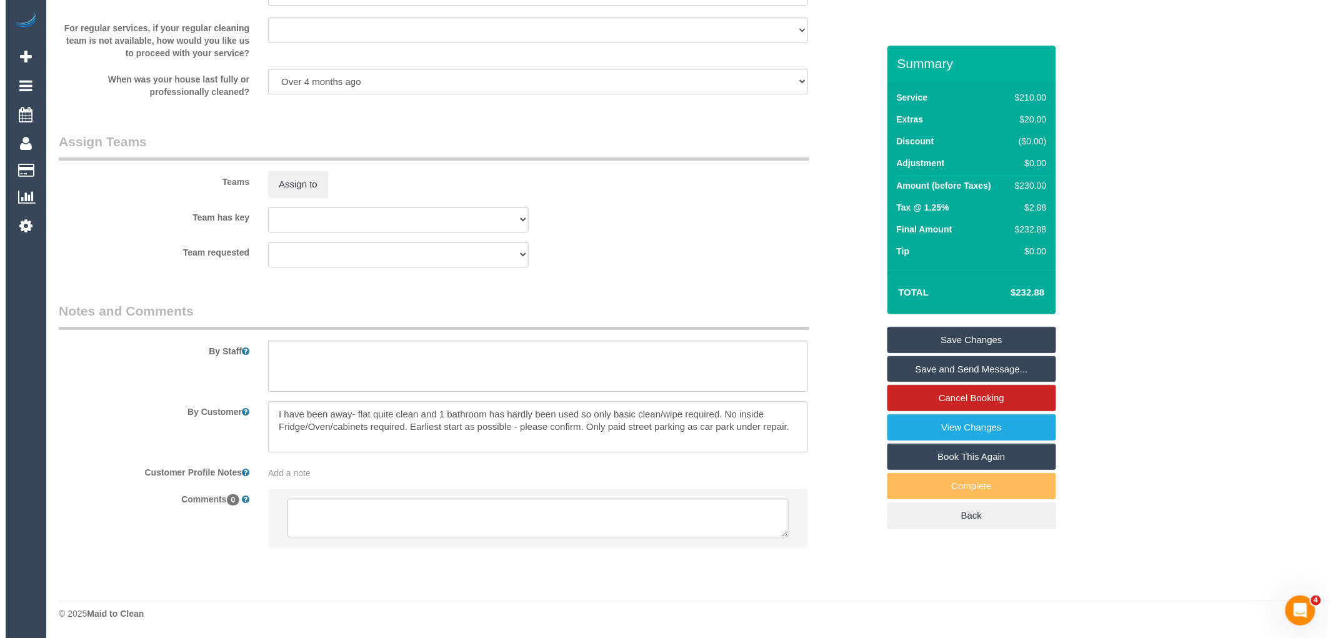
scroll to position [1797, 0]
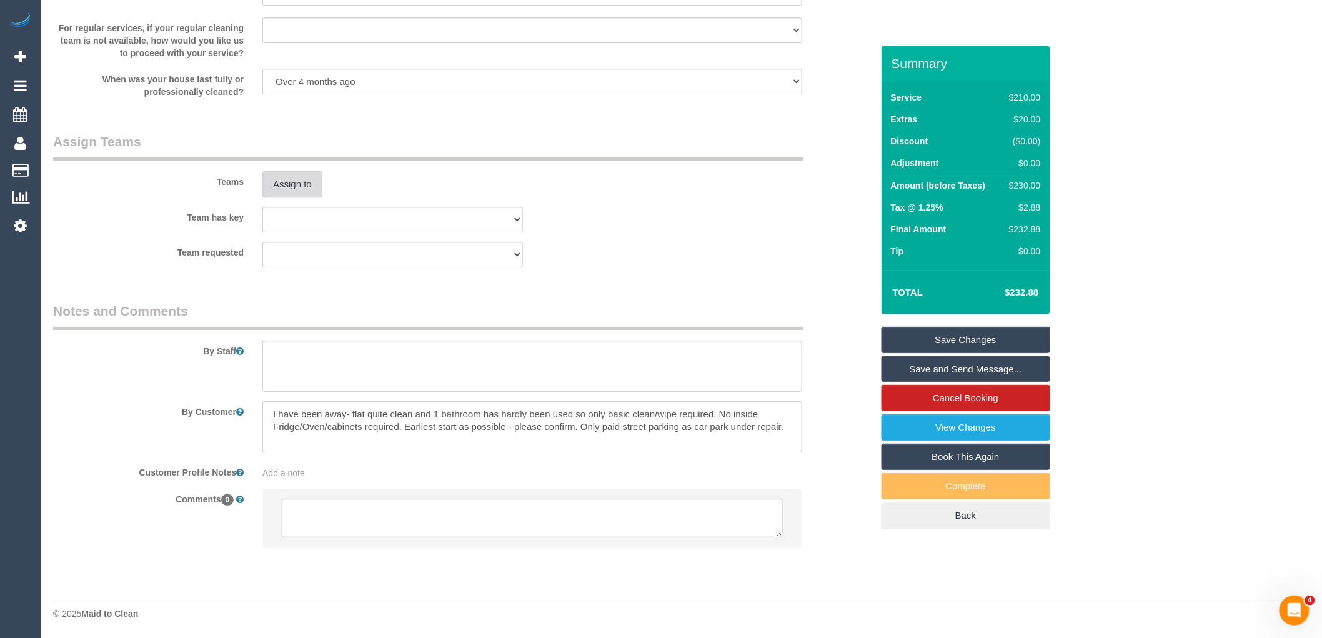
click at [298, 187] on button "Assign to" at bounding box center [292, 184] width 60 height 26
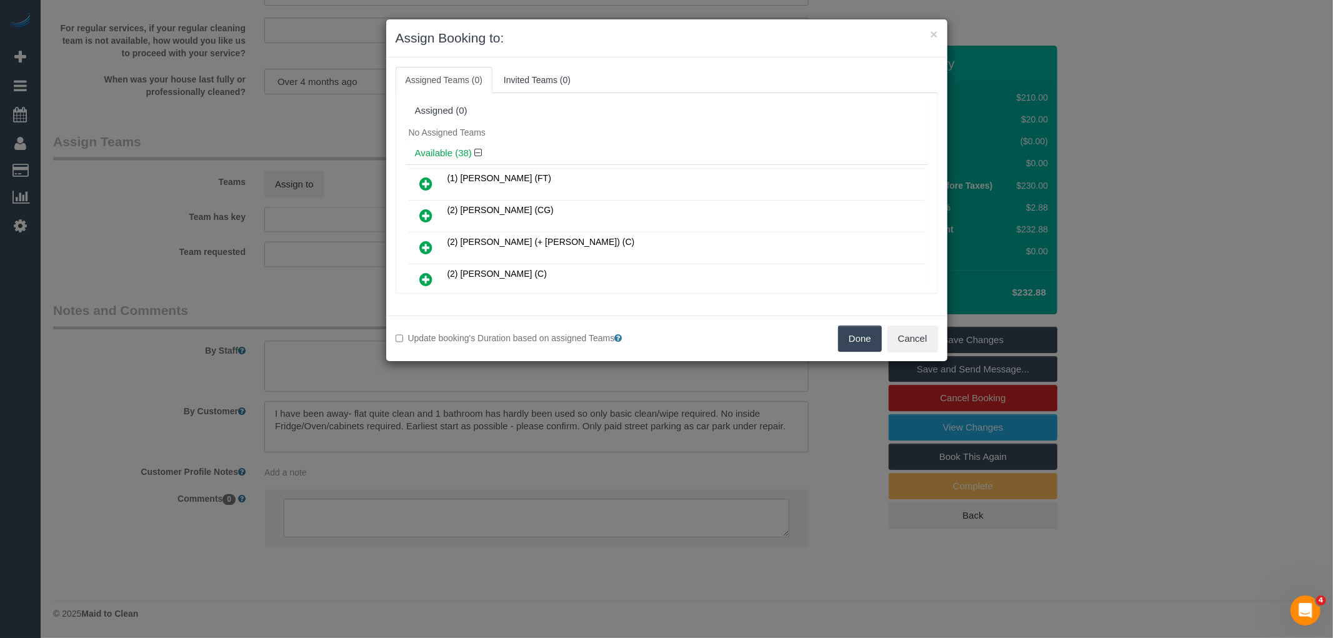
scroll to position [235, 0]
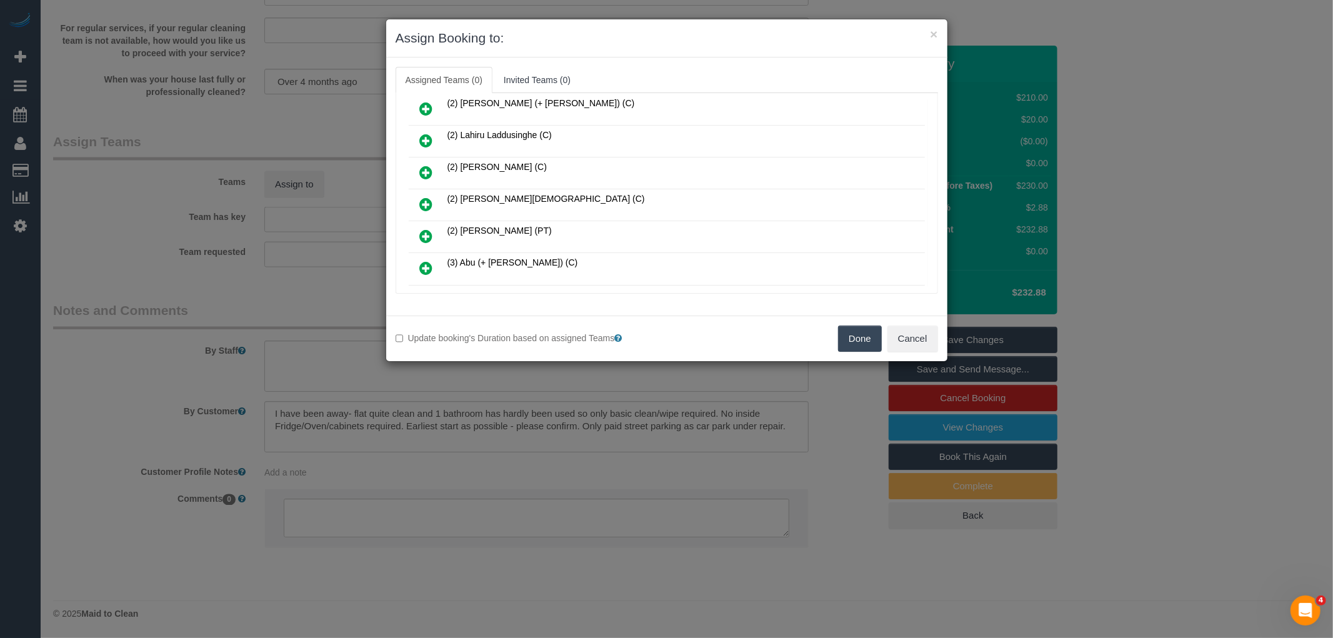
click at [429, 202] on icon at bounding box center [426, 204] width 13 height 15
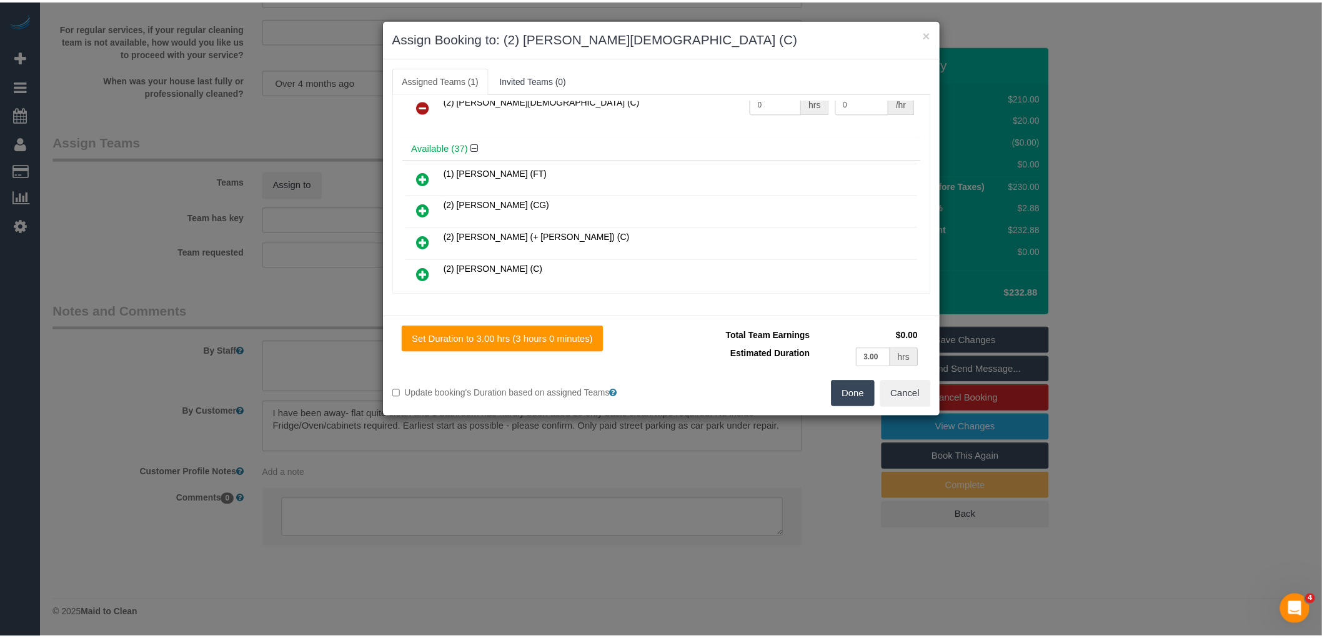
scroll to position [0, 0]
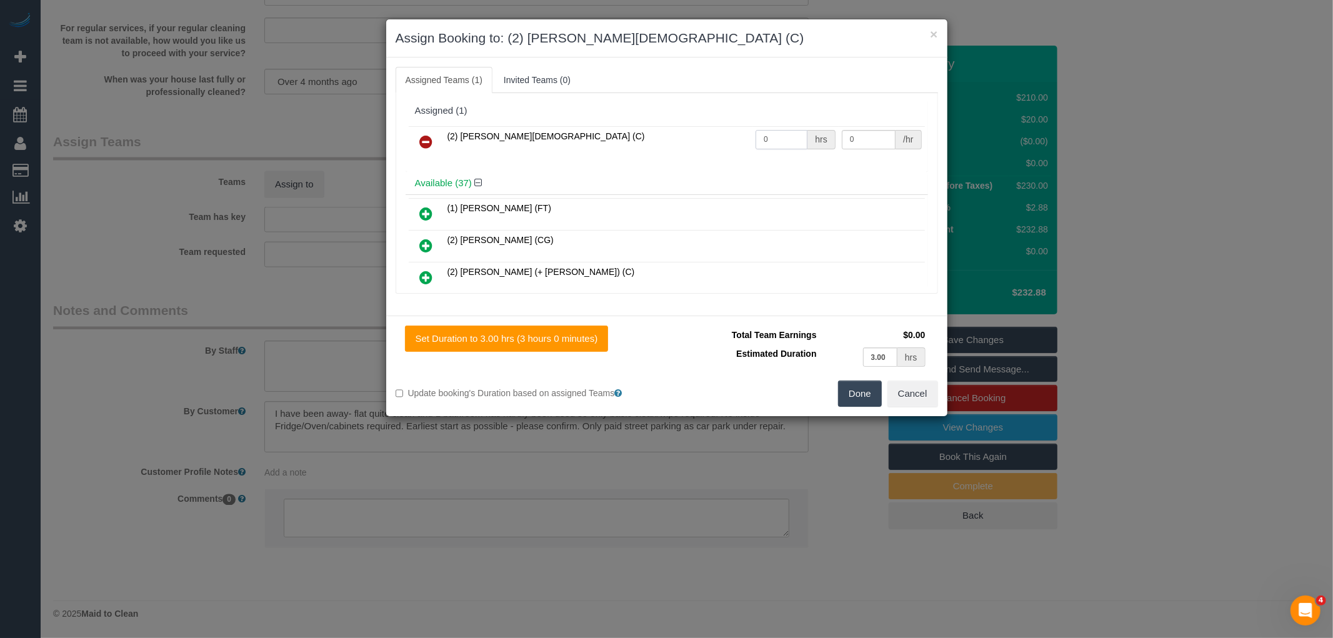
click at [775, 134] on input "0" at bounding box center [781, 139] width 52 height 19
type input "3"
type input "37.5"
click at [858, 394] on button "Done" at bounding box center [860, 393] width 44 height 26
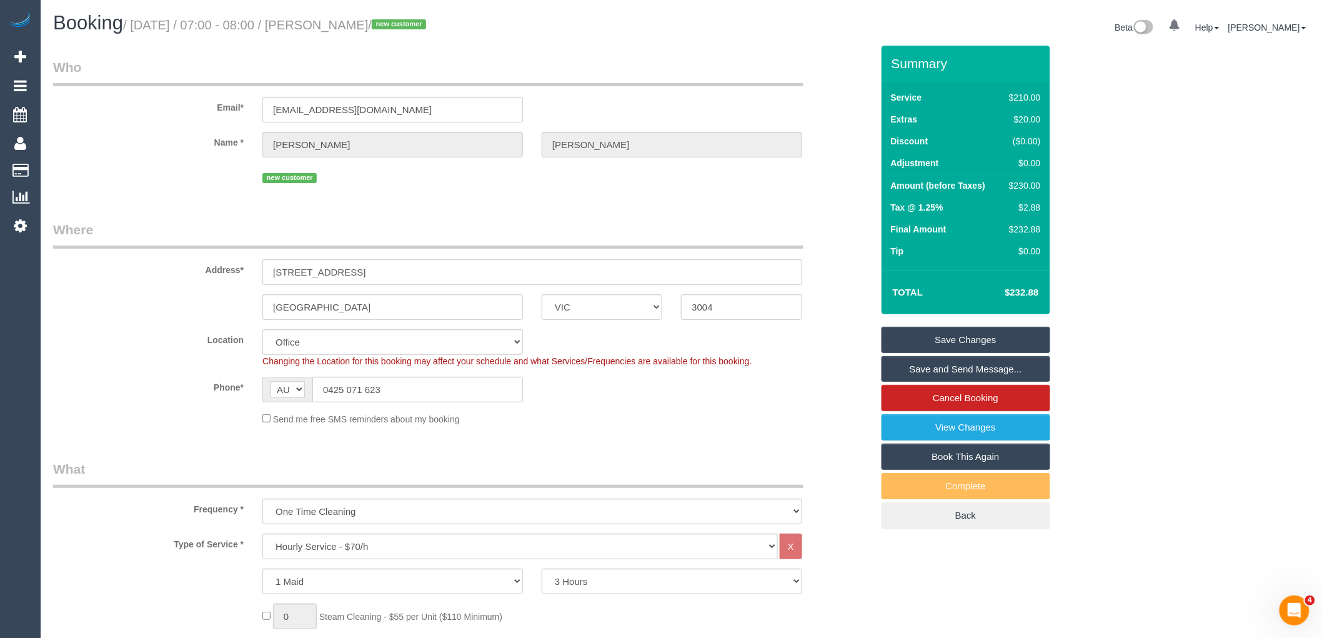
drag, startPoint x: 330, startPoint y: 23, endPoint x: 354, endPoint y: 26, distance: 24.5
click at [354, 26] on small "/ October 04, 2025 / 07:00 - 08:00 / Paul Howard / new customer" at bounding box center [276, 25] width 307 height 14
click at [354, 27] on small "/ October 04, 2025 / 07:00 - 08:00 / Paul Howard / new customer" at bounding box center [276, 25] width 307 height 14
drag, startPoint x: 327, startPoint y: 27, endPoint x: 400, endPoint y: 29, distance: 73.1
click at [400, 29] on small "/ October 04, 2025 / 07:00 - 08:00 / Paul Howard / new customer" at bounding box center [276, 25] width 307 height 14
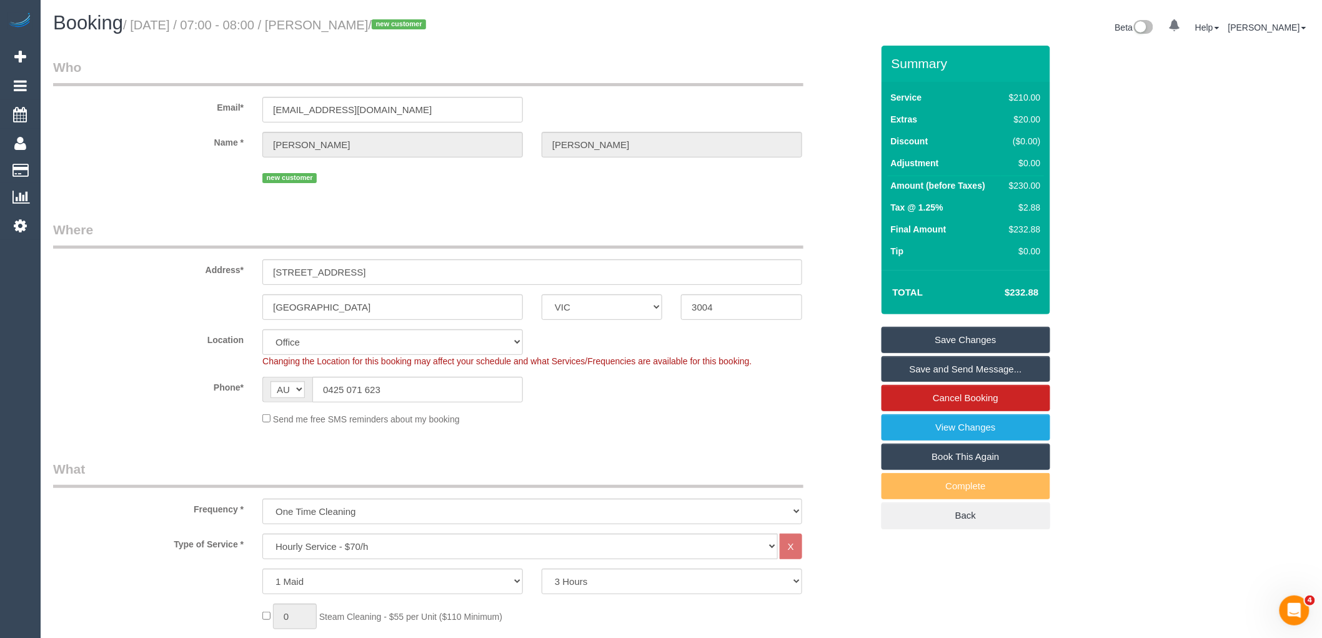
copy small "[PERSON_NAME]"
click at [485, 196] on fieldset "Who Email* paulh1@live.com Name * Paul Howard new customer" at bounding box center [462, 126] width 819 height 137
click at [938, 369] on link "Save and Send Message..." at bounding box center [965, 369] width 169 height 26
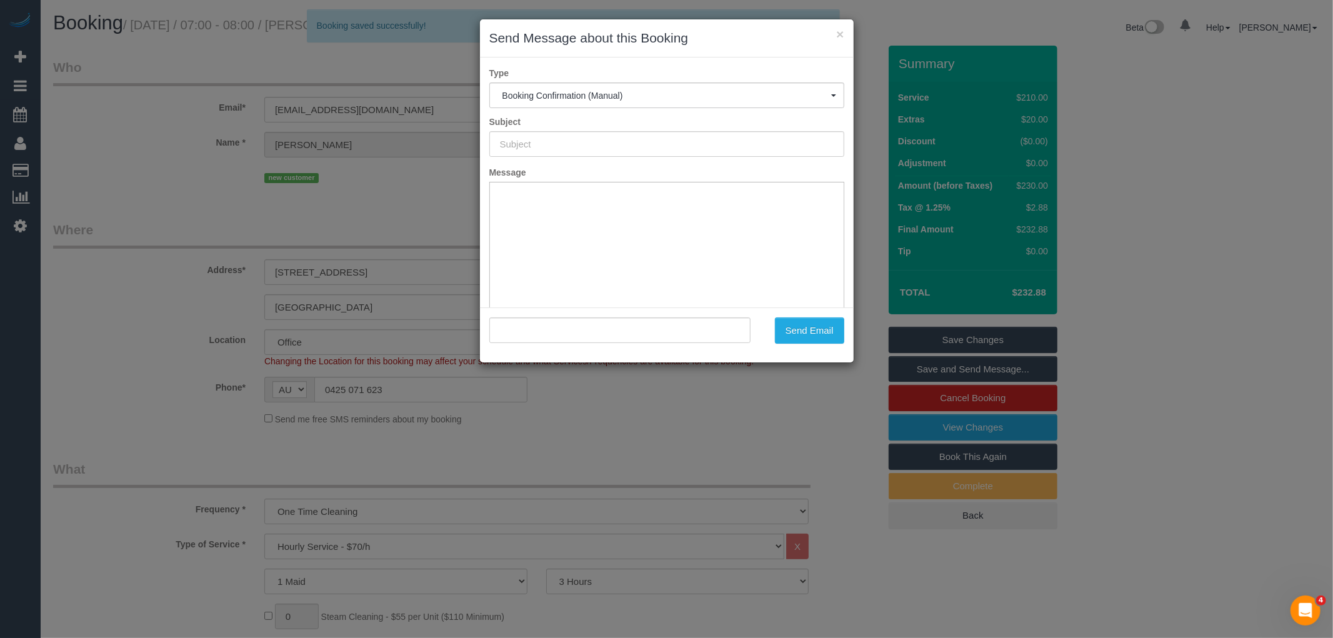
type input "Booking Confirmed"
type input ""Paul Howard" <paulh1@live.com>"
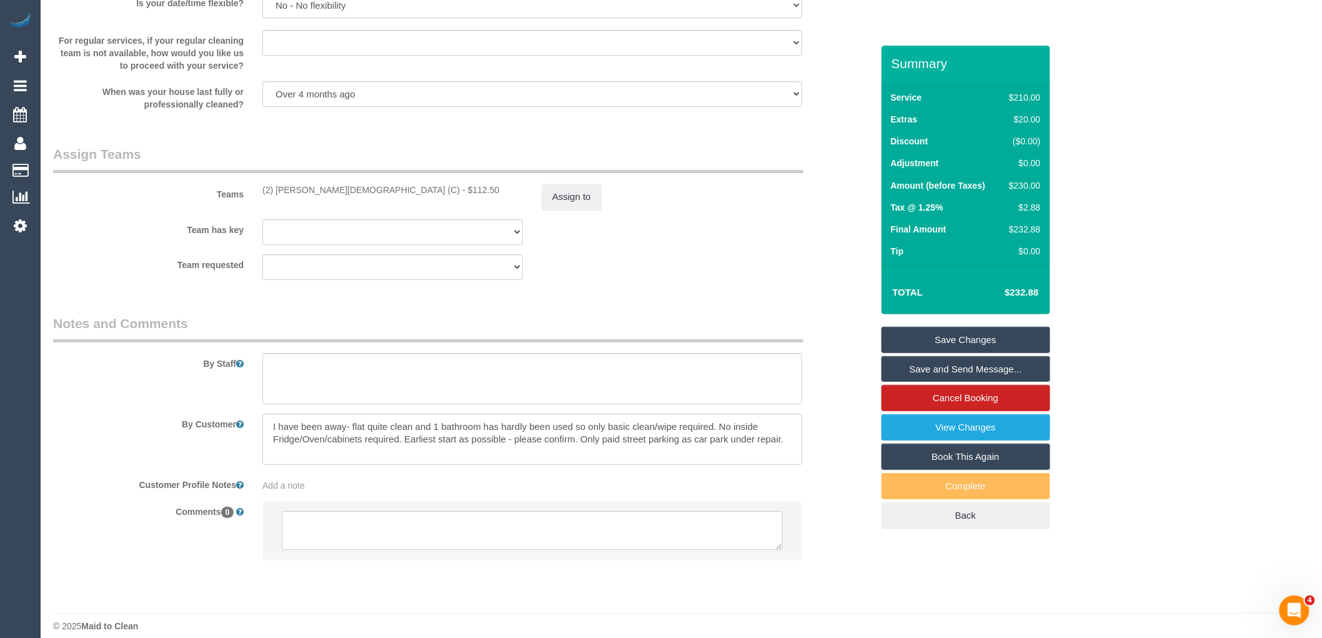
scroll to position [1797, 0]
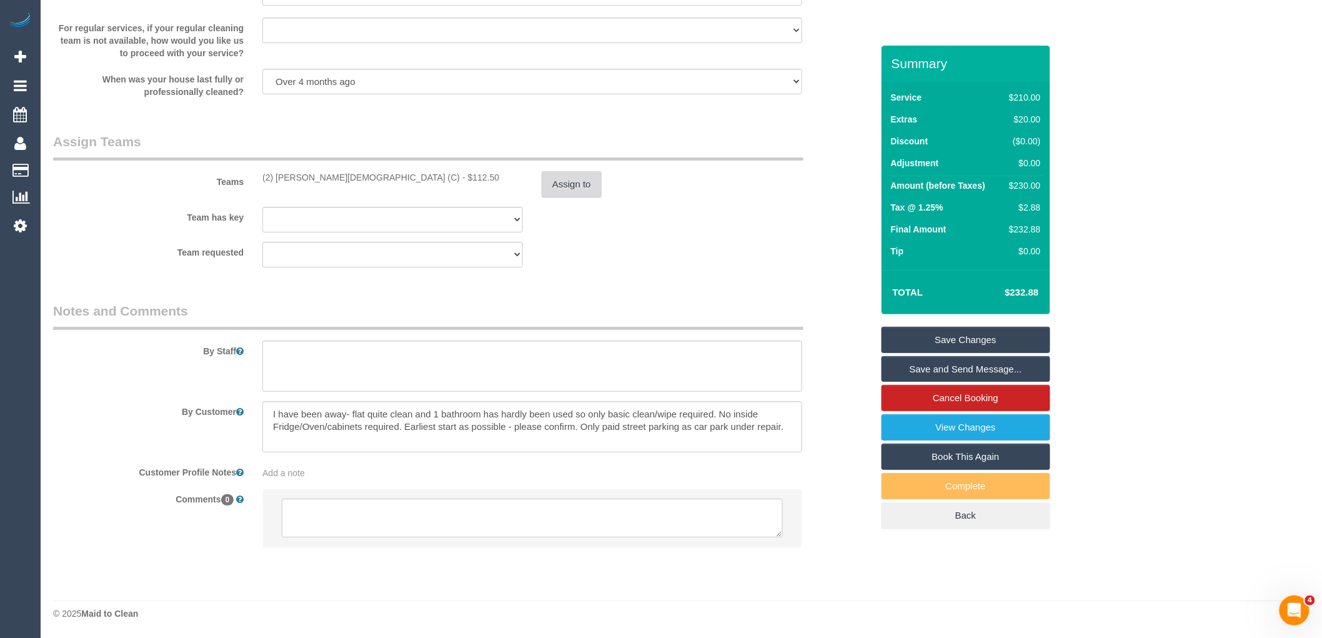
click at [576, 182] on button "Assign to" at bounding box center [572, 184] width 60 height 26
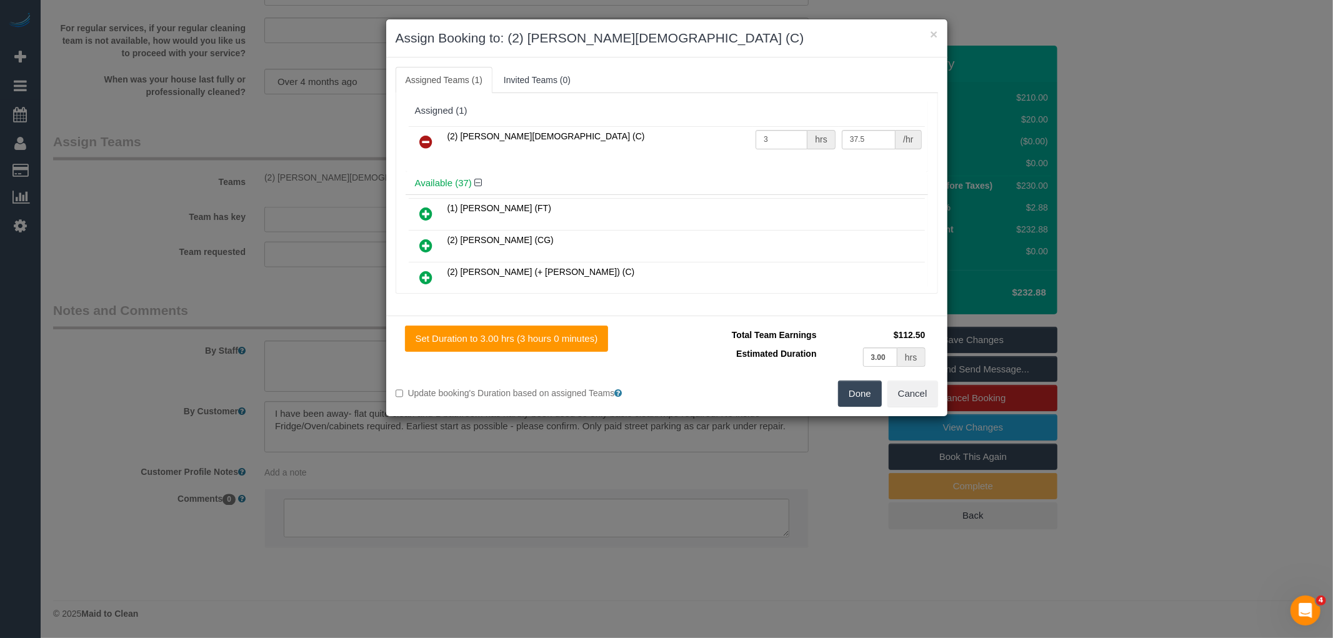
click at [857, 394] on button "Done" at bounding box center [860, 393] width 44 height 26
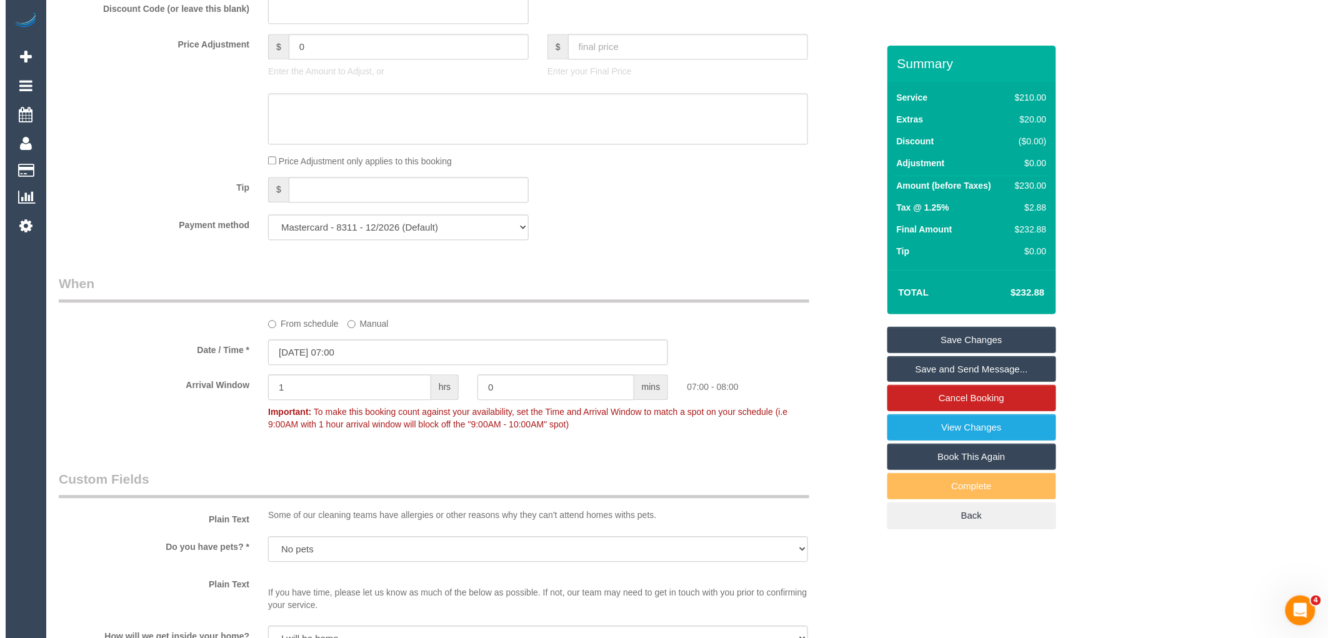
scroll to position [1033, 0]
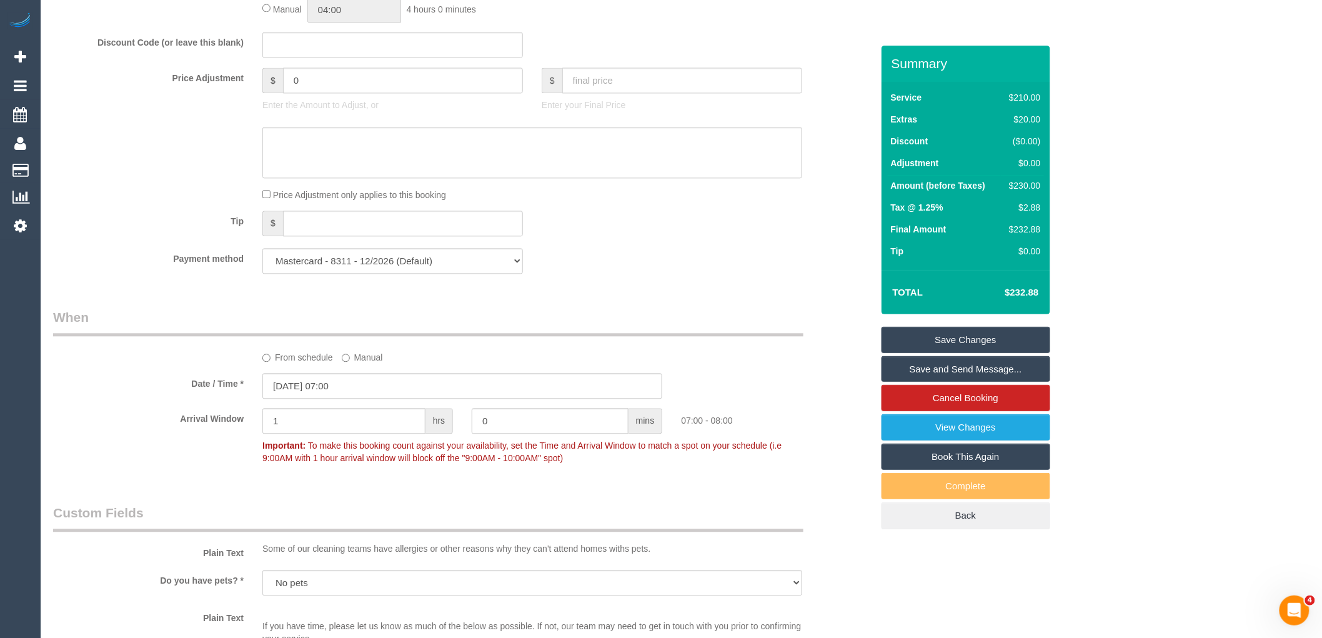
click at [963, 369] on link "Save and Send Message..." at bounding box center [965, 369] width 169 height 26
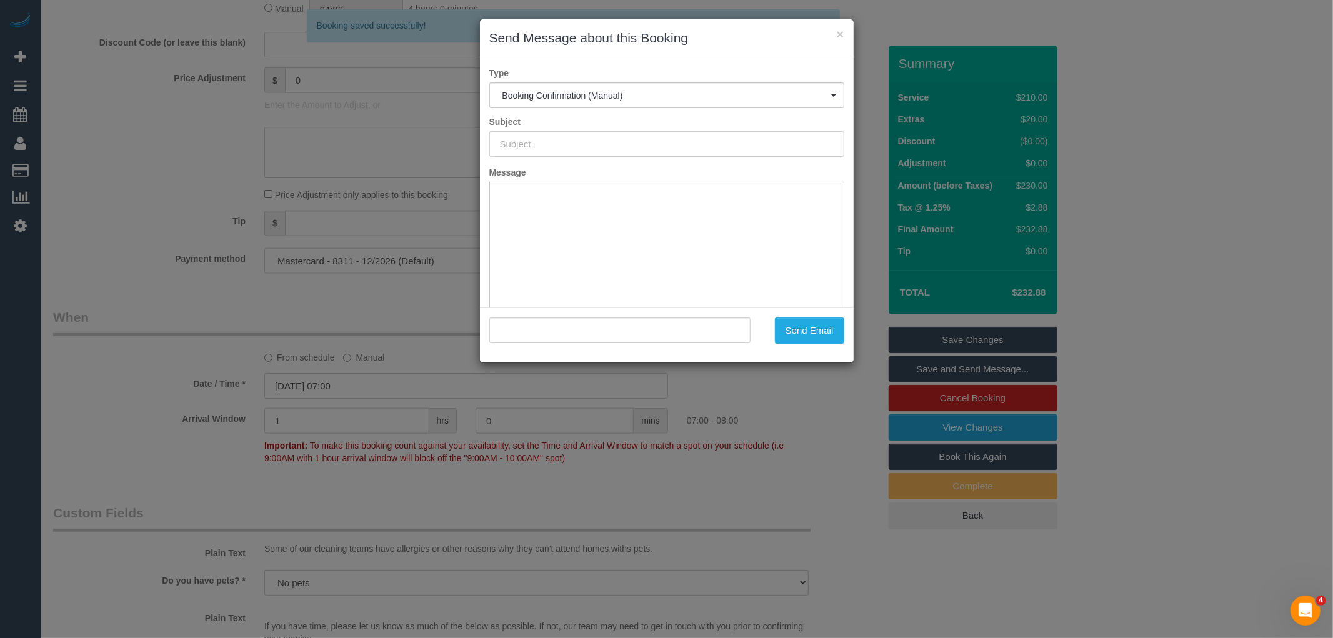
type input "Booking Confirmed"
type input ""Paul Howard" <paulh1@live.com>"
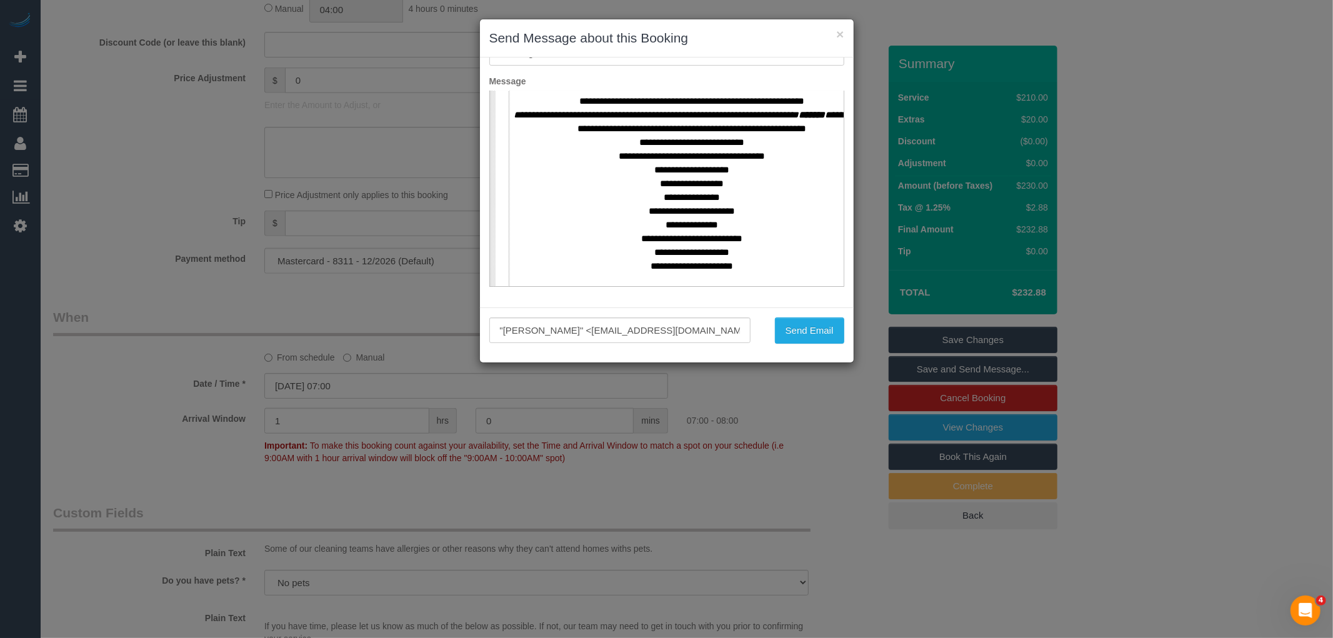
scroll to position [694, 0]
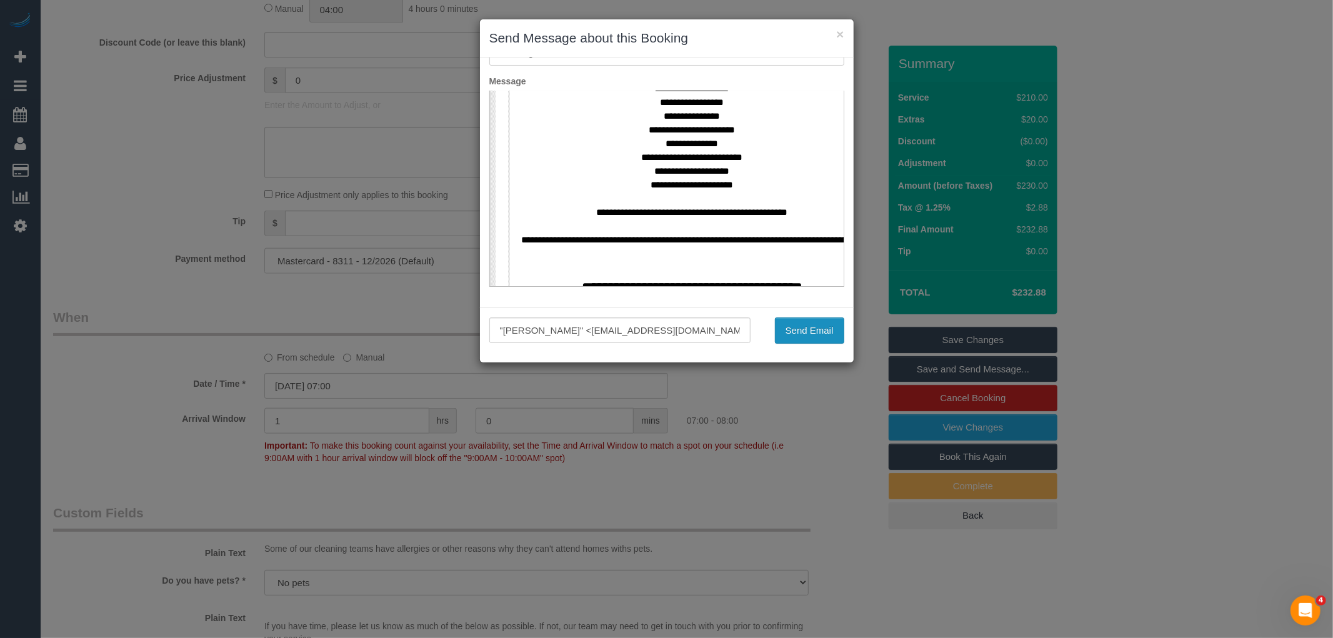
click at [802, 334] on button "Send Email" at bounding box center [809, 330] width 69 height 26
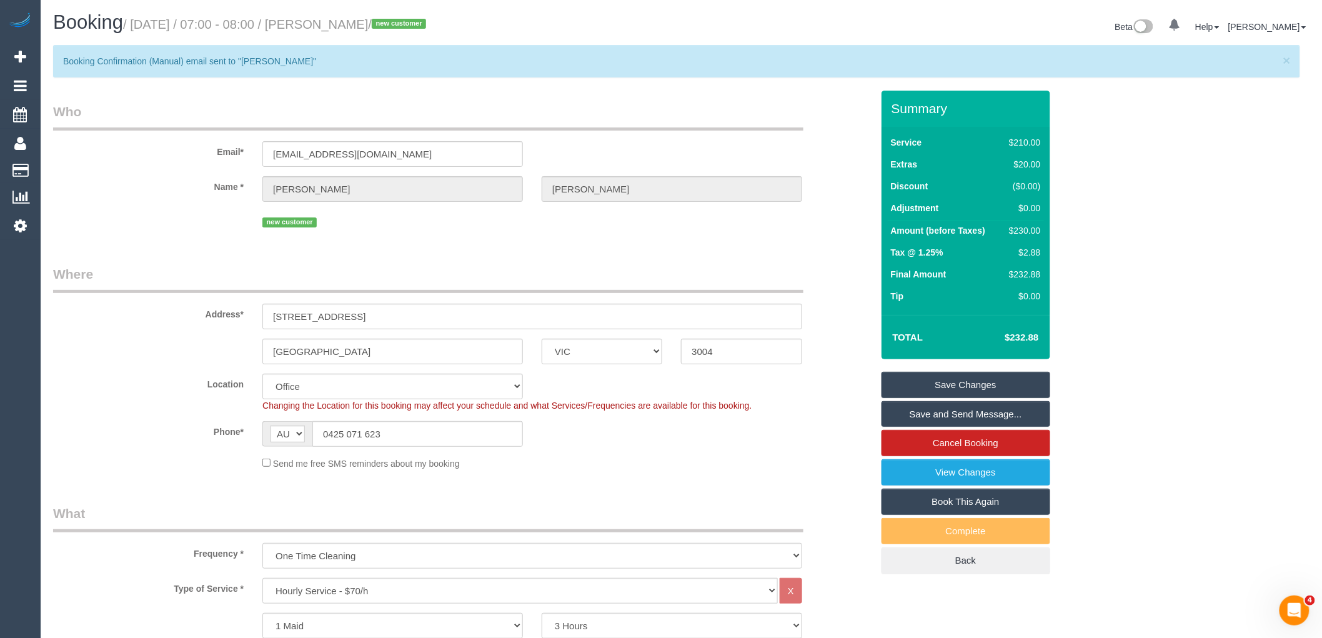
scroll to position [0, 0]
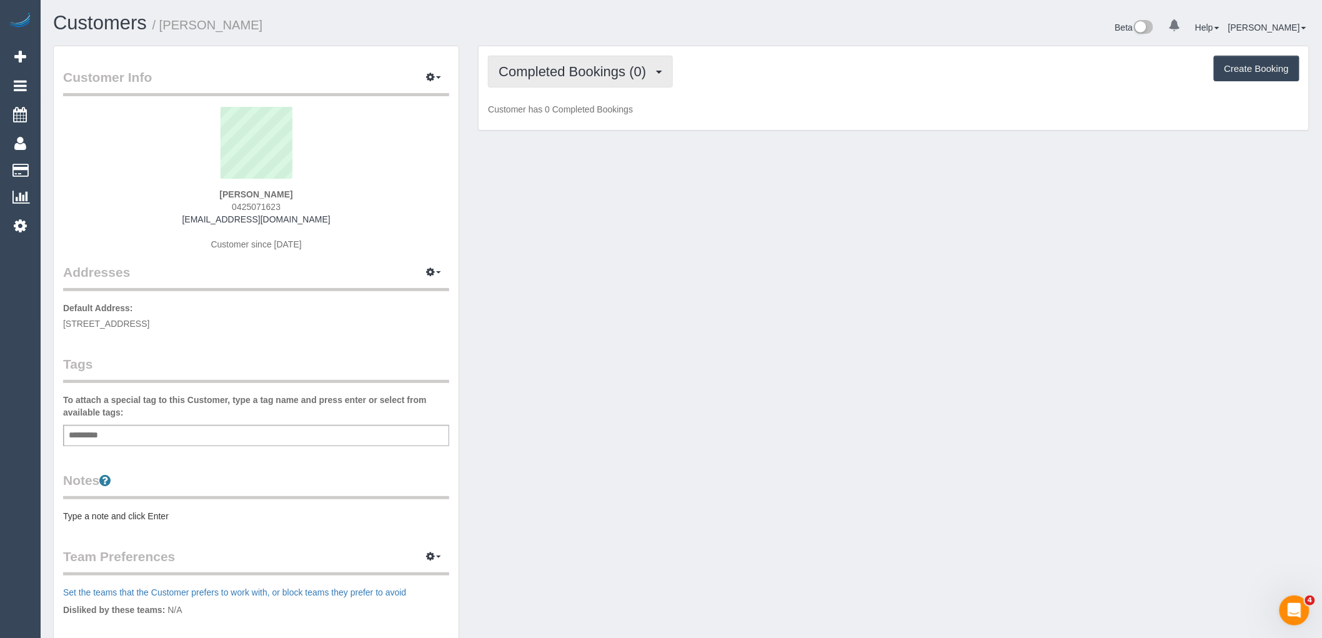
click at [620, 79] on span "Completed Bookings (0)" at bounding box center [576, 72] width 154 height 16
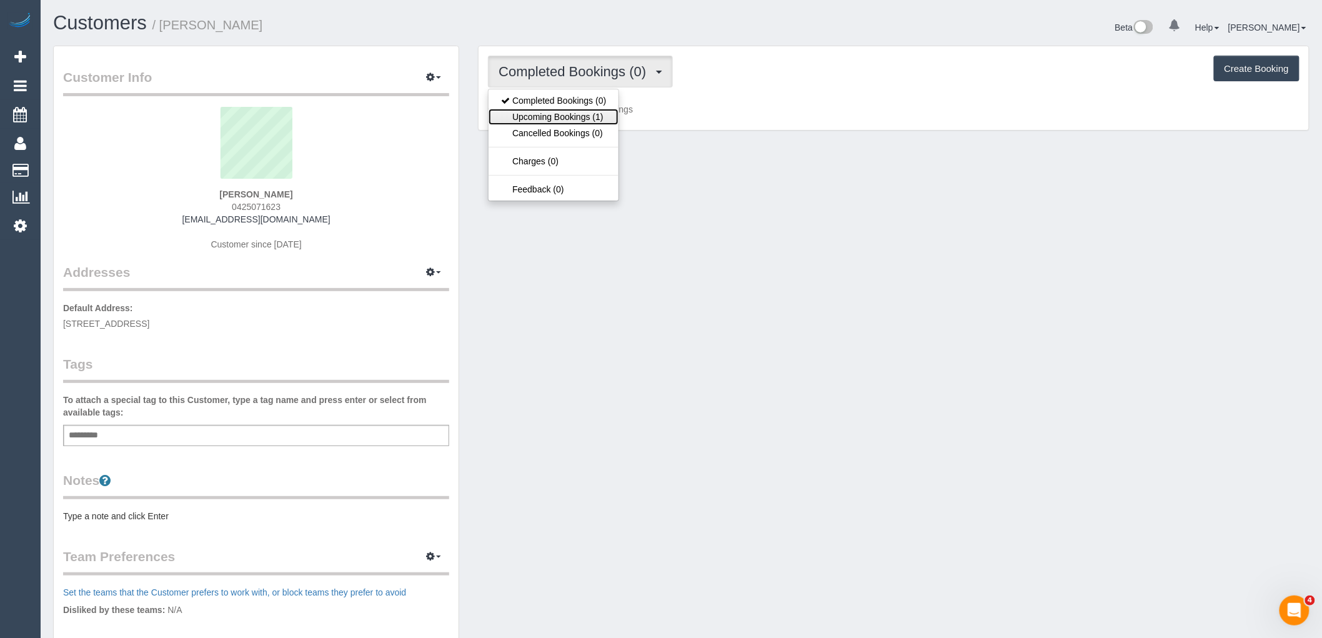
click at [594, 114] on link "Upcoming Bookings (1)" at bounding box center [554, 117] width 130 height 16
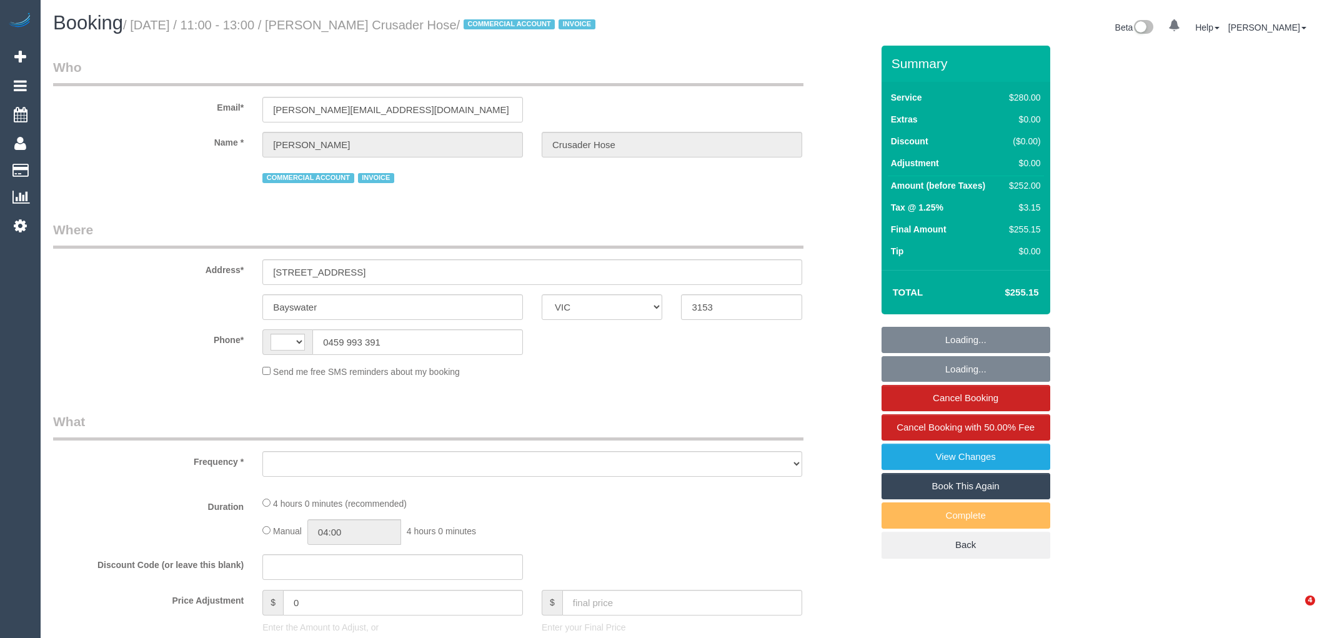
select select "VIC"
select select "object:321"
select select "240"
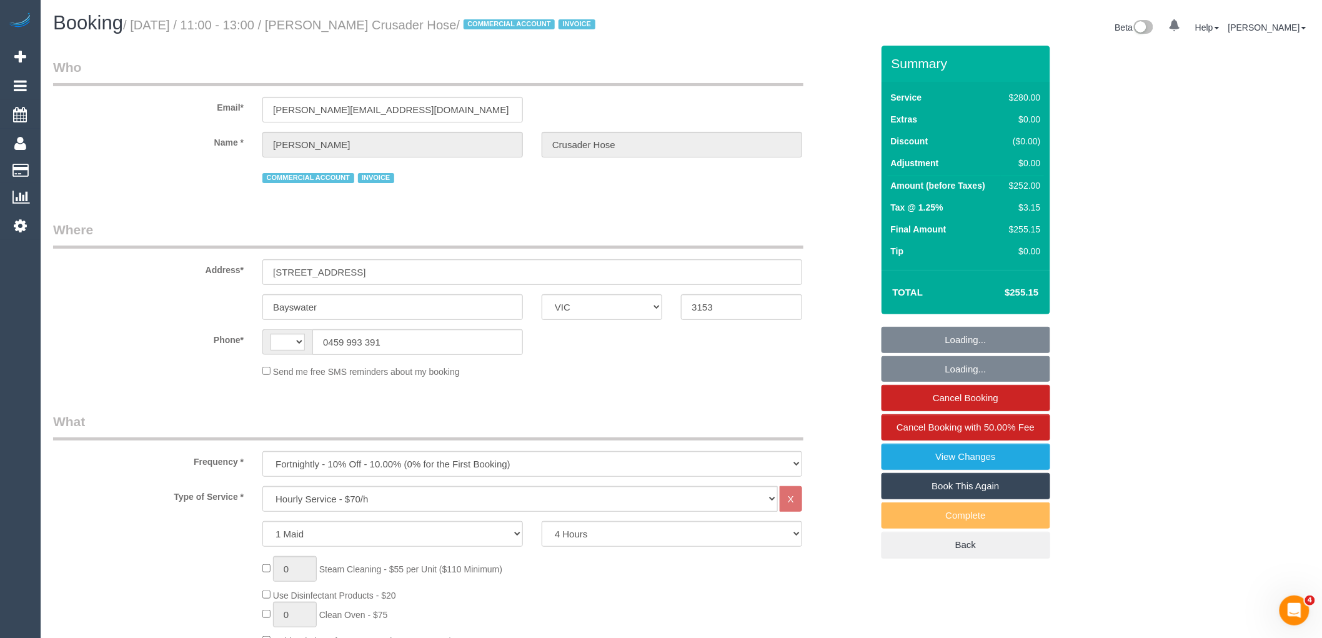
select select "string:AU"
select select "number:28"
select select "number:14"
select select "number:19"
select select "number:36"
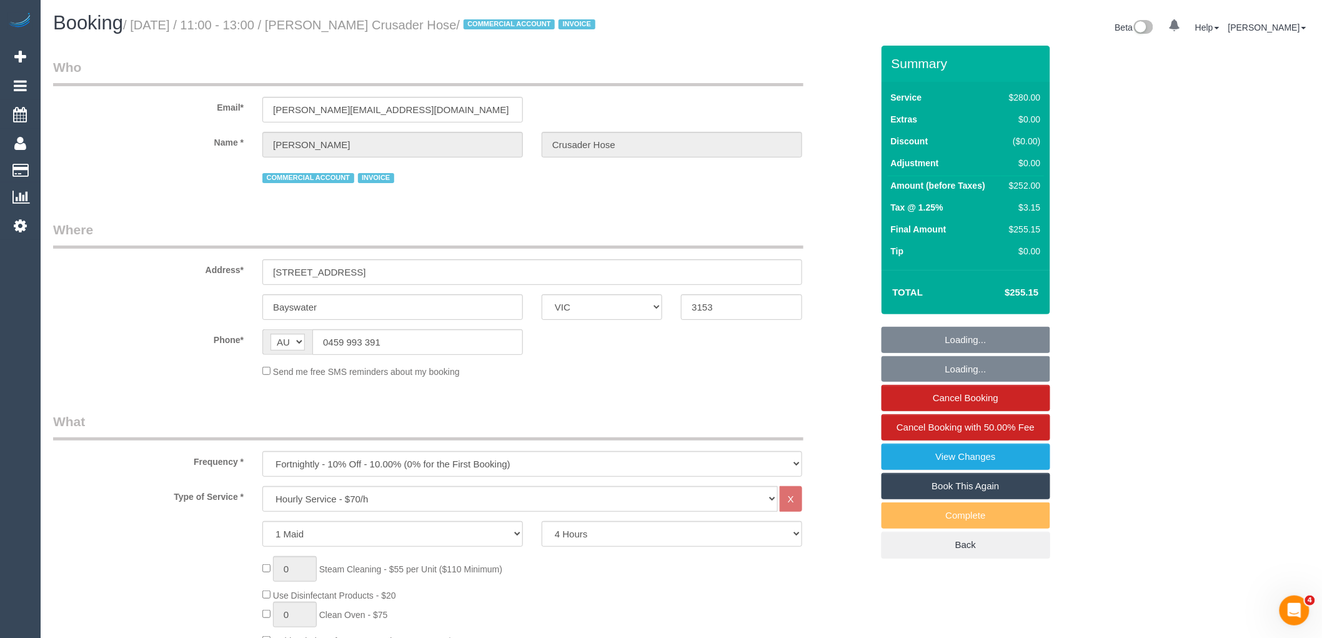
select select "number:35"
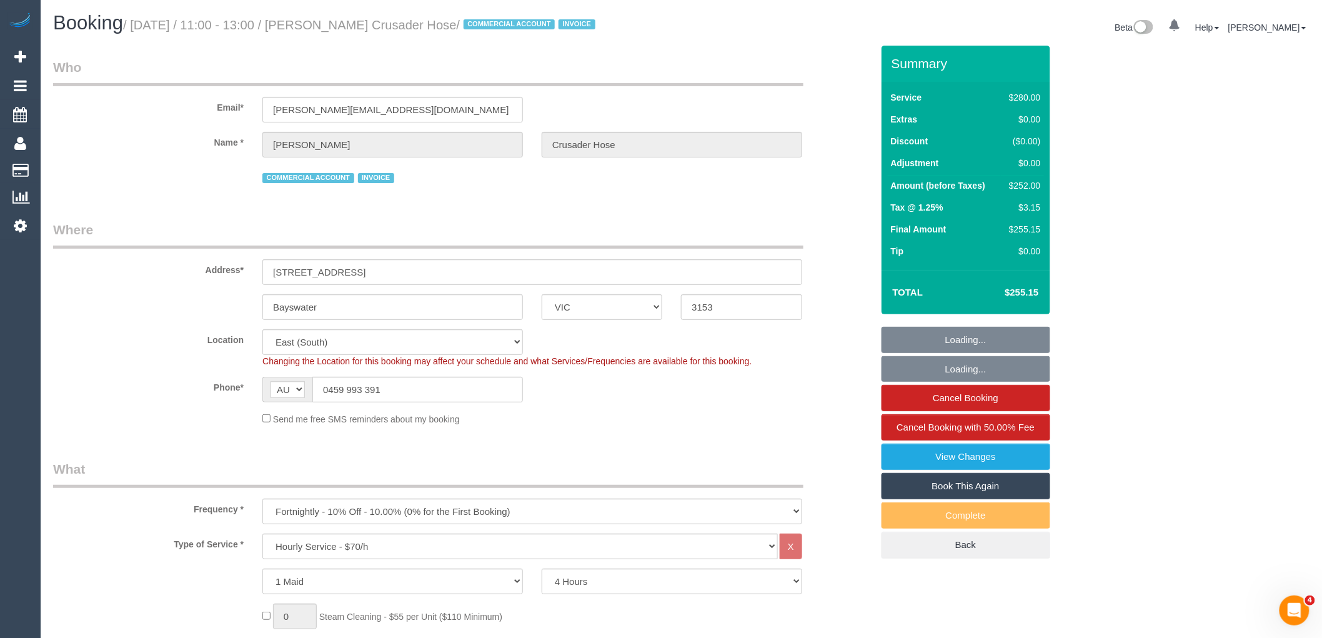
select select "object:1341"
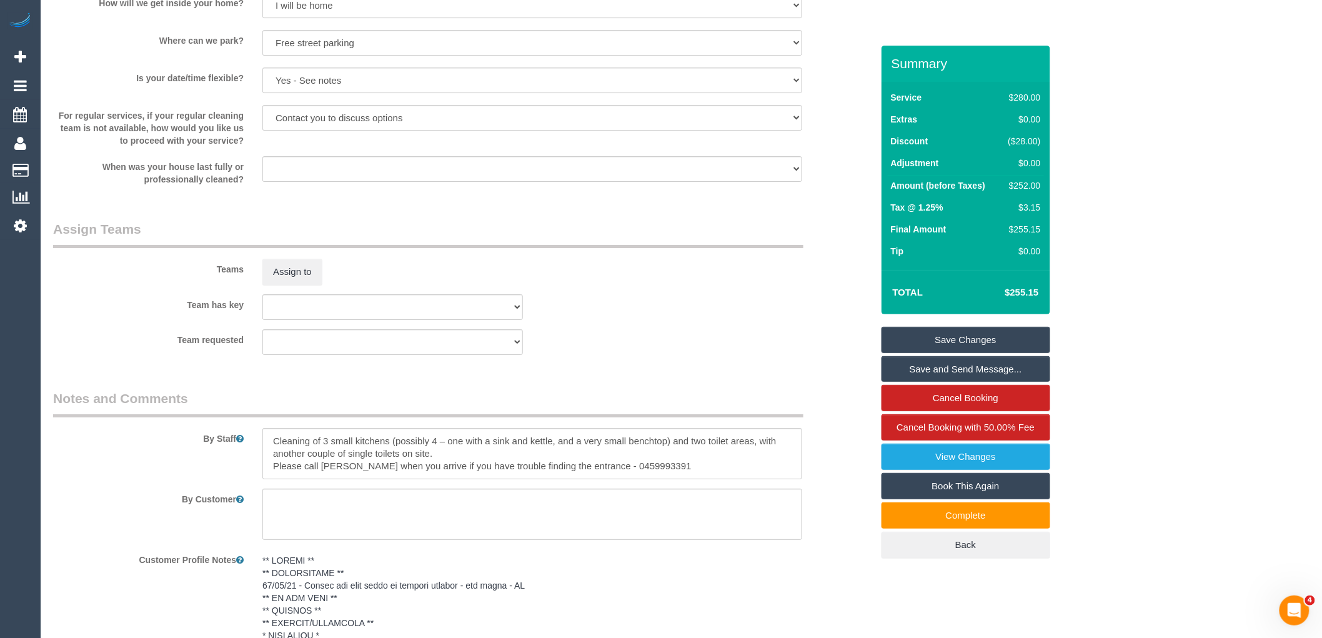
scroll to position [1710, 0]
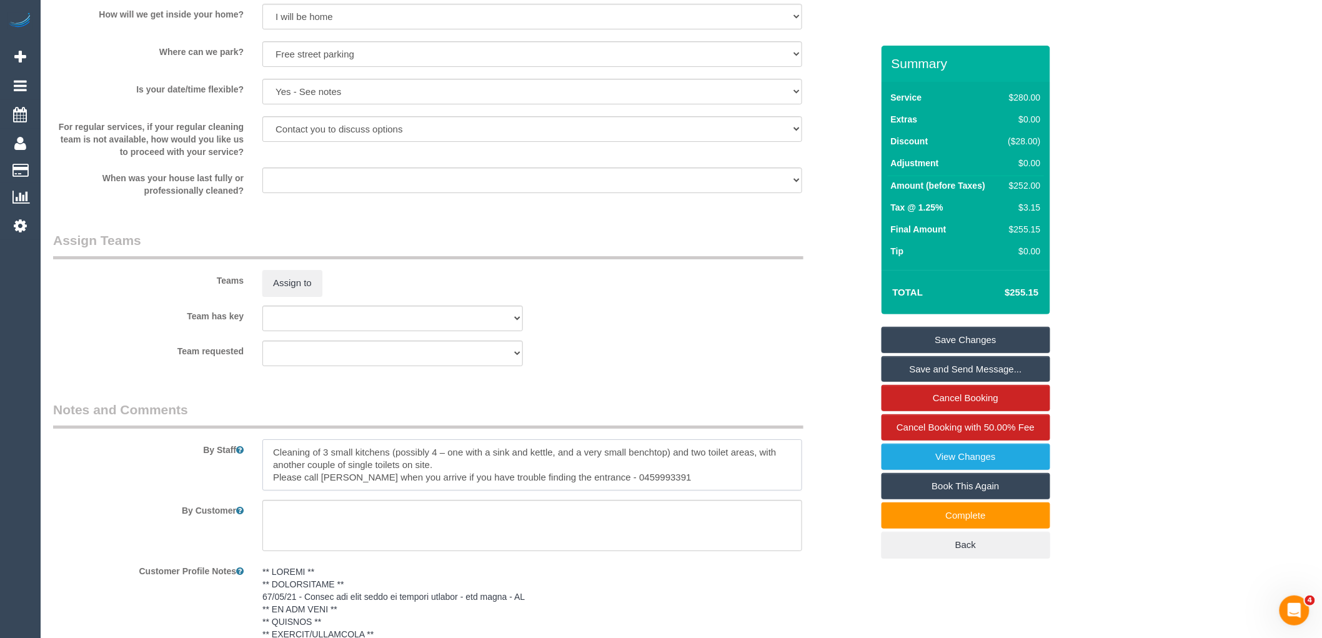
click at [275, 462] on textarea at bounding box center [532, 464] width 540 height 51
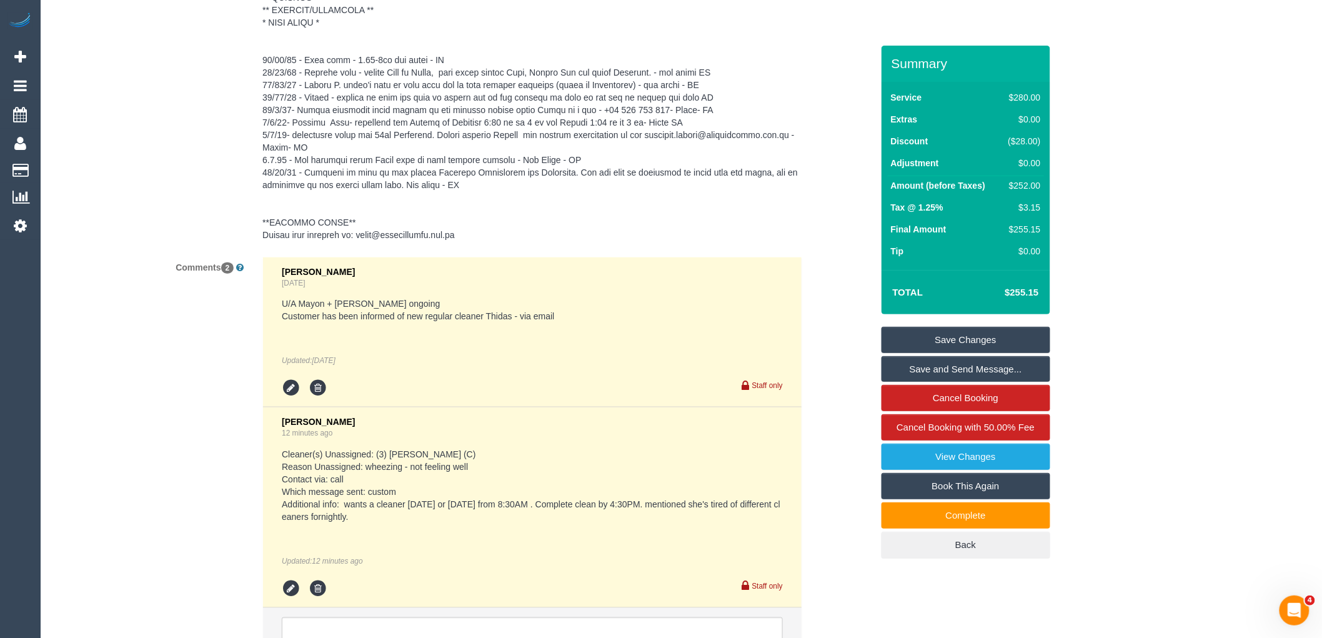
scroll to position [2461, 0]
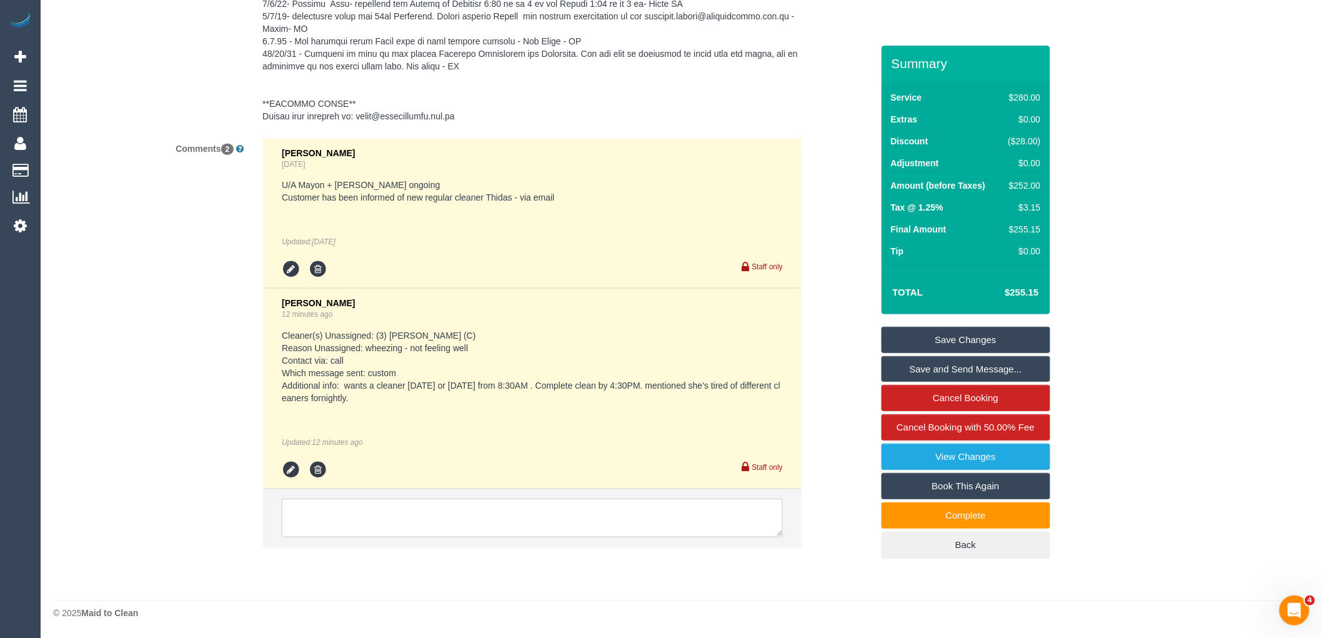
type textarea "*cover* Cleaning of 3 small kitchens (possibly 4 – one with a sink and kettle, …"
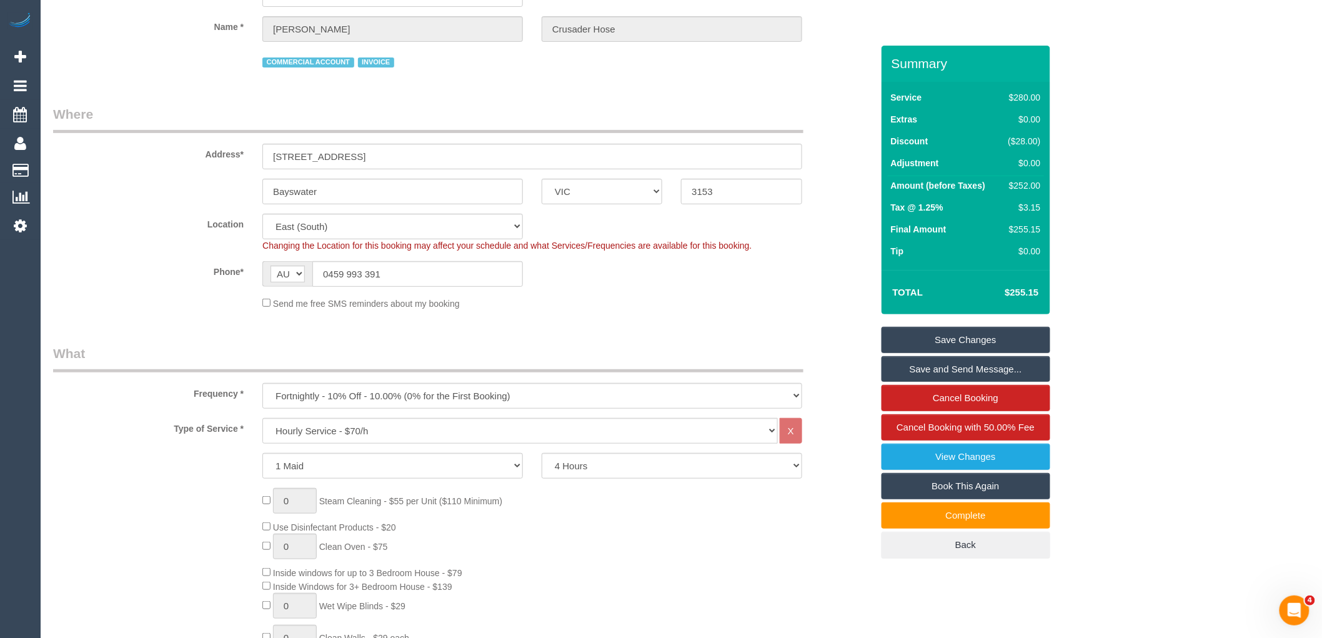
scroll to position [0, 0]
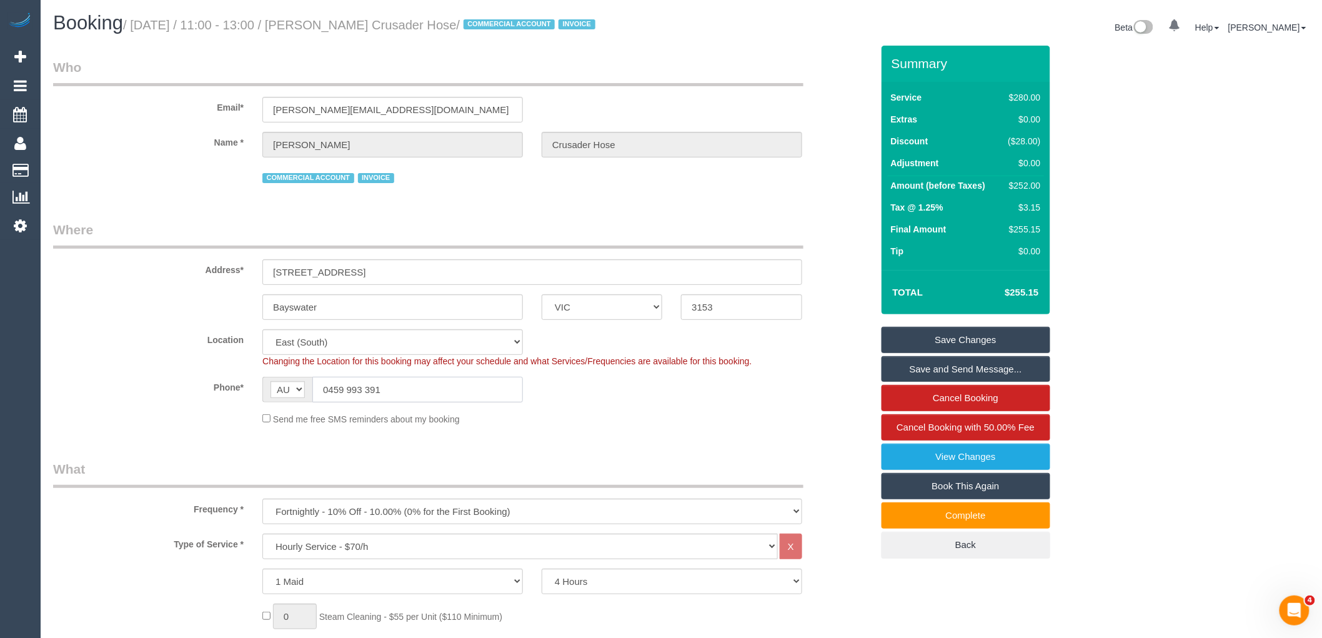
drag, startPoint x: 391, startPoint y: 387, endPoint x: 327, endPoint y: 385, distance: 64.4
click at [327, 385] on input "0459 993 391" at bounding box center [417, 390] width 211 height 26
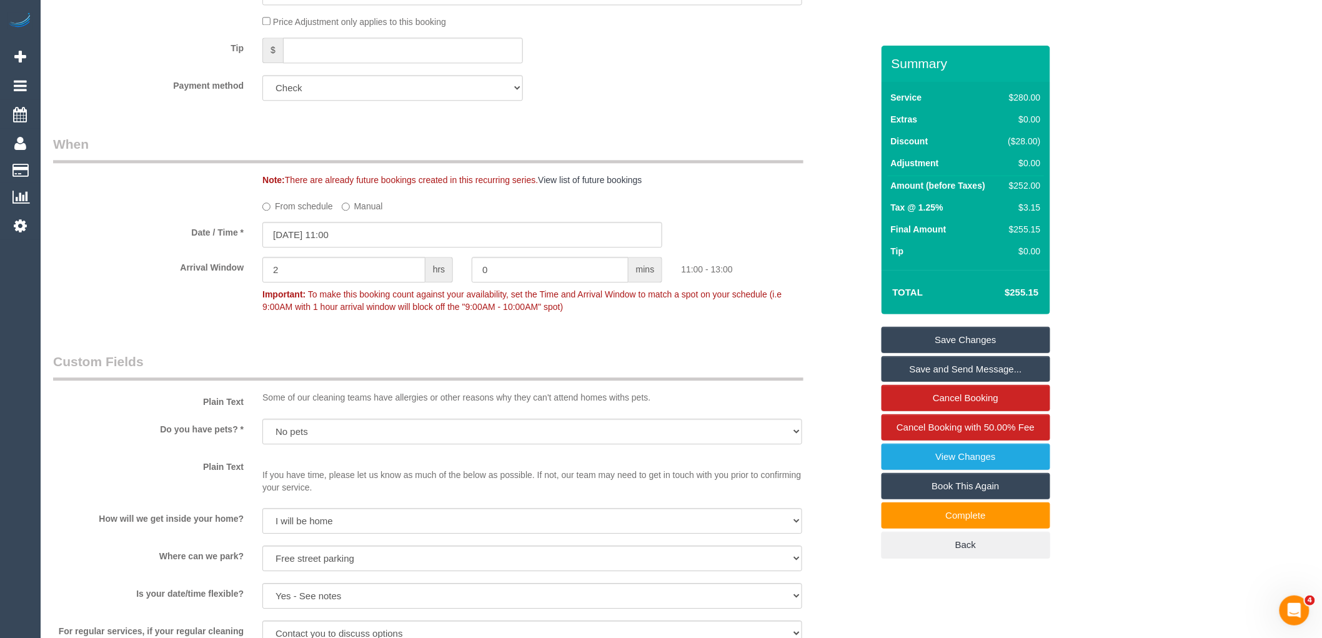
scroll to position [1142, 0]
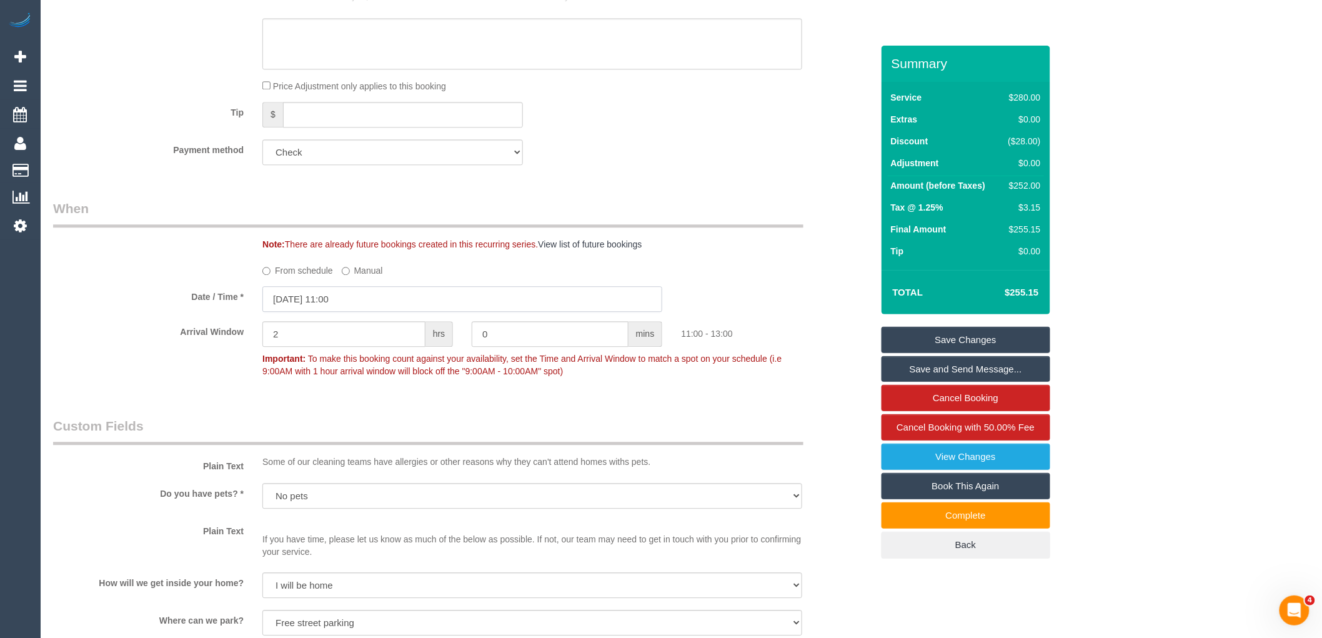
click at [359, 304] on input "[DATE] 11:00" at bounding box center [462, 299] width 400 height 26
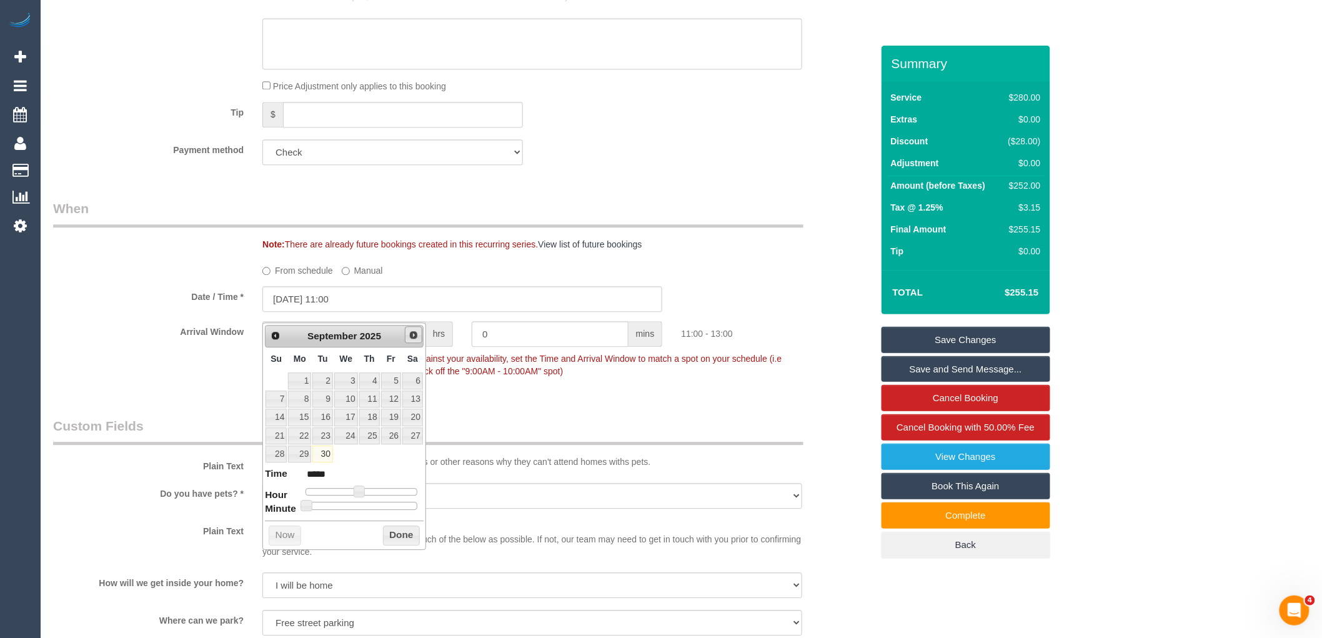
click at [415, 340] on link "Next" at bounding box center [413, 334] width 17 height 17
click at [350, 378] on link "1" at bounding box center [346, 380] width 24 height 17
type input "[DATE] 10:00"
type input "*****"
type input "[DATE] 09:00"
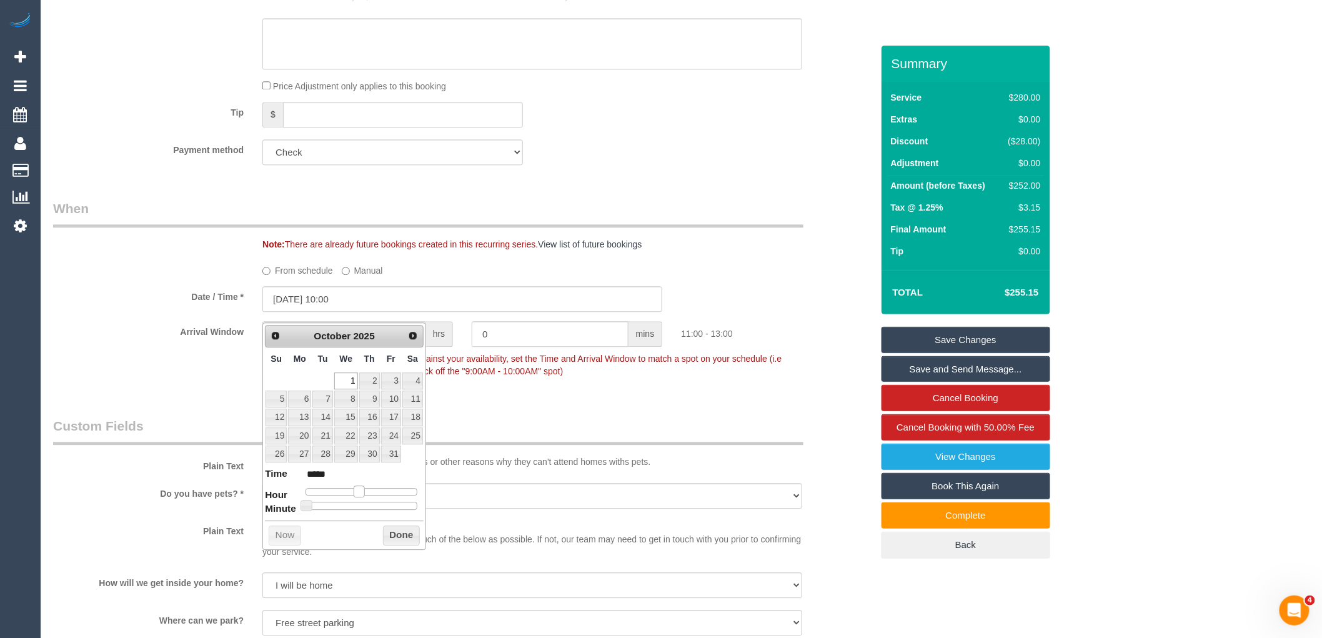
type input "*****"
type input "[DATE] 08:00"
type input "*****"
type input "[DATE] 07:00"
type input "*****"
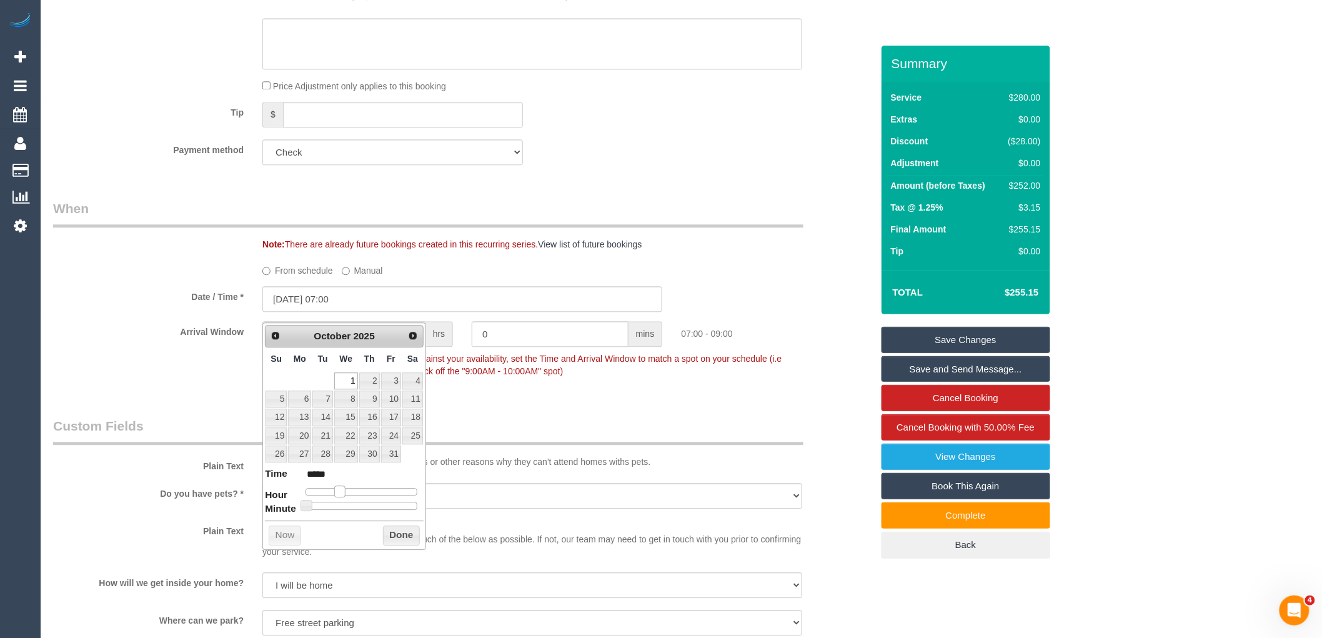
type input "[DATE] 06:00"
type input "*****"
type input "[DATE] 07:00"
type input "*****"
type input "[DATE] 08:00"
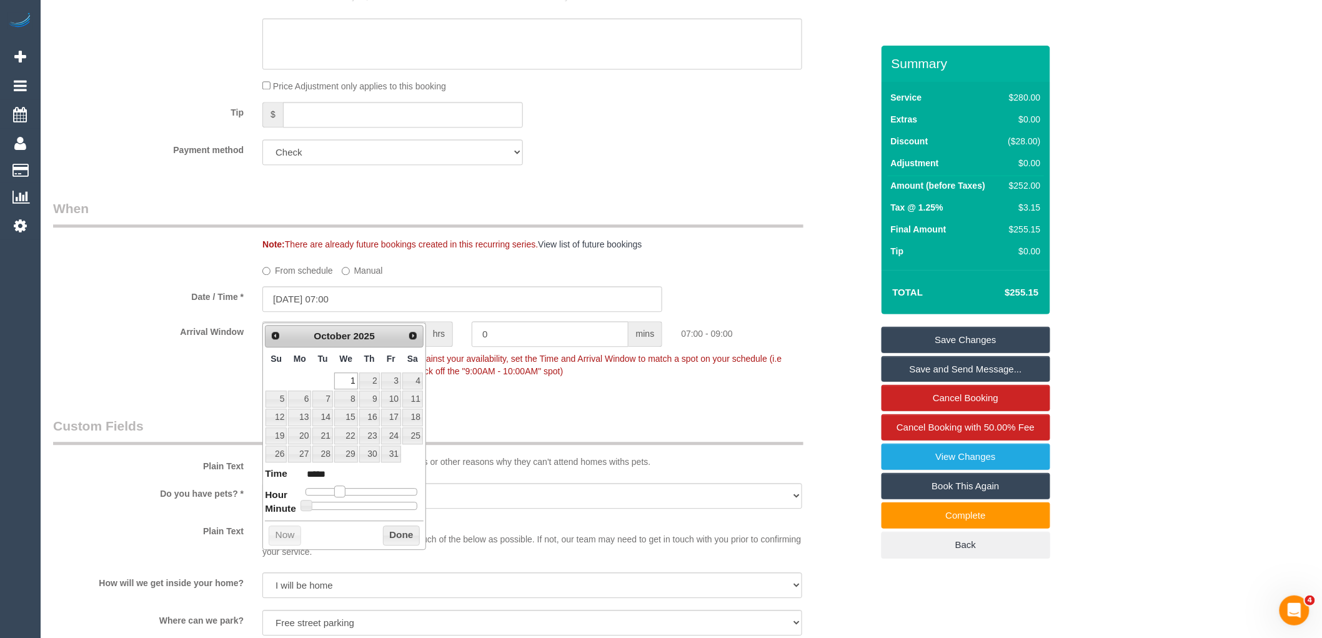
type input "*****"
drag, startPoint x: 356, startPoint y: 491, endPoint x: 342, endPoint y: 485, distance: 15.4
click at [342, 485] on span at bounding box center [344, 490] width 11 height 11
type input "[DATE] 08:05"
type input "*****"
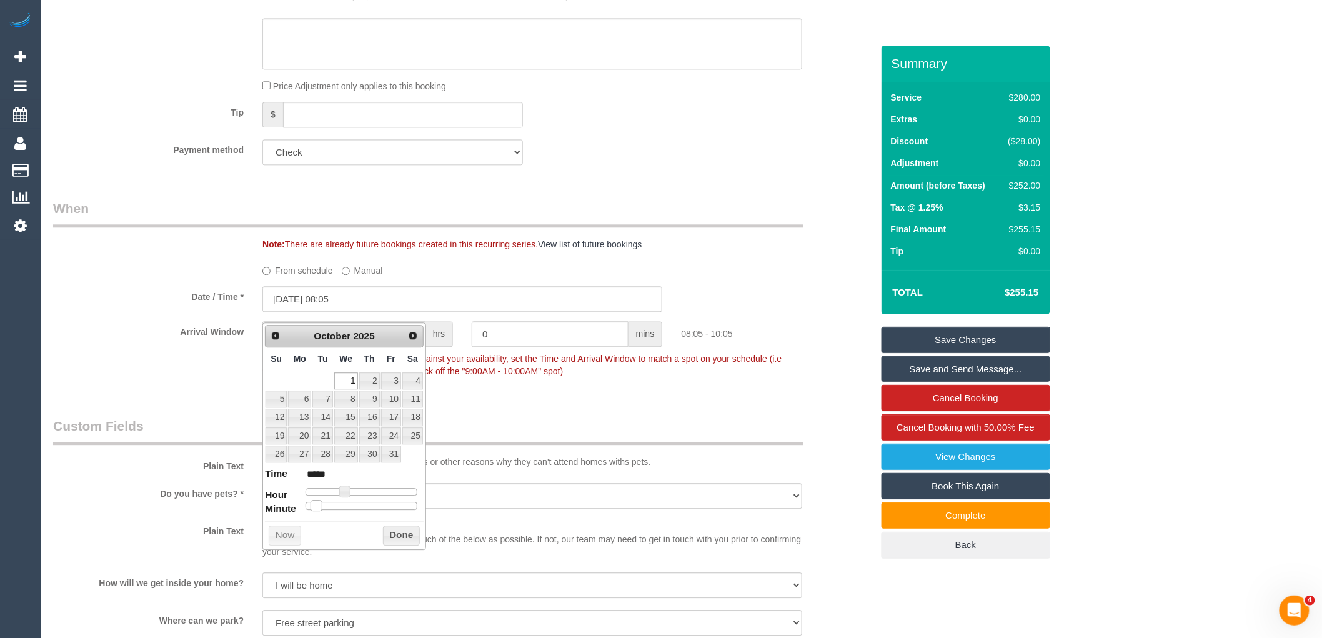
type input "[DATE] 08:10"
type input "*****"
type input "[DATE] 08:15"
type input "*****"
type input "[DATE] 08:20"
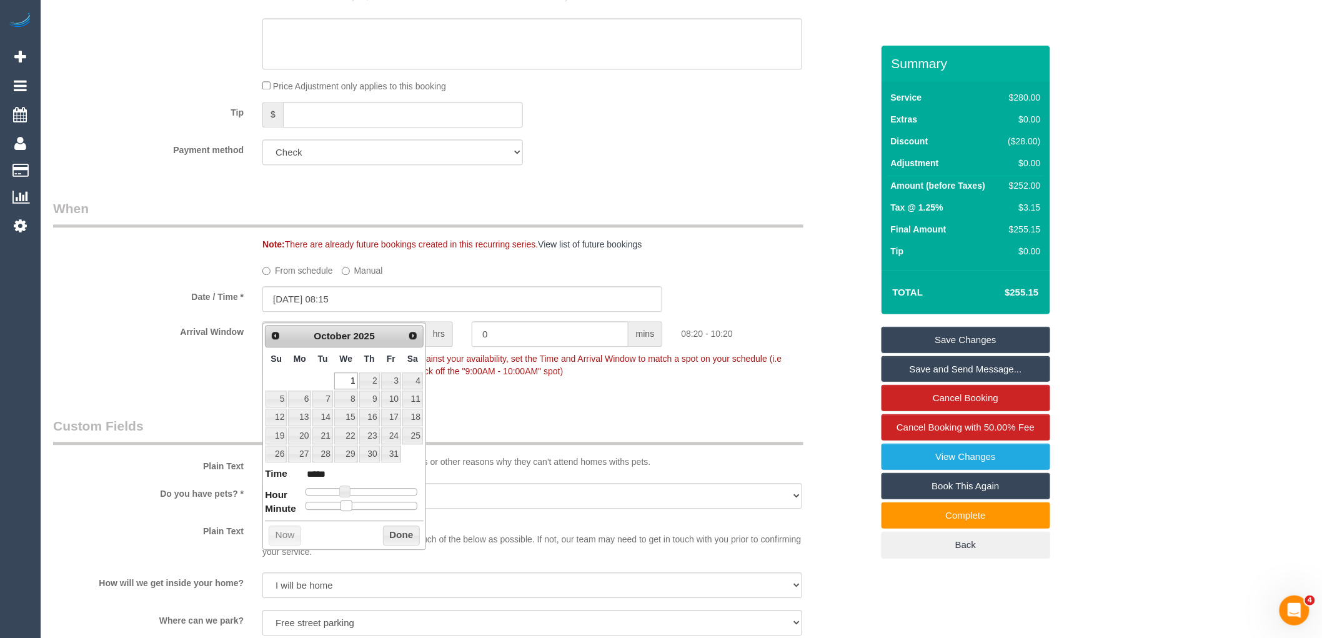
type input "*****"
type input "[DATE] 08:25"
type input "*****"
type input "[DATE] 08:30"
type input "*****"
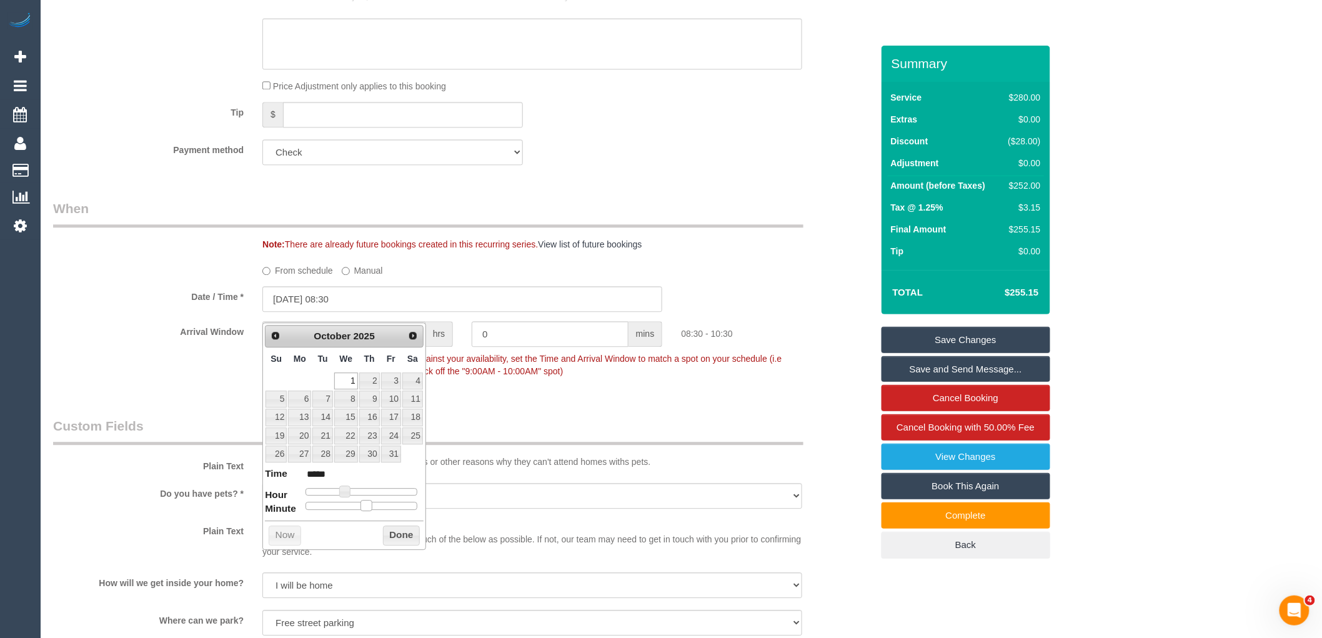
drag, startPoint x: 321, startPoint y: 503, endPoint x: 363, endPoint y: 509, distance: 42.3
click at [363, 509] on span at bounding box center [365, 505] width 11 height 11
click at [402, 539] on button "Done" at bounding box center [401, 535] width 37 height 20
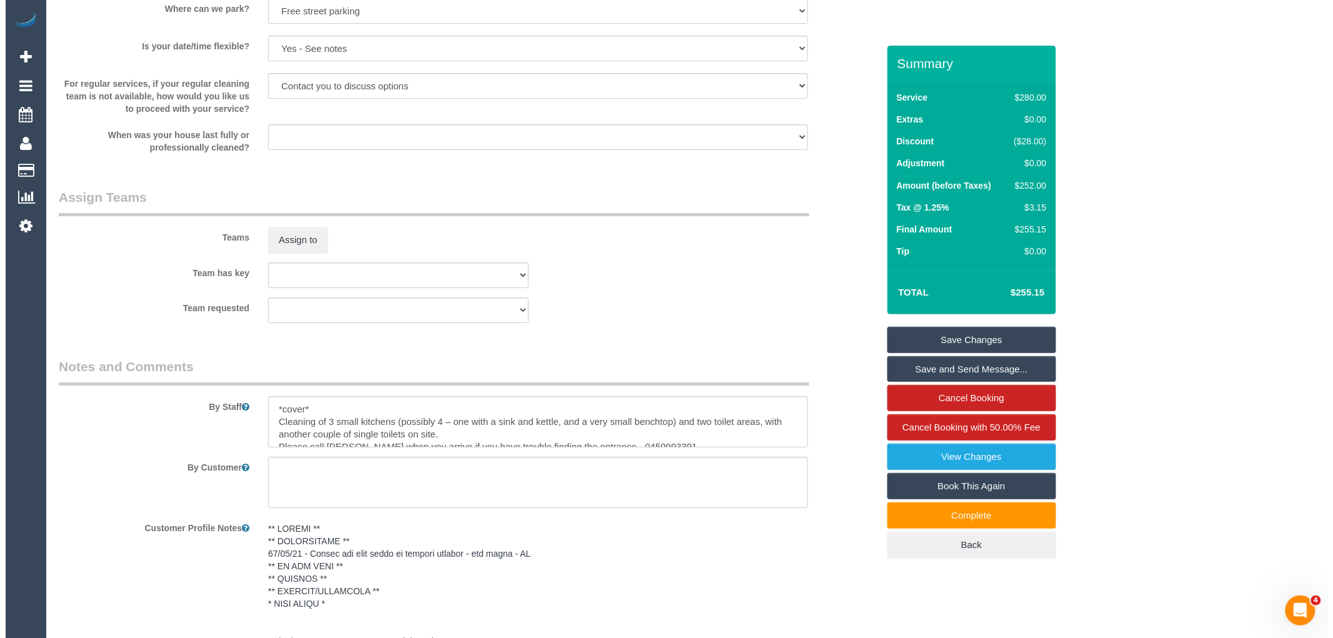
scroll to position [1767, 0]
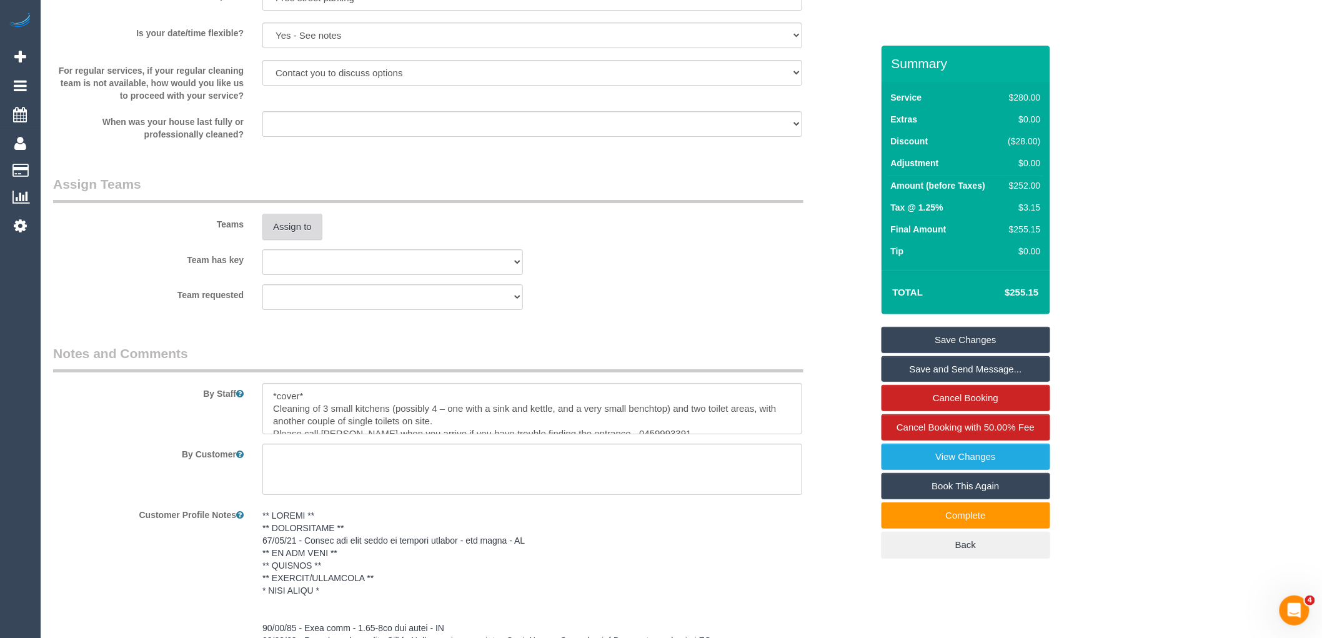
click at [279, 236] on button "Assign to" at bounding box center [292, 227] width 60 height 26
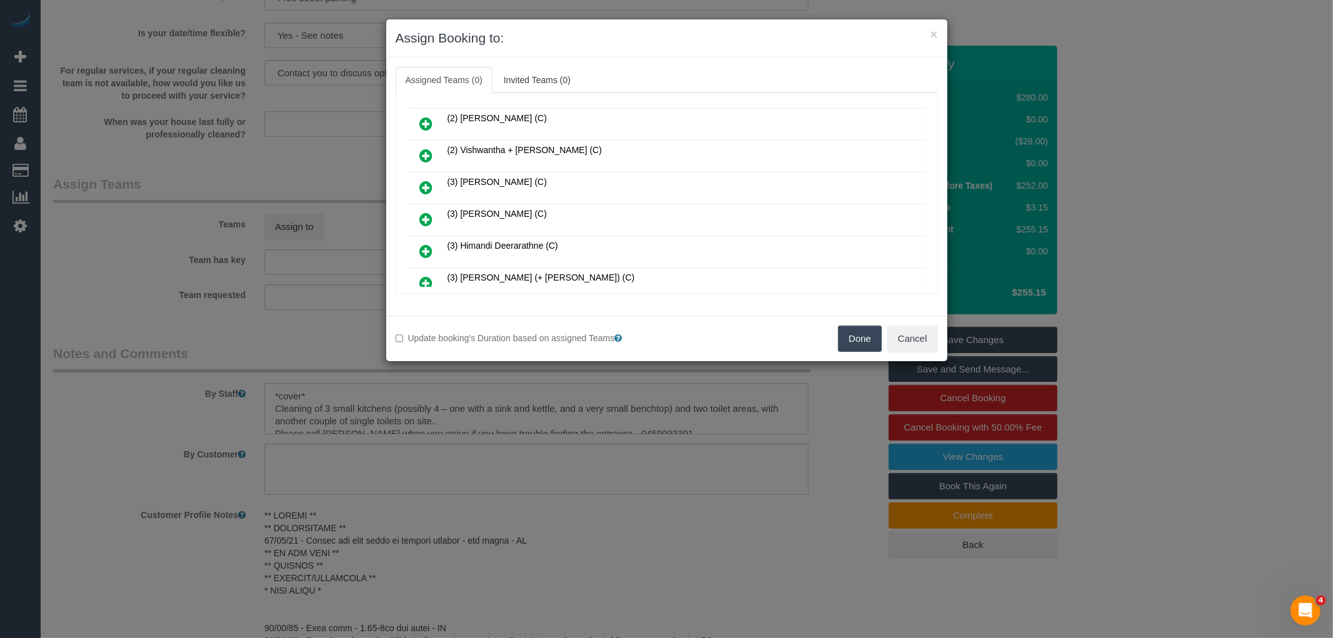
scroll to position [242, 0]
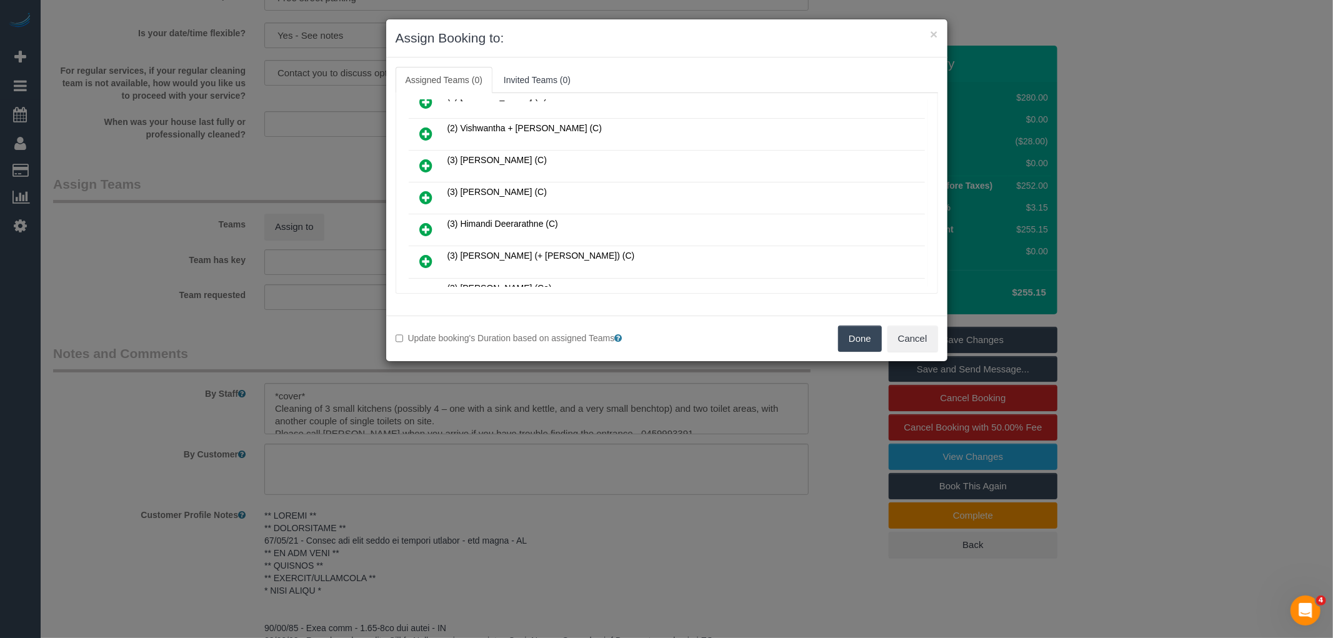
click at [425, 222] on icon at bounding box center [426, 229] width 13 height 15
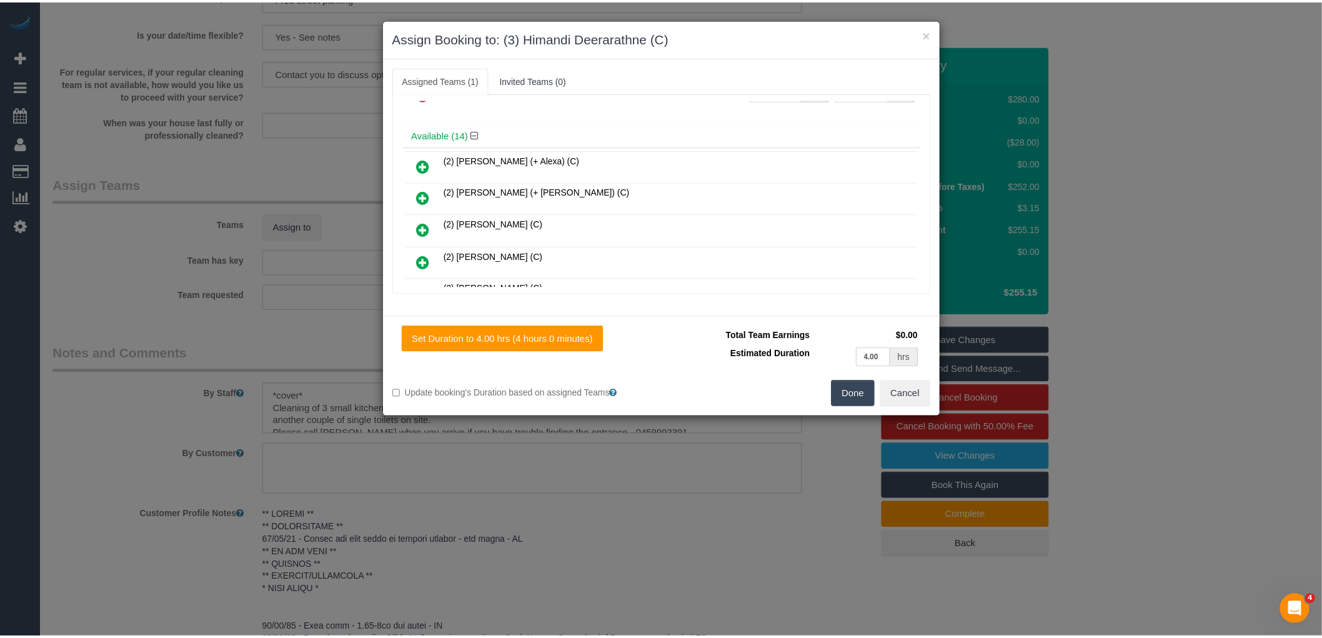
scroll to position [0, 0]
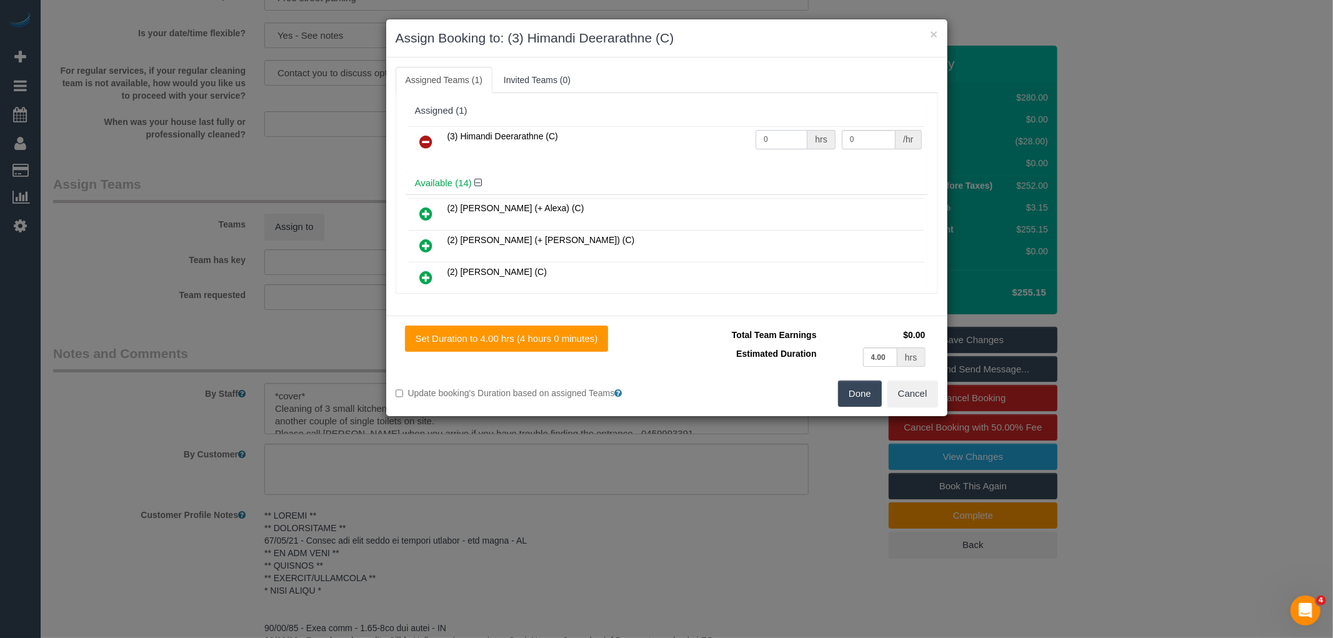
click at [777, 141] on input "0" at bounding box center [781, 139] width 52 height 19
type input "4"
type input "35"
click at [863, 392] on button "Done" at bounding box center [860, 393] width 44 height 26
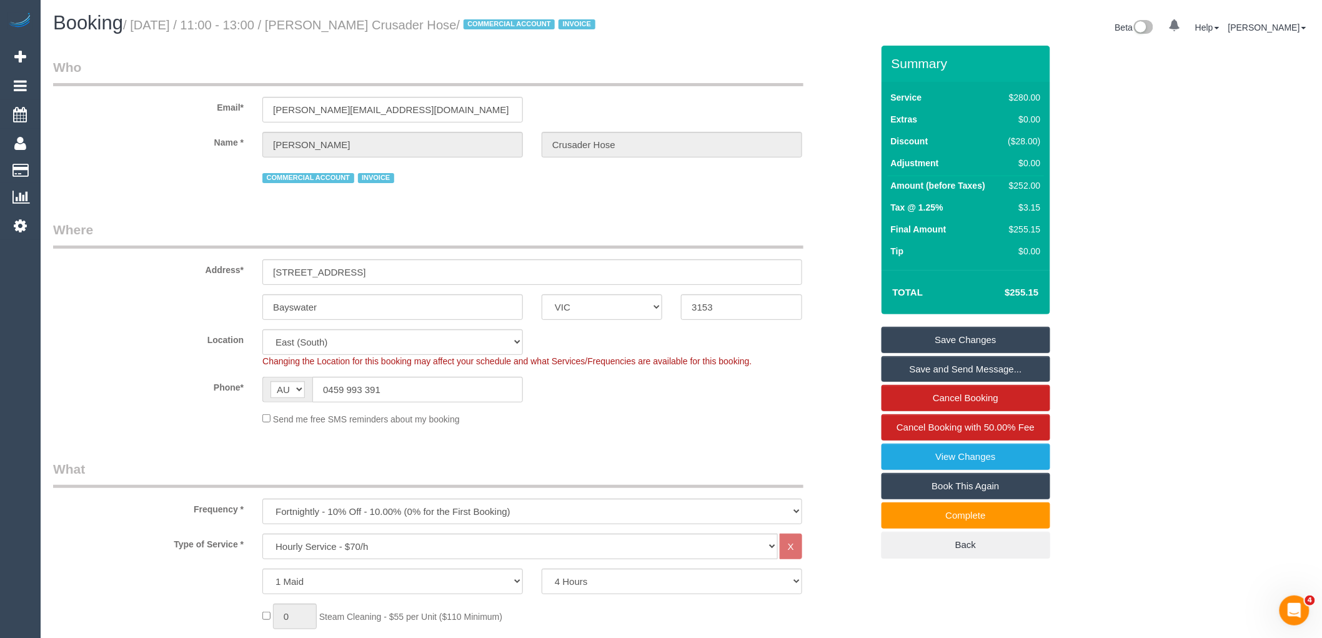
drag, startPoint x: 342, startPoint y: 22, endPoint x: 486, endPoint y: 30, distance: 143.9
click at [486, 30] on small "/ [DATE] / 11:00 - 13:00 / [PERSON_NAME] Crusader Hose / COMMERCIAL ACCOUNT INV…" at bounding box center [361, 25] width 476 height 14
copy small "[PERSON_NAME] Crusader Hose"
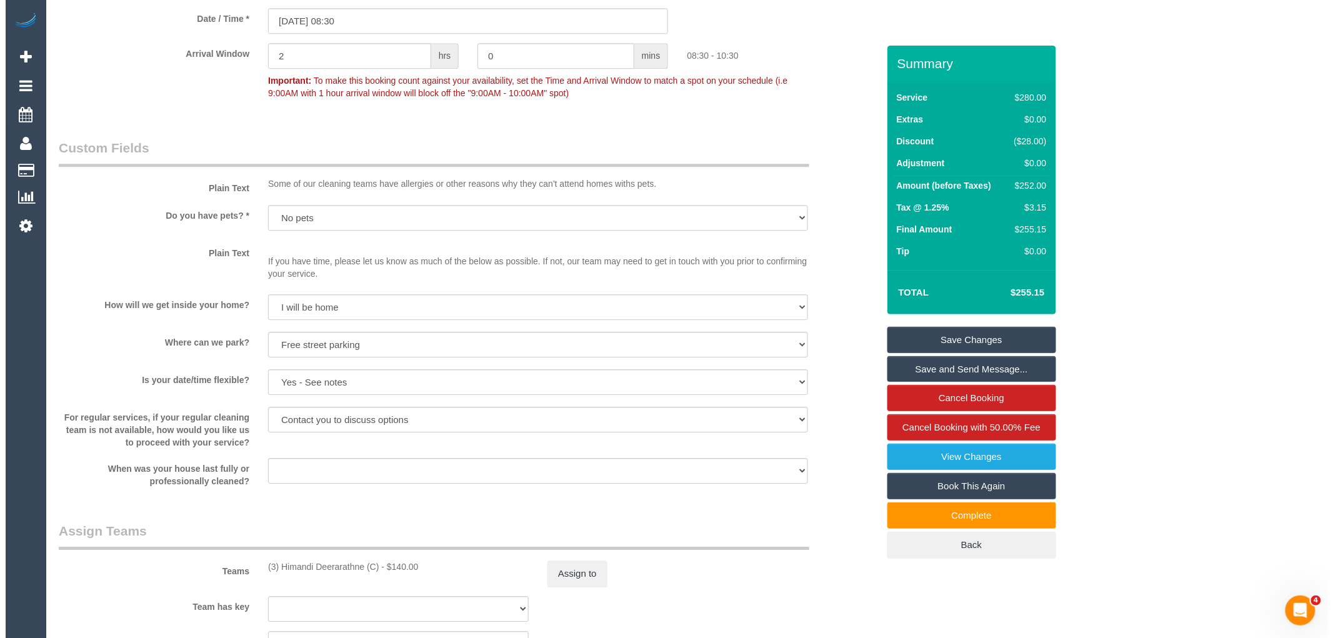
scroll to position [1527, 0]
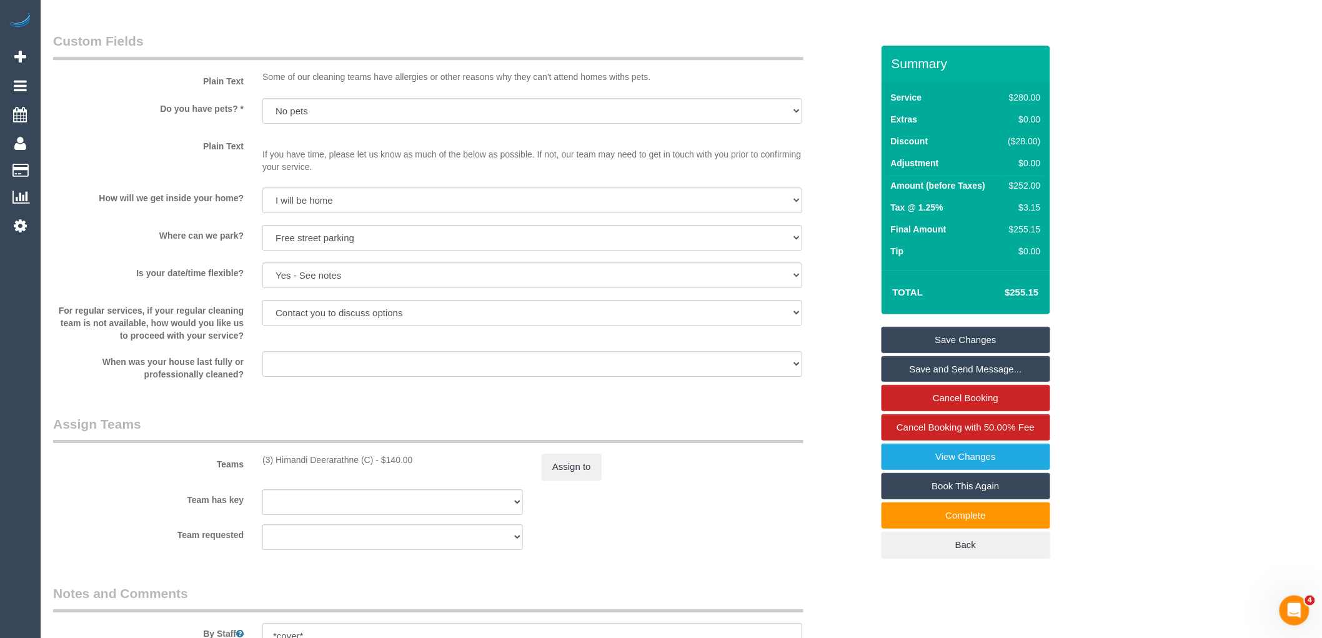
click at [1193, 360] on div "Who Email* [PERSON_NAME][EMAIL_ADDRESS][DOMAIN_NAME] Name * [PERSON_NAME] Crusa…" at bounding box center [681, 20] width 1256 height 3002
click at [1001, 362] on link "Save and Send Message..." at bounding box center [965, 369] width 169 height 26
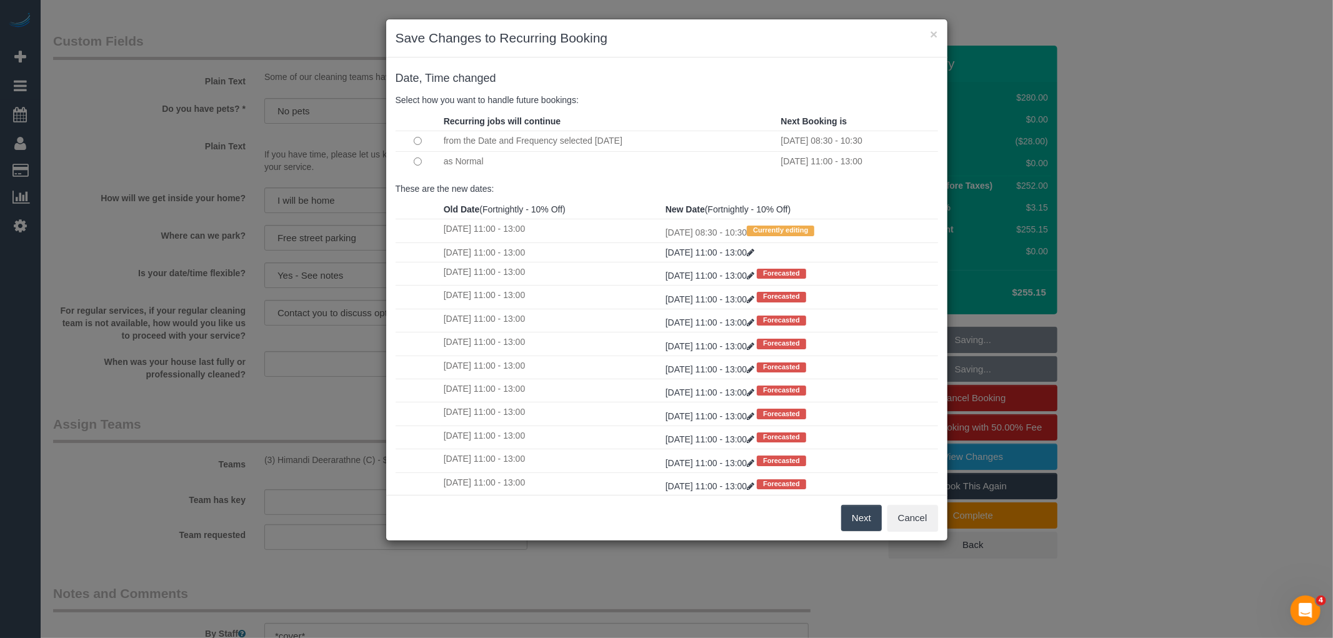
click at [871, 526] on button "Next" at bounding box center [861, 518] width 41 height 26
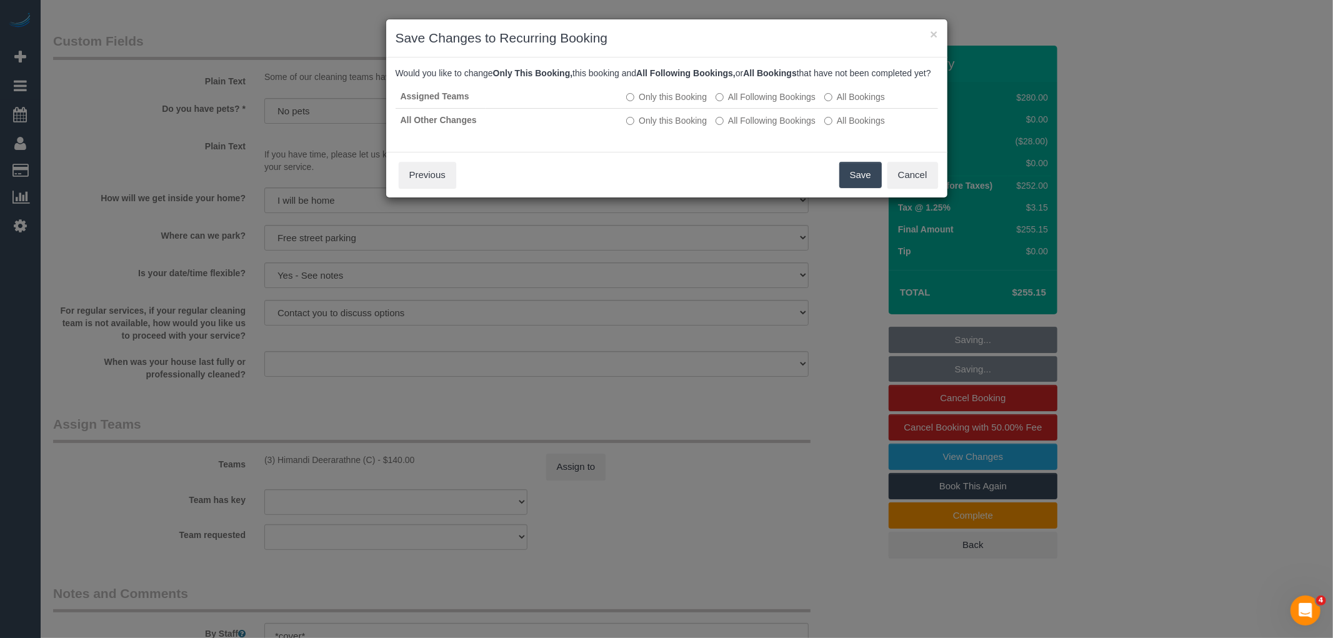
click at [860, 187] on button "Save" at bounding box center [860, 175] width 42 height 26
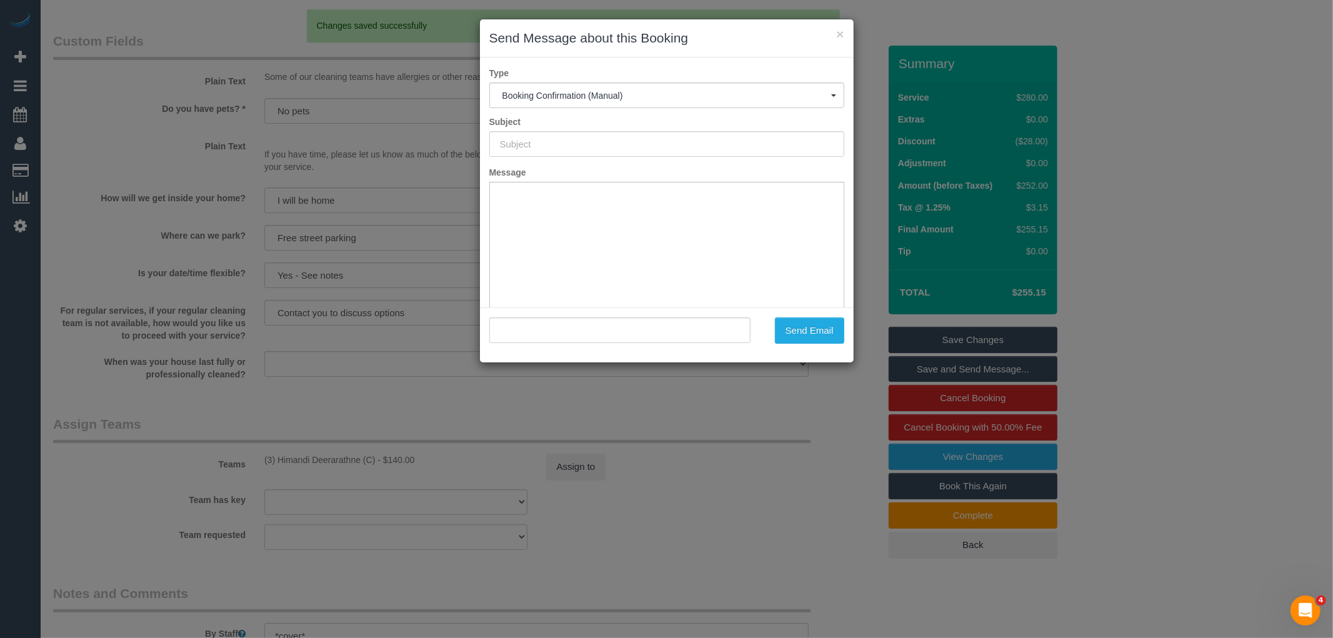
scroll to position [0, 0]
type input "Booking Confirmed"
type input ""[PERSON_NAME] Crusader Hose" <[PERSON_NAME][EMAIL_ADDRESS][DOMAIN_NAME]>"
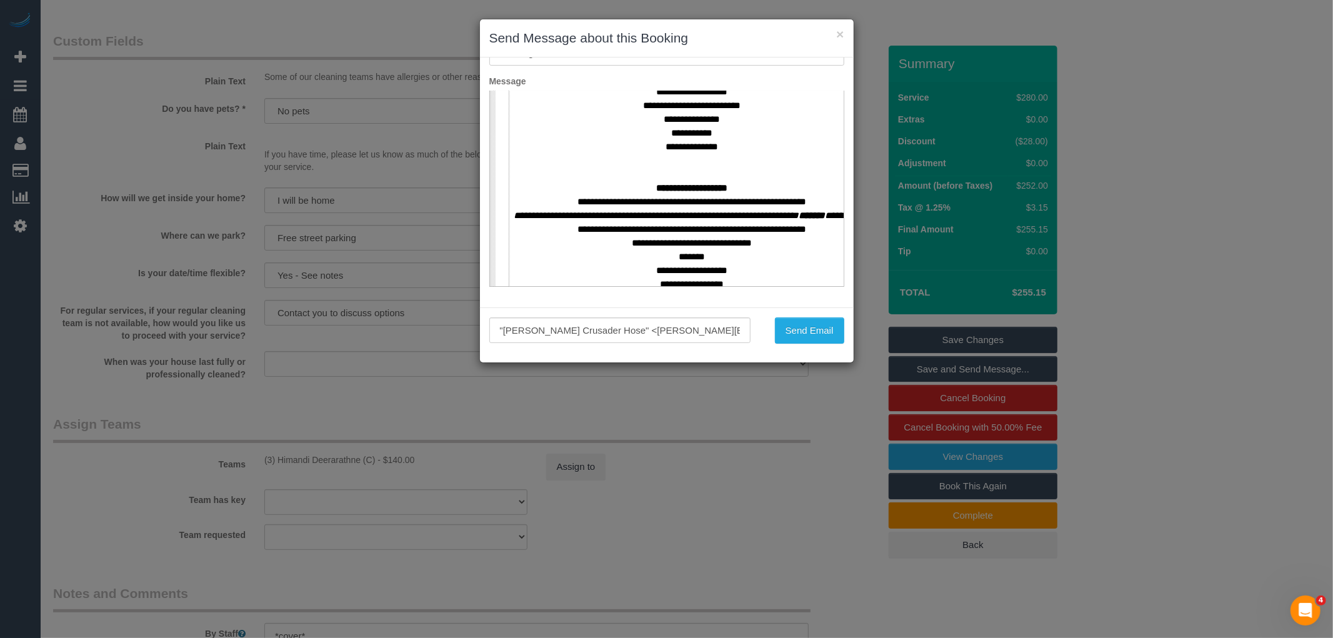
scroll to position [555, 0]
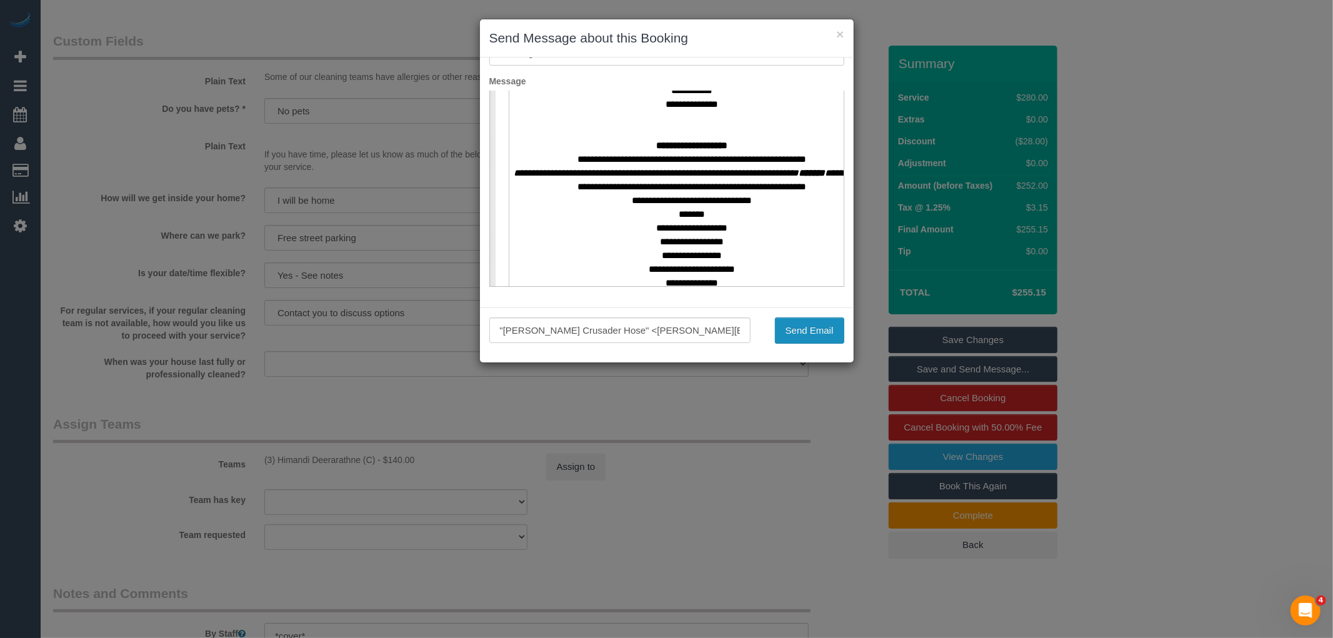
click at [800, 335] on button "Send Email" at bounding box center [809, 330] width 69 height 26
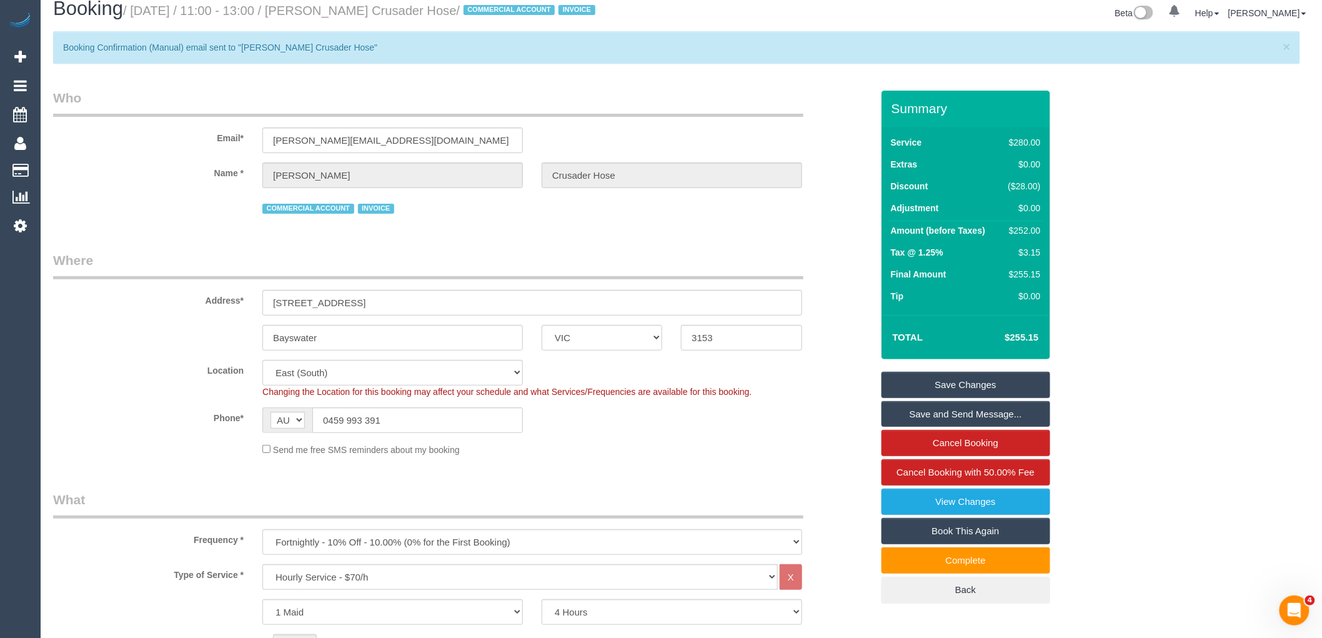
scroll to position [0, 0]
